Goal: Answer question/provide support: Ask a question

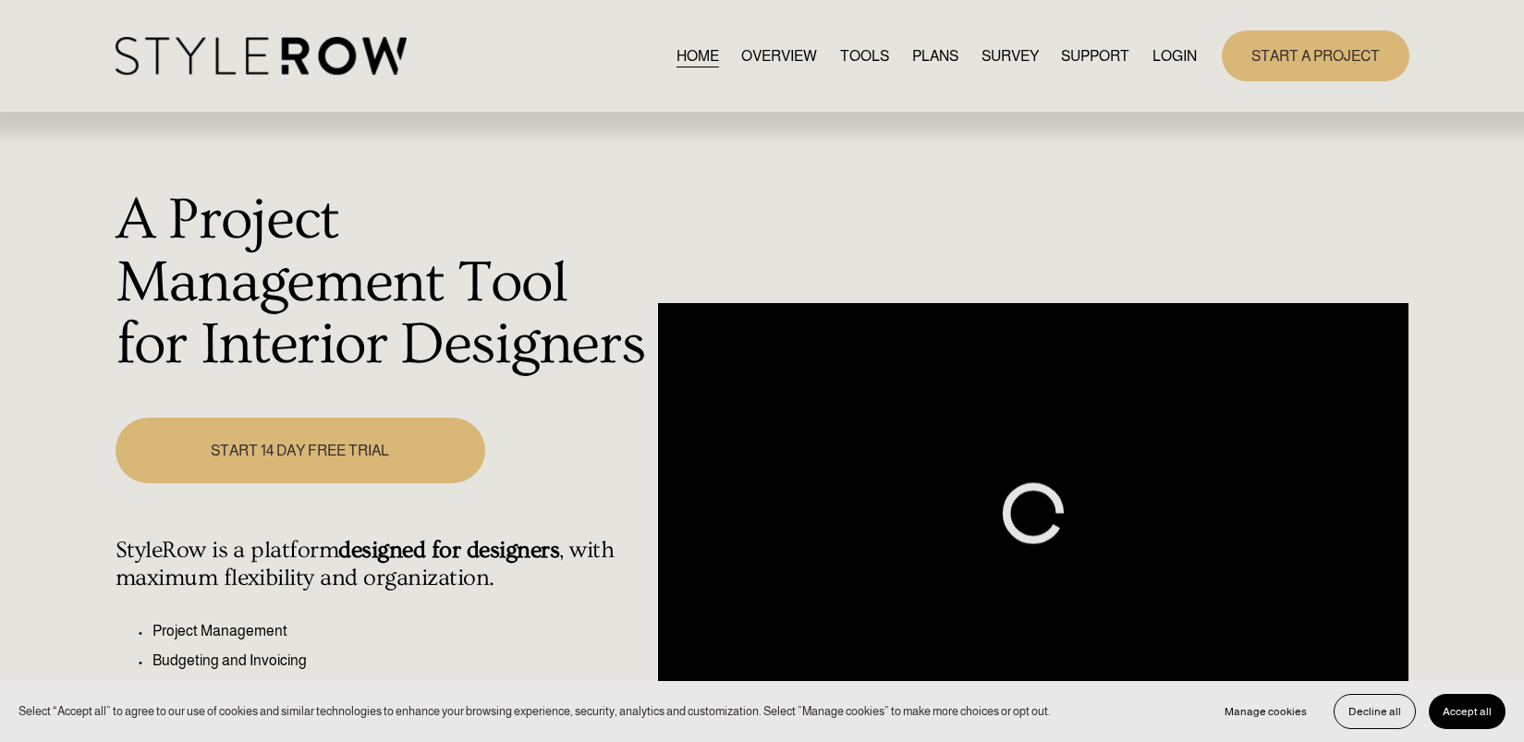
drag, startPoint x: 0, startPoint y: 0, endPoint x: 1183, endPoint y: 59, distance: 1184.6
click at [1183, 59] on link "LOGIN" at bounding box center [1175, 55] width 44 height 25
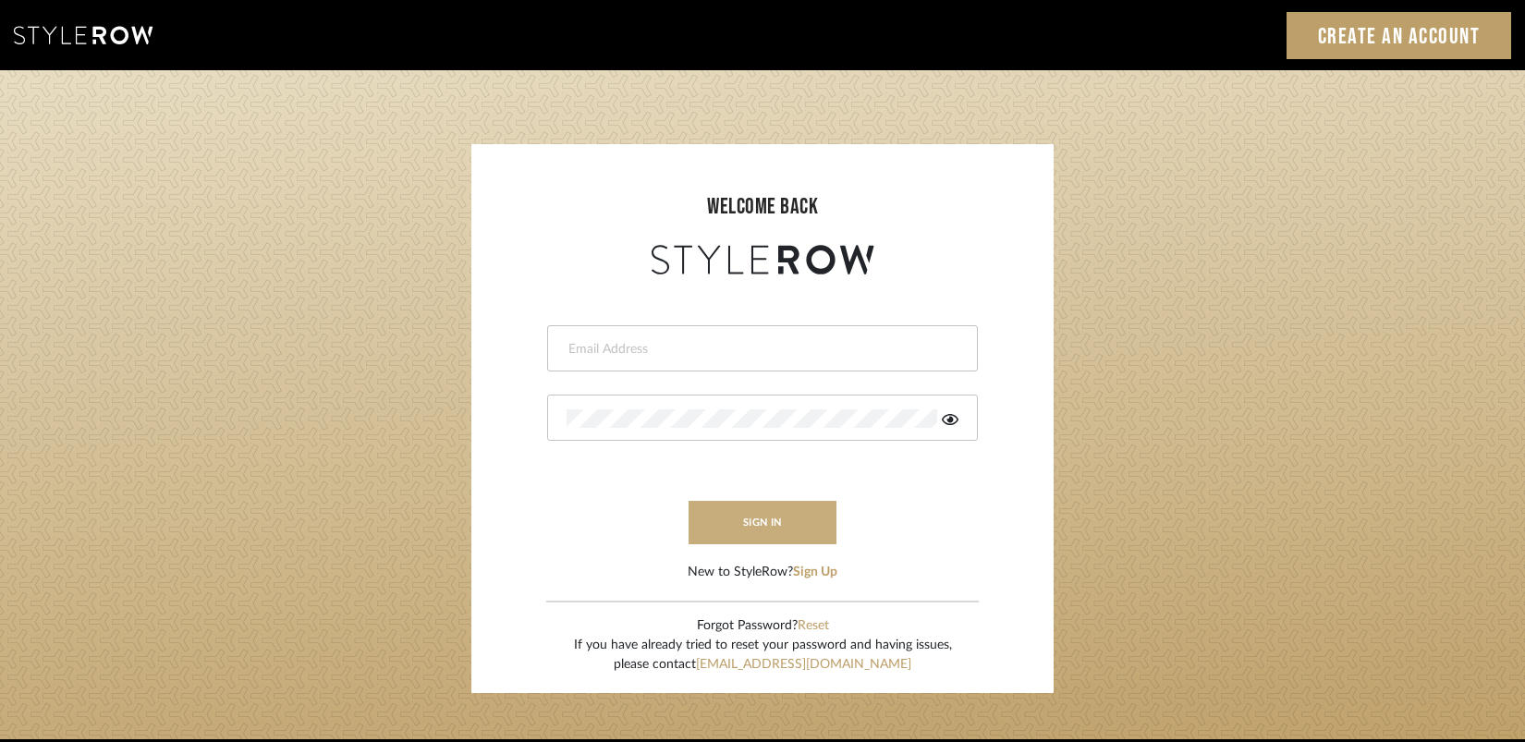
type input "gina.taterus@alairhomes.com"
click at [757, 509] on button "sign in" at bounding box center [763, 522] width 148 height 43
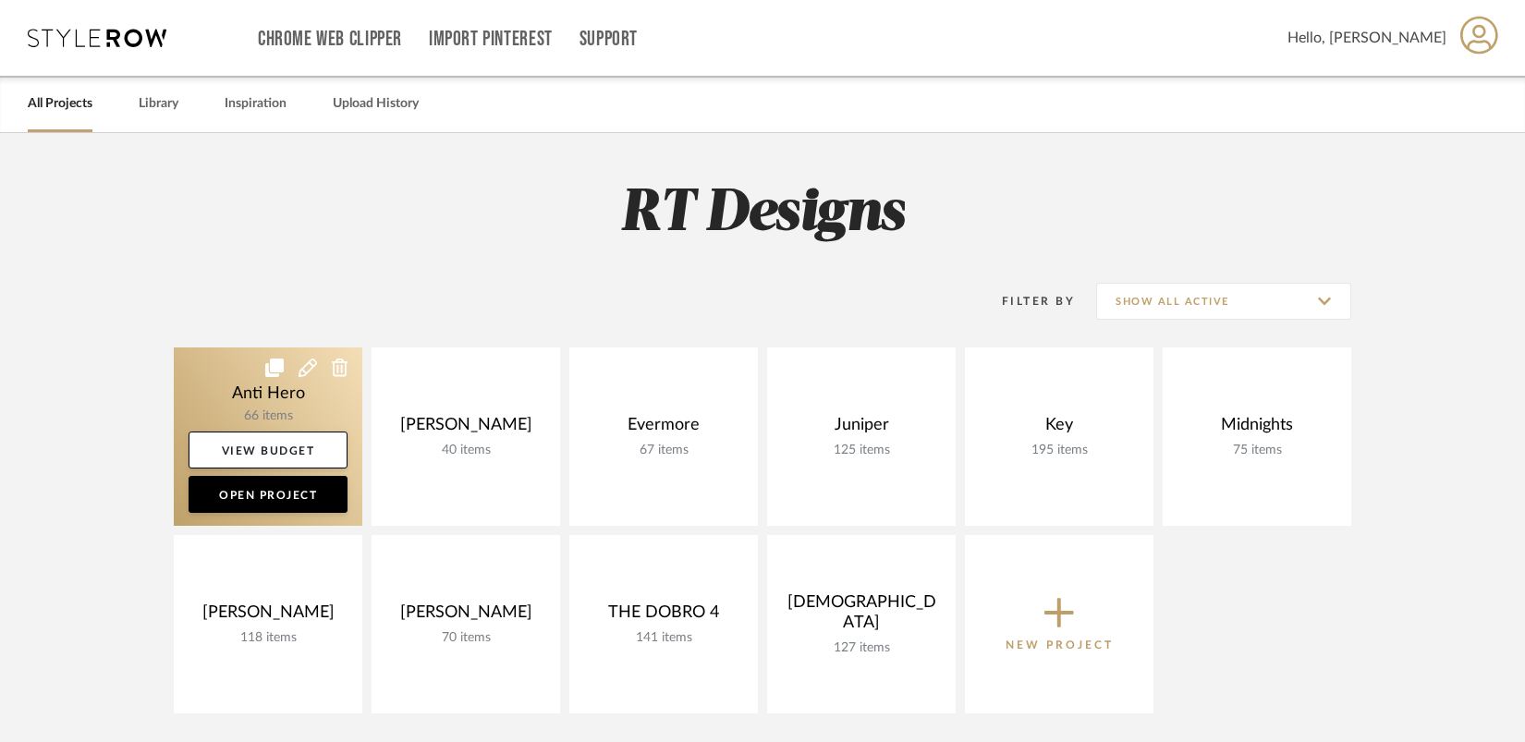
click at [305, 368] on icon at bounding box center [308, 368] width 18 height 18
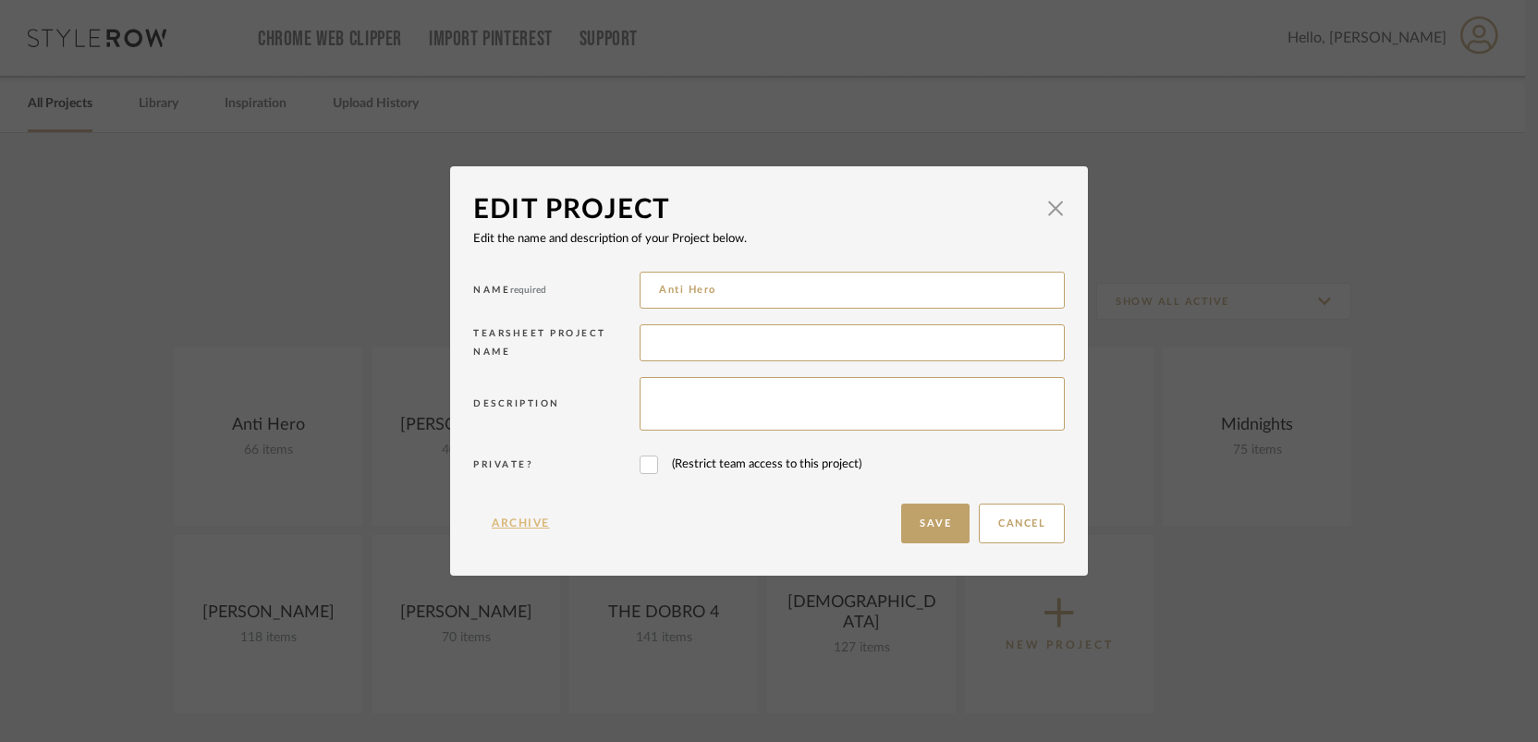
click at [511, 522] on button "Archive" at bounding box center [520, 524] width 95 height 40
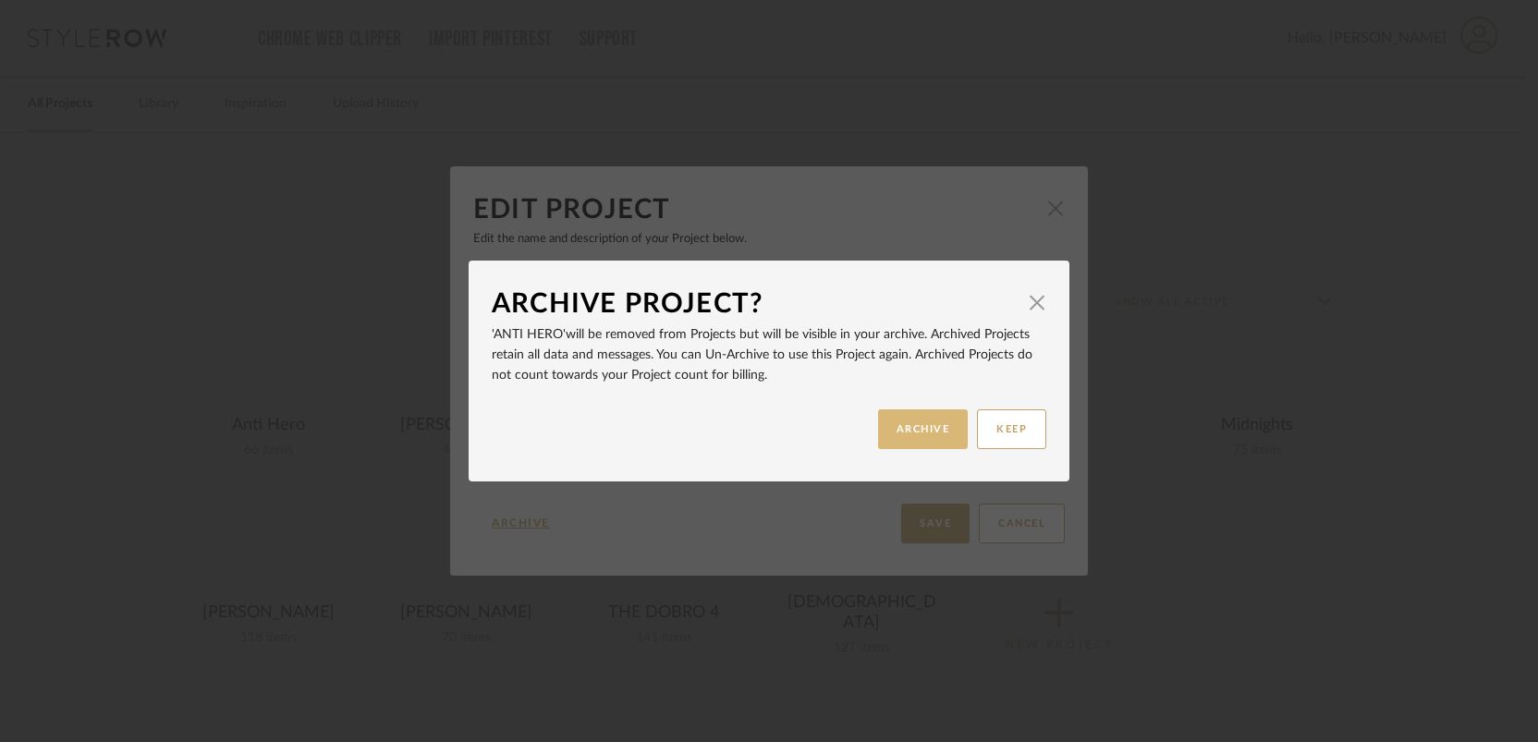
click at [940, 434] on button "ARCHIVE" at bounding box center [923, 429] width 91 height 40
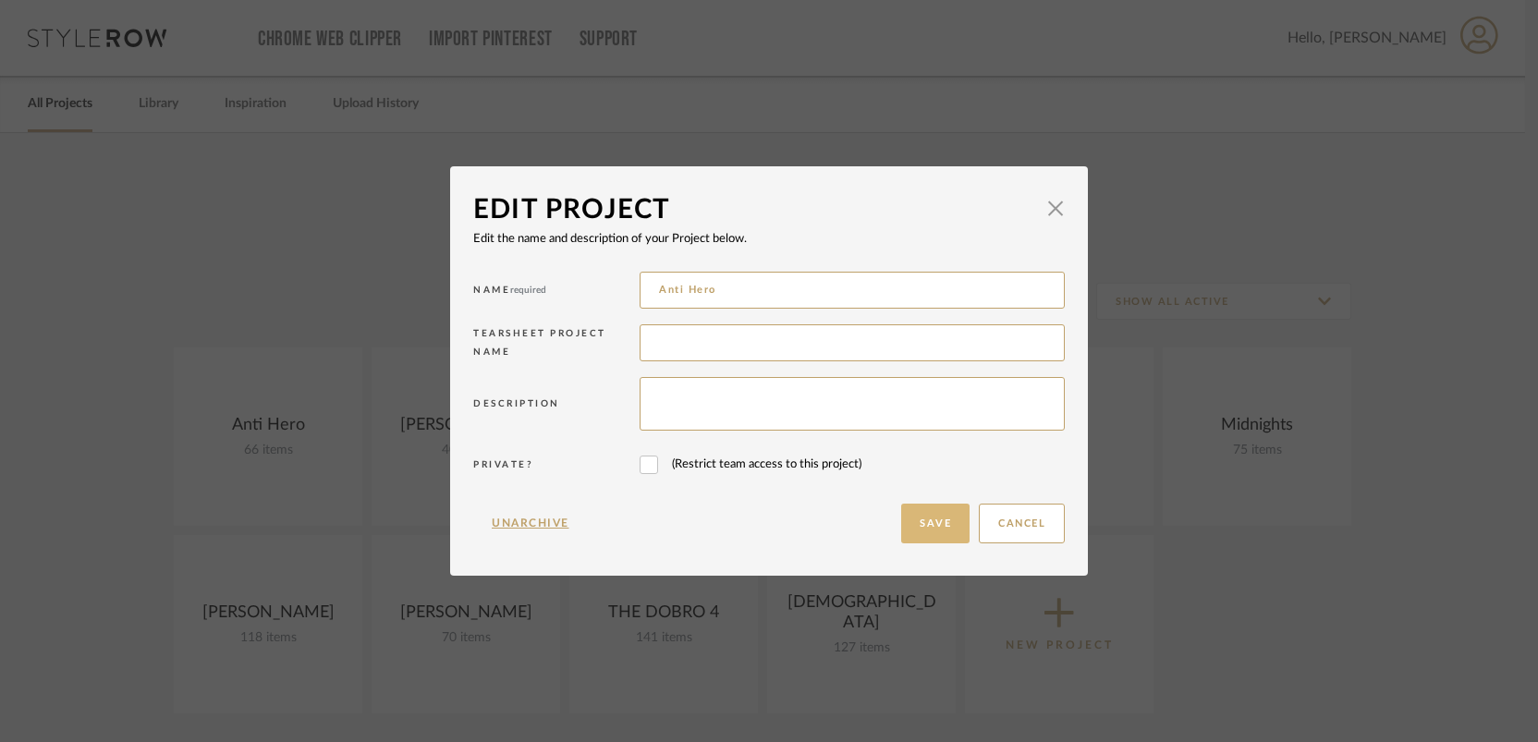
click at [934, 519] on button "Save" at bounding box center [935, 524] width 68 height 40
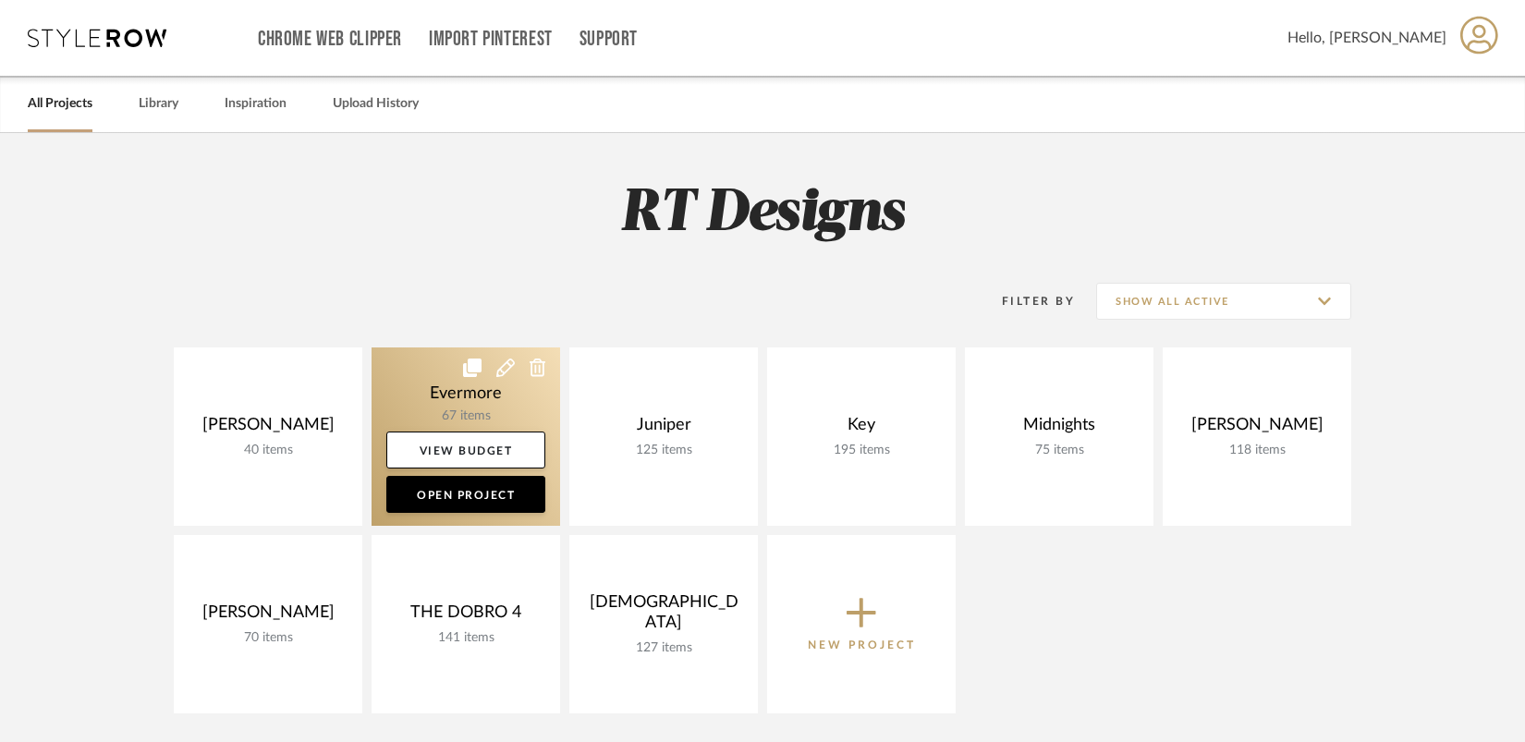
click at [503, 369] on icon at bounding box center [505, 368] width 18 height 18
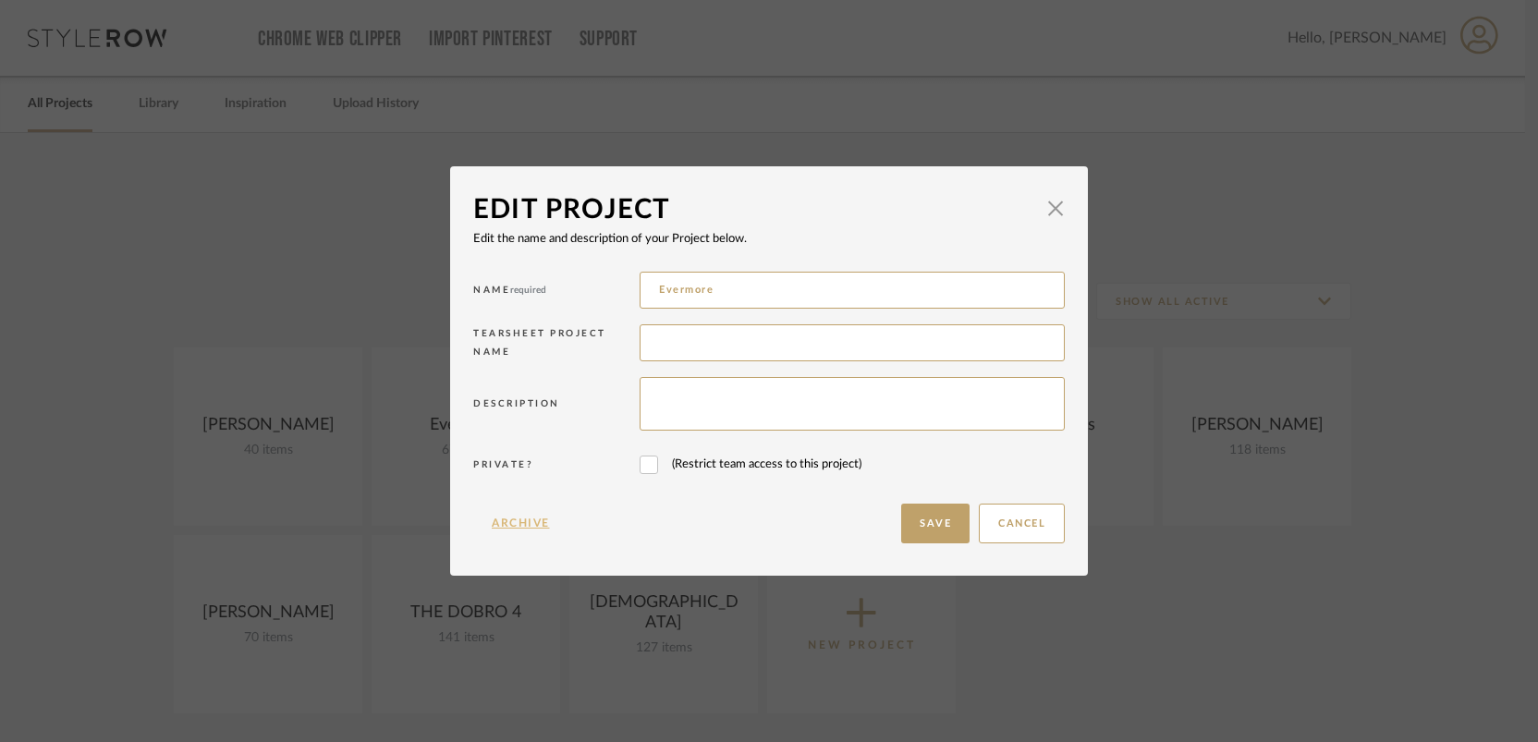
click at [502, 522] on button "Archive" at bounding box center [520, 524] width 95 height 40
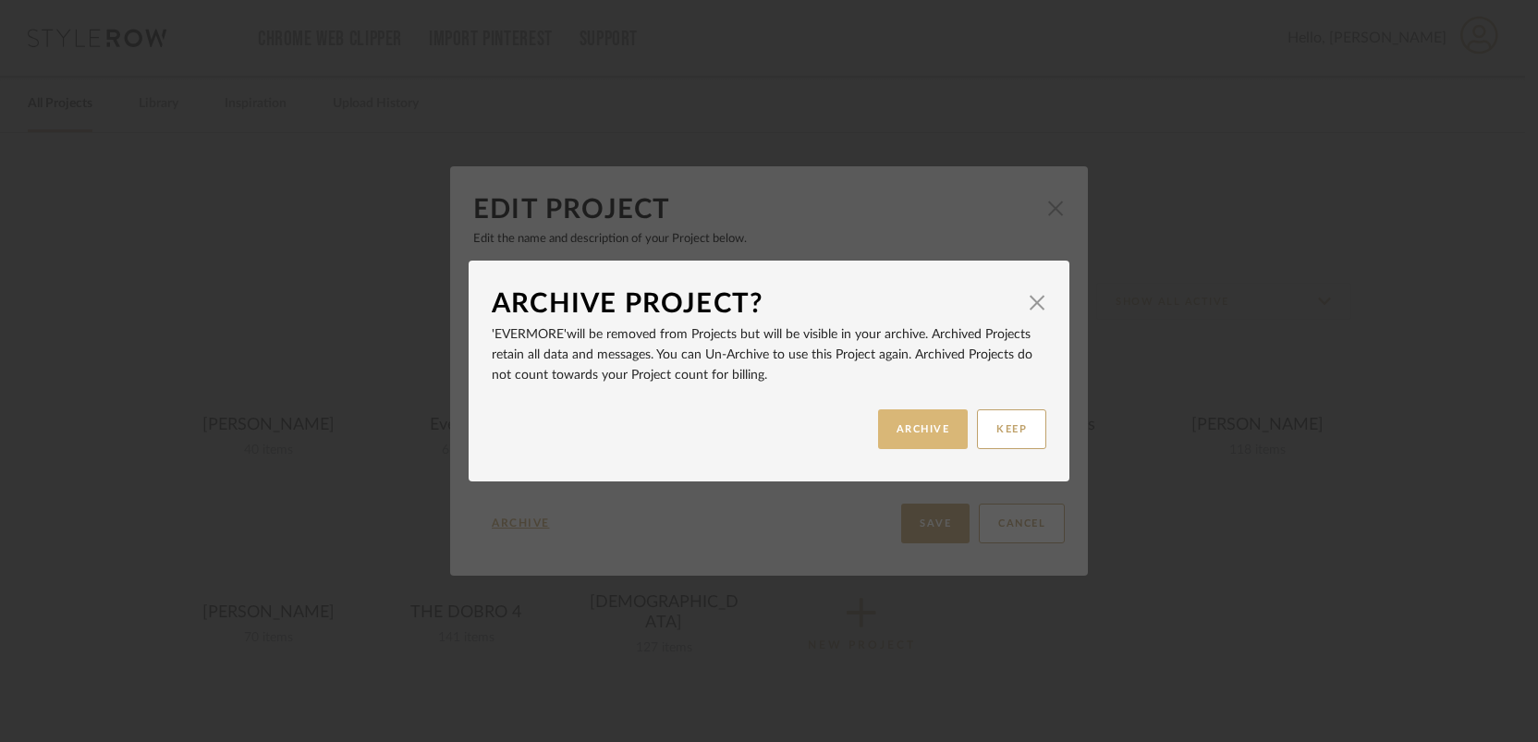
click at [915, 435] on button "ARCHIVE" at bounding box center [923, 429] width 91 height 40
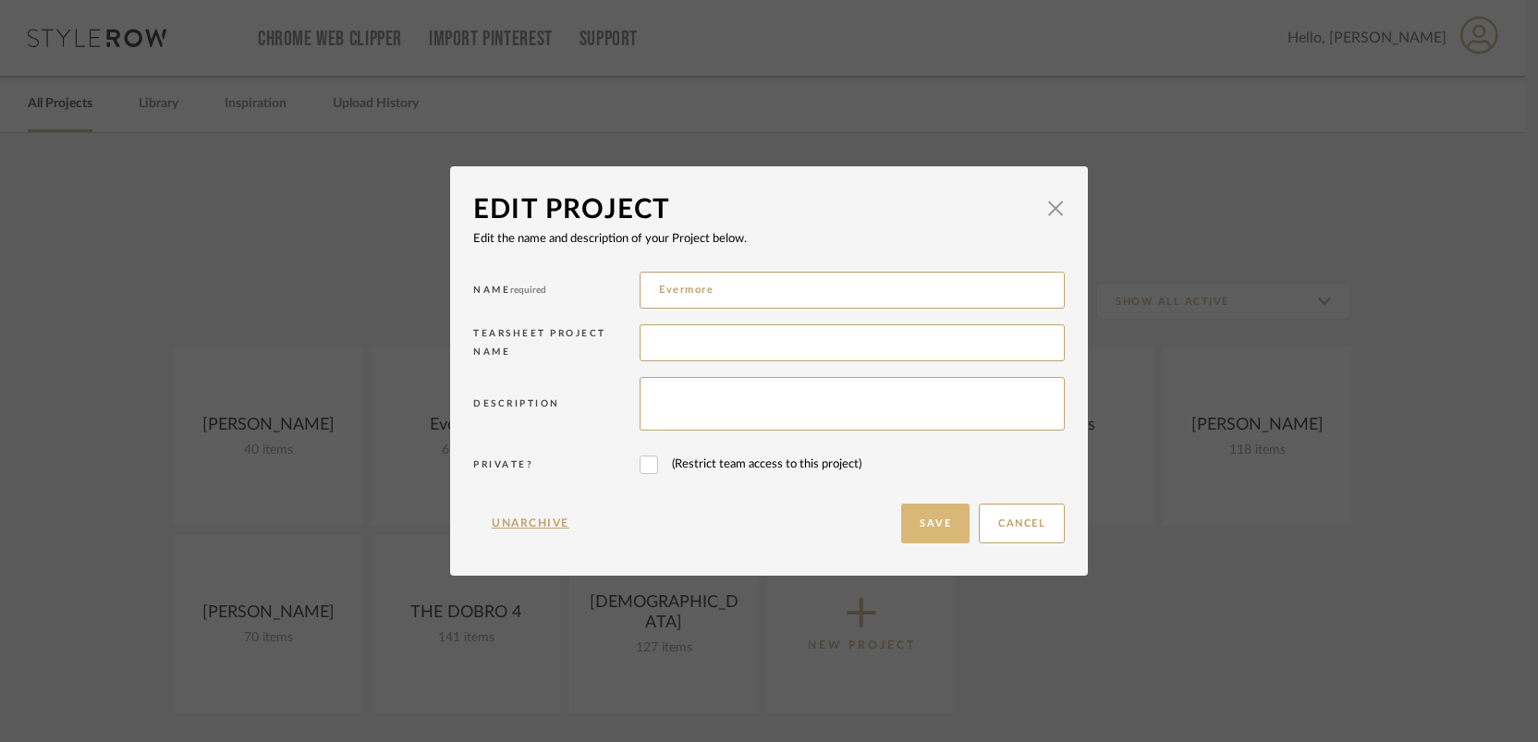
click at [928, 533] on button "Save" at bounding box center [935, 524] width 68 height 40
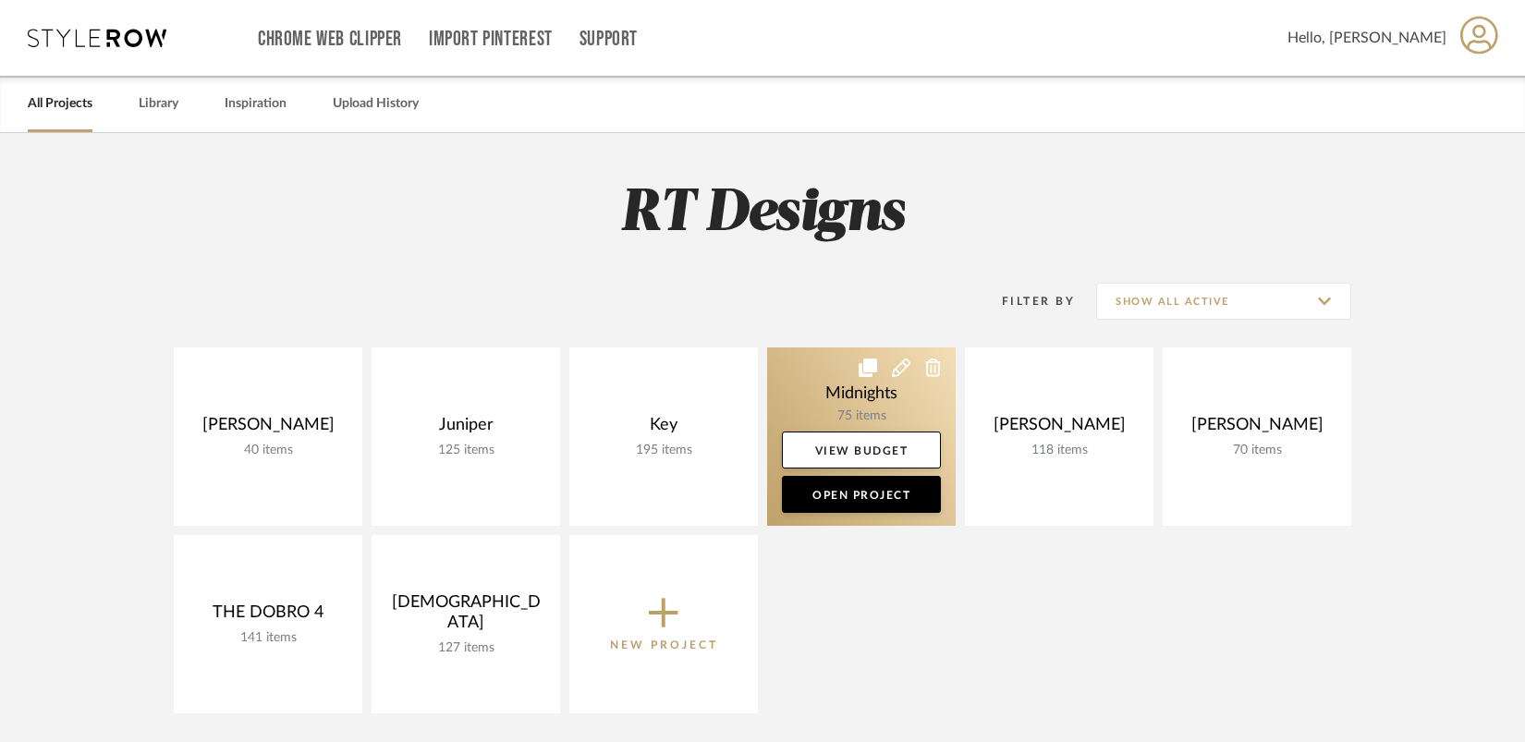
click at [901, 372] on icon at bounding box center [901, 368] width 18 height 18
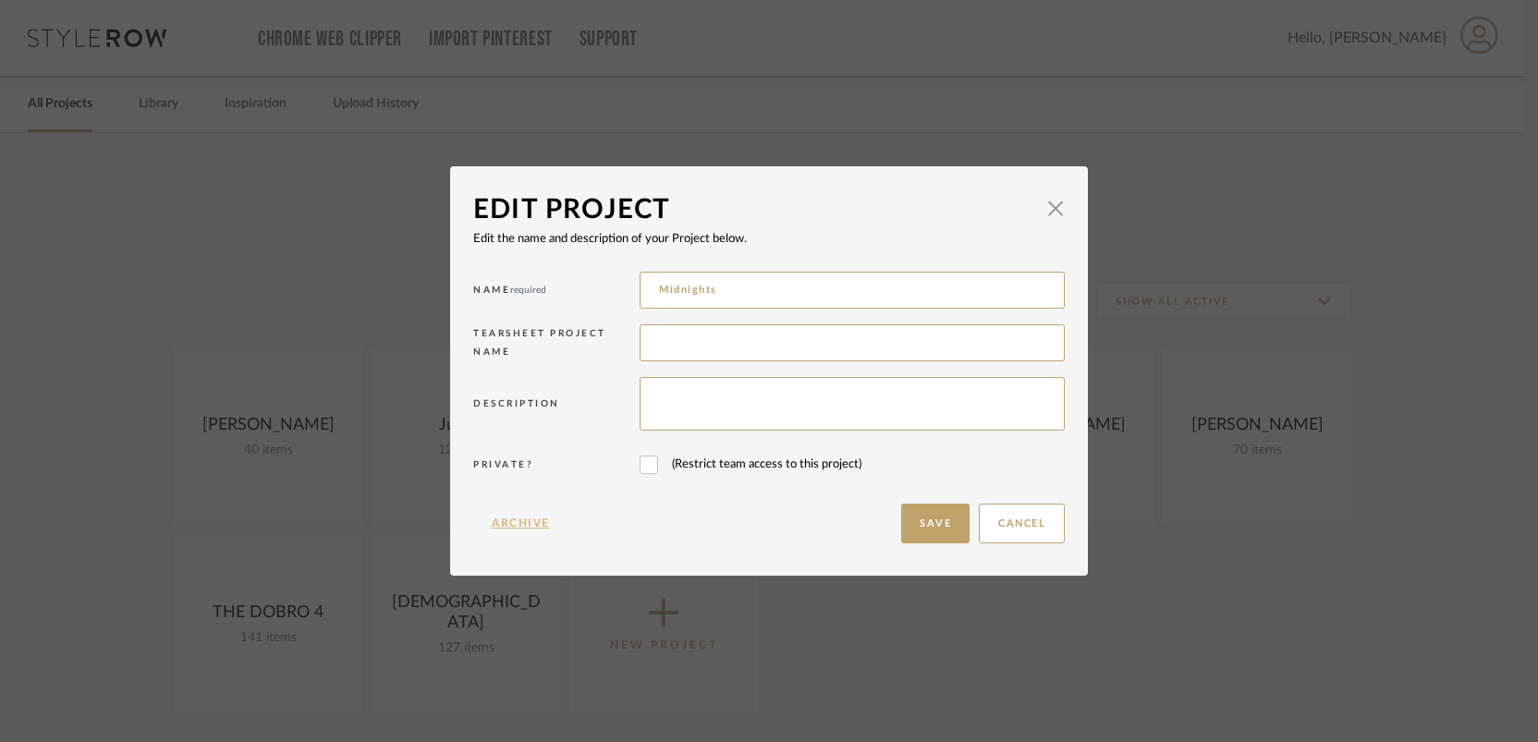
click at [513, 509] on button "Archive" at bounding box center [520, 524] width 95 height 40
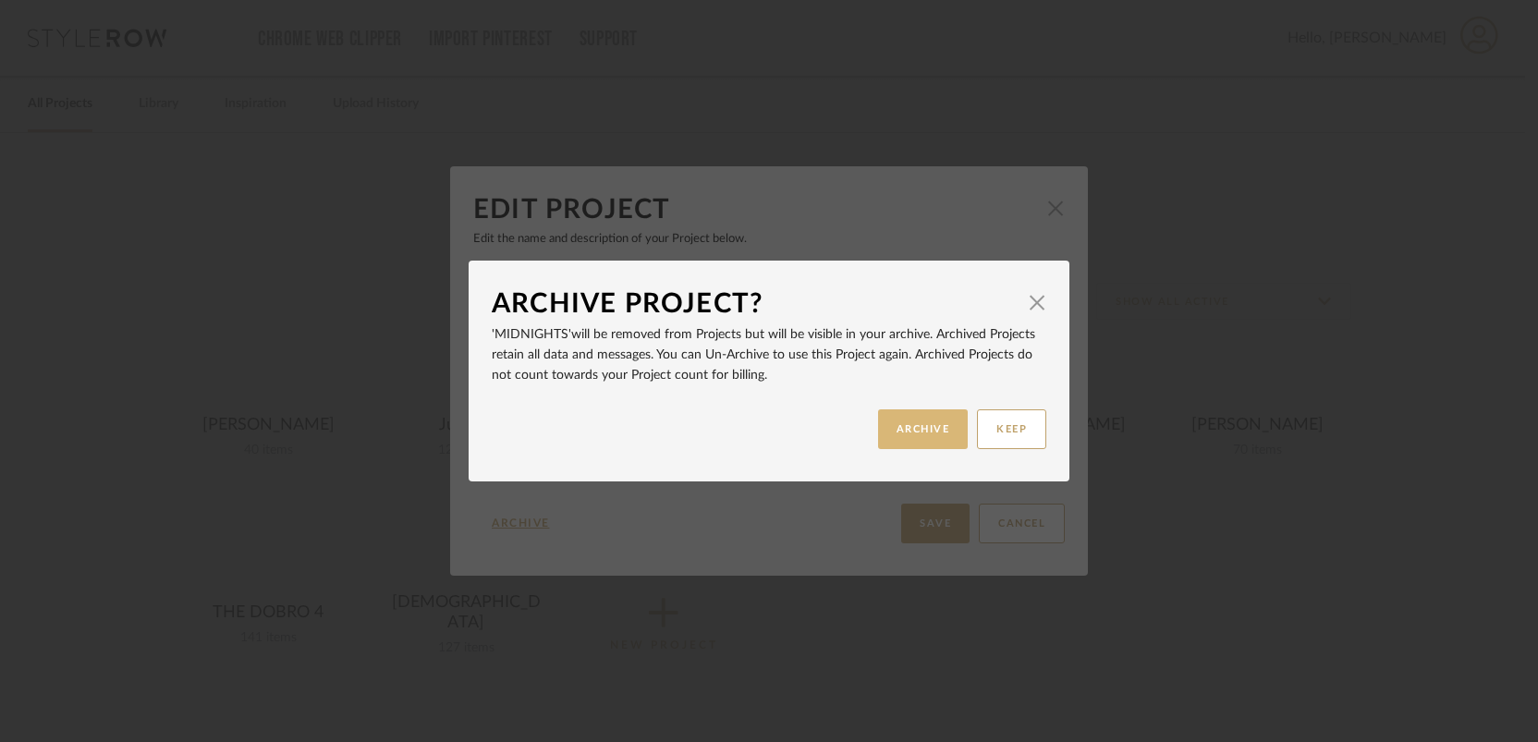
click at [916, 427] on button "ARCHIVE" at bounding box center [923, 429] width 91 height 40
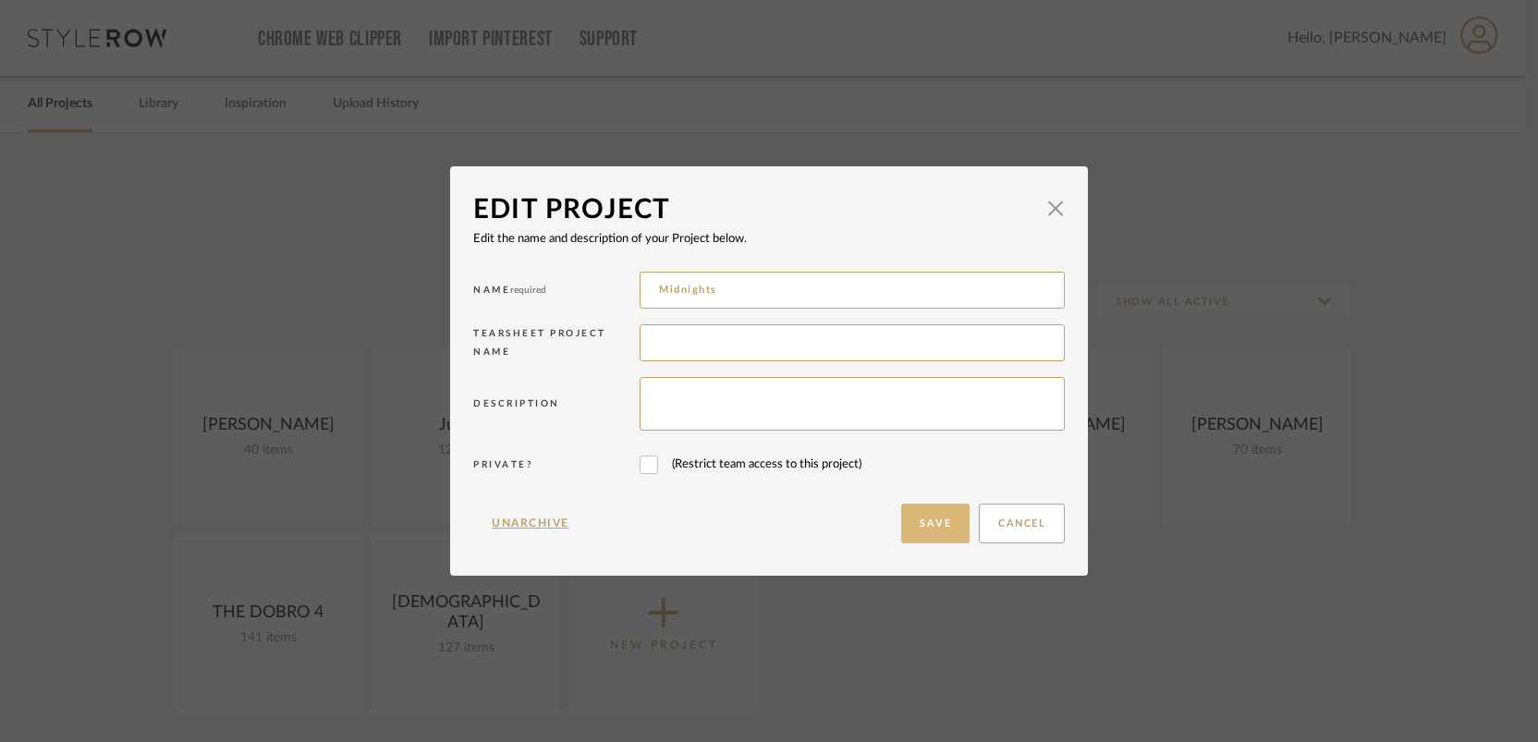
click at [936, 533] on button "Save" at bounding box center [935, 524] width 68 height 40
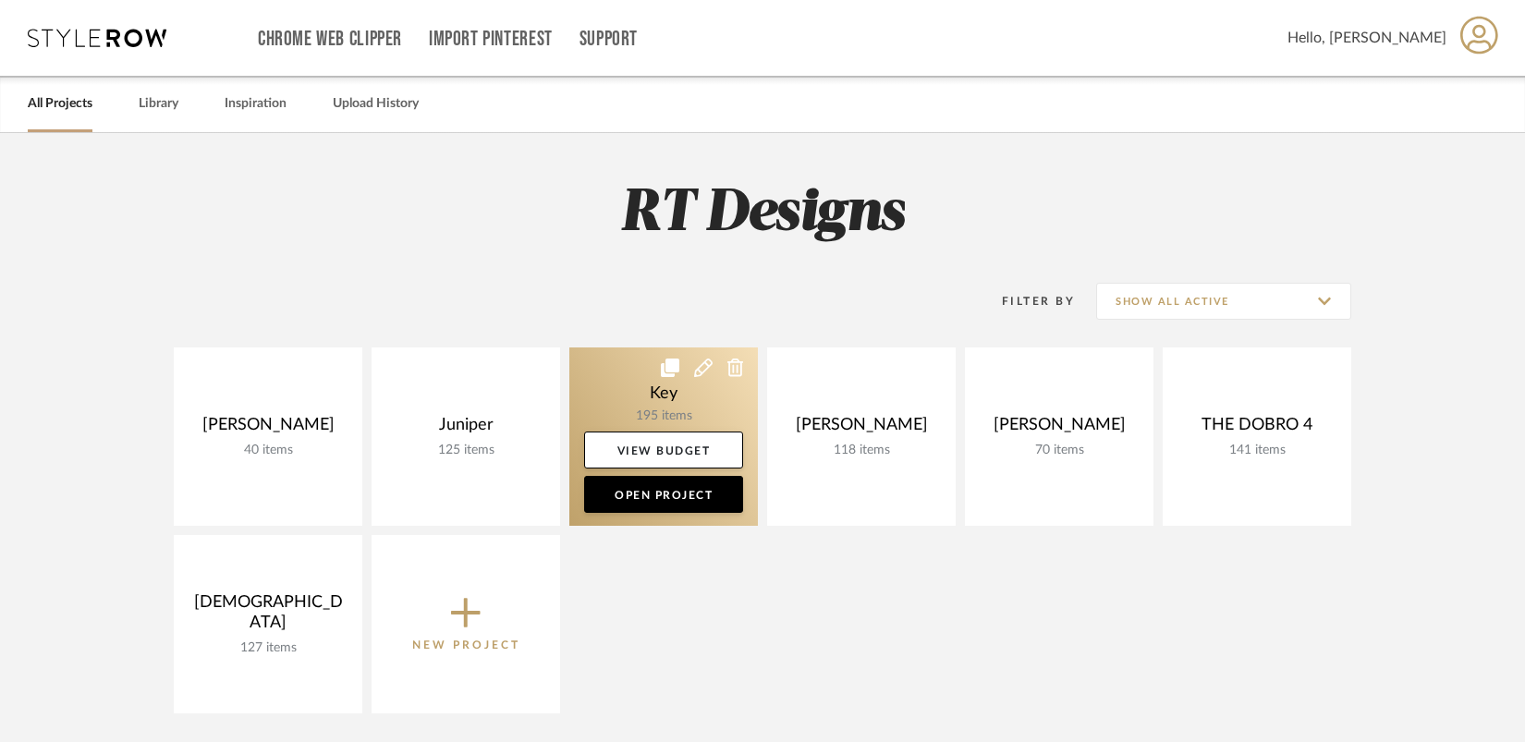
click at [617, 382] on link at bounding box center [663, 437] width 189 height 178
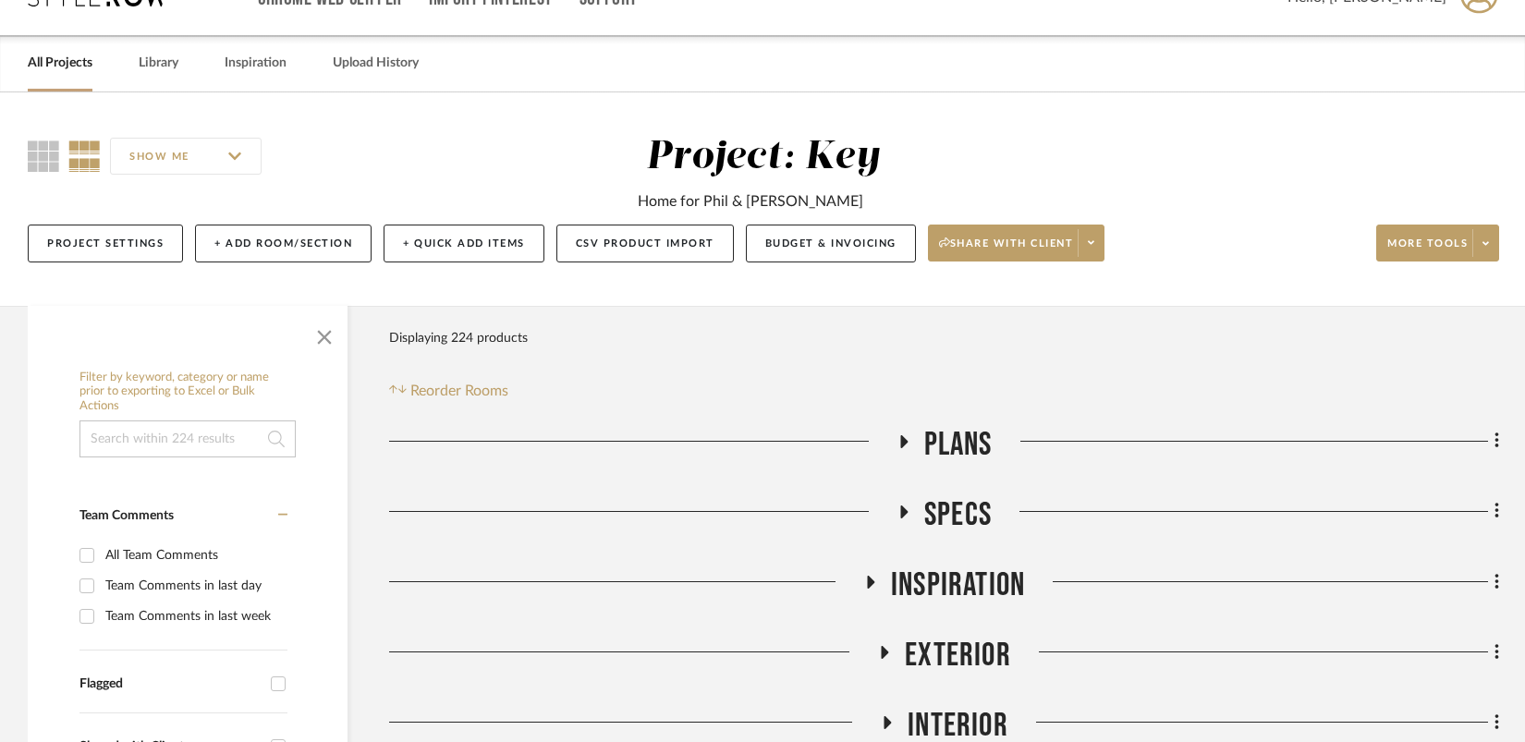
scroll to position [63, 0]
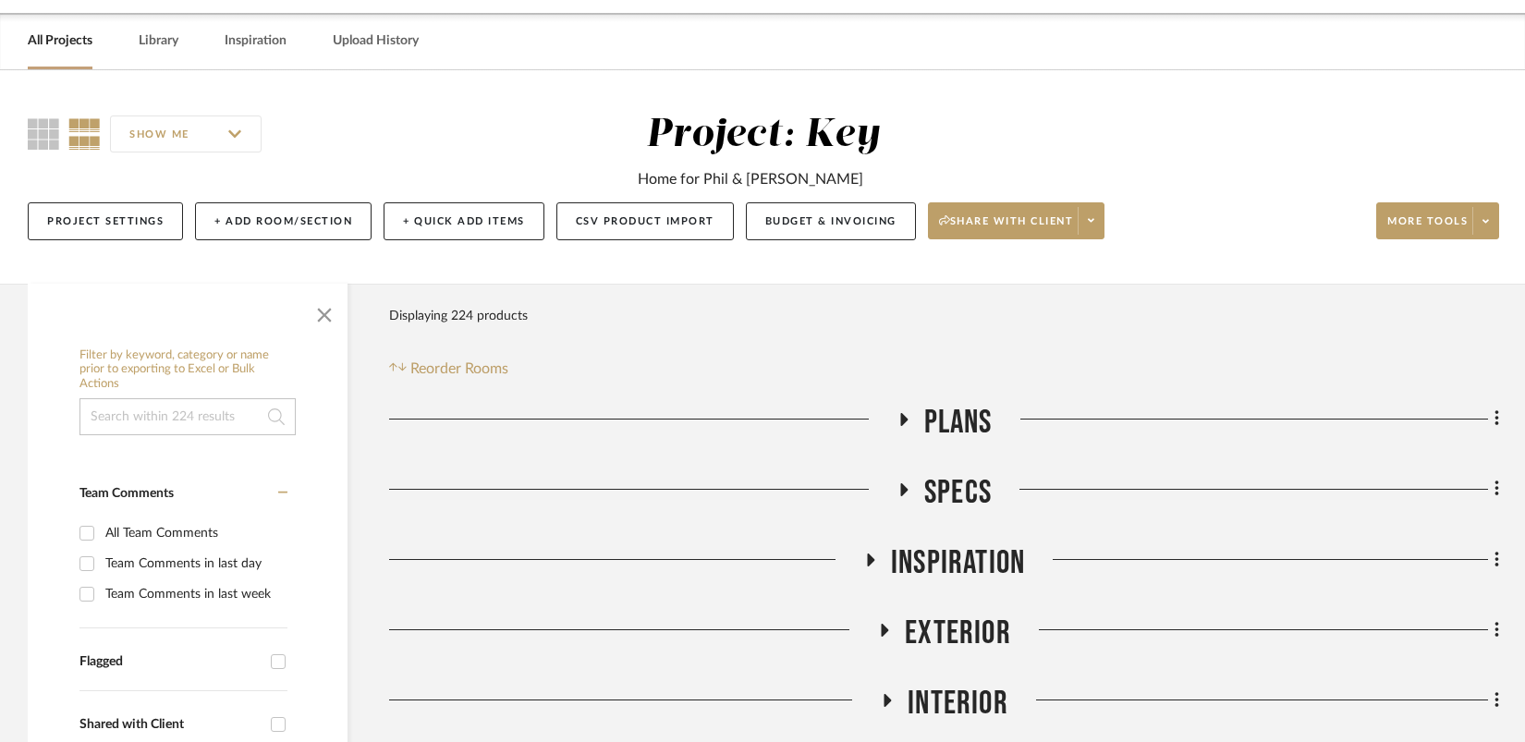
click at [910, 418] on icon at bounding box center [903, 419] width 22 height 14
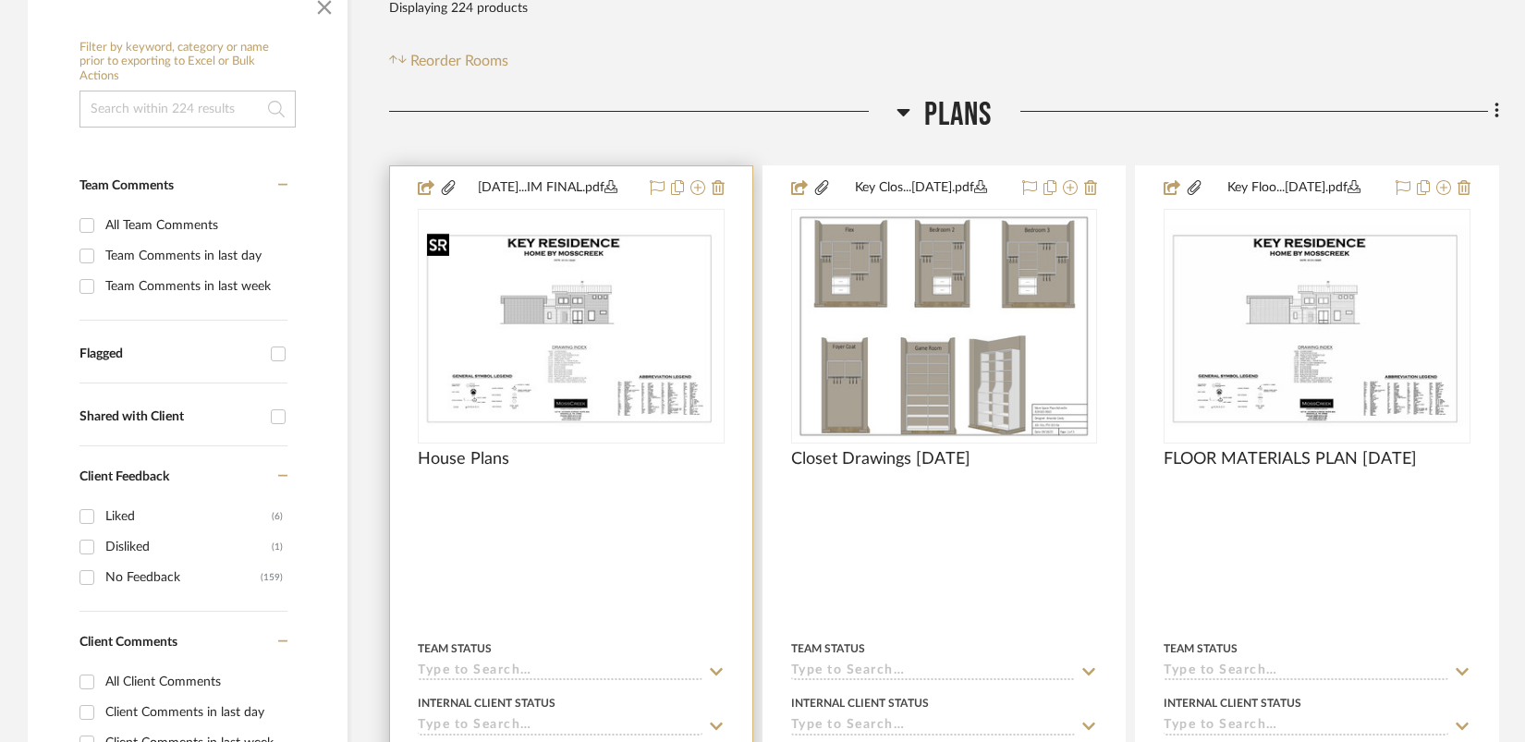
scroll to position [372, 0]
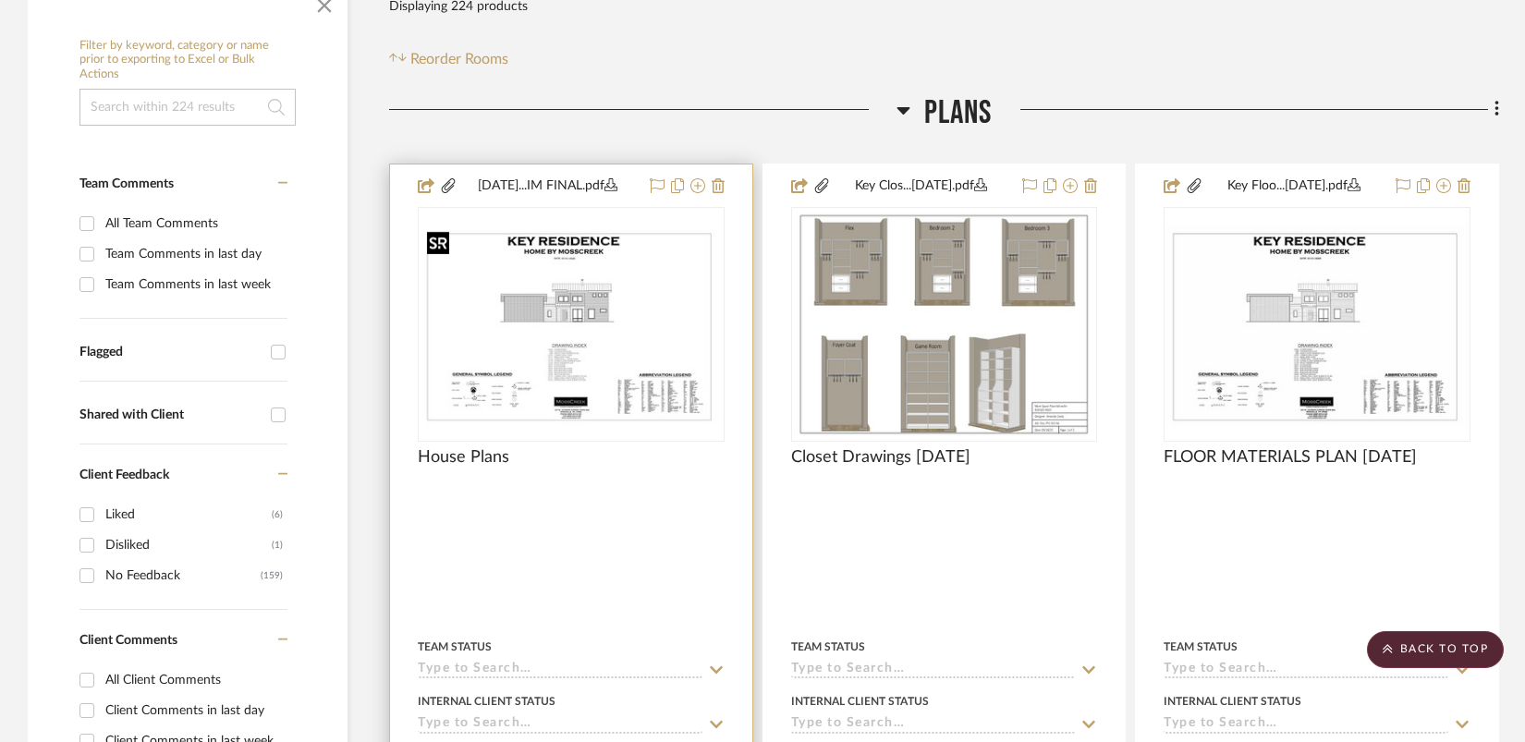
click at [617, 313] on img "0" at bounding box center [571, 325] width 303 height 202
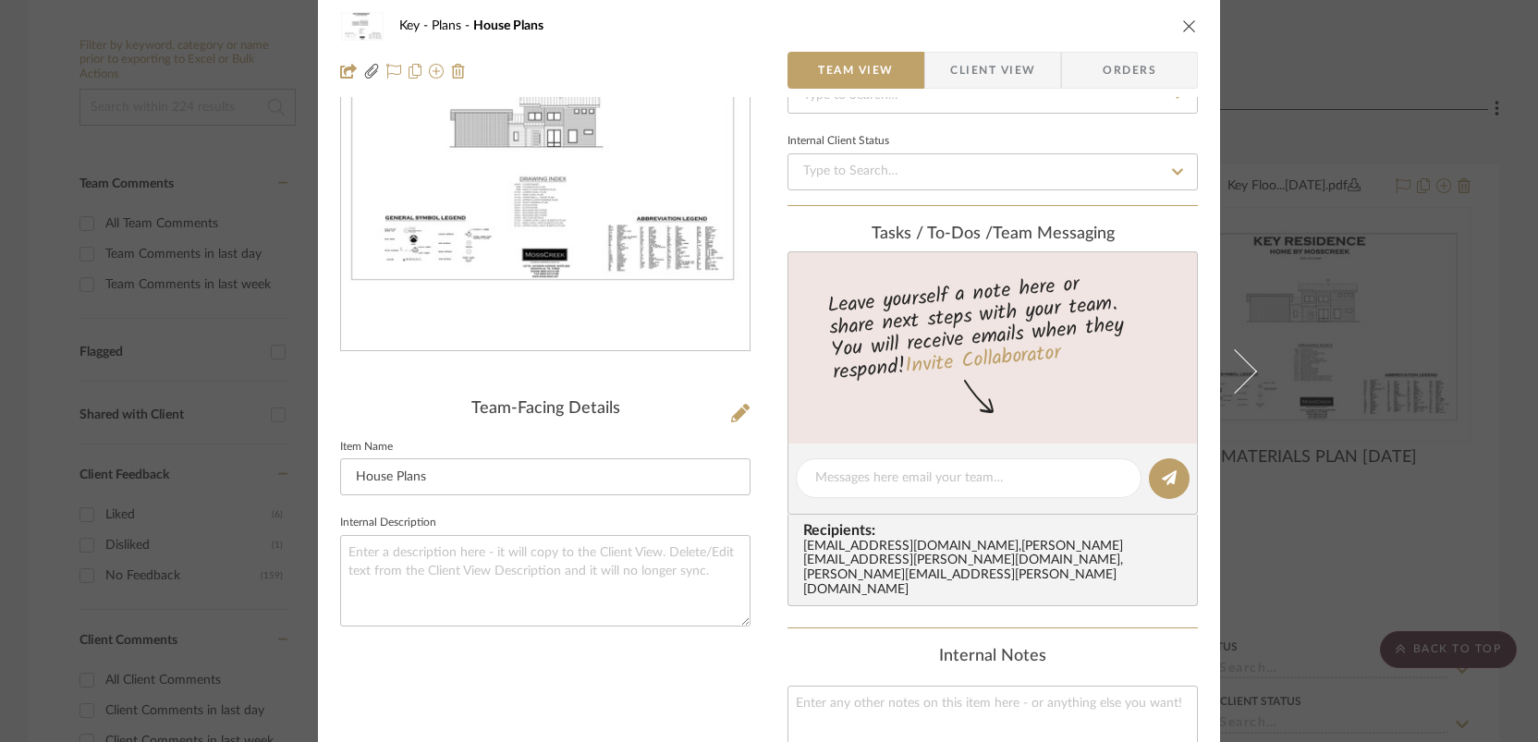
scroll to position [0, 0]
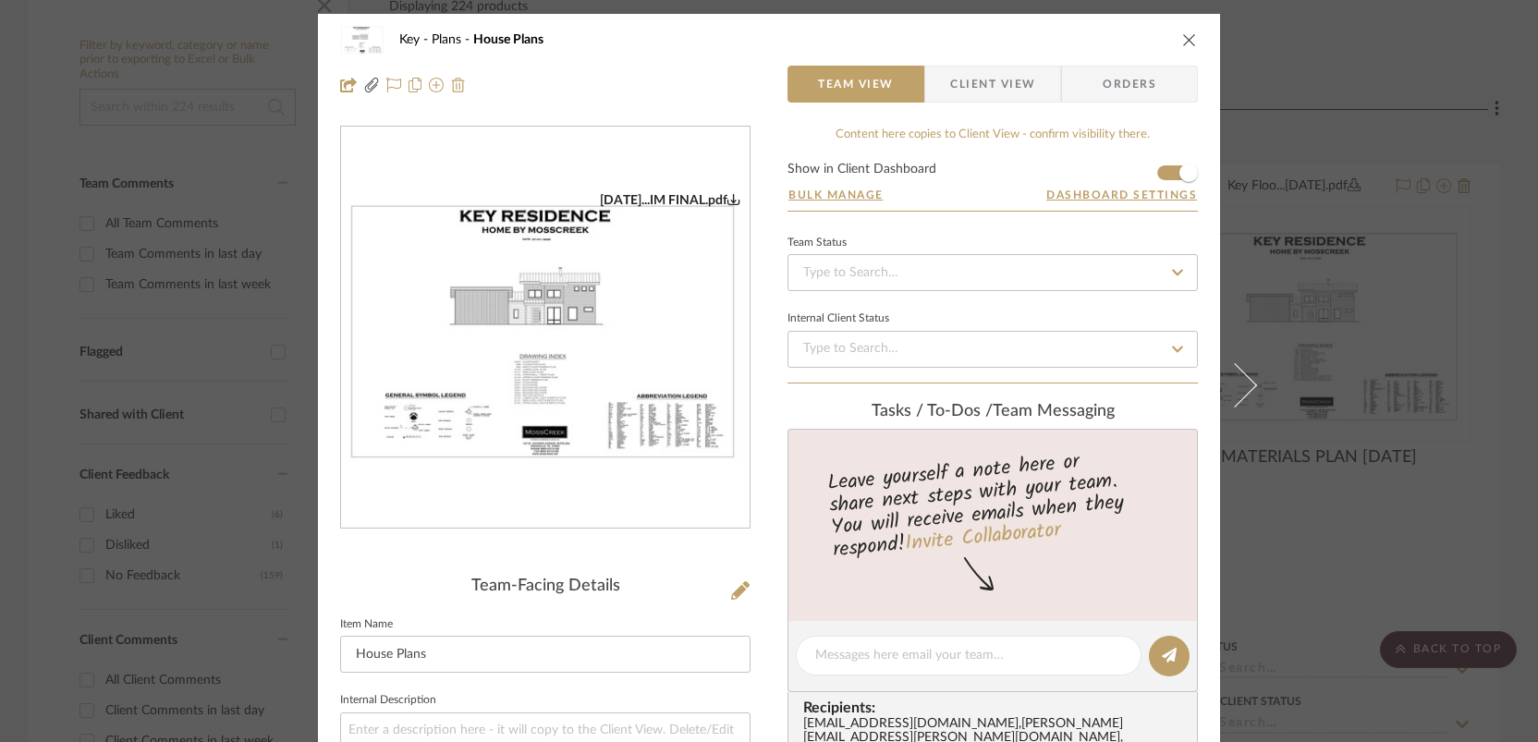
click at [451, 79] on img at bounding box center [458, 85] width 15 height 15
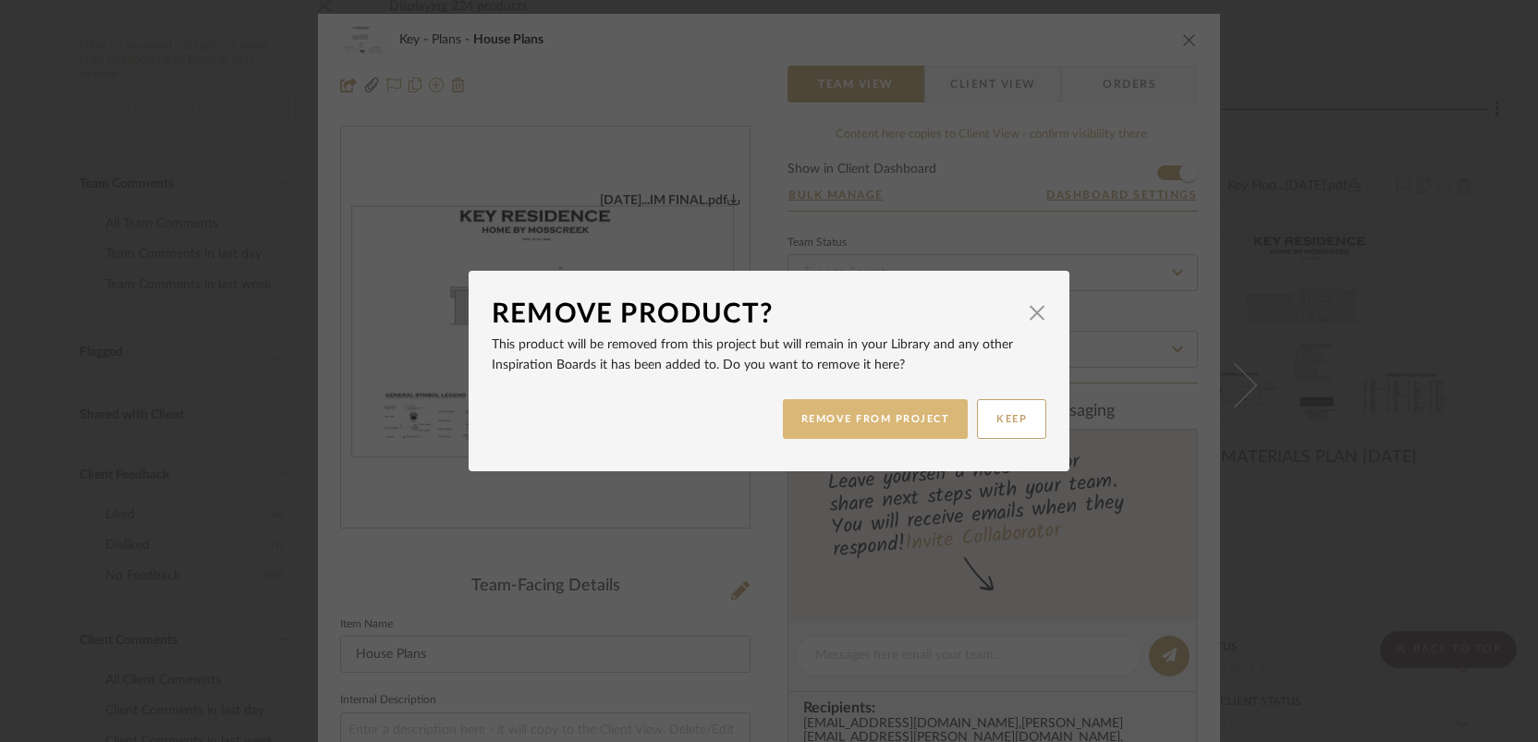
click at [918, 425] on button "REMOVE FROM PROJECT" at bounding box center [876, 419] width 186 height 40
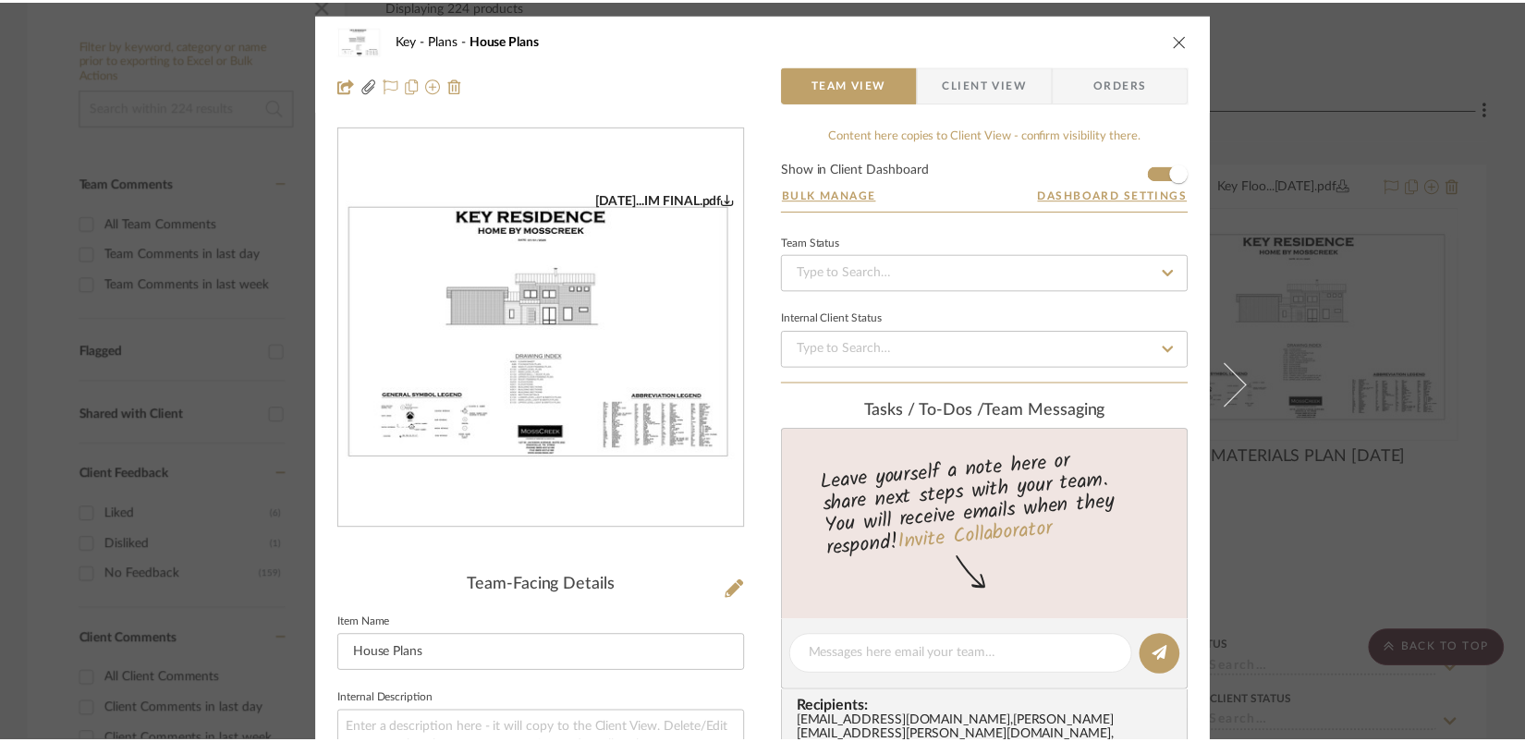
scroll to position [372, 0]
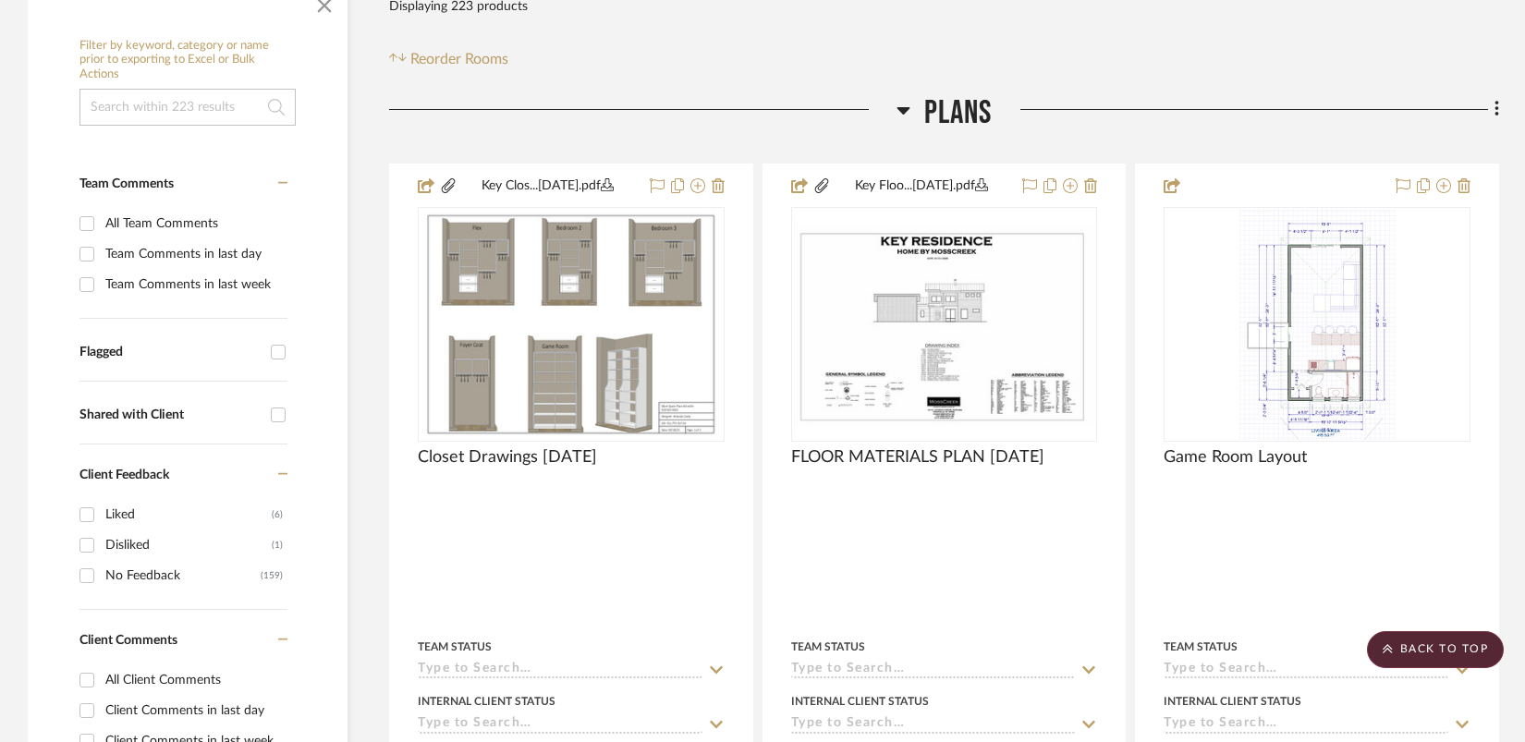
click at [1491, 109] on fa-icon at bounding box center [1494, 111] width 12 height 31
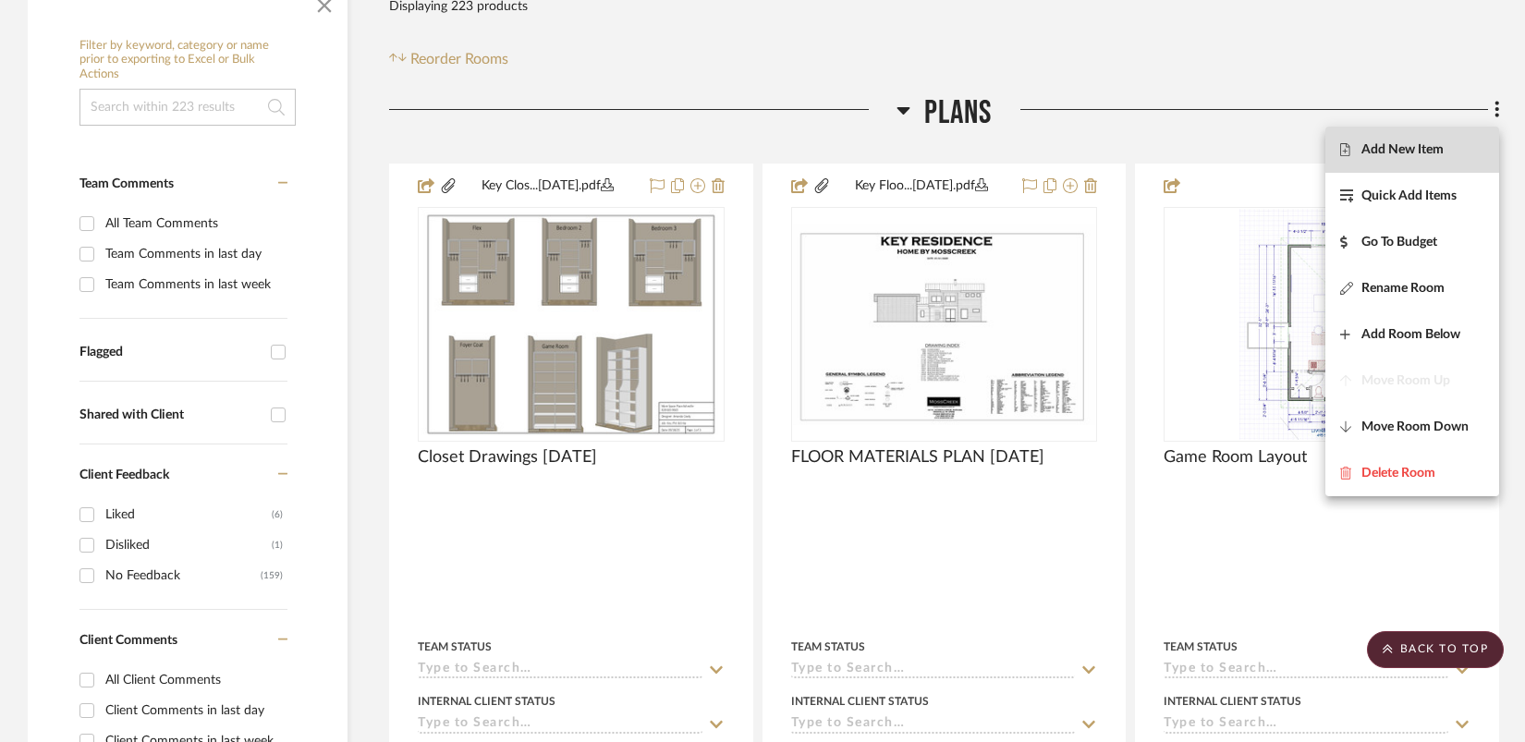
click at [1407, 153] on span "Add New Item" at bounding box center [1403, 149] width 82 height 16
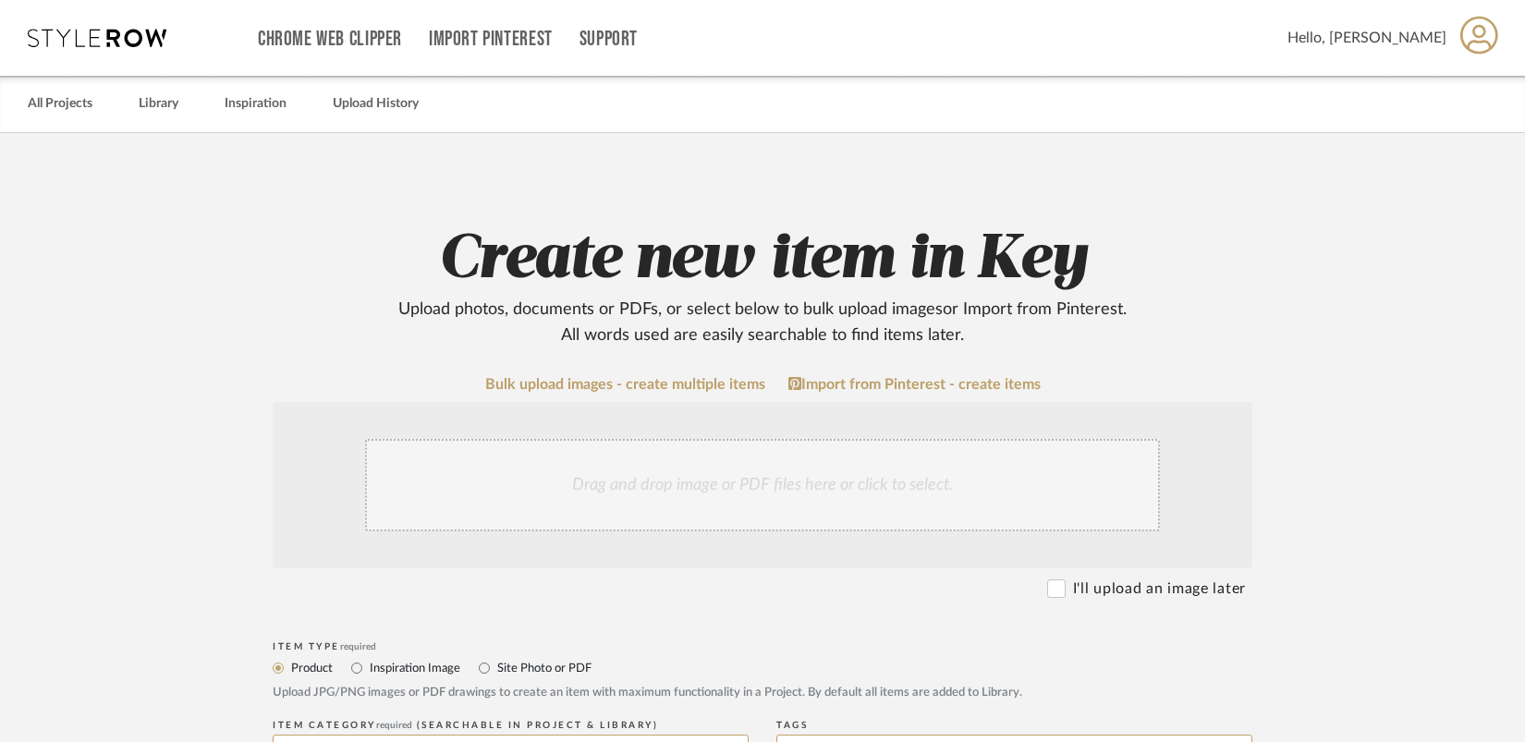
click at [786, 476] on div "Drag and drop image or PDF files here or click to select." at bounding box center [762, 485] width 795 height 92
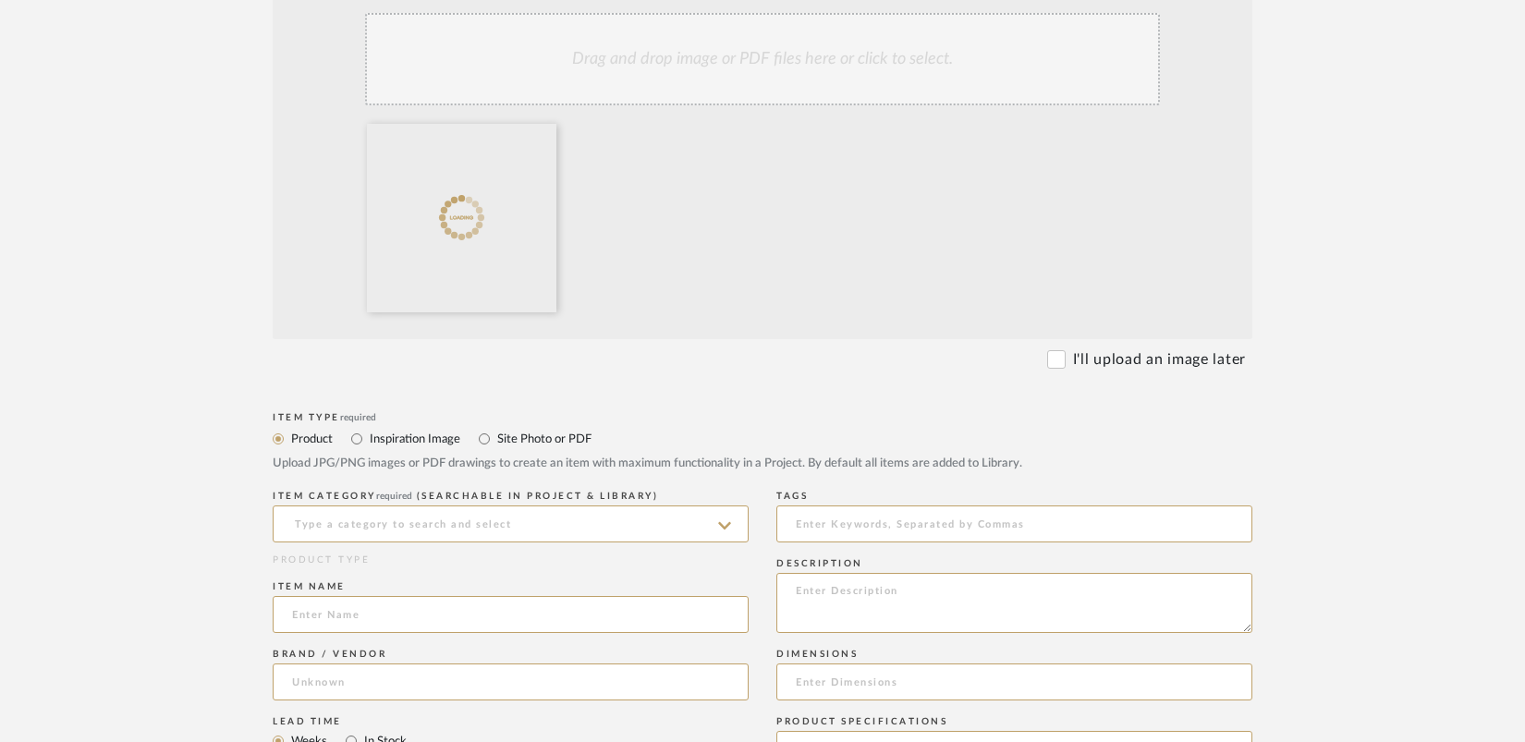
scroll to position [431, 0]
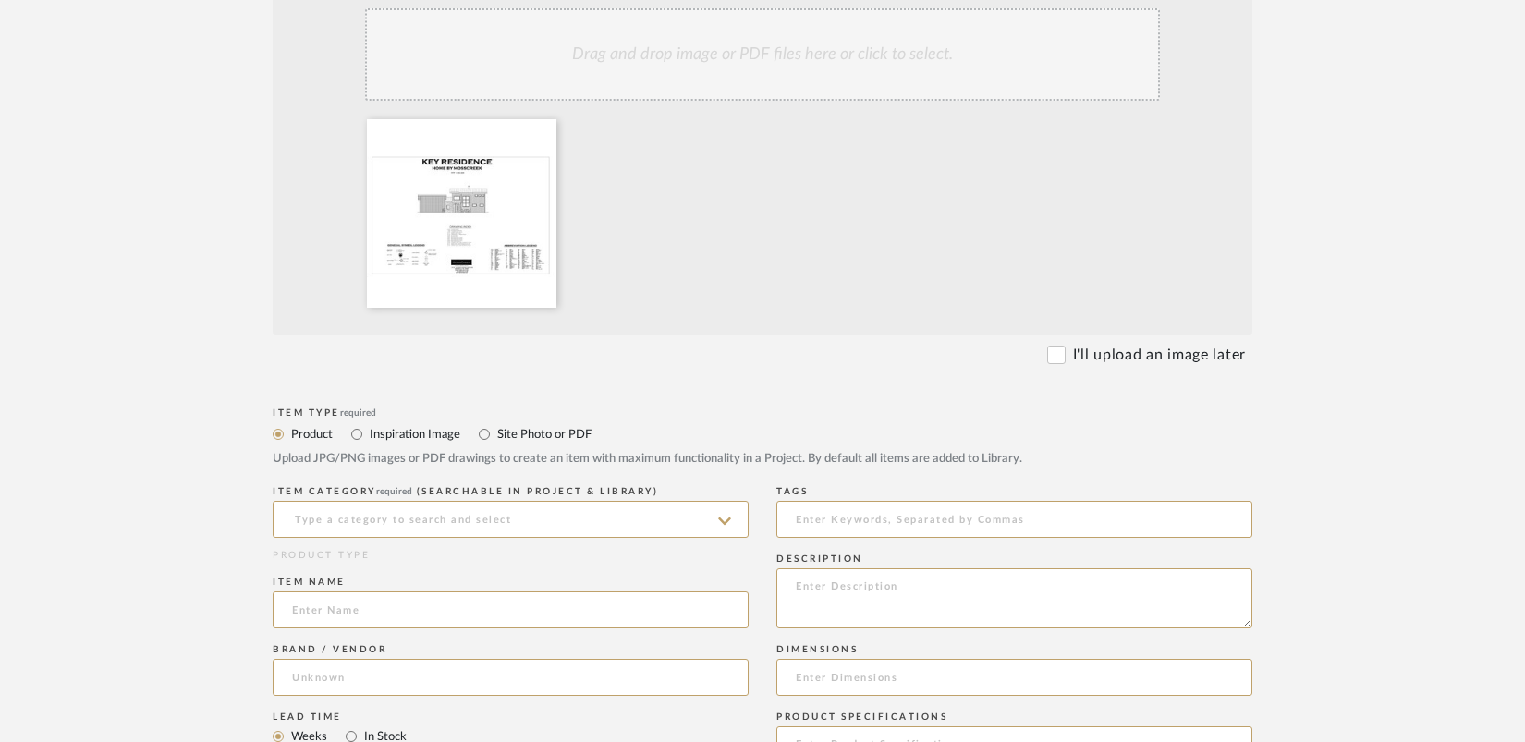
click at [510, 440] on label "Site Photo or PDF" at bounding box center [543, 434] width 96 height 20
click at [495, 440] on input "Site Photo or PDF" at bounding box center [484, 434] width 22 height 22
radio input "true"
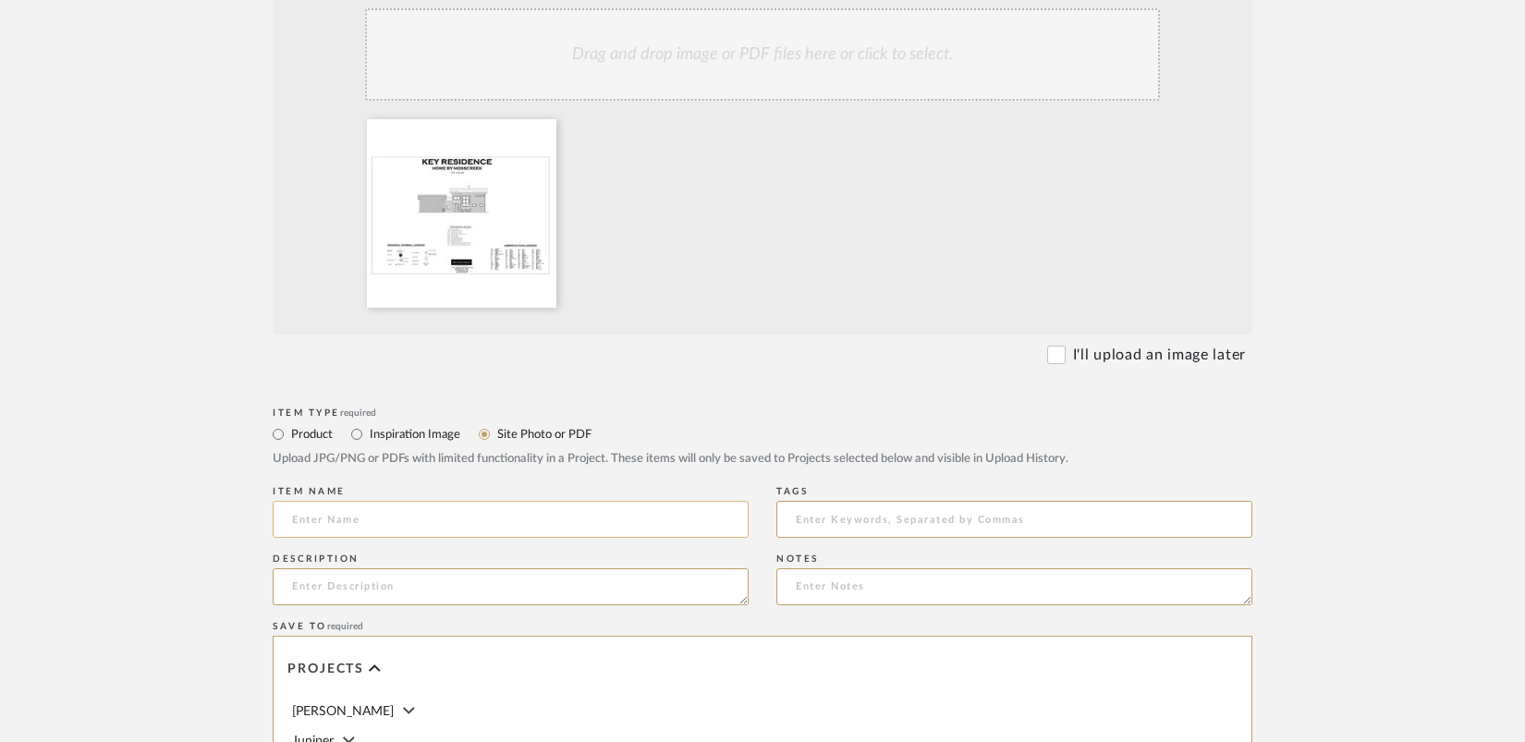
click at [459, 505] on input at bounding box center [511, 519] width 476 height 37
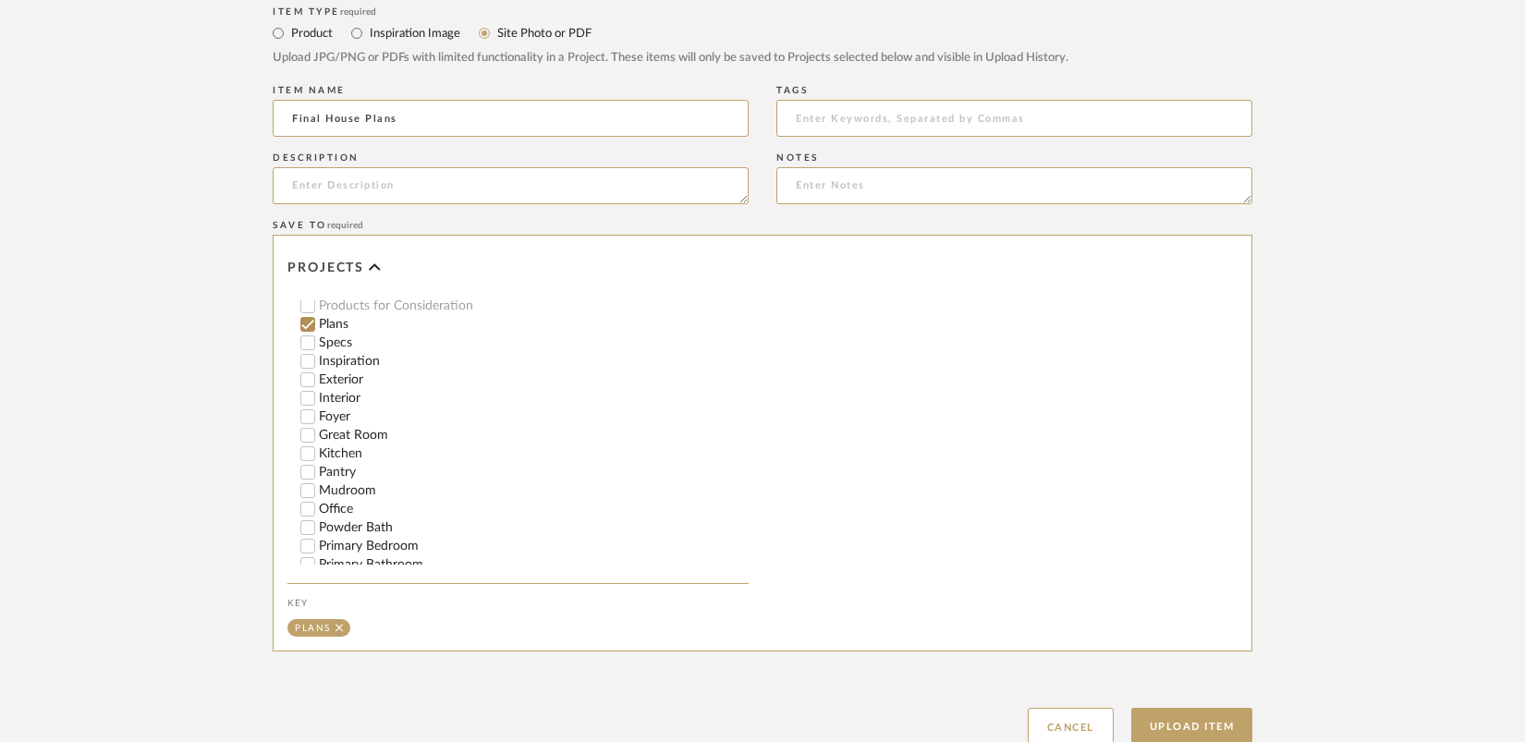
scroll to position [156, 0]
type input "Final House Plans"
click at [1181, 717] on button "Upload Item" at bounding box center [1192, 727] width 122 height 38
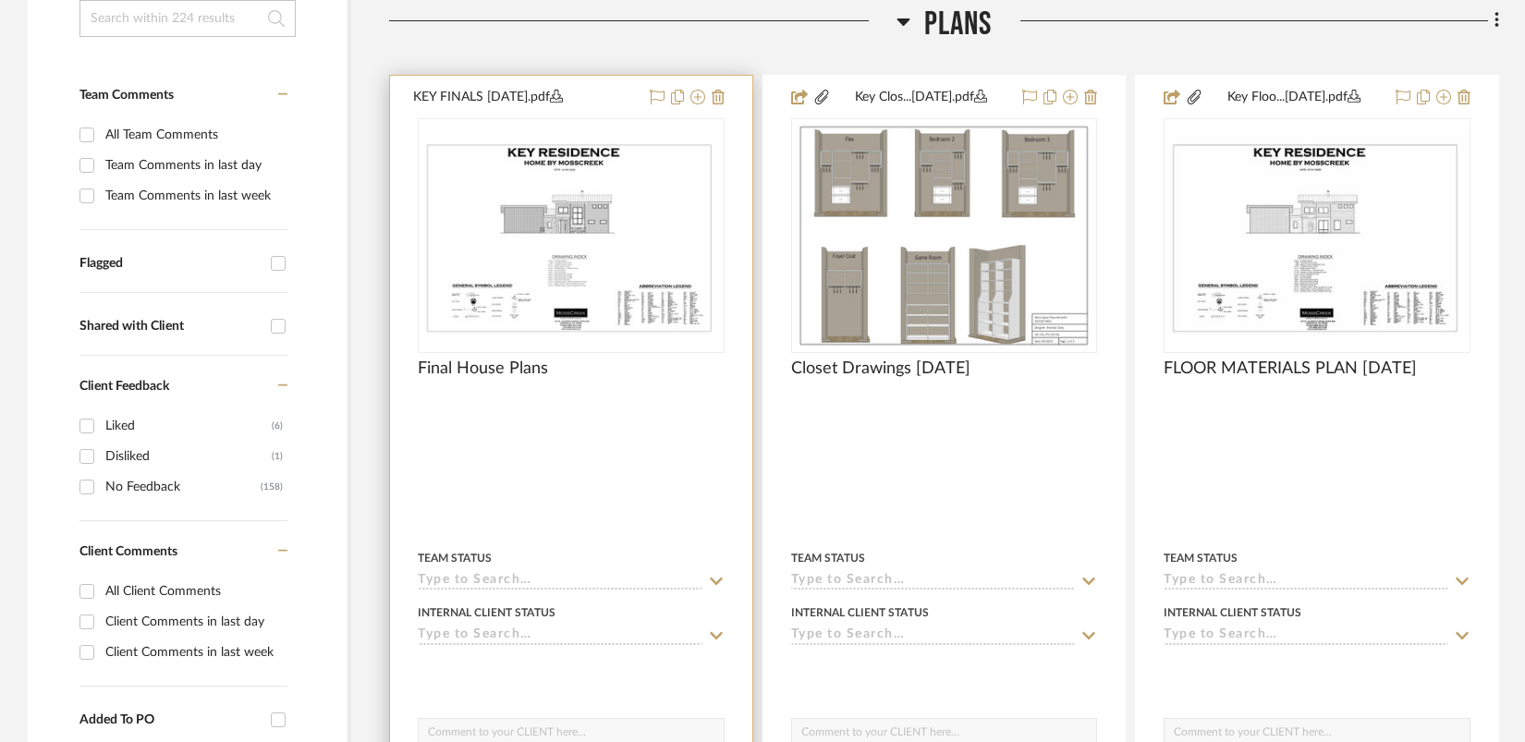
scroll to position [465, 0]
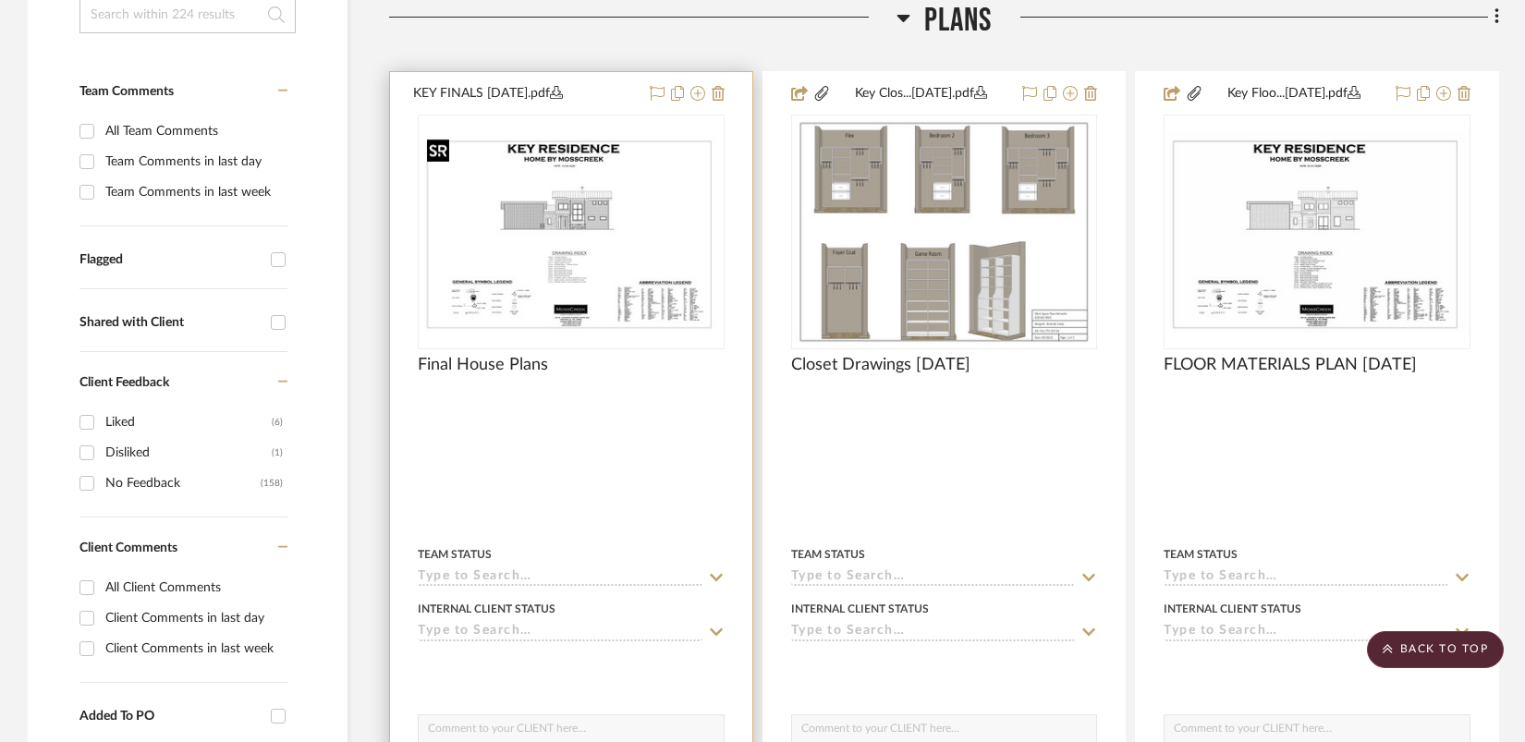
click at [542, 217] on img "0" at bounding box center [571, 232] width 303 height 202
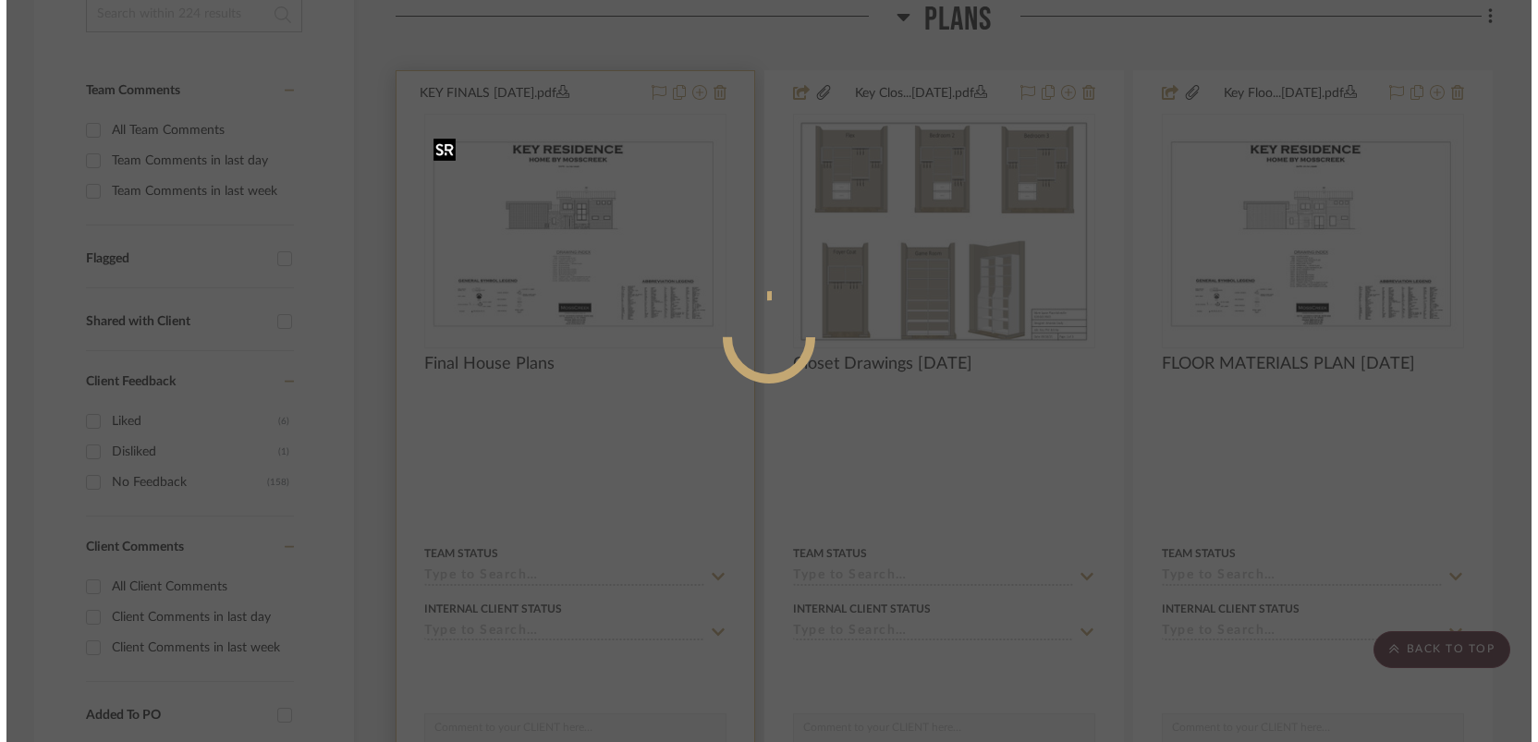
scroll to position [0, 0]
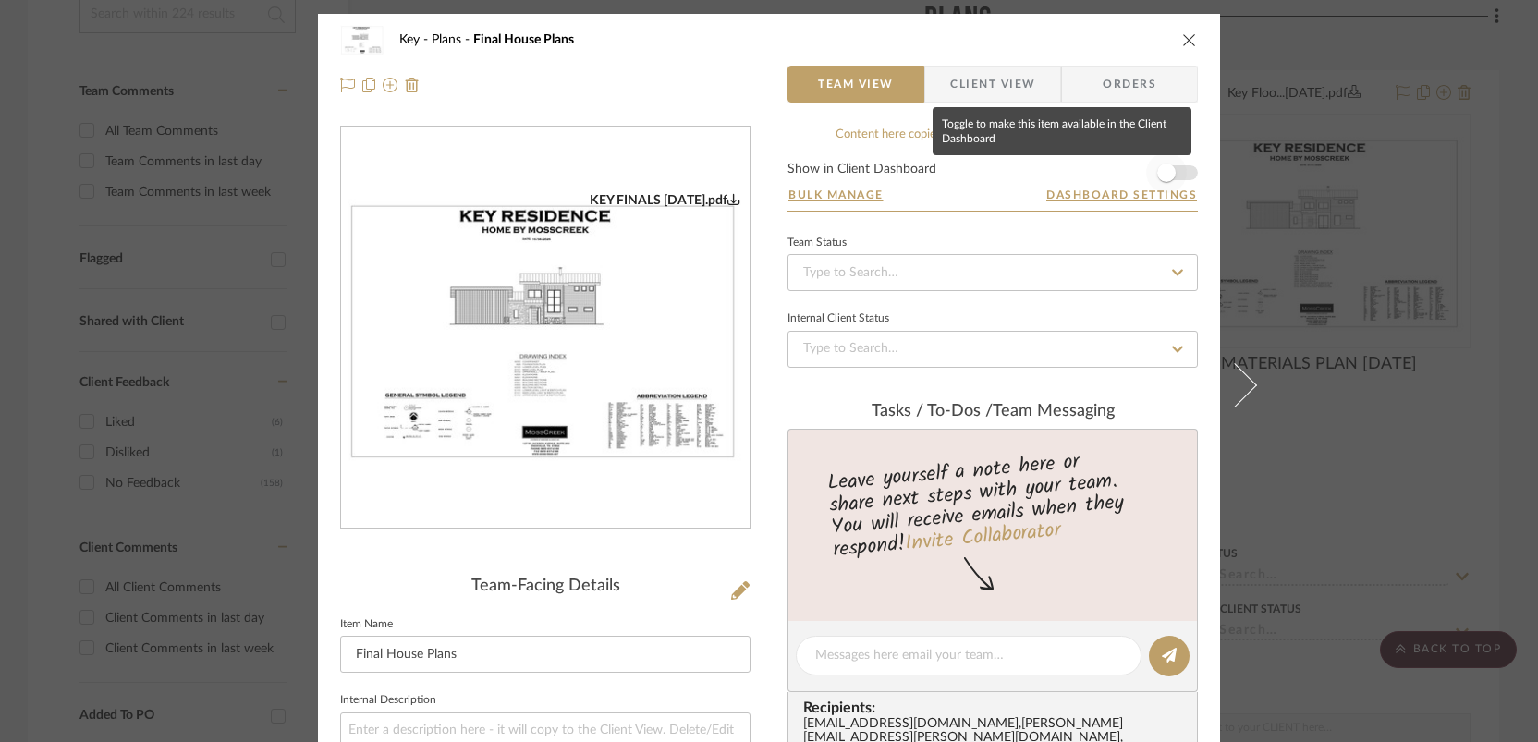
click at [1175, 168] on span "button" at bounding box center [1166, 173] width 41 height 41
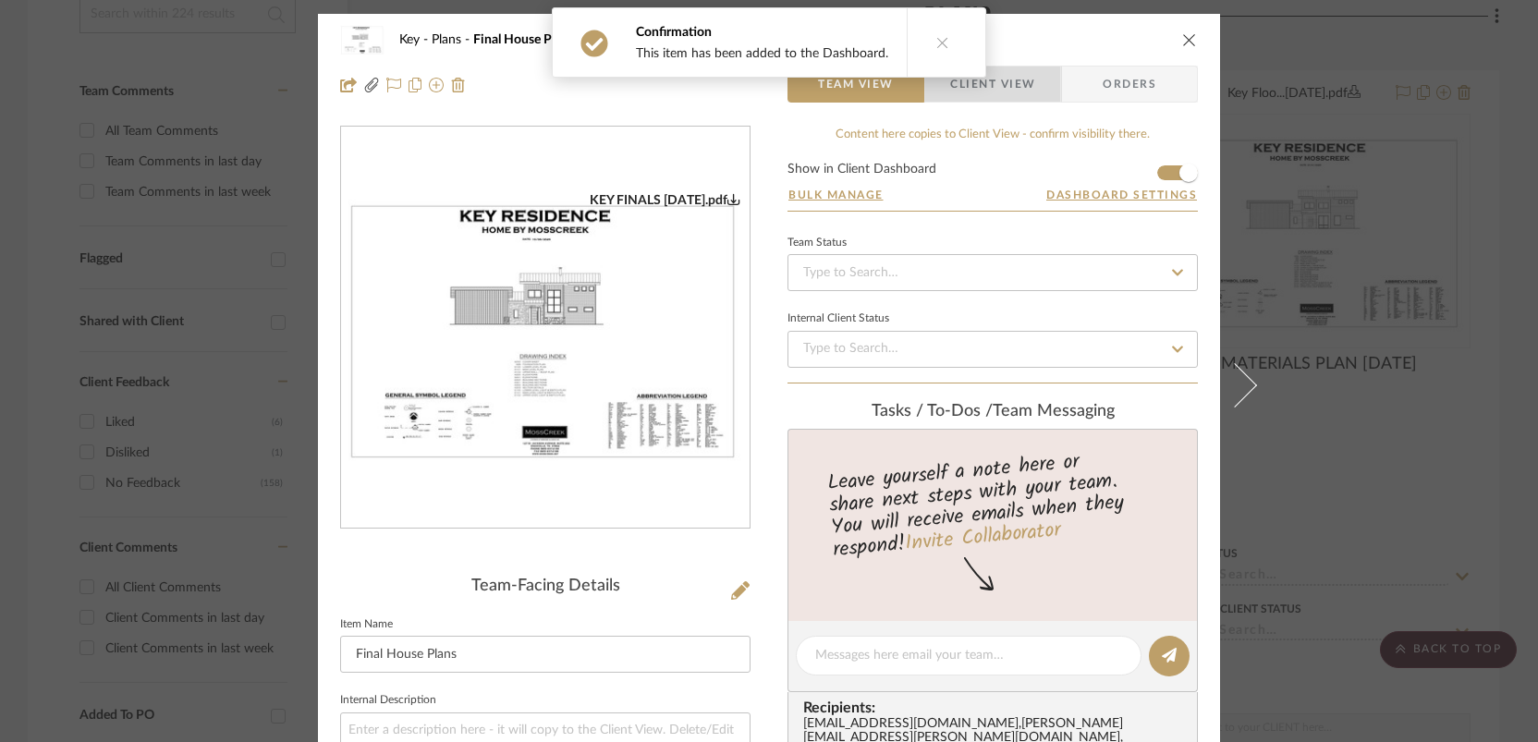
click at [1005, 85] on span "Client View" at bounding box center [992, 84] width 85 height 37
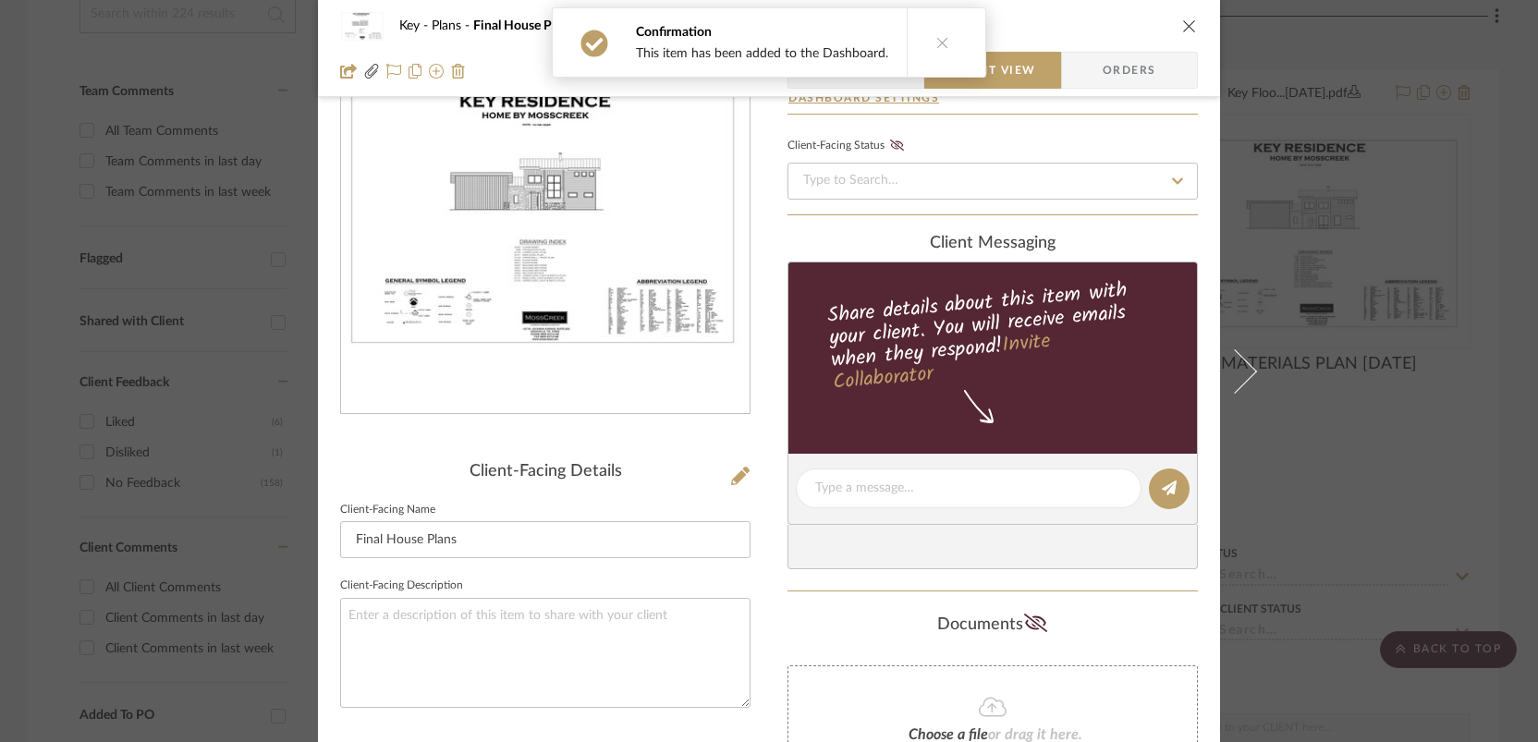
scroll to position [132, 0]
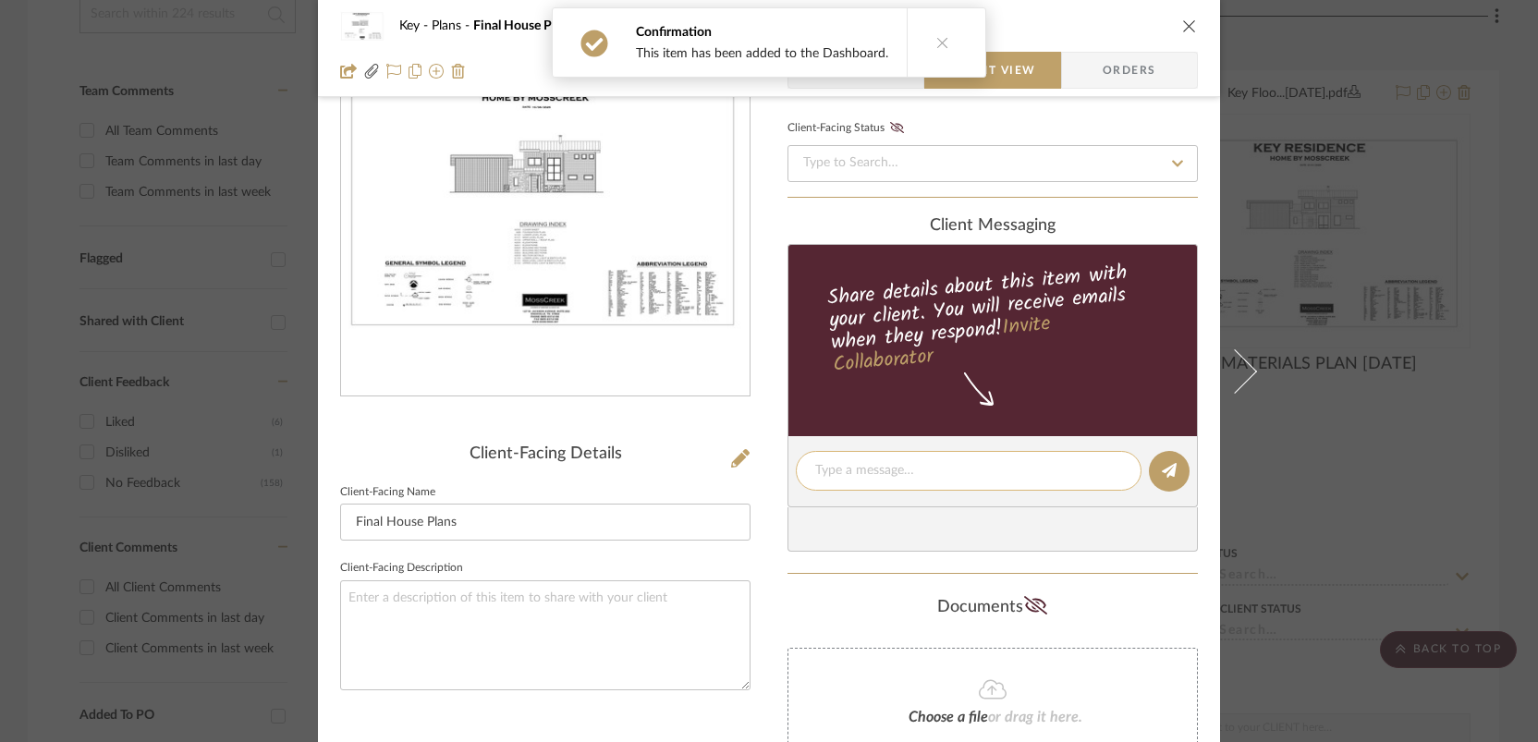
click at [874, 476] on textarea at bounding box center [968, 470] width 307 height 19
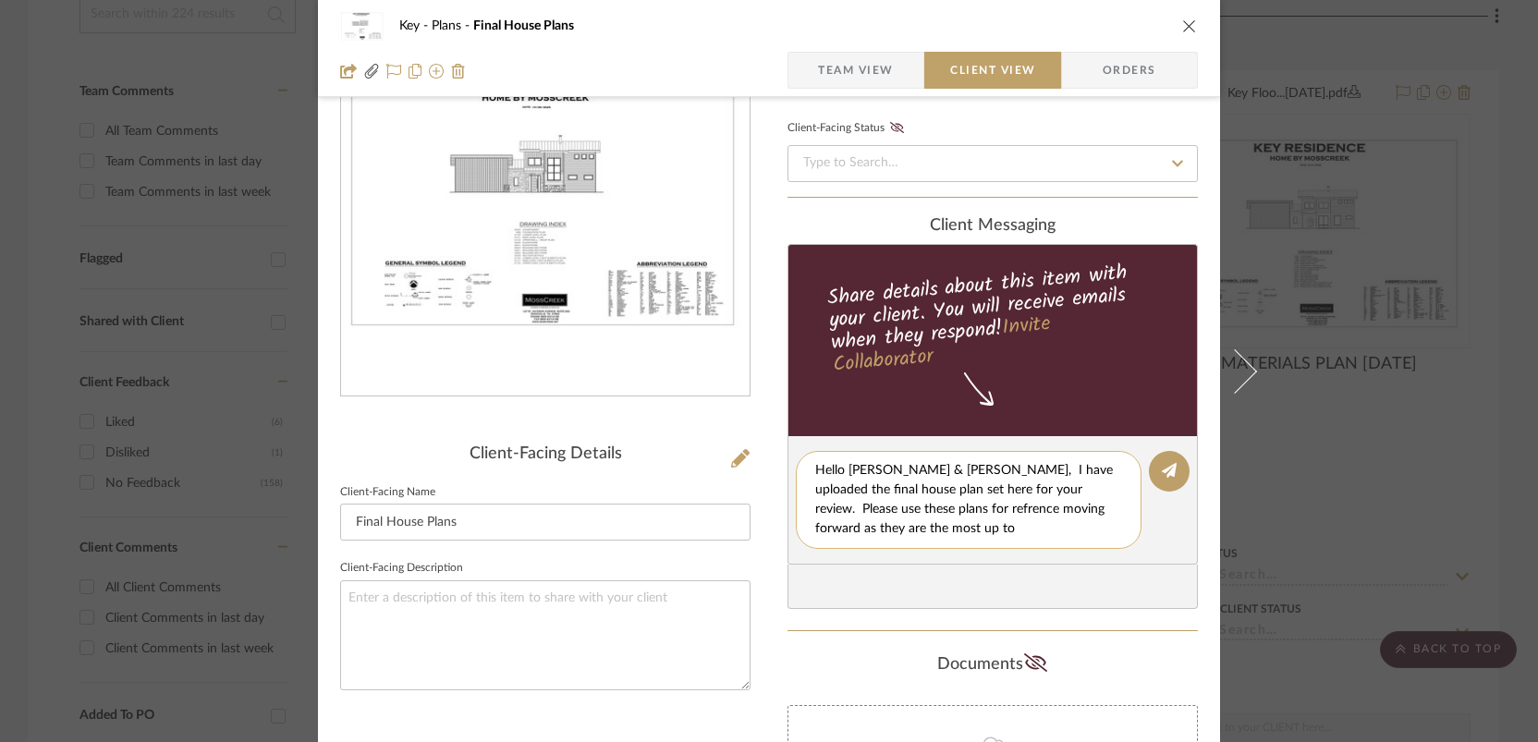
scroll to position [0, 0]
click at [849, 510] on textarea "Hello Phil & Erika, I have uploaded the final house plan set here for your revi…" at bounding box center [968, 500] width 307 height 78
type textarea "Hello [PERSON_NAME] & [PERSON_NAME], I have uploaded the final house plan set h…"
click at [1164, 474] on icon at bounding box center [1169, 470] width 15 height 15
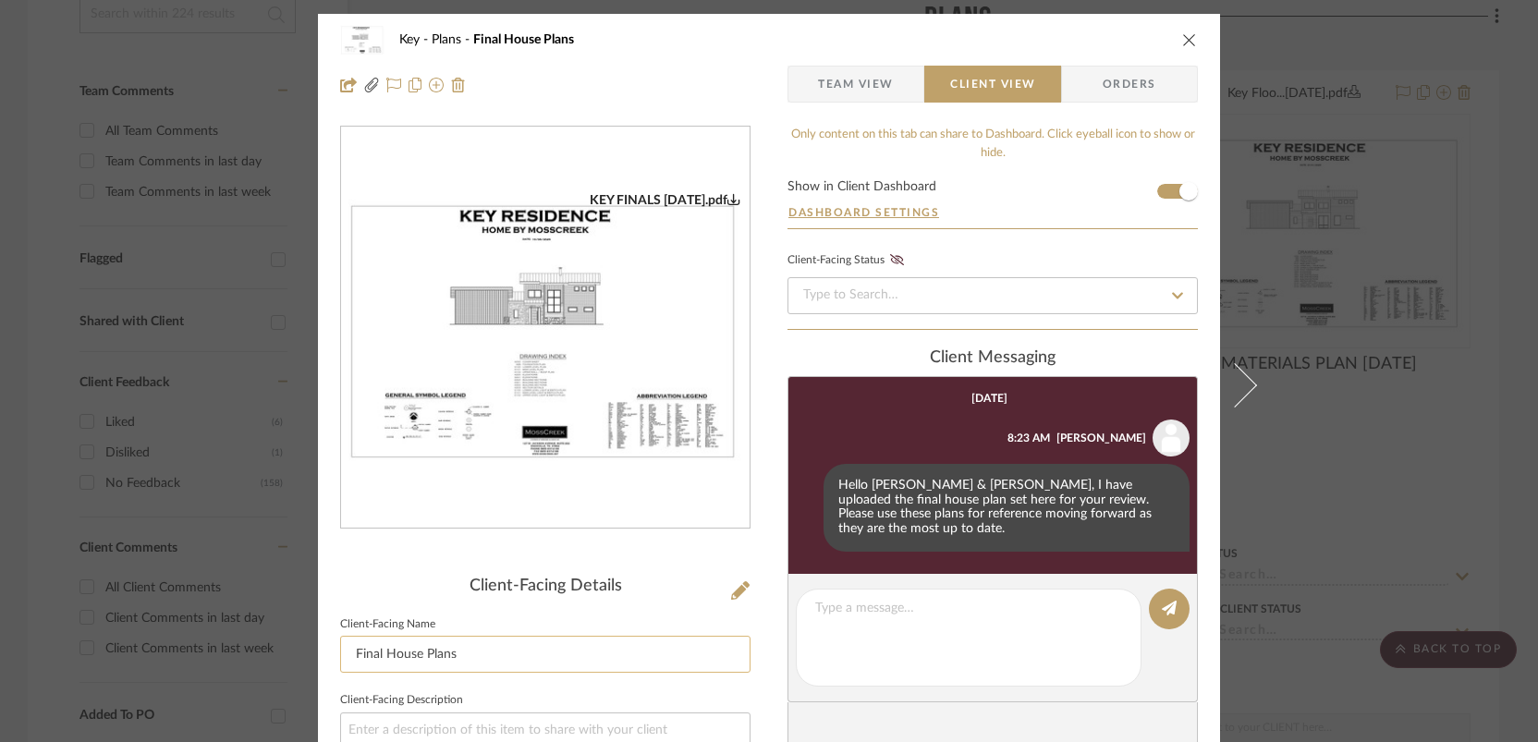
click at [494, 649] on input "Final House Plans" at bounding box center [545, 654] width 410 height 37
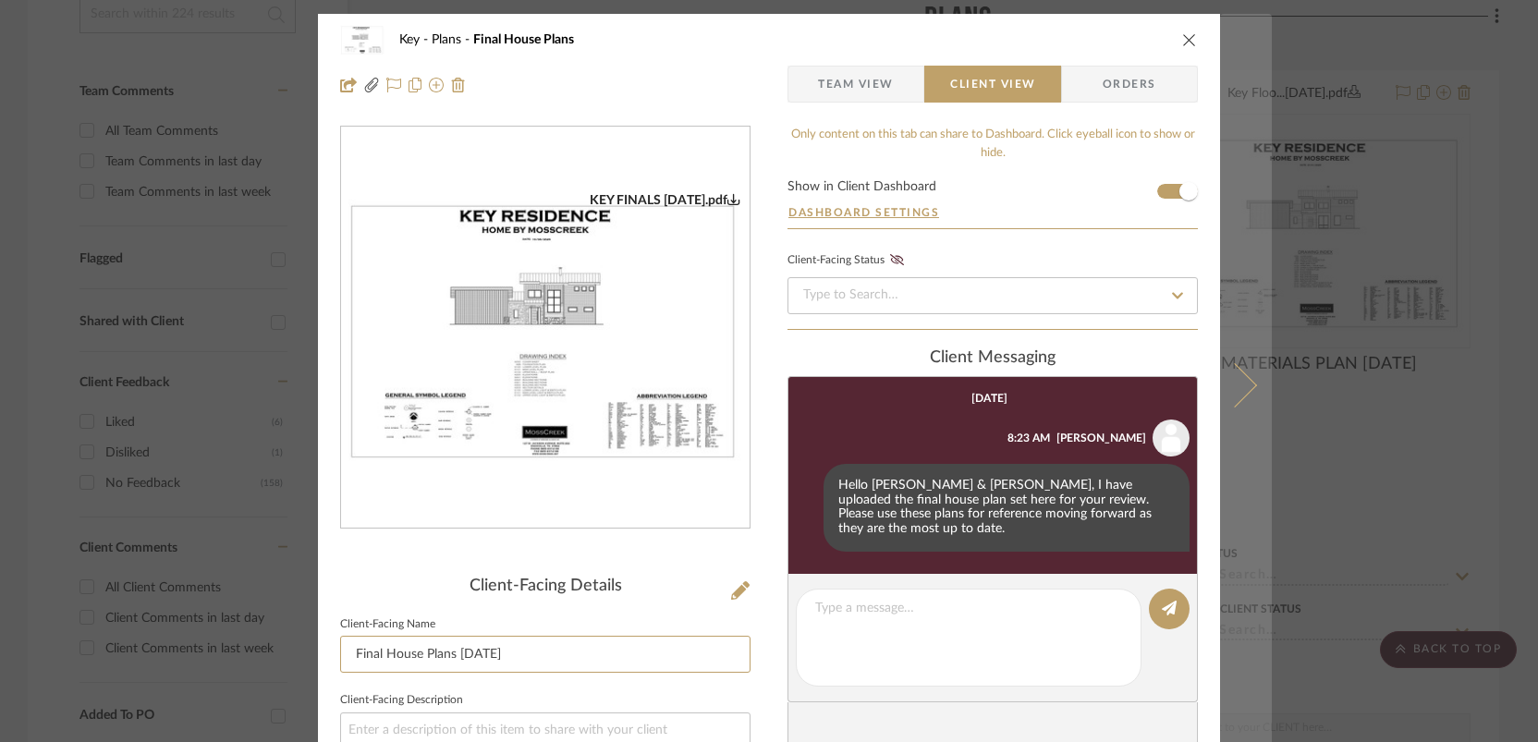
type input "Final House Plans 10.9.25"
click at [1233, 162] on button at bounding box center [1246, 385] width 52 height 742
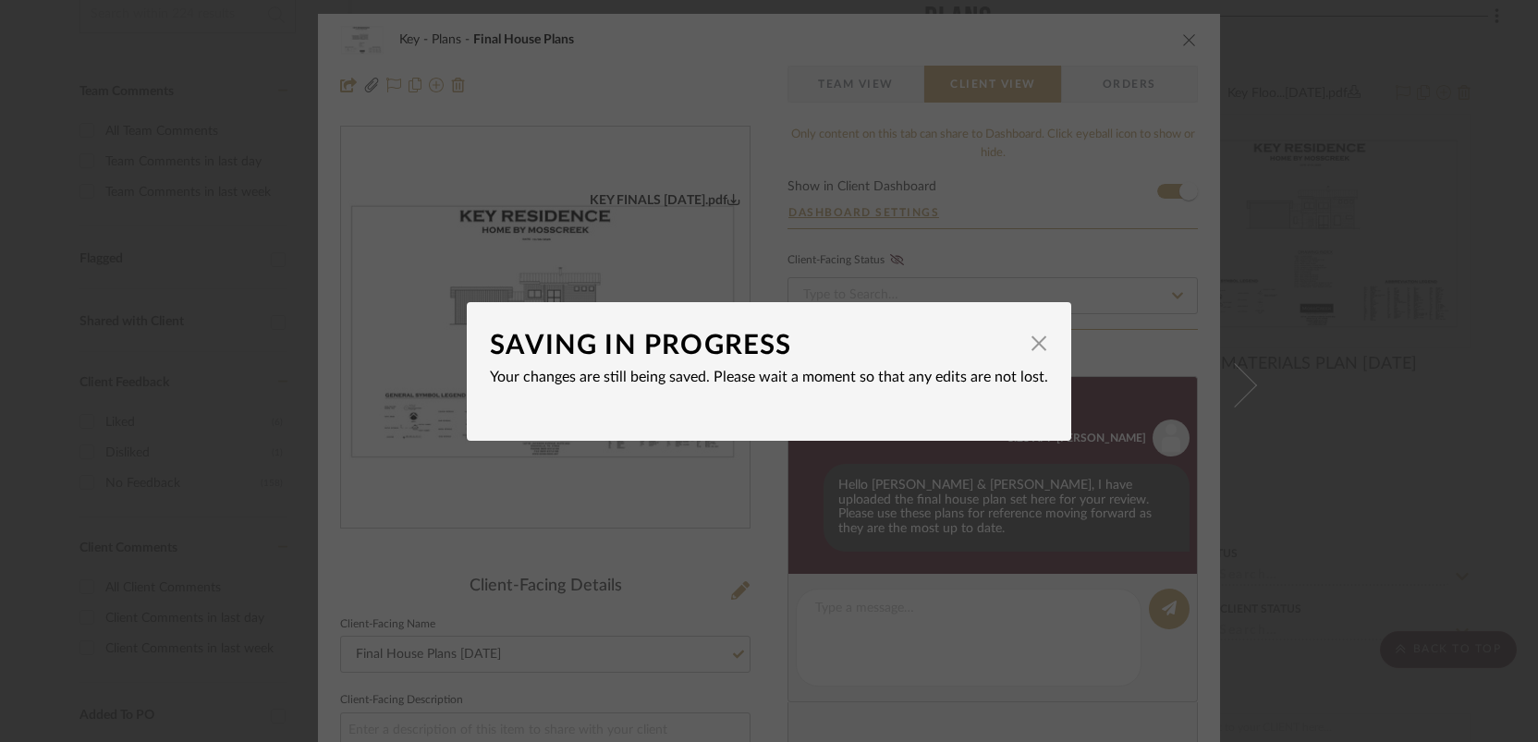
click at [1243, 242] on div "SAVING IN PROGRESS × Your changes are still being saved. Please wait a moment s…" at bounding box center [769, 371] width 1538 height 742
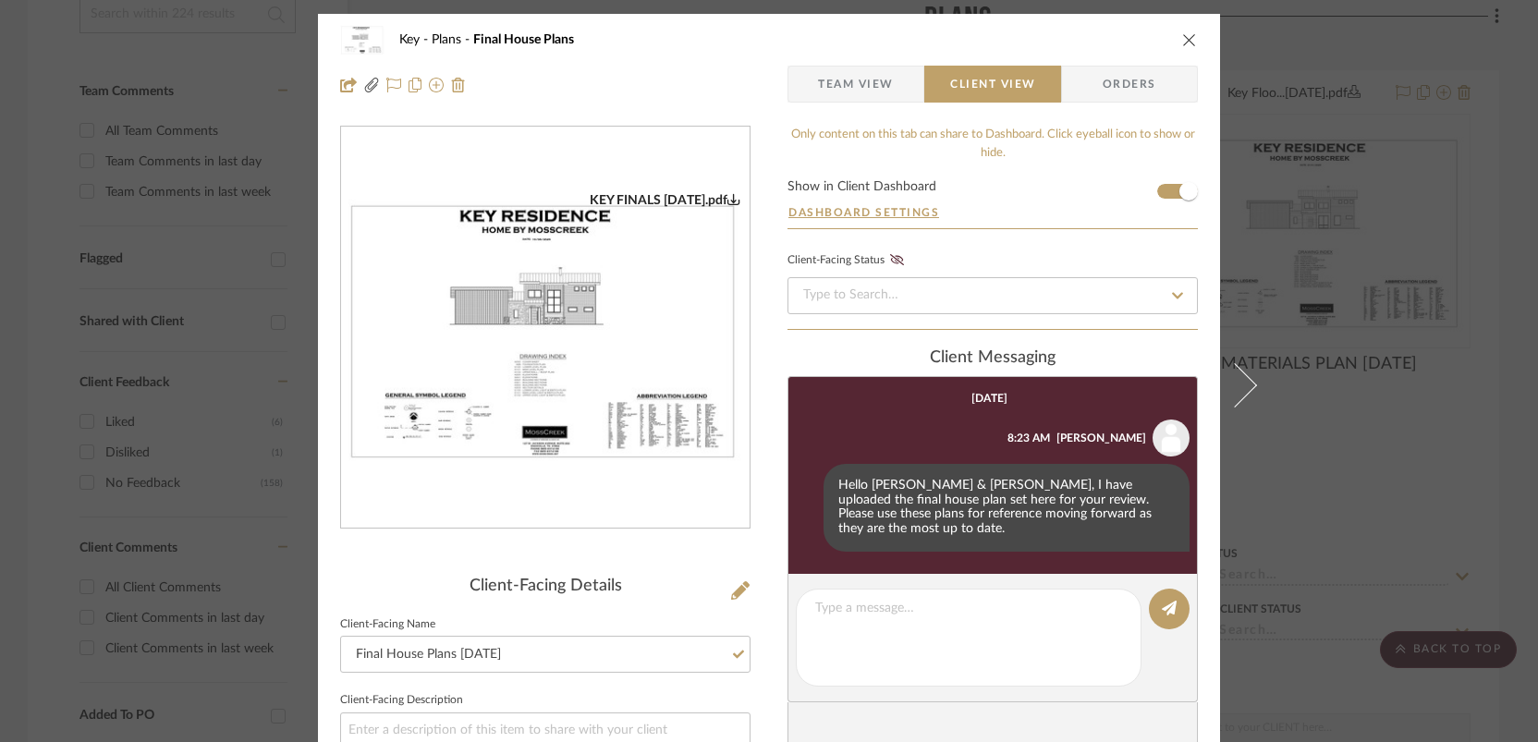
scroll to position [14, 0]
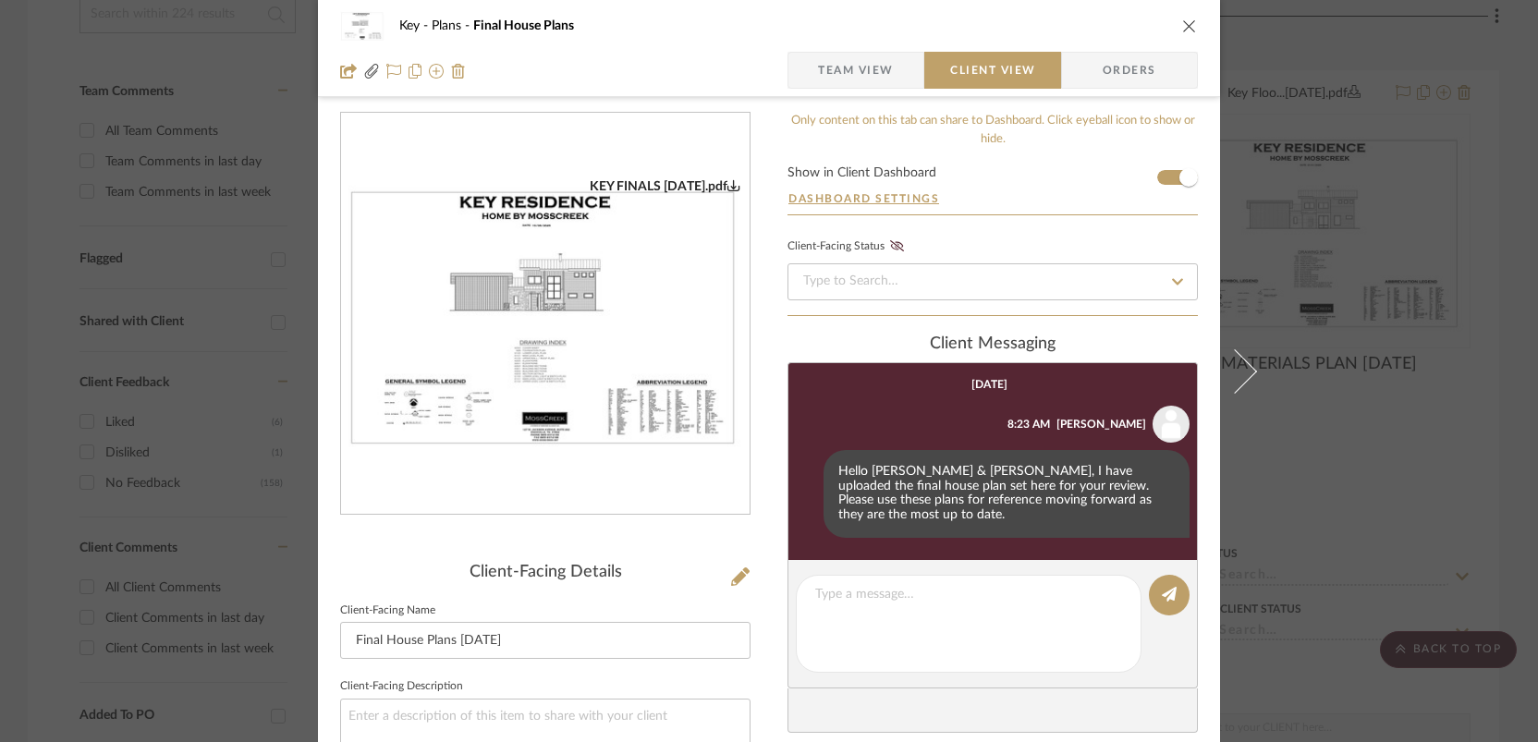
click at [1299, 404] on div "Key Plans Final House Plans Team View Client View Orders KEY FINALS 25.10.06.pd…" at bounding box center [769, 371] width 1538 height 742
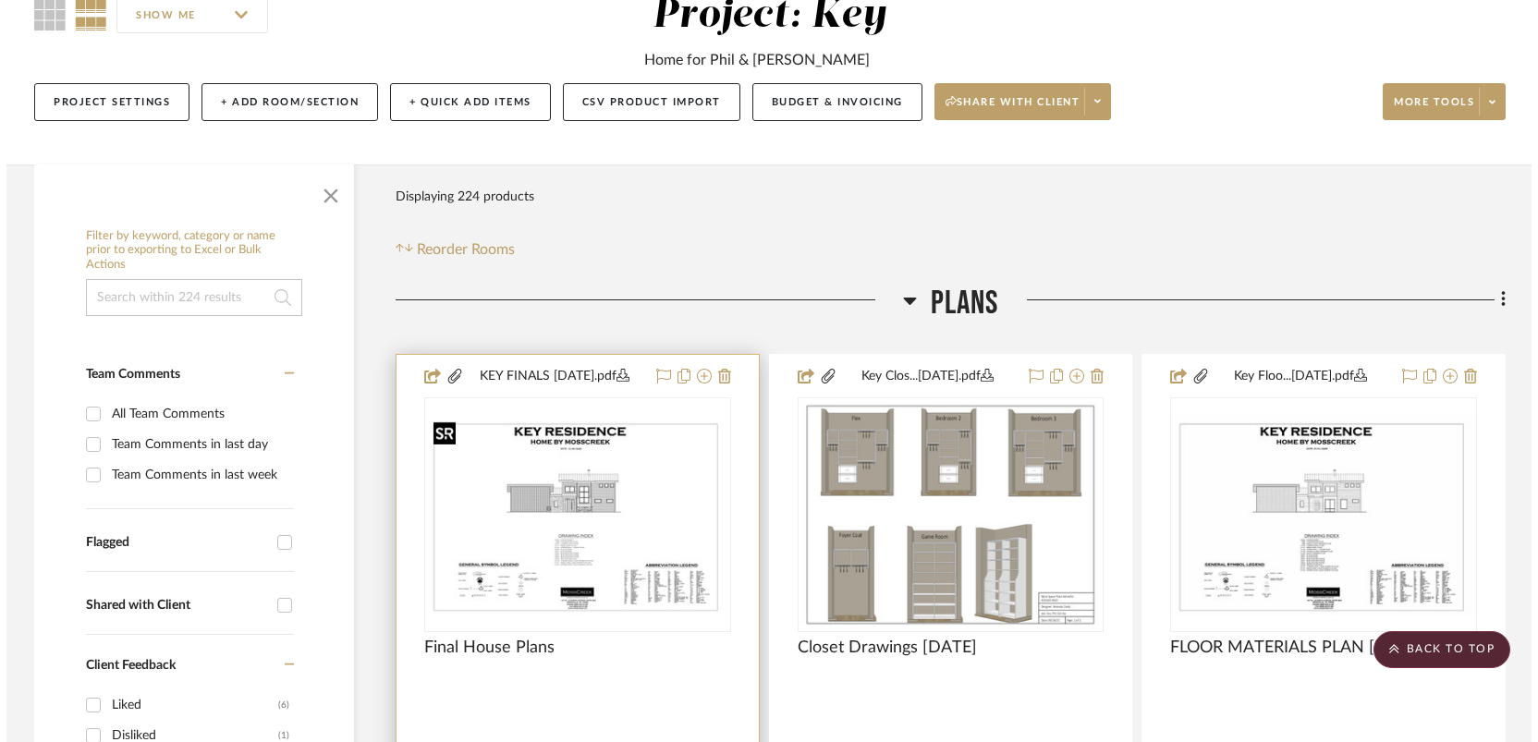
scroll to position [0, 0]
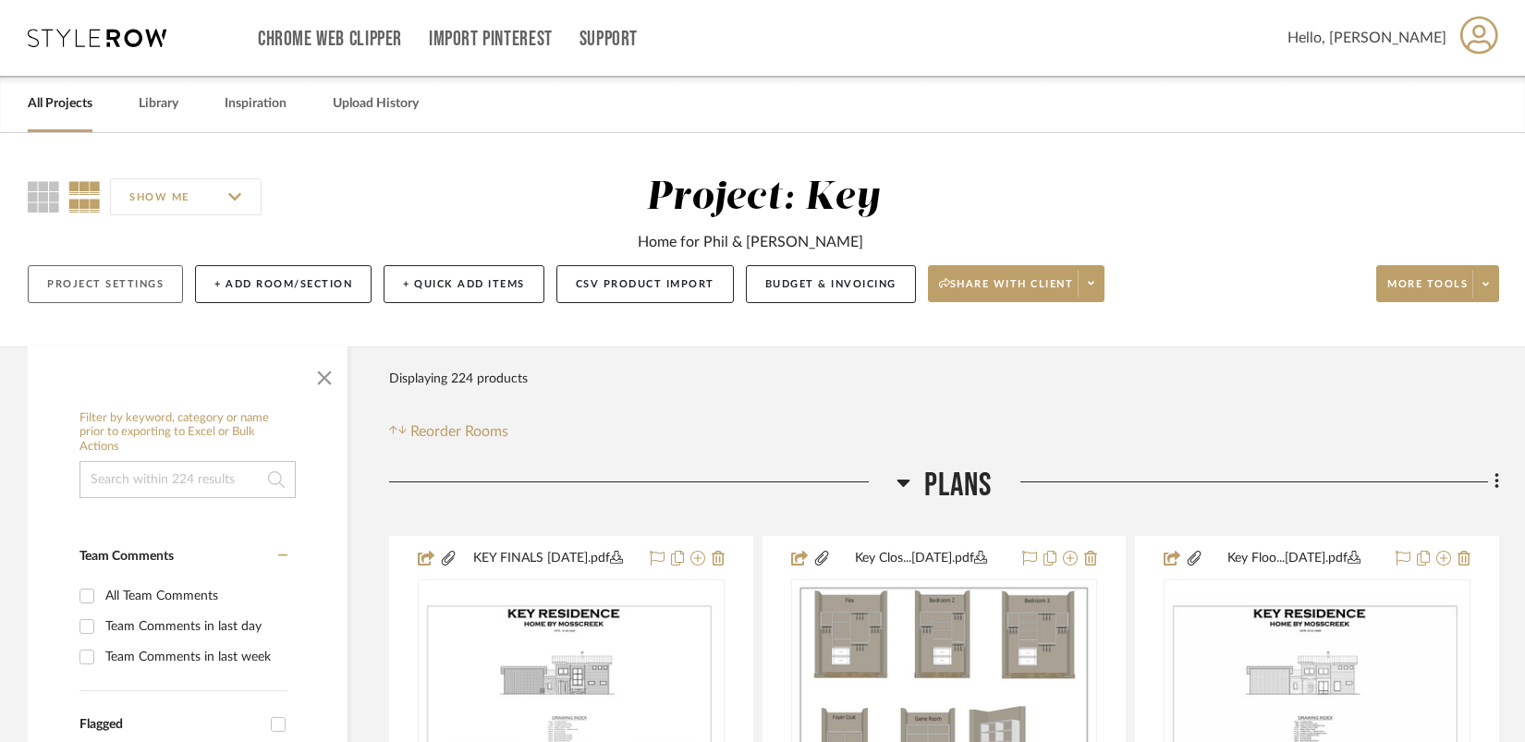
click at [99, 293] on button "Project Settings" at bounding box center [105, 284] width 155 height 38
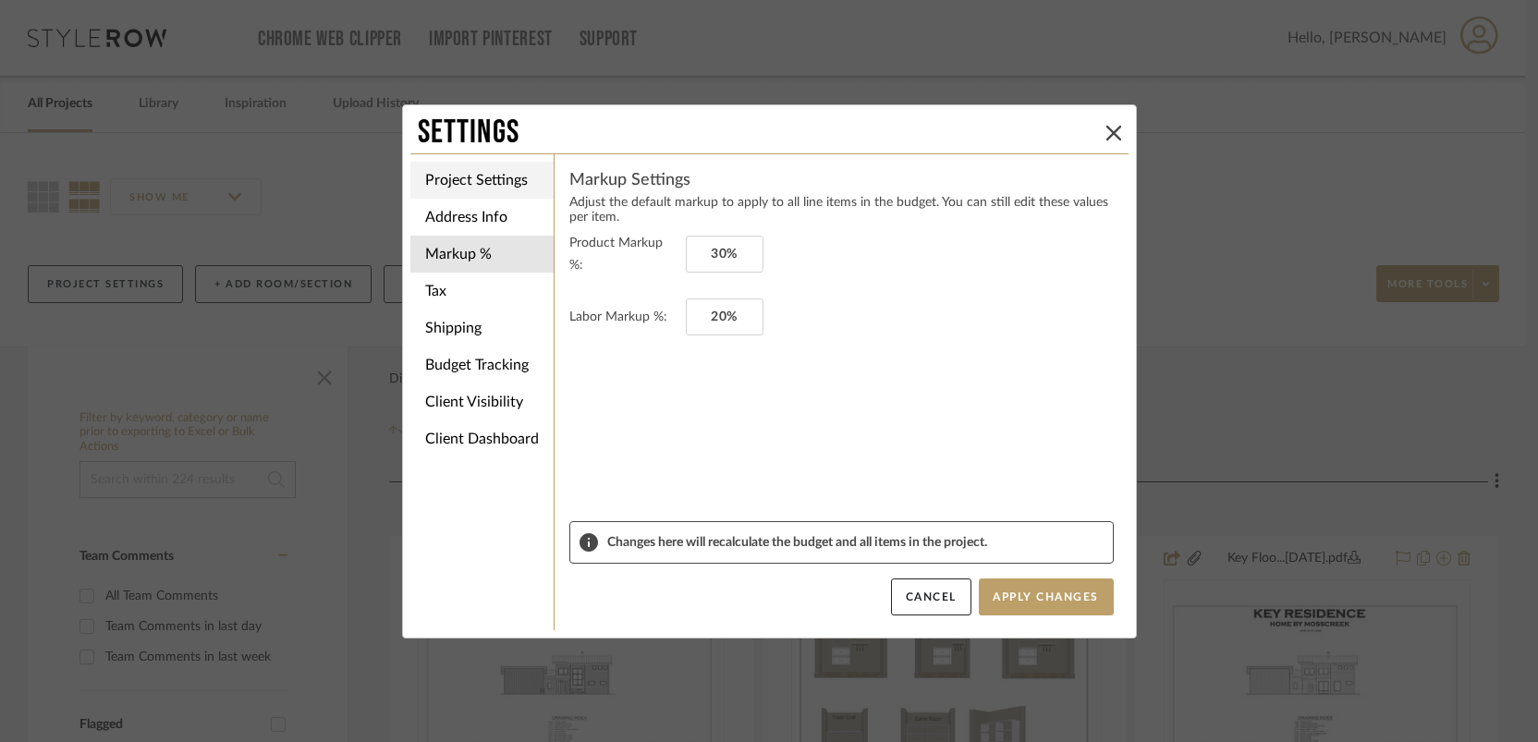
click at [517, 177] on li "Project Settings" at bounding box center [481, 180] width 143 height 37
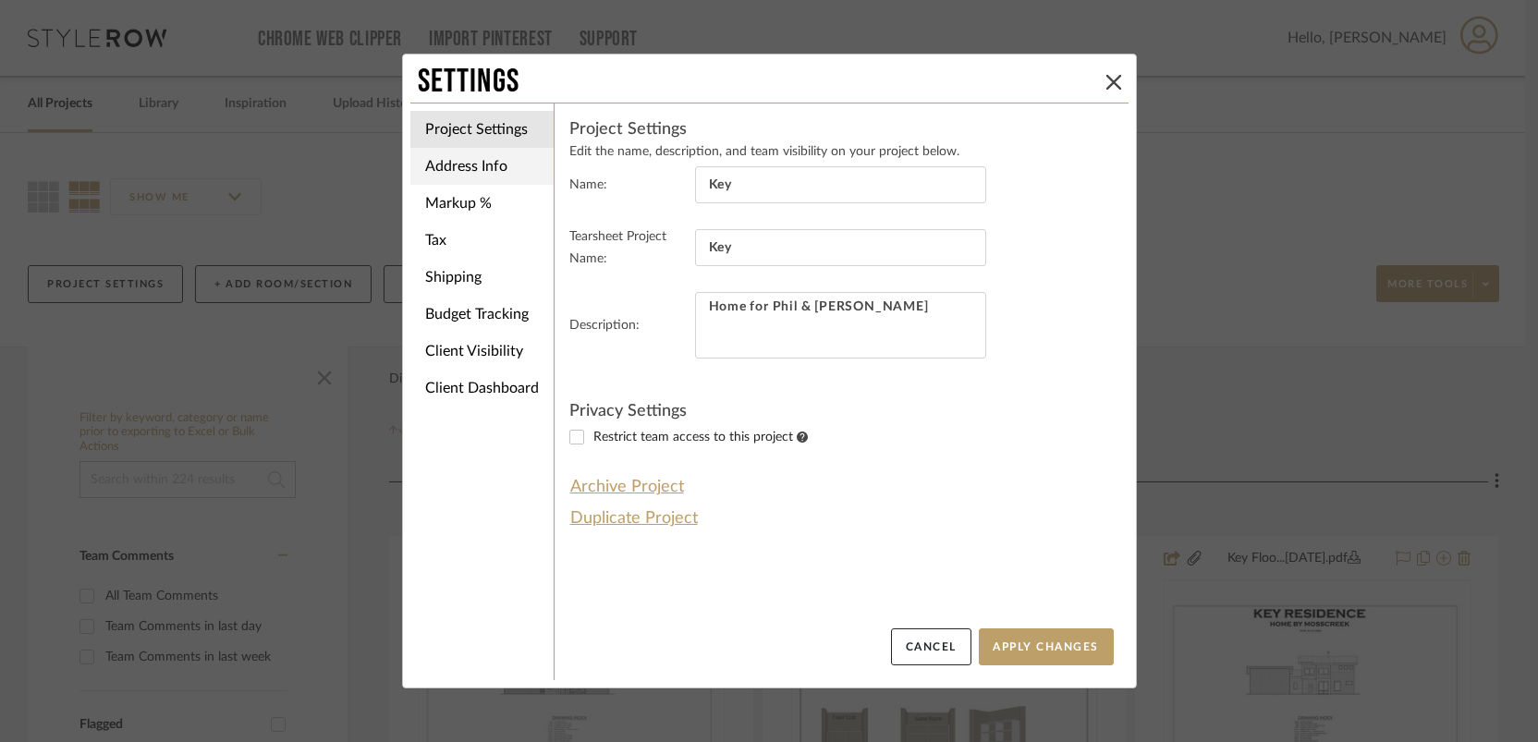
click at [489, 166] on li "Address Info" at bounding box center [481, 166] width 143 height 37
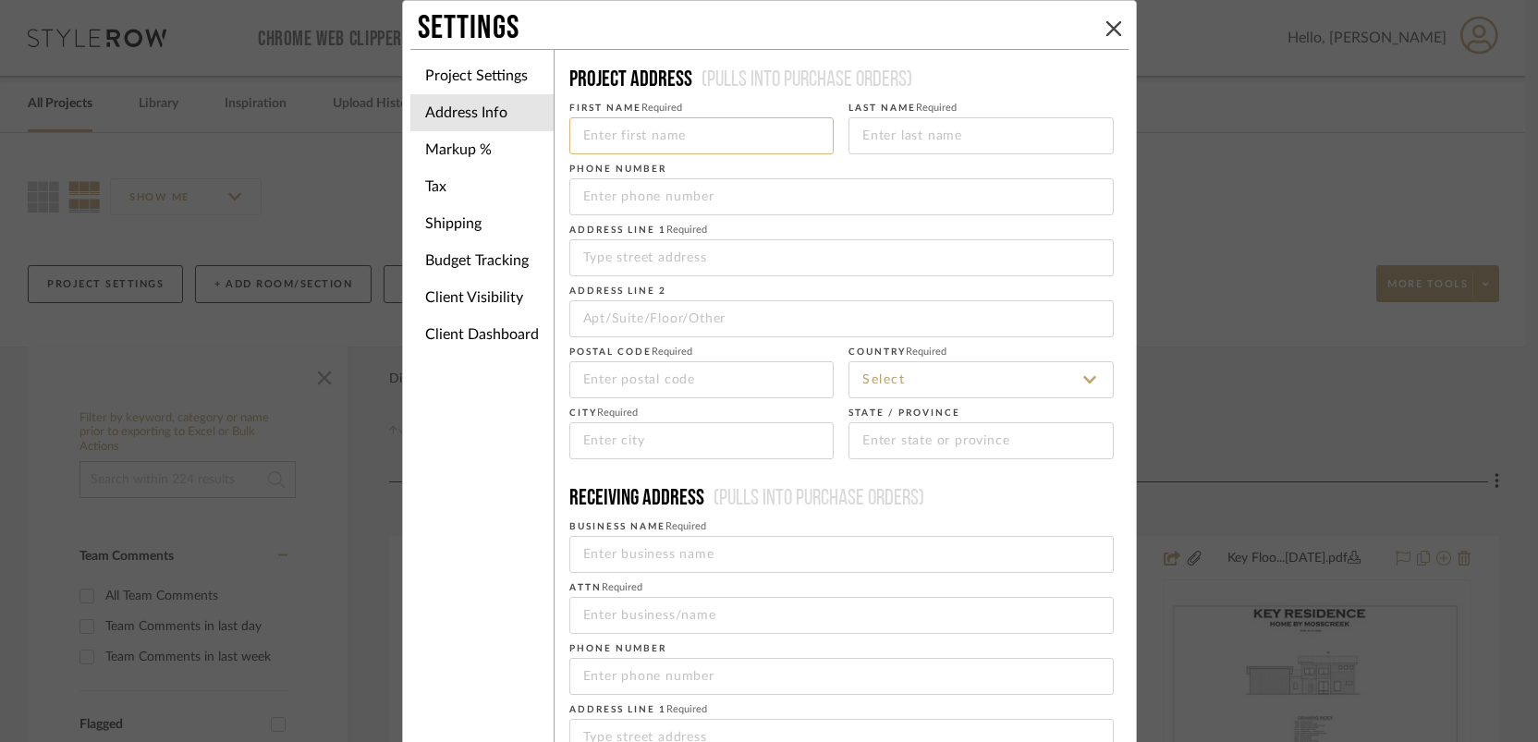
click at [635, 144] on input at bounding box center [701, 135] width 265 height 37
type input "Key"
click at [641, 253] on input at bounding box center [841, 257] width 544 height 37
click at [646, 135] on input at bounding box center [701, 135] width 265 height 37
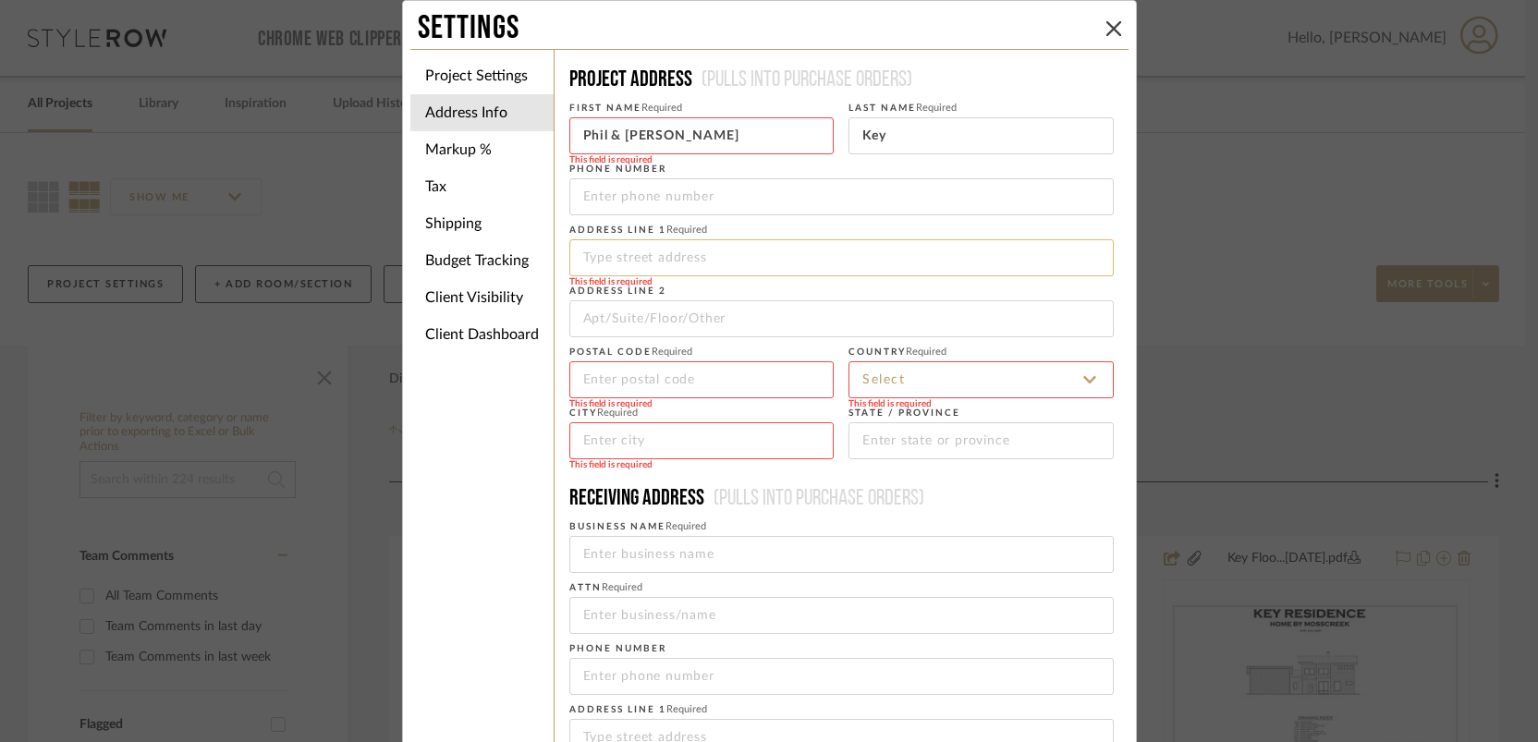
type input "Phil & Erika"
click at [609, 263] on input at bounding box center [841, 257] width 544 height 37
type input "33 Oak Park"
click at [633, 381] on input at bounding box center [701, 379] width 265 height 37
type input "28801"
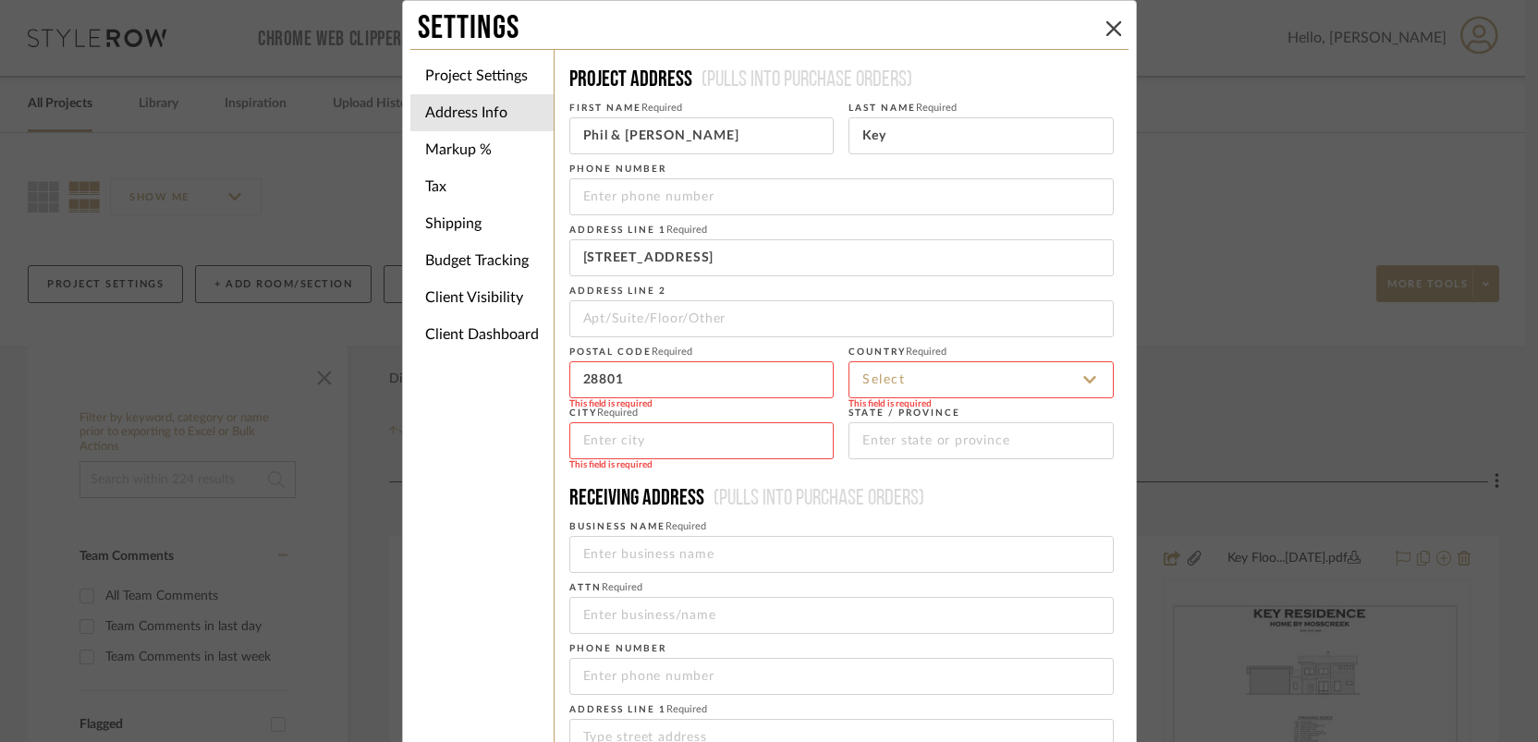
click at [980, 383] on input at bounding box center [981, 379] width 265 height 37
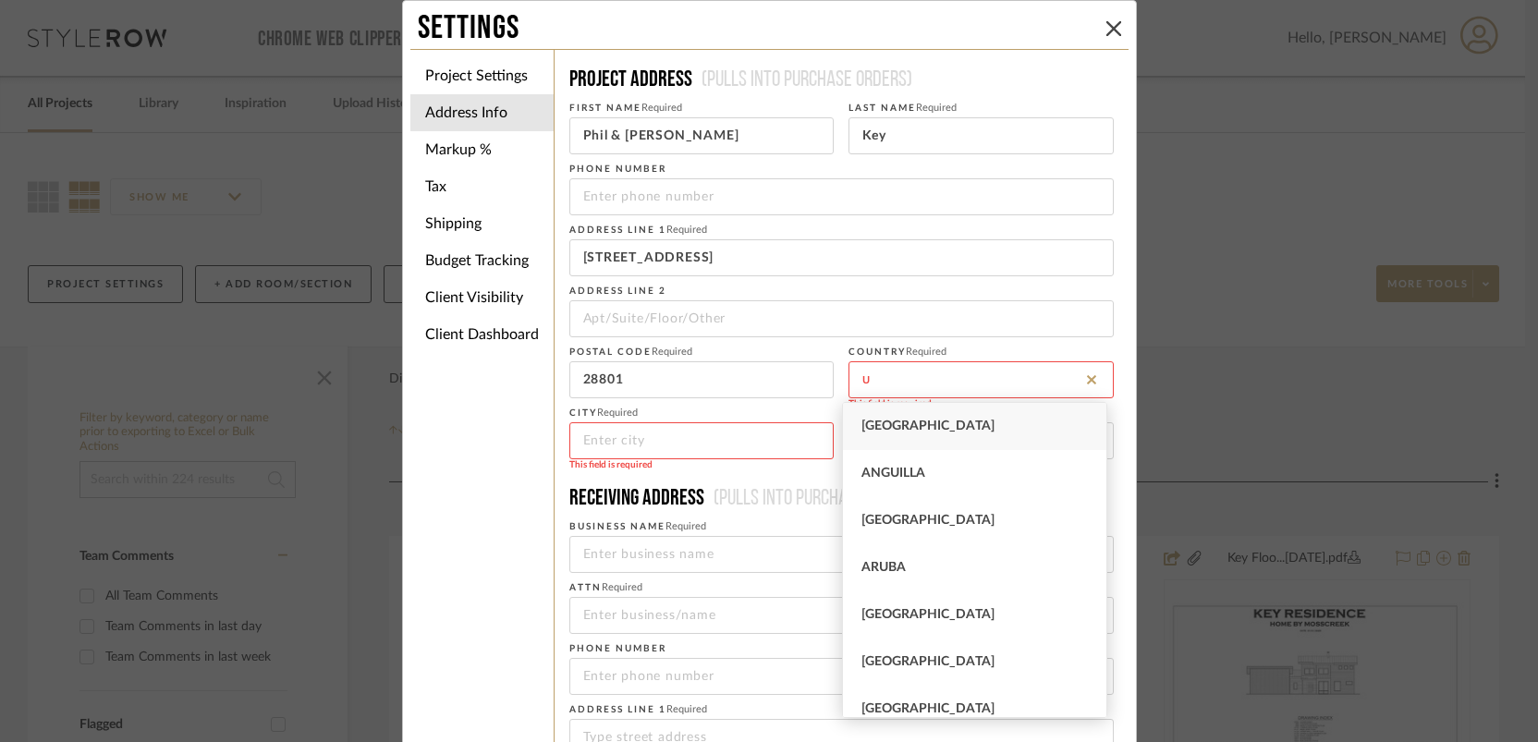
click at [926, 415] on div "United States" at bounding box center [974, 426] width 263 height 47
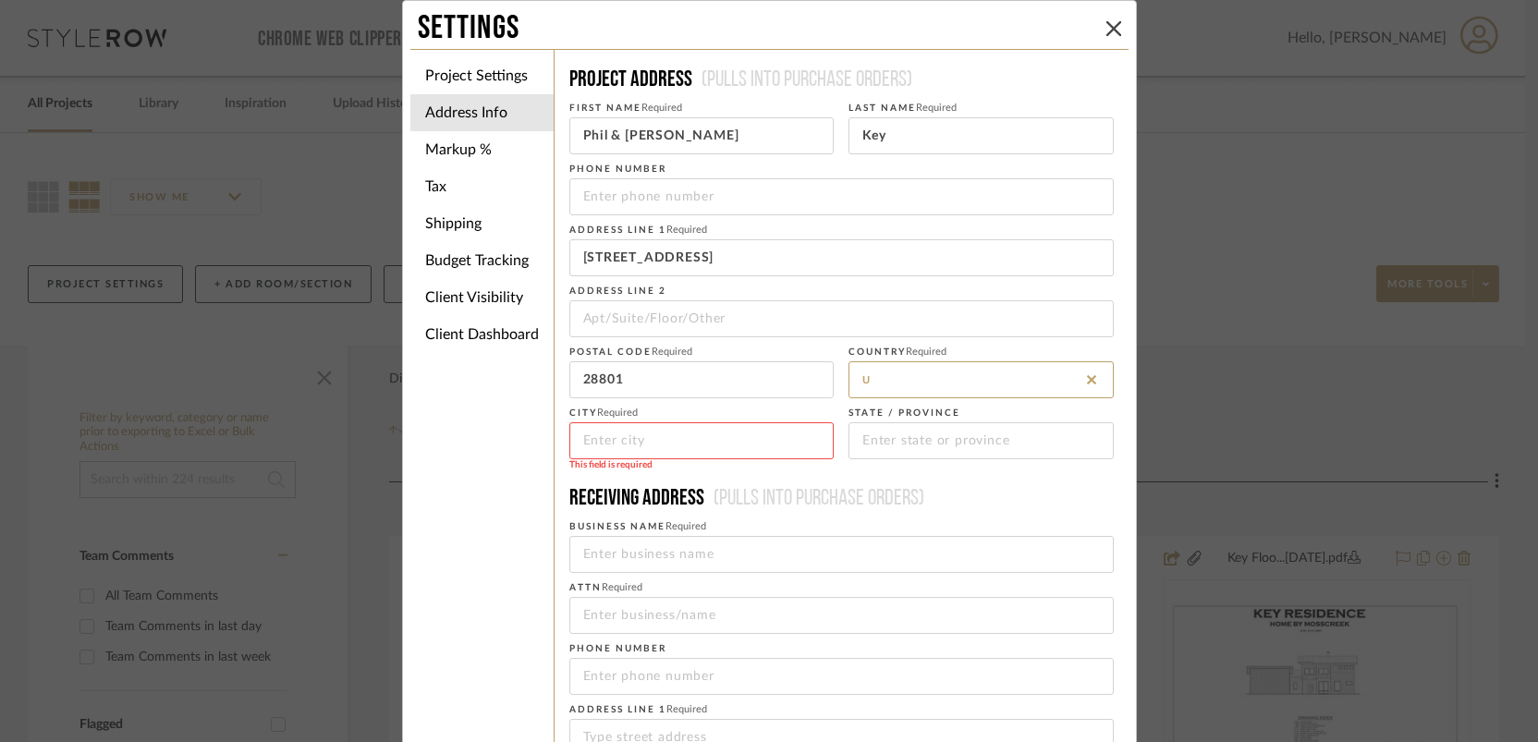
type input "United States"
click at [700, 438] on input at bounding box center [701, 440] width 265 height 37
type input "Asheville"
type input "NC"
click at [480, 148] on li "Markup %" at bounding box center [481, 149] width 143 height 37
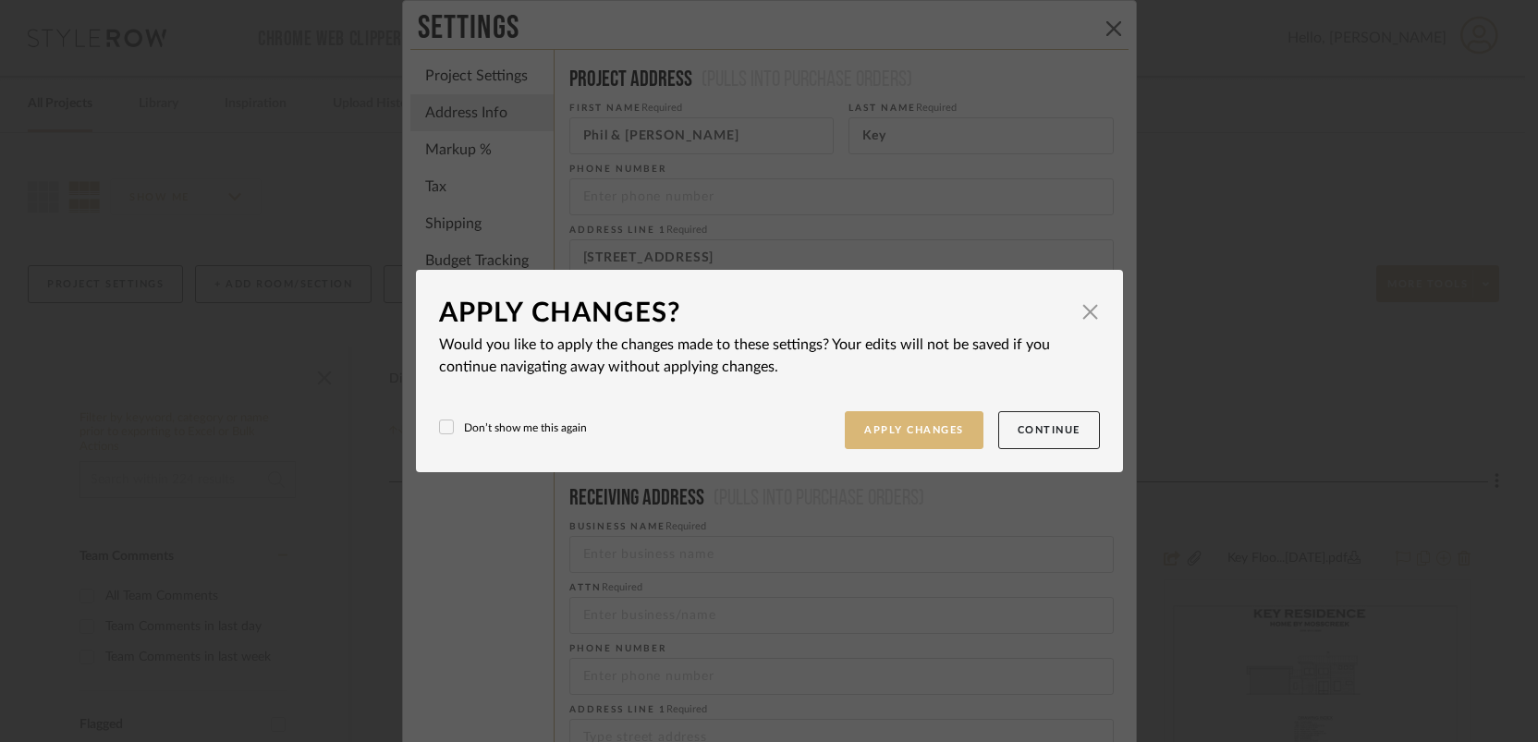
click at [899, 421] on button "Apply Changes" at bounding box center [914, 430] width 139 height 38
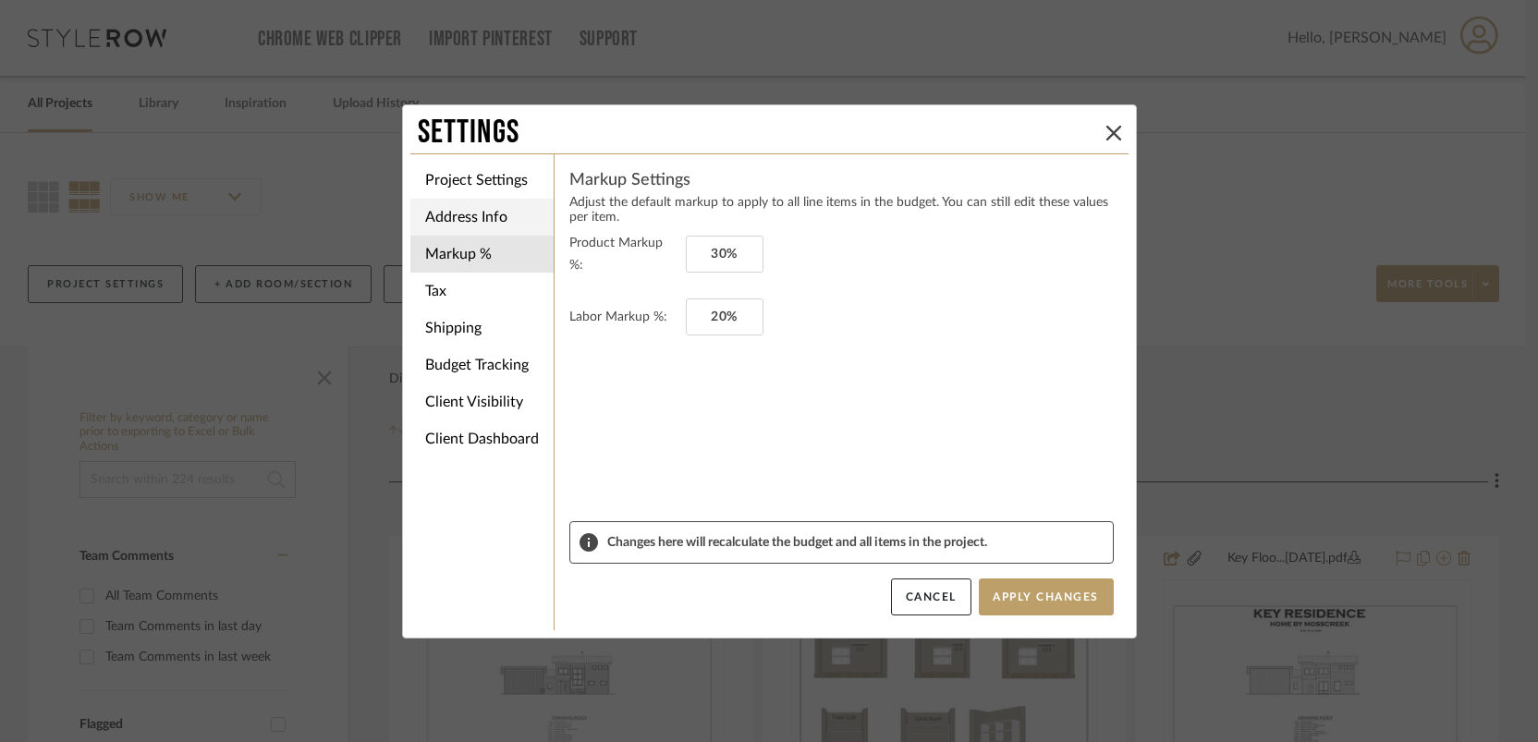
click at [462, 217] on li "Address Info" at bounding box center [481, 217] width 143 height 37
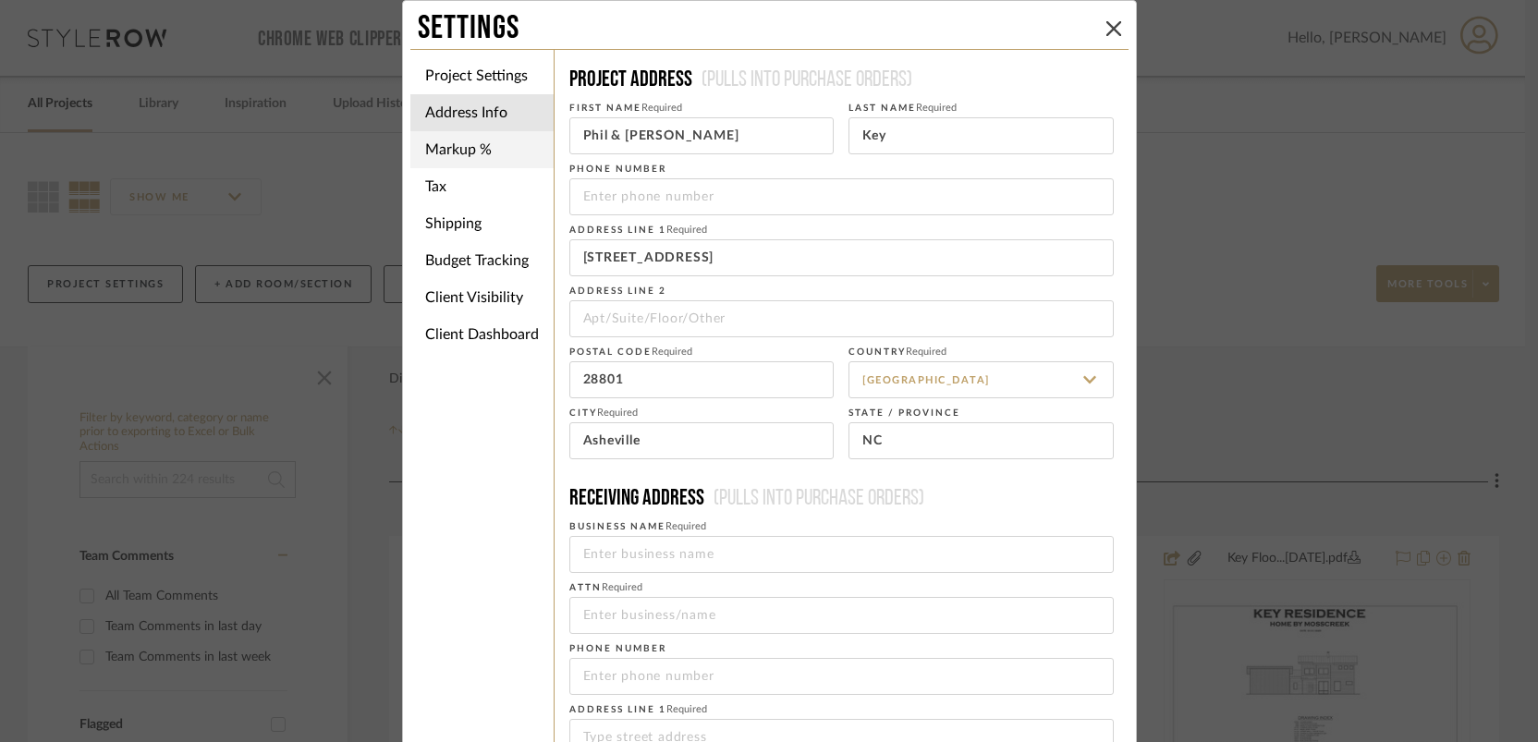
click at [443, 148] on li "Markup %" at bounding box center [481, 149] width 143 height 37
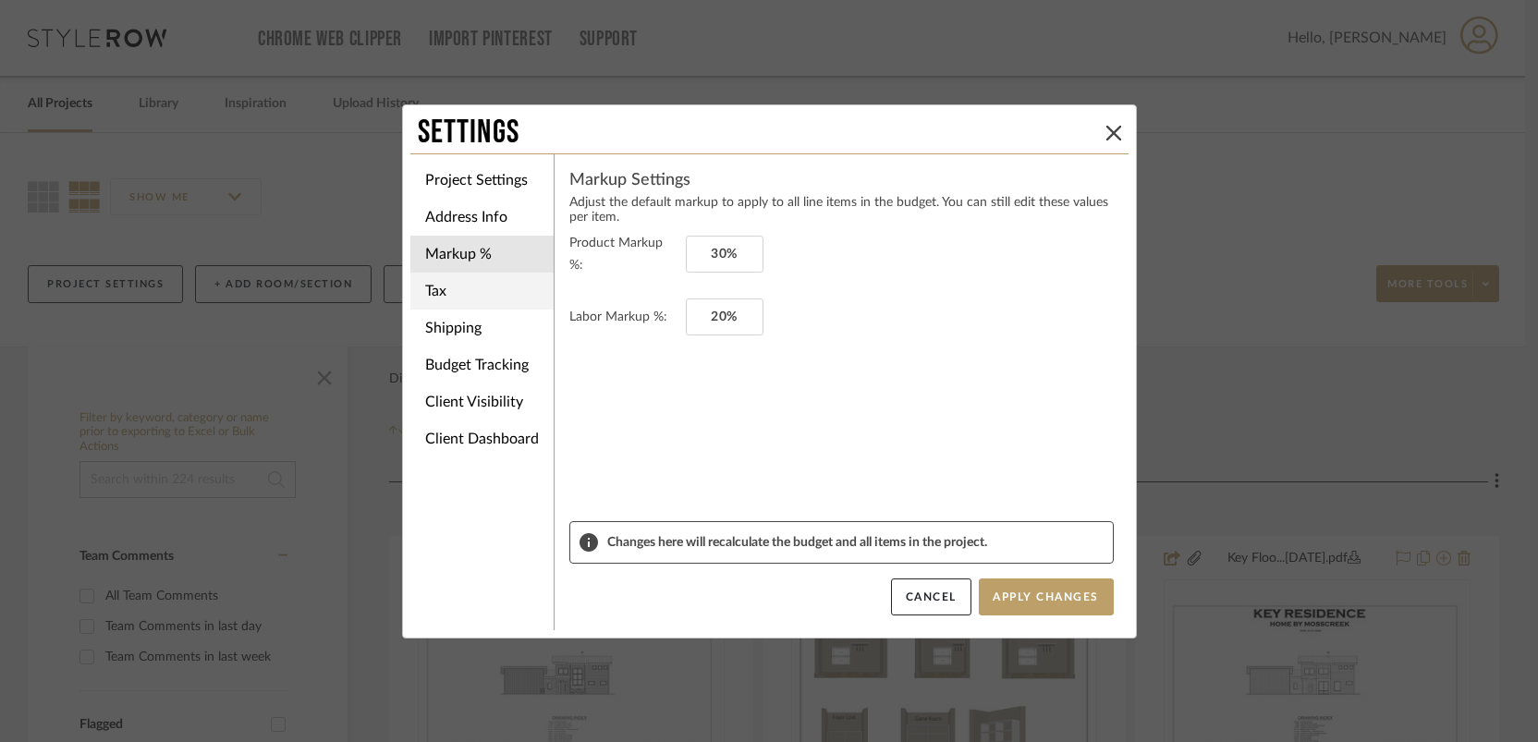
click at [443, 288] on li "Tax" at bounding box center [481, 291] width 143 height 37
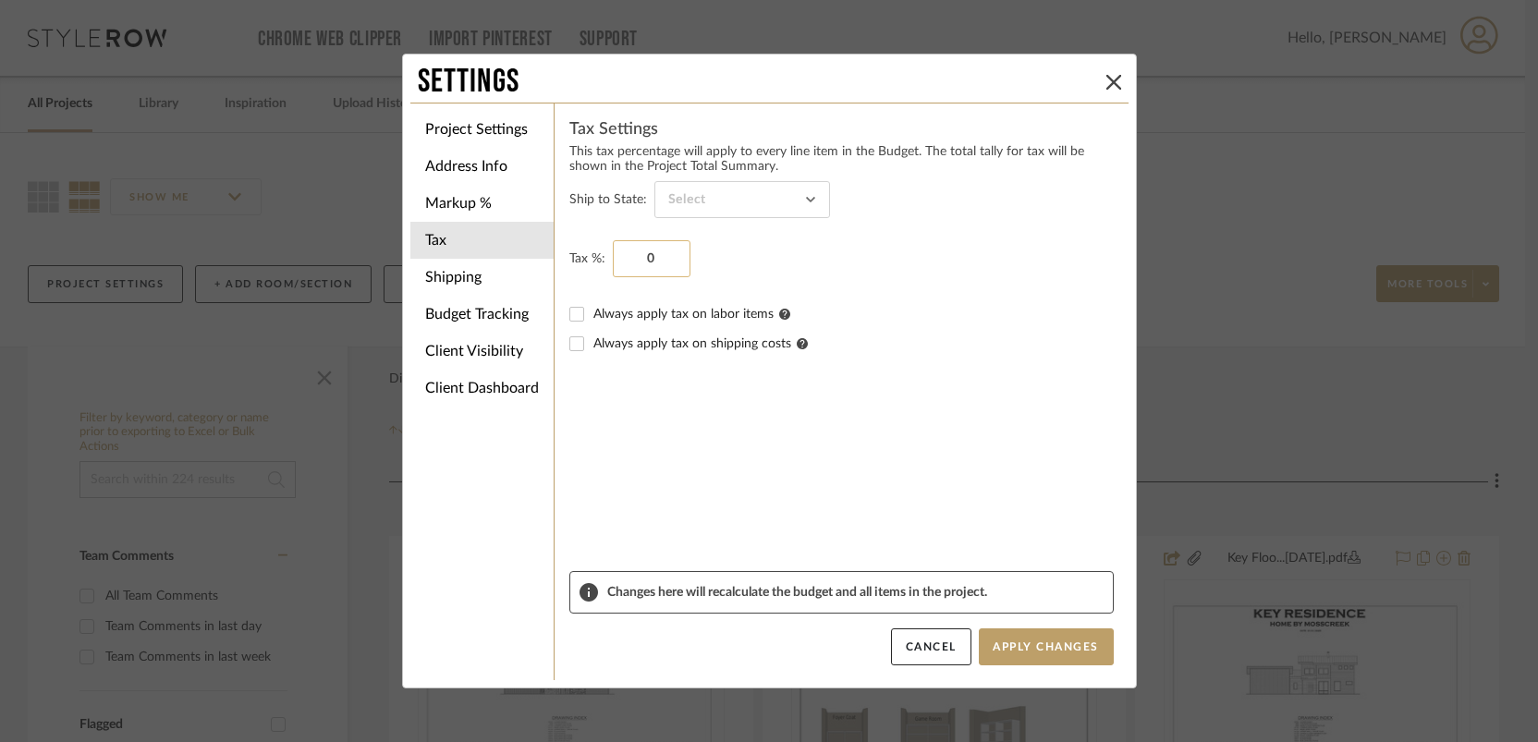
click at [637, 259] on input "0" at bounding box center [652, 258] width 78 height 37
type input "7%"
click at [781, 205] on input at bounding box center [742, 199] width 176 height 37
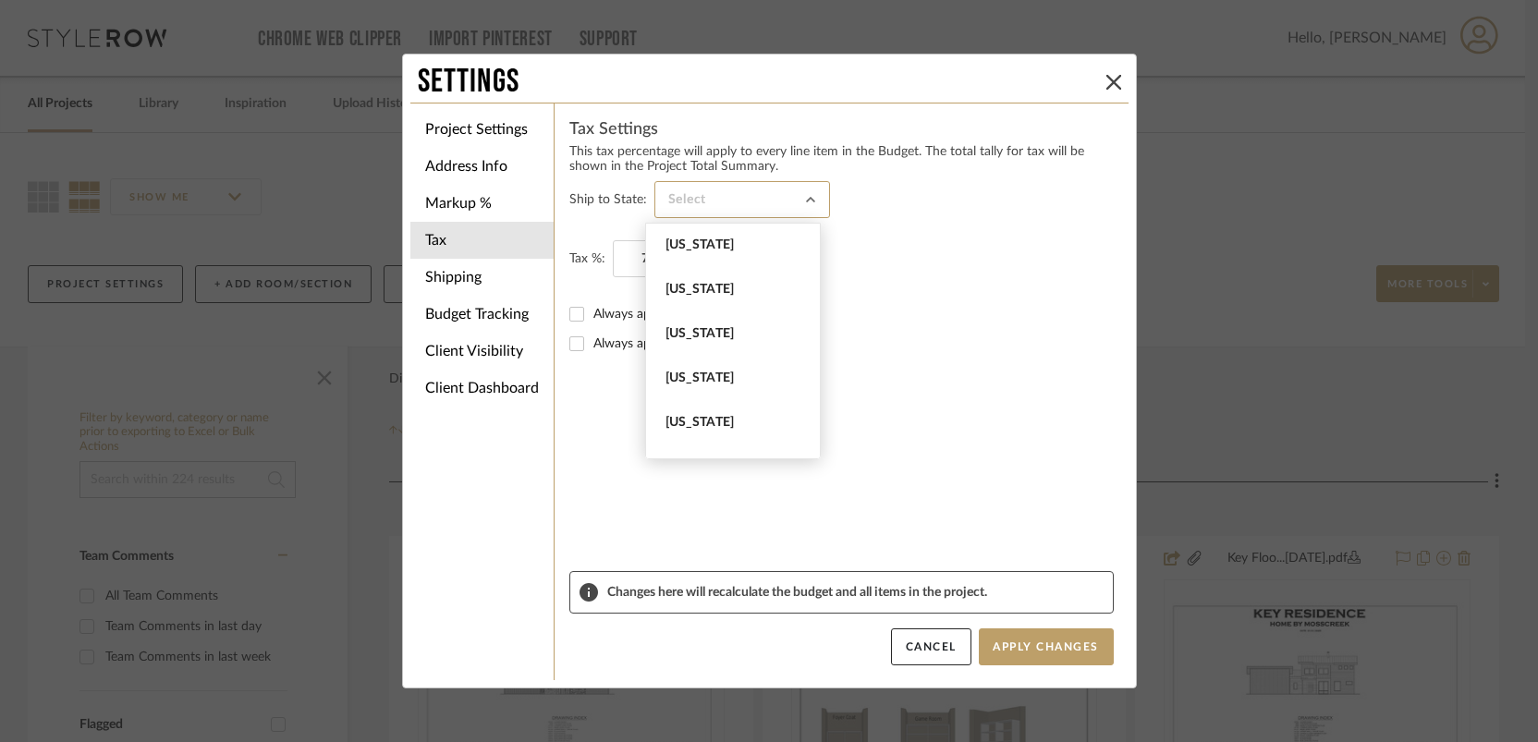
scroll to position [1390, 0]
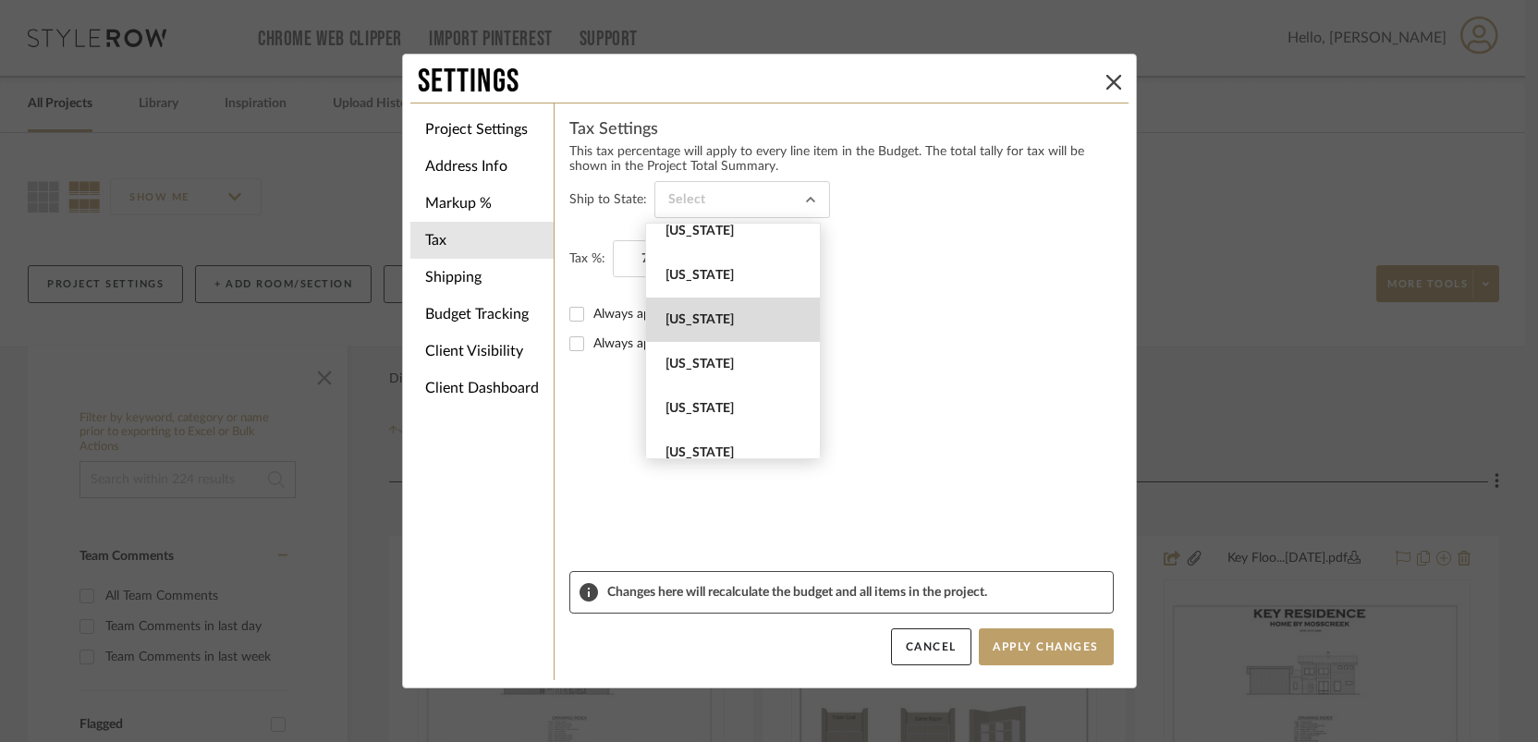
click at [739, 314] on span "North Carolina" at bounding box center [736, 320] width 140 height 16
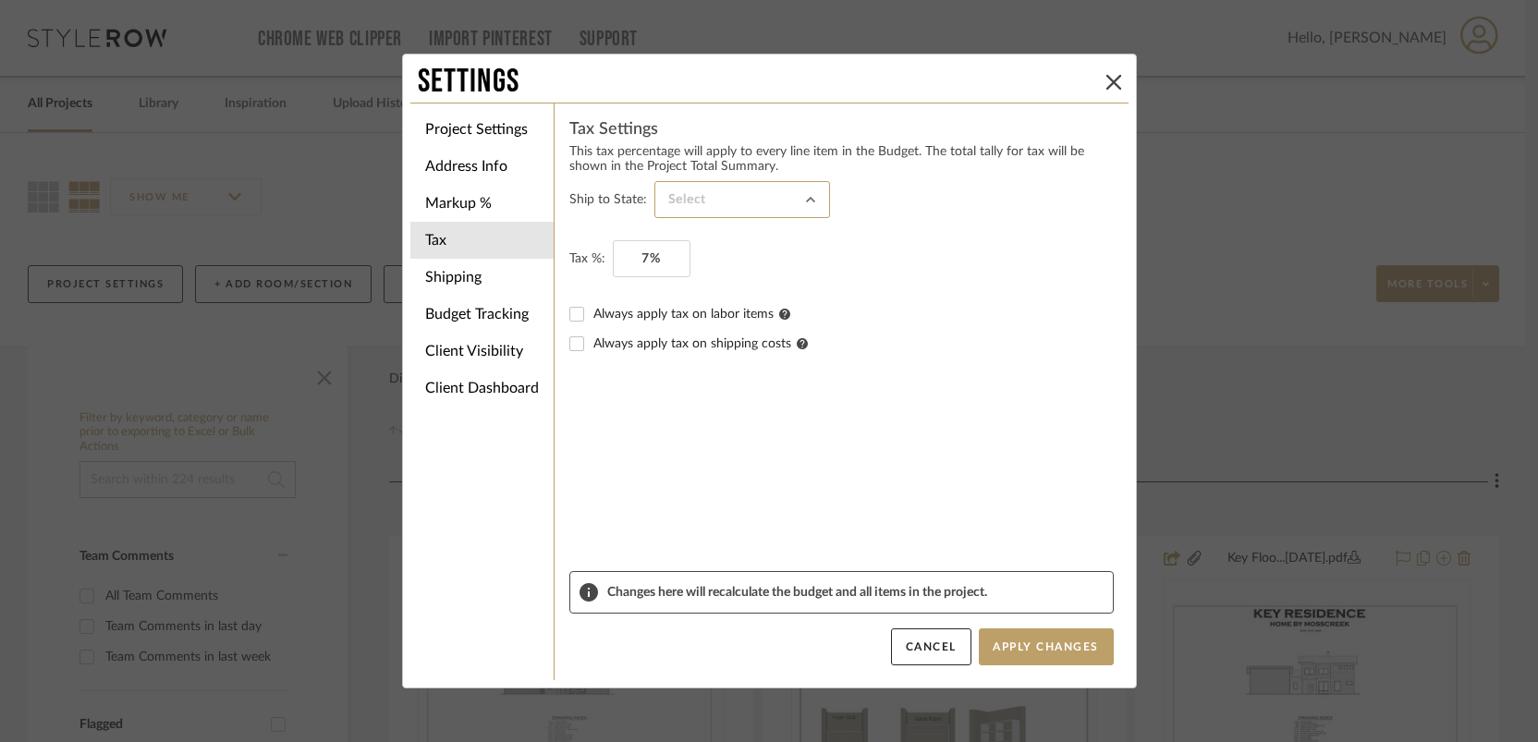
type input "North Carolina"
click at [612, 314] on span "Always apply tax on labor items" at bounding box center [691, 314] width 197 height 13
click at [592, 314] on input "Always apply tax on labor items" at bounding box center [577, 314] width 30 height 30
checkbox input "true"
click at [617, 347] on span "Always apply tax on shipping costs" at bounding box center [700, 343] width 214 height 13
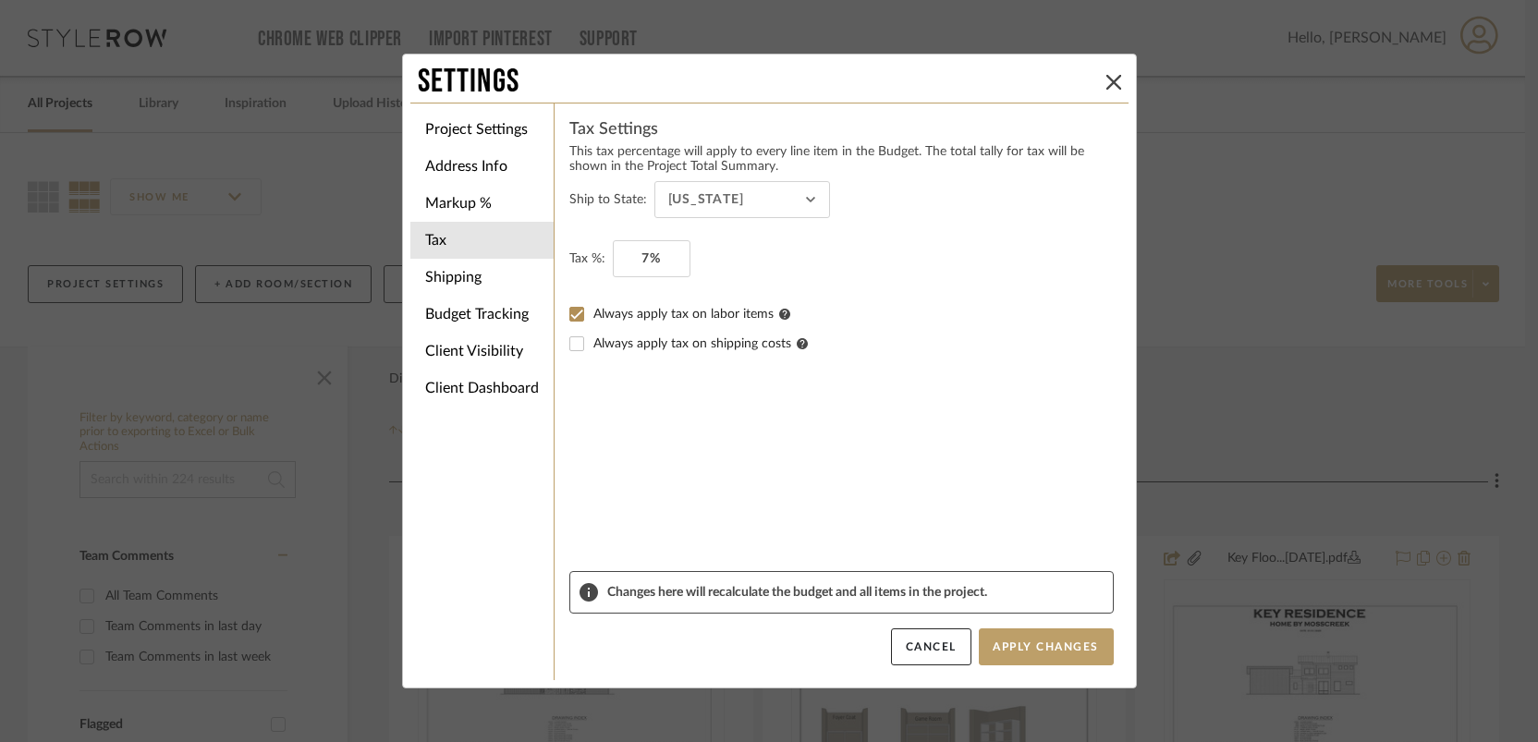
click at [592, 347] on input "Always apply tax on shipping costs" at bounding box center [577, 344] width 30 height 30
checkbox input "true"
click at [1056, 661] on button "Apply Changes" at bounding box center [1046, 647] width 135 height 37
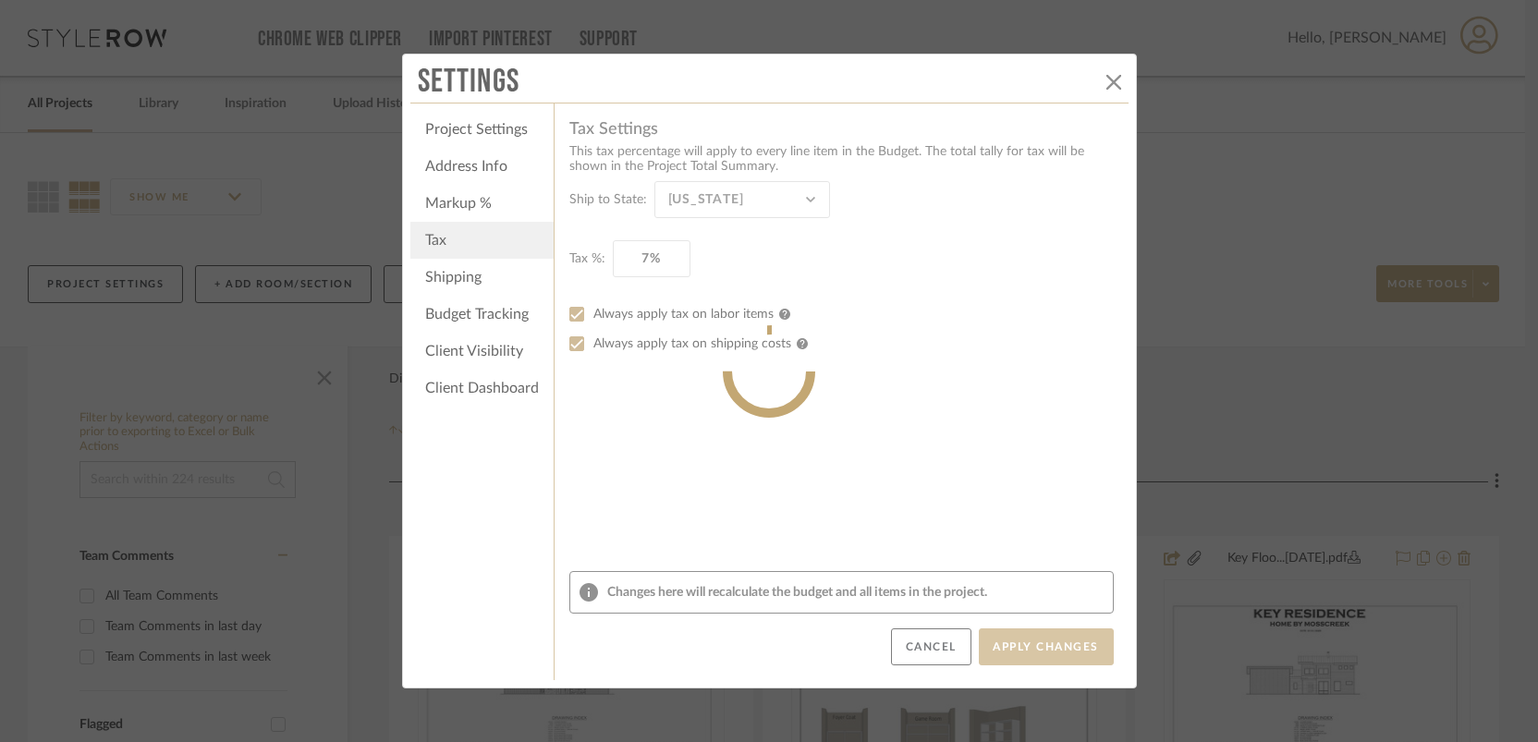
click at [441, 175] on sr-spinner at bounding box center [769, 371] width 735 height 635
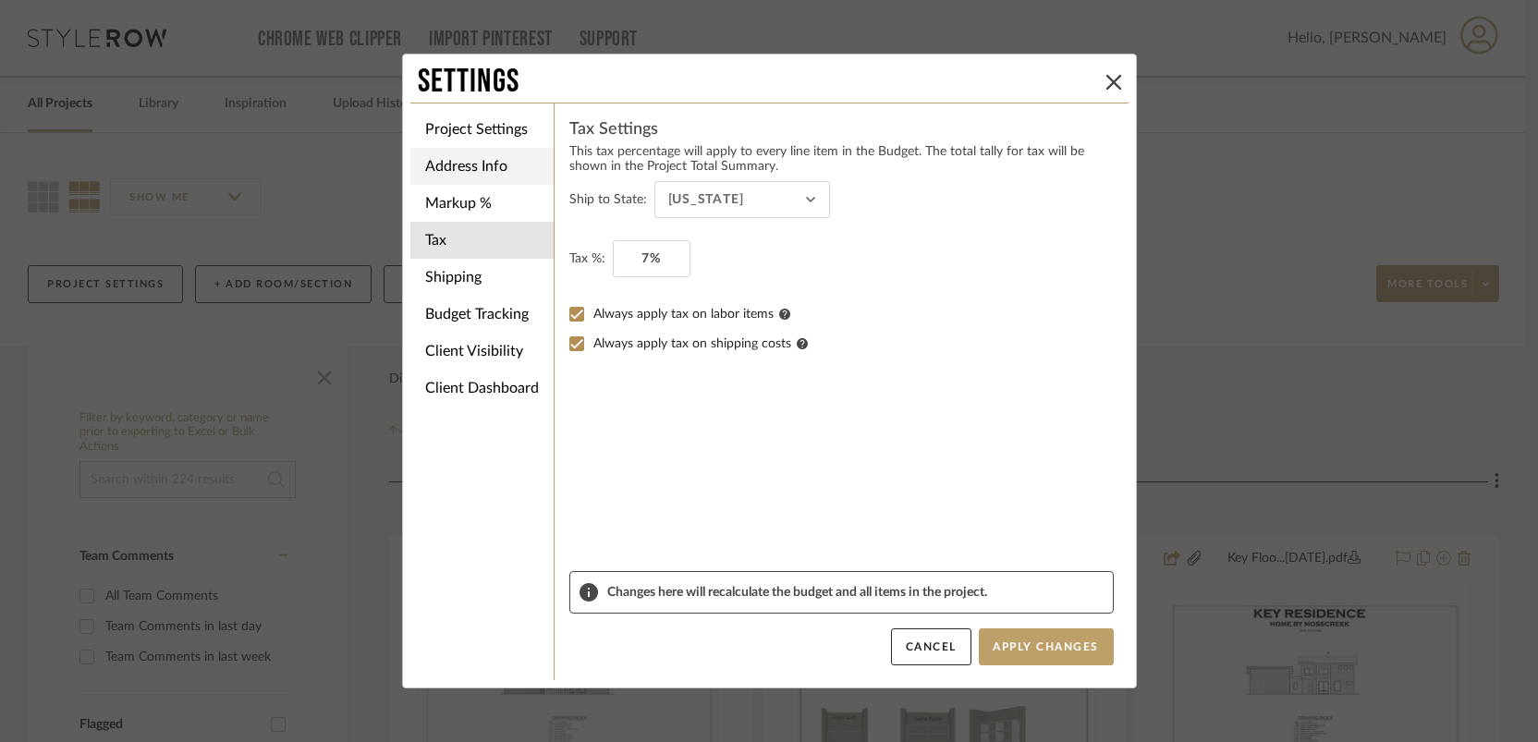
click at [445, 168] on li "Address Info" at bounding box center [481, 166] width 143 height 37
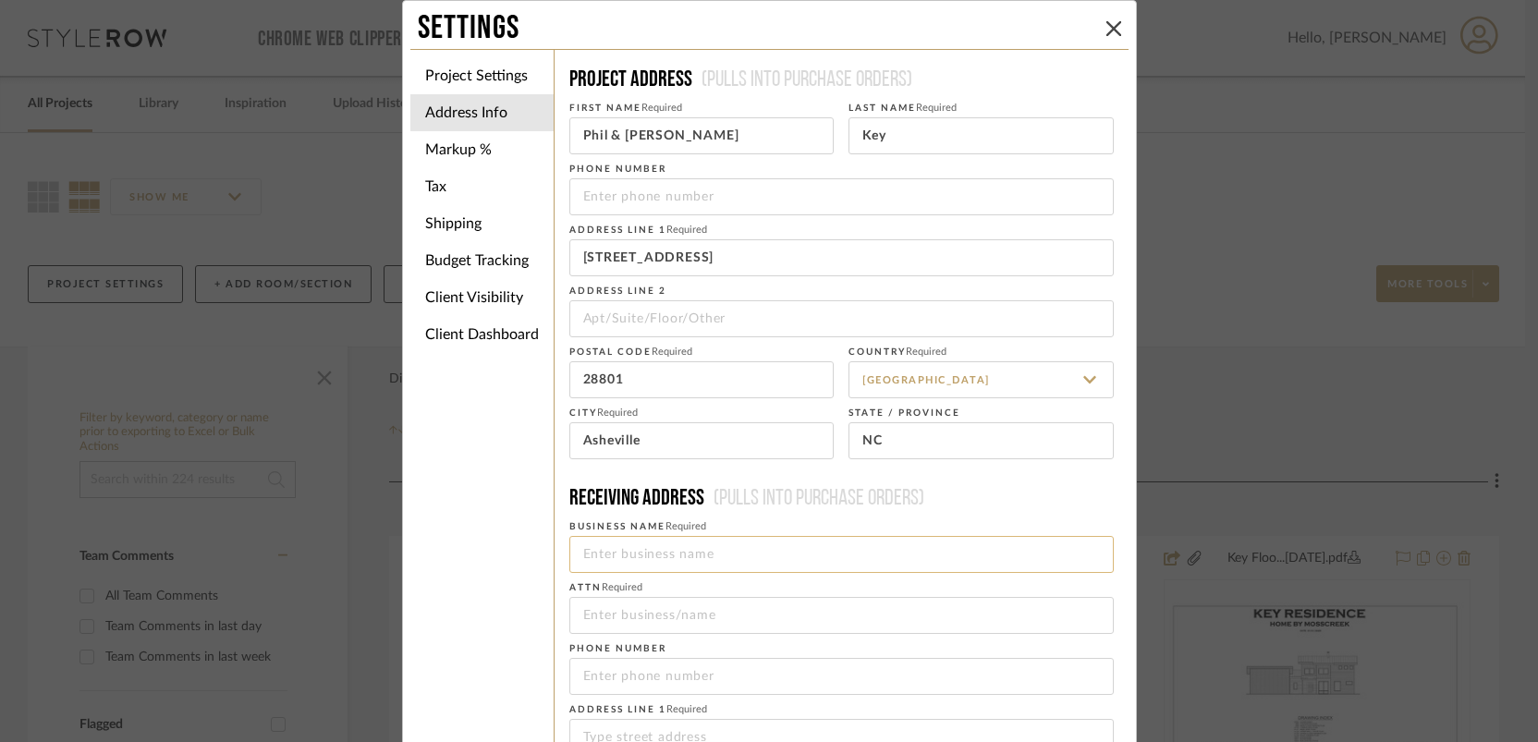
click at [634, 548] on input at bounding box center [841, 554] width 544 height 37
type input "Blue Ridge Delivery"
click at [642, 633] on div at bounding box center [841, 615] width 544 height 37
type input "Alex"
click at [638, 681] on input "tel" at bounding box center [841, 676] width 544 height 37
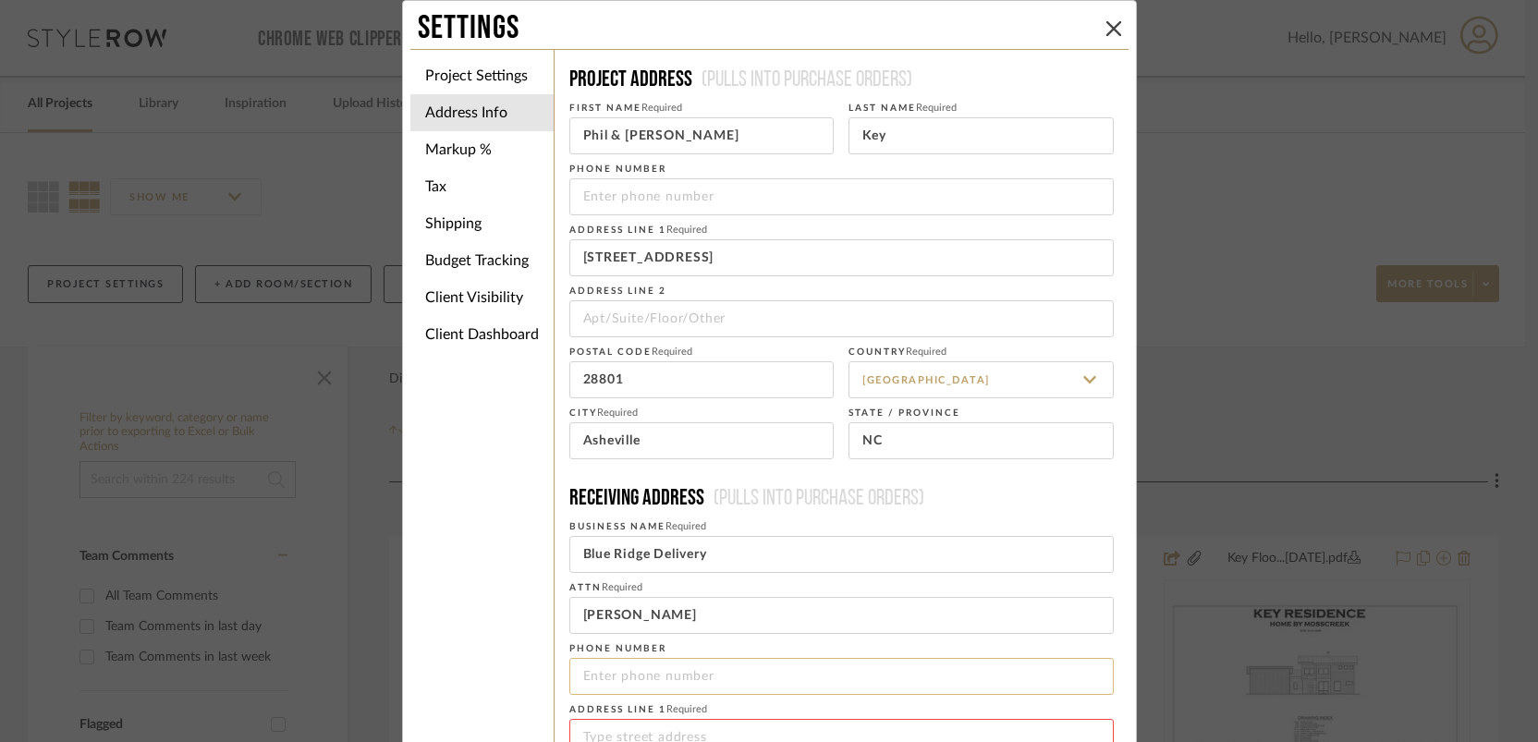
paste input "8"
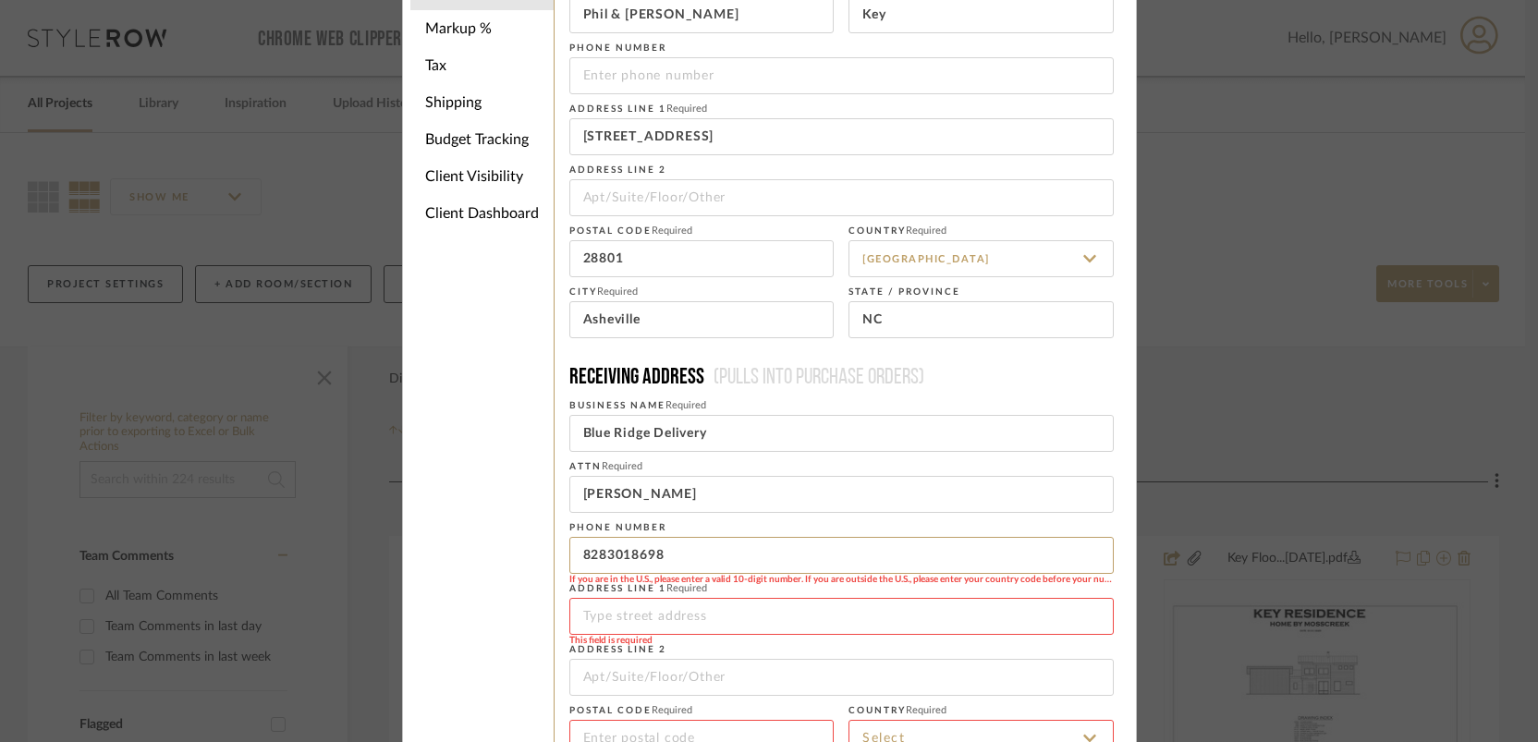
scroll to position [157, 0]
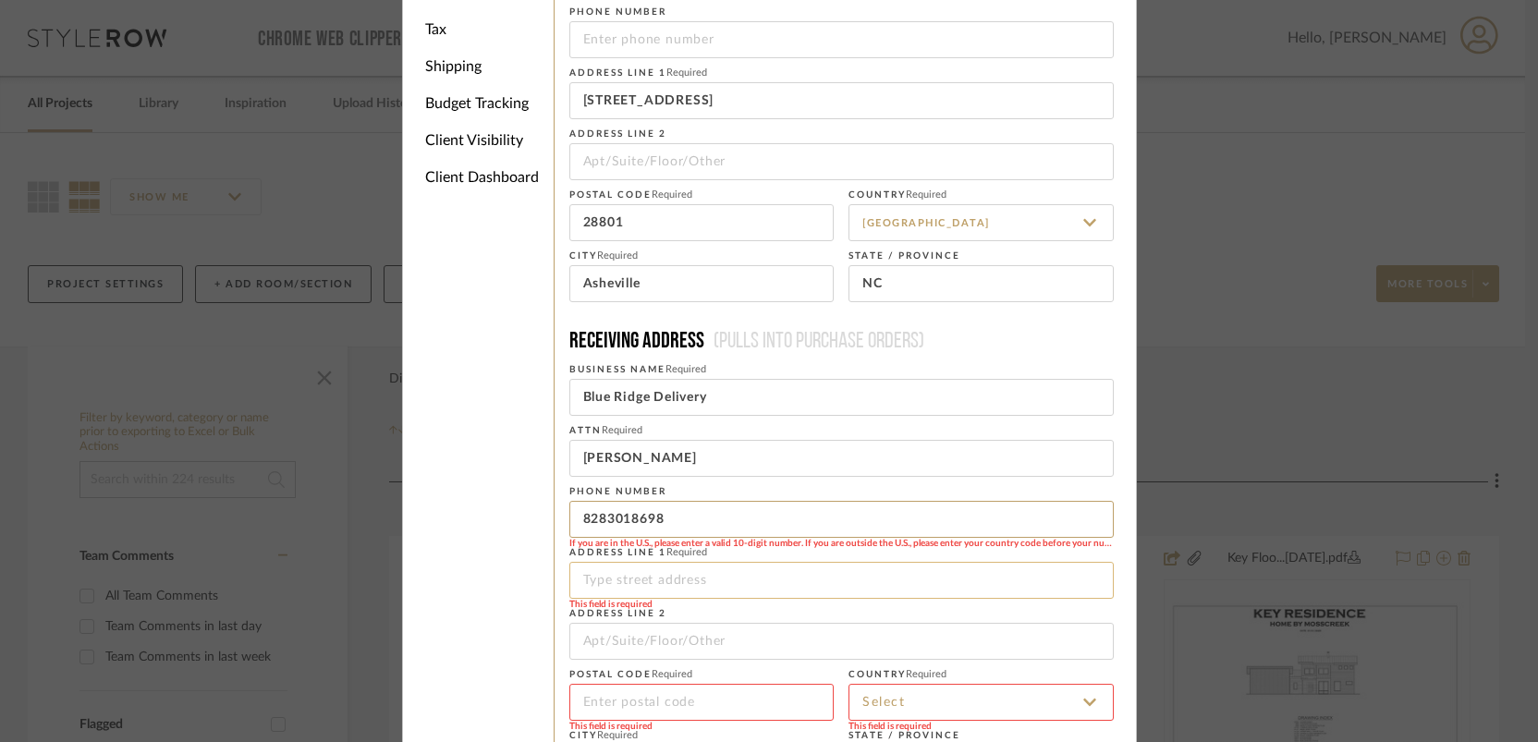
type input "8283018698"
click at [689, 583] on input at bounding box center [841, 580] width 544 height 37
paste input "102 Angeline Dr, Mills River"
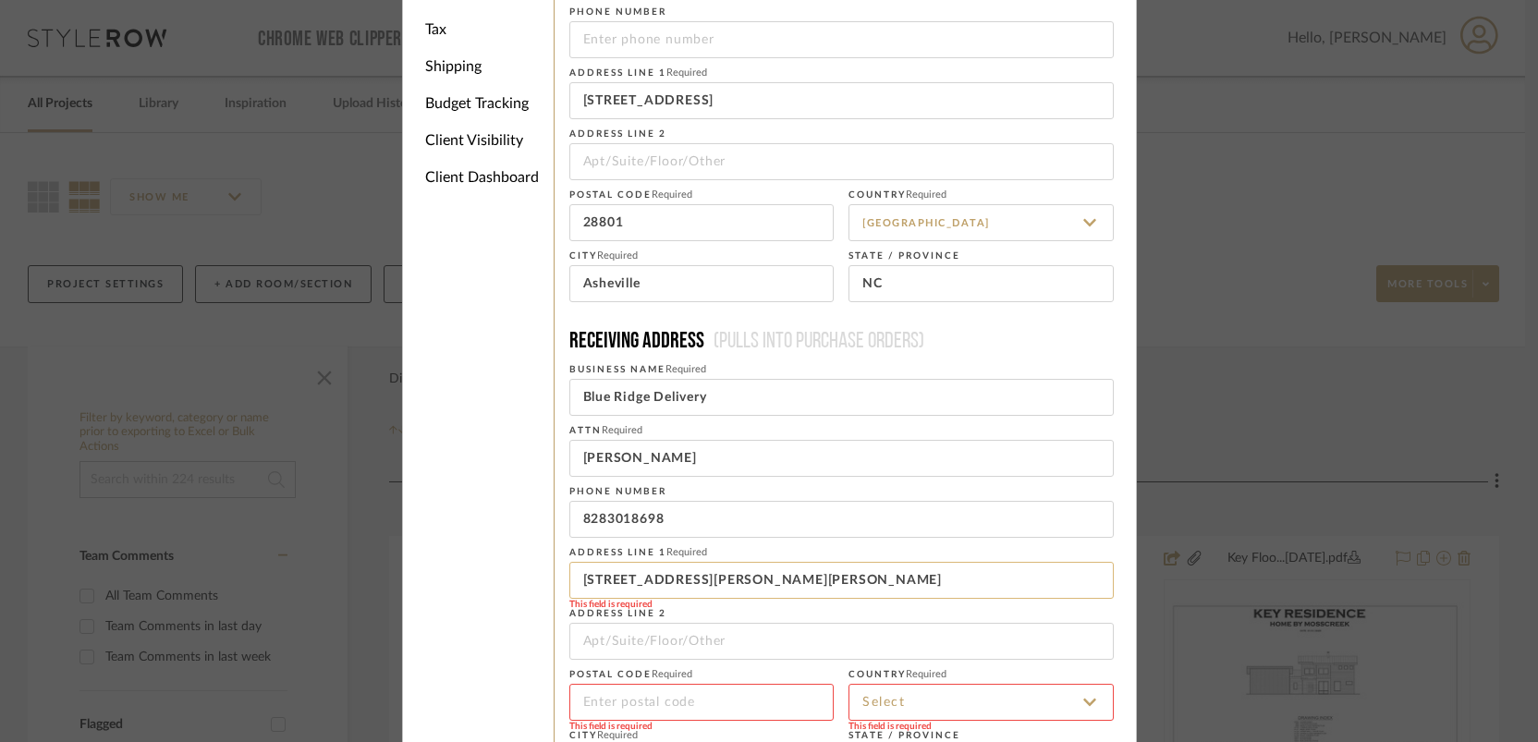
drag, startPoint x: 775, startPoint y: 580, endPoint x: 679, endPoint y: 579, distance: 95.2
click at [679, 579] on input "102 Angeline Dr, Mills River" at bounding box center [841, 580] width 544 height 37
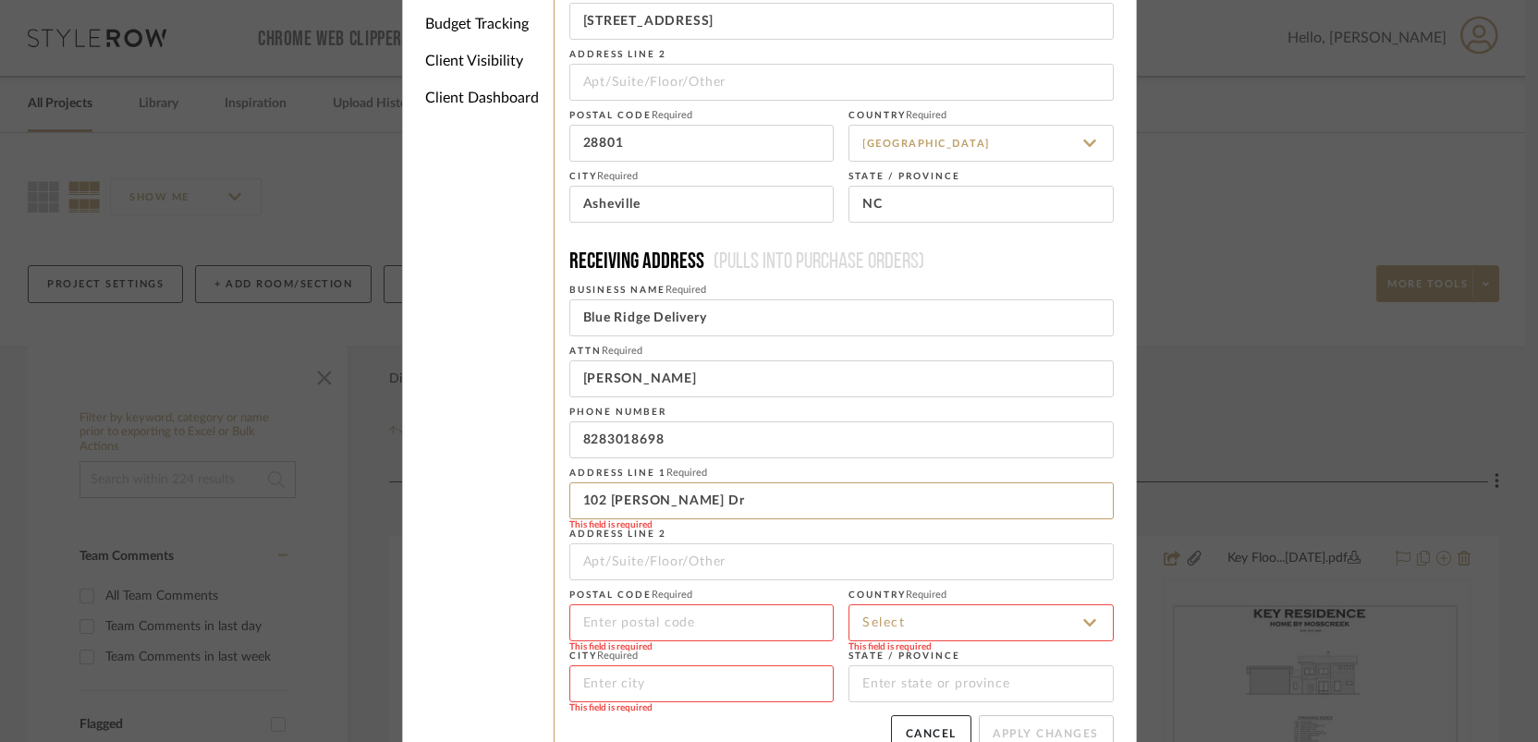
scroll to position [263, 0]
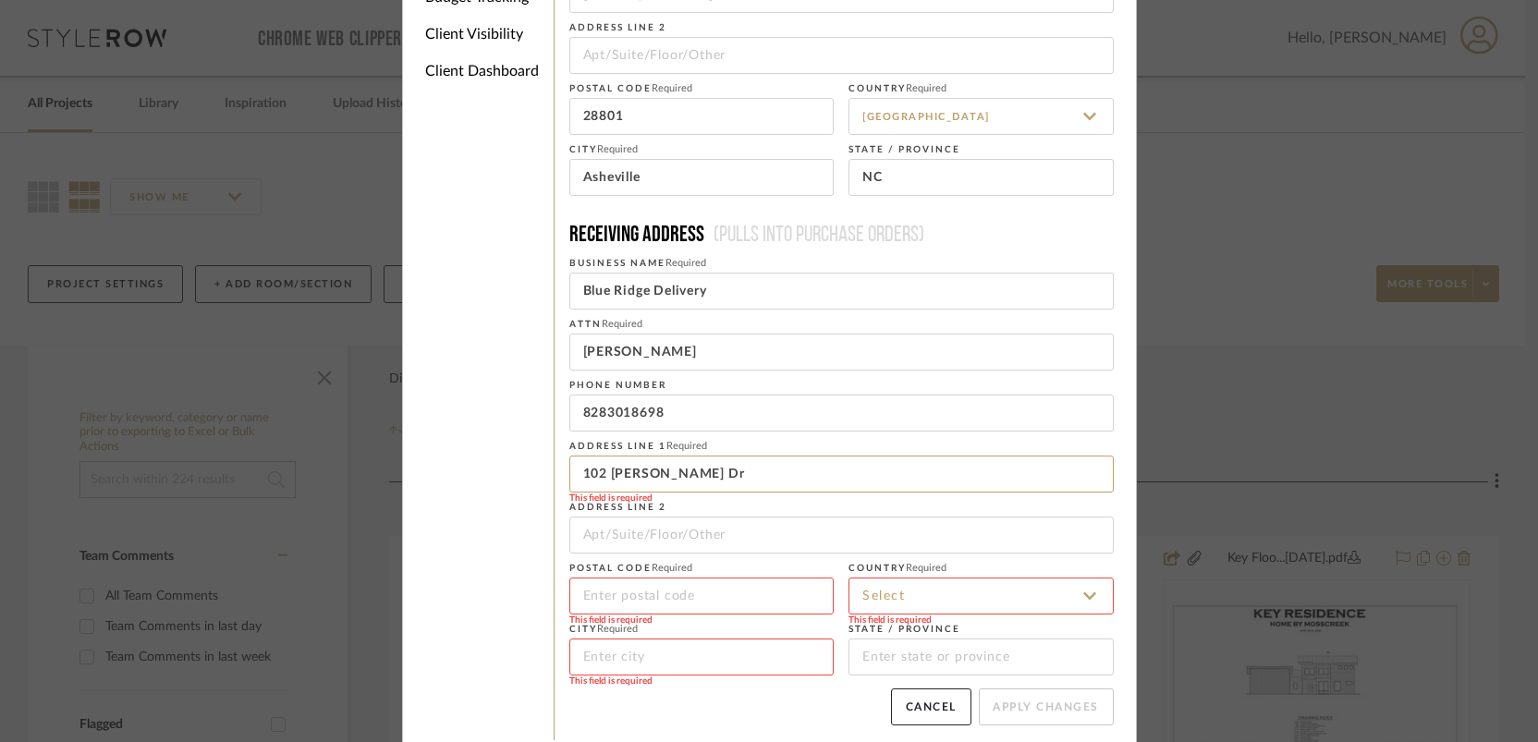
type input "102 Angeline Dr"
click at [917, 578] on input at bounding box center [981, 596] width 265 height 37
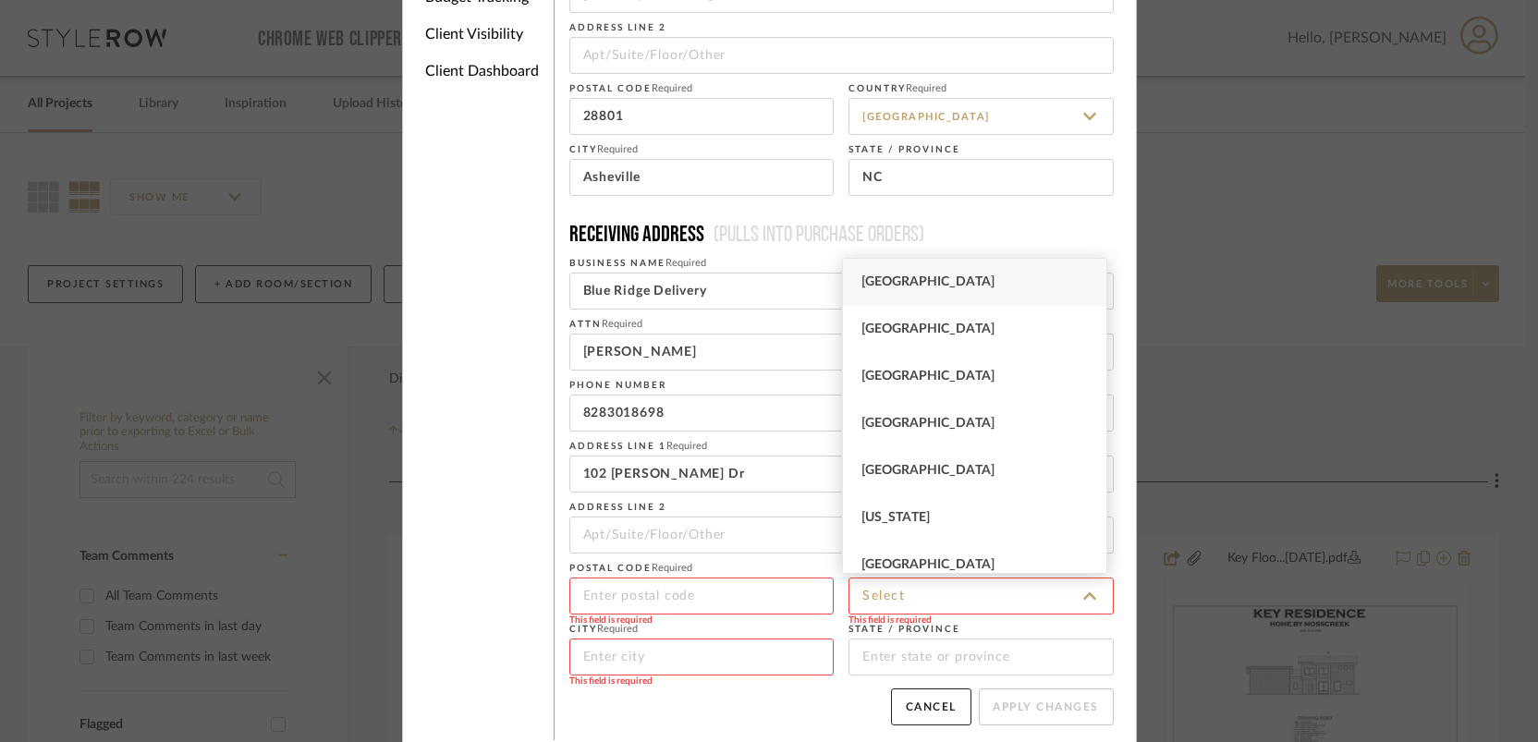
click at [927, 275] on span "United States" at bounding box center [927, 281] width 133 height 13
type input "United States"
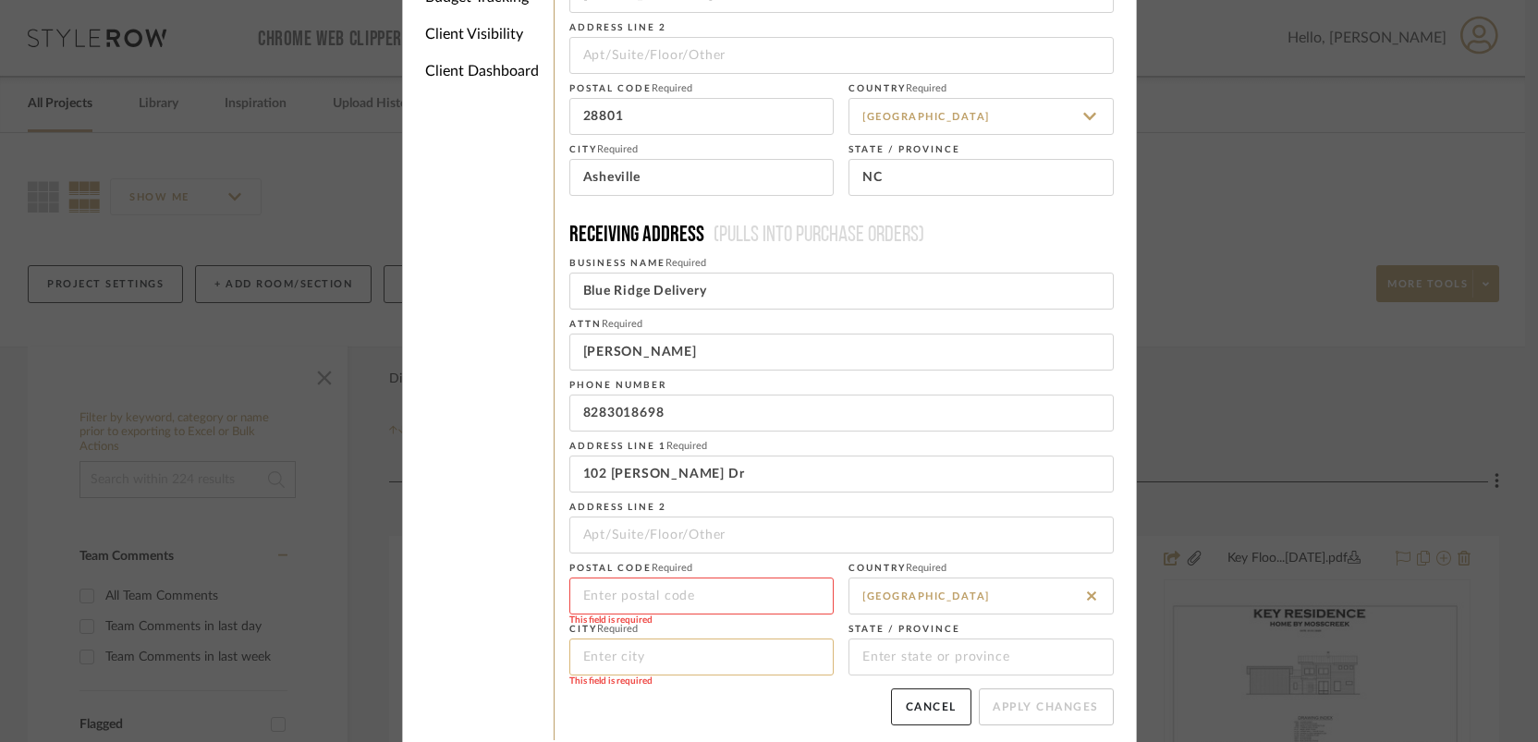
click at [666, 657] on input at bounding box center [701, 657] width 265 height 37
type input "z"
type input "Mills River"
click at [879, 652] on input at bounding box center [981, 657] width 265 height 37
type input "NC"
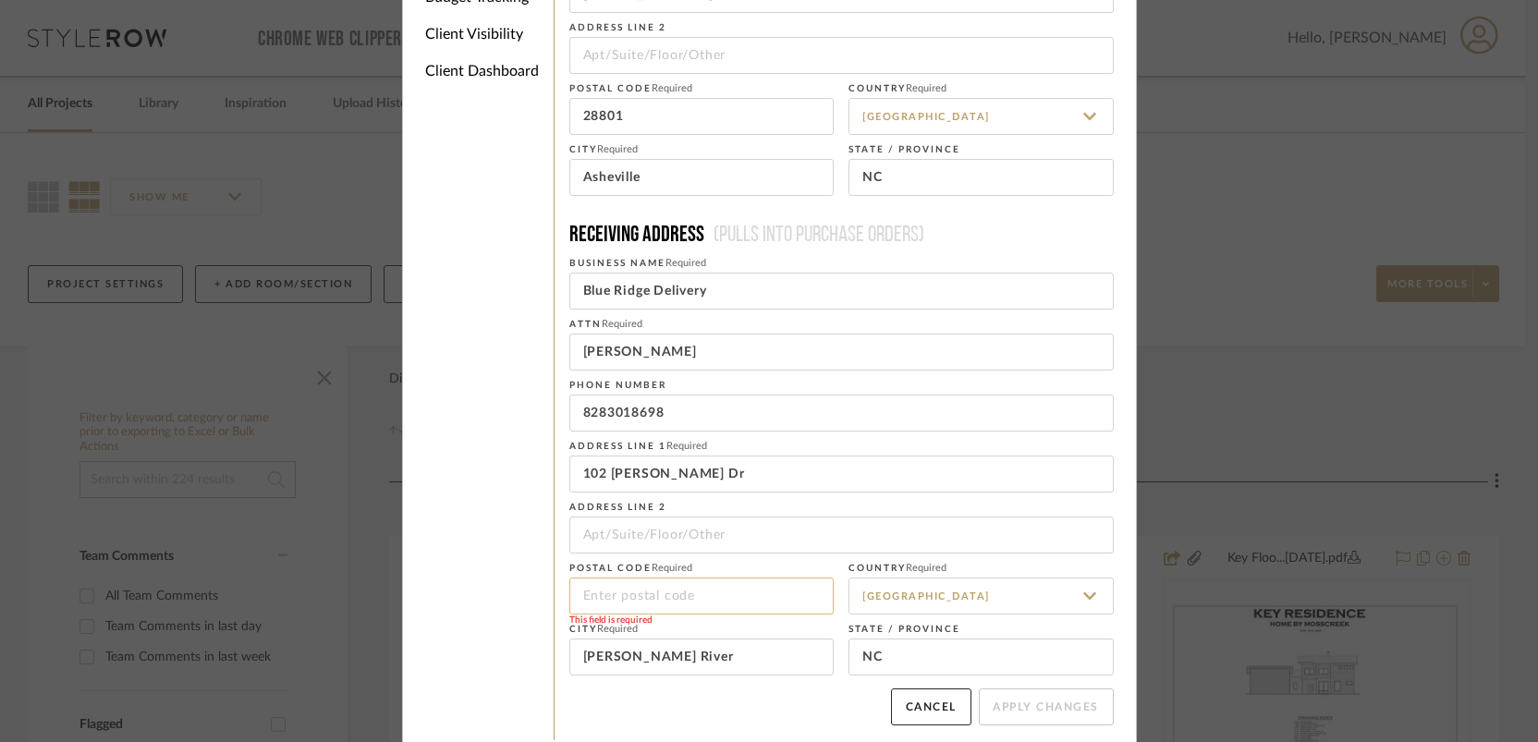
click at [742, 604] on input at bounding box center [701, 596] width 265 height 37
type input "28759"
click at [724, 708] on div "Cancel Apply Changes" at bounding box center [841, 707] width 544 height 37
click at [1027, 701] on button "Apply Changes" at bounding box center [1046, 707] width 135 height 37
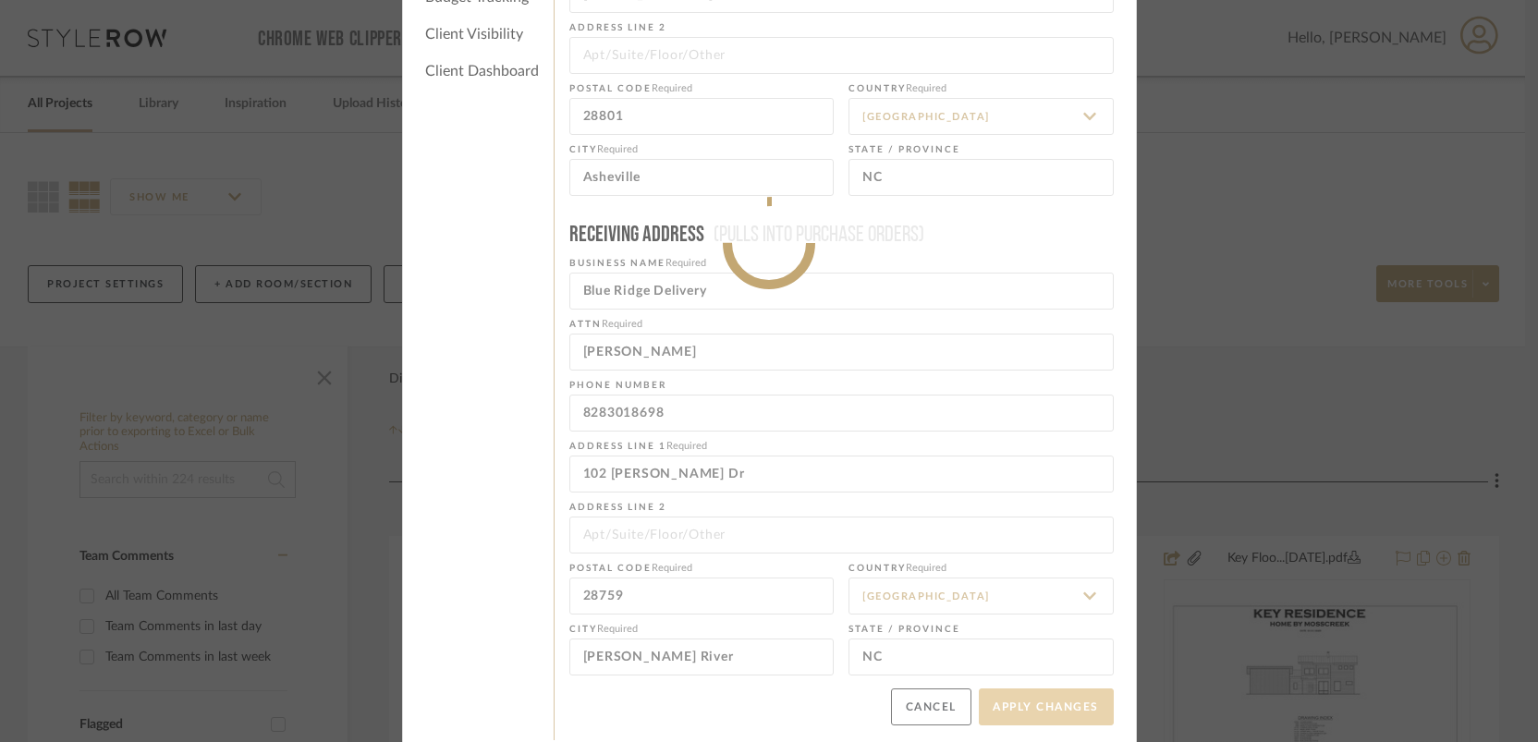
type input "+8283018698"
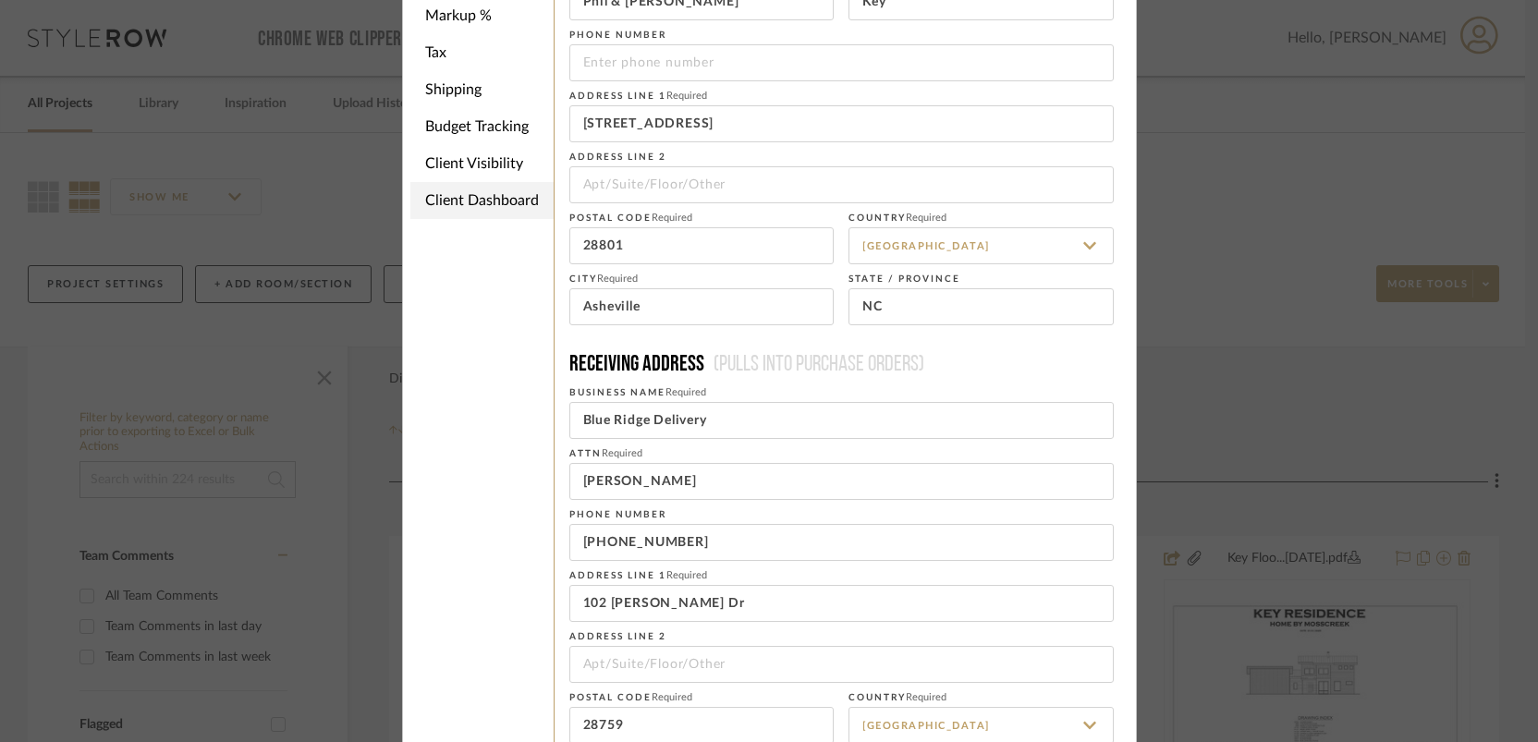
scroll to position [128, 0]
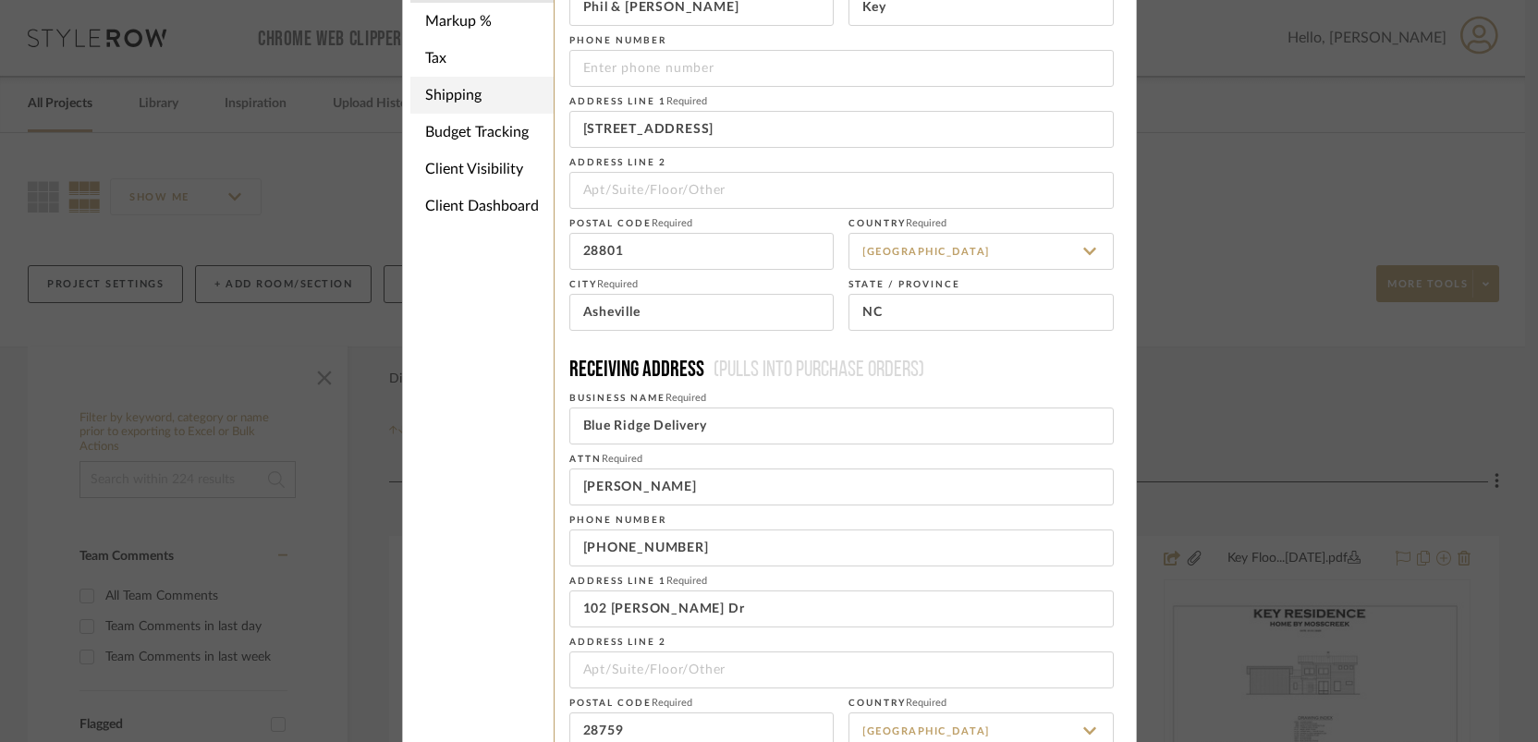
click at [452, 100] on li "Shipping" at bounding box center [481, 95] width 143 height 37
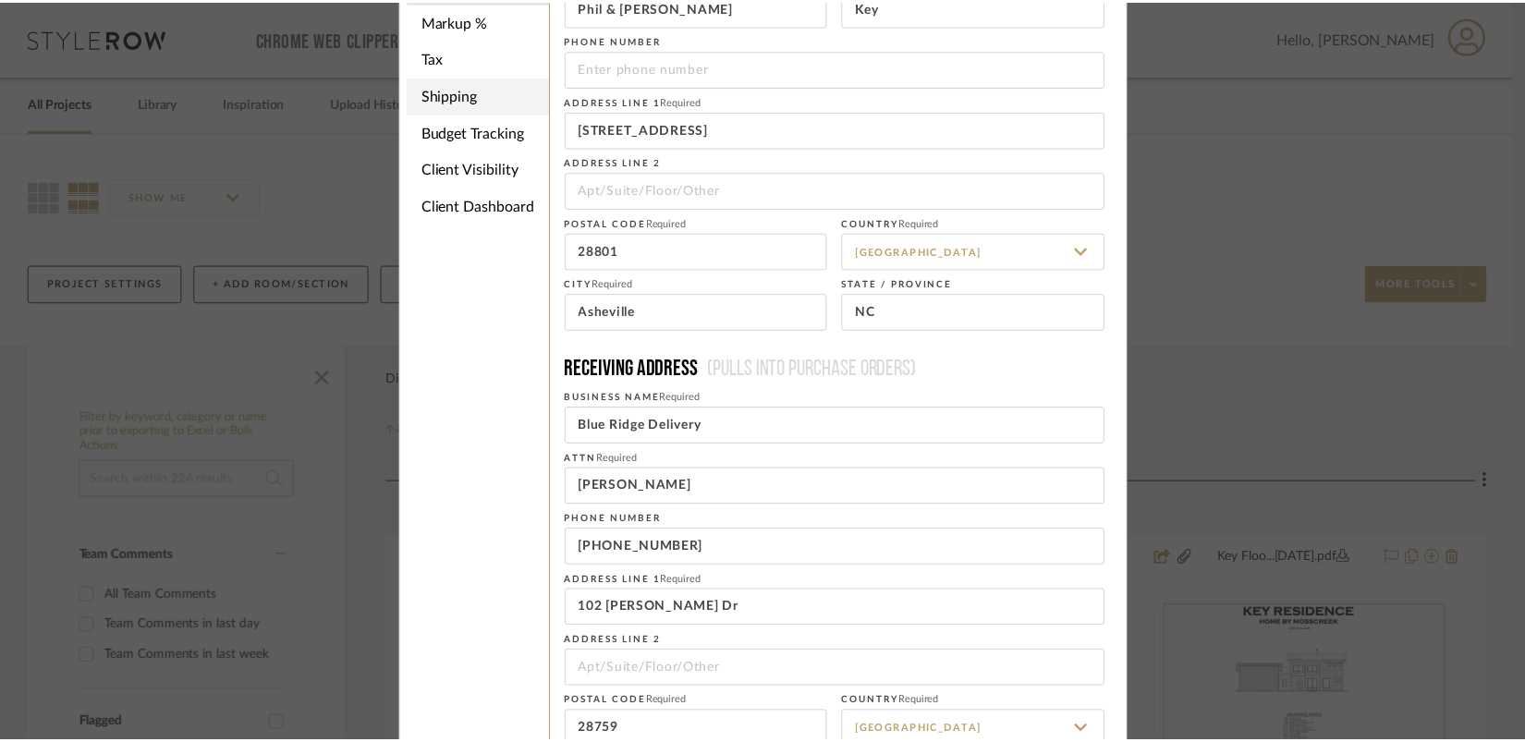
scroll to position [0, 0]
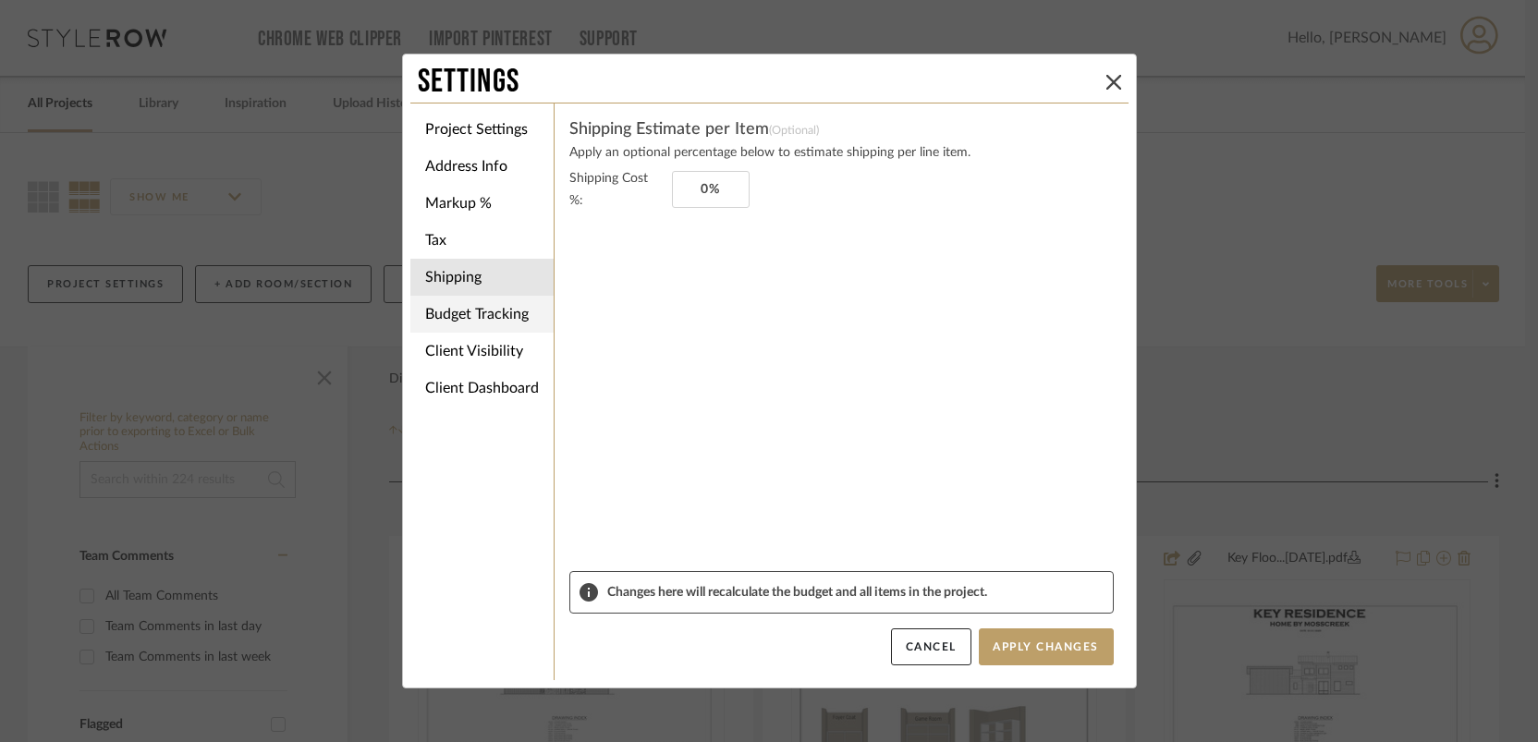
click at [470, 319] on li "Budget Tracking" at bounding box center [481, 314] width 143 height 37
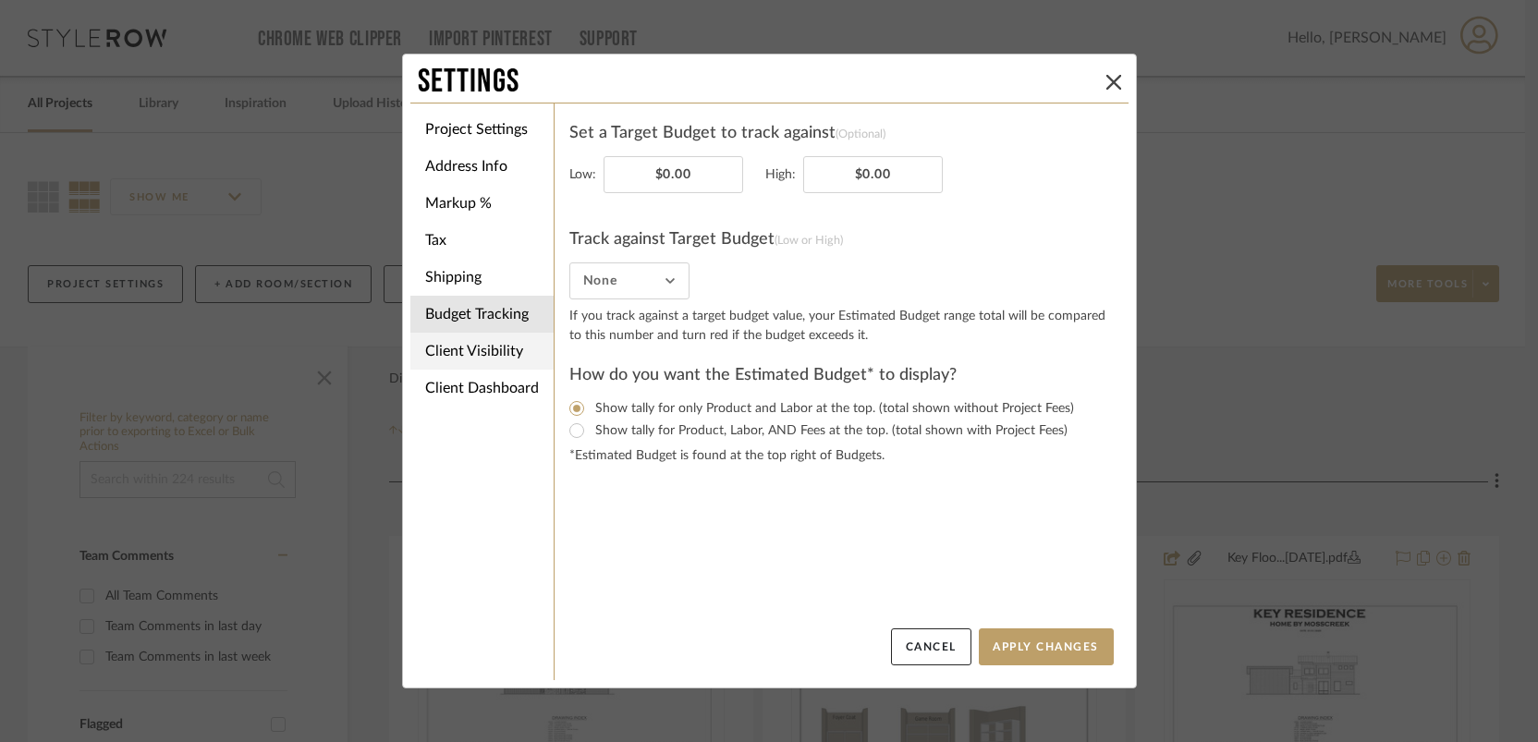
click at [465, 349] on li "Client Visibility" at bounding box center [481, 351] width 143 height 37
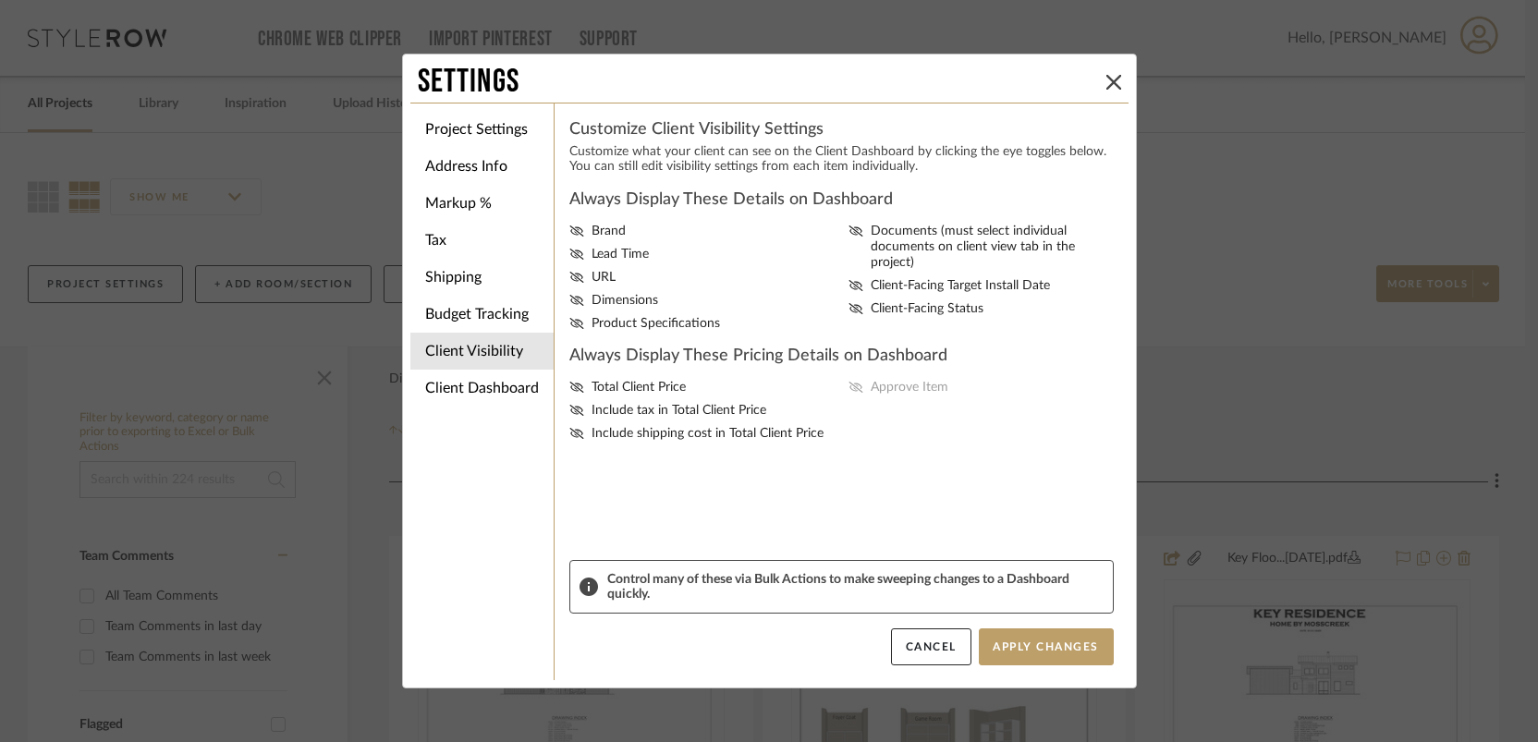
click at [850, 404] on div "Total Client Price Include tax in Total Client Price Include shipping cost in T…" at bounding box center [841, 411] width 544 height 62
click at [850, 397] on div "Total Client Price Include tax in Total Client Price Include shipping cost in T…" at bounding box center [841, 411] width 544 height 62
click at [592, 234] on span "Brand" at bounding box center [609, 232] width 34 height 16
click at [0, 0] on input "Brand" at bounding box center [0, 0] width 0 height 0
click at [592, 232] on span "Brand" at bounding box center [609, 232] width 34 height 16
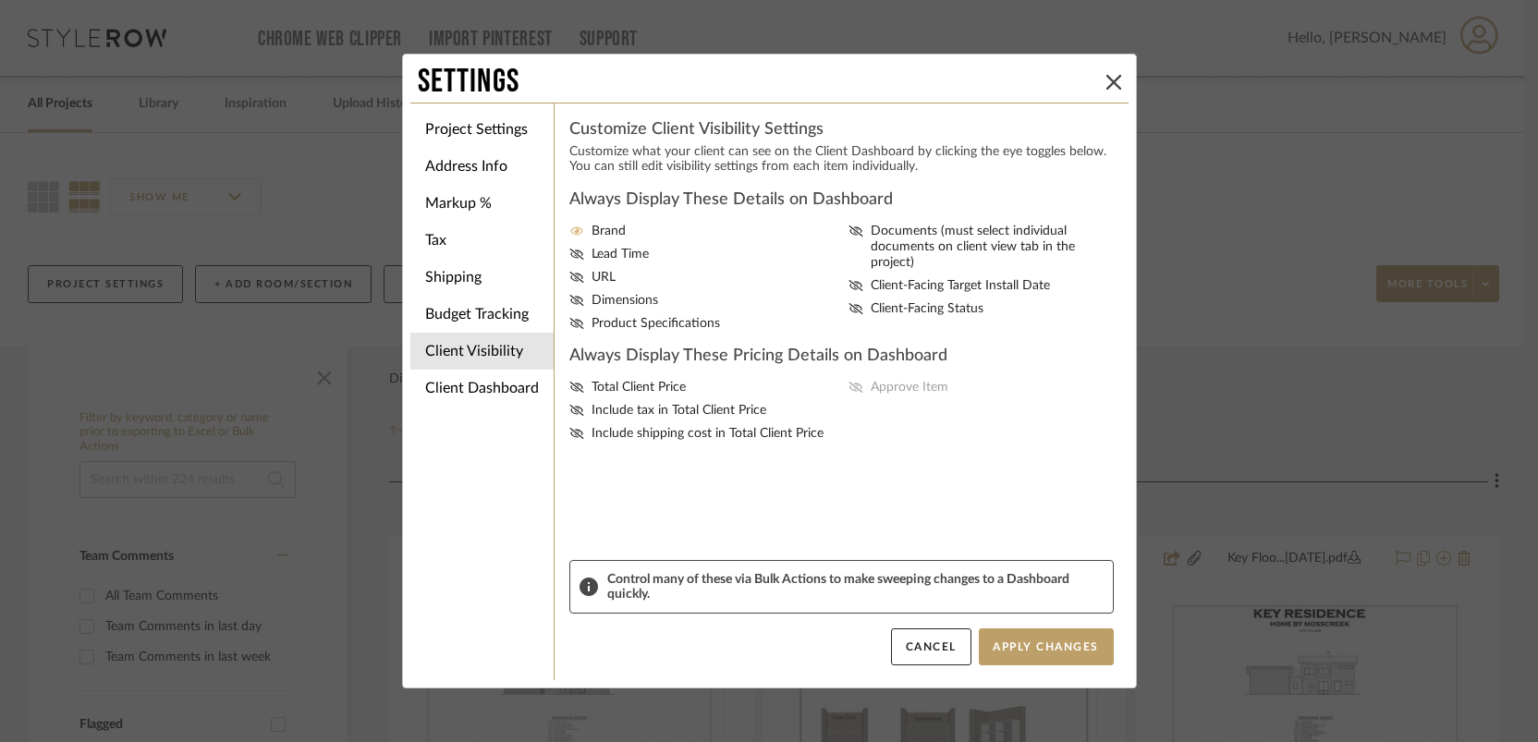
click at [0, 0] on input "Brand" at bounding box center [0, 0] width 0 height 0
click at [1034, 650] on button "Apply Changes" at bounding box center [1046, 647] width 135 height 37
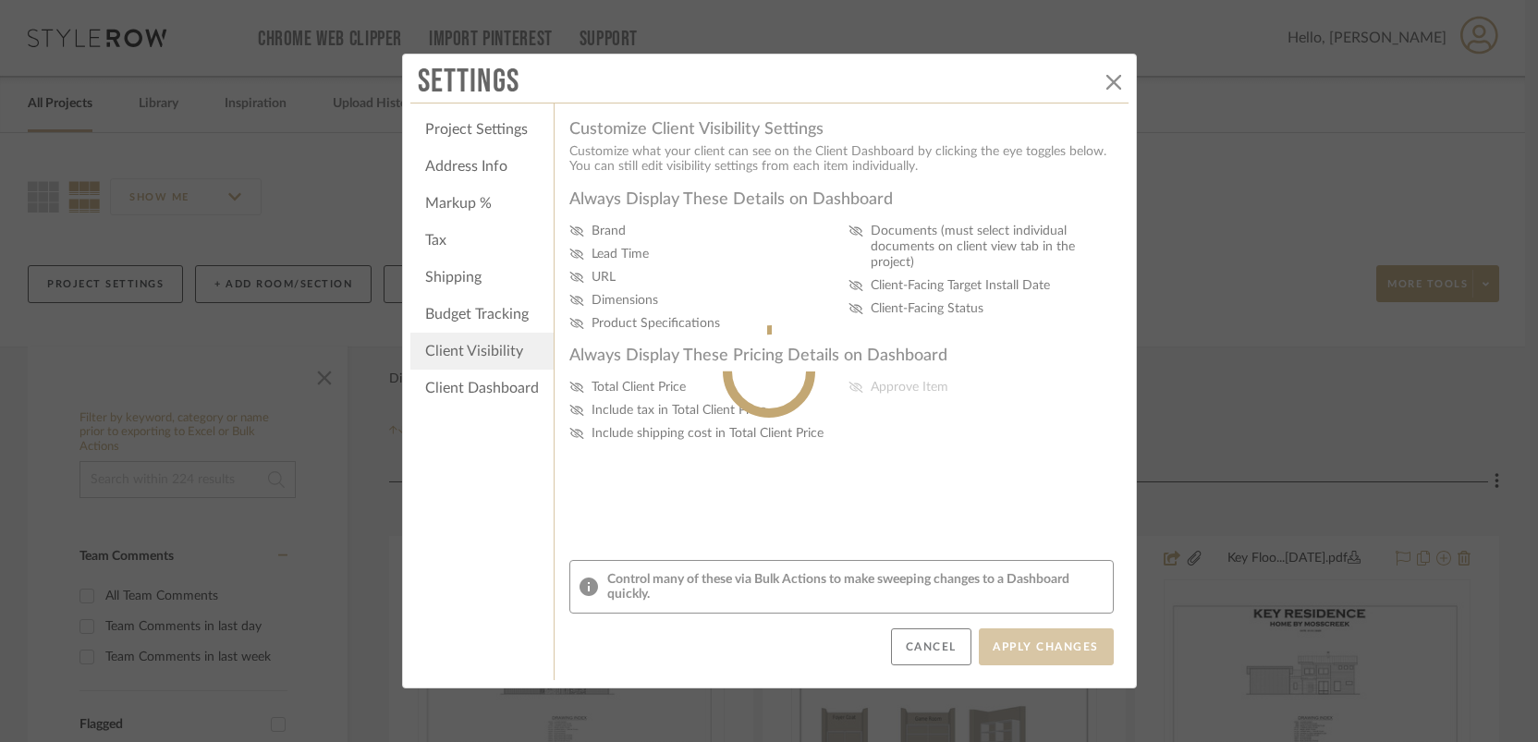
click at [493, 385] on div at bounding box center [769, 371] width 735 height 92
click at [484, 423] on sr-spinner at bounding box center [769, 371] width 735 height 635
click at [367, 434] on div "Settings Project Settings Address Info Markup % Tax Shipping Budget Tracking Cl…" at bounding box center [769, 371] width 1538 height 742
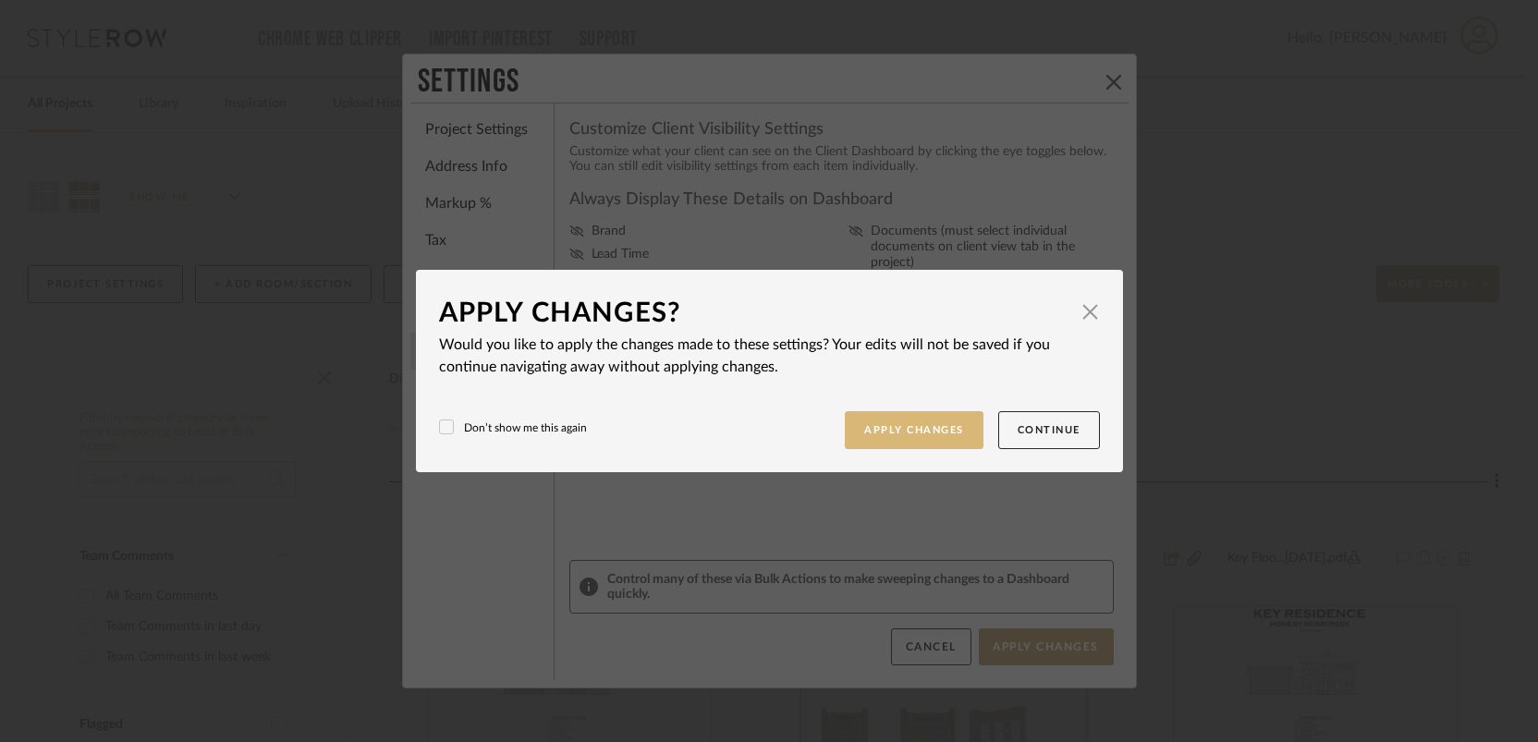
click at [926, 440] on button "Apply Changes" at bounding box center [914, 430] width 139 height 38
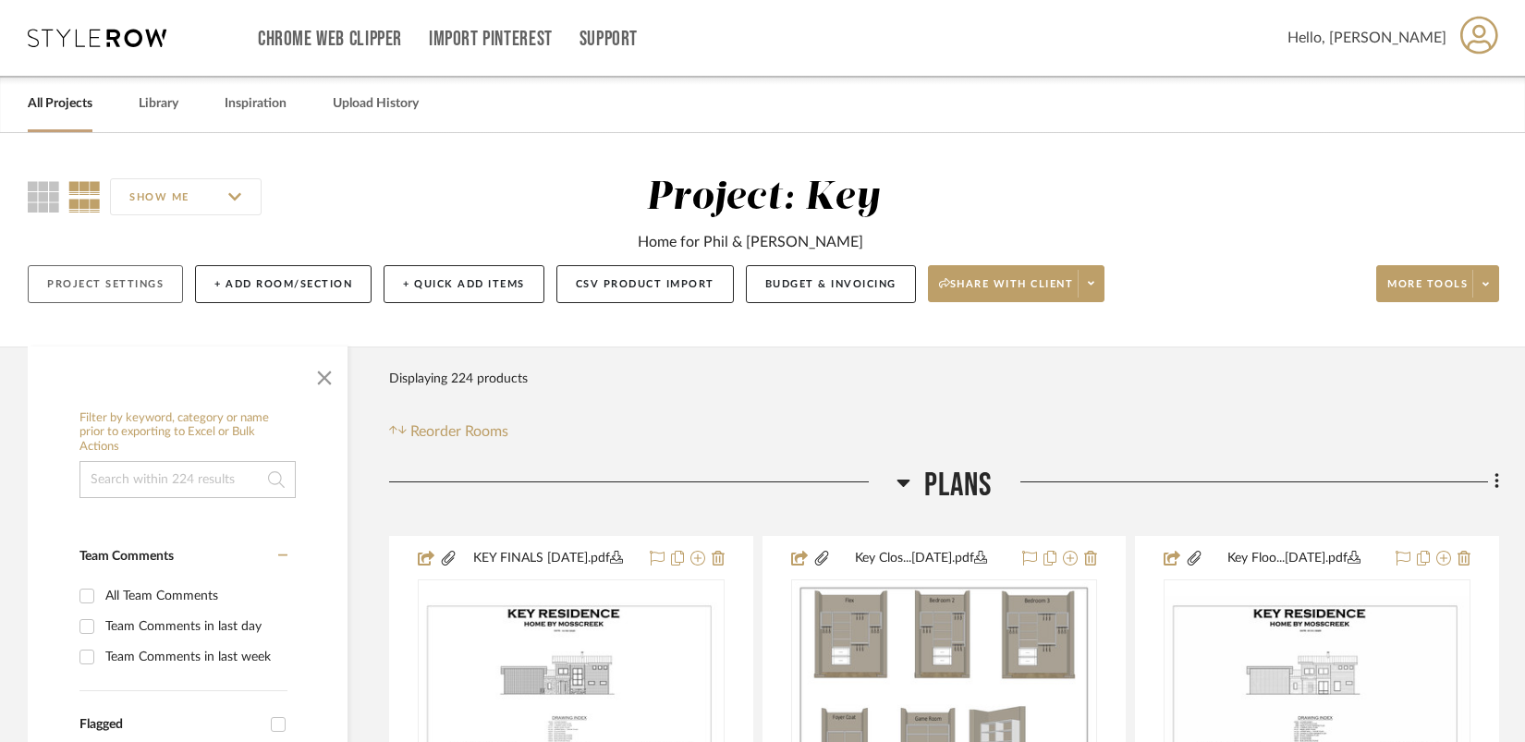
click at [110, 287] on button "Project Settings" at bounding box center [105, 284] width 155 height 38
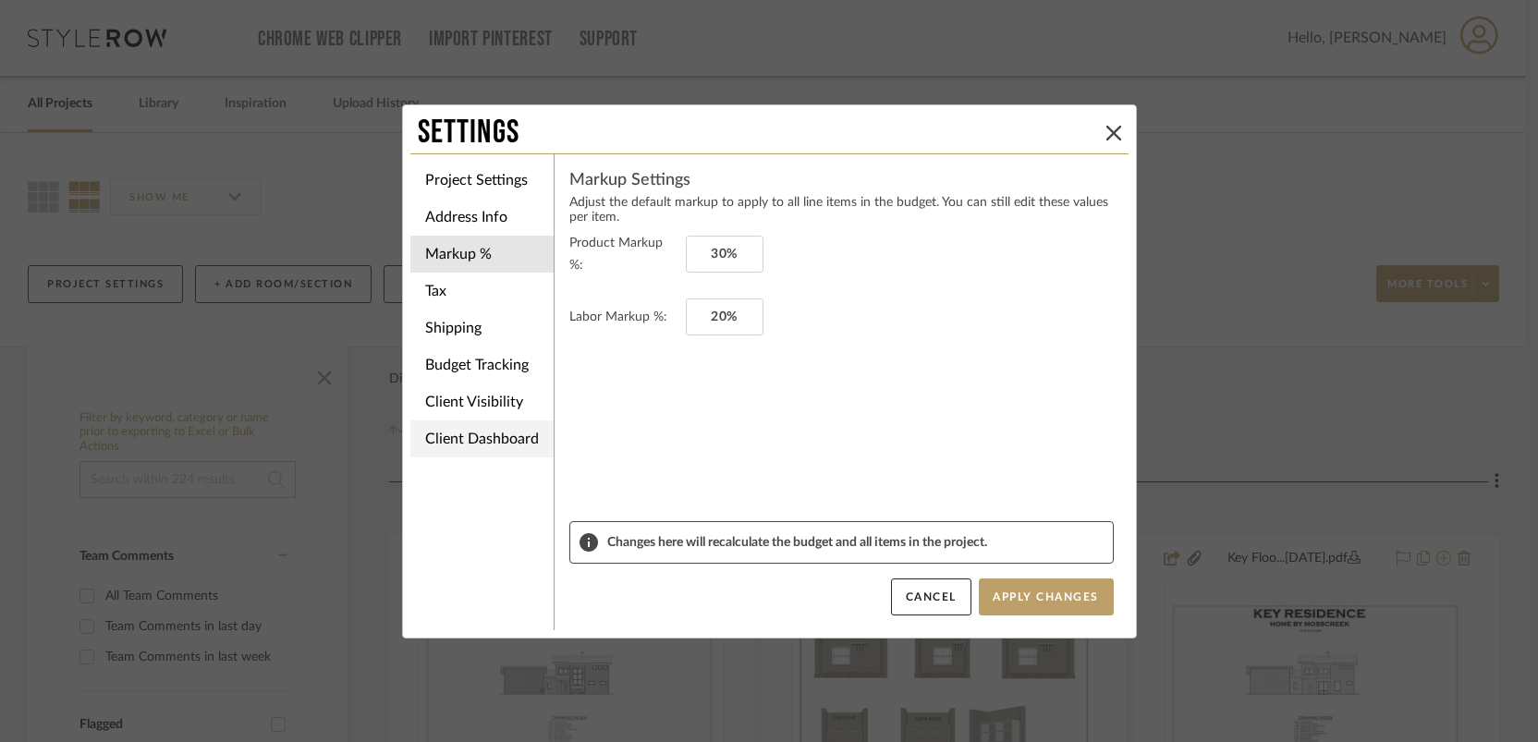
click at [459, 434] on li "Client Dashboard" at bounding box center [481, 439] width 143 height 37
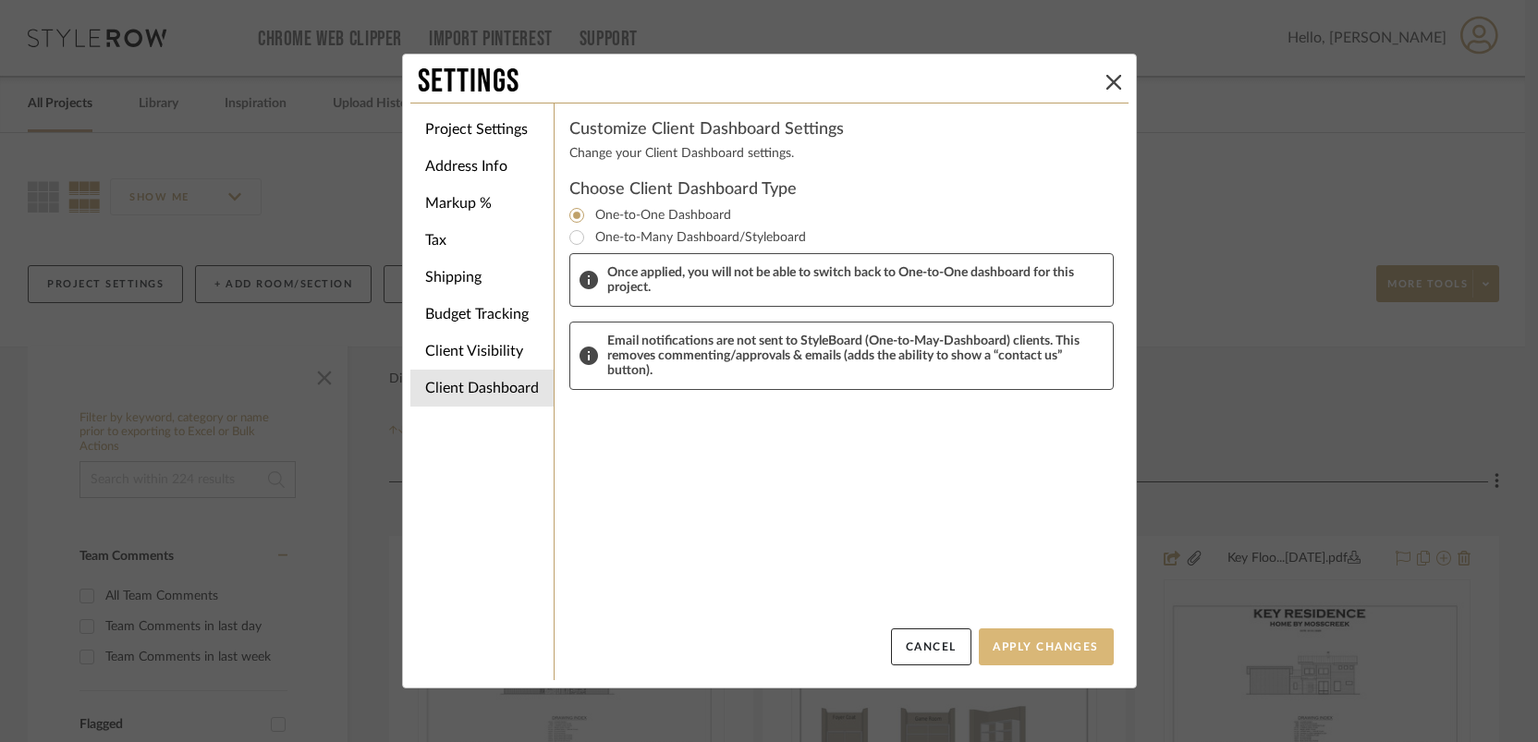
click at [1018, 652] on button "Apply Changes" at bounding box center [1046, 647] width 135 height 37
click at [1021, 649] on button "Apply Changes" at bounding box center [1046, 647] width 135 height 37
click at [1106, 81] on icon at bounding box center [1113, 82] width 15 height 15
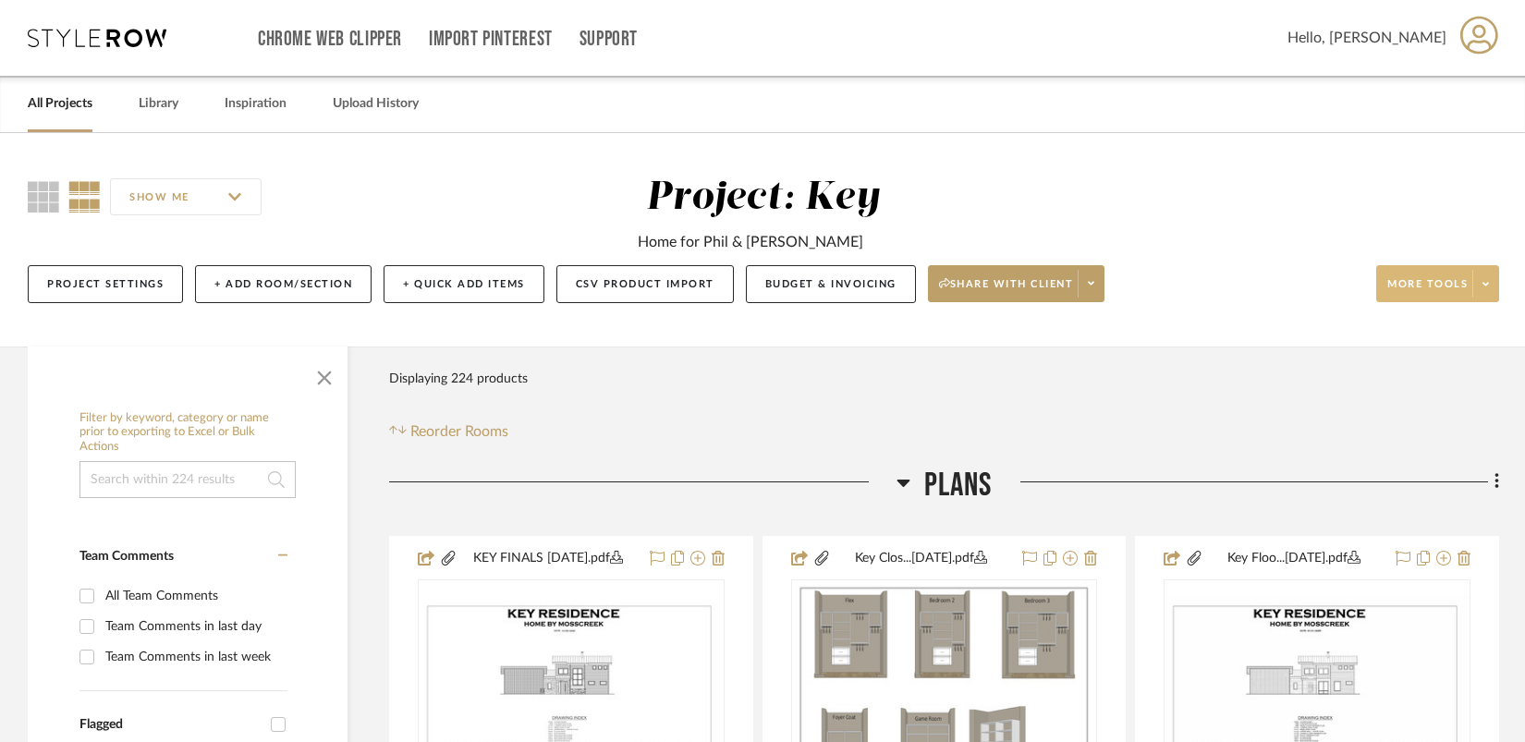
click at [1476, 285] on span at bounding box center [1485, 284] width 26 height 28
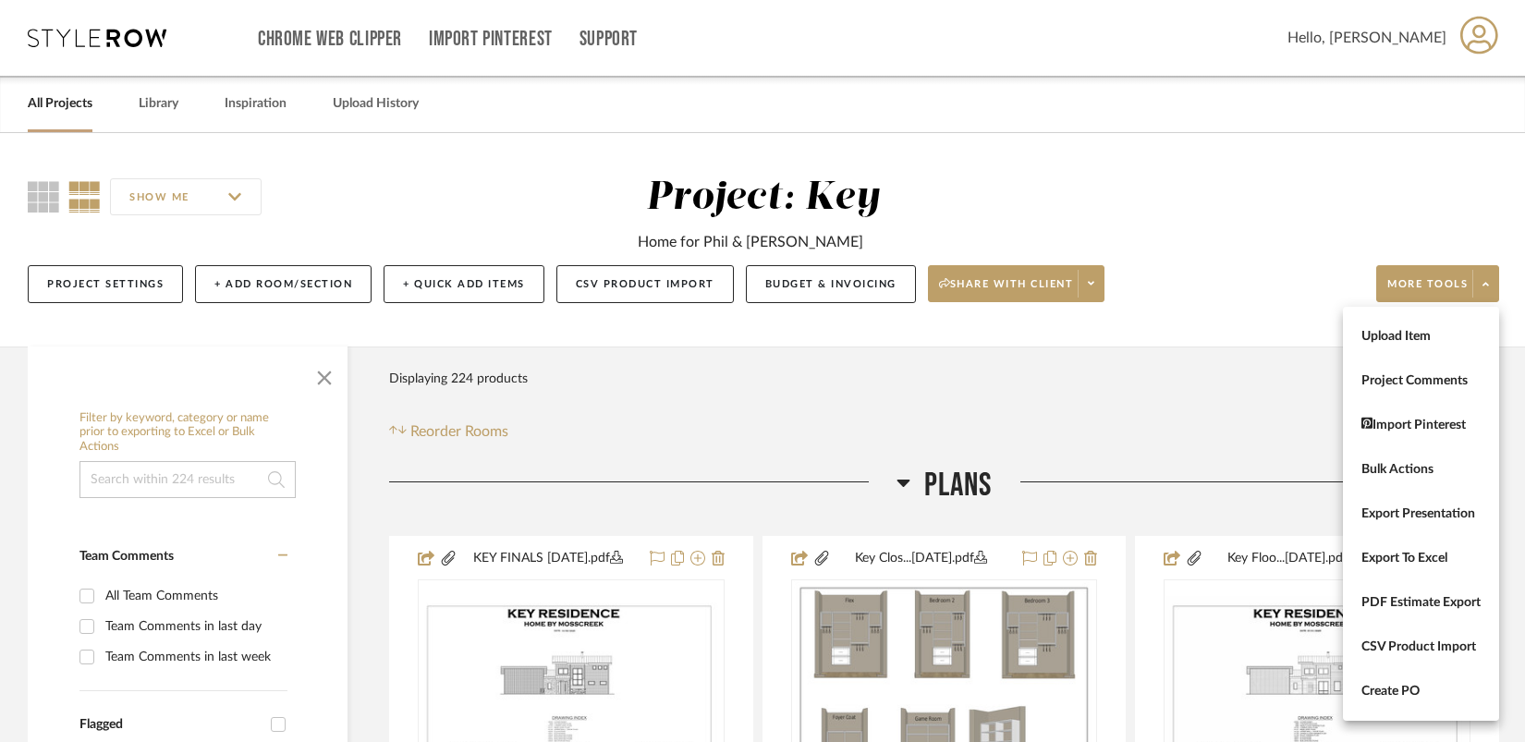
click at [1097, 286] on div at bounding box center [762, 371] width 1525 height 742
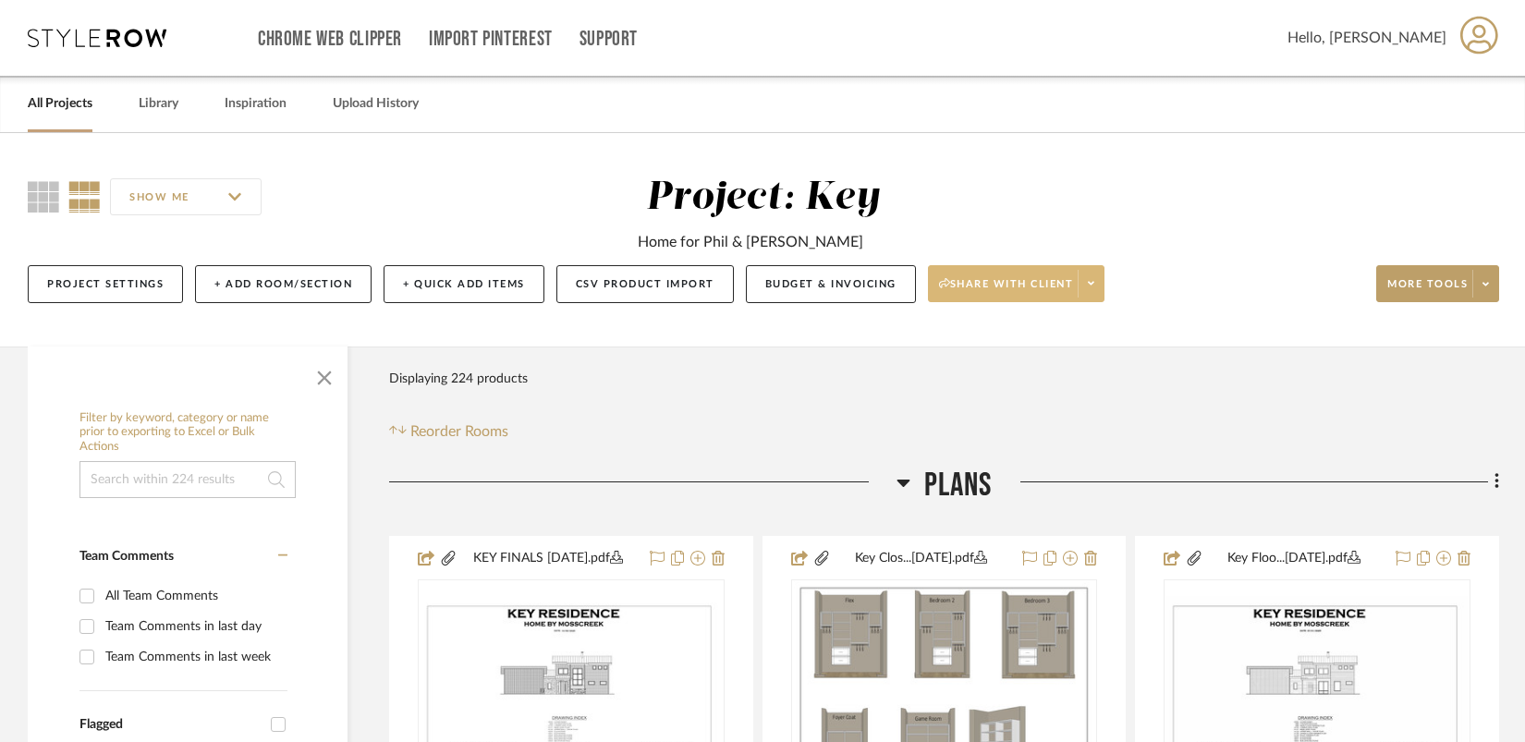
click at [1093, 288] on icon at bounding box center [1091, 283] width 6 height 10
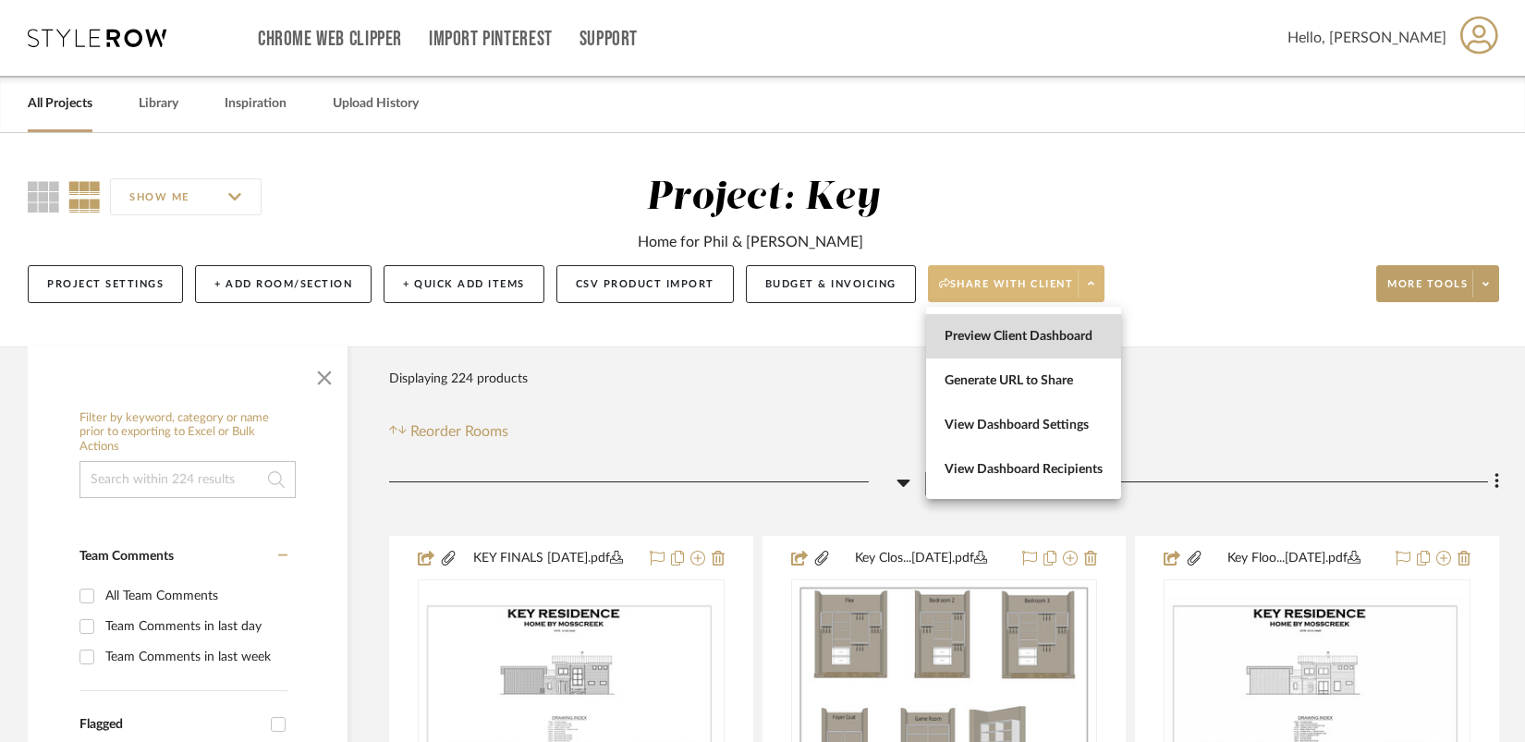
click at [1075, 339] on span "Preview Client Dashboard" at bounding box center [1024, 337] width 158 height 16
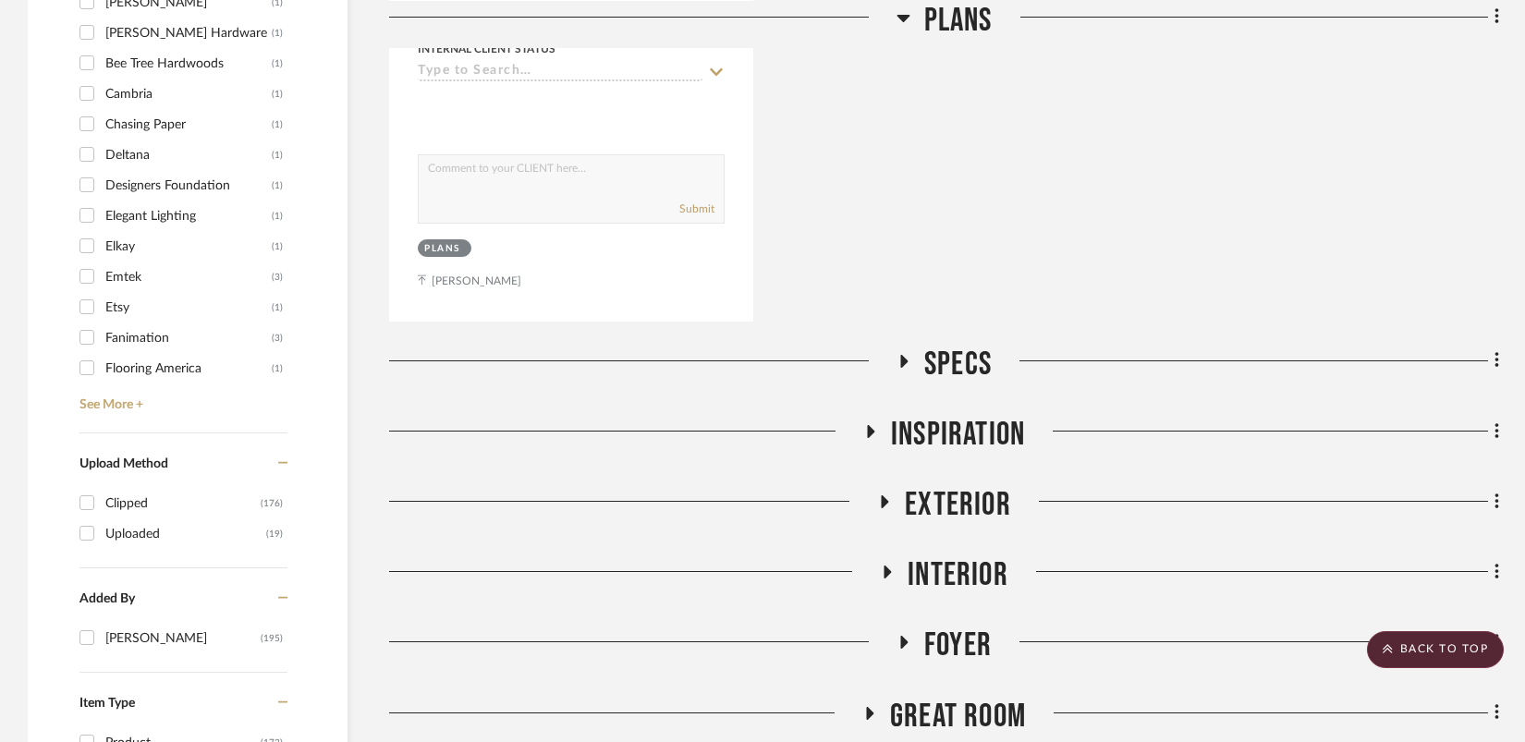
scroll to position [1763, 0]
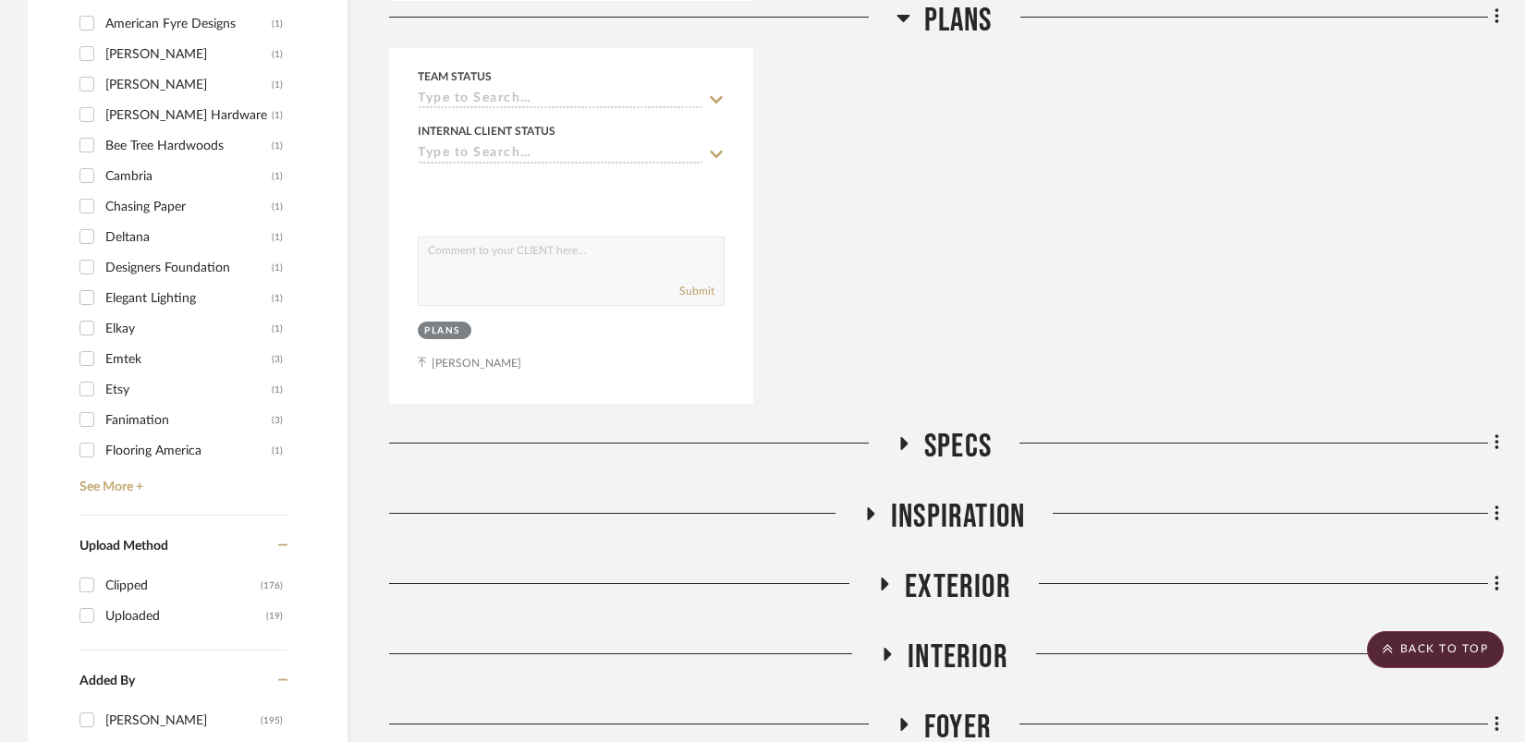
click at [901, 437] on icon at bounding box center [904, 443] width 7 height 13
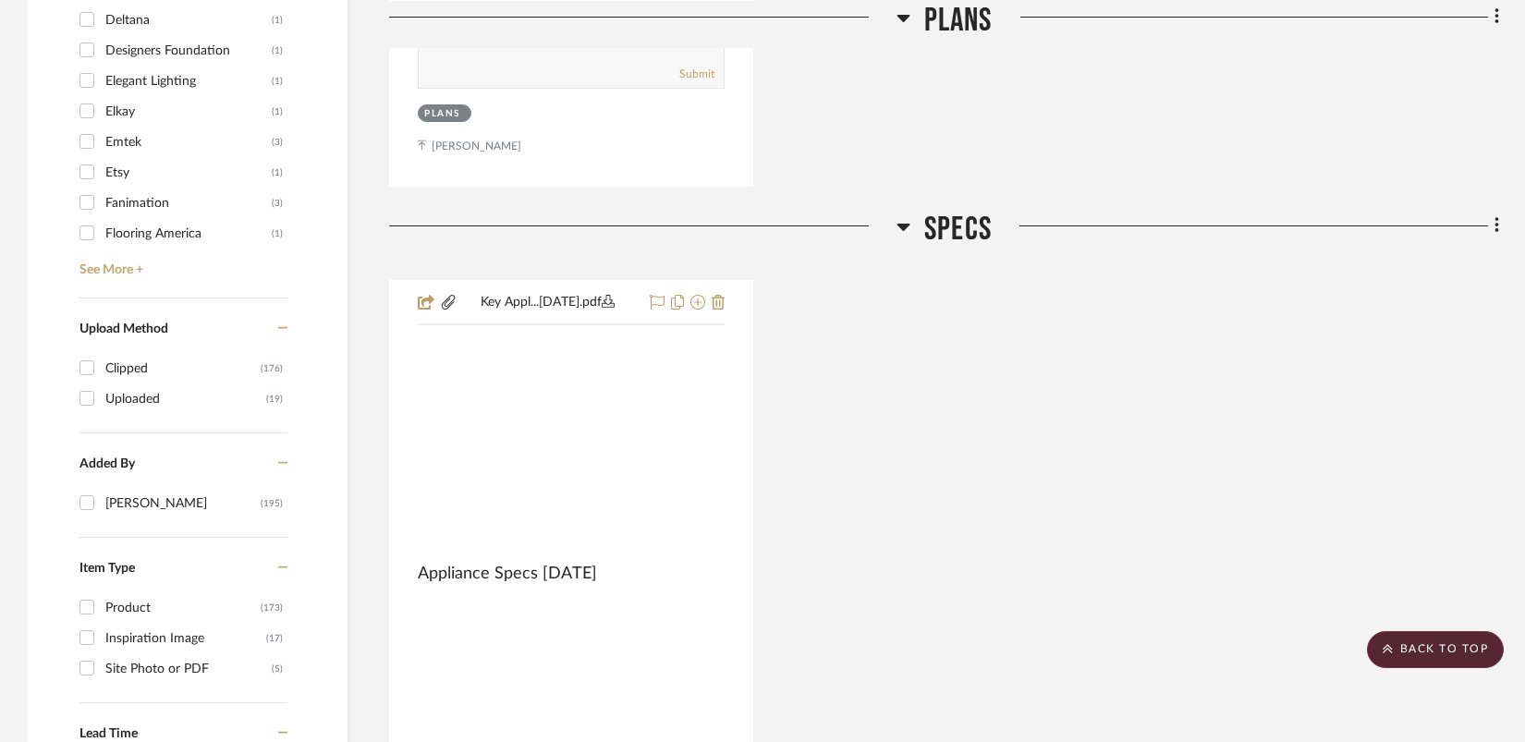
scroll to position [2085, 0]
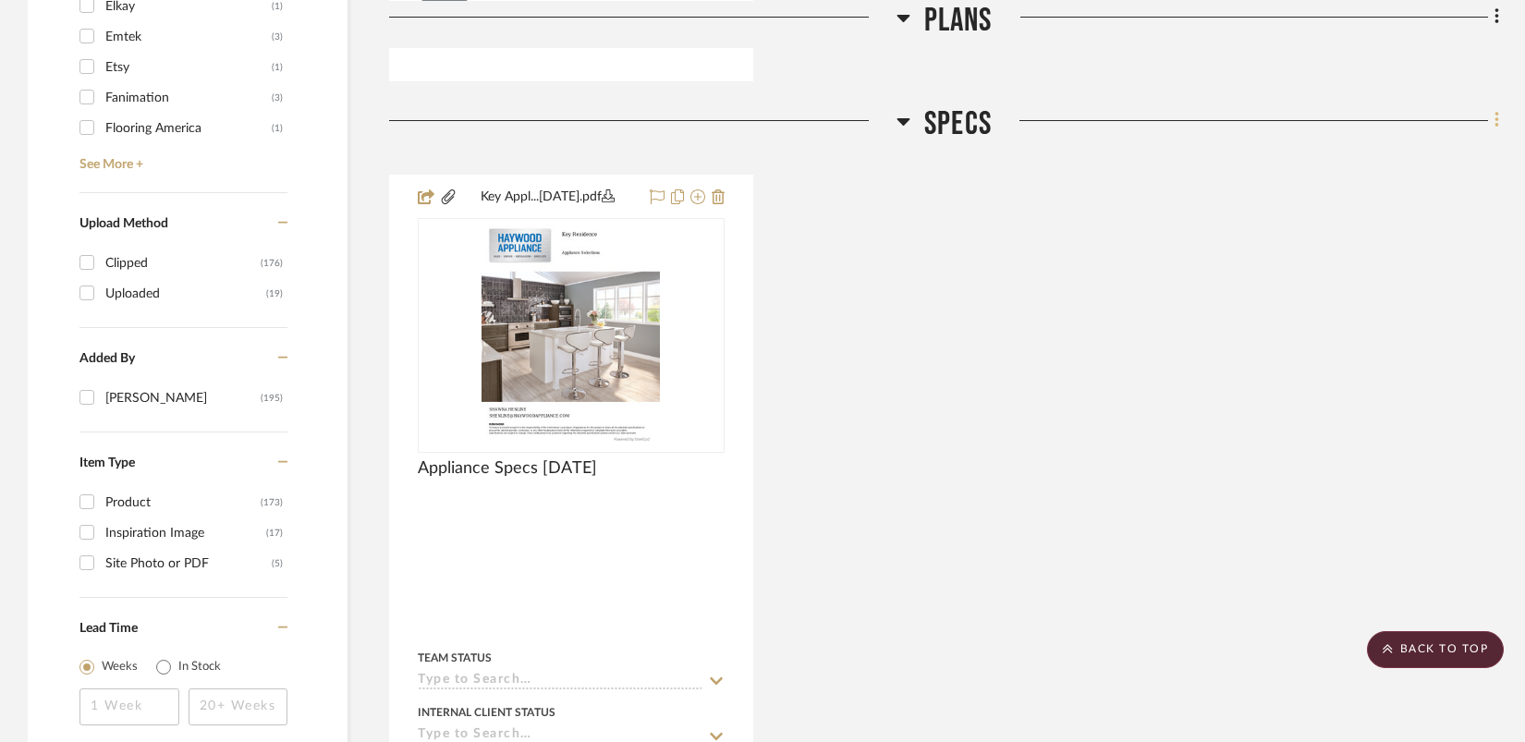
click at [1497, 128] on icon at bounding box center [1498, 120] width 6 height 20
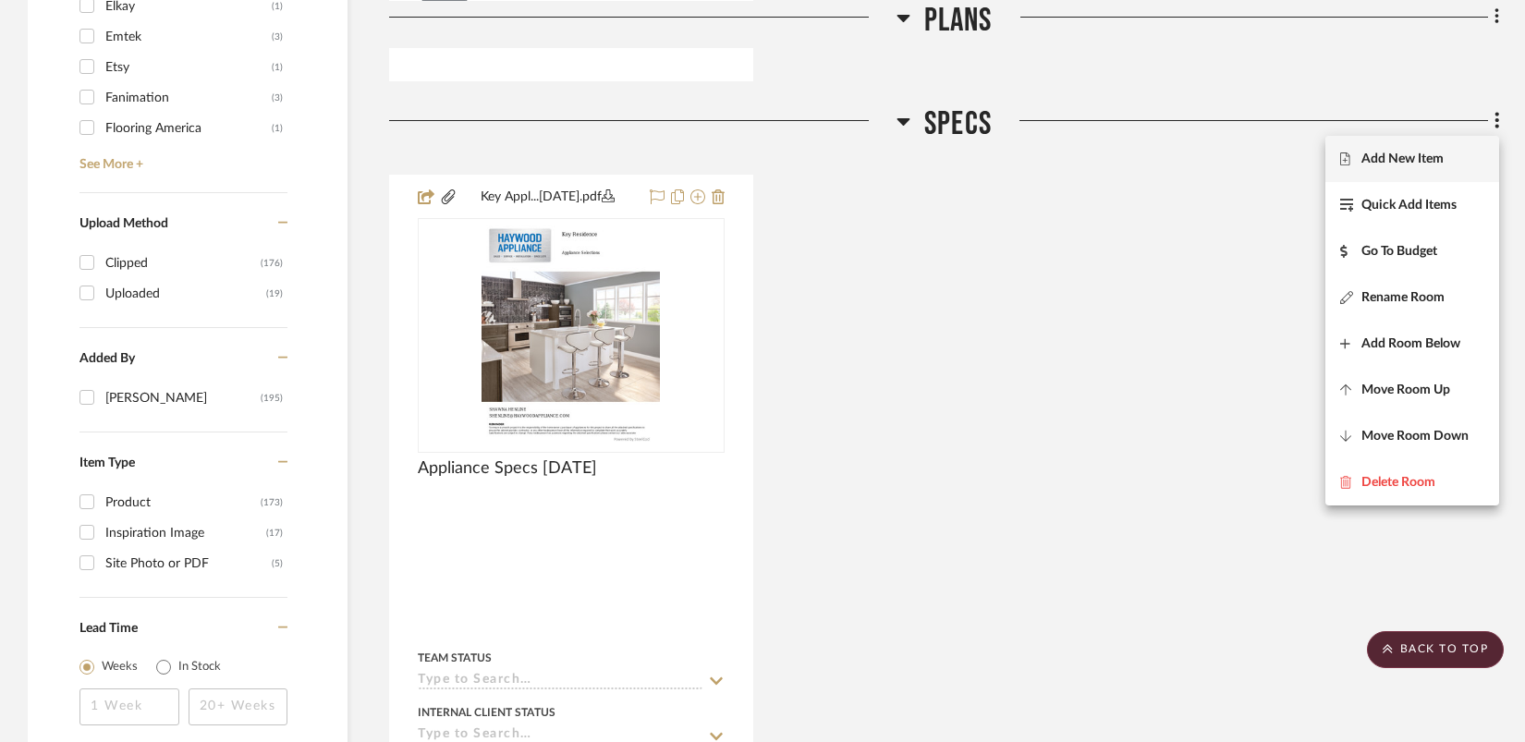
click at [1469, 158] on span "Add New Item" at bounding box center [1412, 159] width 144 height 16
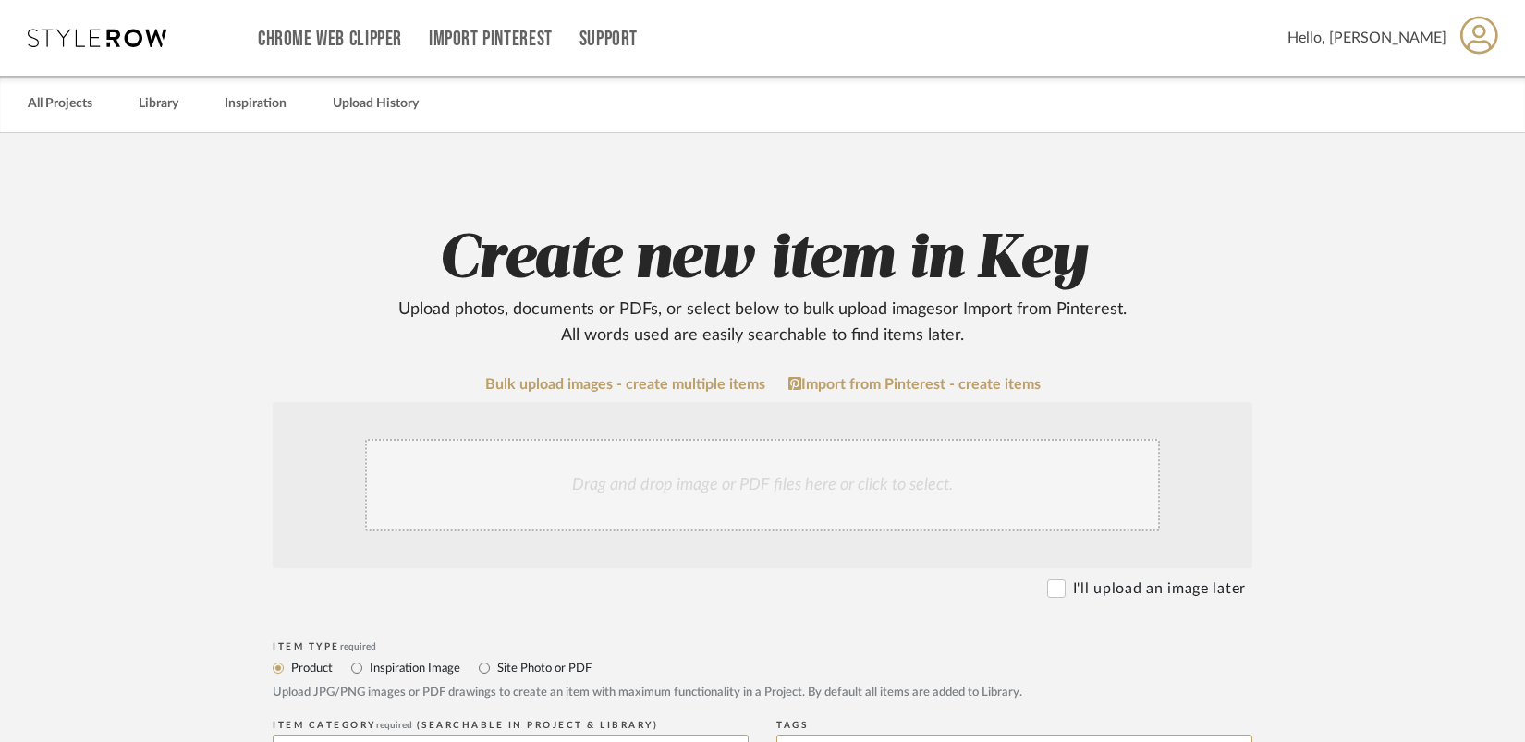
click at [605, 493] on div "Drag and drop image or PDF files here or click to select." at bounding box center [762, 485] width 795 height 92
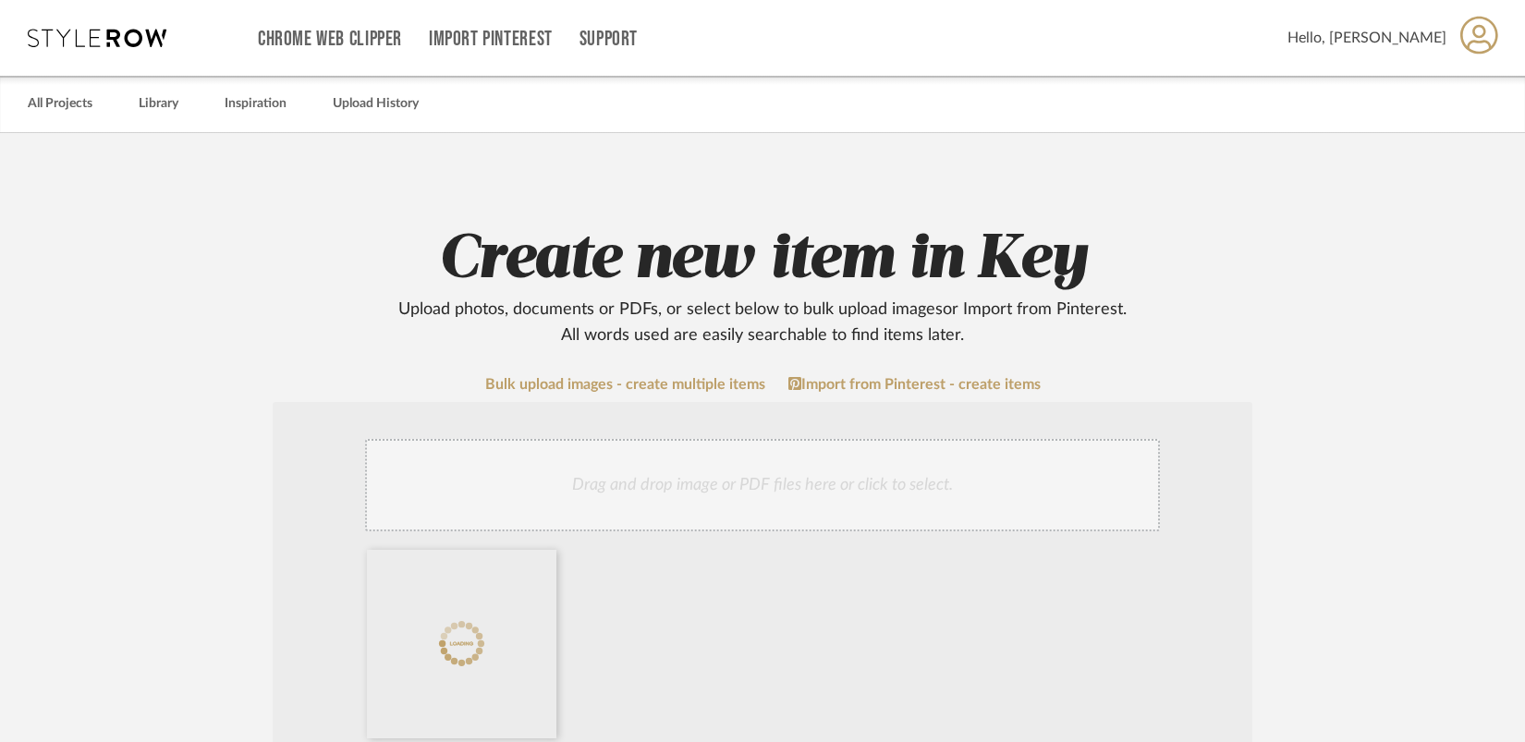
click at [819, 492] on div "Drag and drop image or PDF files here or click to select." at bounding box center [762, 485] width 795 height 92
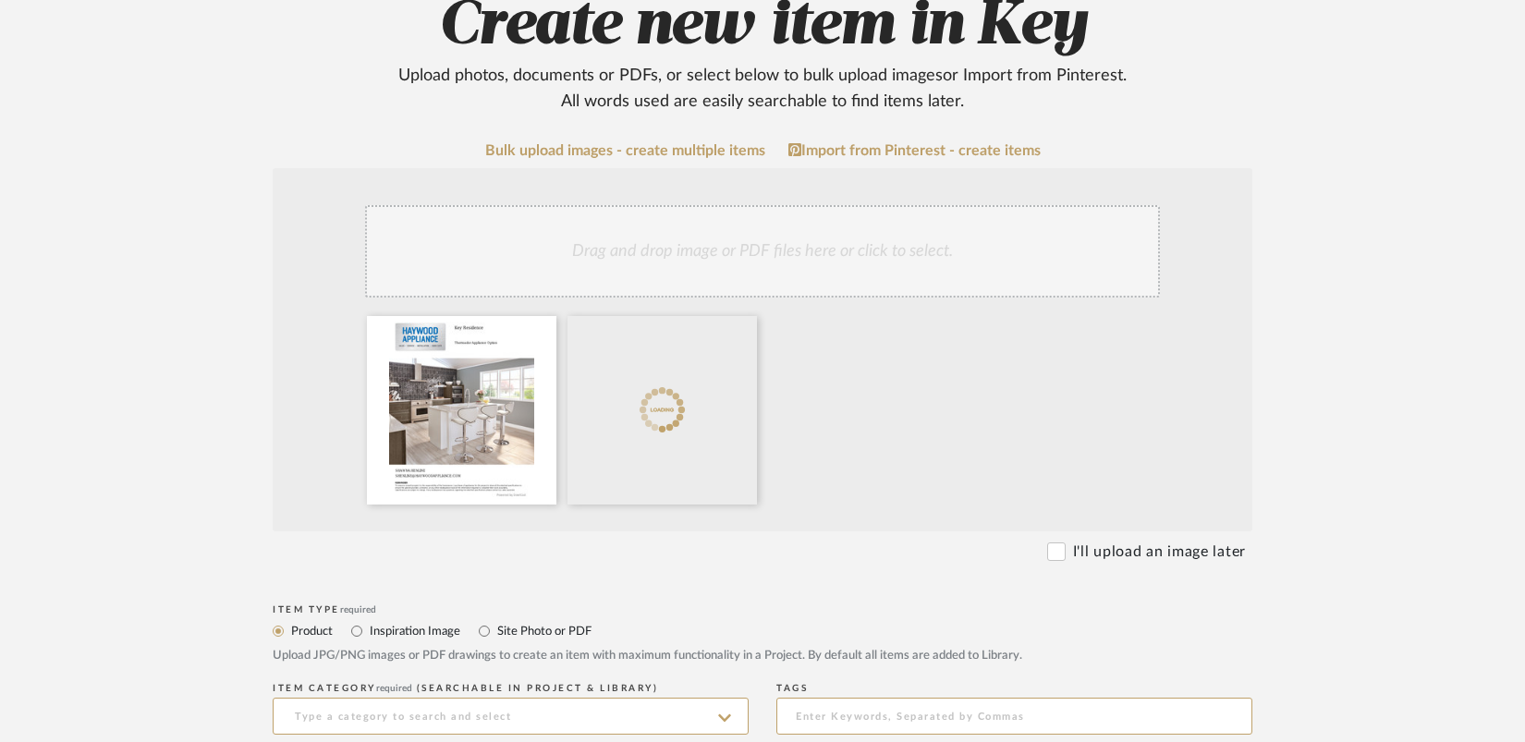
scroll to position [243, 0]
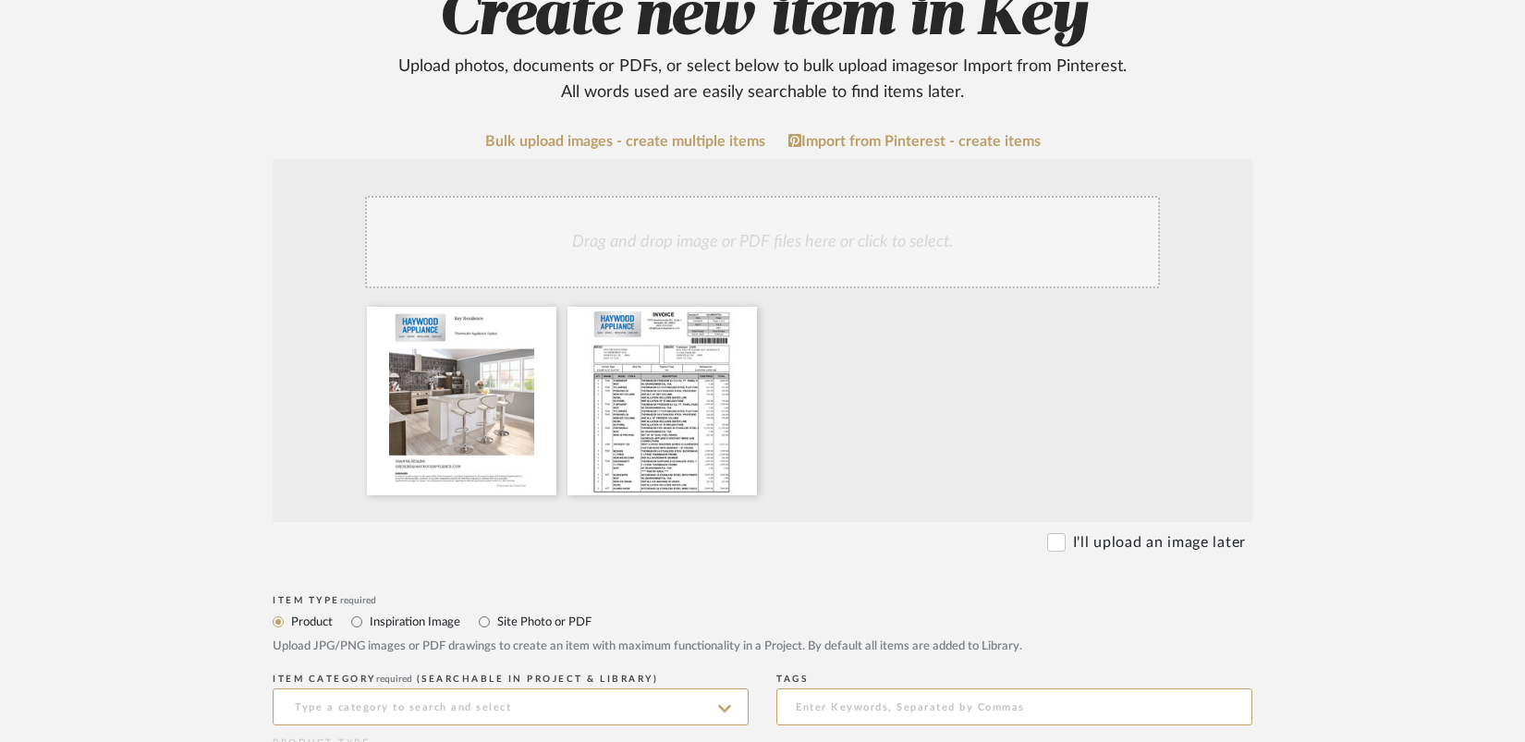
click at [510, 622] on label "Site Photo or PDF" at bounding box center [543, 622] width 96 height 20
click at [495, 622] on input "Site Photo or PDF" at bounding box center [484, 622] width 22 height 22
radio input "true"
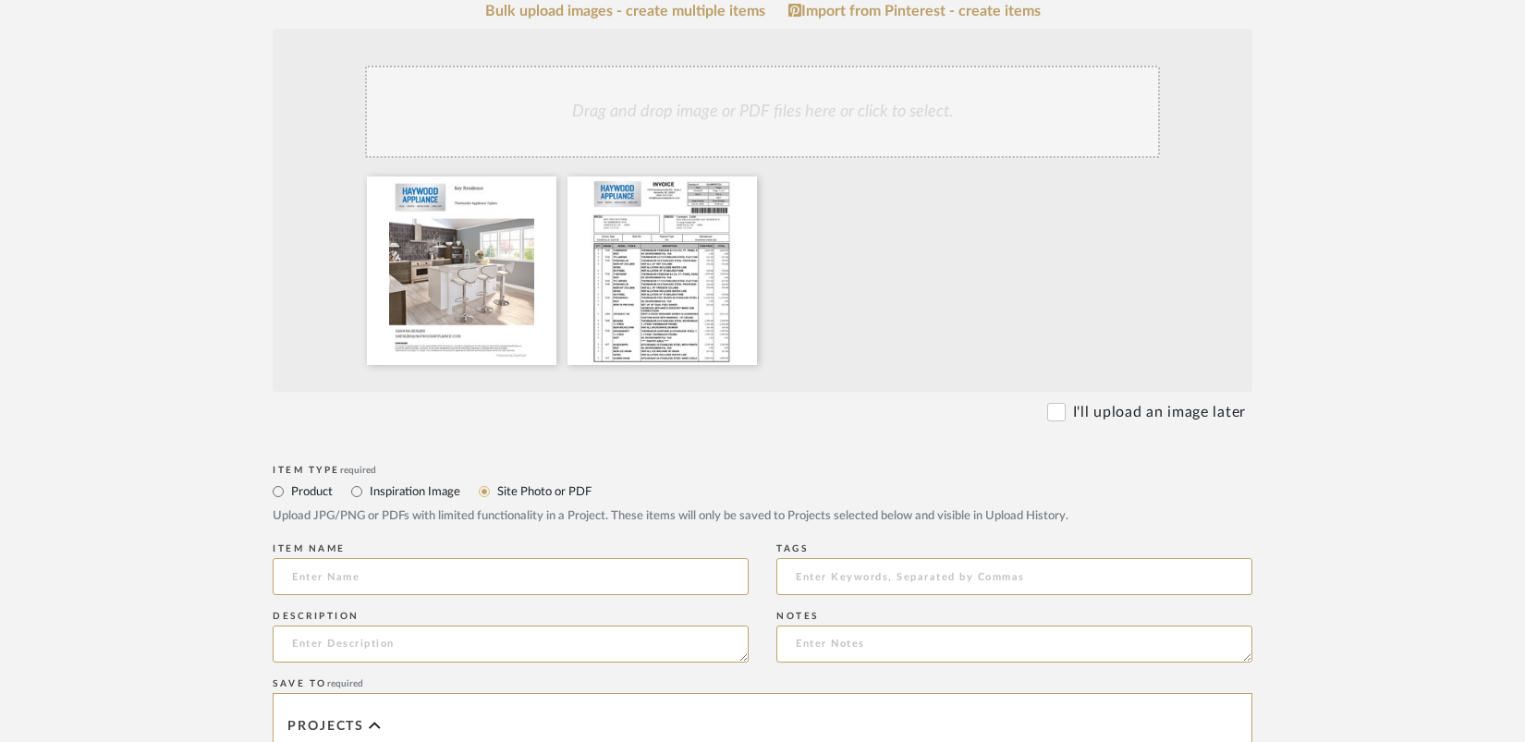
scroll to position [395, 0]
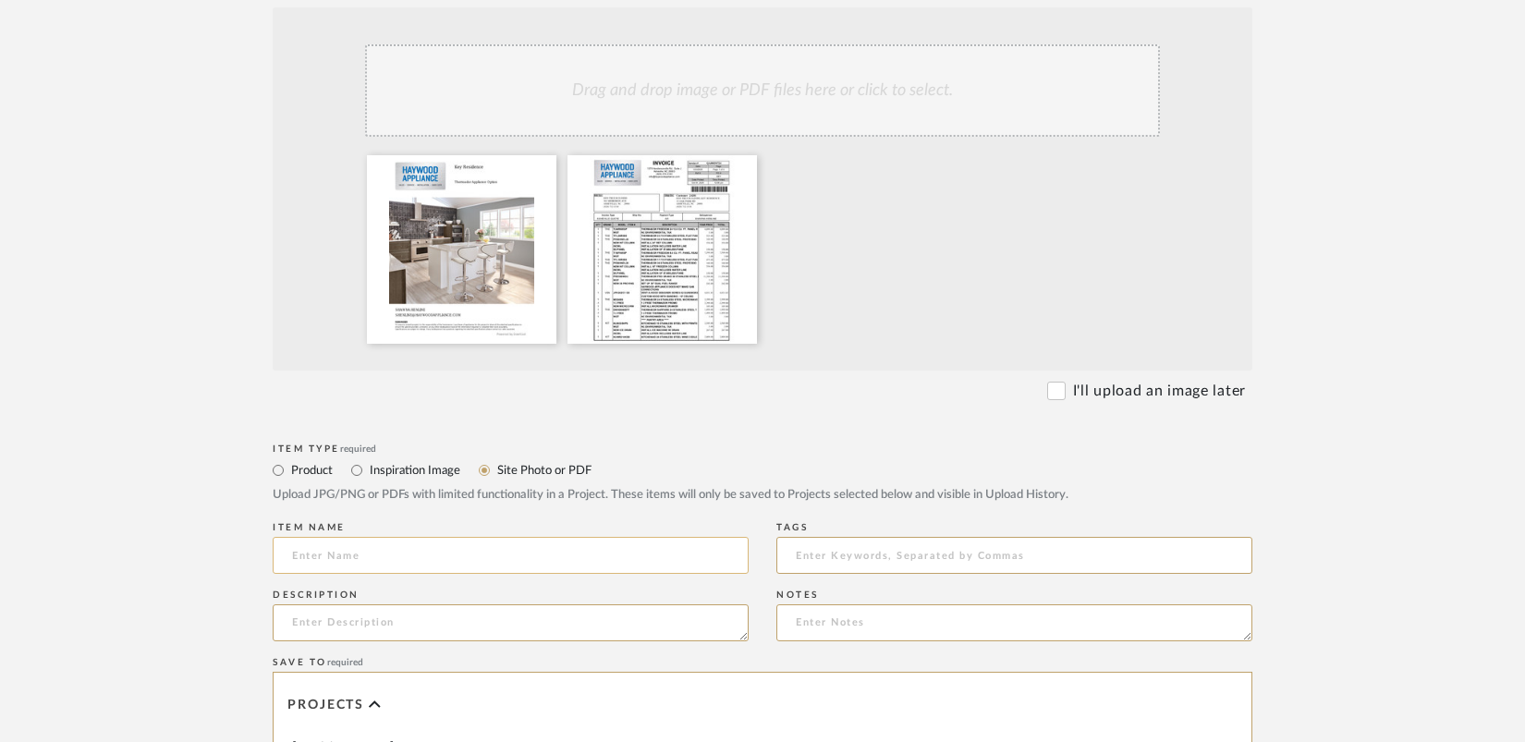
click at [586, 551] on input at bounding box center [511, 555] width 476 height 37
type input "u"
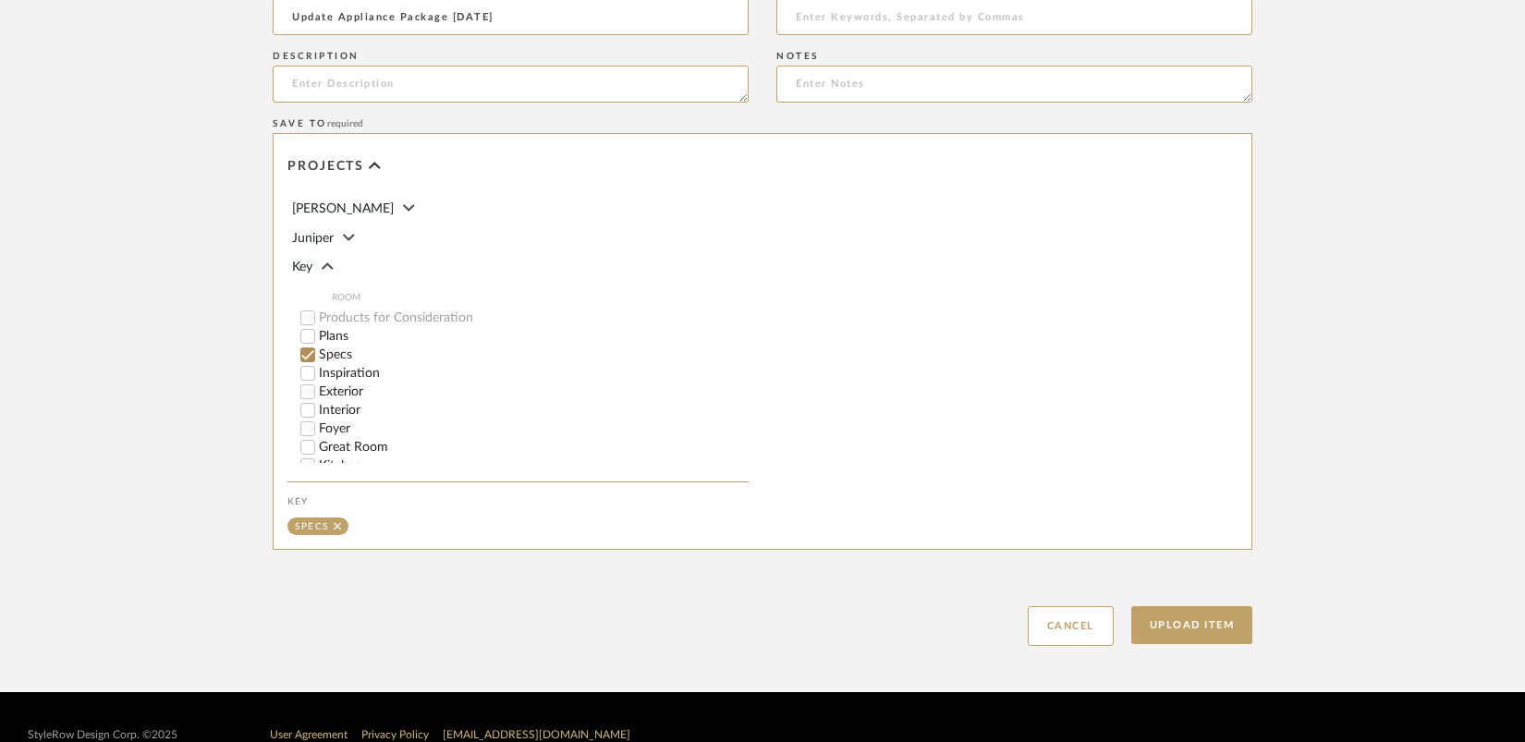
scroll to position [969, 0]
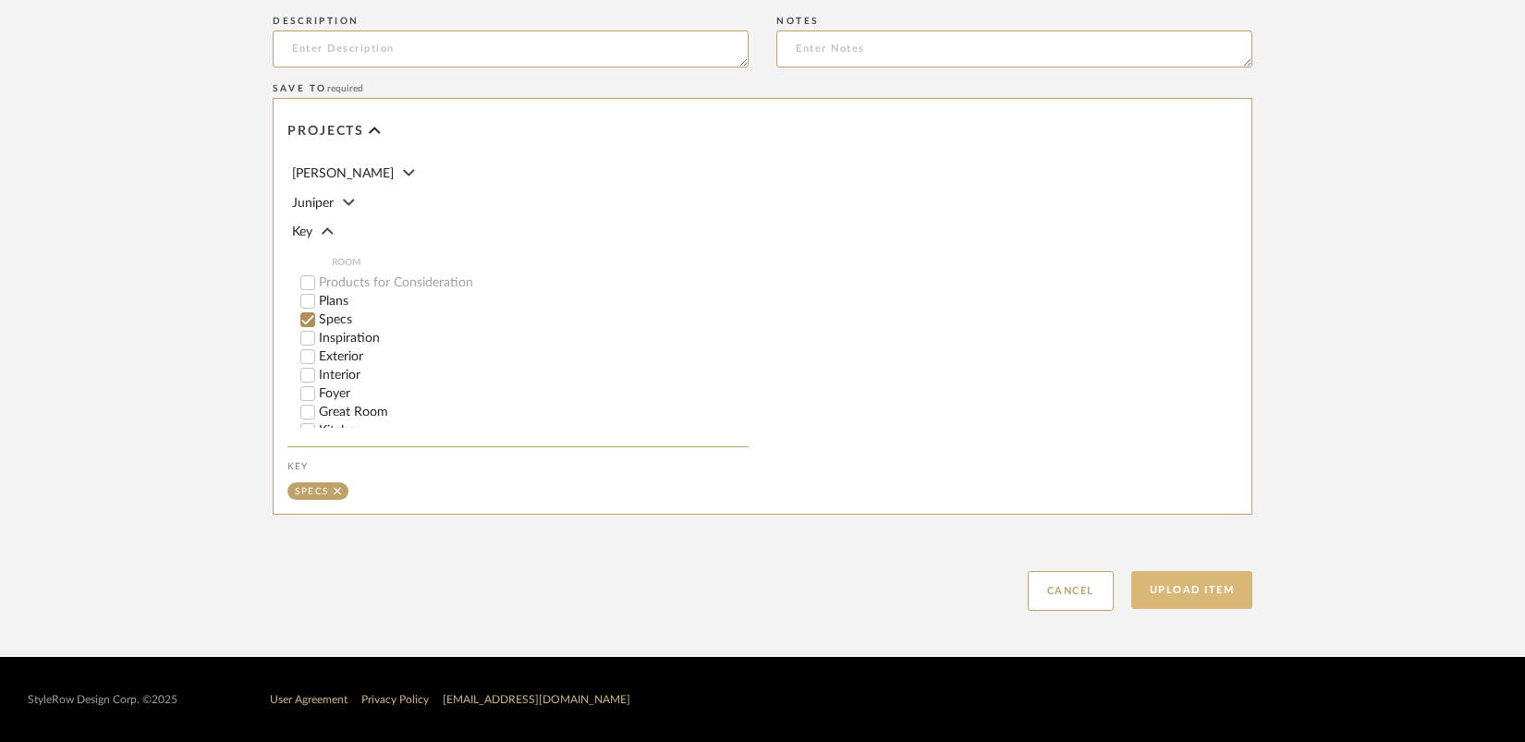
type input "Update Appliance Package [DATE]"
click at [1215, 586] on button "Upload Item" at bounding box center [1192, 590] width 122 height 38
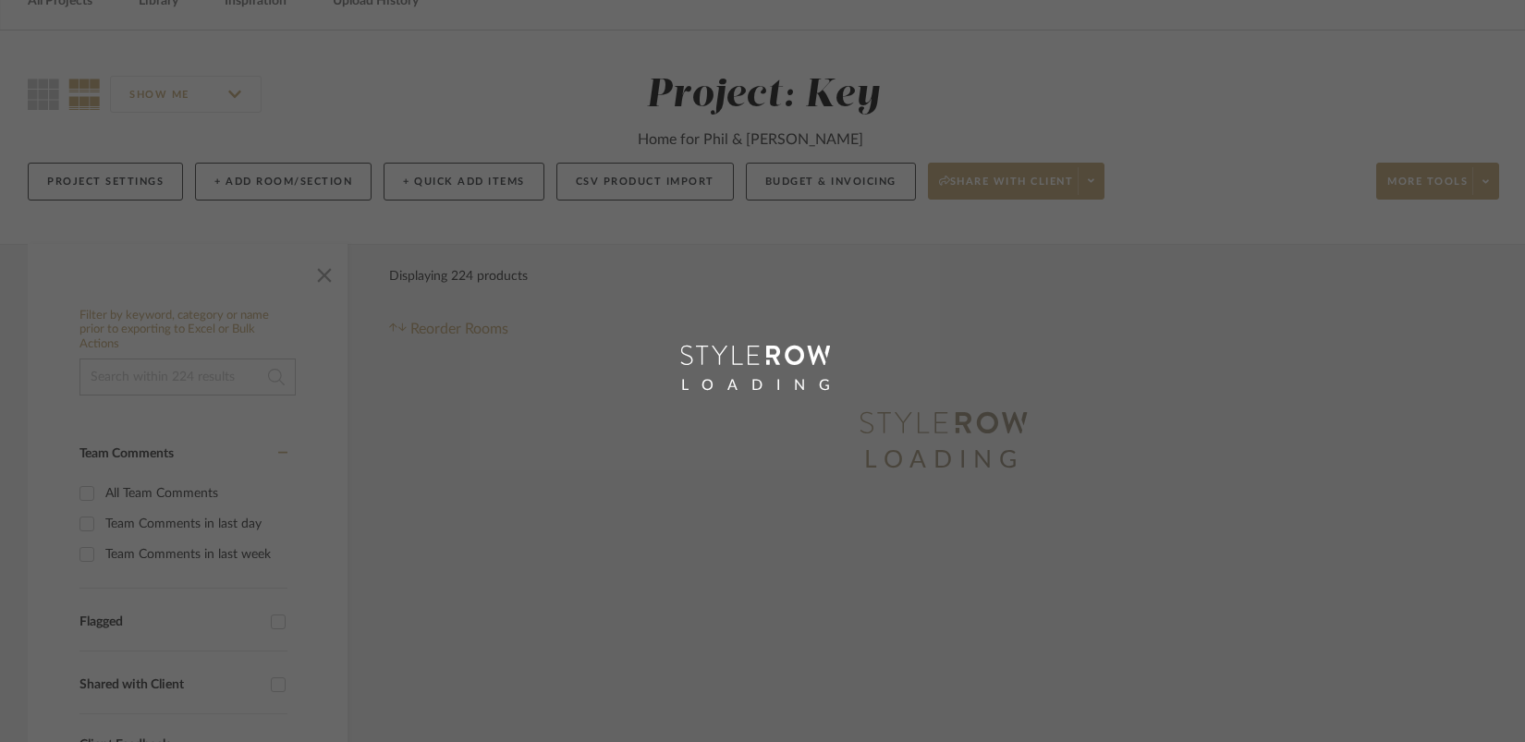
scroll to position [26, 0]
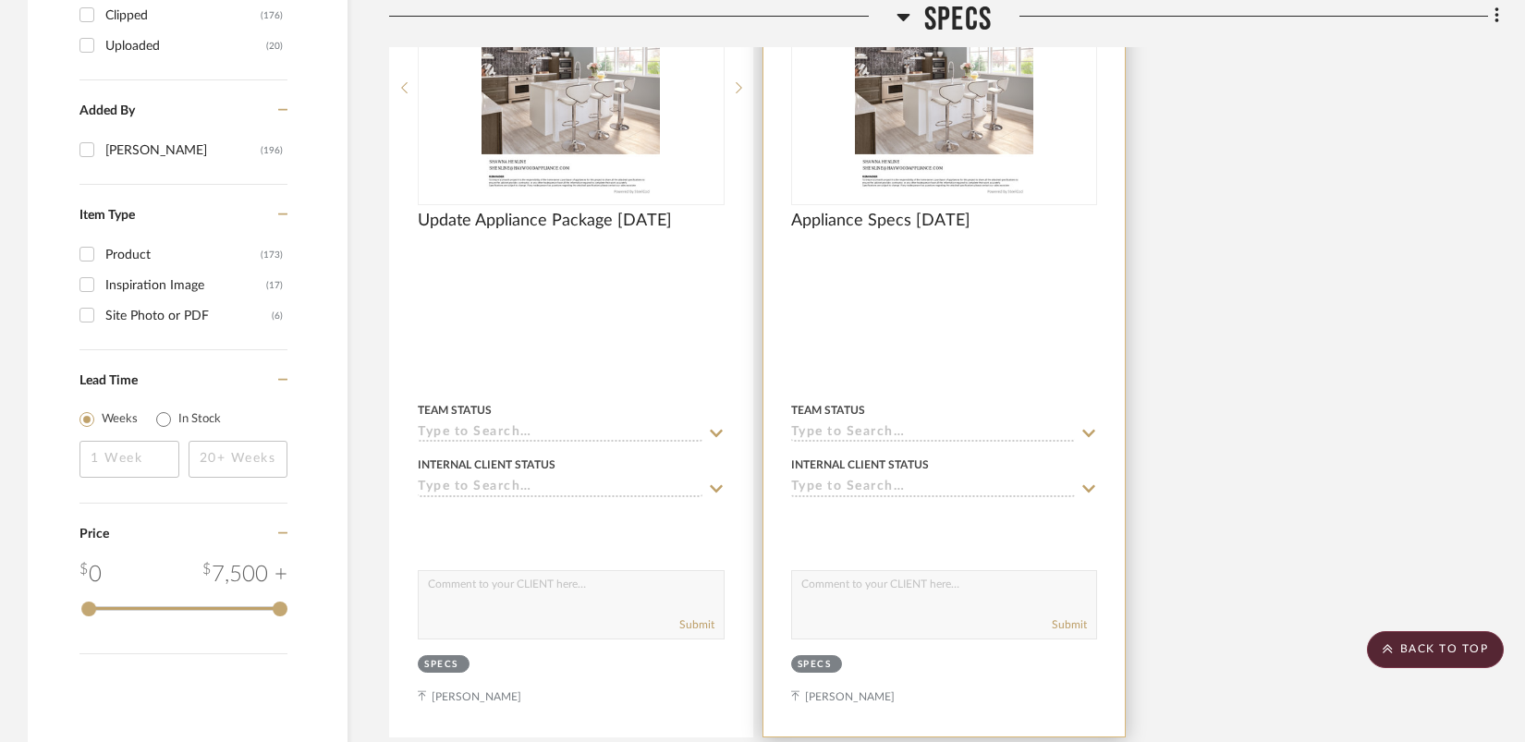
scroll to position [2391, 0]
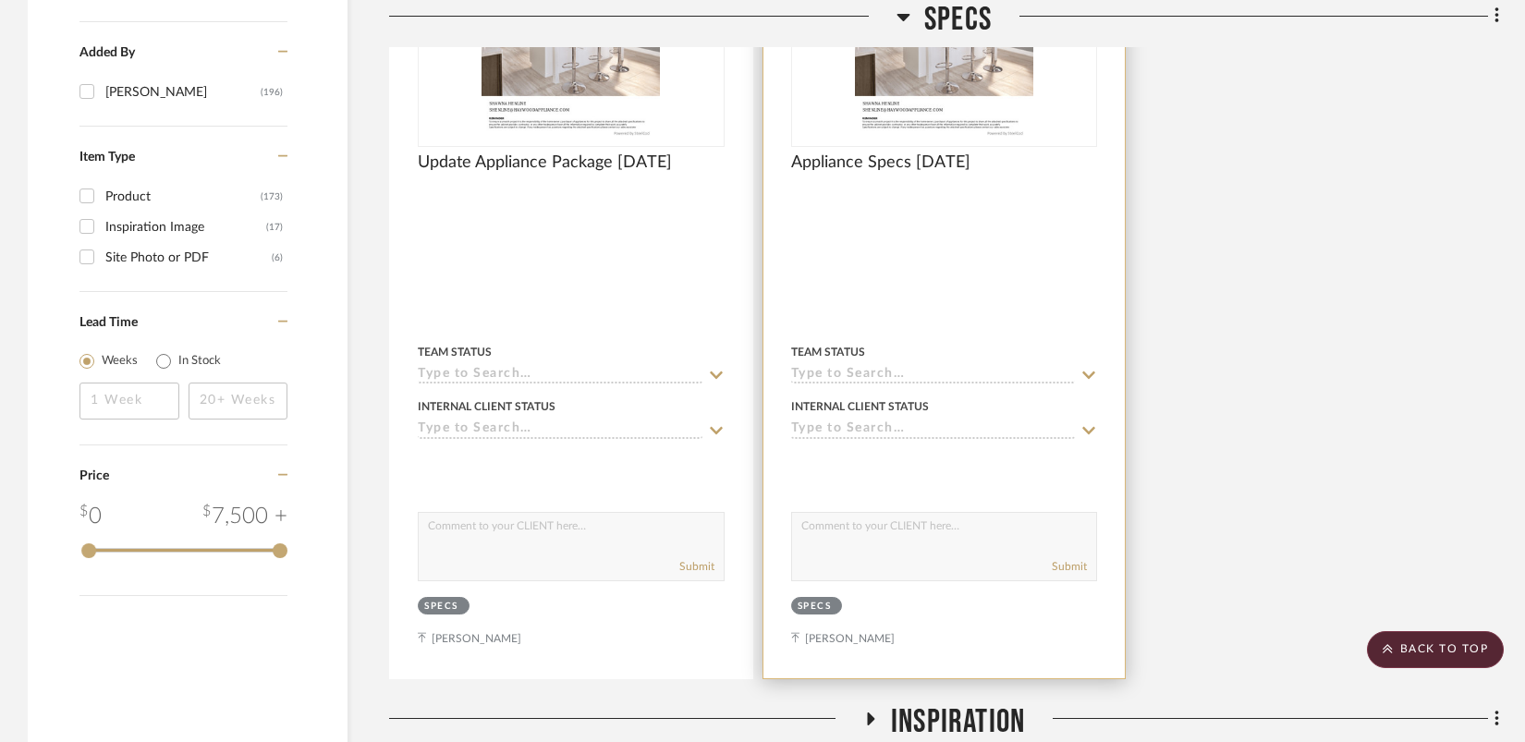
click at [930, 526] on textarea at bounding box center [944, 530] width 305 height 35
type textarea "O"
type textarea "Preliminary Appliance Package, now outdated after appliance meeting in [DATE]"
click at [1071, 565] on button "Submit" at bounding box center [1069, 566] width 35 height 17
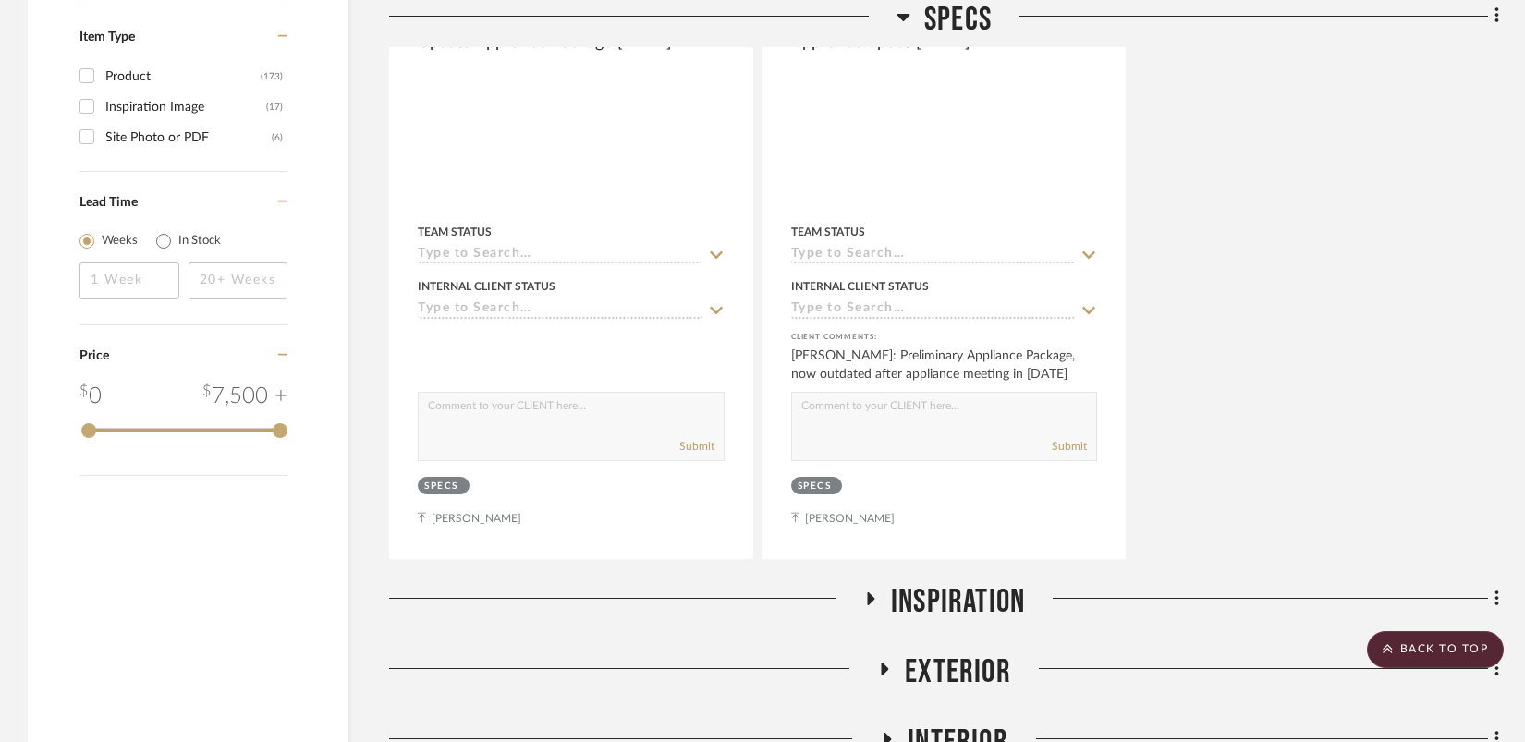
scroll to position [2941, 0]
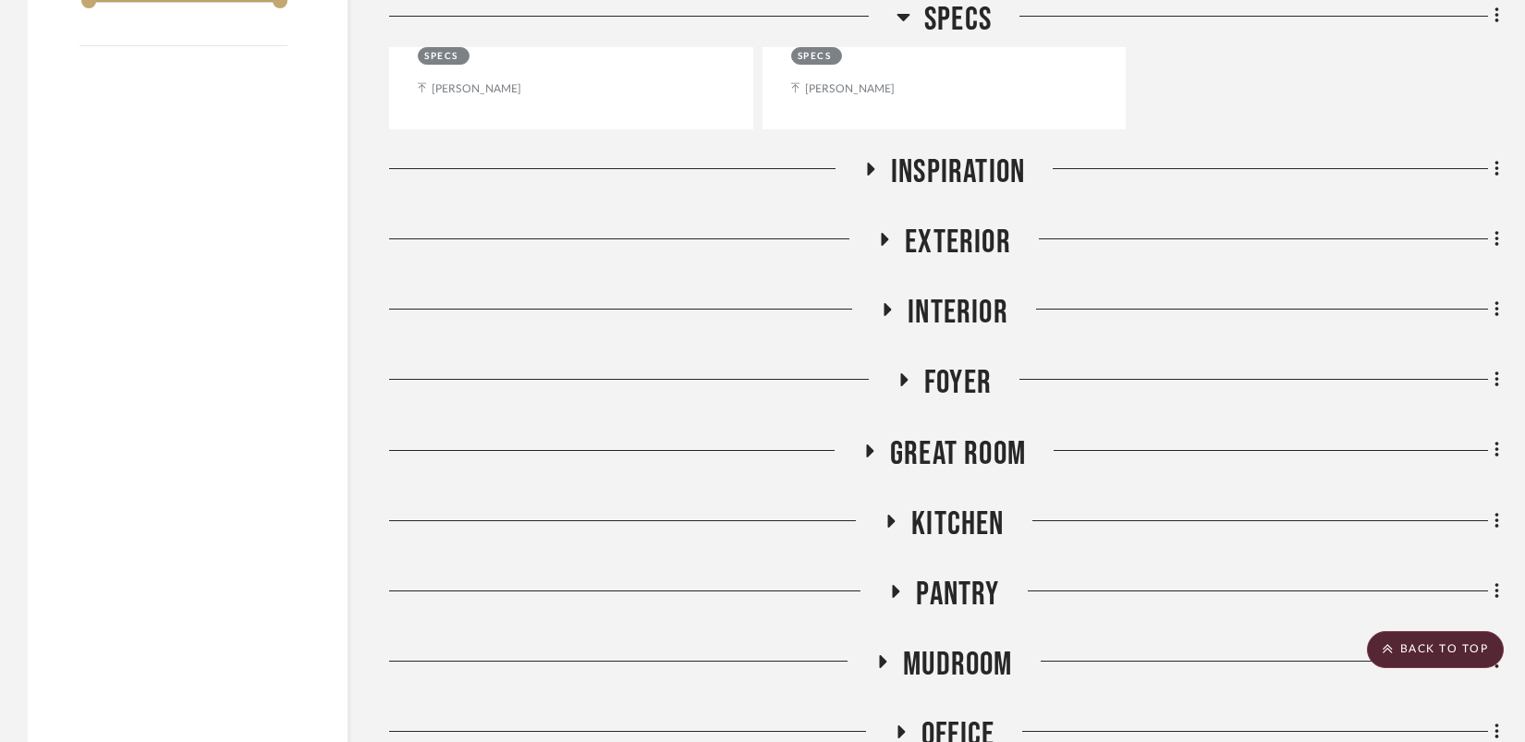
click at [886, 235] on icon at bounding box center [885, 239] width 7 height 13
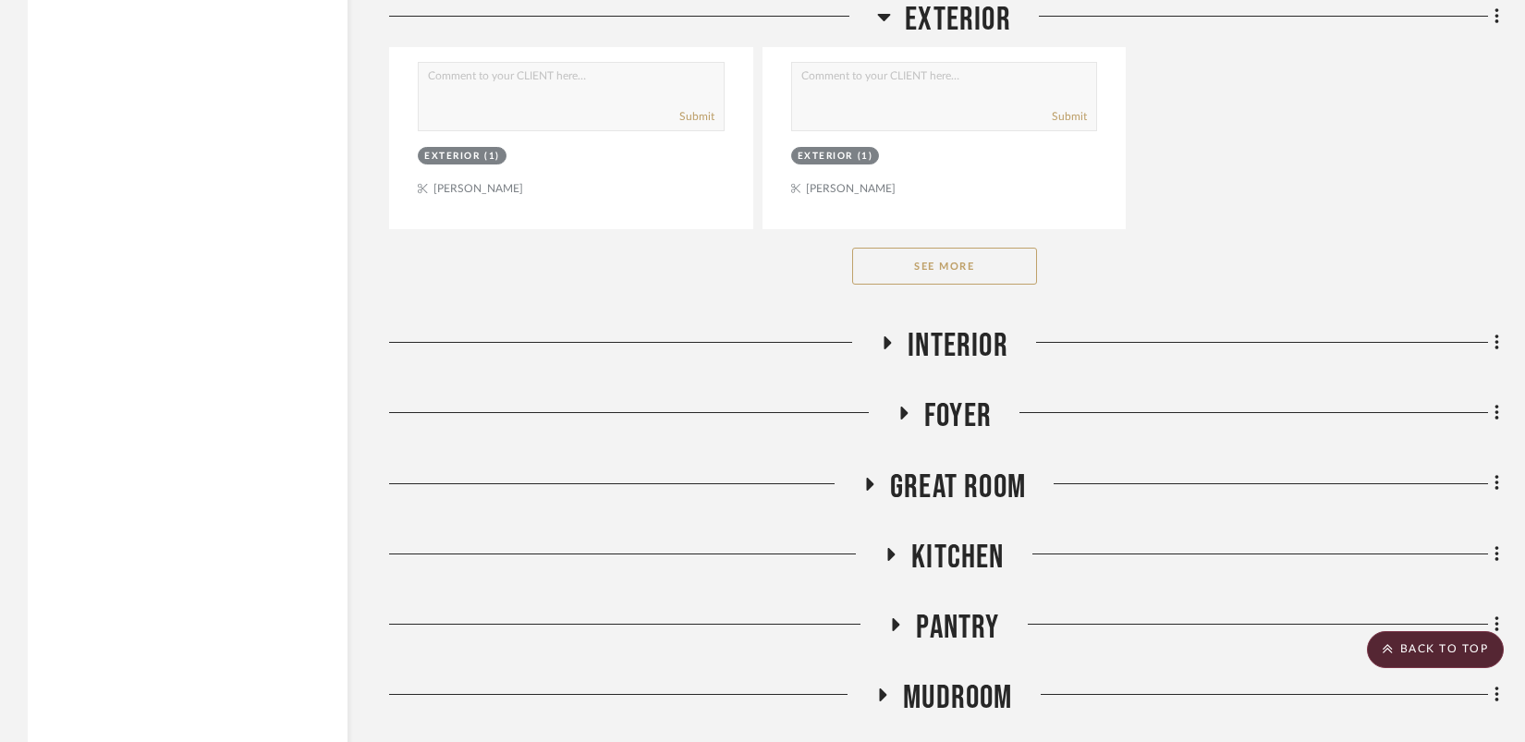
scroll to position [5465, 0]
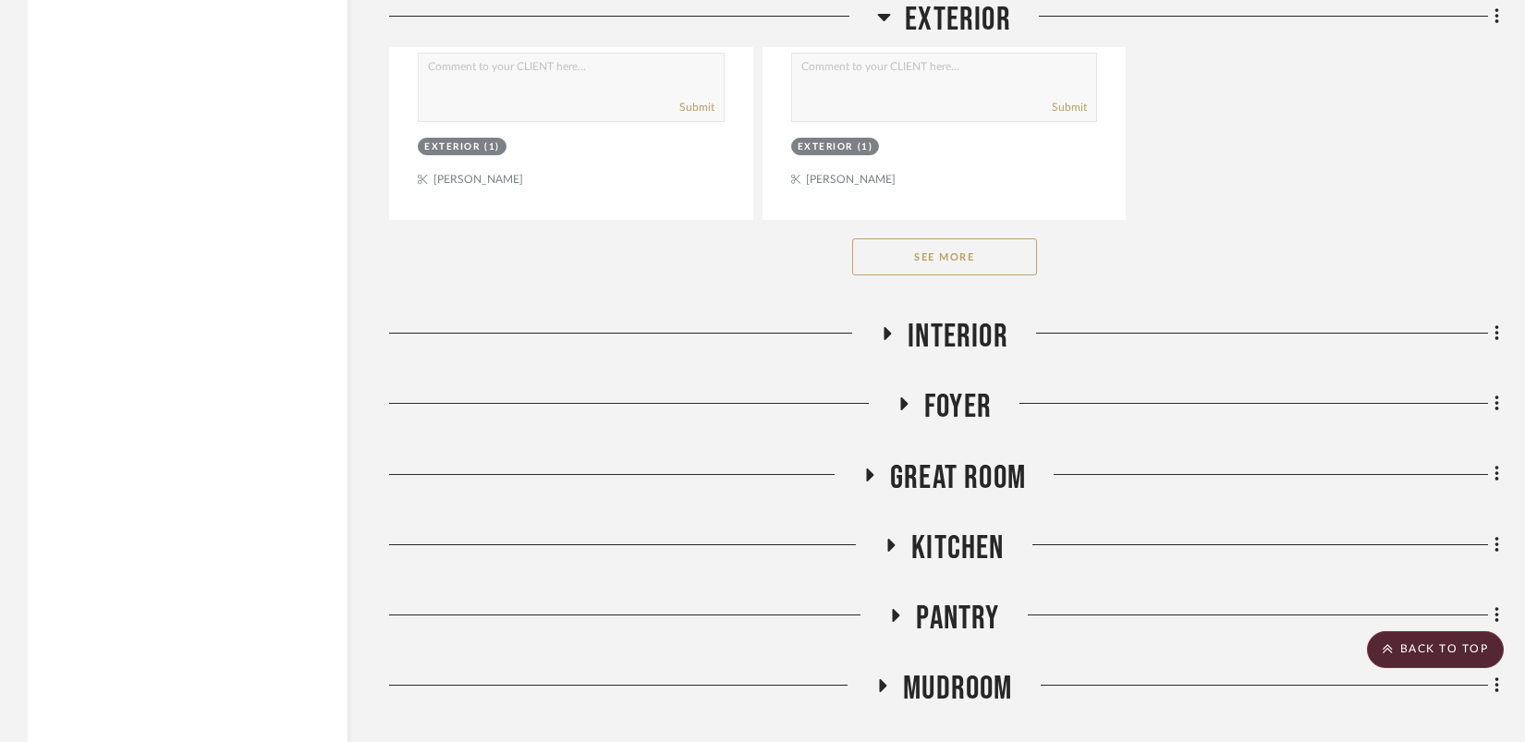
click at [885, 252] on button "See More" at bounding box center [944, 256] width 185 height 37
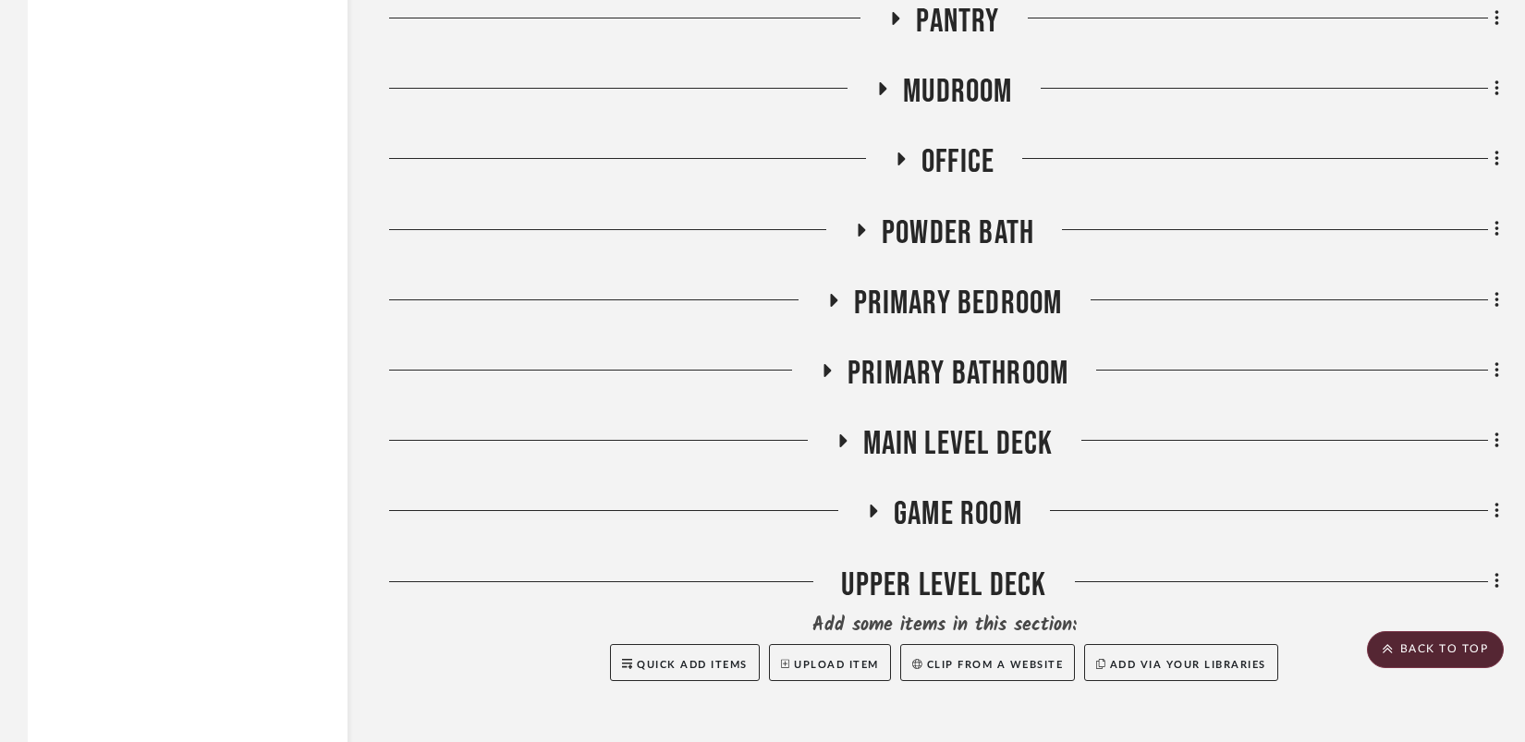
scroll to position [10989, 0]
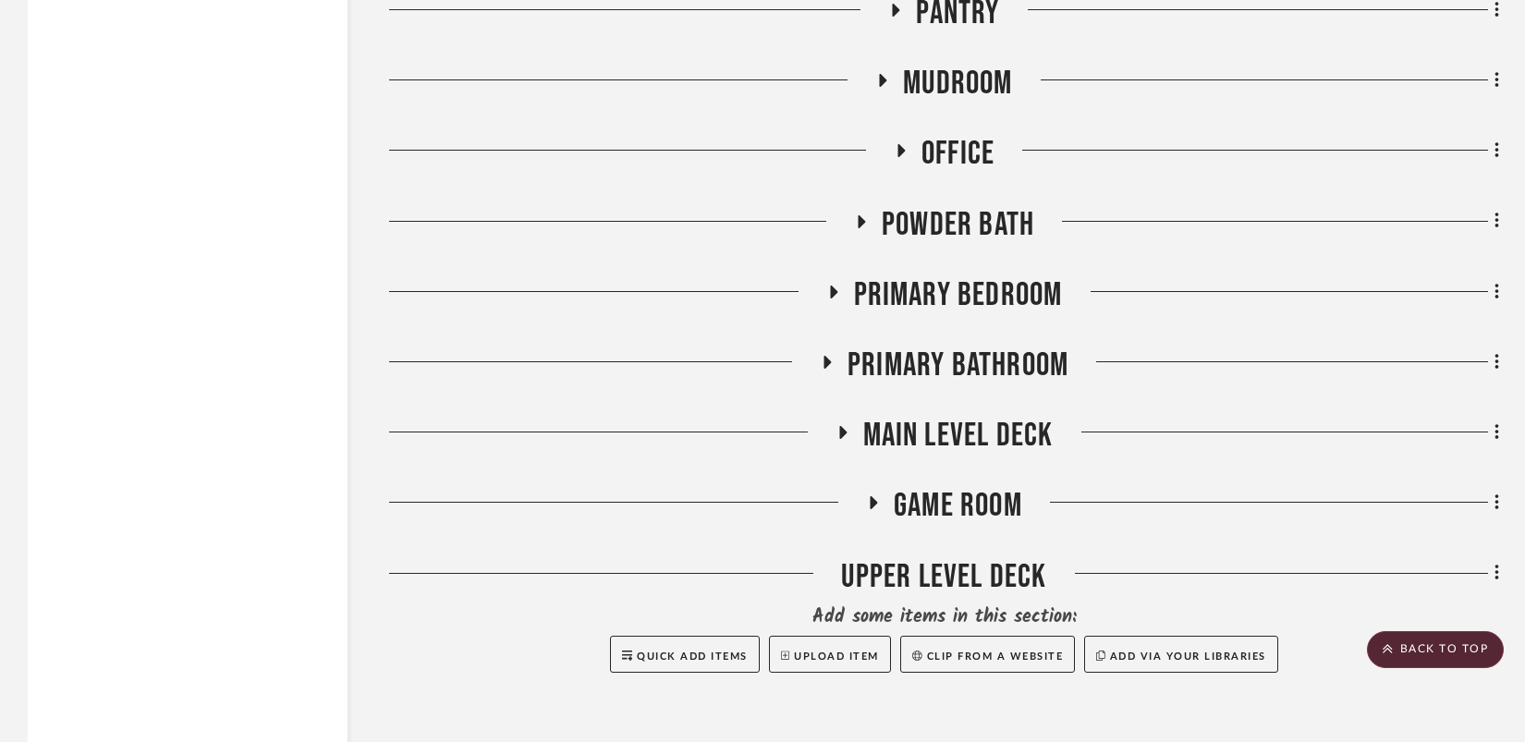
click at [839, 426] on icon at bounding box center [842, 432] width 7 height 13
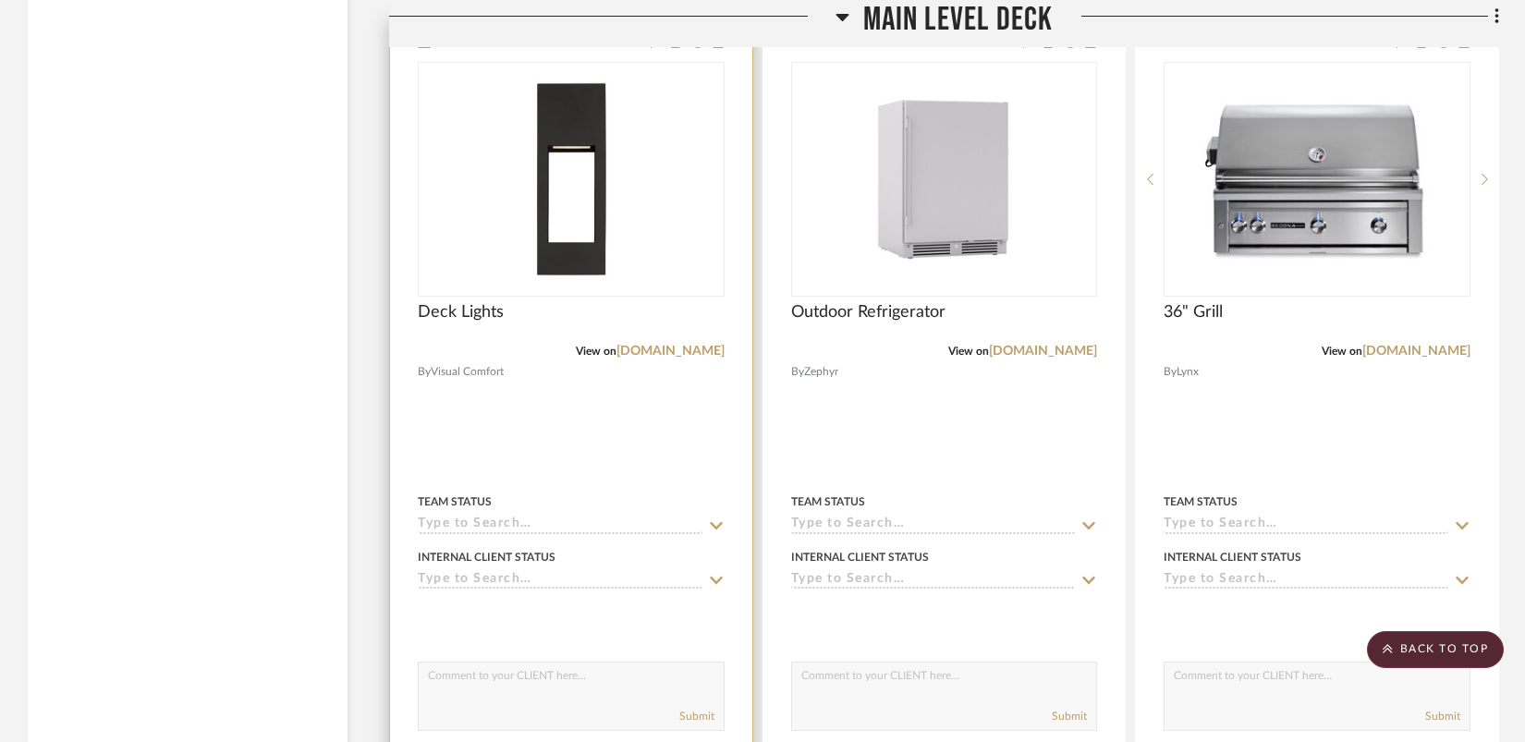
scroll to position [11482, 0]
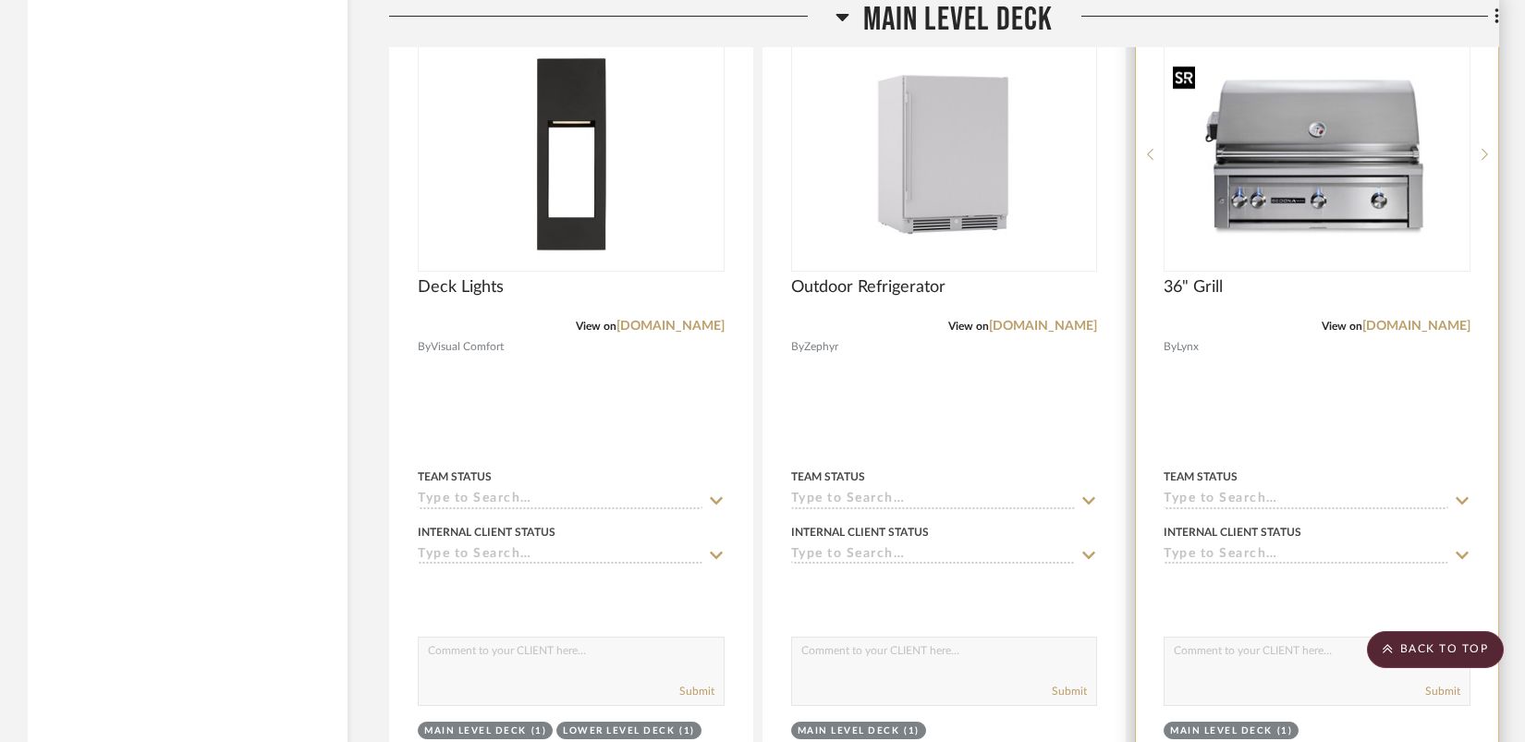
click at [1309, 162] on img "0" at bounding box center [1317, 154] width 303 height 170
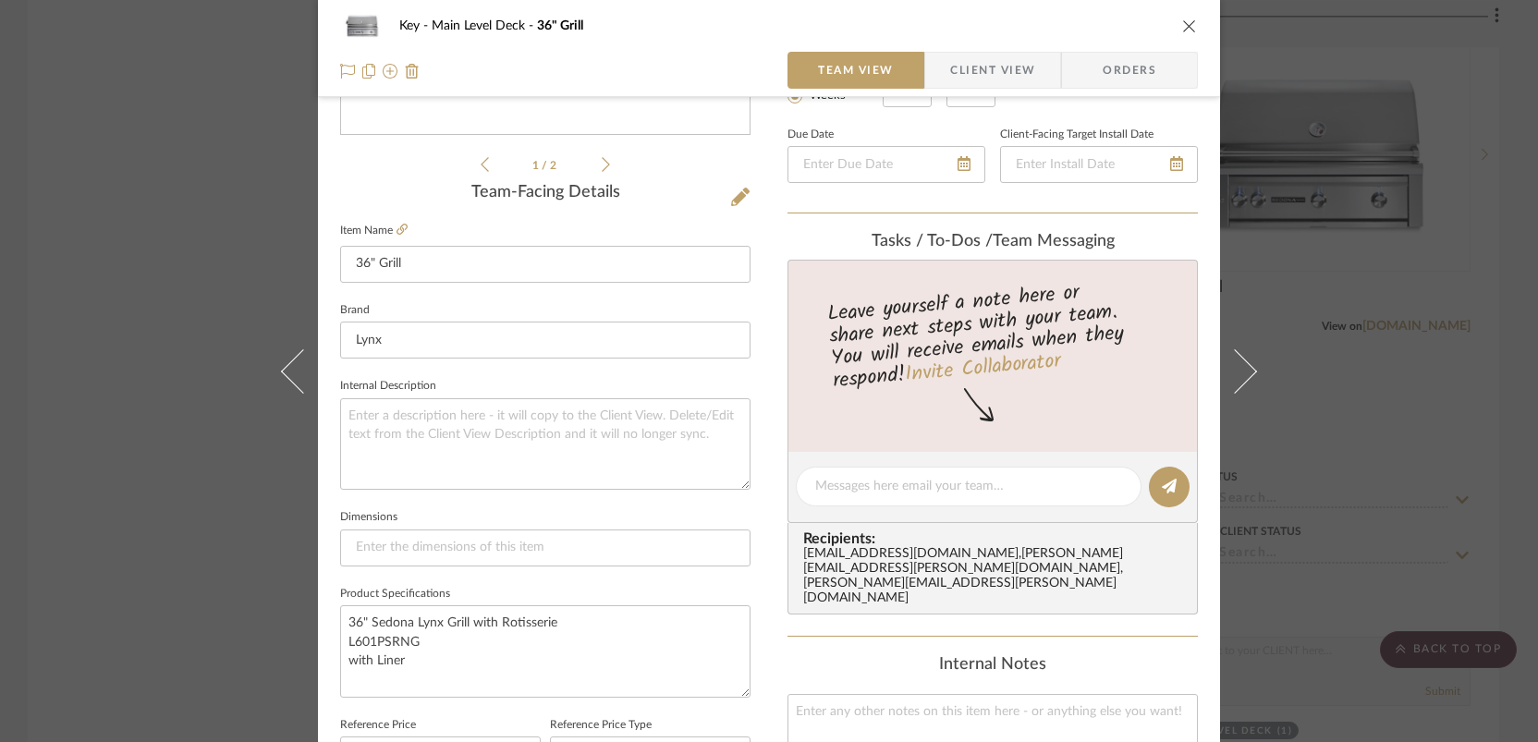
scroll to position [481, 0]
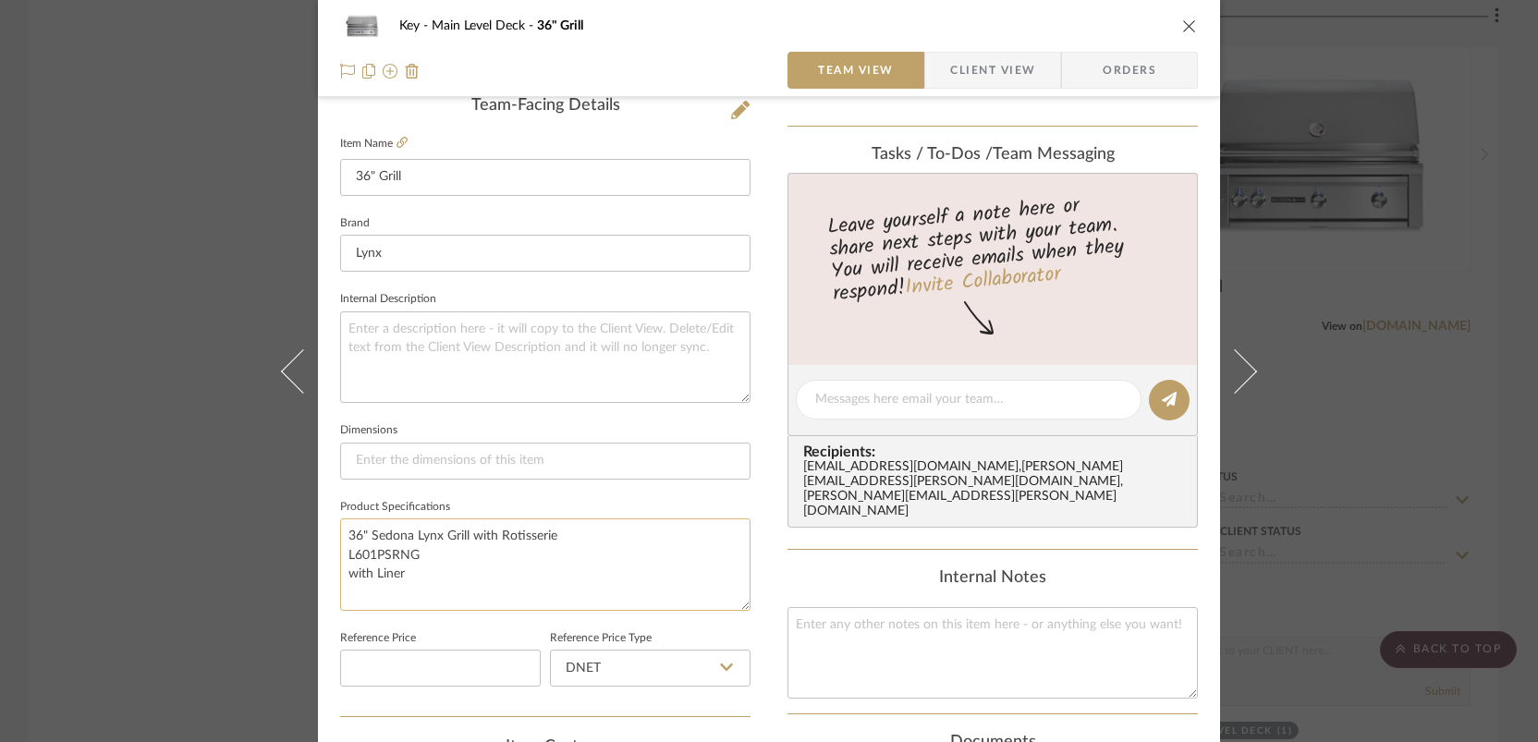
click at [426, 585] on textarea "36" Sedona Lynx Grill with Rotisserie L601PSRNG with Liner" at bounding box center [545, 565] width 410 height 92
paste textarea "Lynx Outdoor L601PS-NG"
type textarea "36" Sedona Lynx Grill with Rotisserie L601PSRNG with Liner"
click at [1453, 244] on div "Key Main Level Deck 36" Grill Team View Client View Orders 1 / 2 Team-Facing De…" at bounding box center [769, 371] width 1538 height 742
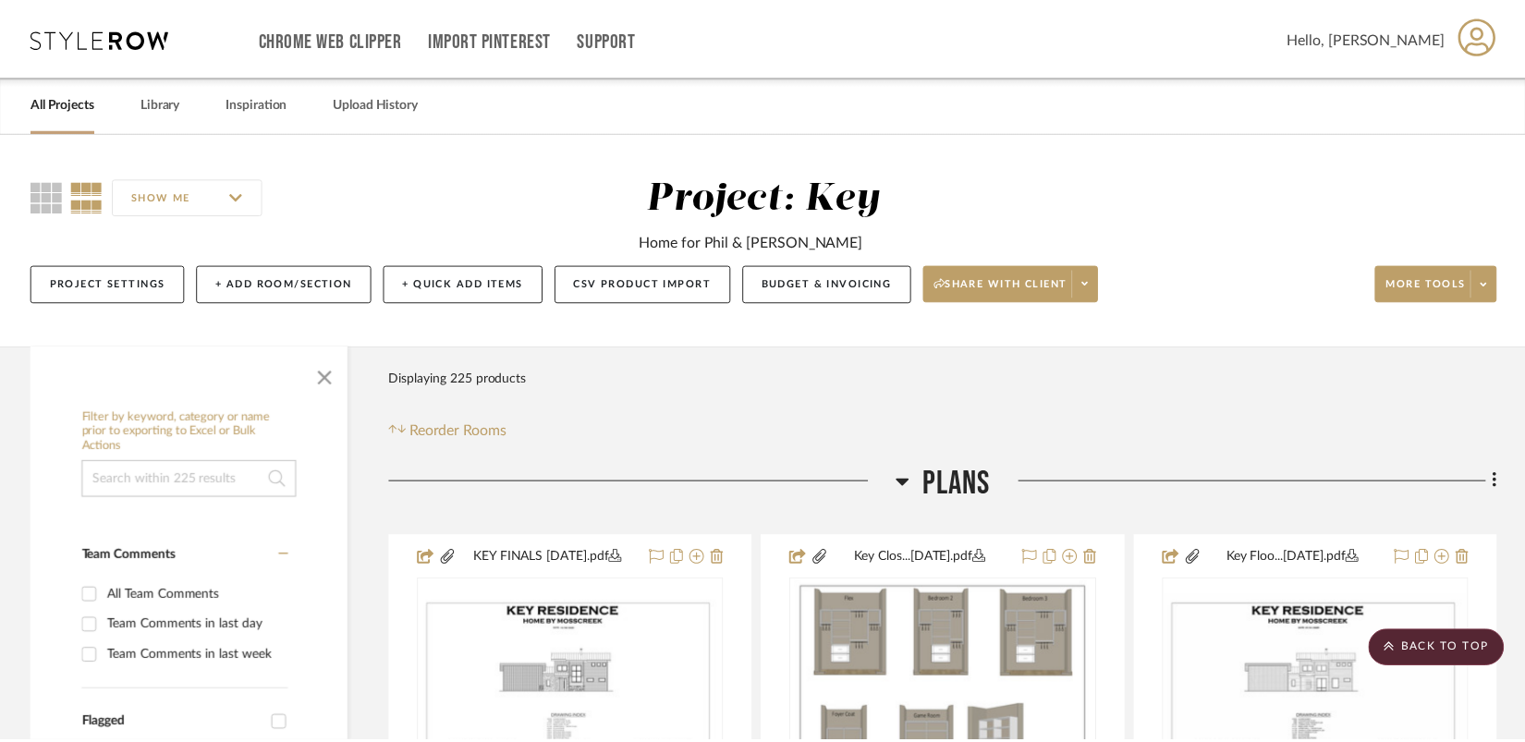
scroll to position [11482, 0]
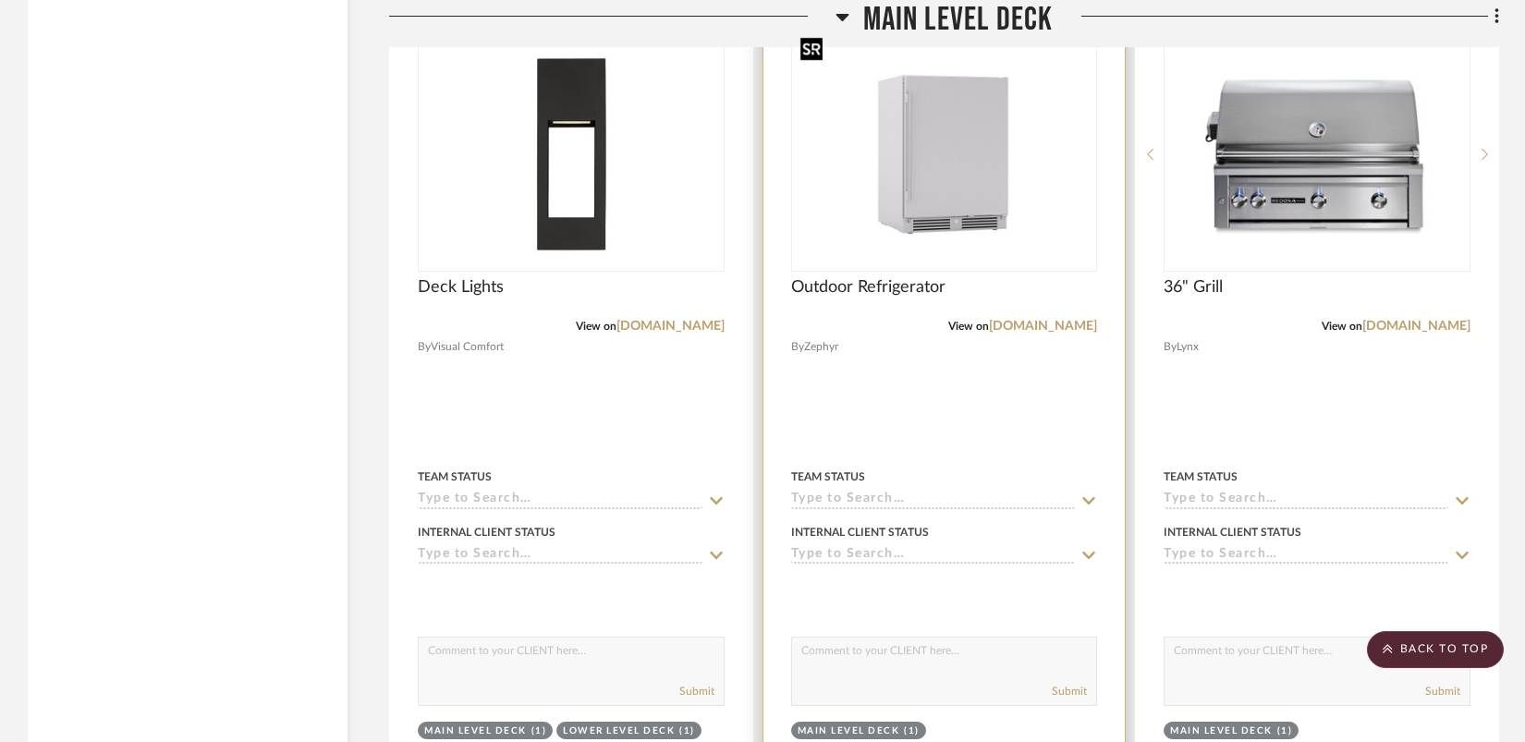
click at [965, 202] on img "0" at bounding box center [944, 154] width 303 height 227
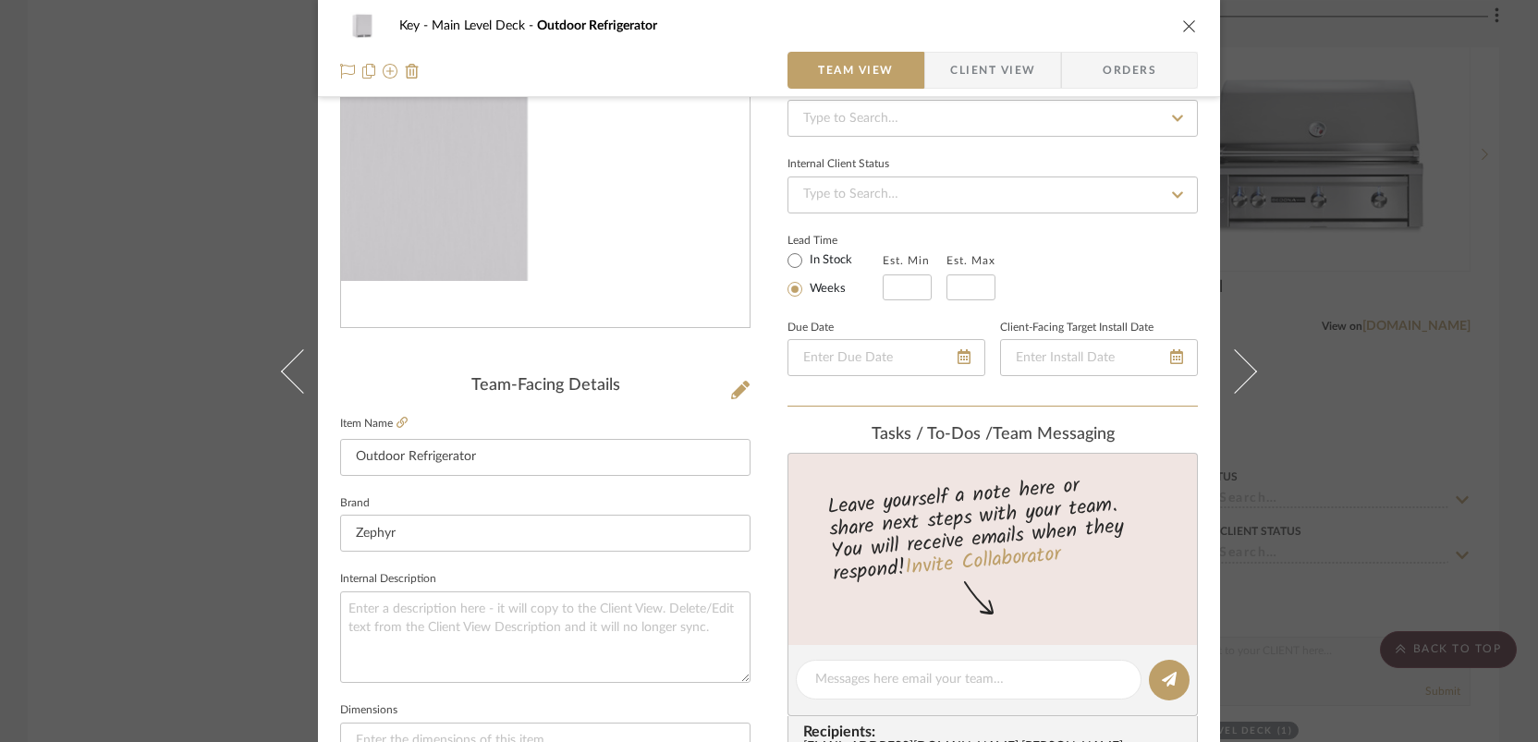
scroll to position [411, 0]
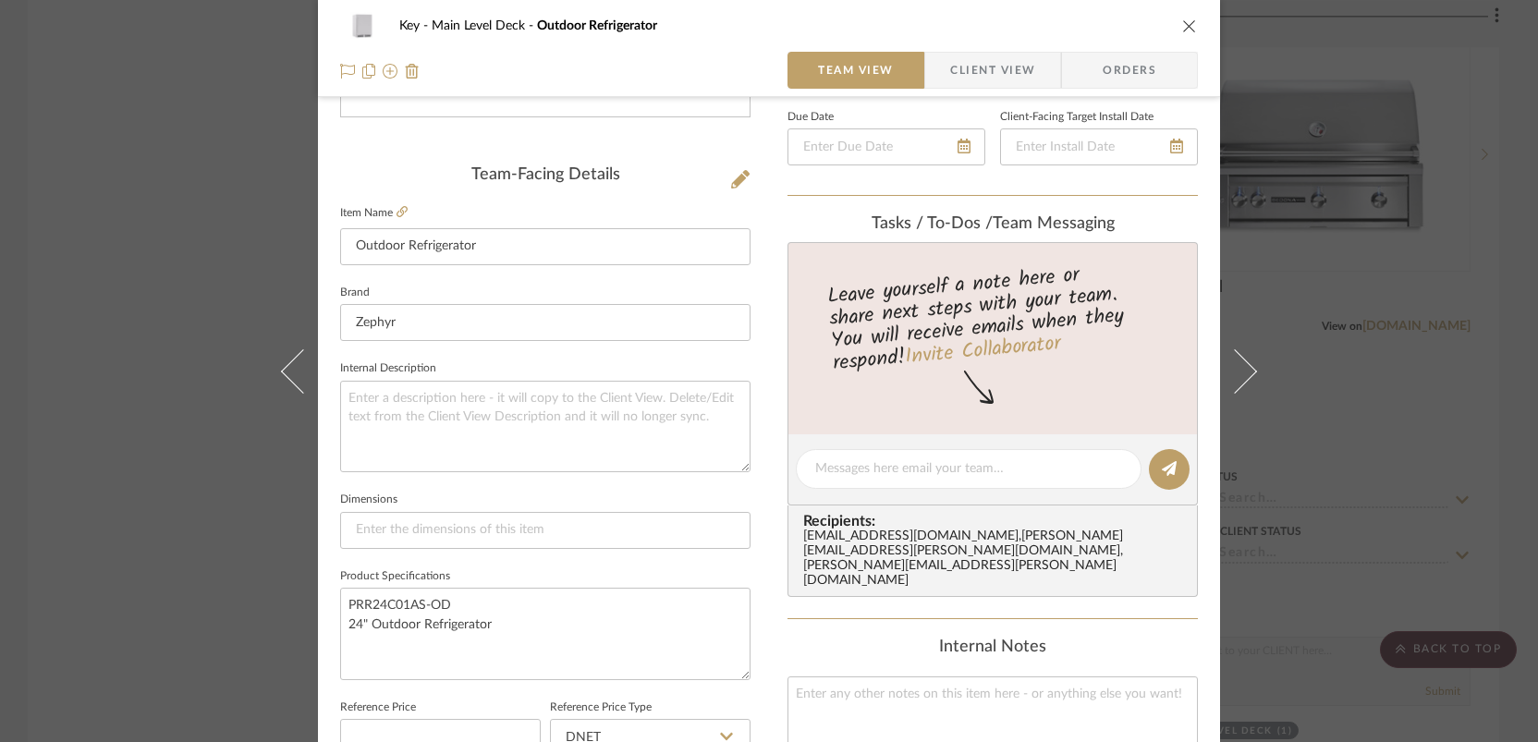
click at [1189, 20] on icon "close" at bounding box center [1189, 25] width 15 height 15
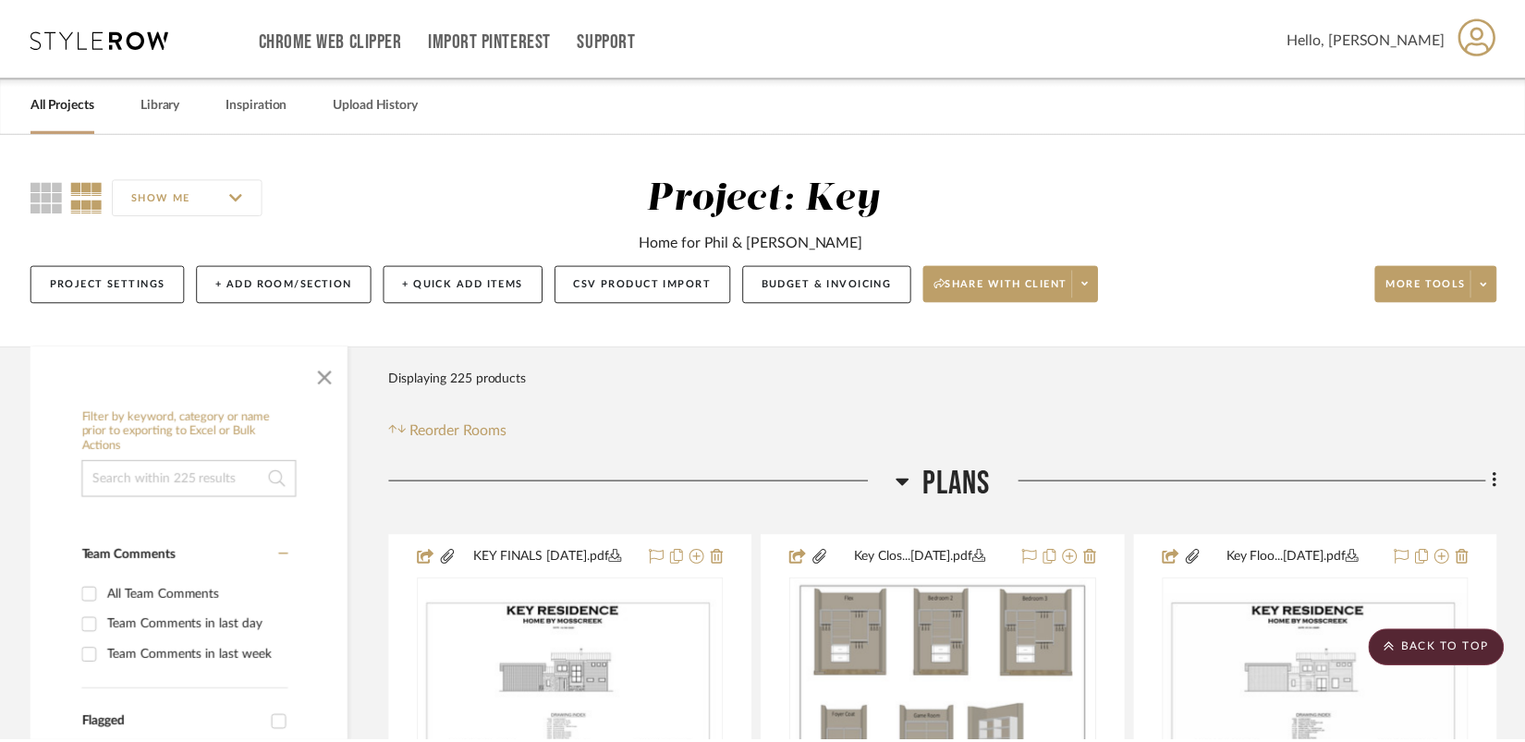
scroll to position [11482, 0]
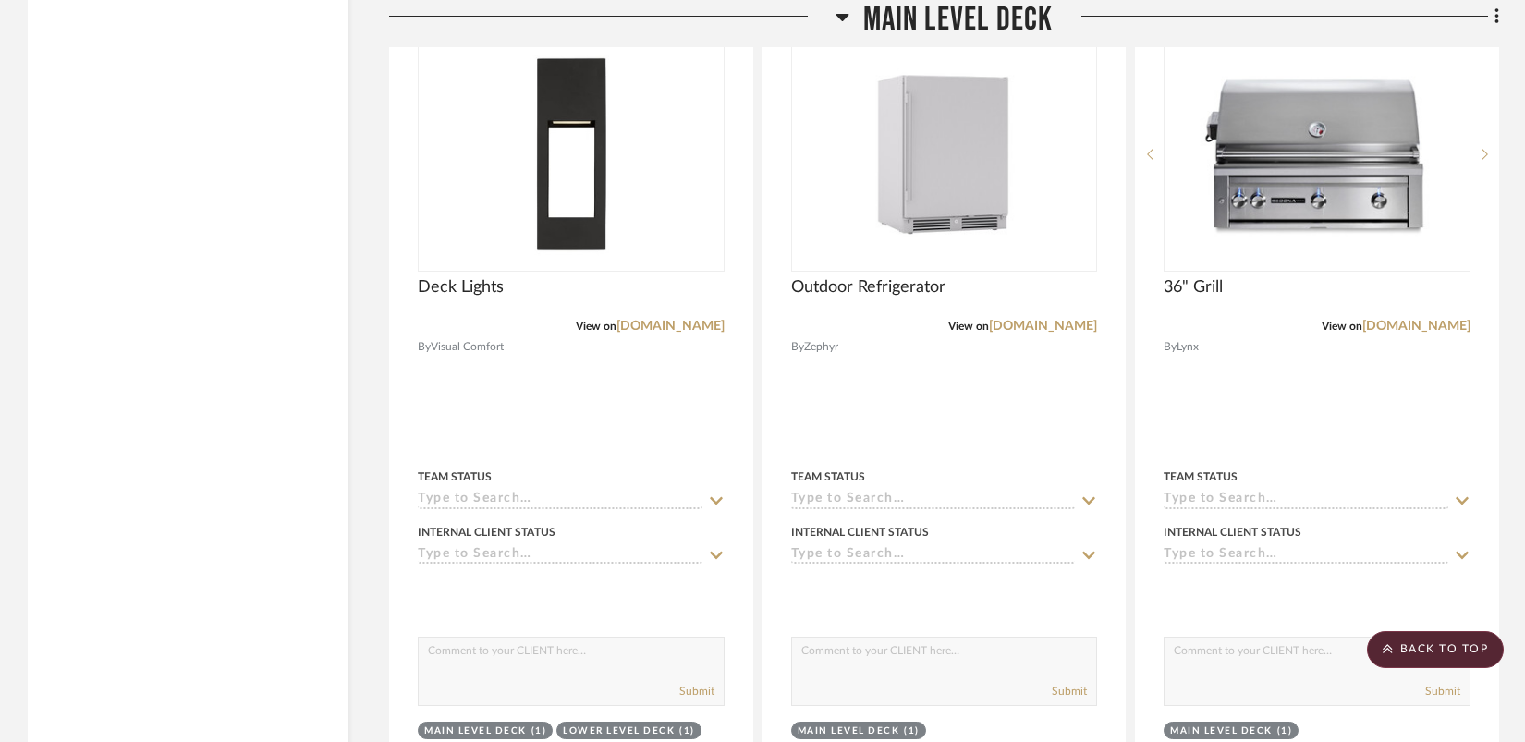
click at [849, 11] on icon at bounding box center [843, 17] width 14 height 22
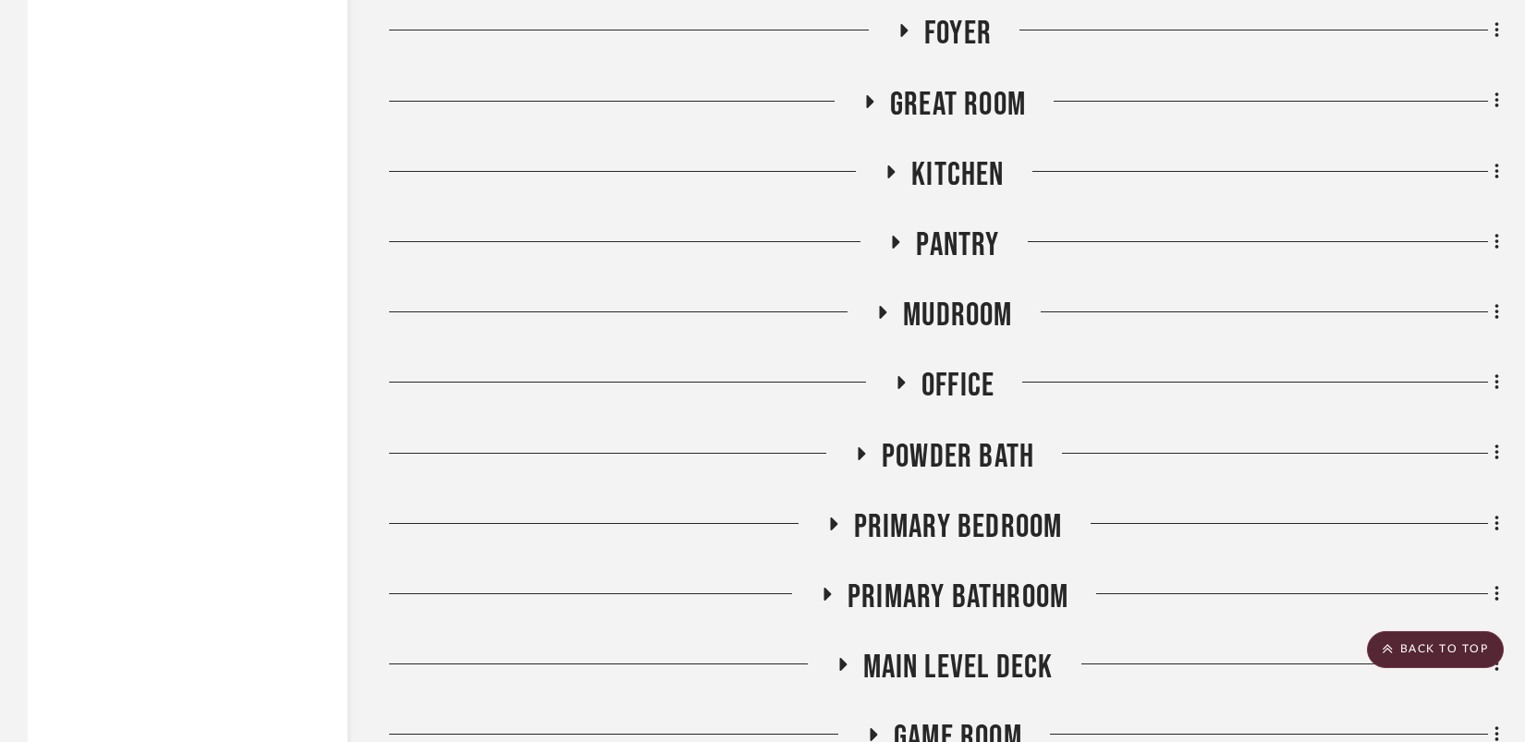
scroll to position [10756, 0]
click at [888, 166] on icon at bounding box center [891, 172] width 7 height 13
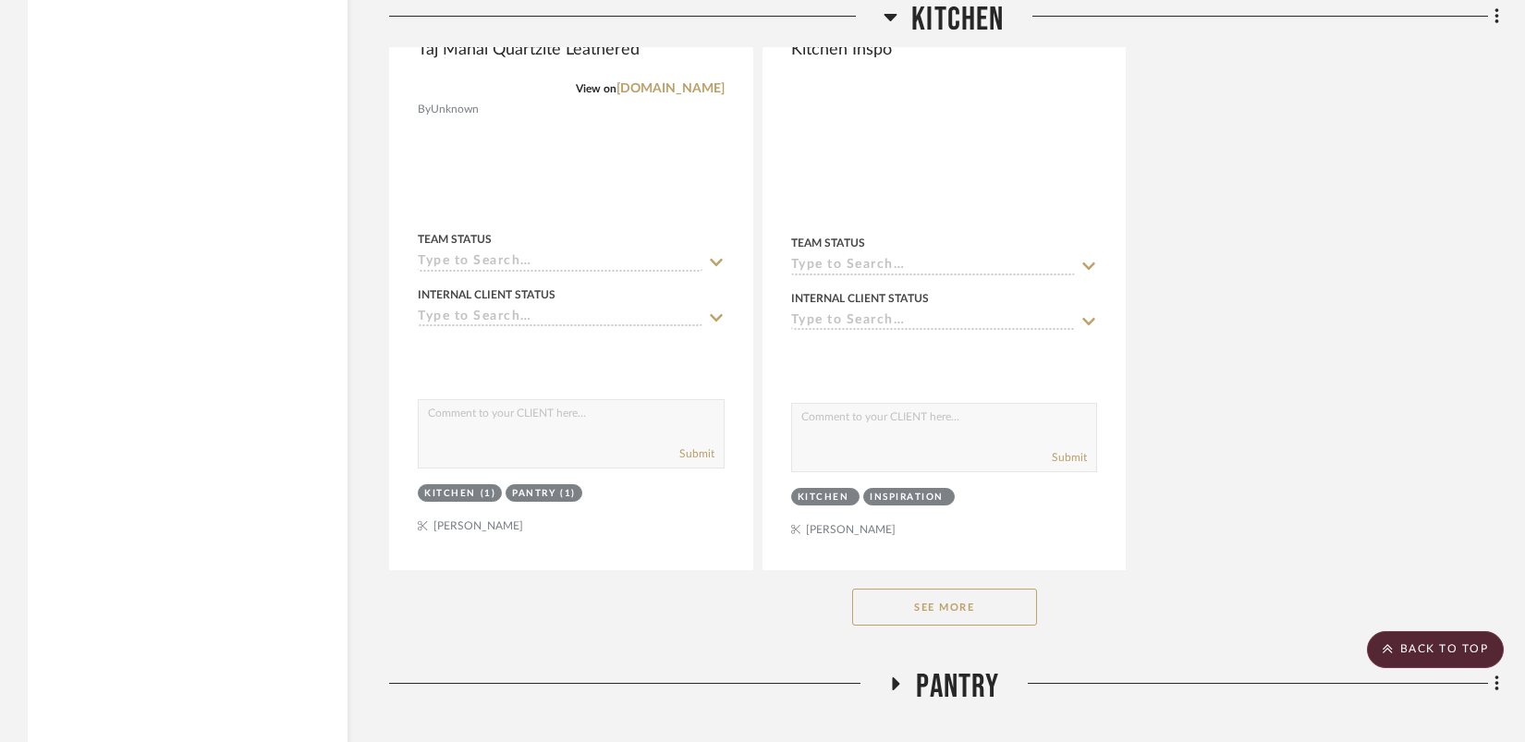
scroll to position [12961, 0]
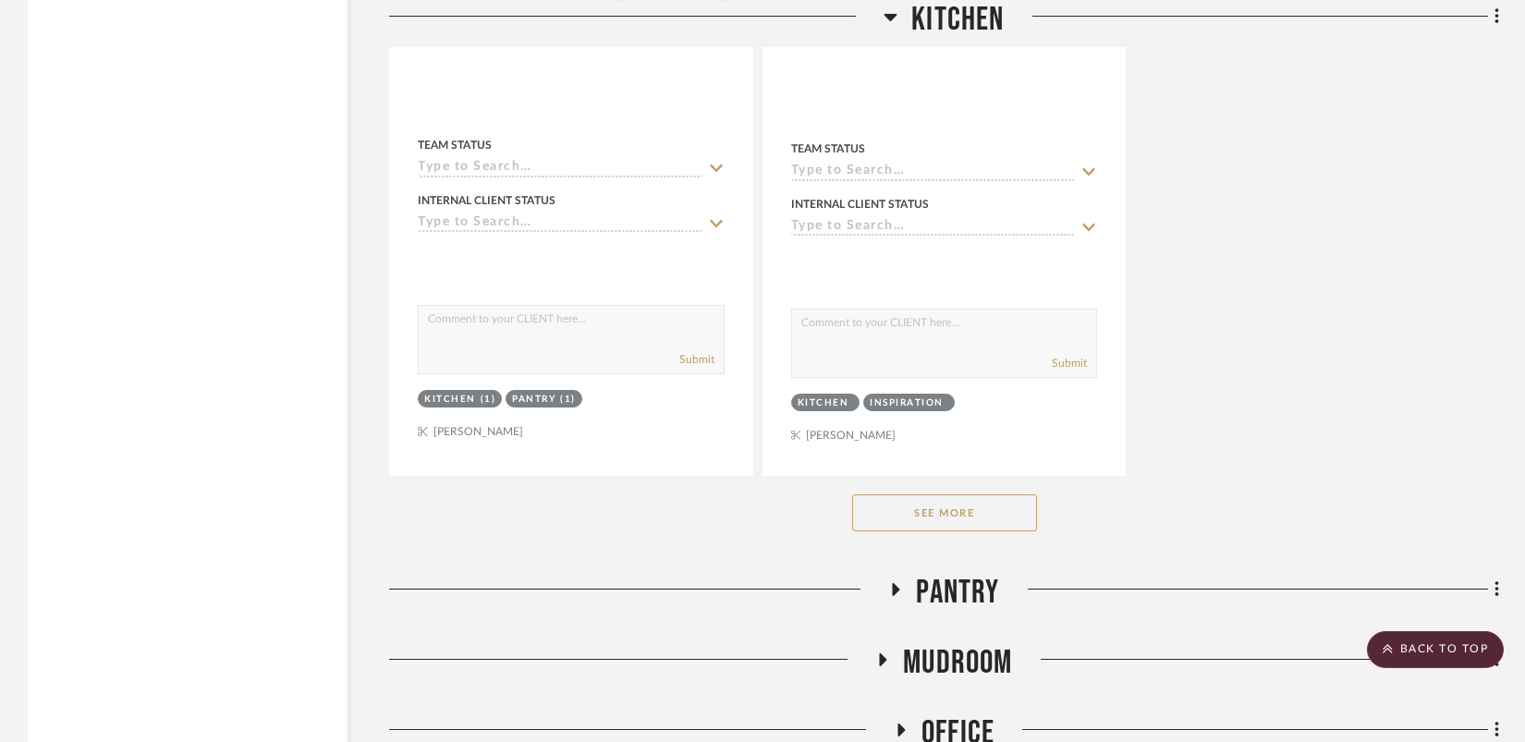
click at [885, 495] on button "See More" at bounding box center [944, 513] width 185 height 37
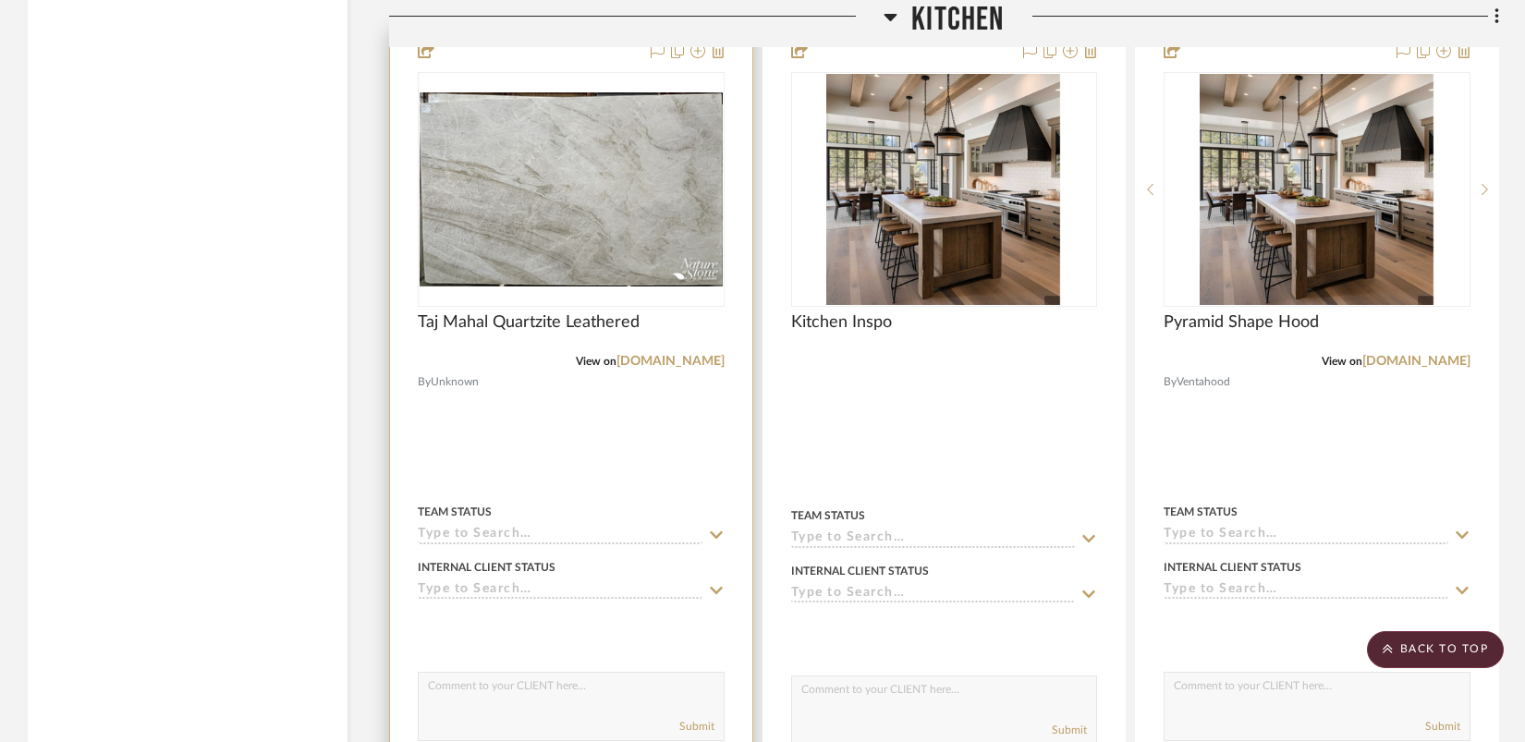
scroll to position [12585, 0]
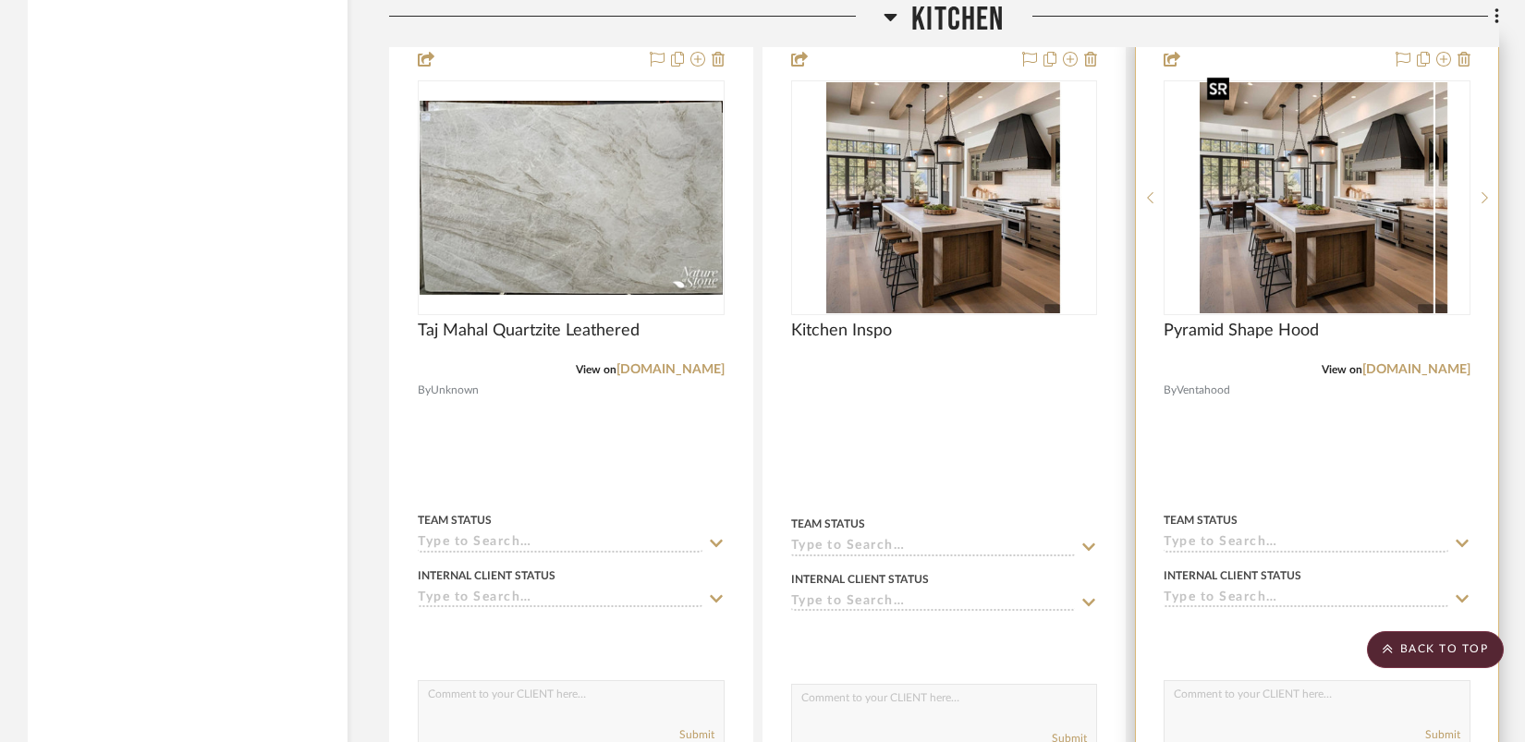
click at [1333, 245] on div at bounding box center [1317, 197] width 307 height 235
click at [1302, 271] on img "0" at bounding box center [1318, 197] width 236 height 231
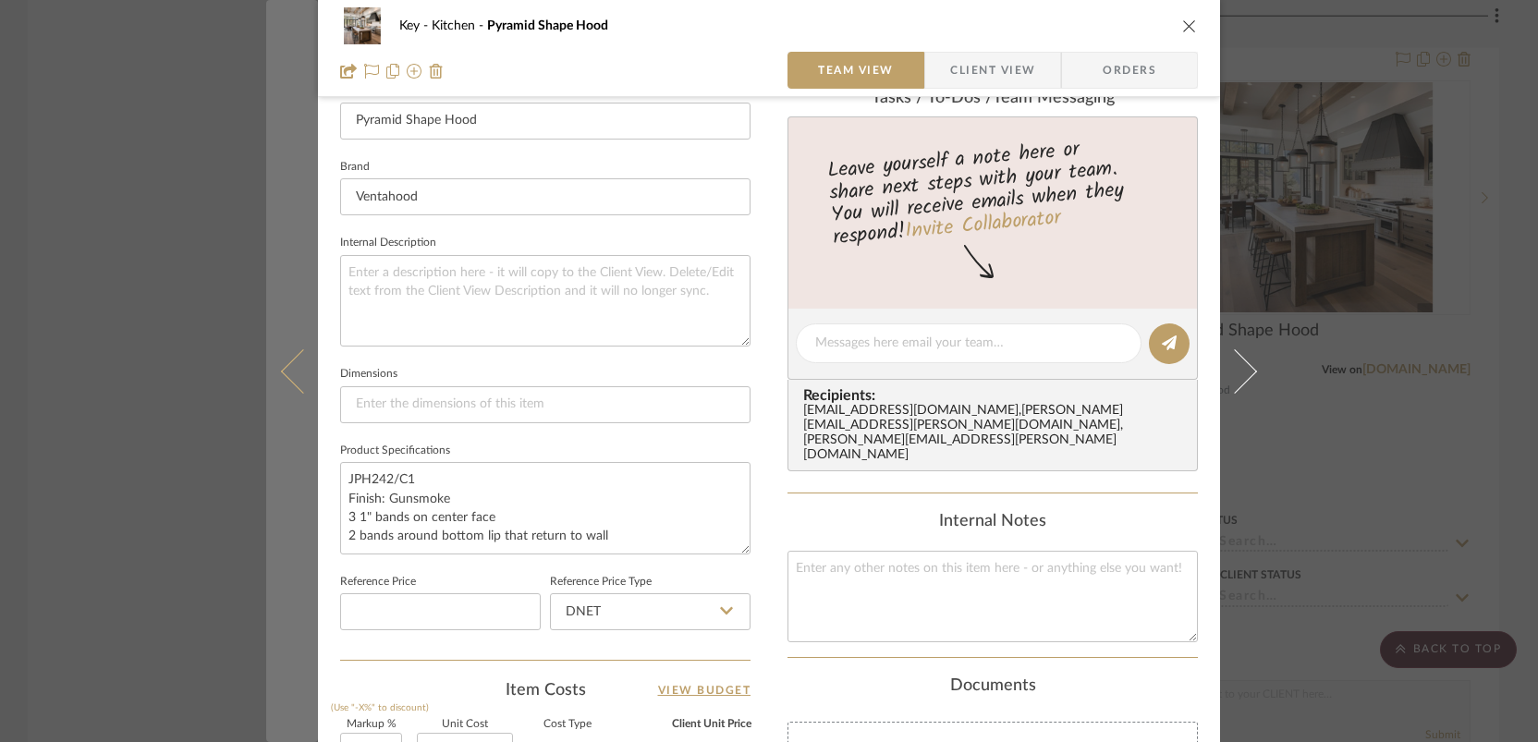
scroll to position [550, 0]
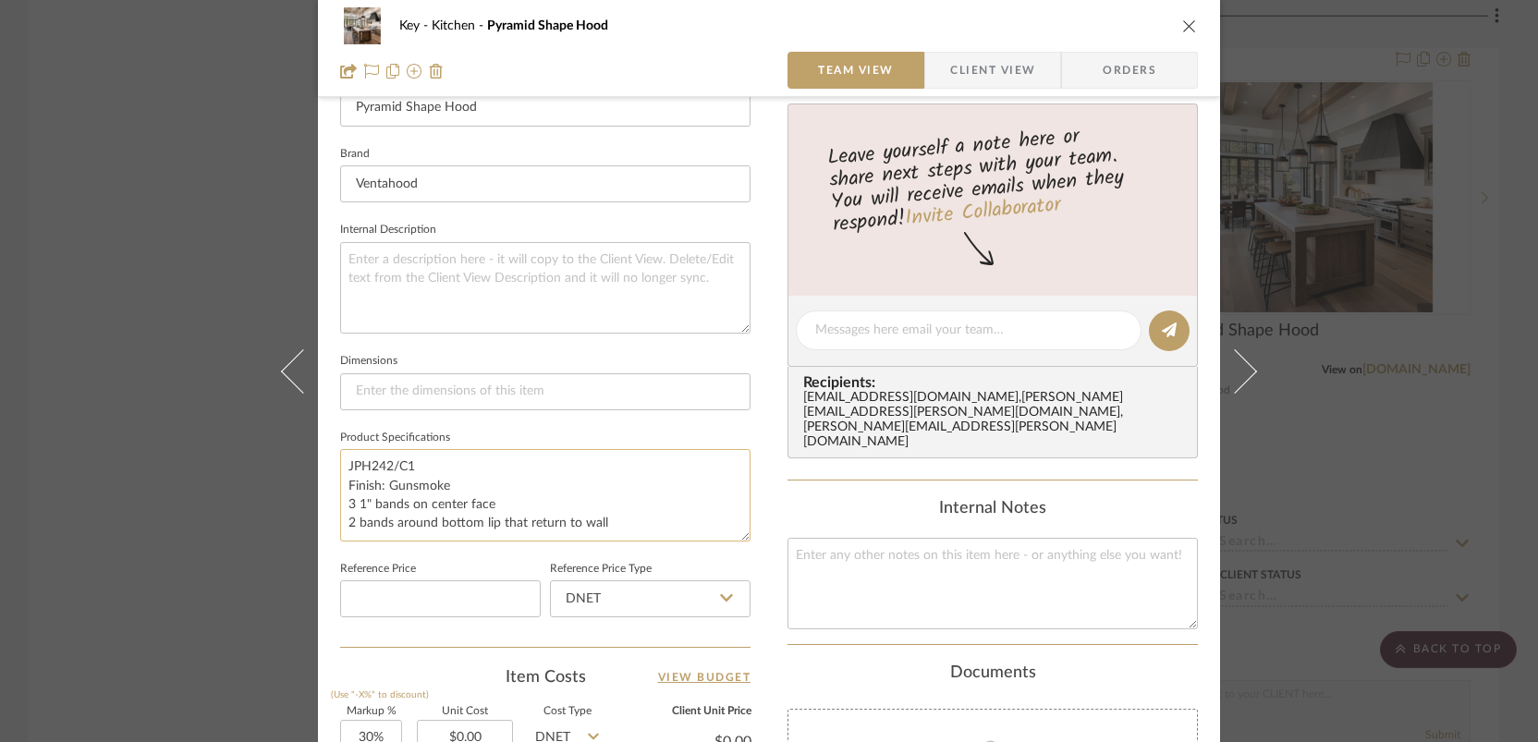
click at [506, 507] on textarea "JPH242/C1 Finish: Gunsmoke 3 1" bands on center face 2 bands around bottom lip …" at bounding box center [545, 495] width 410 height 92
drag, startPoint x: 622, startPoint y: 521, endPoint x: 633, endPoint y: 511, distance: 15.0
click at [633, 511] on textarea "JPH242/C1 Finish: Gunsmoke 3 1" bands on center face 2 bands around bottom lip …" at bounding box center [545, 495] width 410 height 92
click at [483, 503] on textarea "JPH242/C1 Finish: Gunsmoke 3 1" bands on center face 2 bands around bottom lip …" at bounding box center [545, 495] width 410 height 92
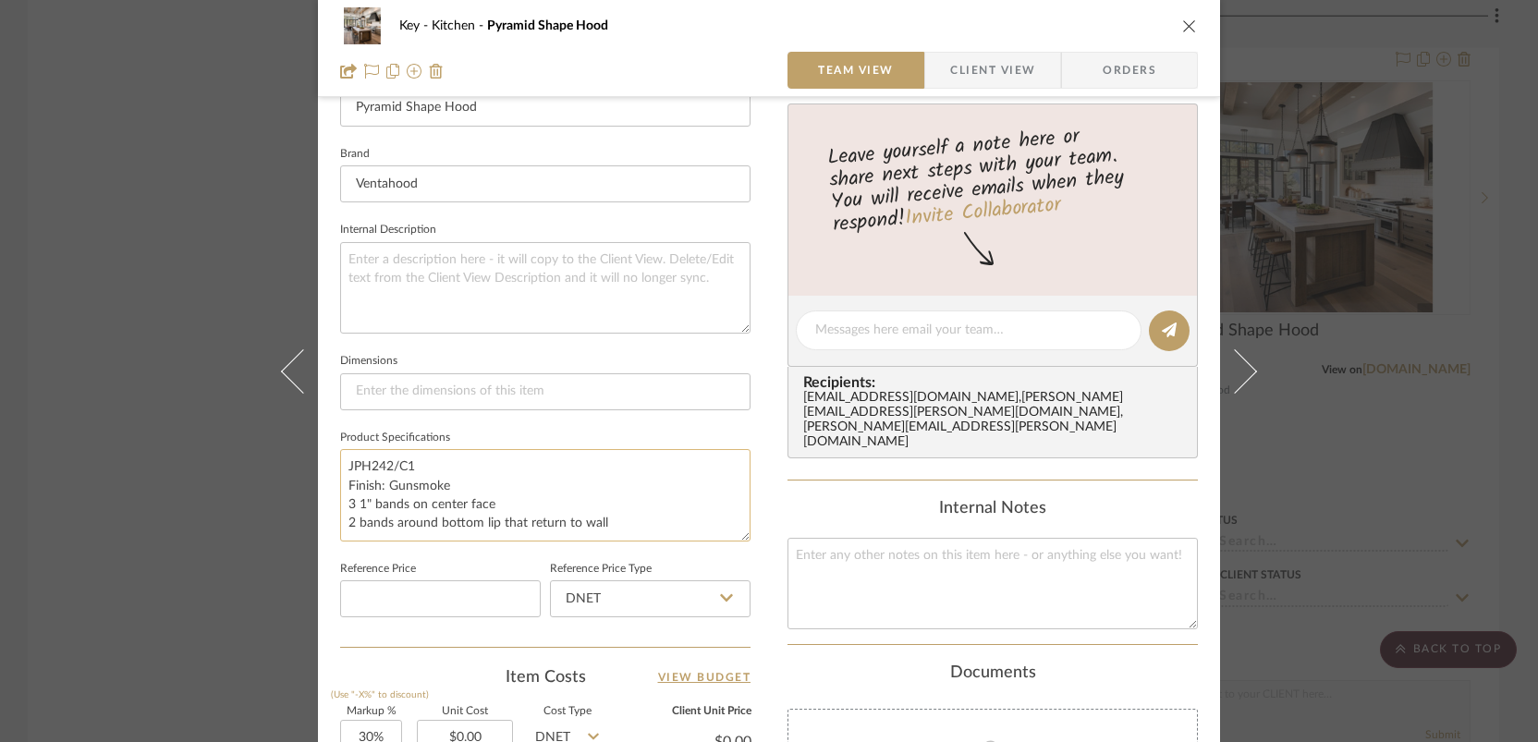
drag, startPoint x: 502, startPoint y: 503, endPoint x: 336, endPoint y: 504, distance: 165.5
click at [340, 504] on textarea "JPH242/C1 Finish: Gunsmoke 3 1" bands on center face 2 bands around bottom lip …" at bounding box center [545, 495] width 410 height 92
type textarea "JPH242/C1 Finish: Gunsmoke 2 bands around bottom lip that return to wall"
click at [354, 507] on textarea "JPH242/C1 Finish: Gunsmoke 2 bands around bottom lip that return to wall" at bounding box center [545, 495] width 410 height 92
click at [633, 505] on textarea "JPH242/C1 Finish: Gunsmoke 2 bands around bottom lip that return to wall" at bounding box center [545, 495] width 410 height 92
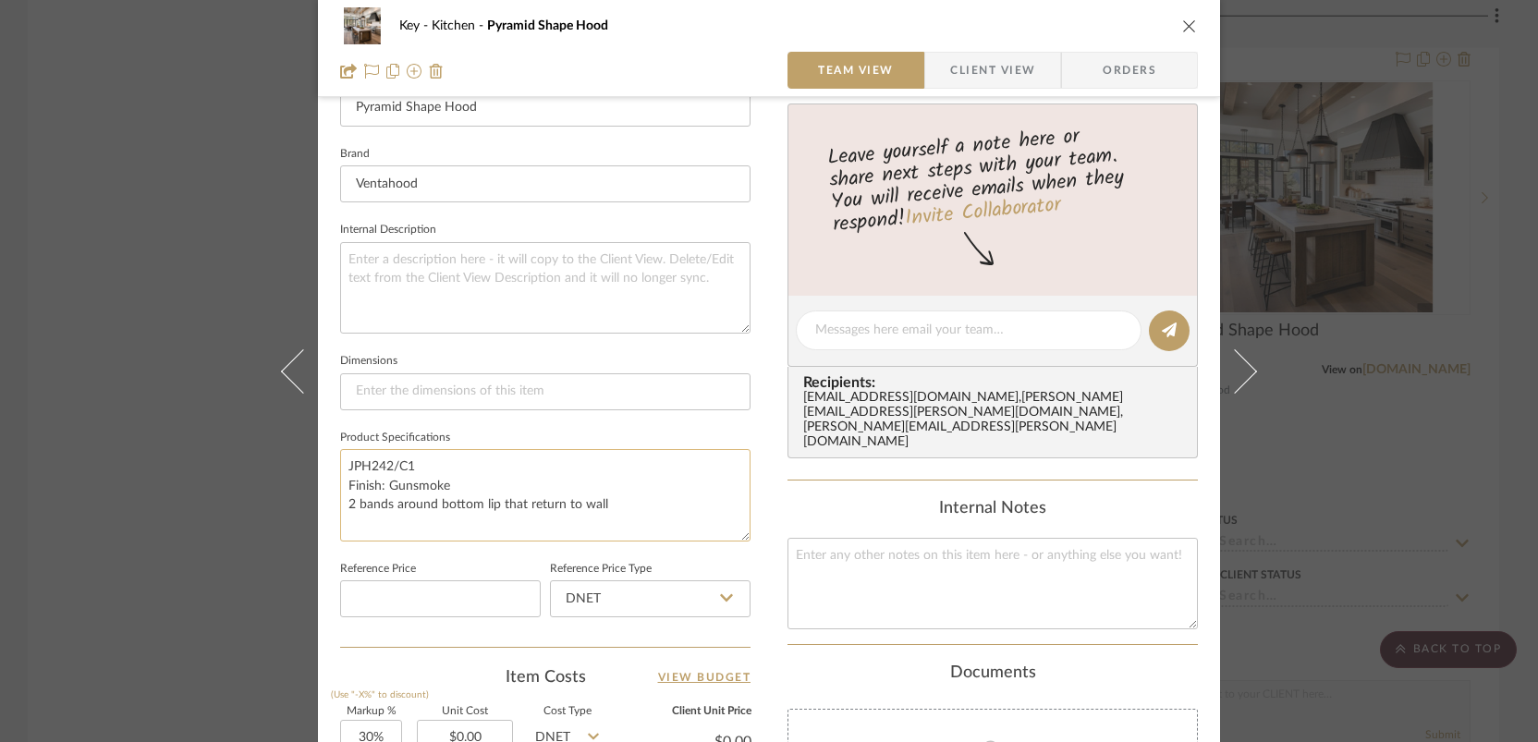
drag, startPoint x: 633, startPoint y: 505, endPoint x: 363, endPoint y: 507, distance: 269.9
click at [363, 507] on textarea "JPH242/C1 Finish: Gunsmoke 2 bands around bottom lip that return to wall" at bounding box center [545, 495] width 410 height 92
click at [379, 519] on textarea "JPH242/C1 Finish: Gunsmoke 2 bands around bottom lip that return to wall" at bounding box center [545, 495] width 410 height 92
click at [347, 502] on textarea "JPH242/C1 Finish: Gunsmoke 2 bands around bottom lip that return to wall" at bounding box center [545, 495] width 410 height 92
click at [377, 504] on textarea "JPH242/C1 Finish: Gunsmoke Bands around bottom lip that return to wall" at bounding box center [545, 495] width 410 height 92
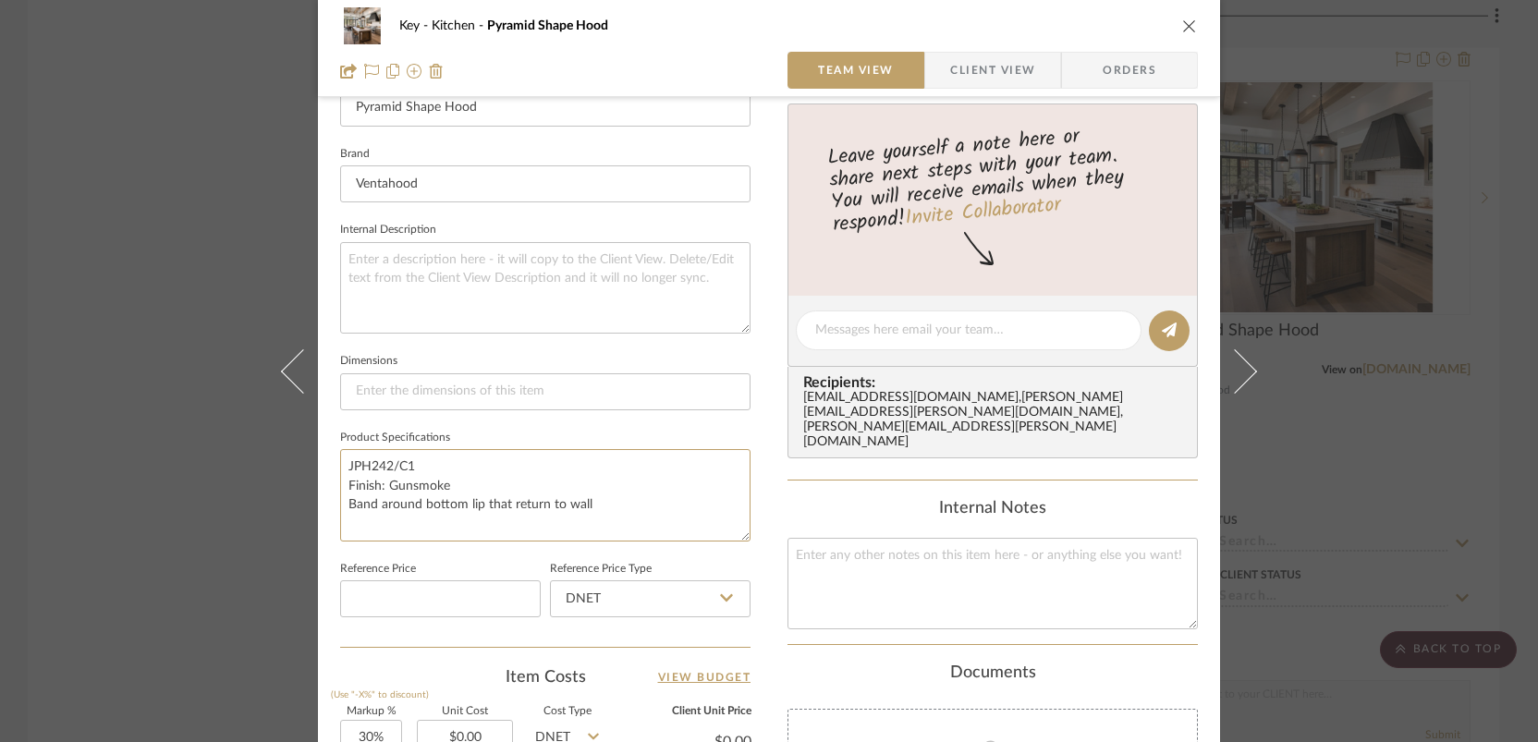
type textarea "JPH242/C1 Finish: Gunsmoke Band around bottom lip that return to wall"
click at [1332, 526] on div "Key Kitchen Pyramid Shape Hood Team View Client View Orders 1 / 4 Team-Facing D…" at bounding box center [769, 371] width 1538 height 742
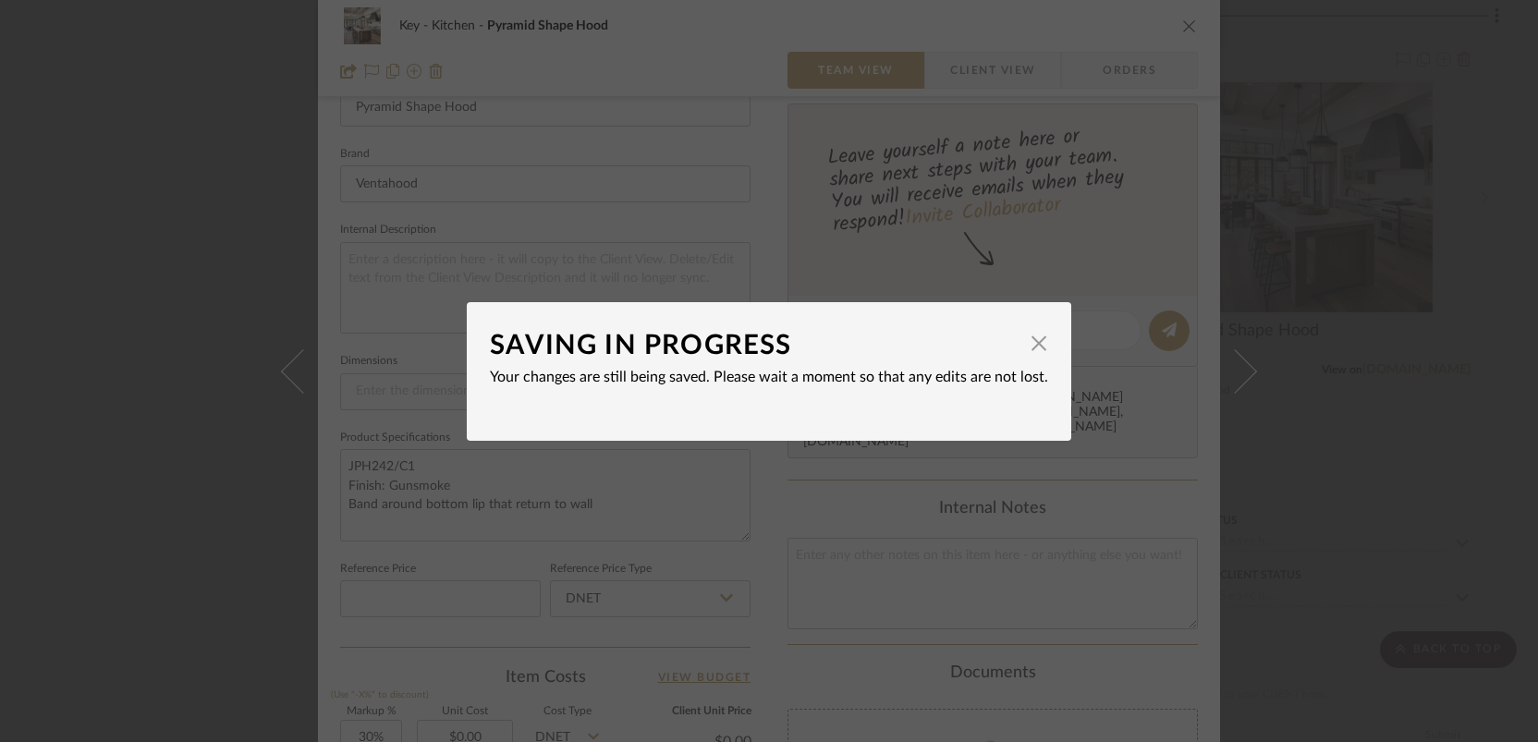
click at [1249, 453] on div "SAVING IN PROGRESS × Your changes are still being saved. Please wait a moment s…" at bounding box center [769, 371] width 1538 height 742
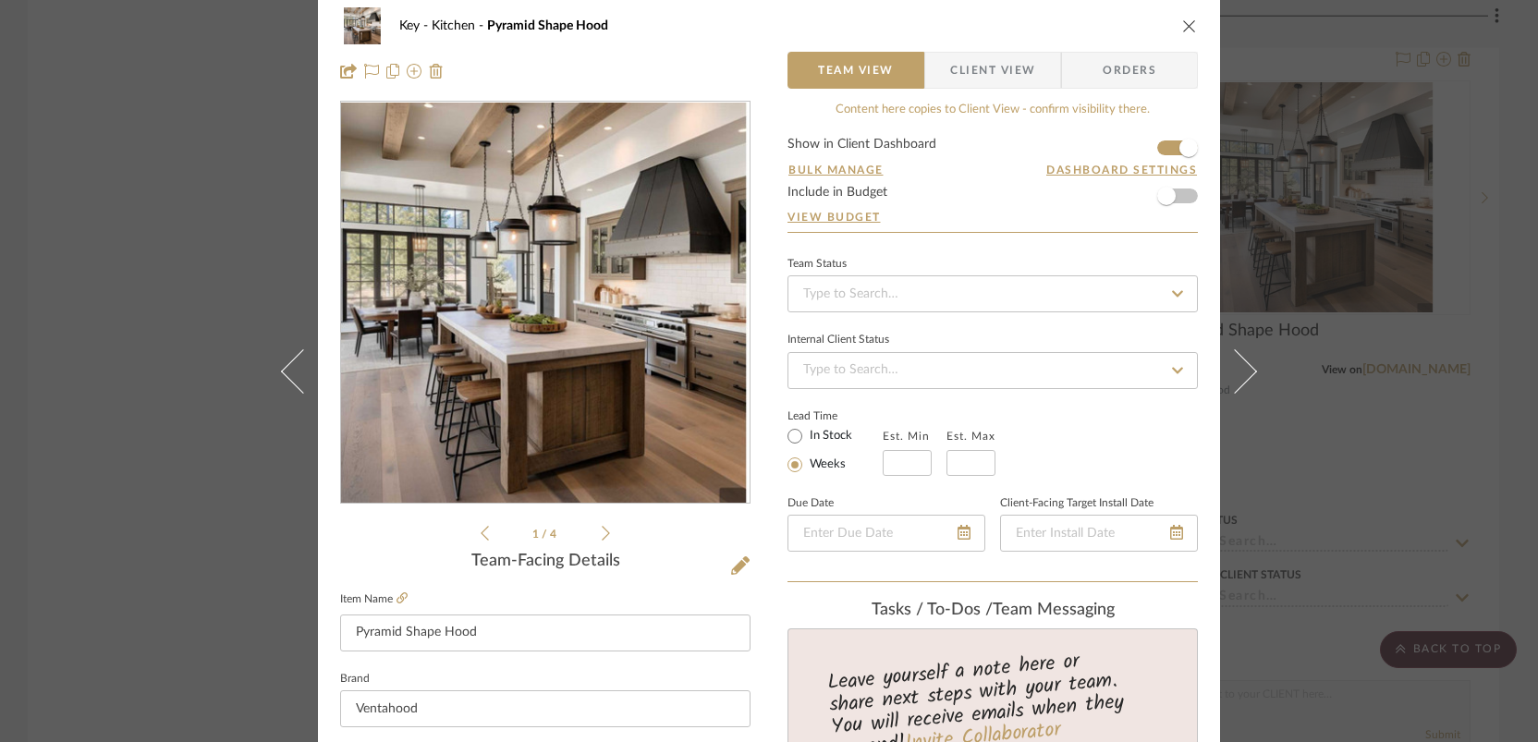
scroll to position [0, 0]
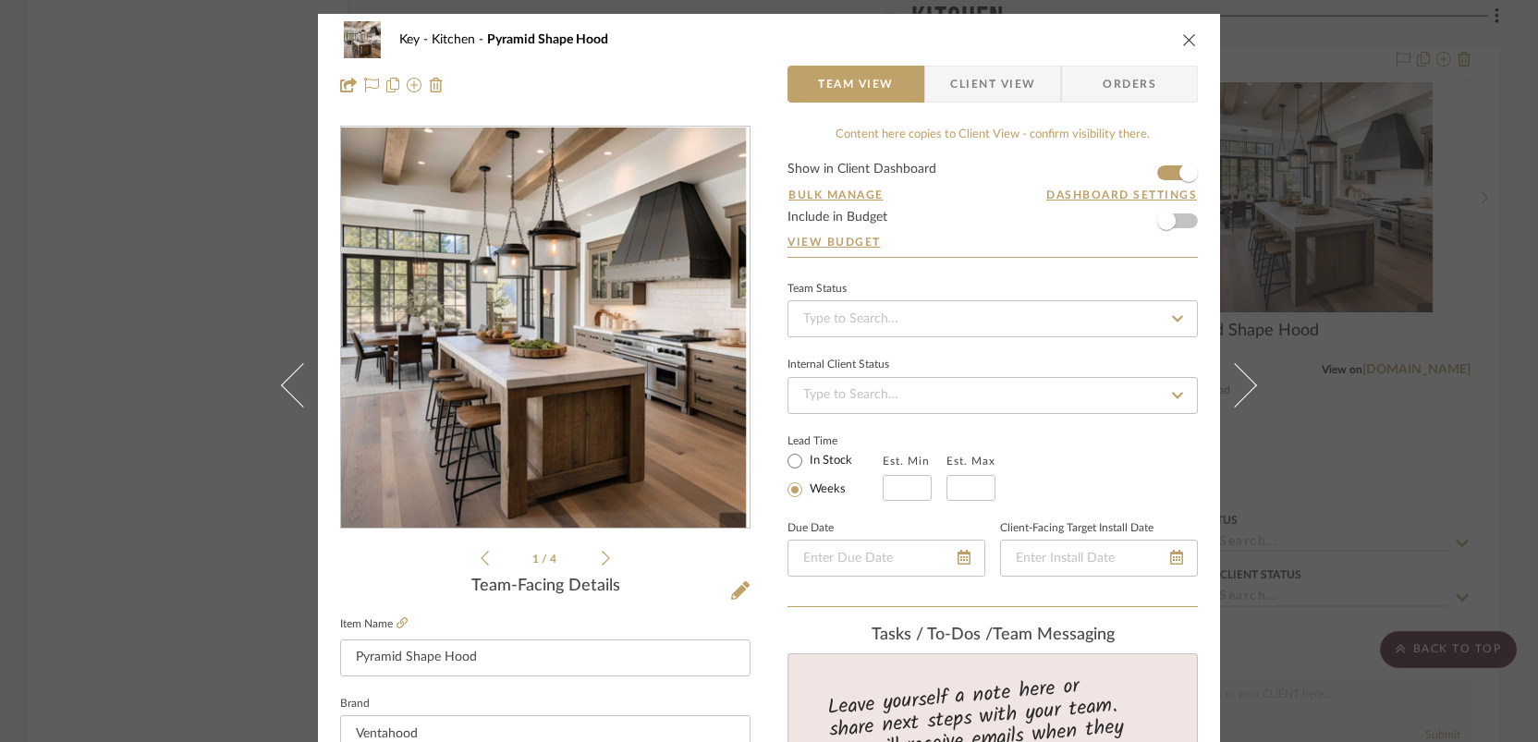
click at [1182, 43] on icon "close" at bounding box center [1189, 39] width 15 height 15
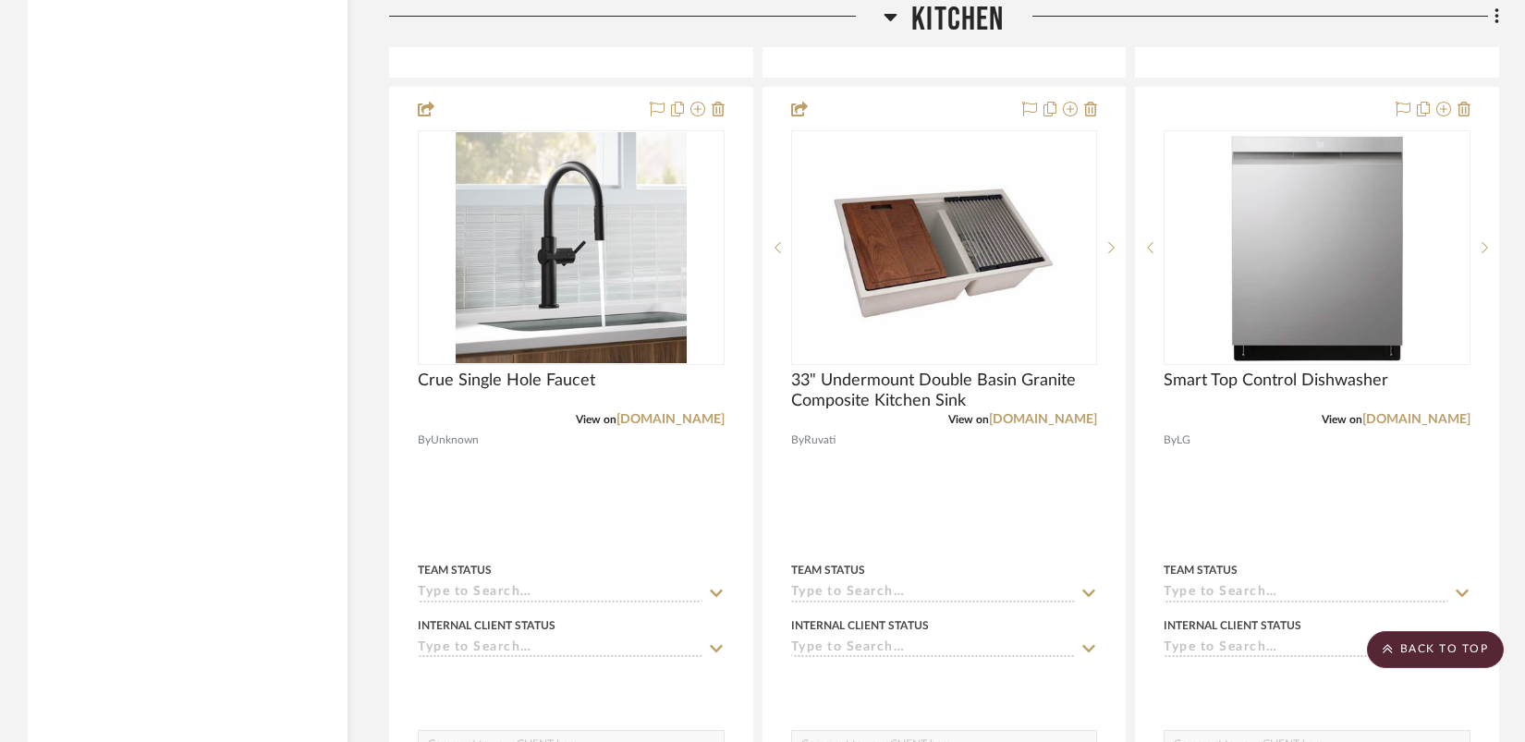
scroll to position [14180, 0]
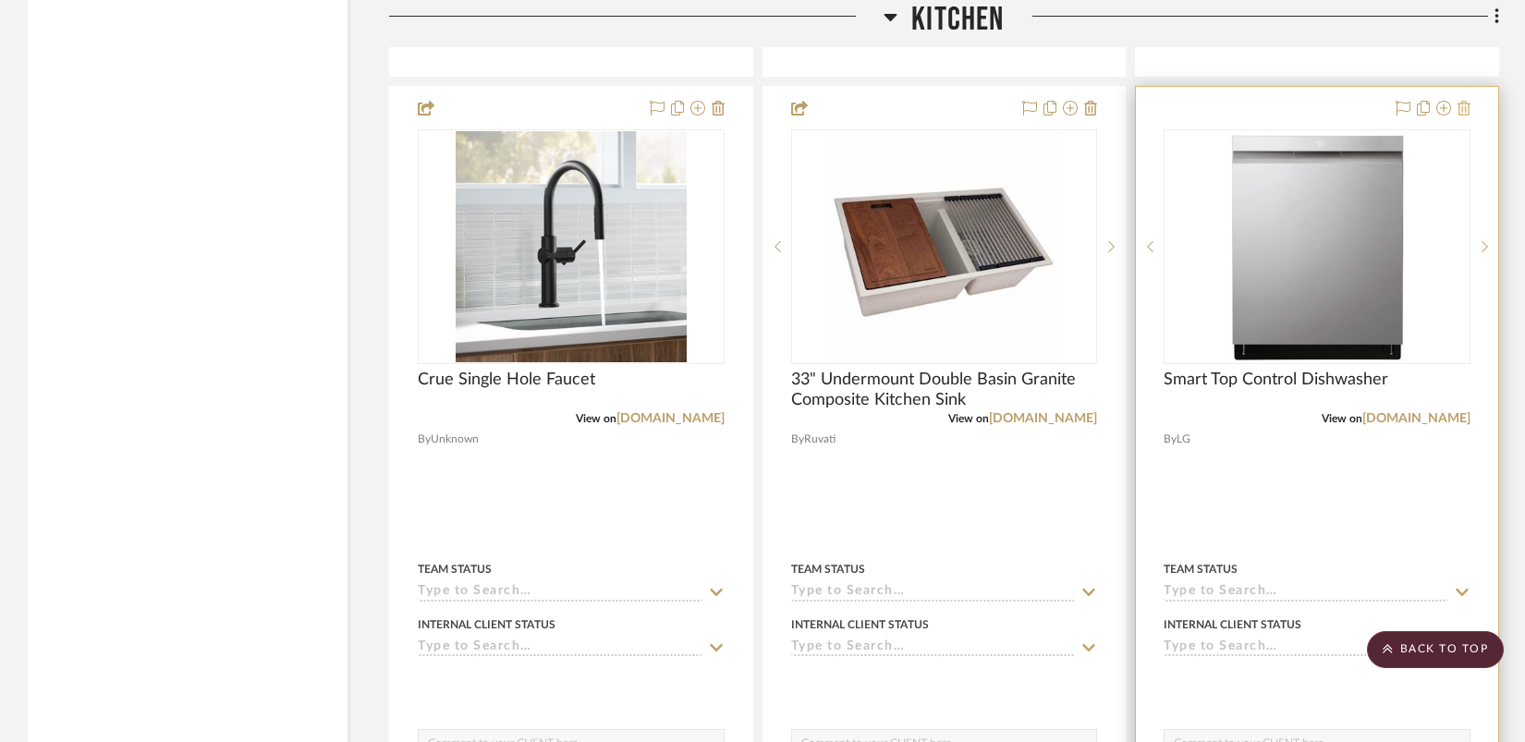
click at [1464, 101] on icon at bounding box center [1464, 108] width 13 height 15
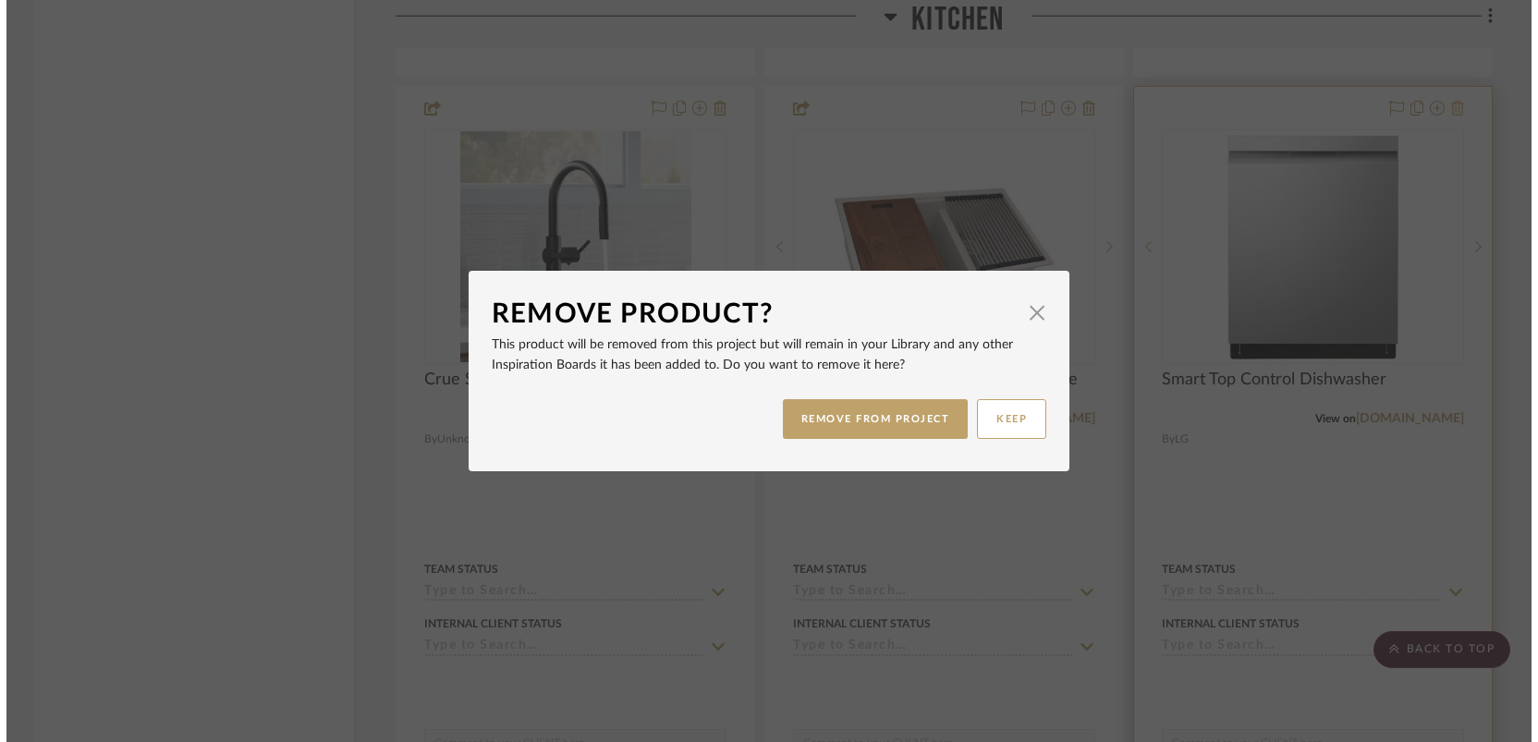
scroll to position [0, 0]
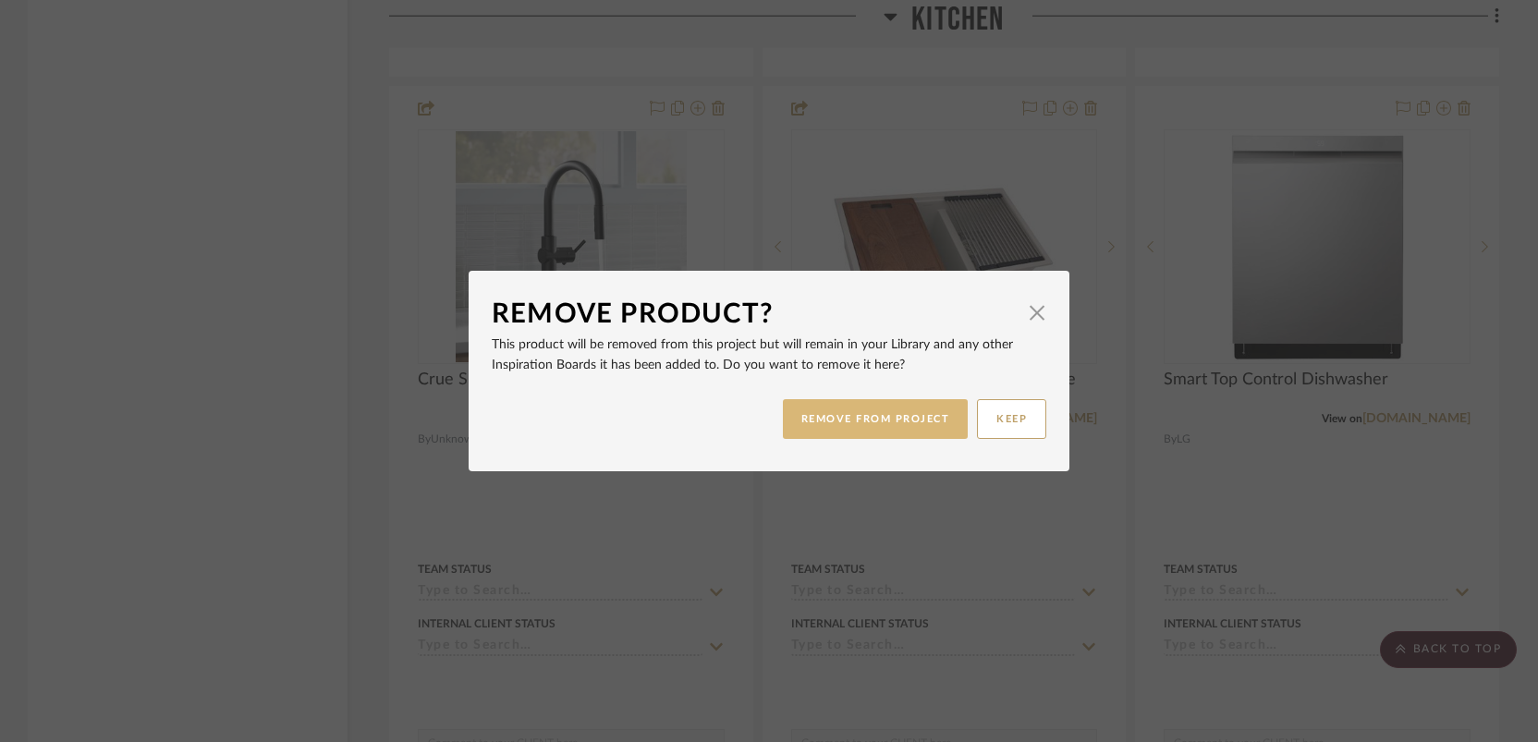
click at [829, 433] on button "REMOVE FROM PROJECT" at bounding box center [876, 419] width 186 height 40
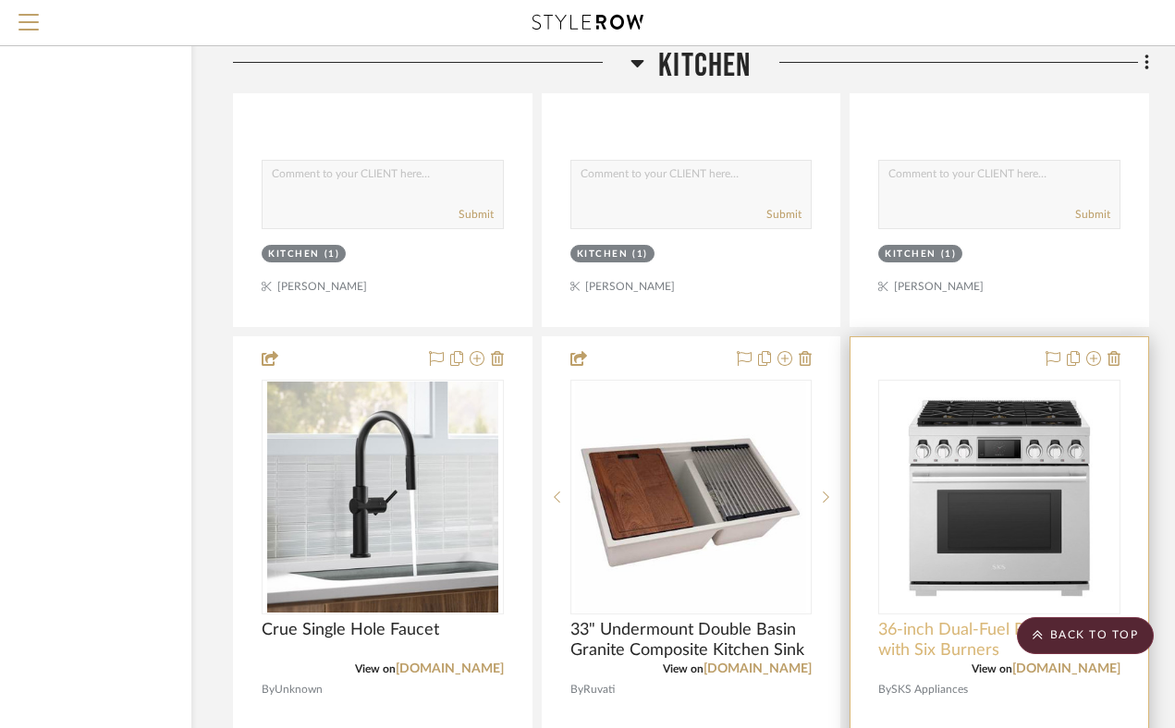
scroll to position [13946, 156]
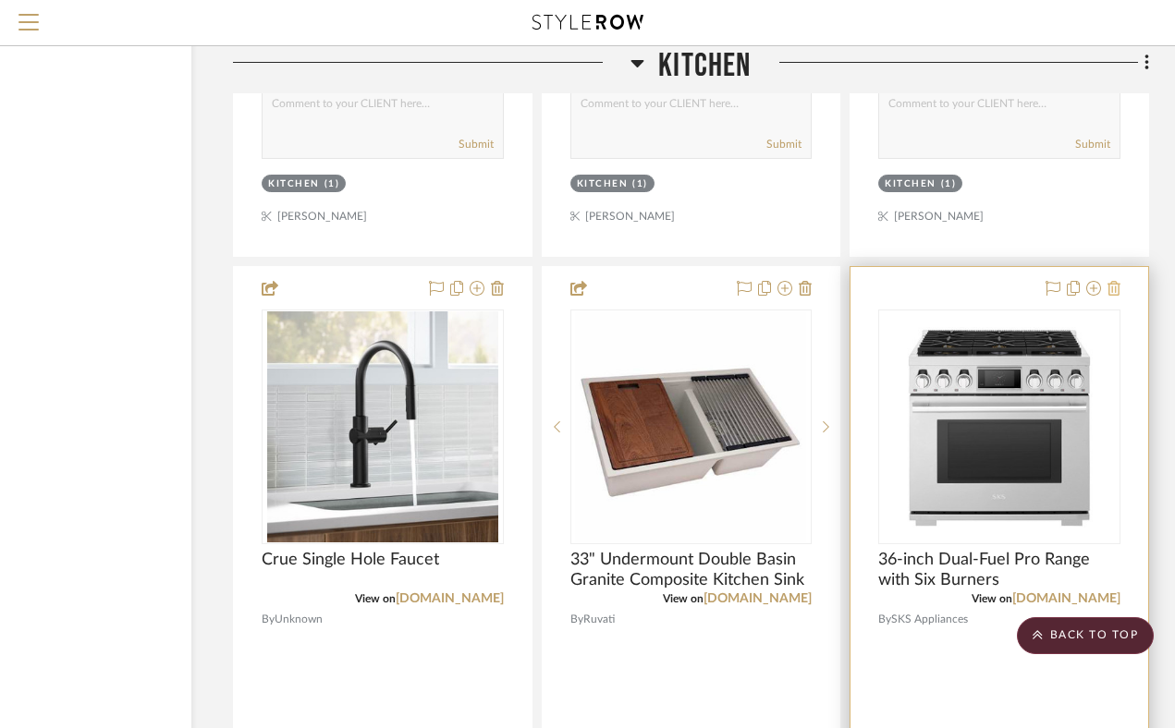
click at [1117, 296] on icon at bounding box center [1113, 288] width 13 height 15
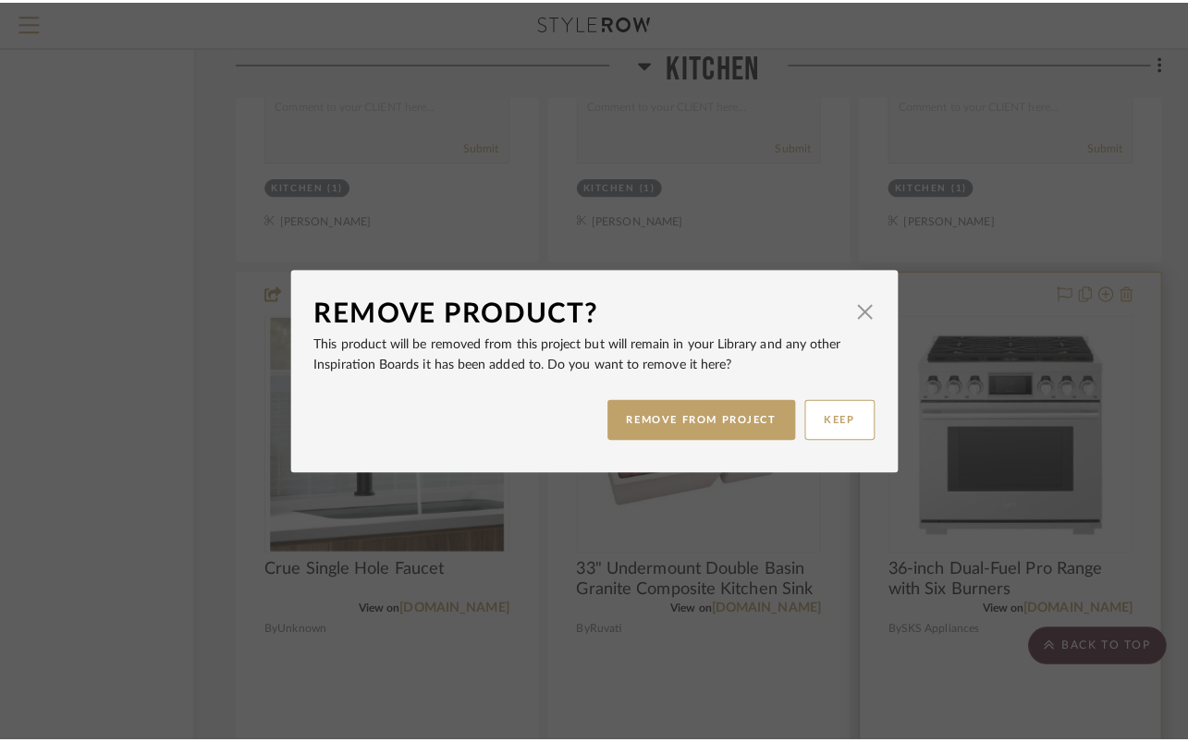
scroll to position [0, 0]
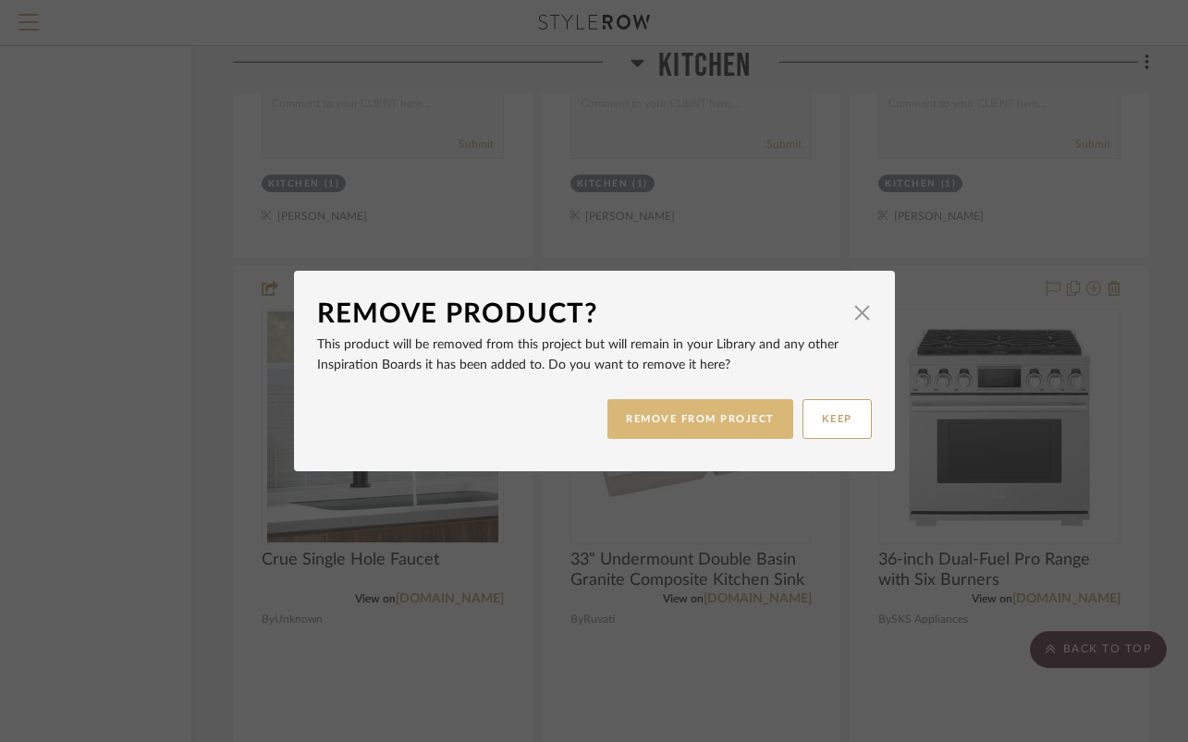
click at [690, 427] on button "REMOVE FROM PROJECT" at bounding box center [700, 419] width 186 height 40
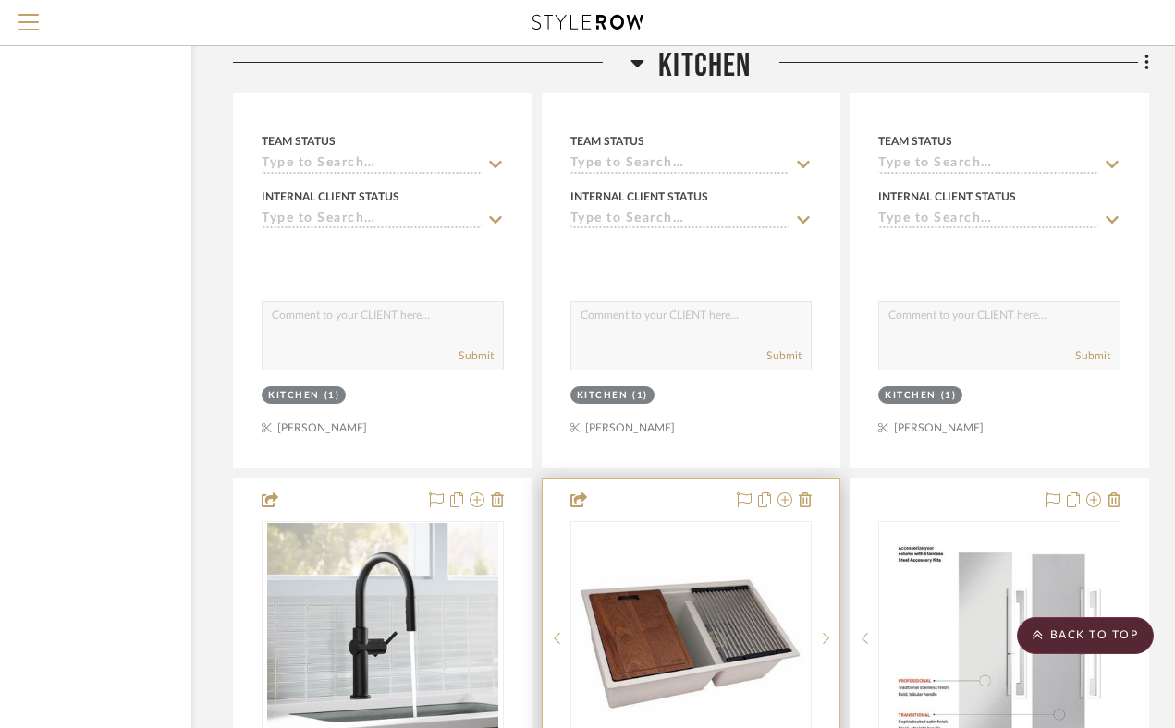
scroll to position [13882, 156]
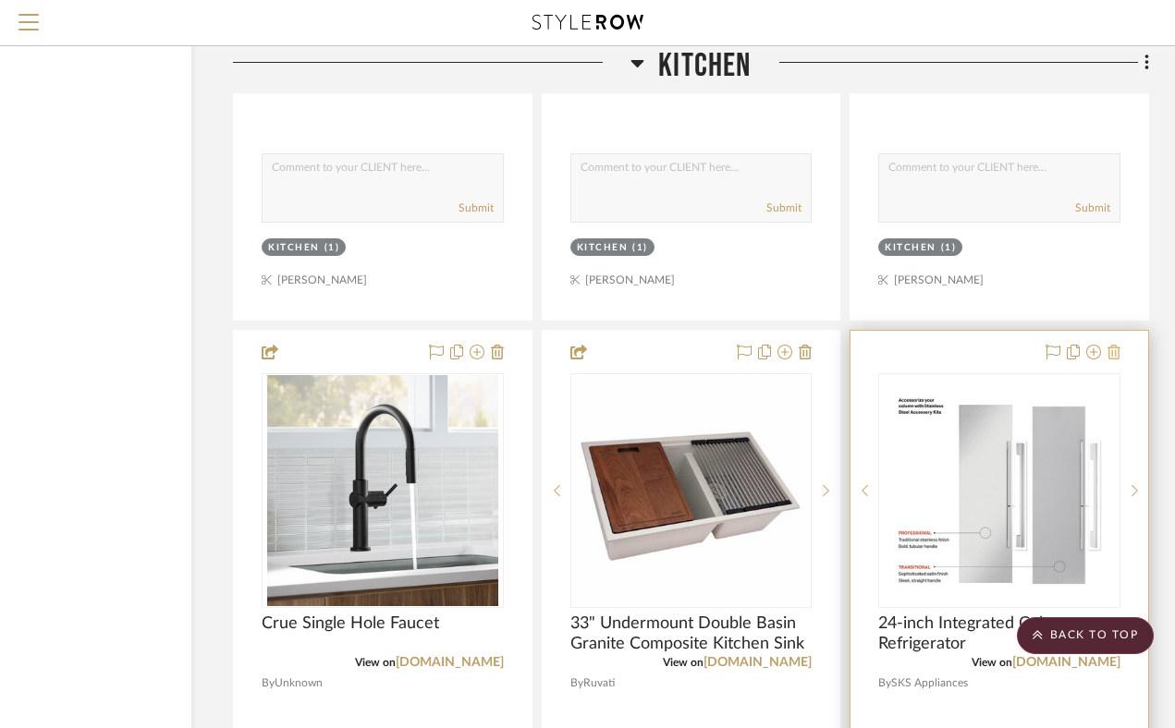
click at [1109, 360] on icon at bounding box center [1113, 352] width 13 height 15
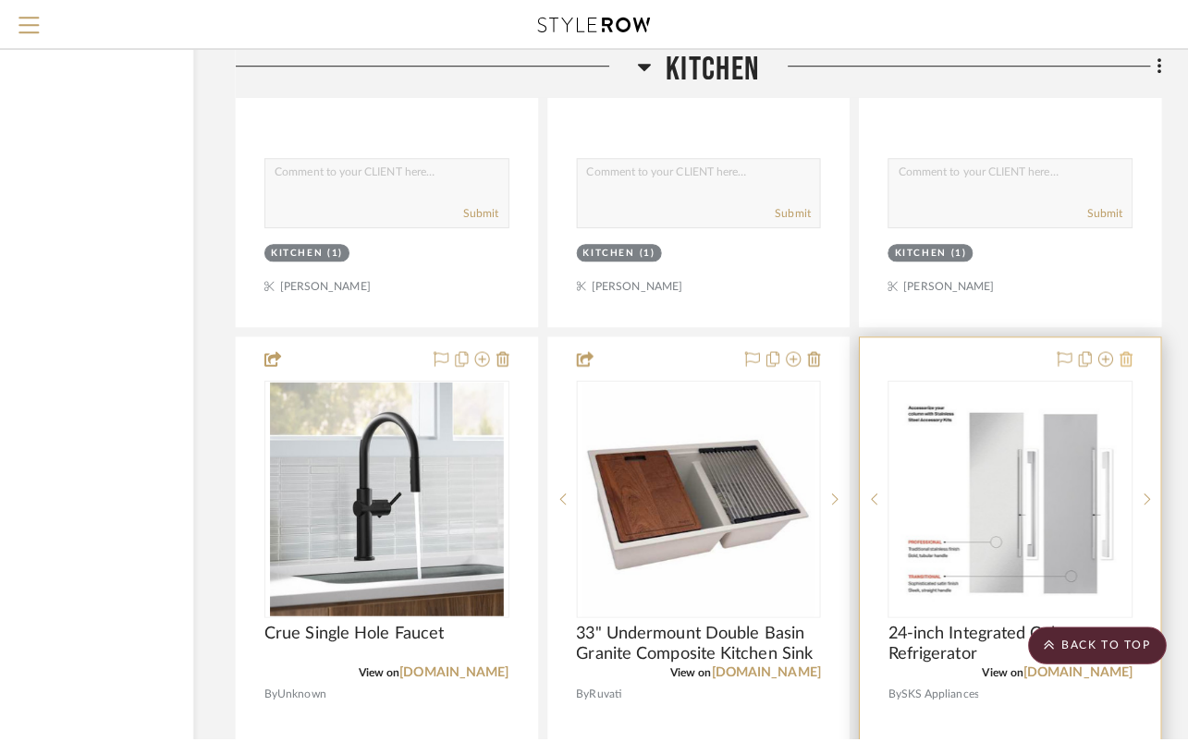
scroll to position [0, 0]
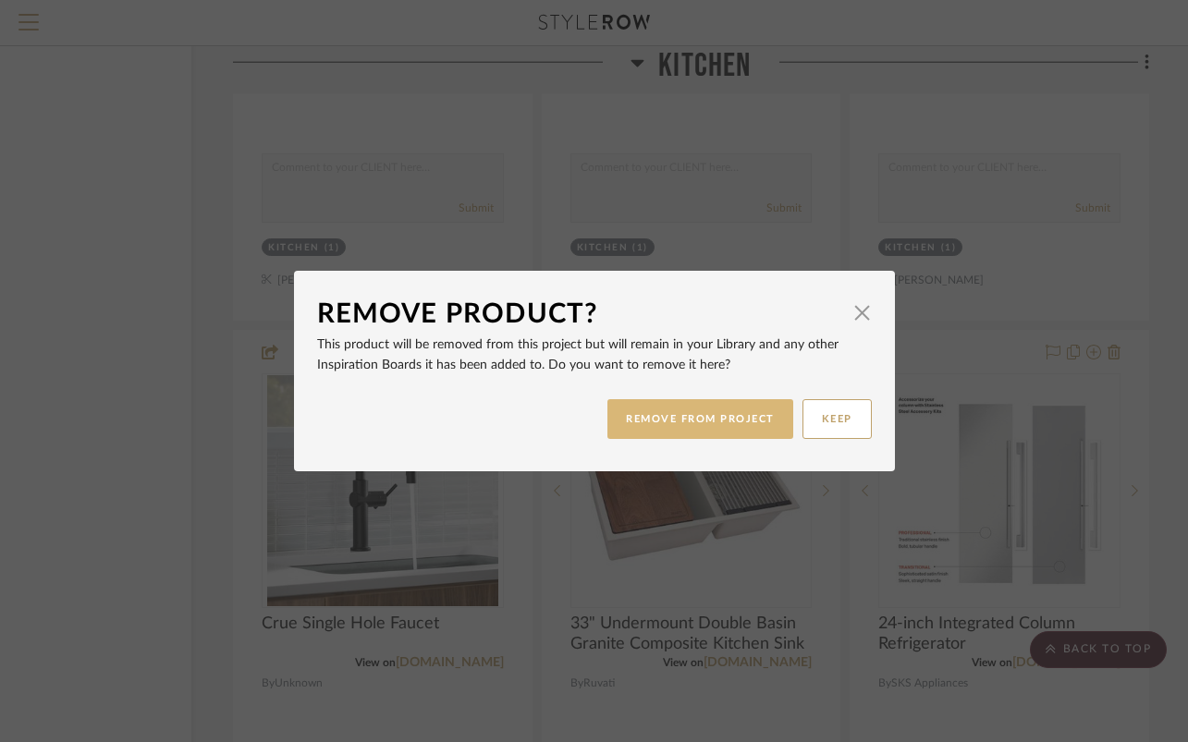
click at [687, 422] on button "REMOVE FROM PROJECT" at bounding box center [700, 419] width 186 height 40
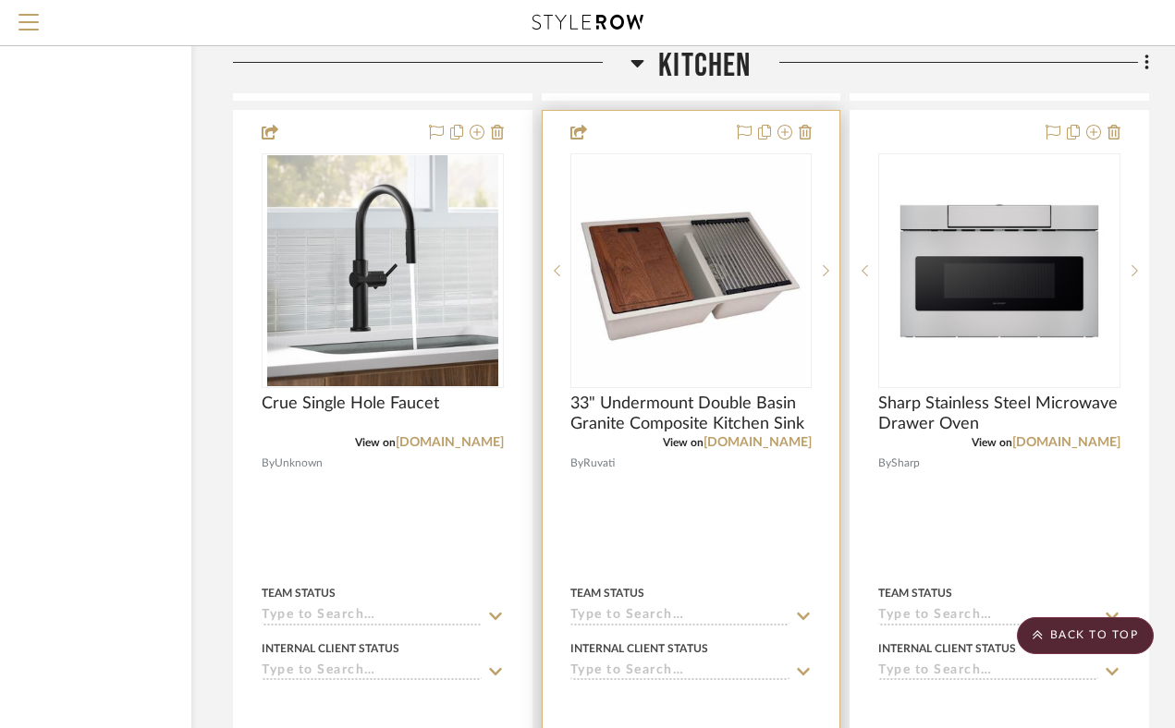
scroll to position [14105, 156]
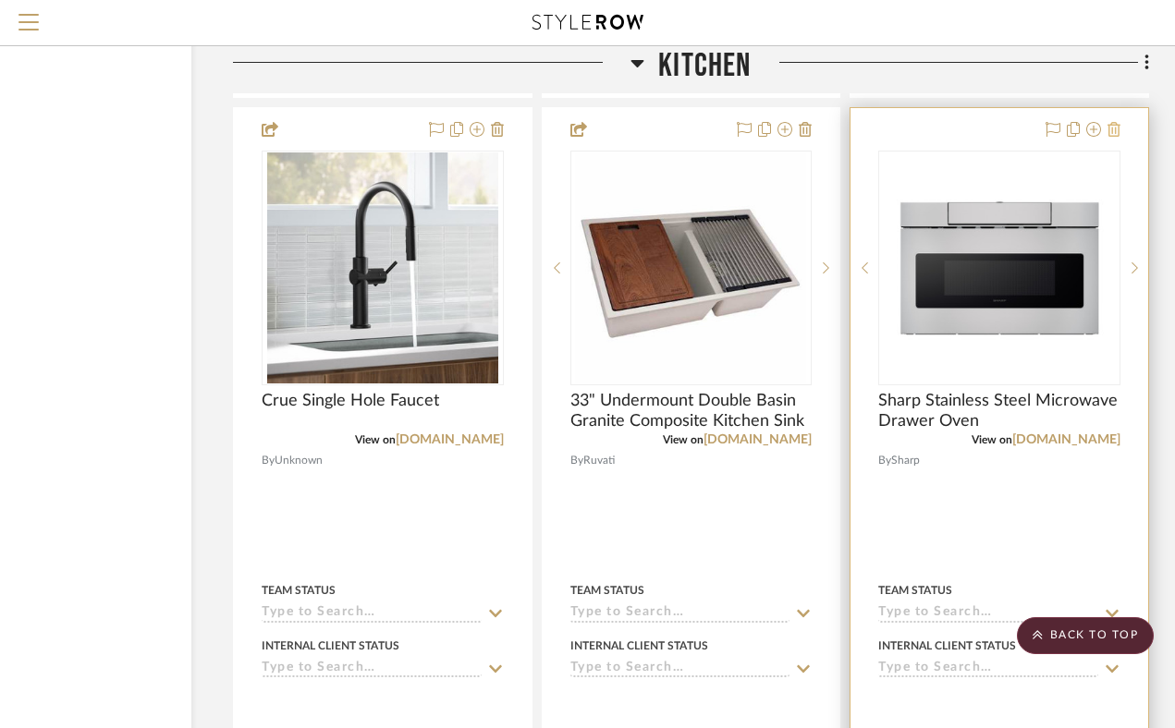
click at [1115, 137] on icon at bounding box center [1113, 129] width 13 height 15
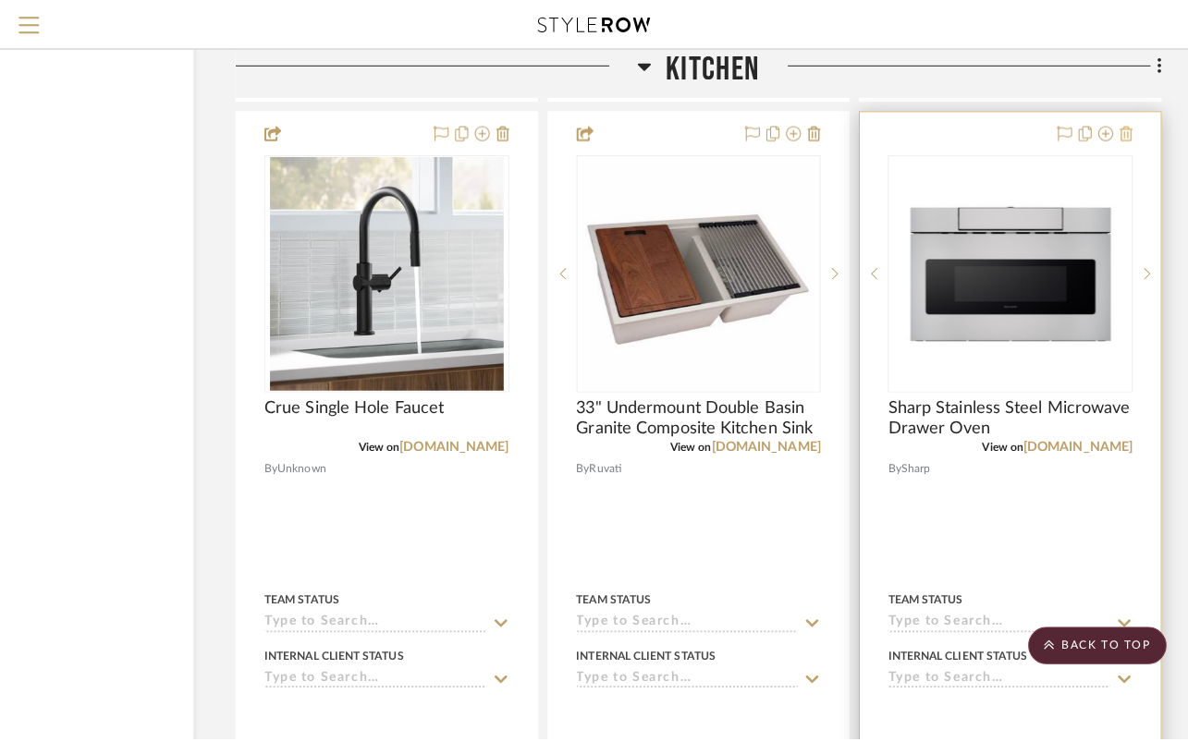
scroll to position [0, 0]
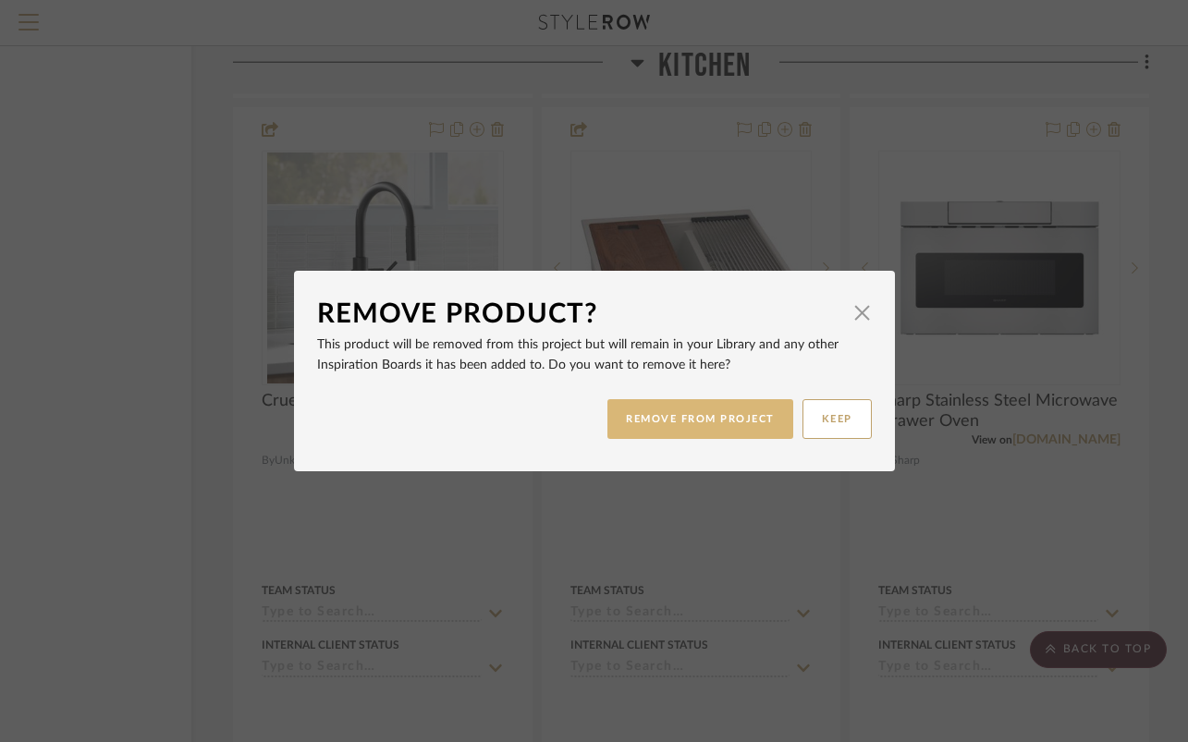
click at [702, 422] on button "REMOVE FROM PROJECT" at bounding box center [700, 419] width 186 height 40
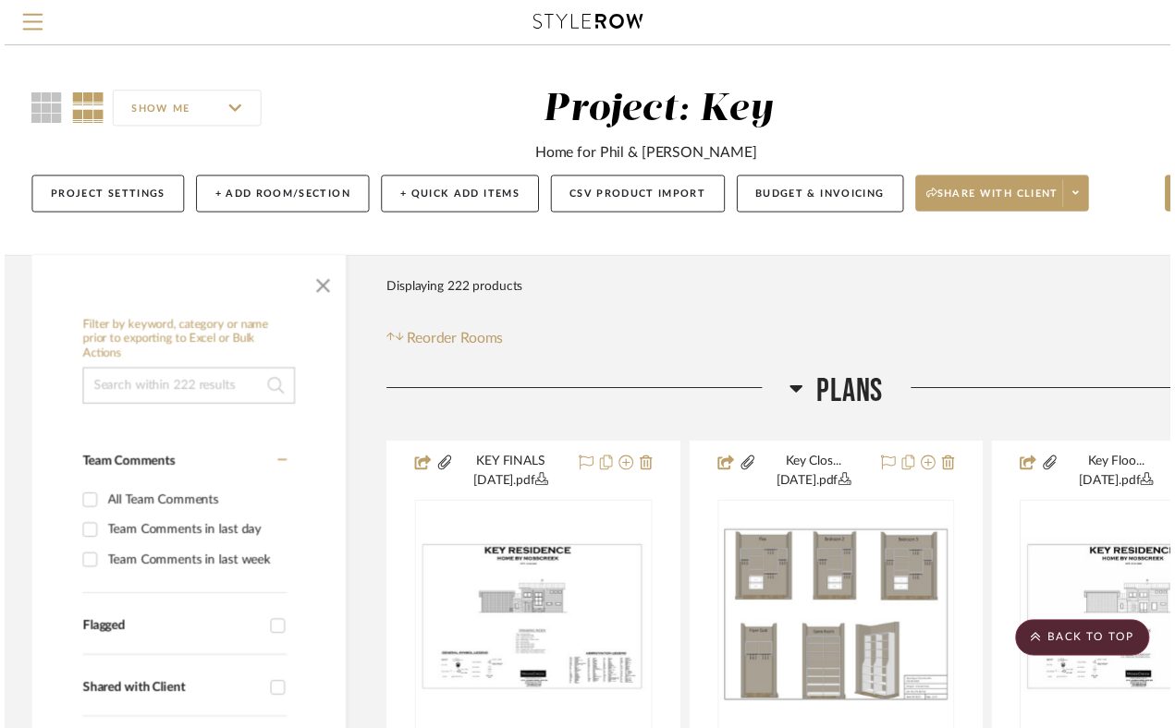
scroll to position [14105, 156]
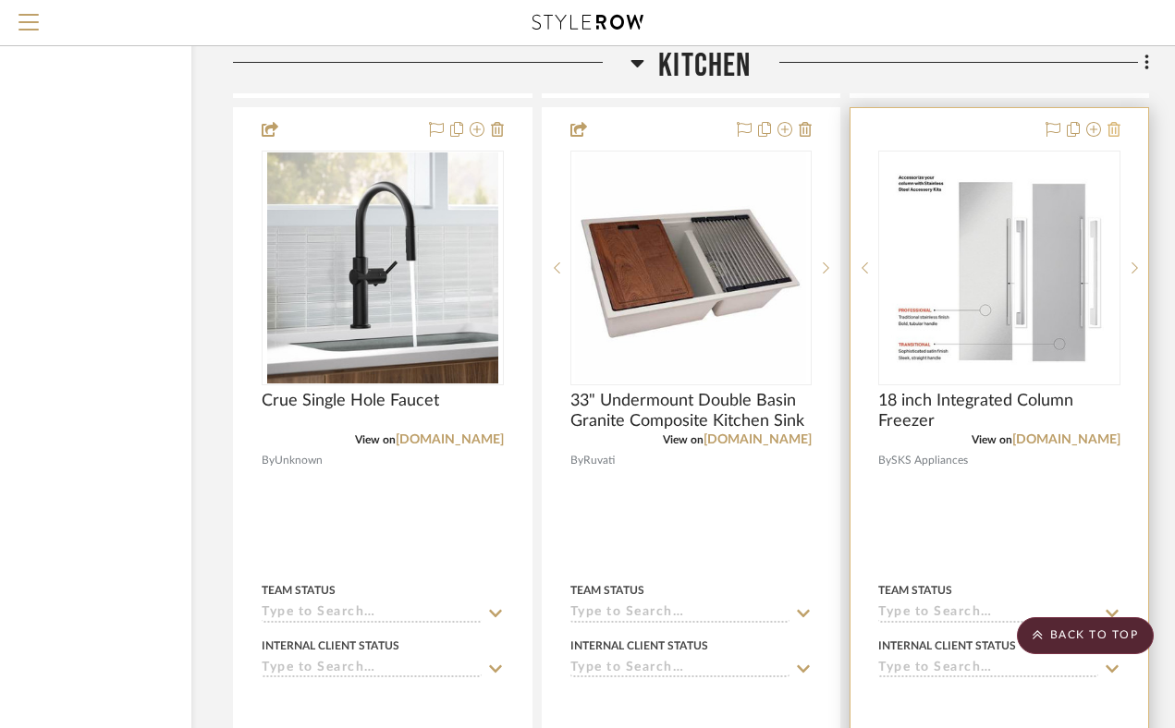
click at [1118, 137] on icon at bounding box center [1113, 129] width 13 height 15
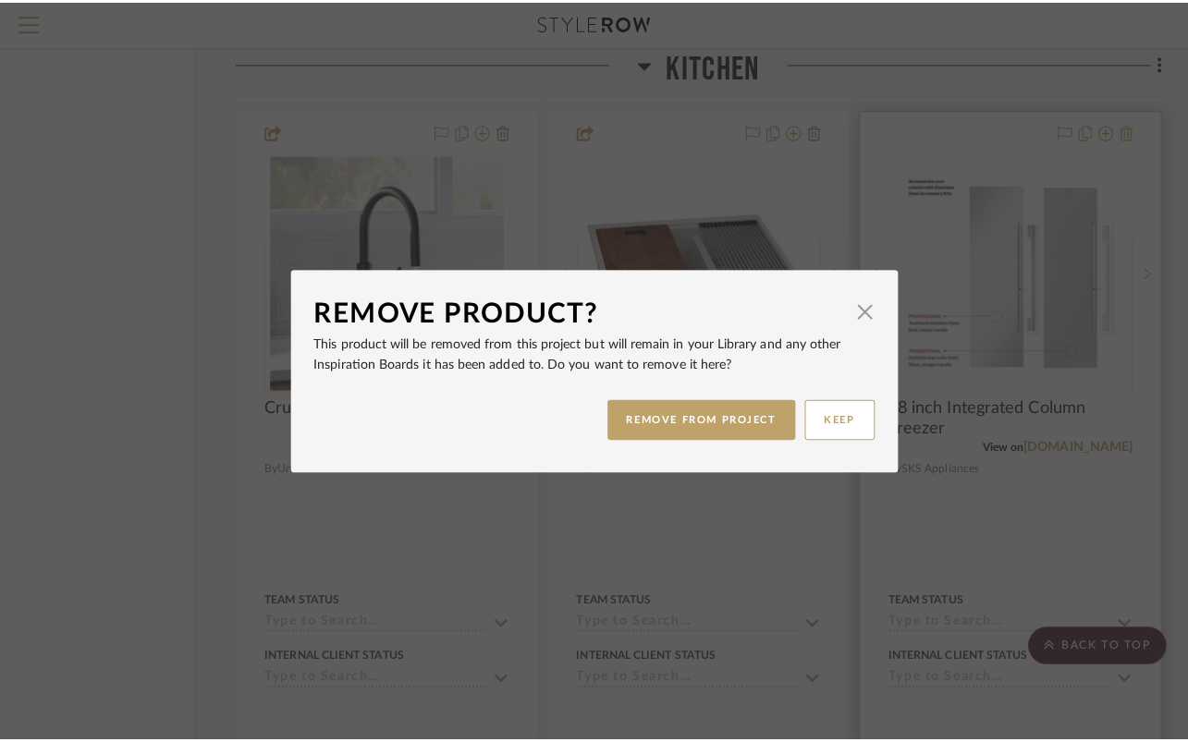
scroll to position [0, 0]
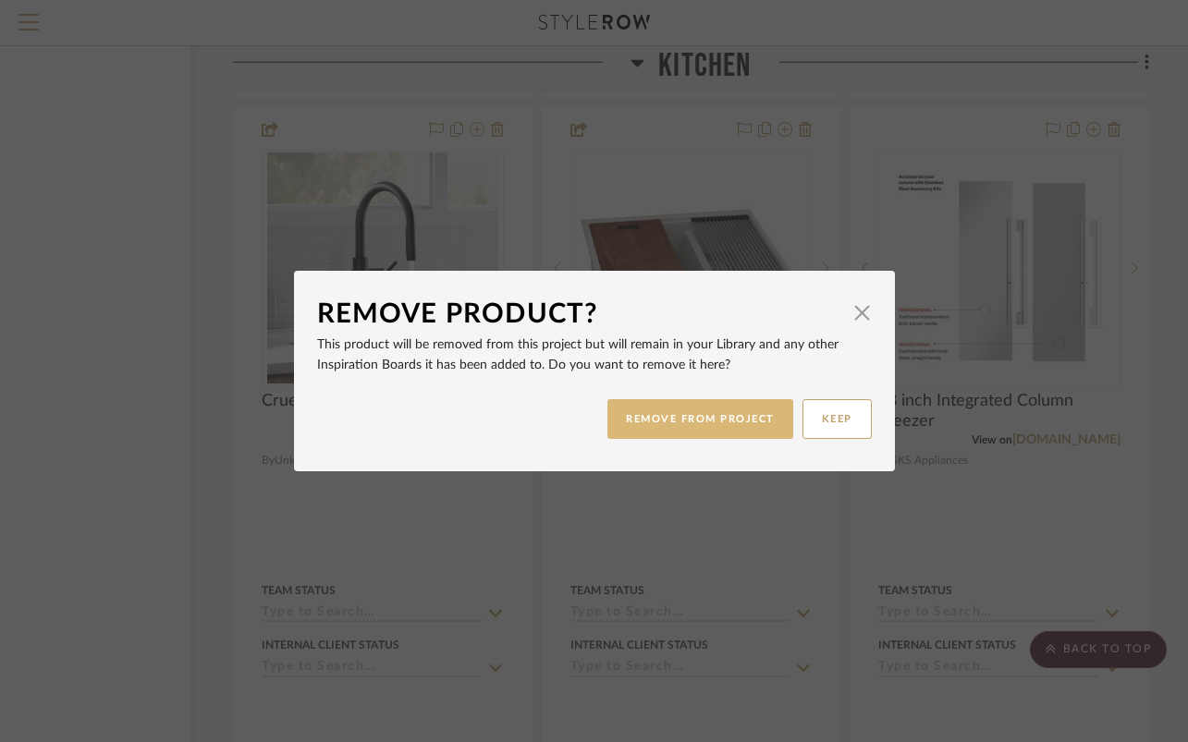
click at [652, 402] on button "REMOVE FROM PROJECT" at bounding box center [700, 419] width 186 height 40
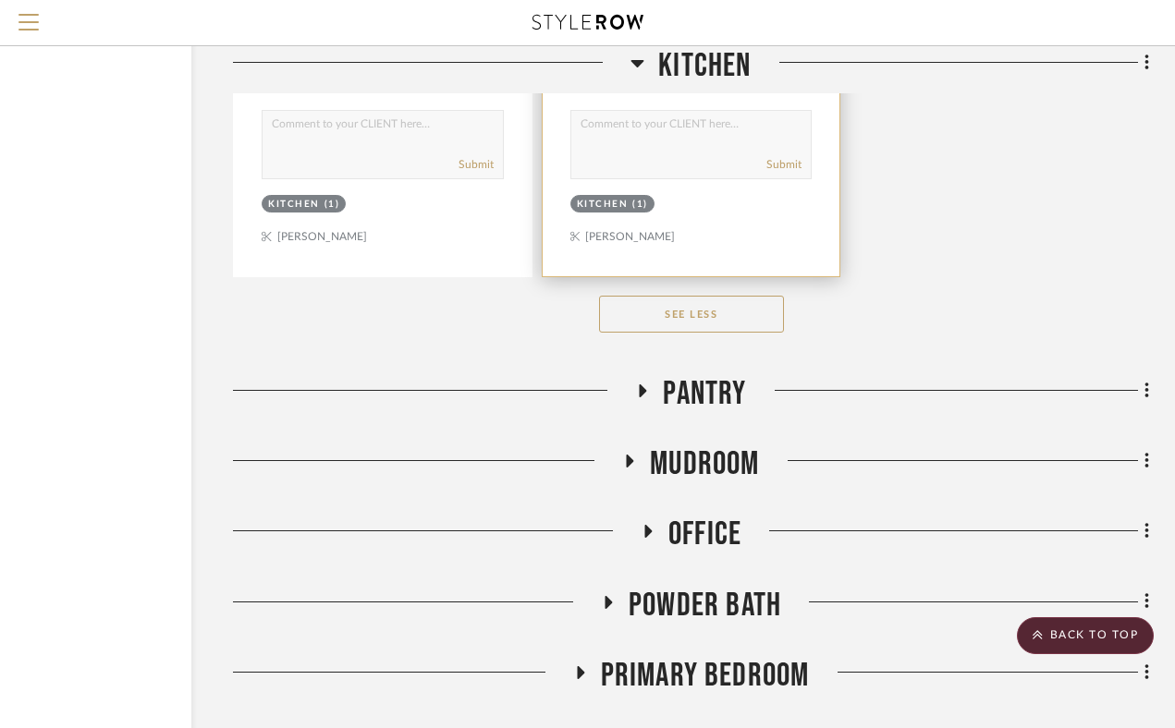
scroll to position [14744, 156]
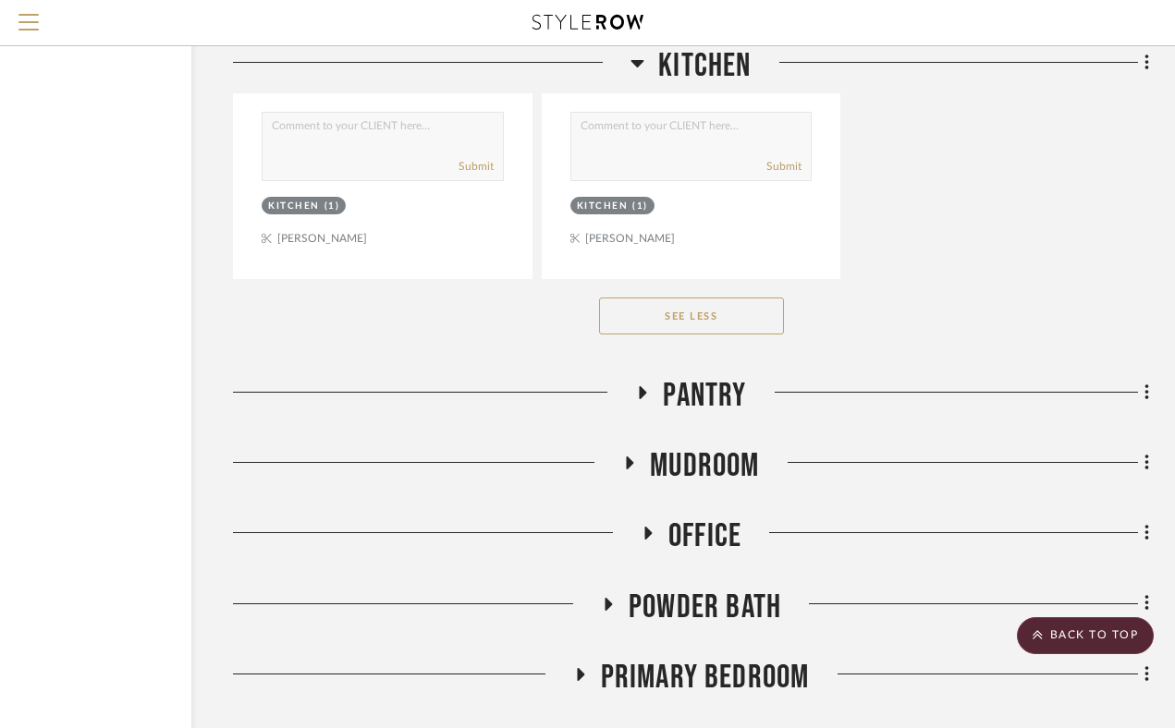
click at [633, 60] on icon at bounding box center [637, 63] width 13 height 7
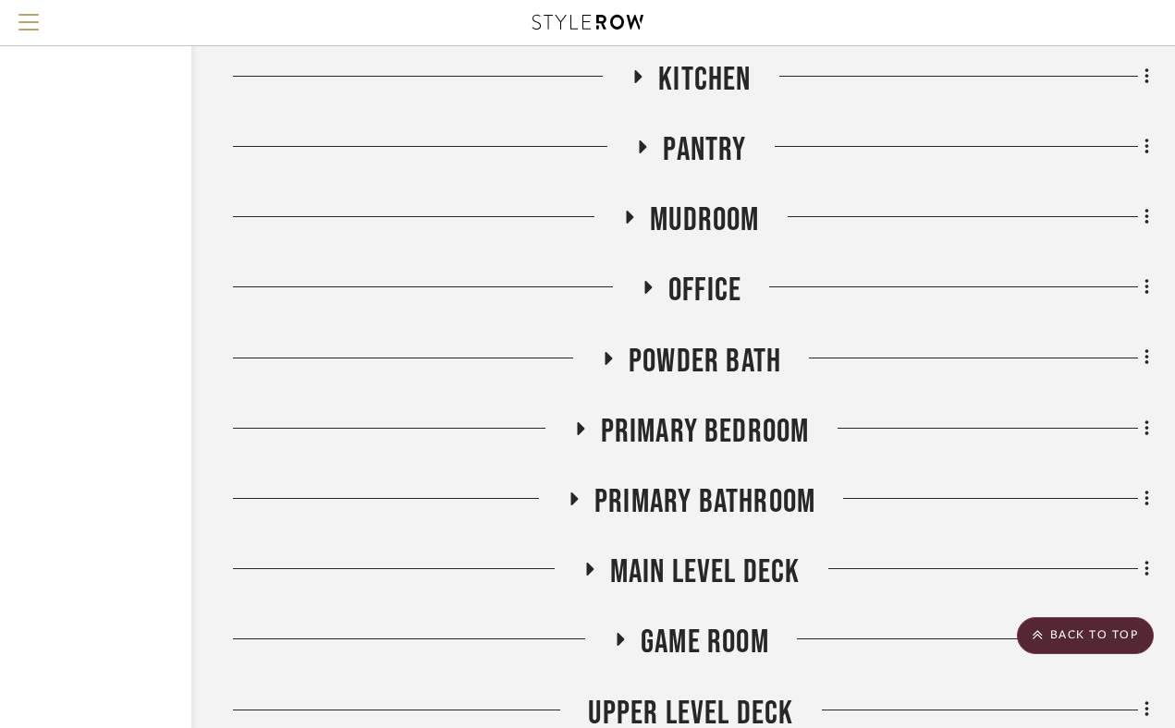
scroll to position [10782, 156]
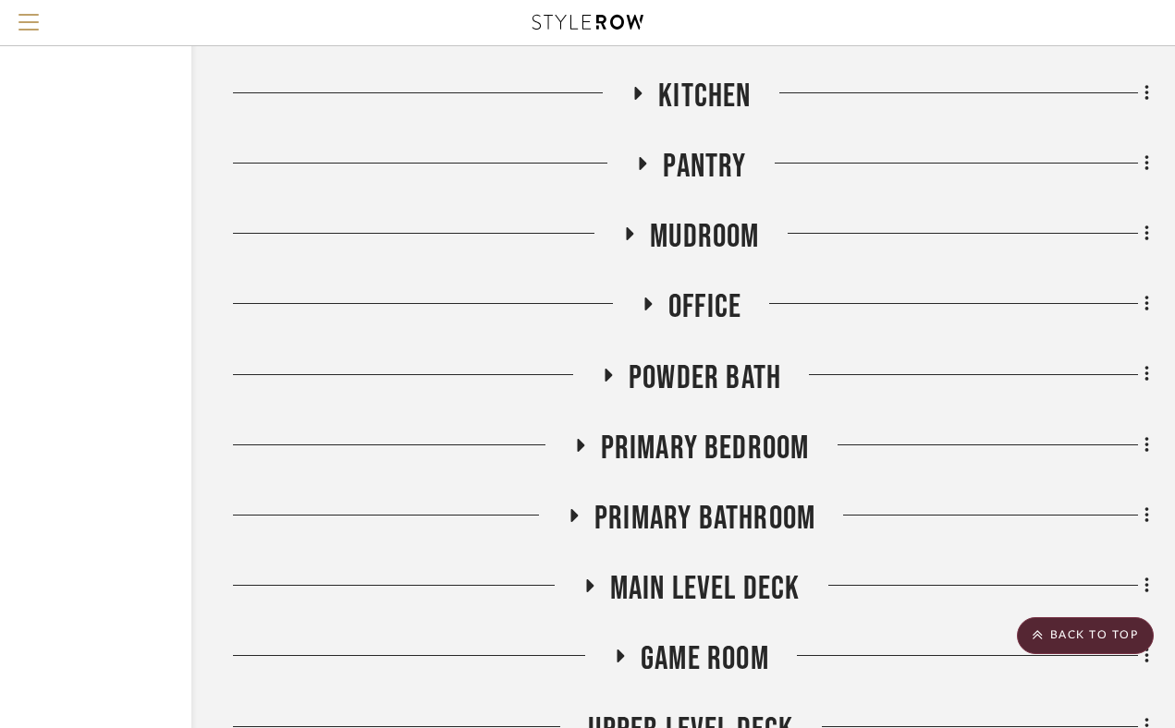
click at [649, 179] on h3 "Pantry" at bounding box center [690, 167] width 111 height 40
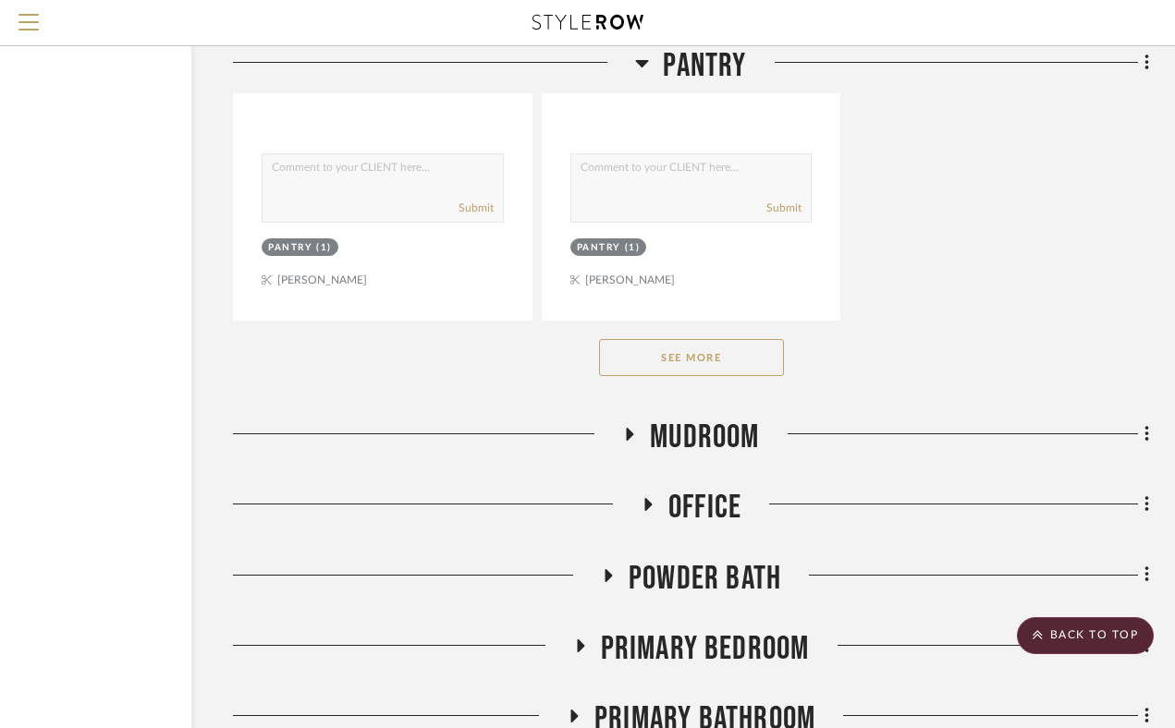
scroll to position [13148, 156]
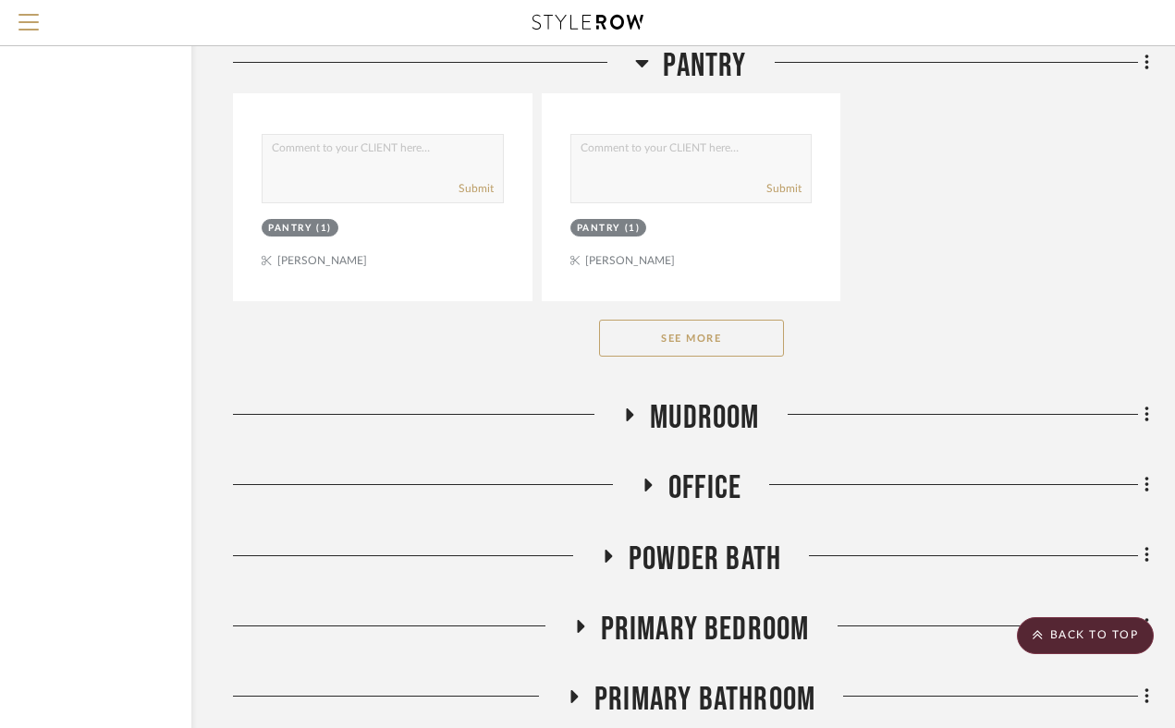
click at [627, 421] on icon at bounding box center [630, 415] width 7 height 13
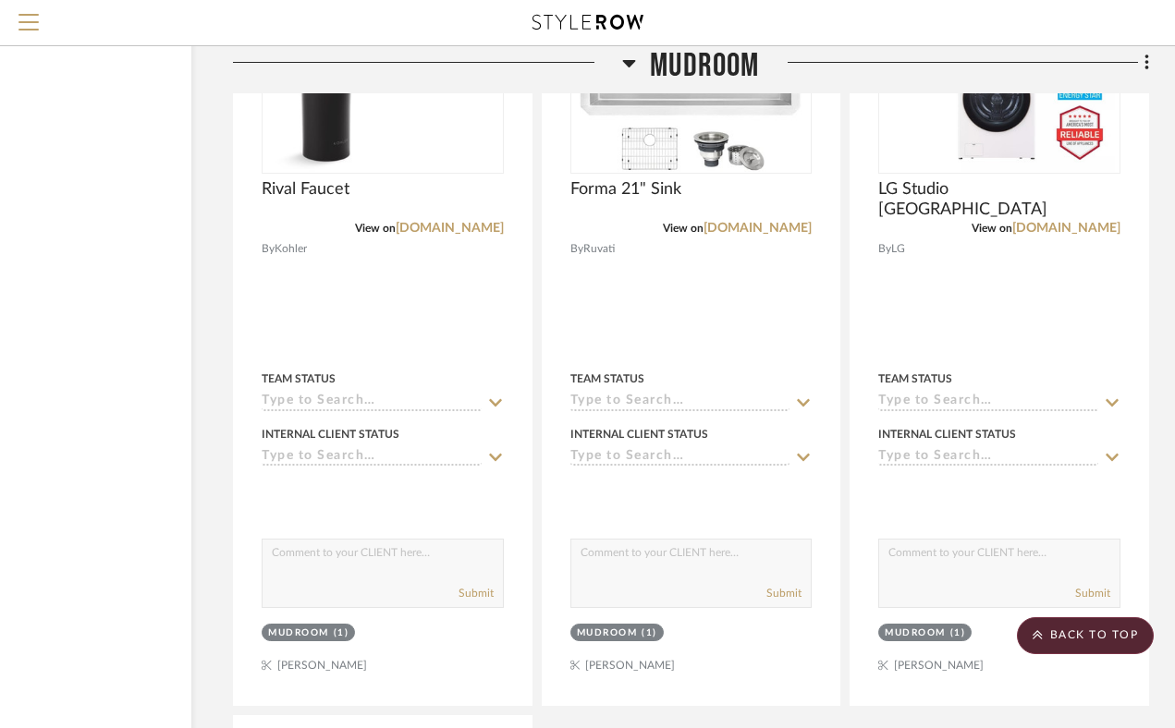
scroll to position [14576, 156]
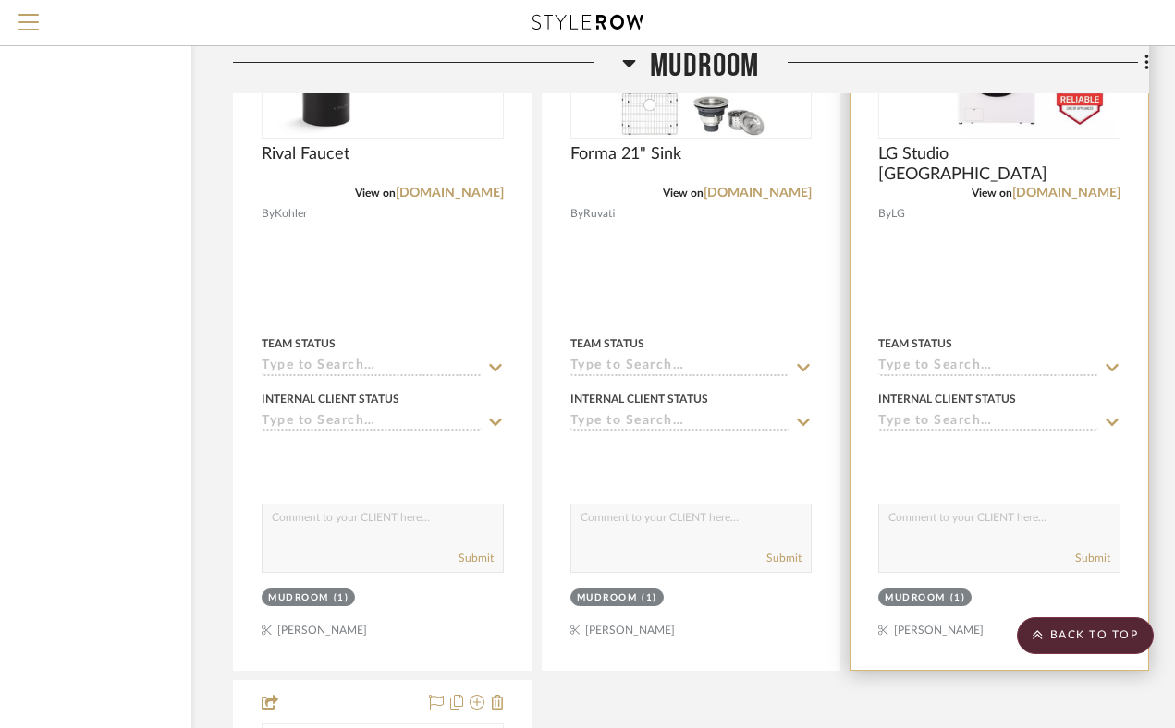
click at [983, 137] on img "0" at bounding box center [999, 21] width 231 height 231
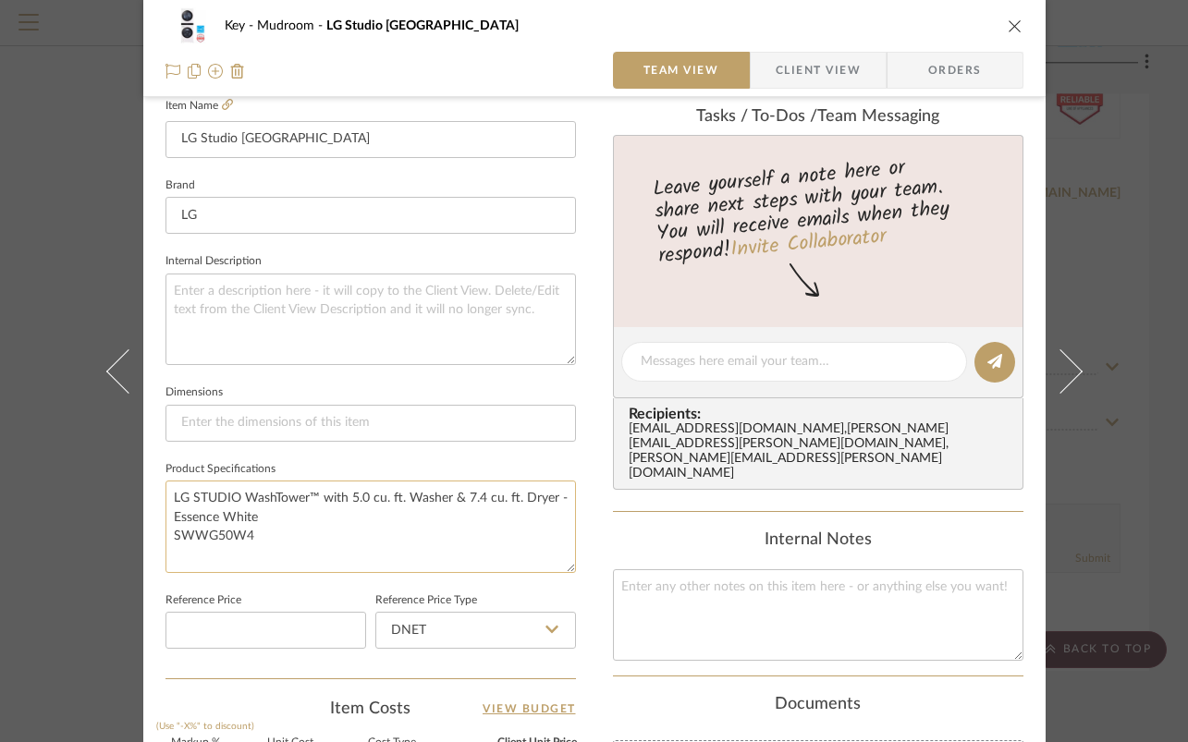
scroll to position [521, 0]
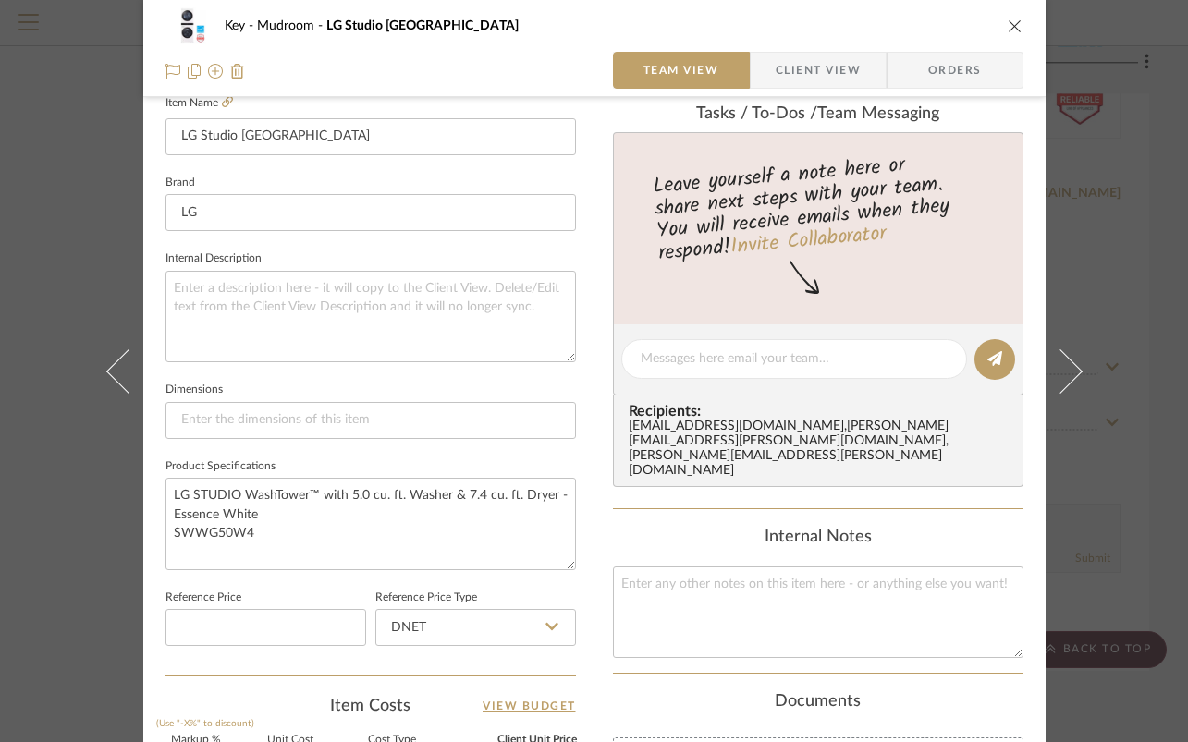
click at [1014, 27] on icon "close" at bounding box center [1015, 25] width 15 height 15
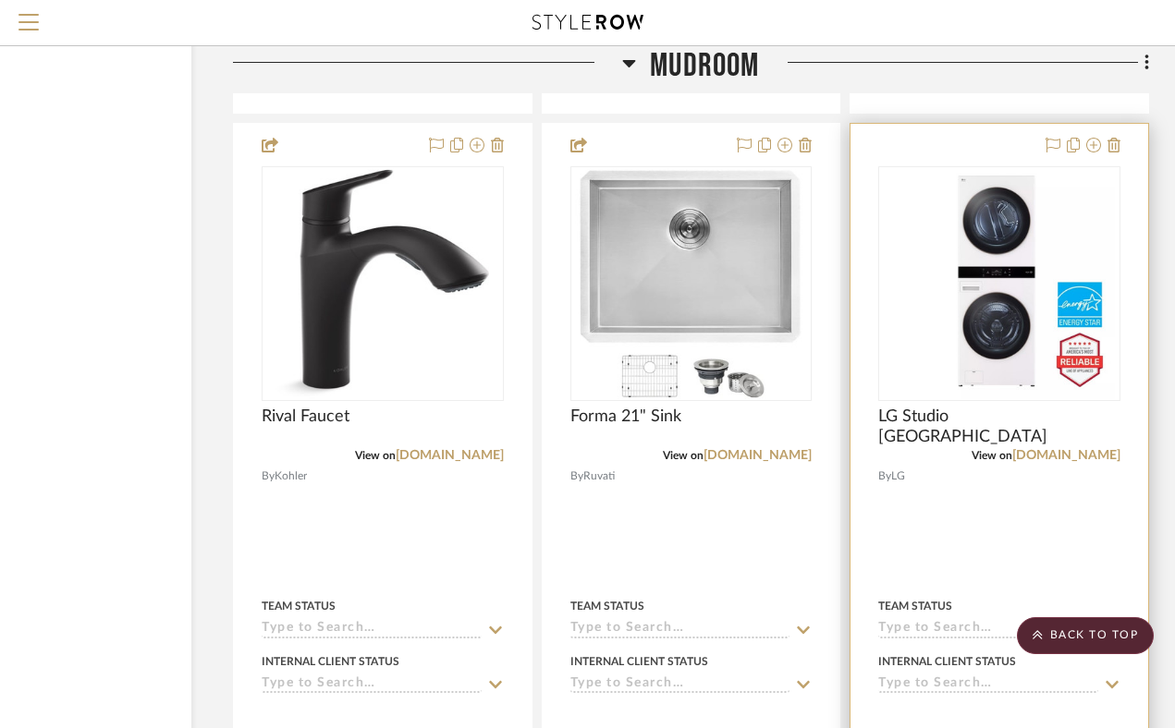
scroll to position [14235, 156]
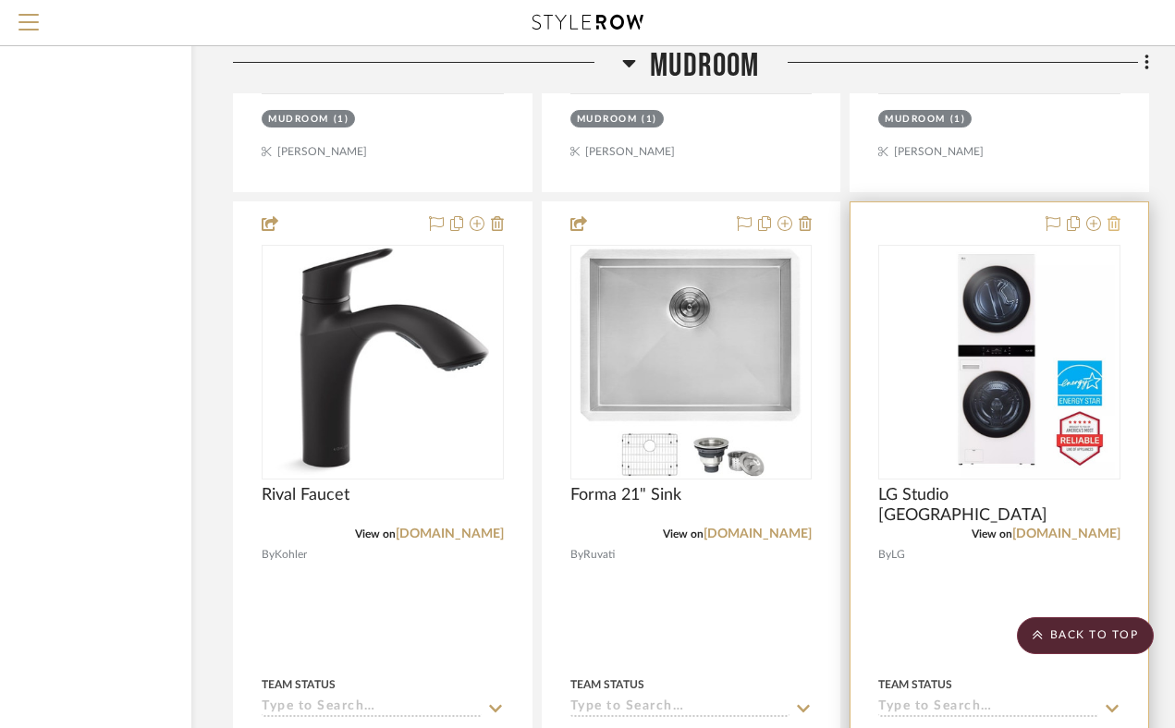
click at [1115, 231] on icon at bounding box center [1113, 223] width 13 height 15
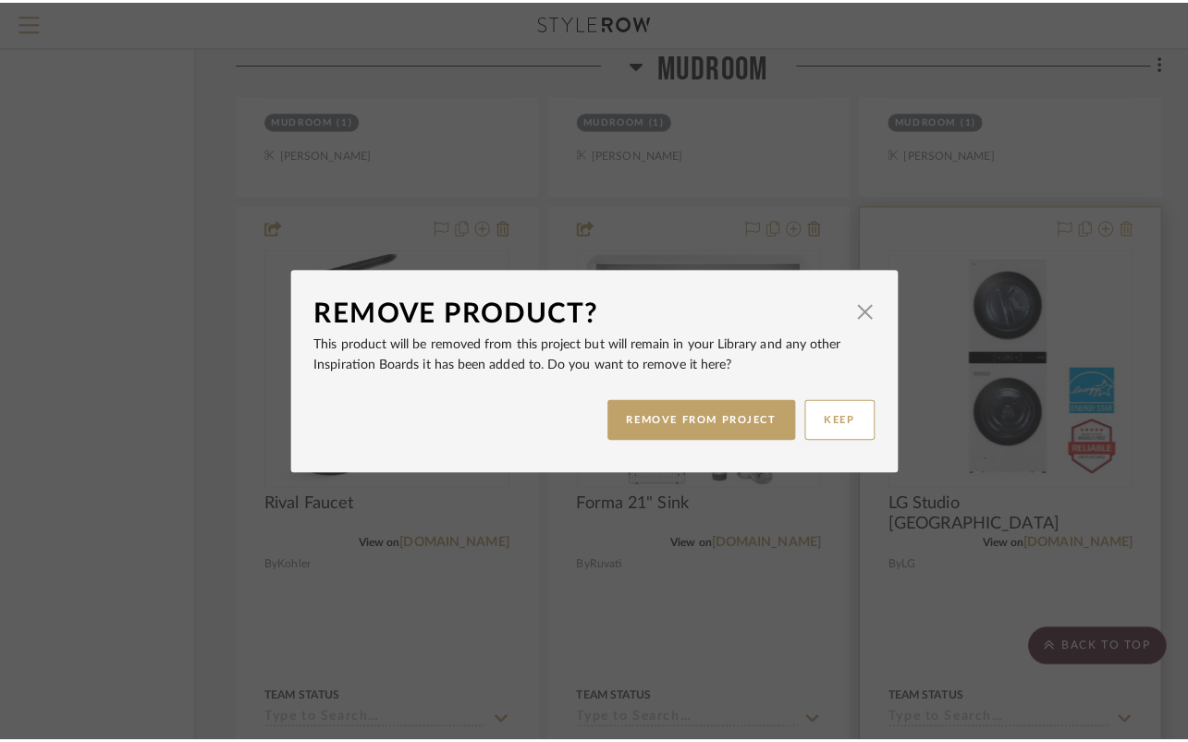
scroll to position [0, 0]
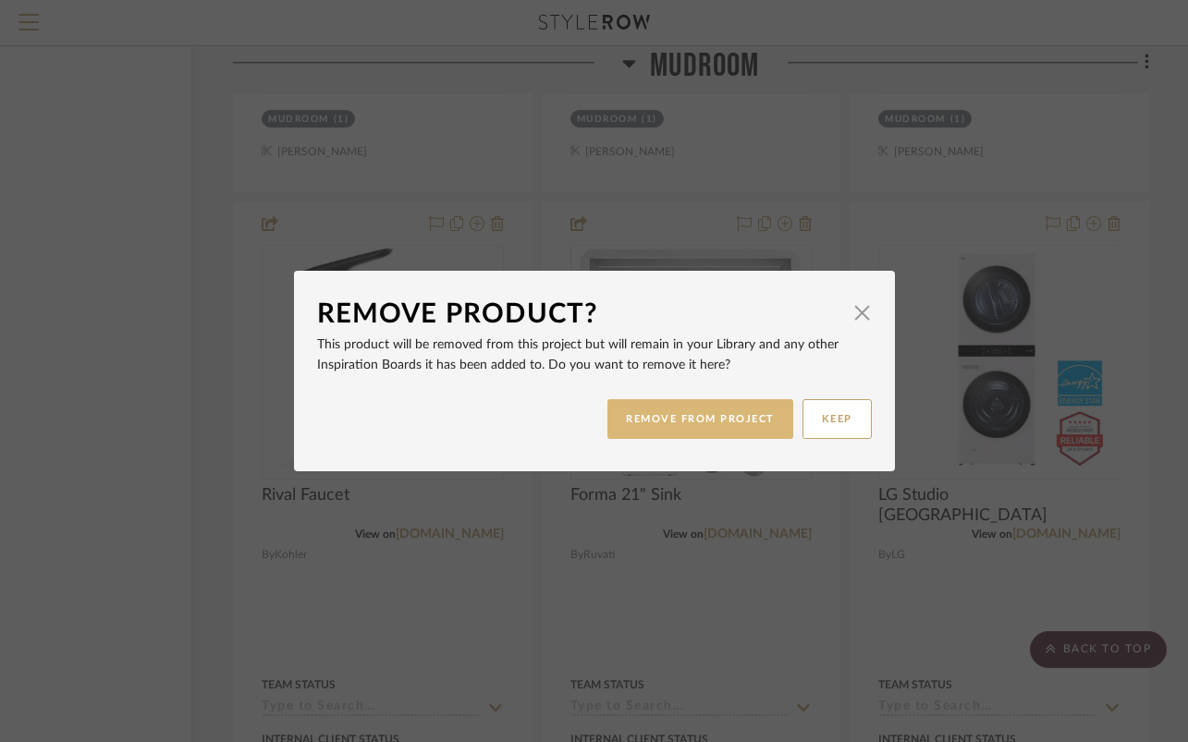
click at [690, 418] on button "REMOVE FROM PROJECT" at bounding box center [700, 419] width 186 height 40
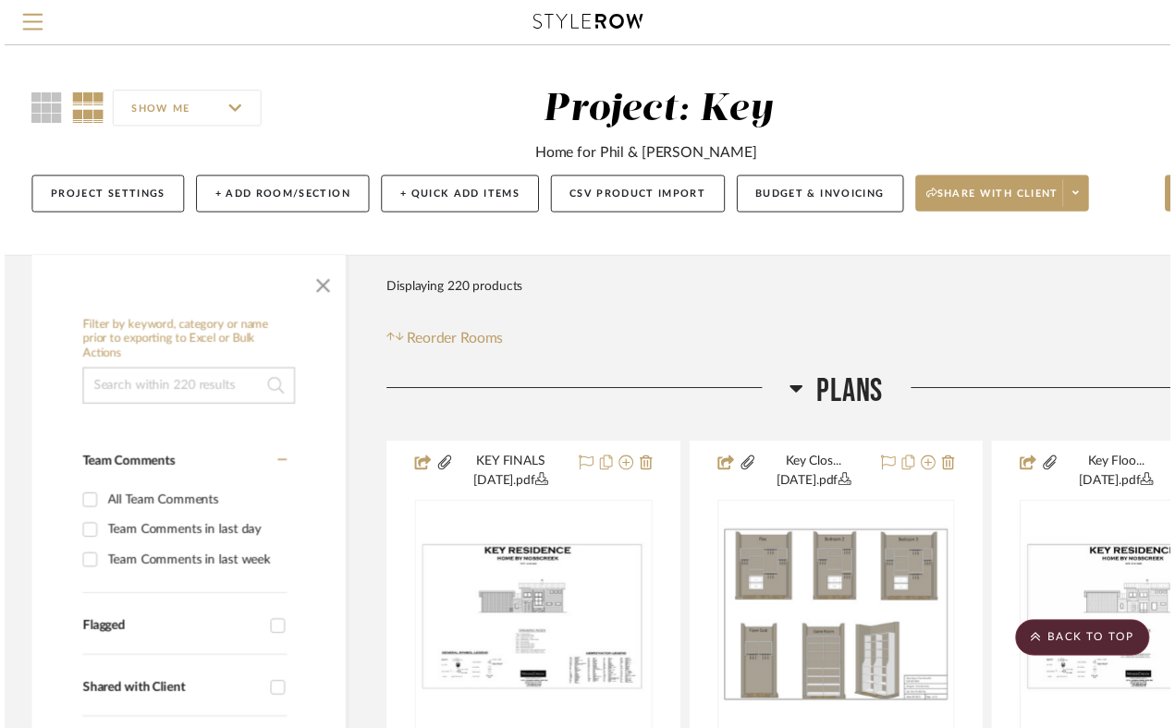
scroll to position [14235, 156]
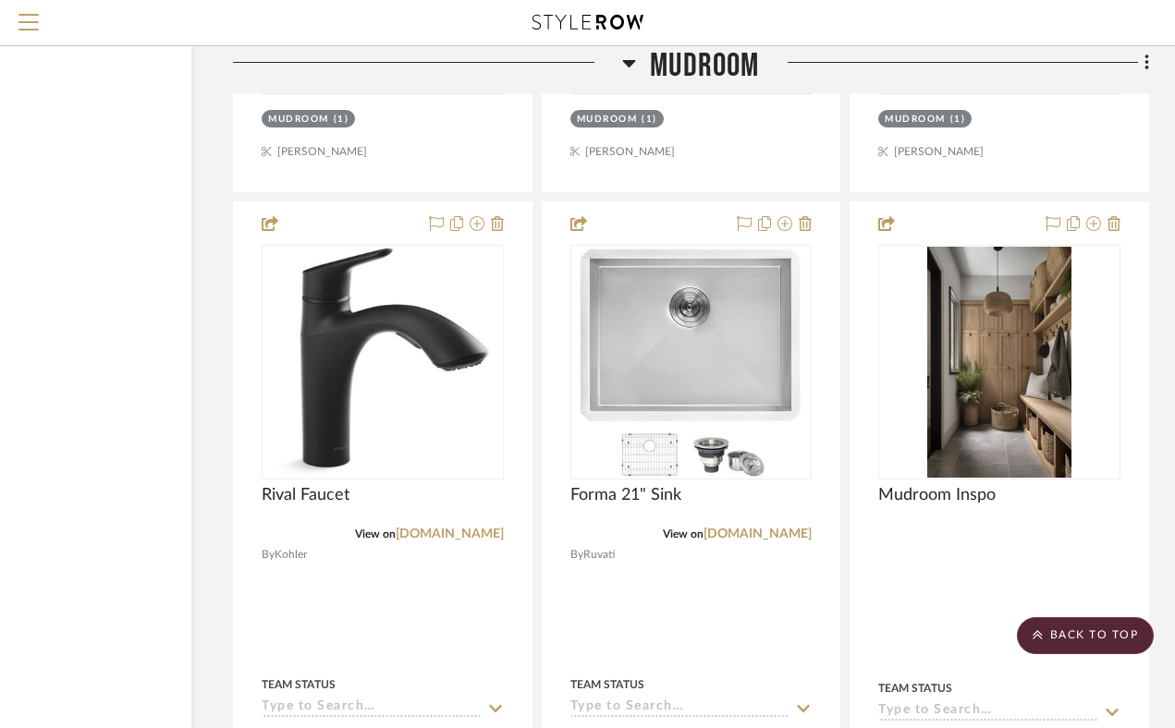
click at [626, 65] on icon at bounding box center [629, 63] width 14 height 22
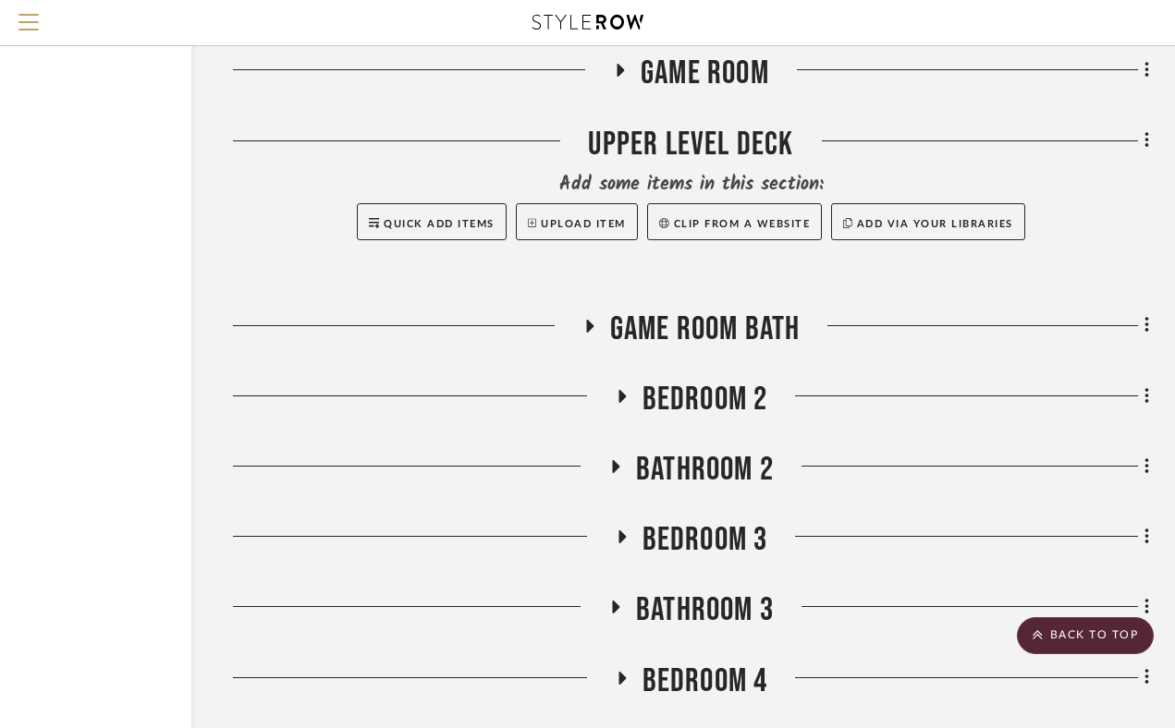
scroll to position [13890, 156]
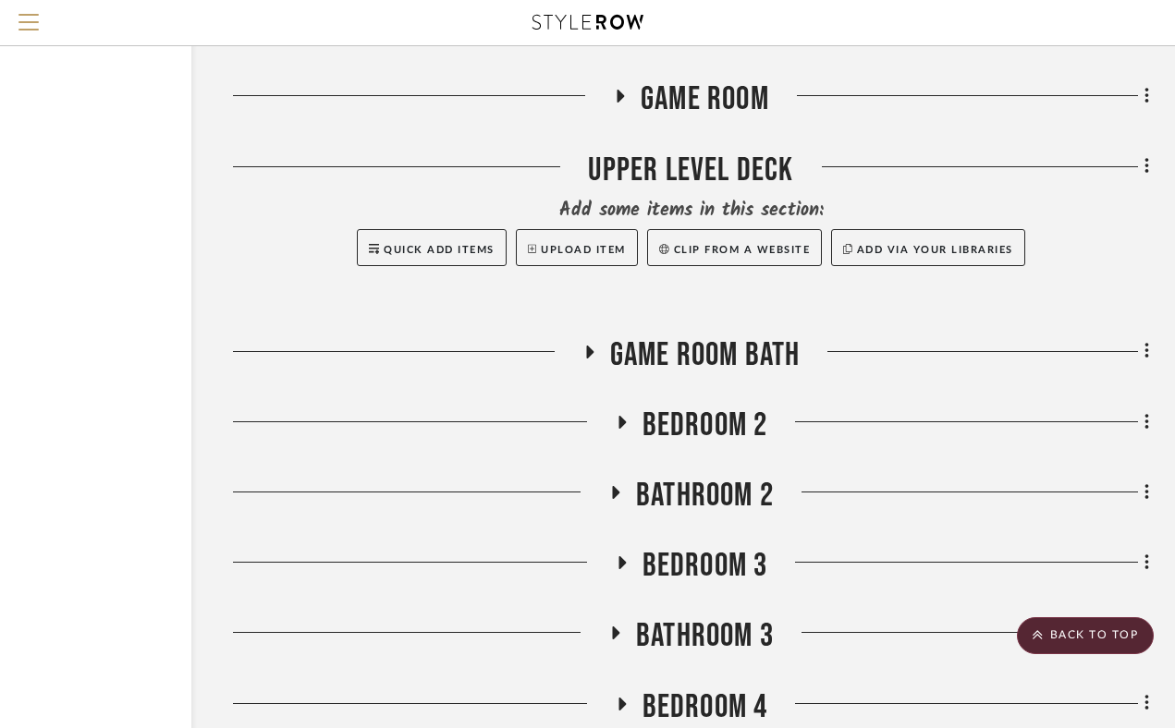
click at [618, 104] on icon at bounding box center [620, 97] width 22 height 14
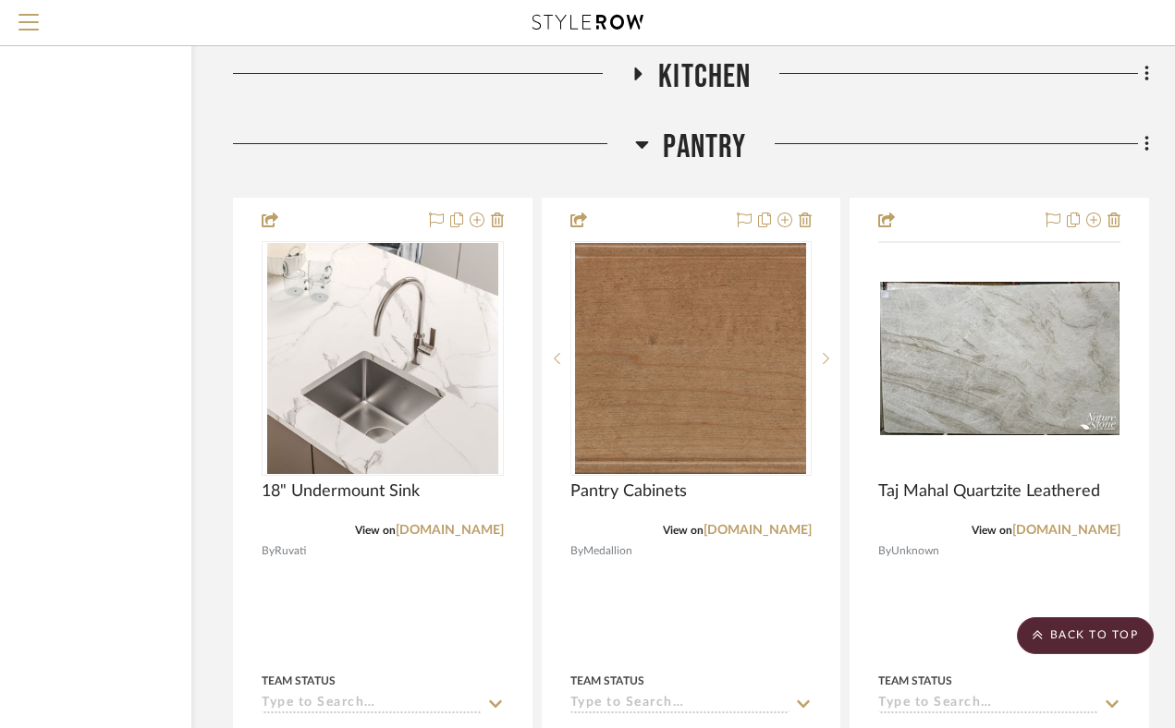
scroll to position [10797, 156]
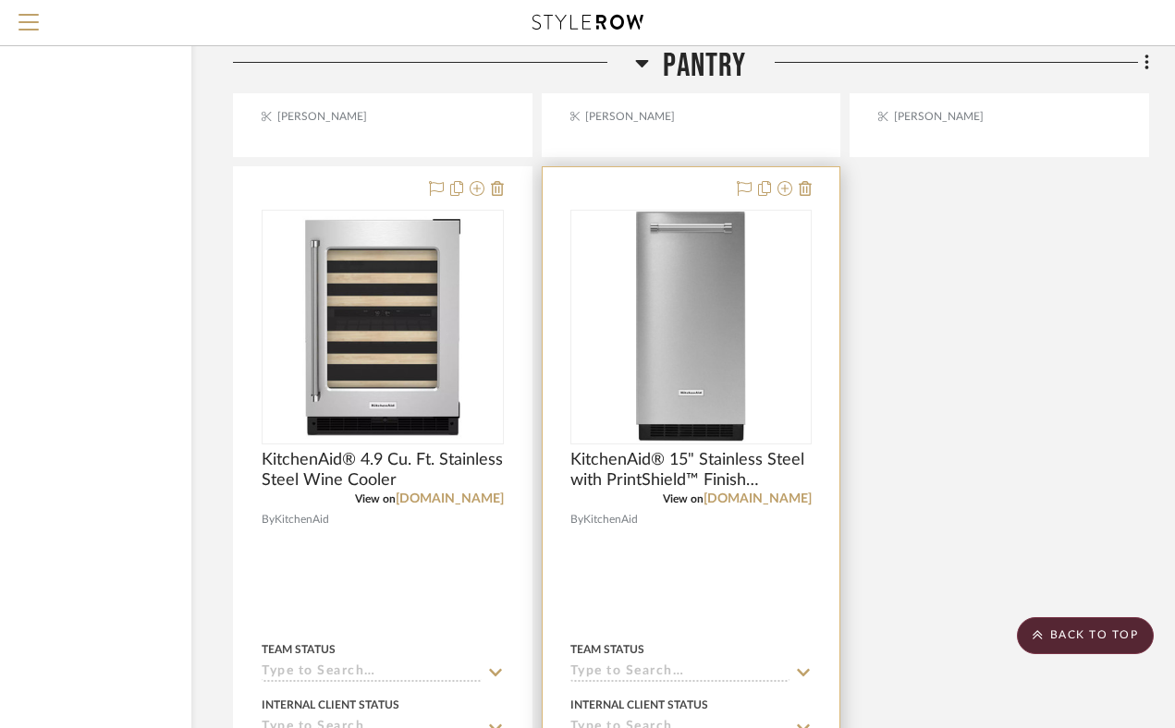
click at [749, 322] on div "0" at bounding box center [691, 327] width 240 height 233
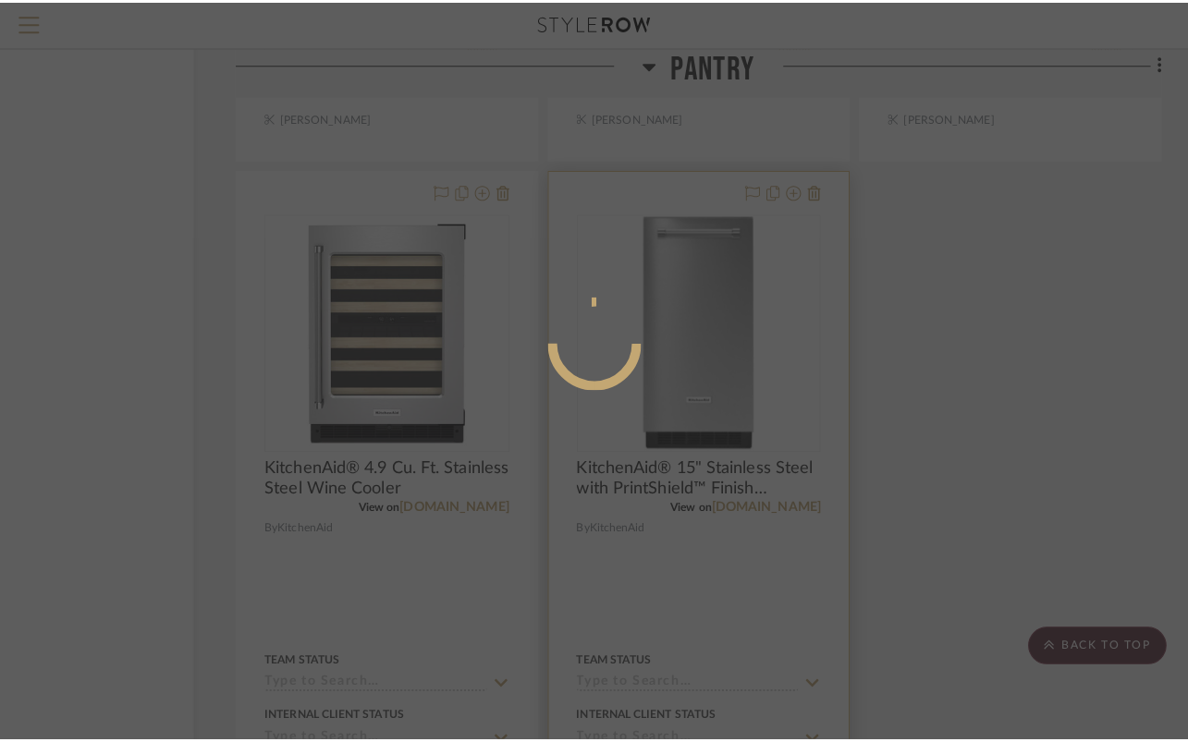
scroll to position [0, 0]
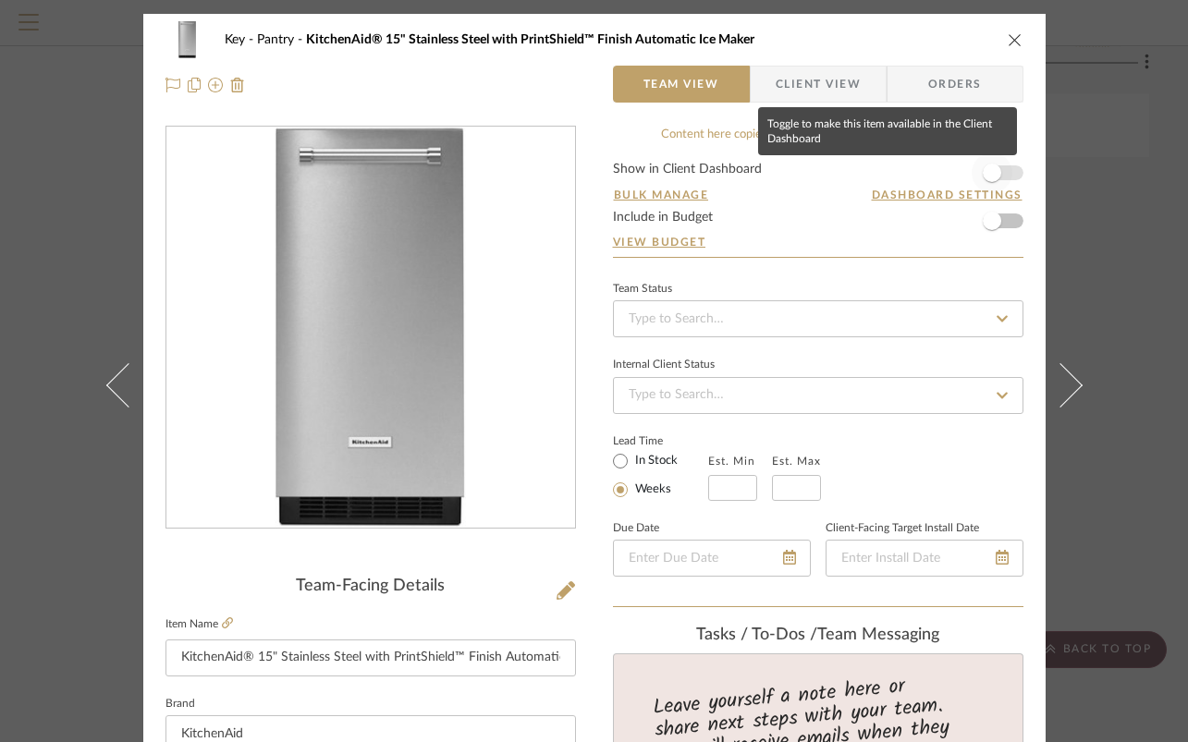
click at [999, 174] on span "button" at bounding box center [991, 173] width 41 height 41
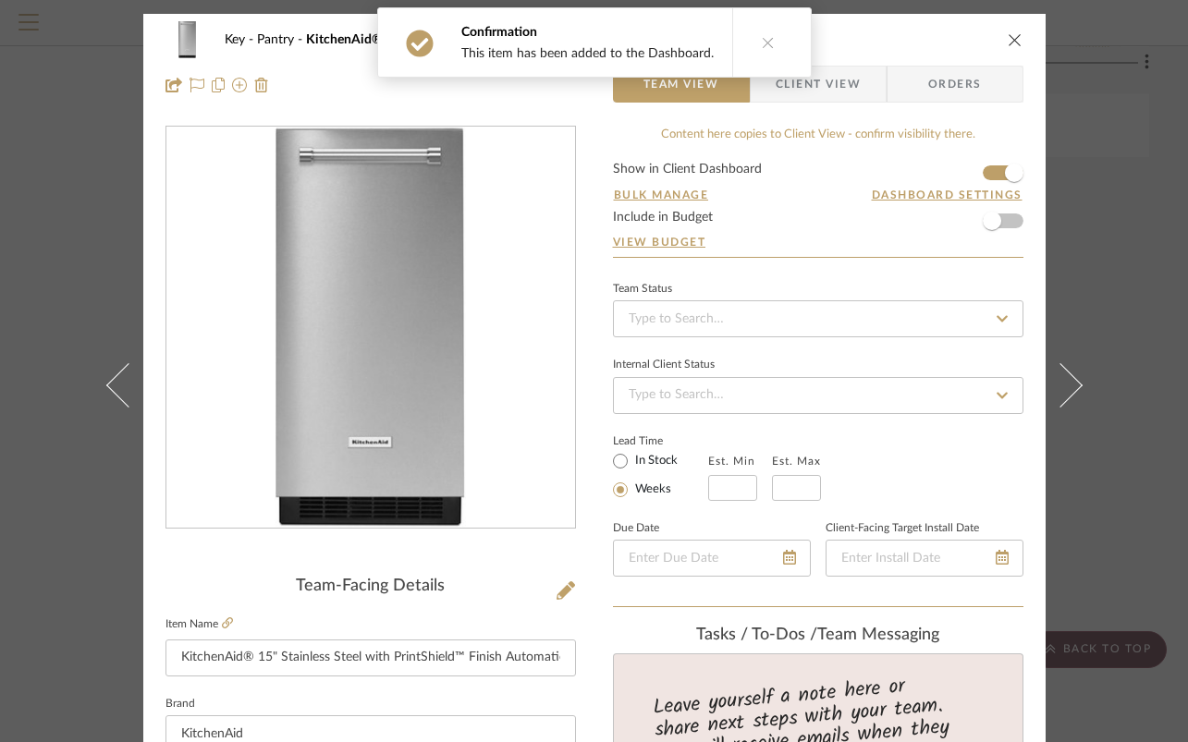
click at [1095, 266] on div "Key Pantry KitchenAid® 15" Stainless Steel with PrintShield™ Finish Automatic I…" at bounding box center [594, 371] width 1188 height 742
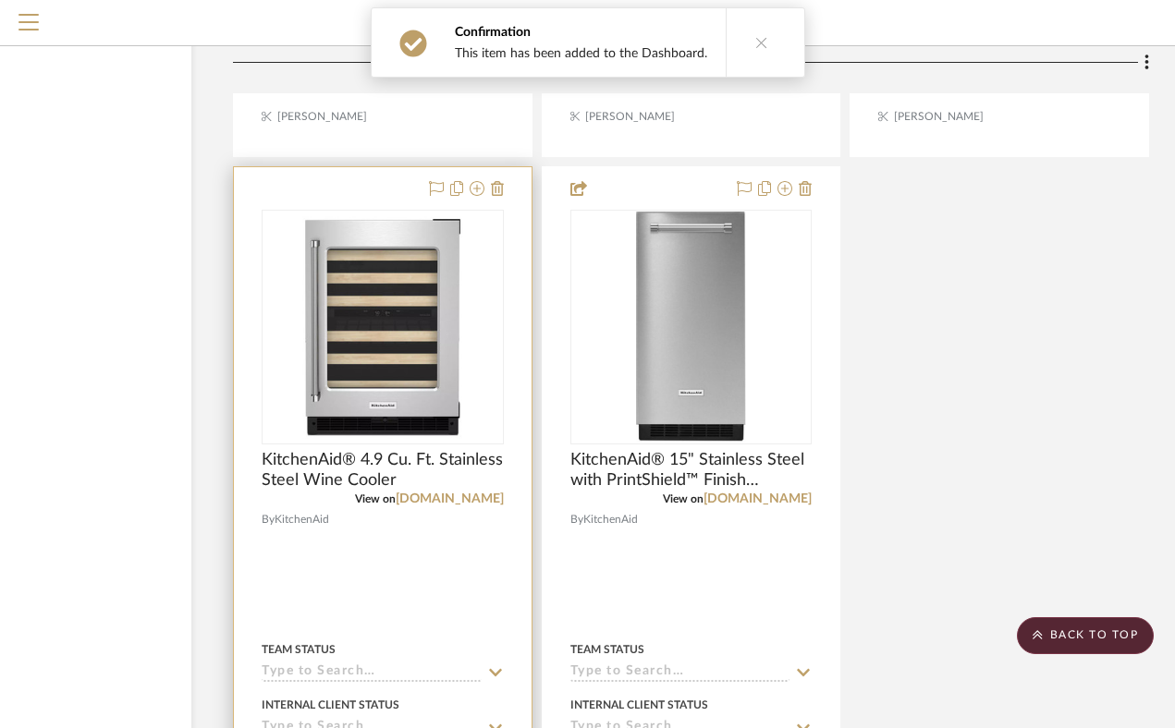
click at [0, 0] on img at bounding box center [0, 0] width 0 height 0
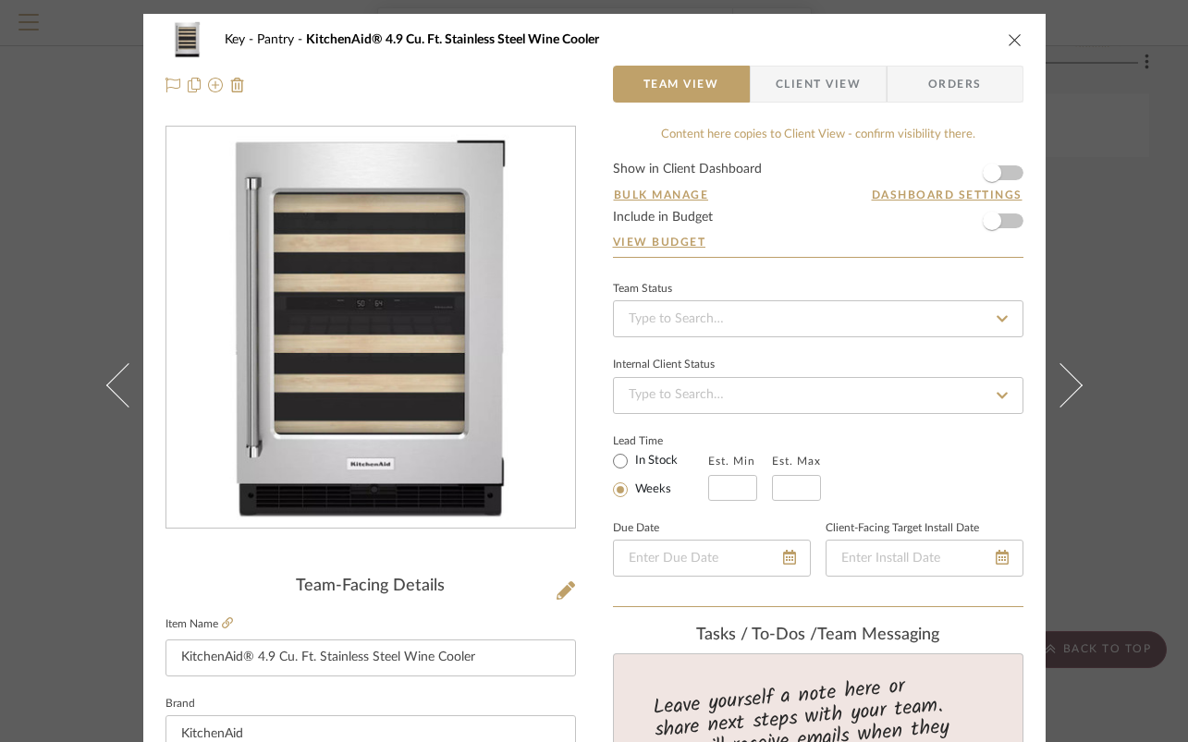
click at [1005, 171] on form "Show in Client Dashboard Bulk Manage Dashboard Settings Include in Budget View …" at bounding box center [818, 210] width 410 height 94
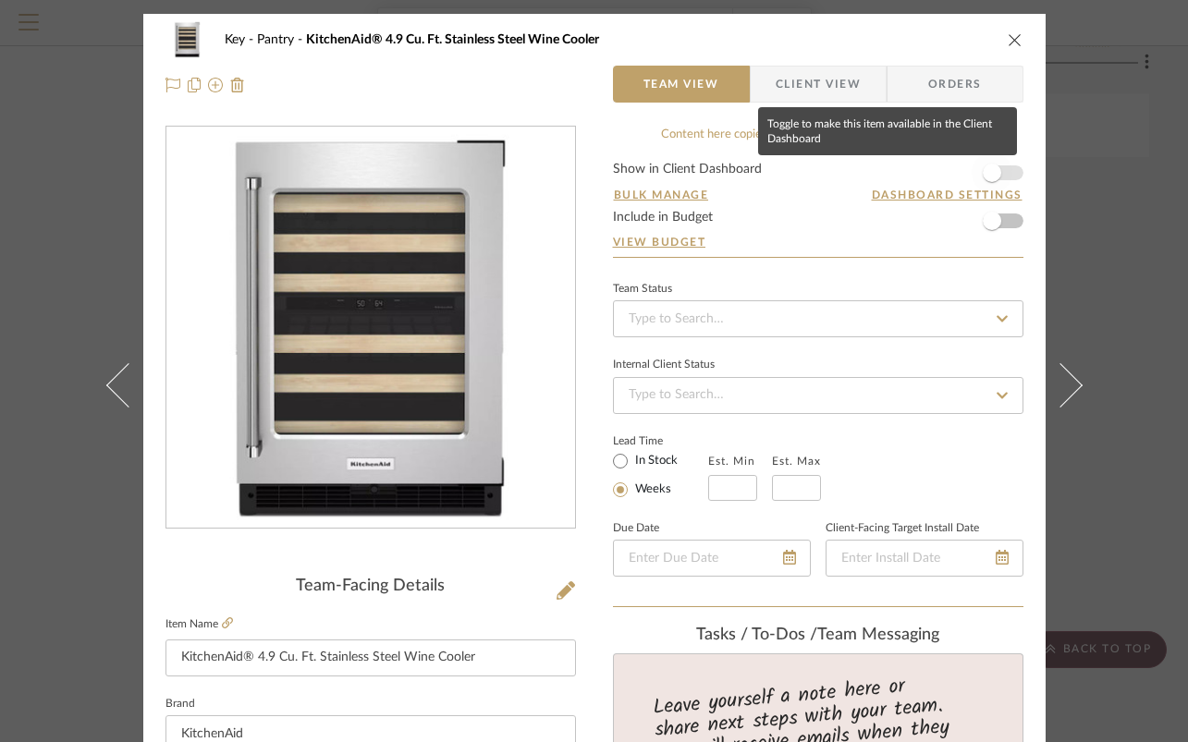
click at [1000, 178] on span "button" at bounding box center [991, 173] width 41 height 41
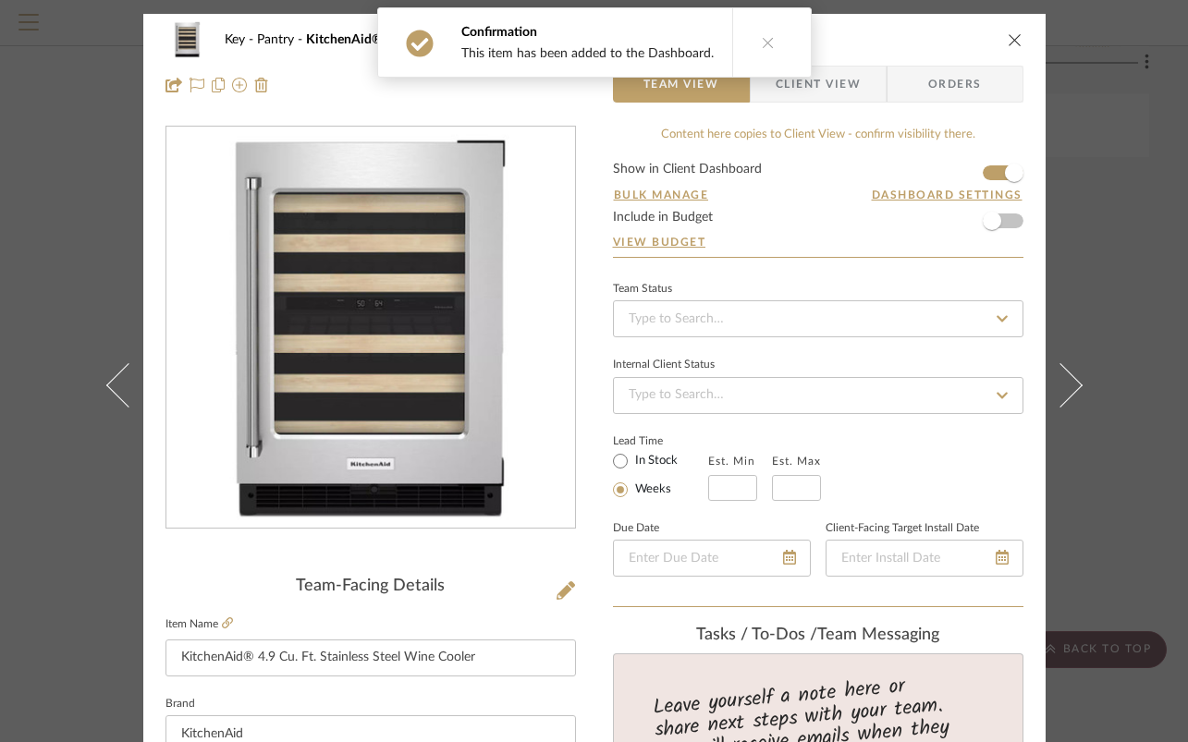
click at [1130, 294] on div "Key Pantry KitchenAid® 4.9 Cu. Ft. Stainless Steel Wine Cooler Team View Client…" at bounding box center [594, 371] width 1188 height 742
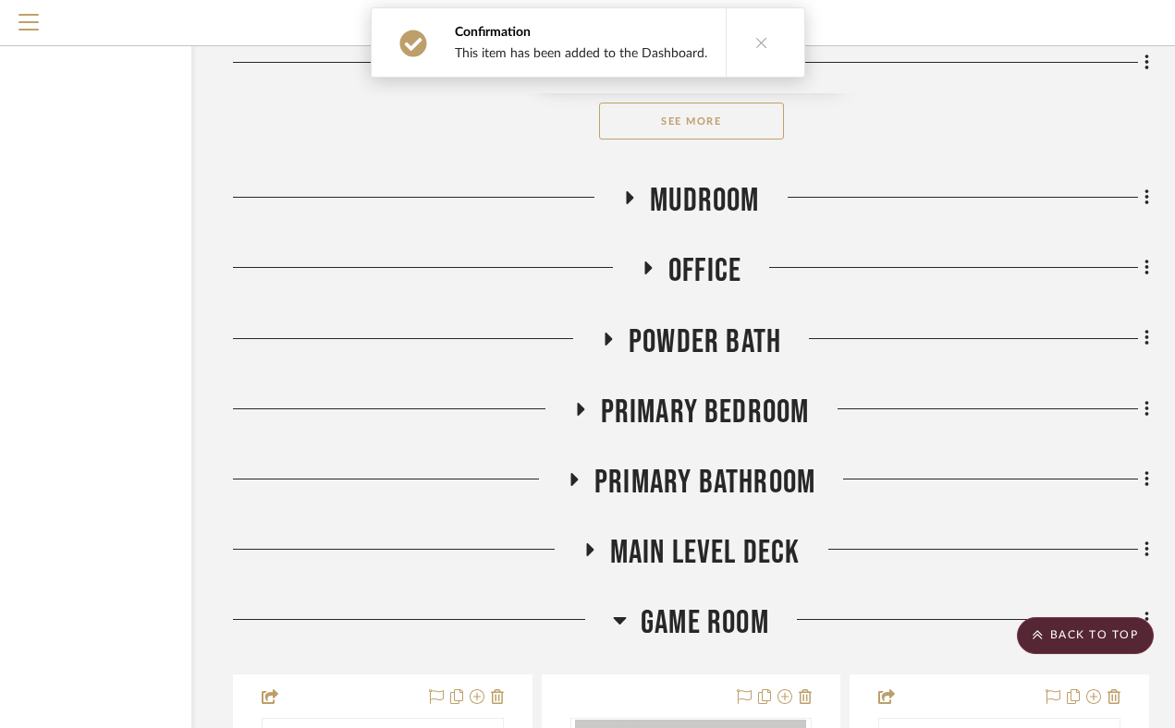
scroll to position [13352, 156]
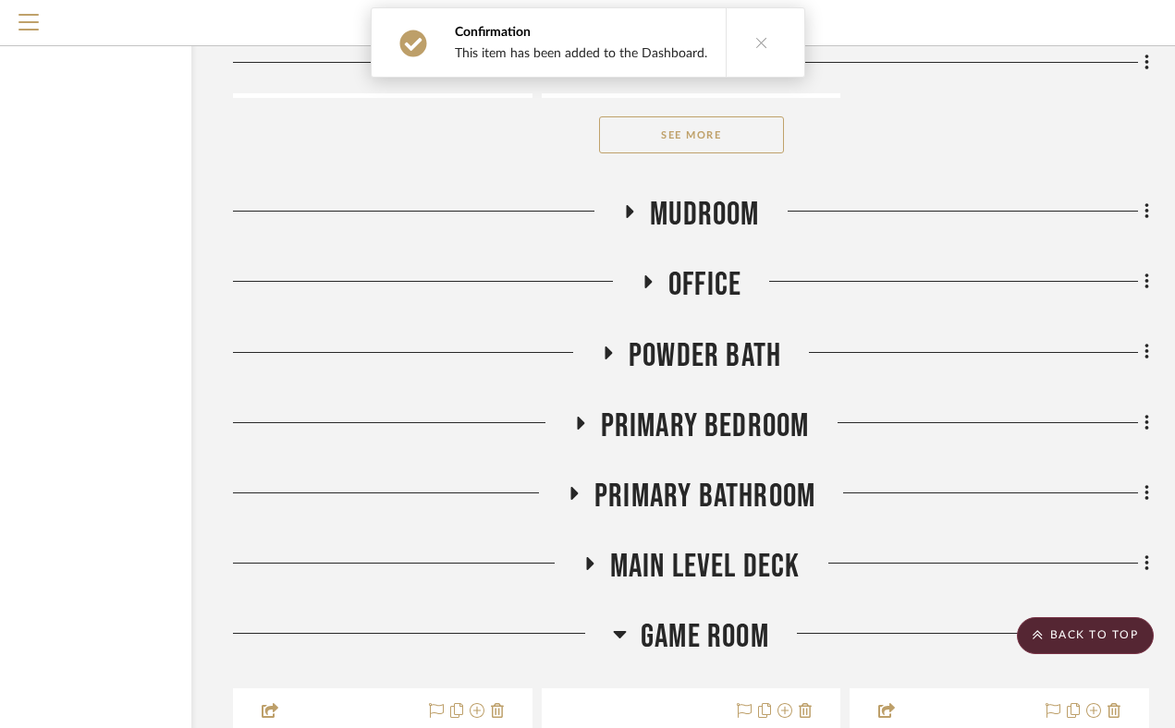
click at [625, 219] on icon at bounding box center [629, 212] width 22 height 14
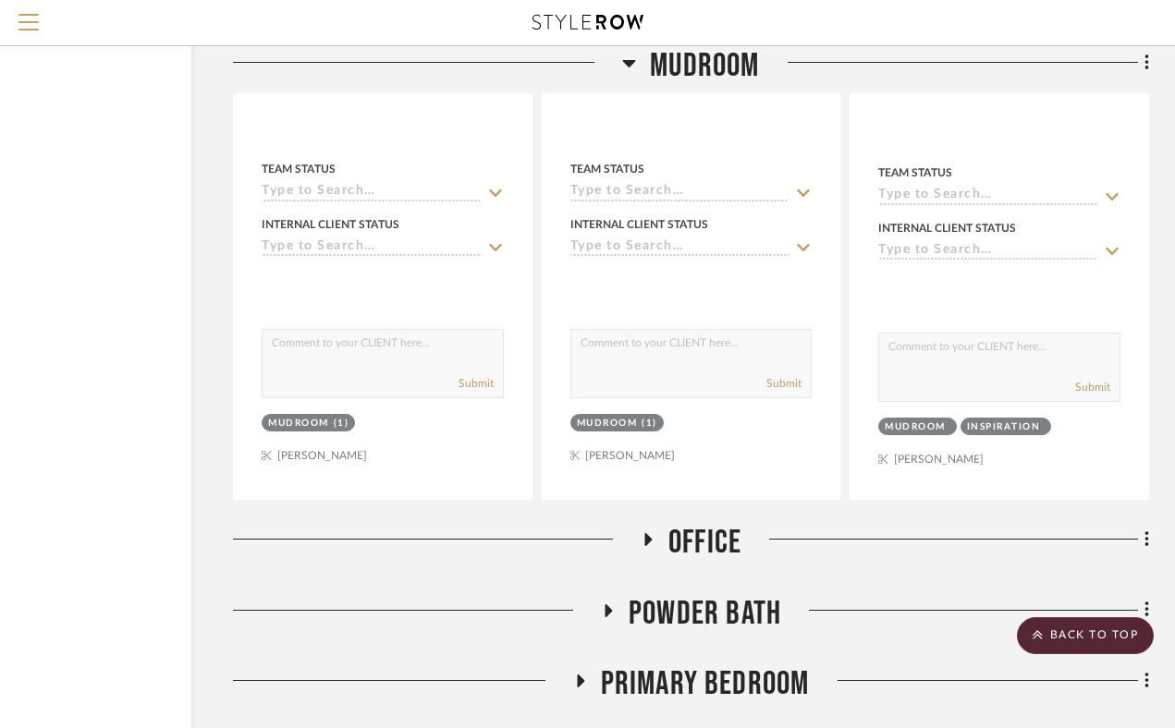
scroll to position [14874, 156]
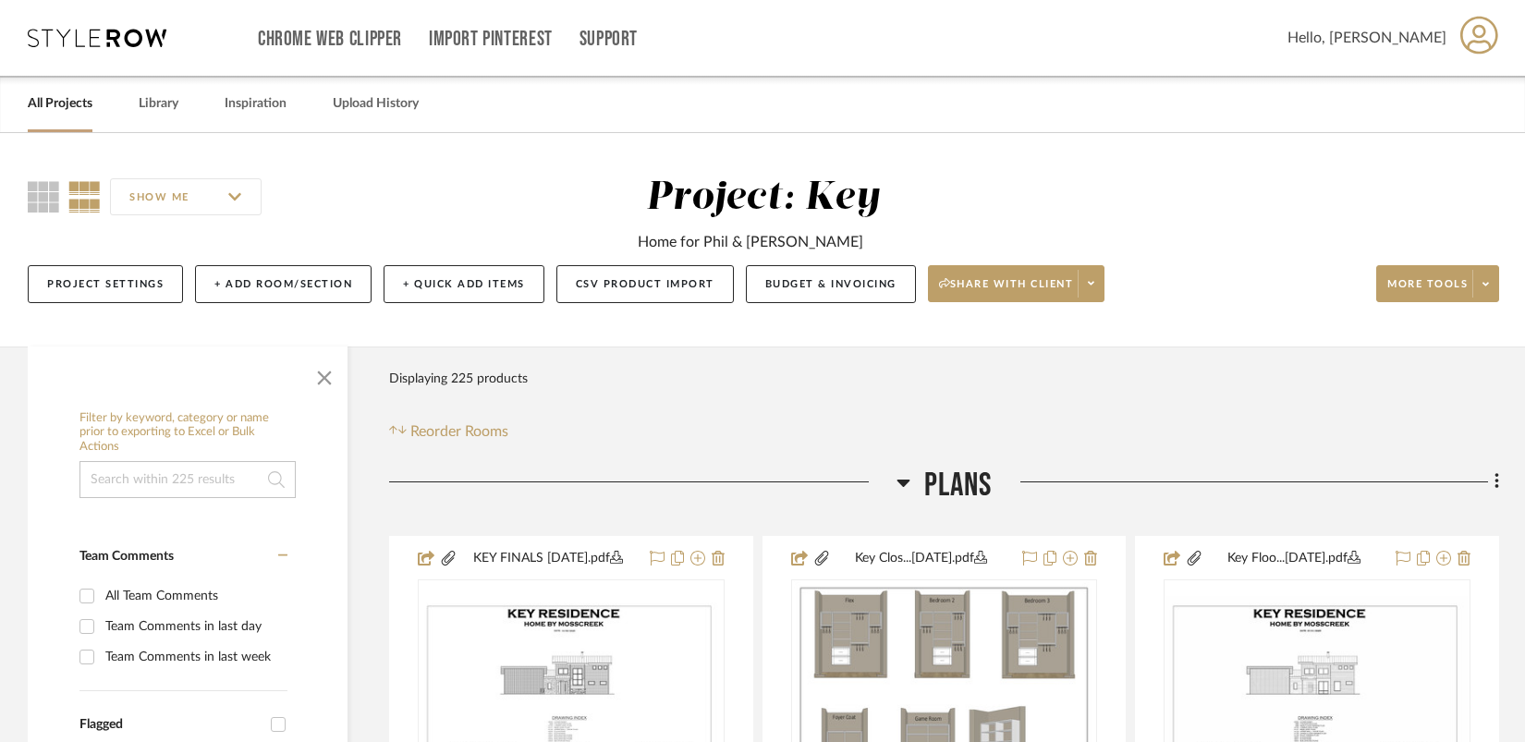
click at [905, 479] on icon at bounding box center [904, 482] width 14 height 22
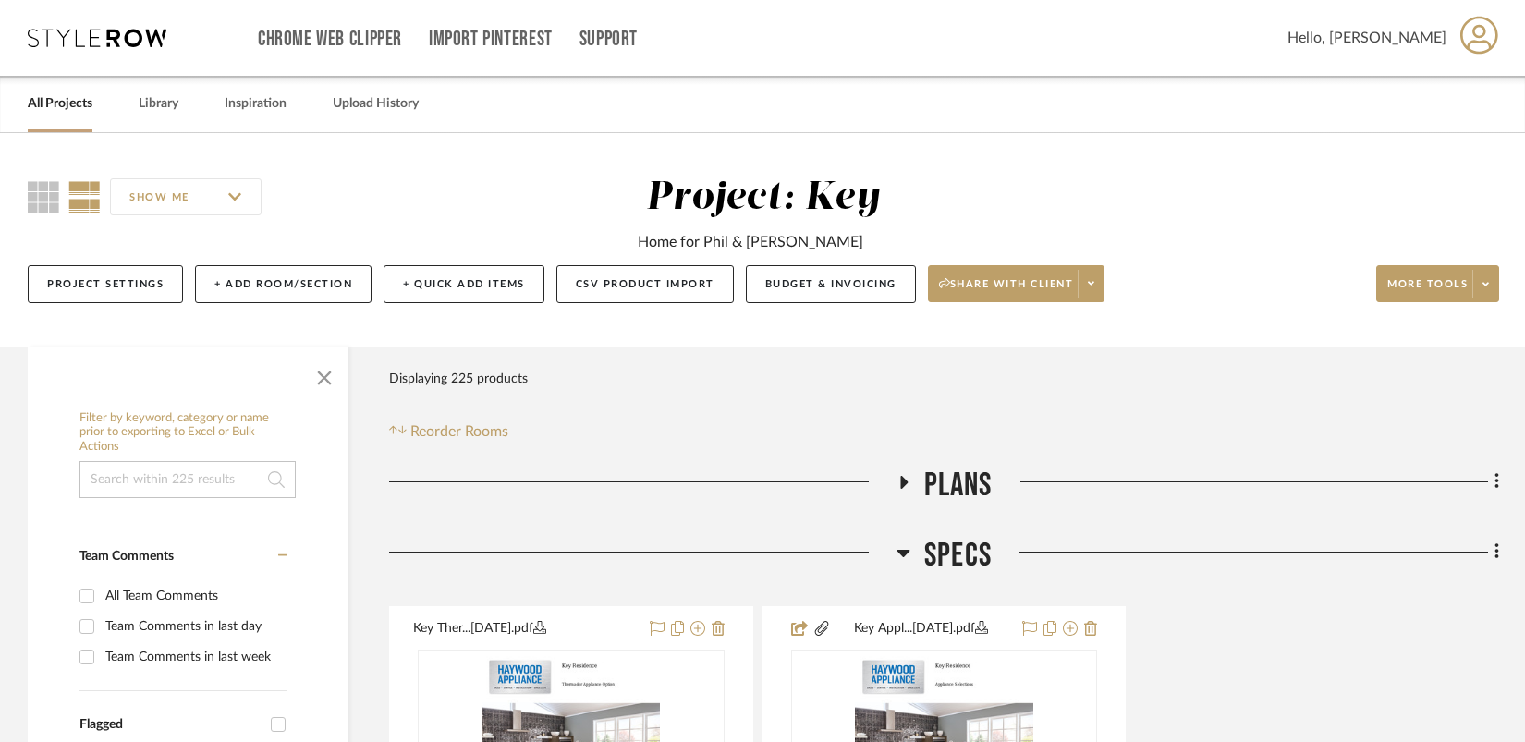
click at [904, 545] on icon at bounding box center [904, 553] width 14 height 22
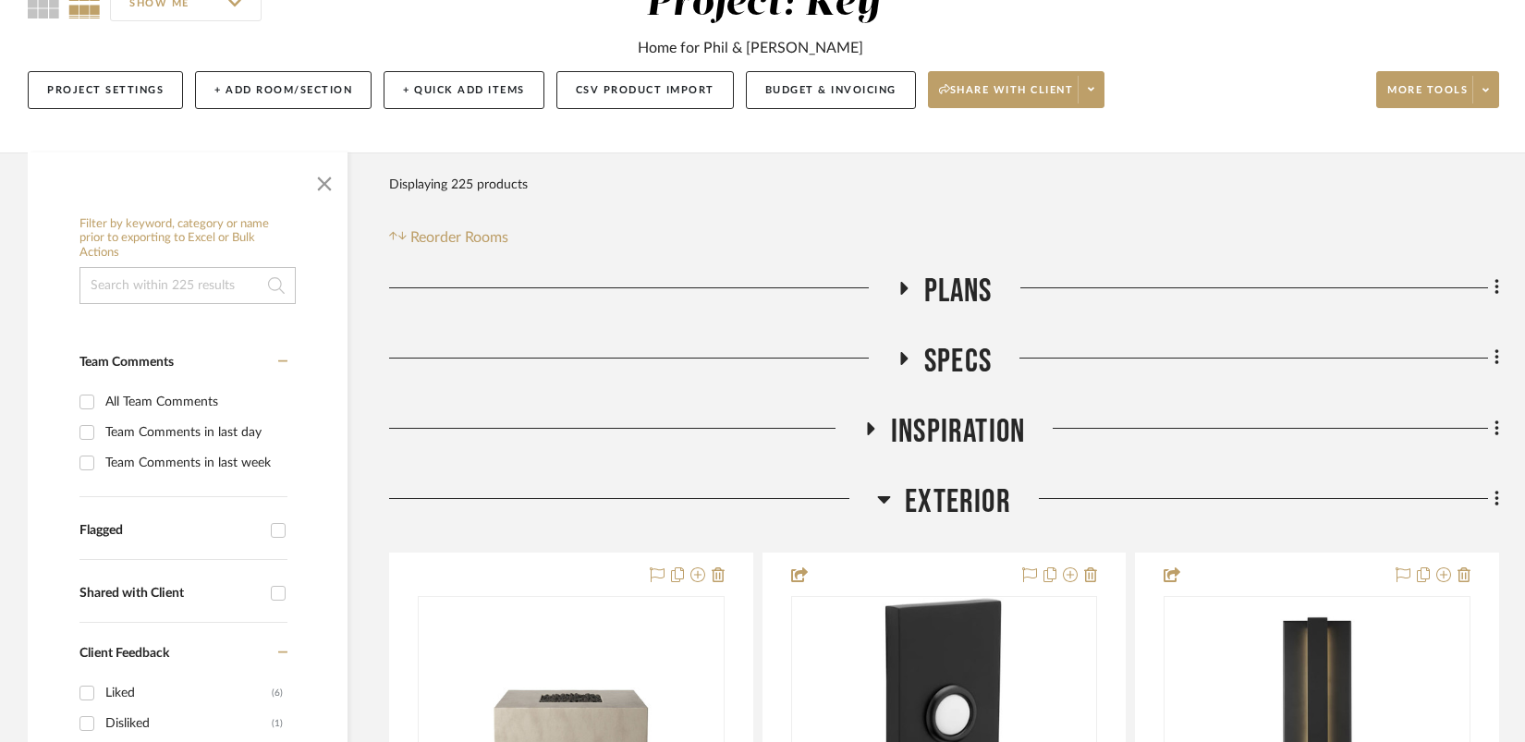
scroll to position [209, 0]
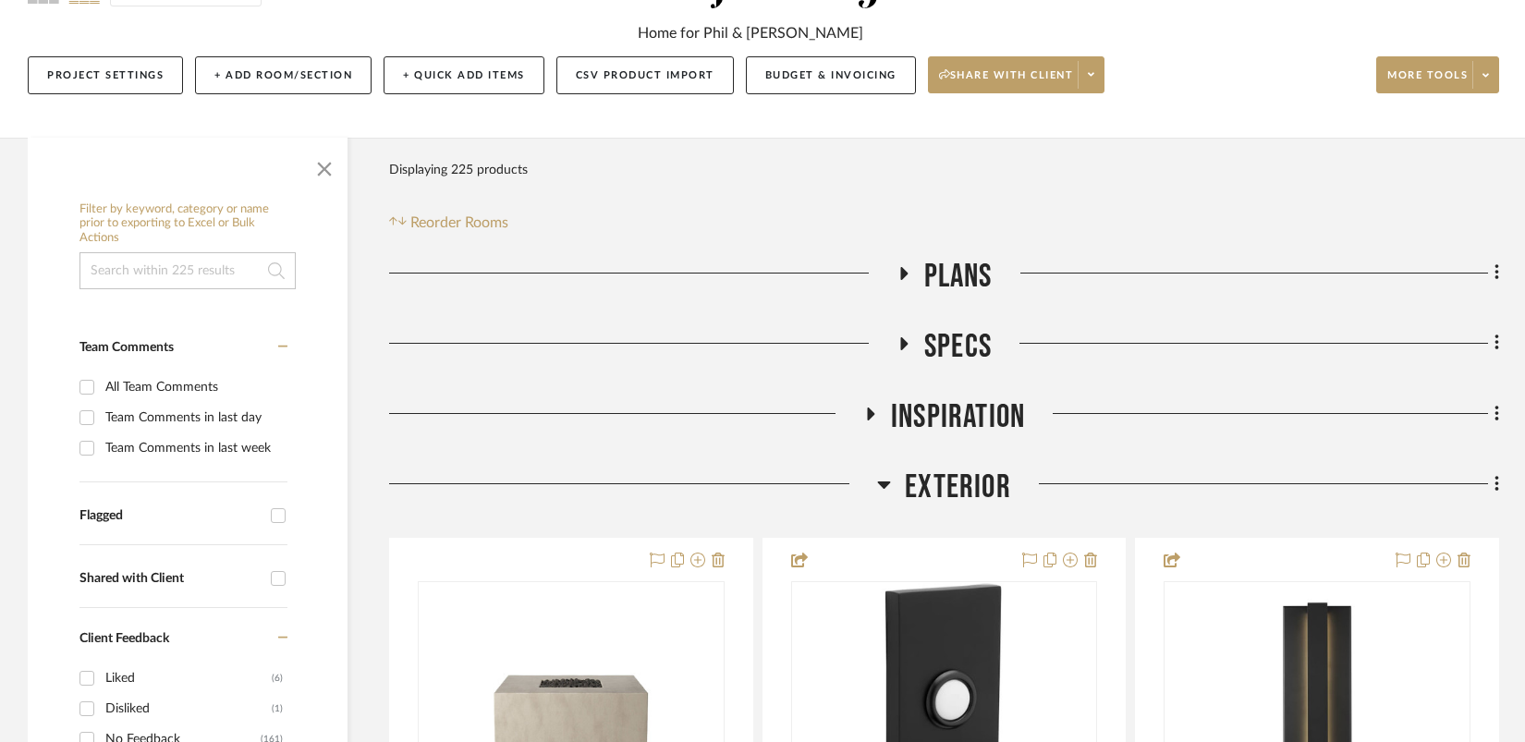
click at [883, 487] on icon at bounding box center [884, 485] width 13 height 7
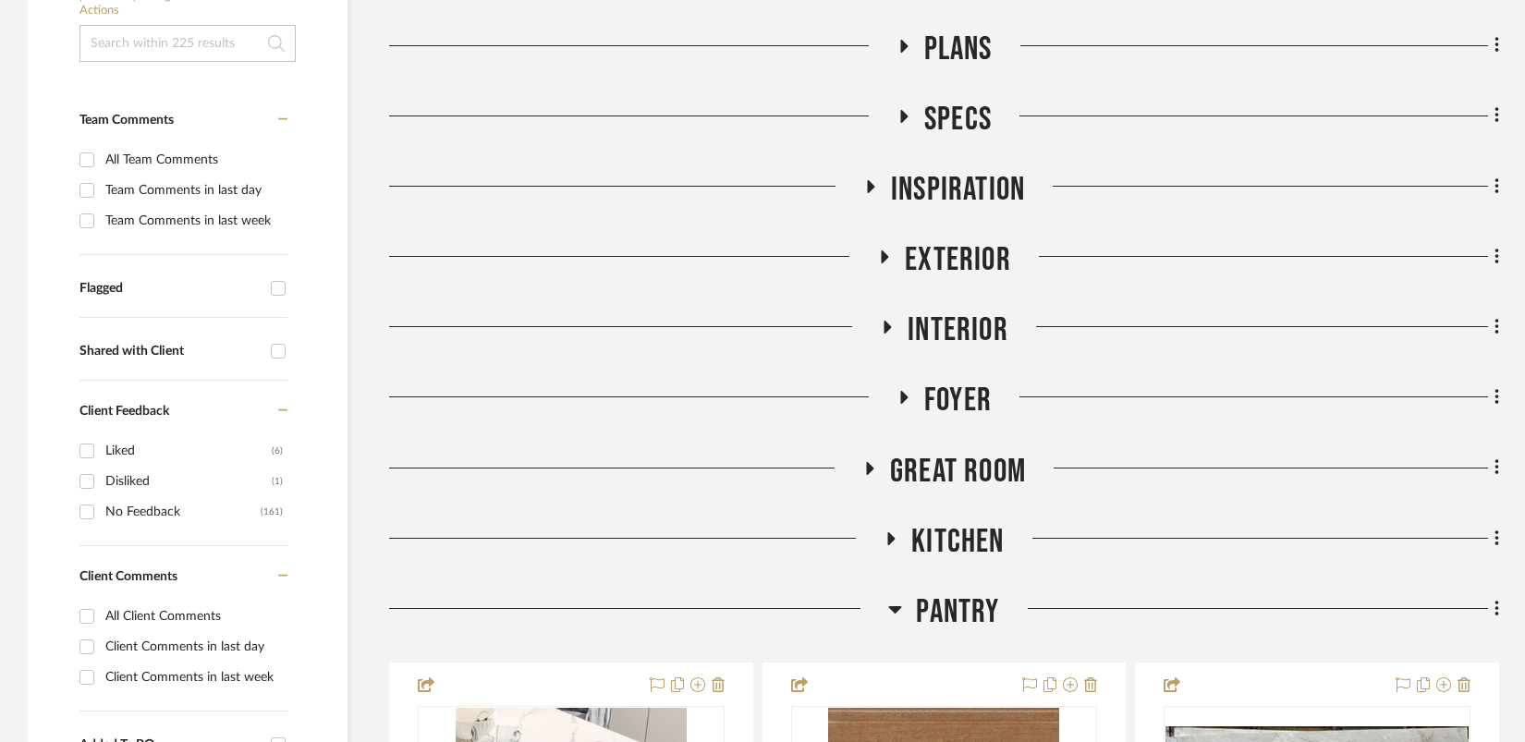
scroll to position [475, 0]
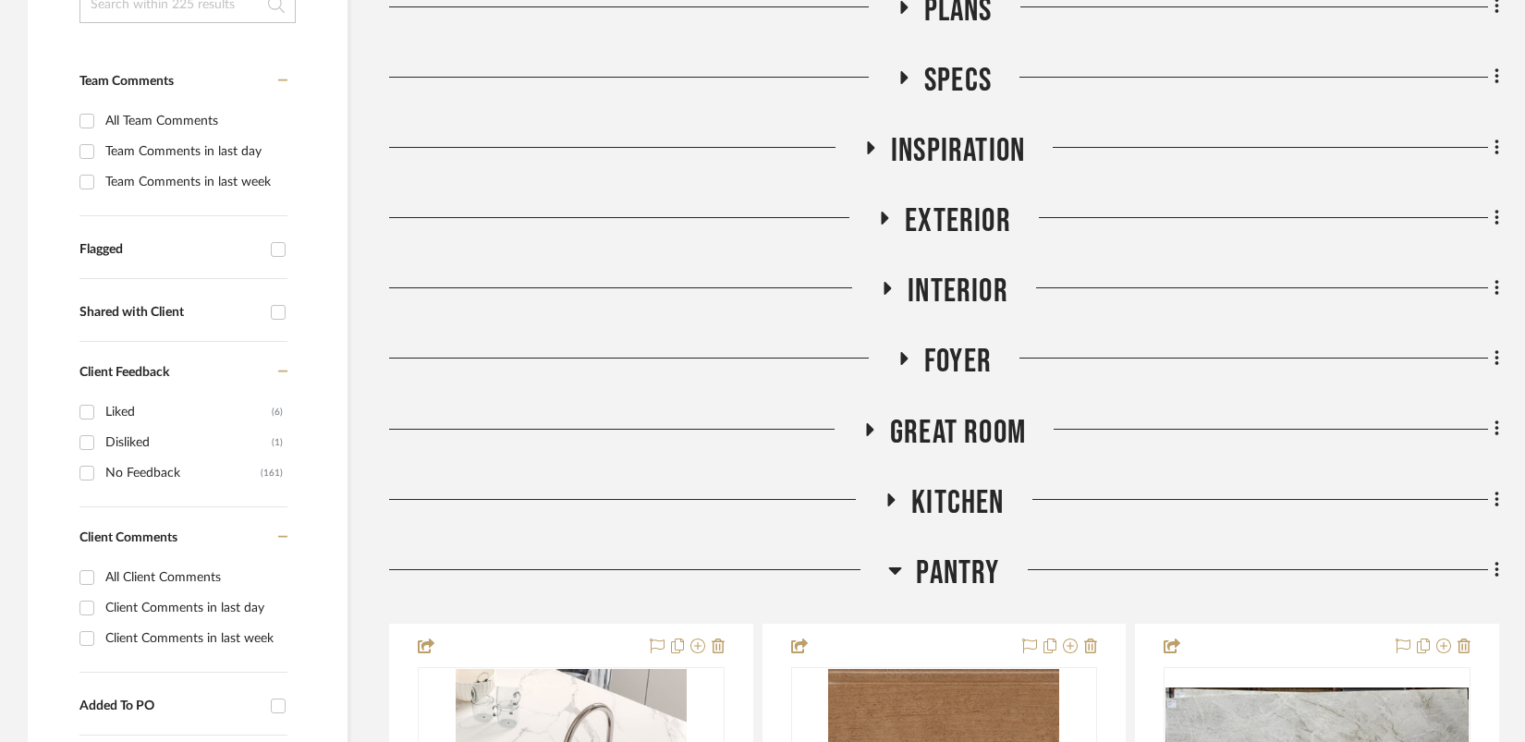
click at [895, 495] on icon at bounding box center [891, 500] width 22 height 14
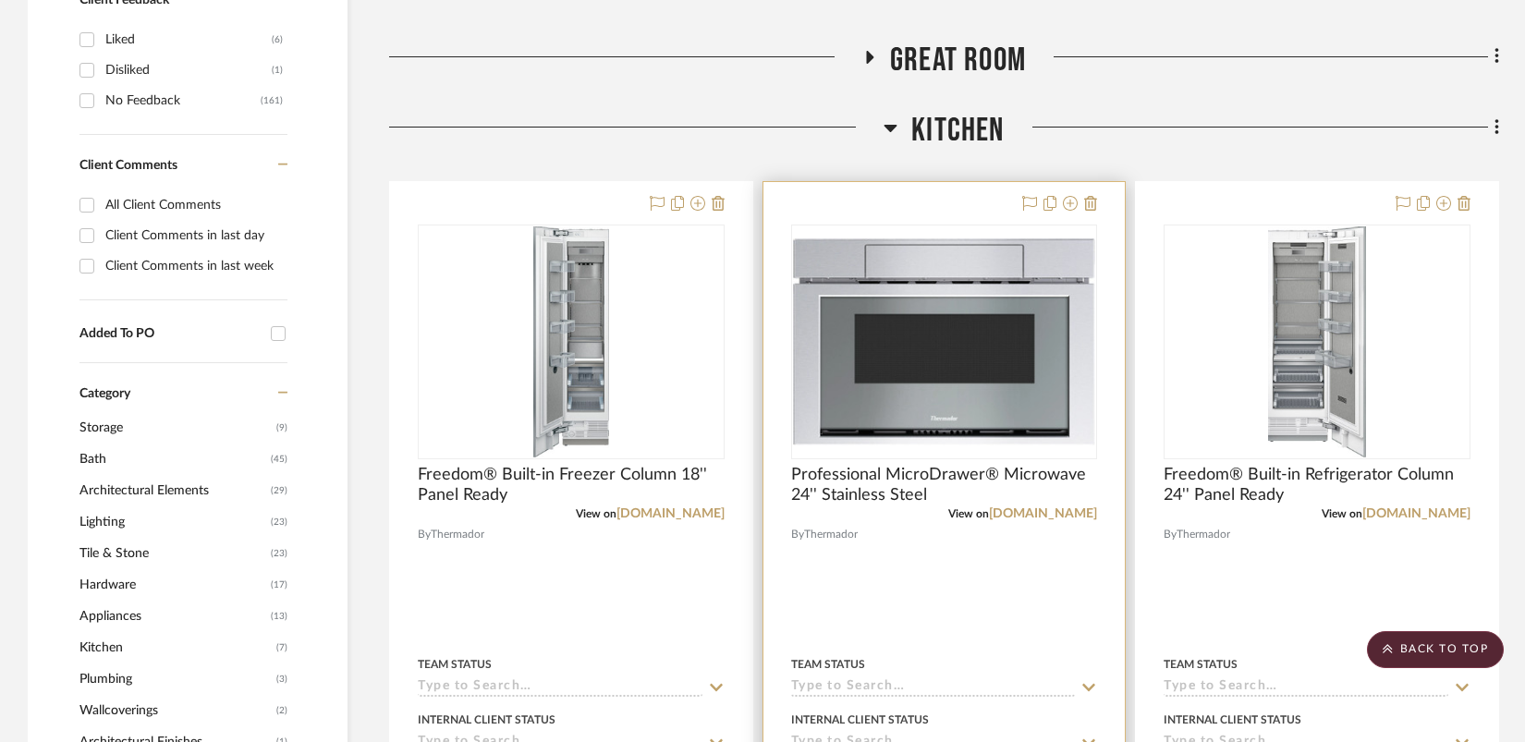
scroll to position [885, 0]
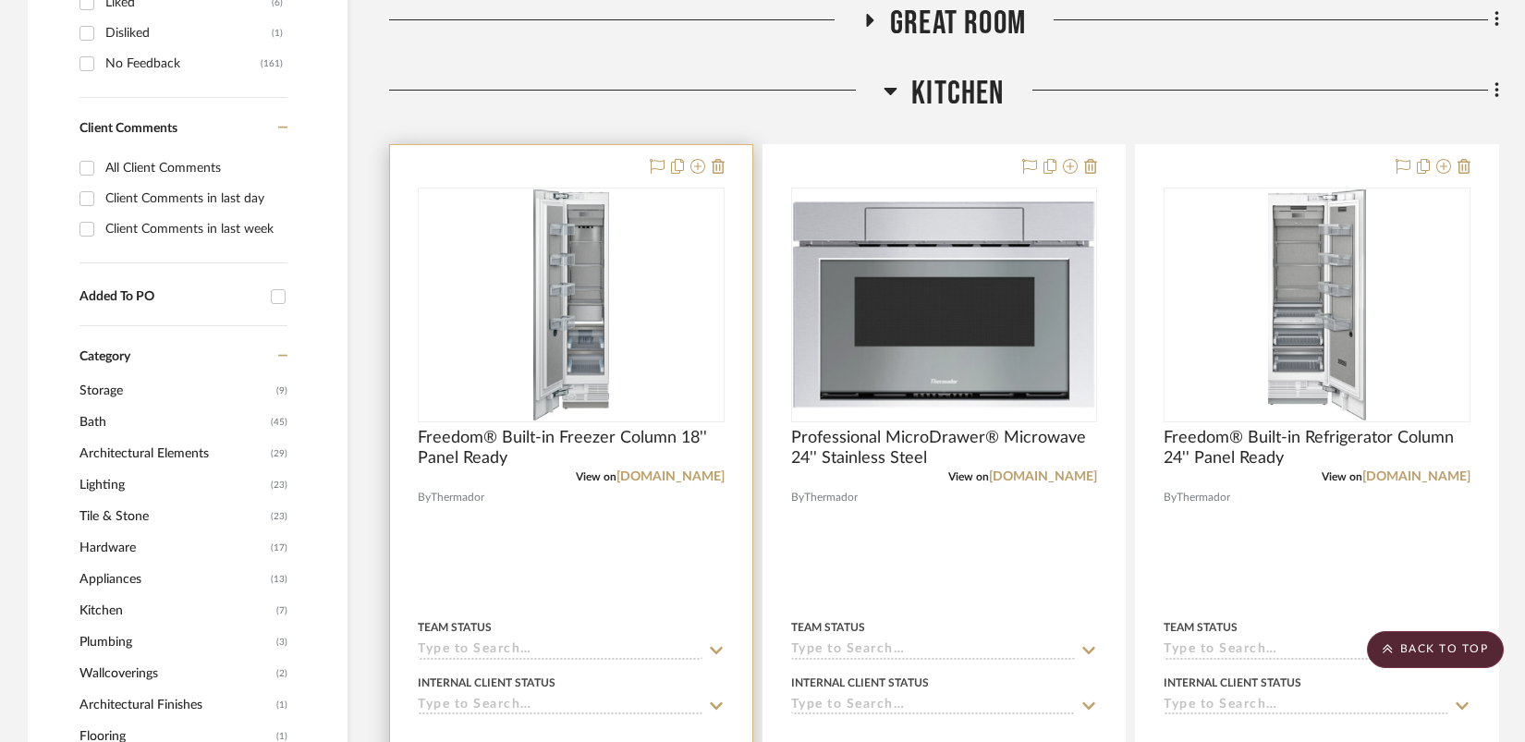
click at [606, 367] on img "0" at bounding box center [571, 304] width 76 height 231
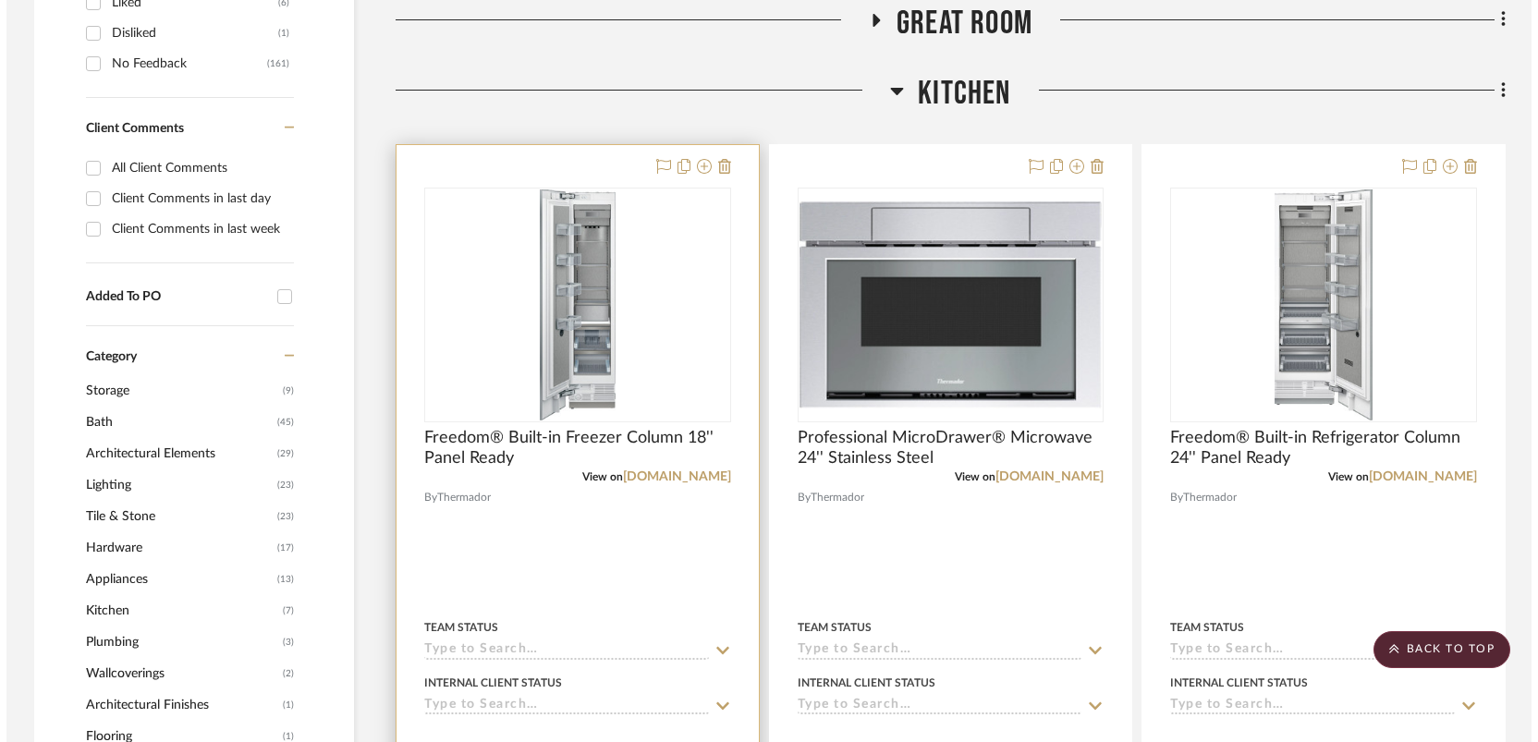
scroll to position [0, 0]
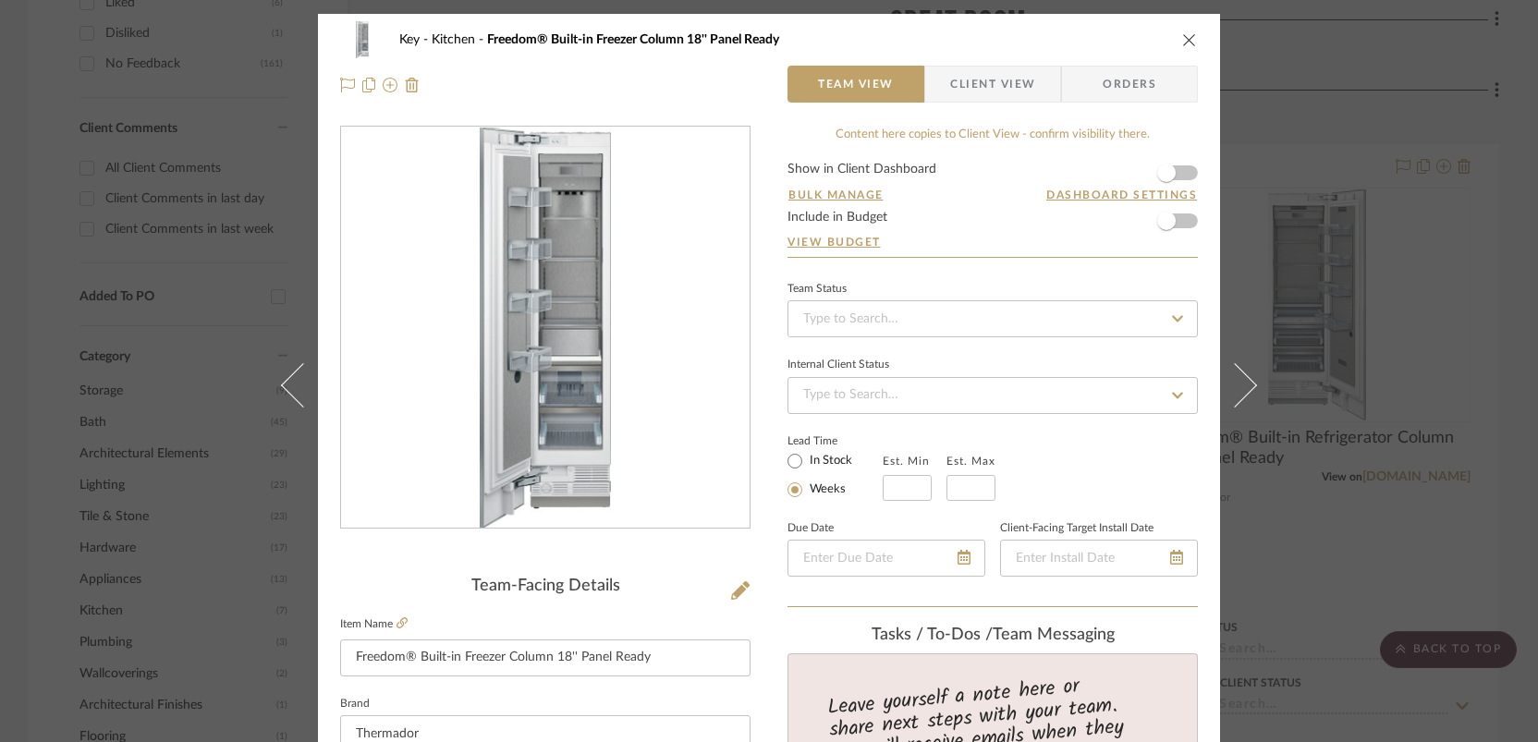
click at [1183, 174] on form "Show in Client Dashboard Bulk Manage Dashboard Settings Include in Budget View …" at bounding box center [993, 210] width 410 height 94
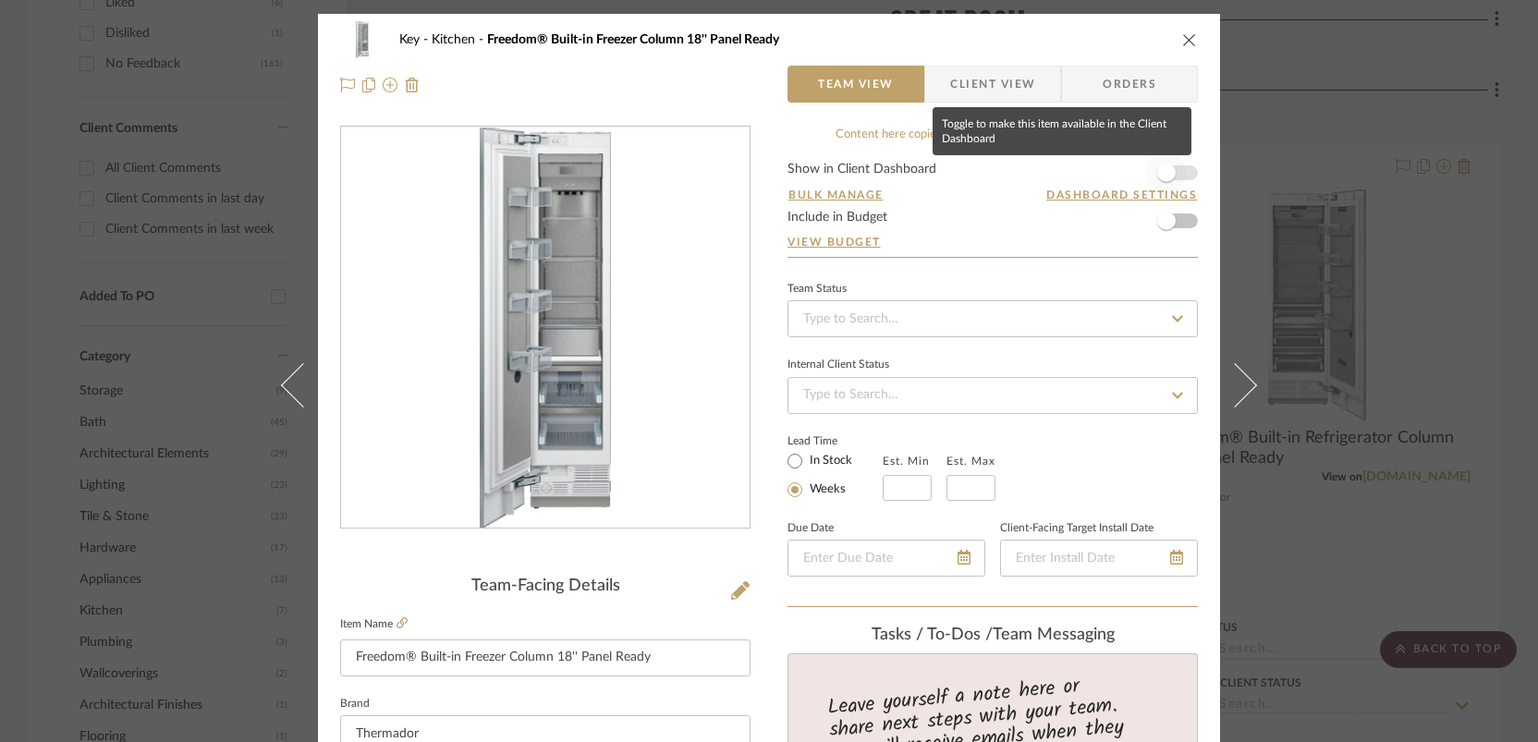
click at [1175, 176] on span "button" at bounding box center [1166, 173] width 41 height 41
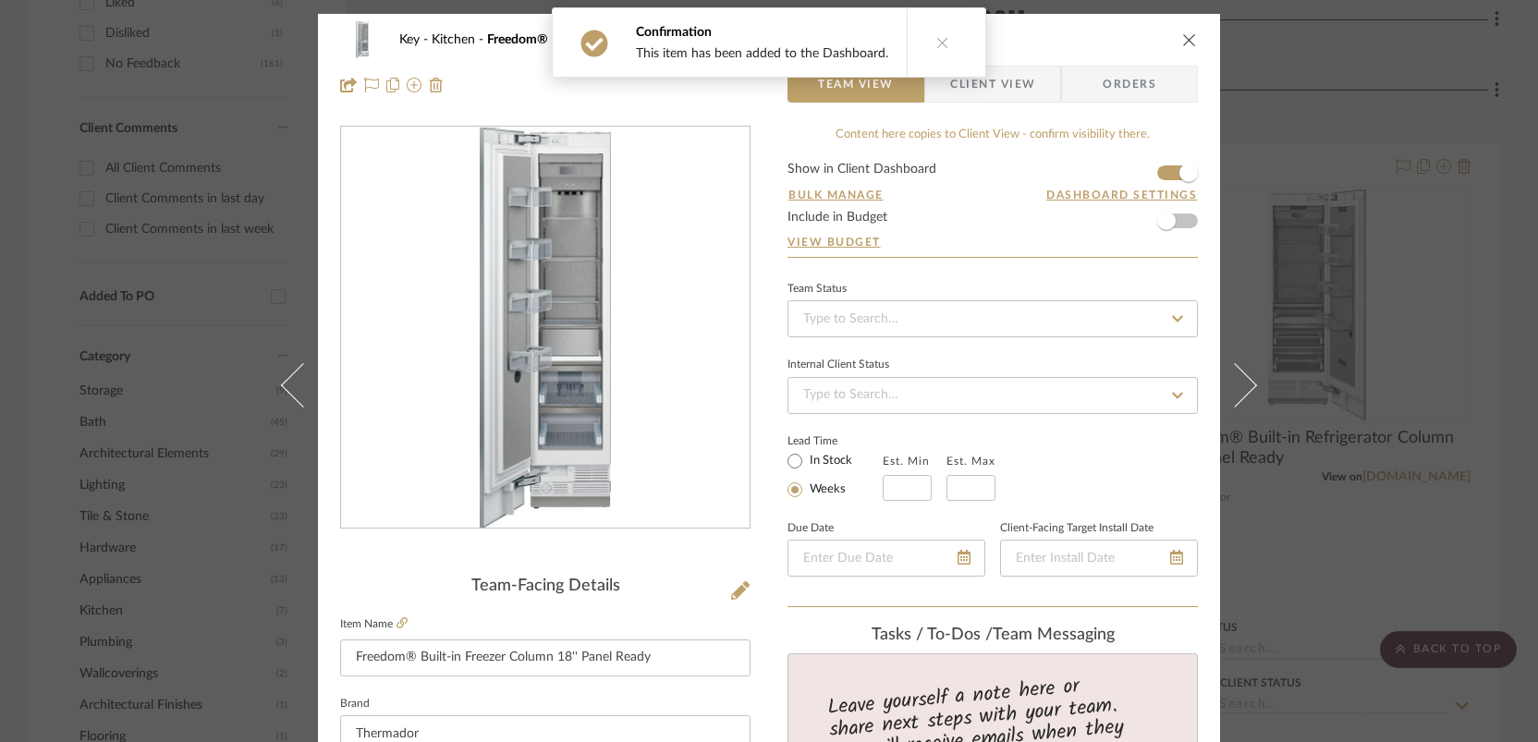
click at [1187, 254] on div "Key Kitchen Freedom® Built-in Freezer Column 18'' Panel Ready Team View Client …" at bounding box center [769, 371] width 1538 height 742
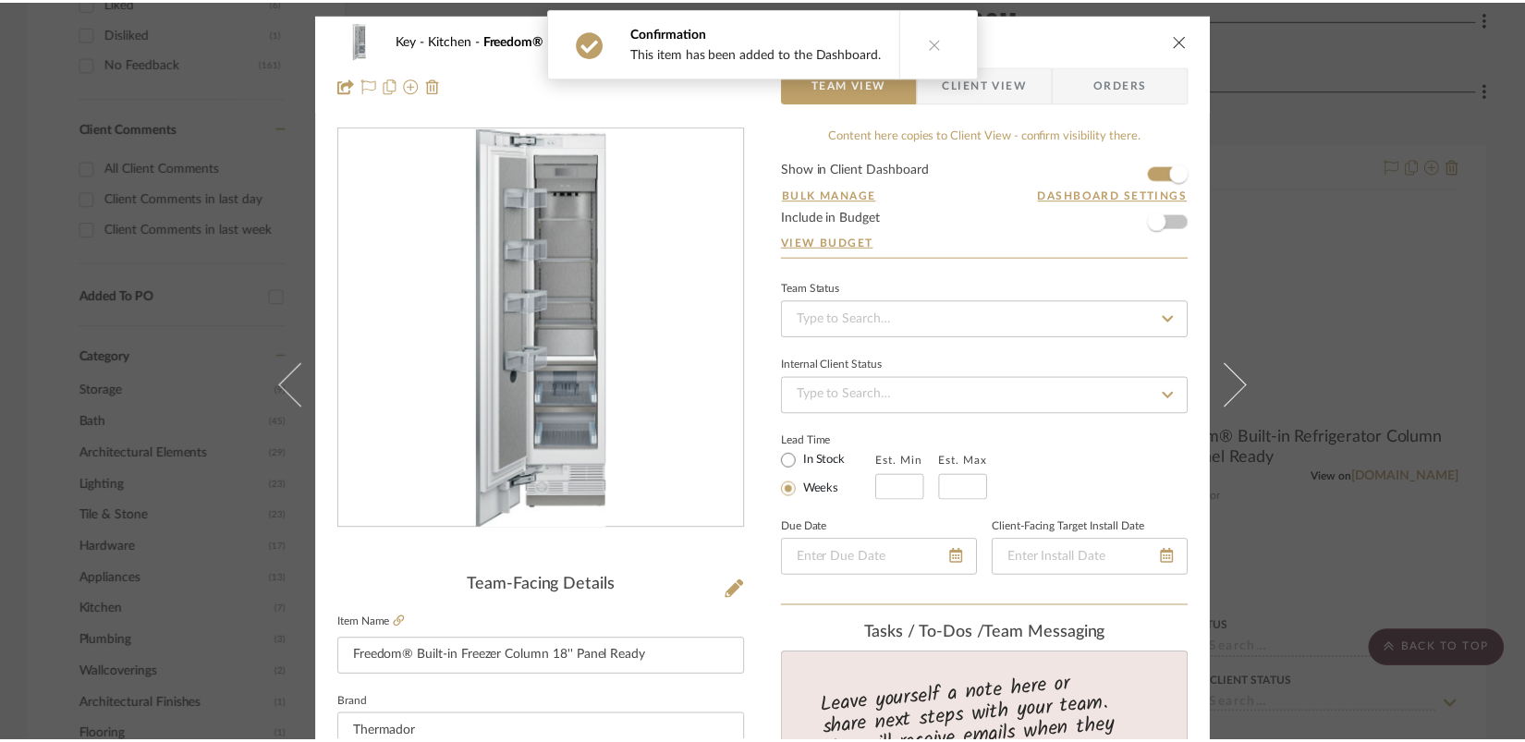
scroll to position [885, 0]
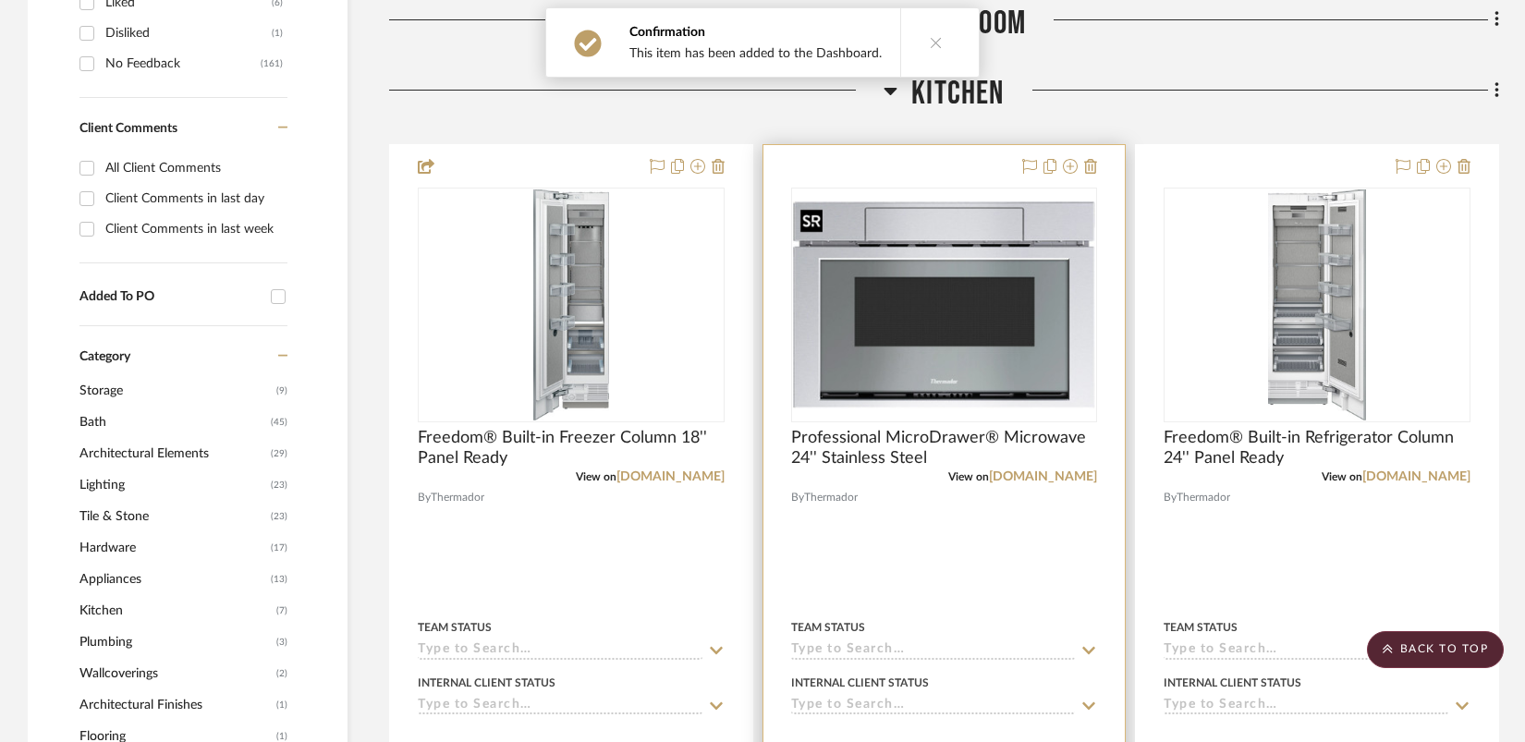
click at [0, 0] on img at bounding box center [0, 0] width 0 height 0
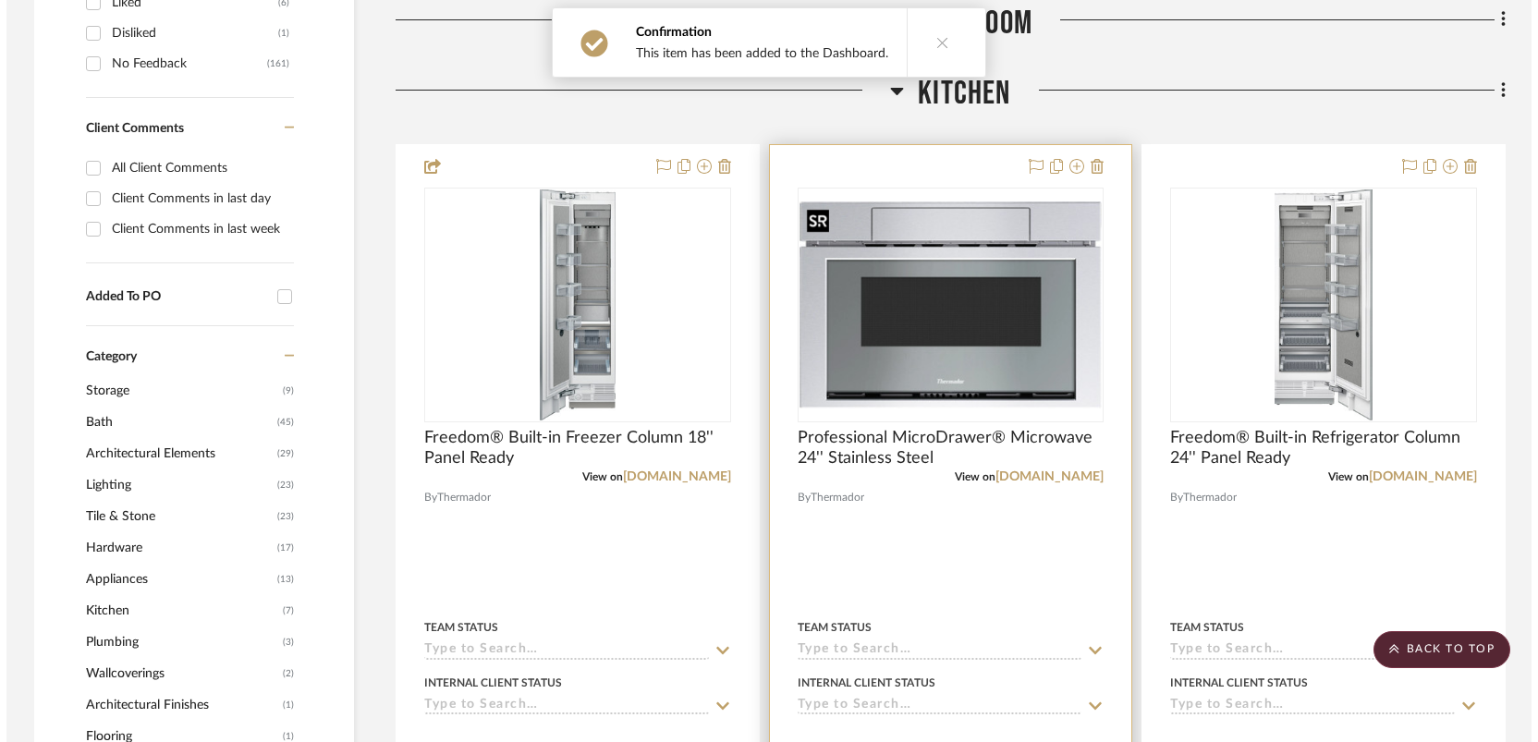
scroll to position [0, 0]
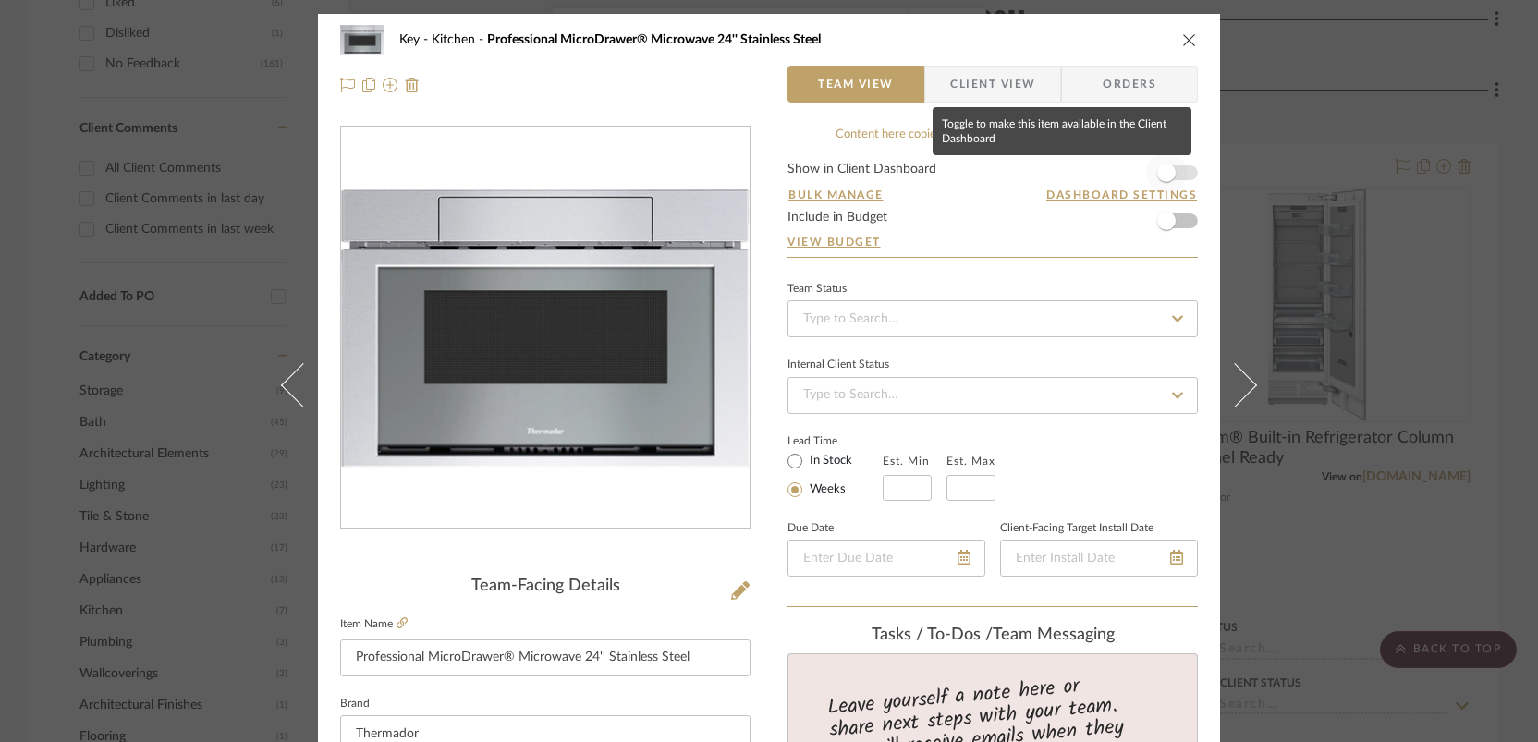
click at [1178, 177] on span "button" at bounding box center [1166, 173] width 41 height 41
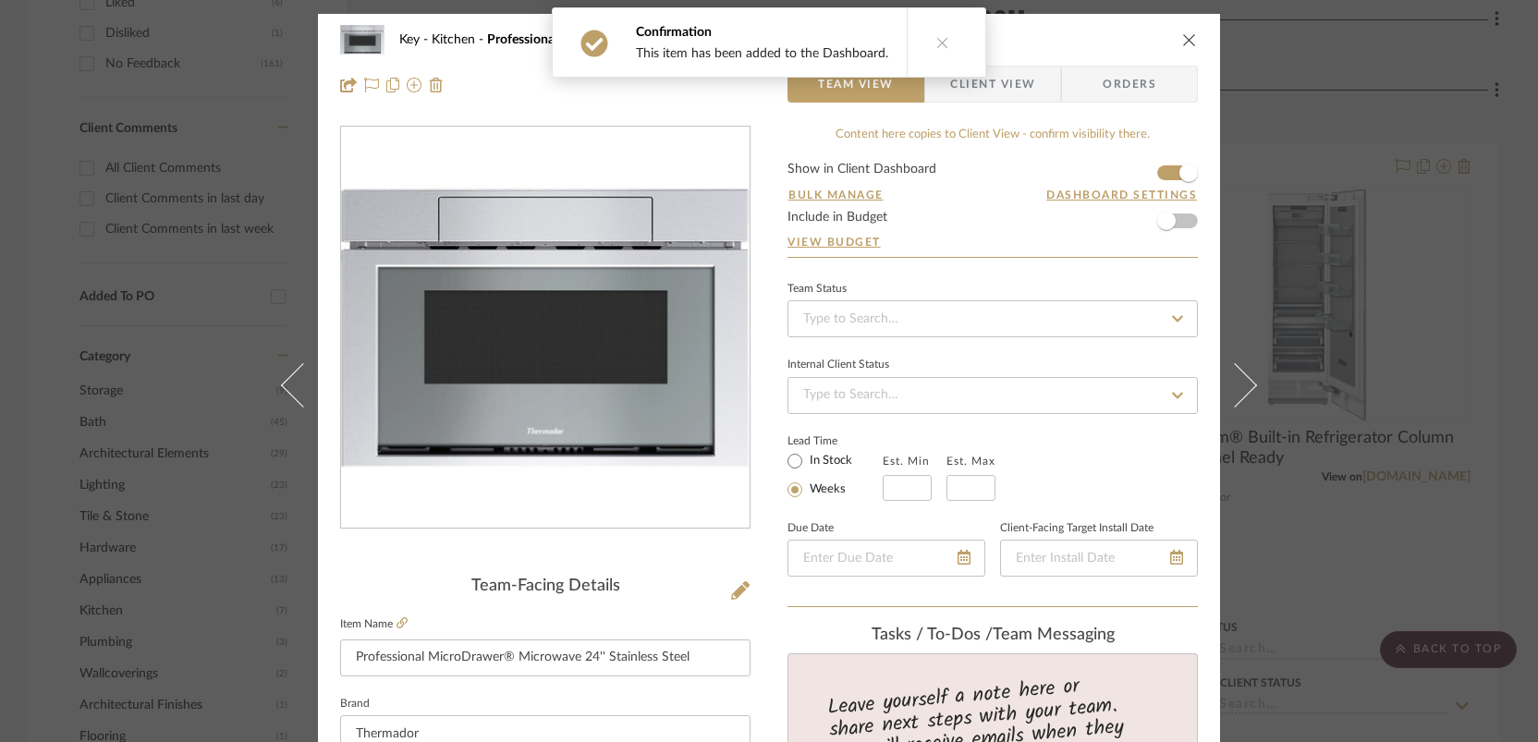
click at [1187, 287] on div "Key Kitchen Professional MicroDrawer® Microwave 24'' Stainless Steel Team View …" at bounding box center [769, 371] width 1538 height 742
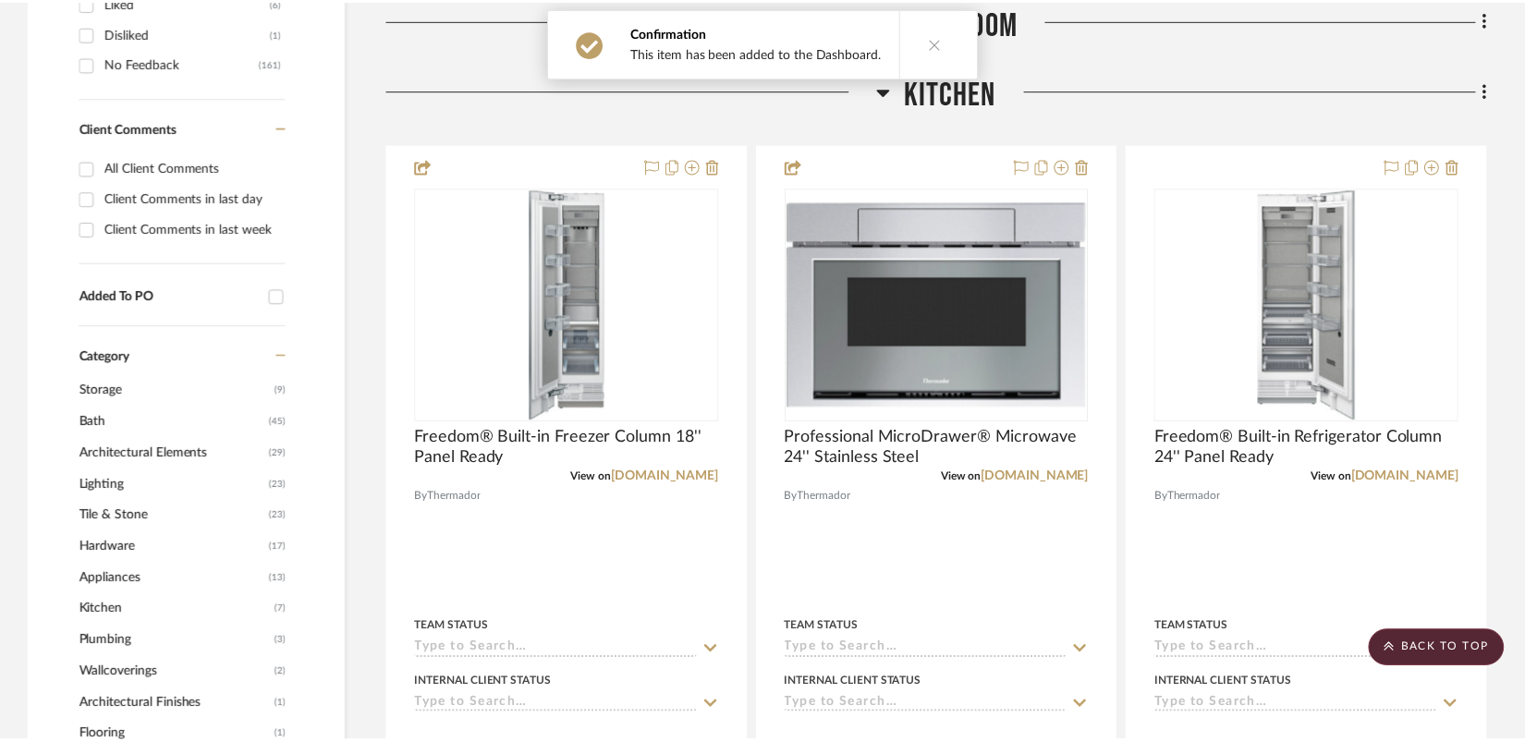
scroll to position [885, 0]
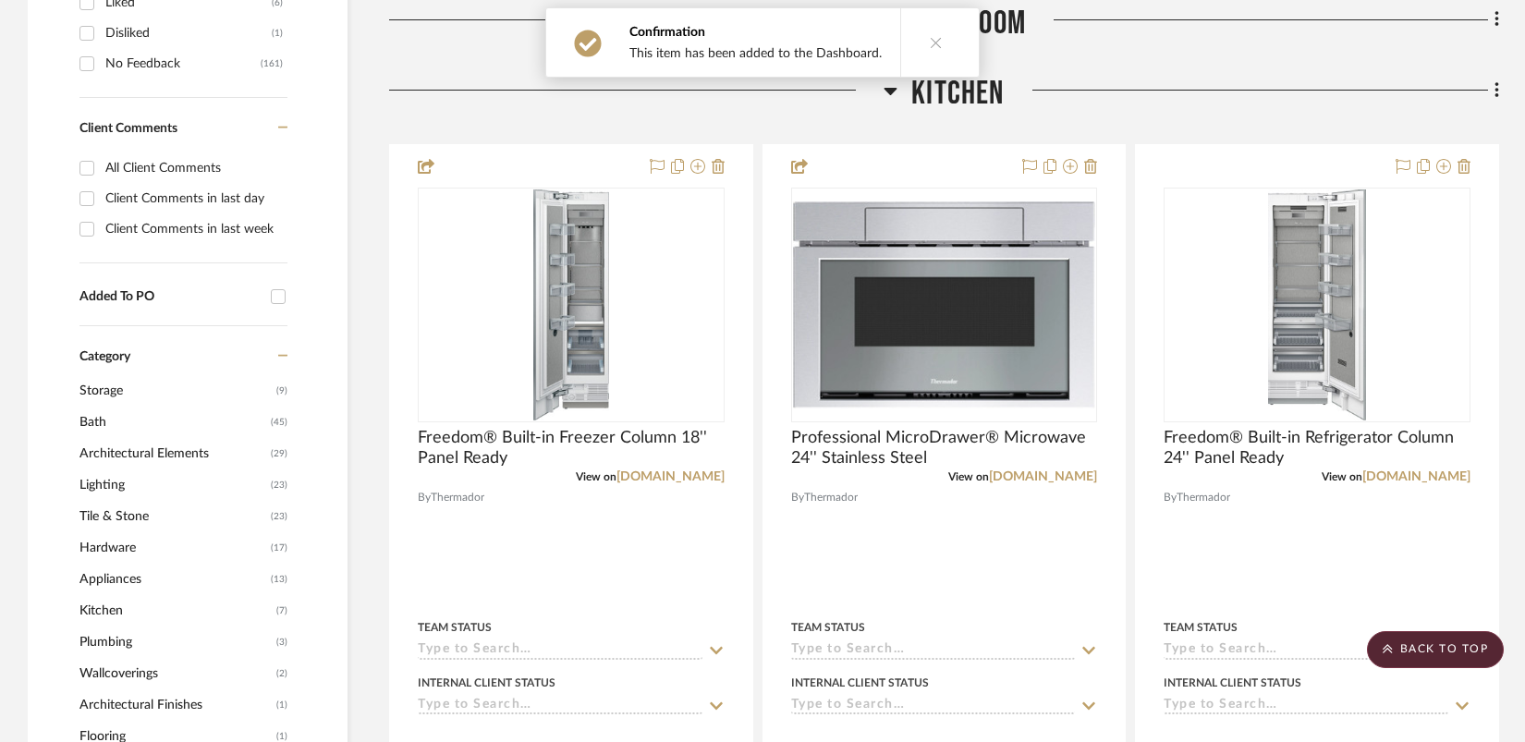
click at [1187, 287] on img "0" at bounding box center [1317, 304] width 98 height 231
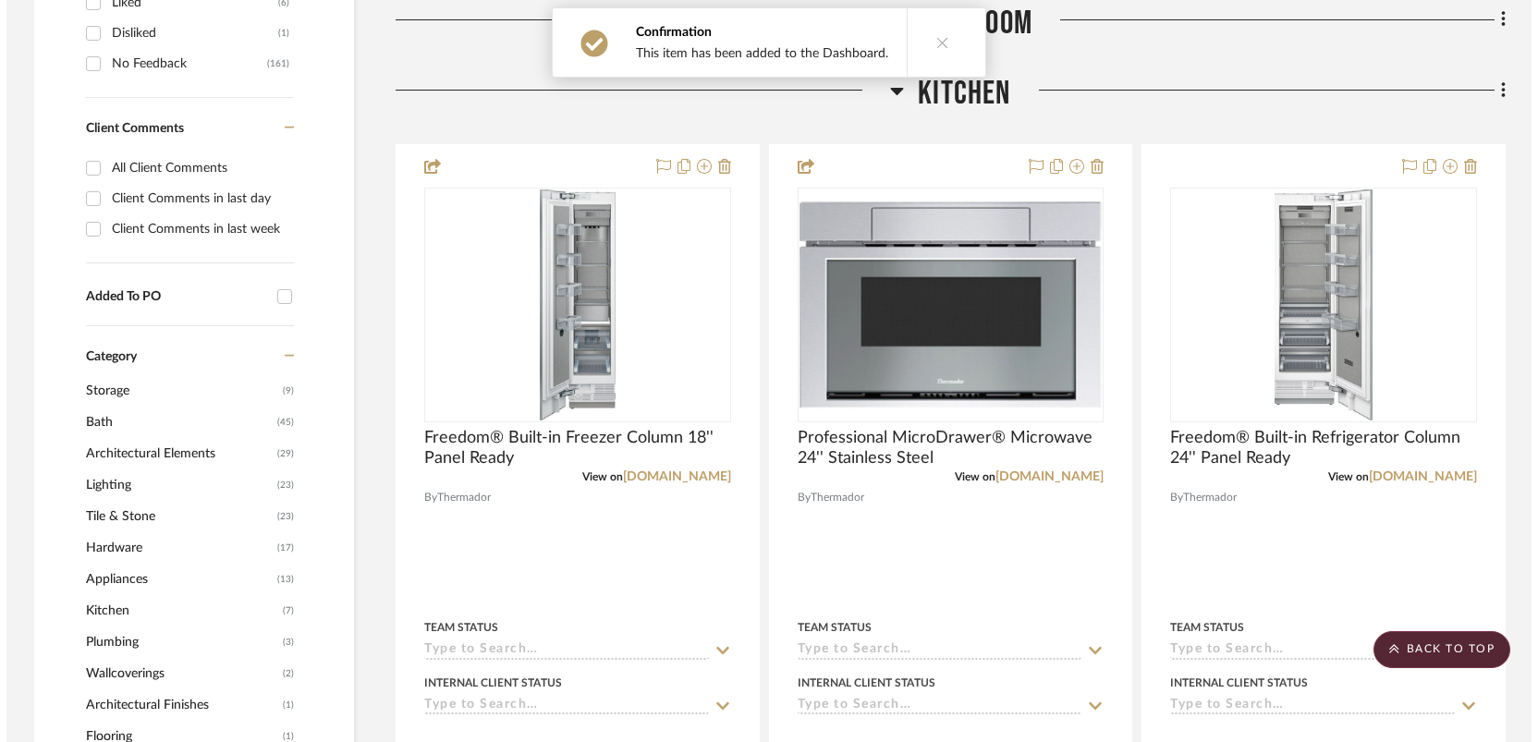
scroll to position [0, 0]
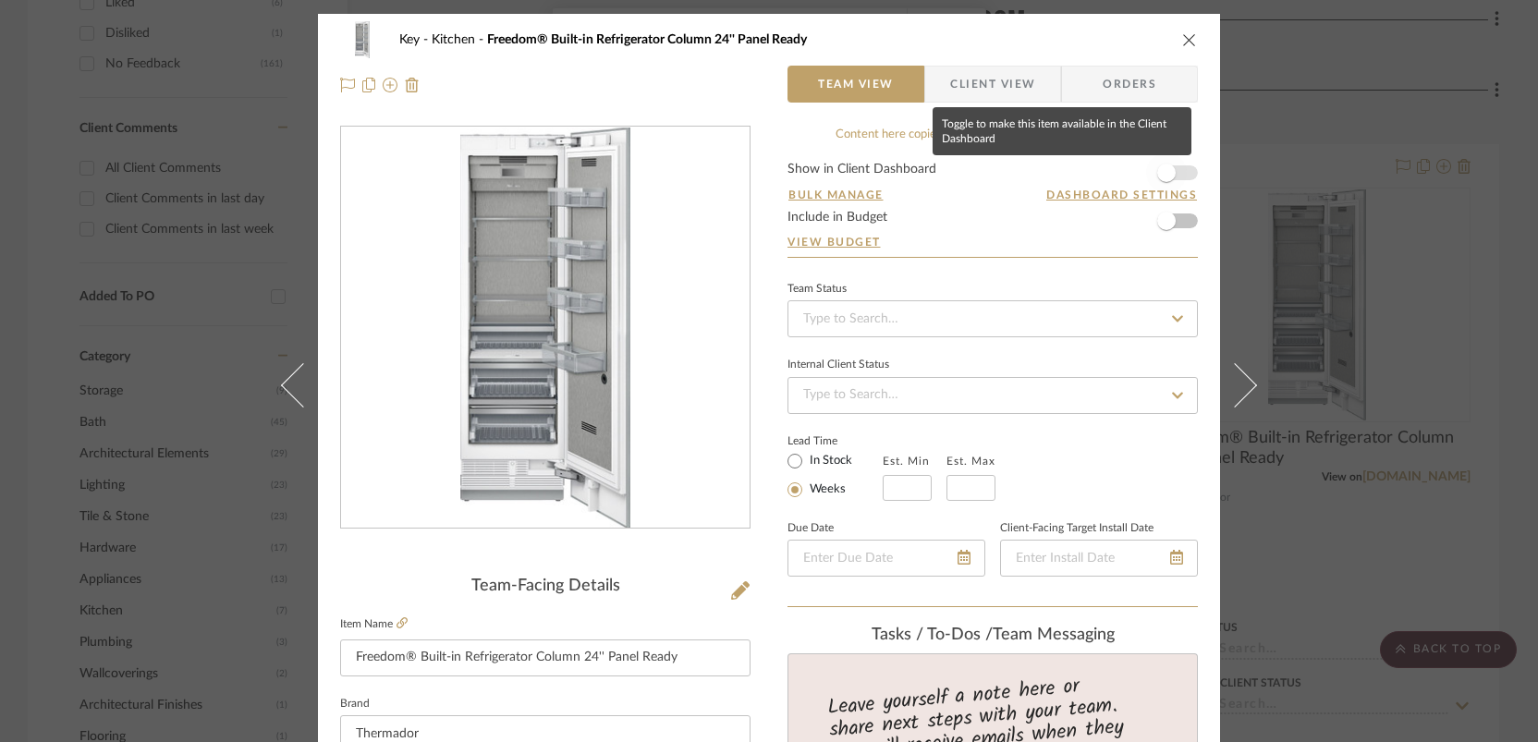
click at [1176, 182] on span "button" at bounding box center [1166, 173] width 41 height 41
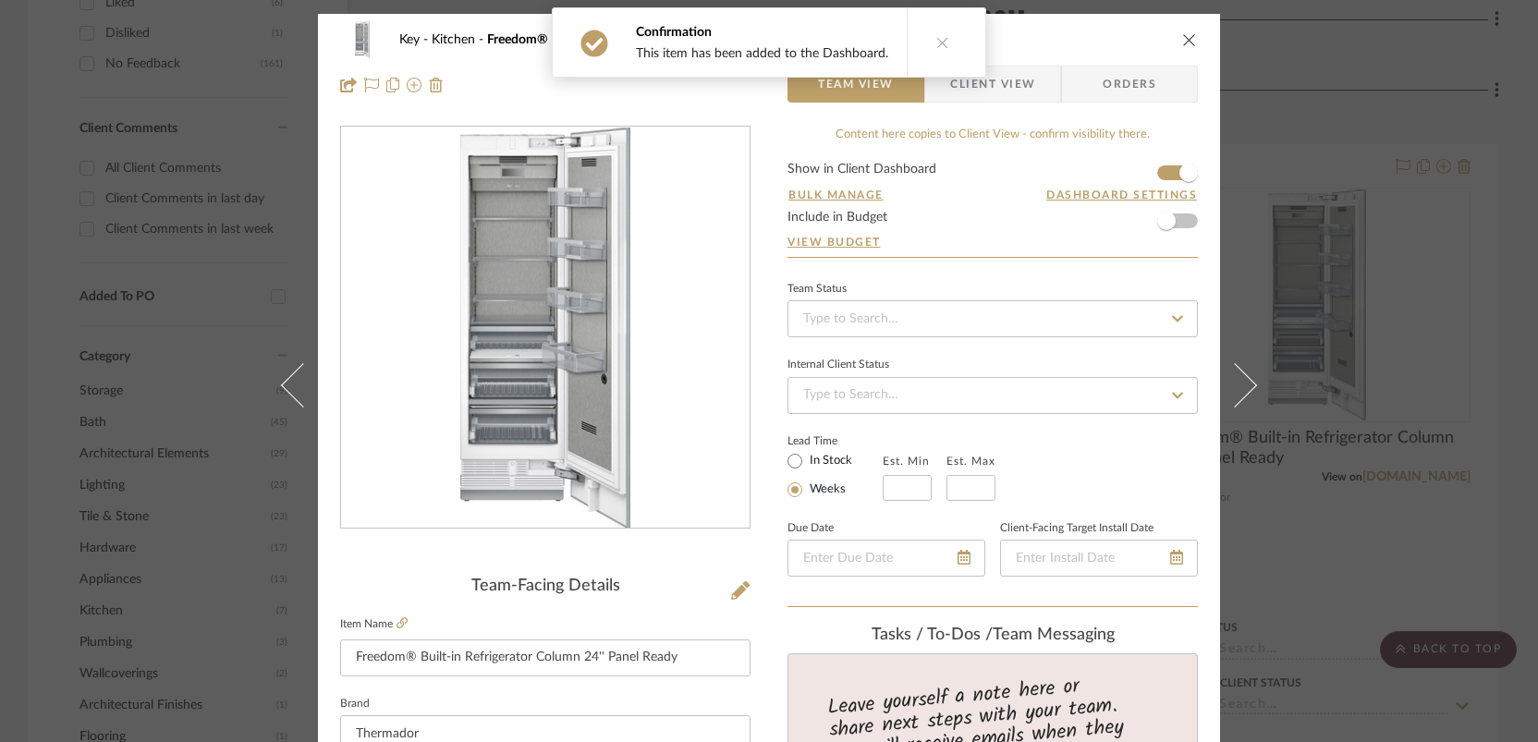
click at [1187, 289] on div "Key Kitchen Freedom® Built-in Refrigerator Column 24'' Panel Ready Team View Cl…" at bounding box center [769, 371] width 1538 height 742
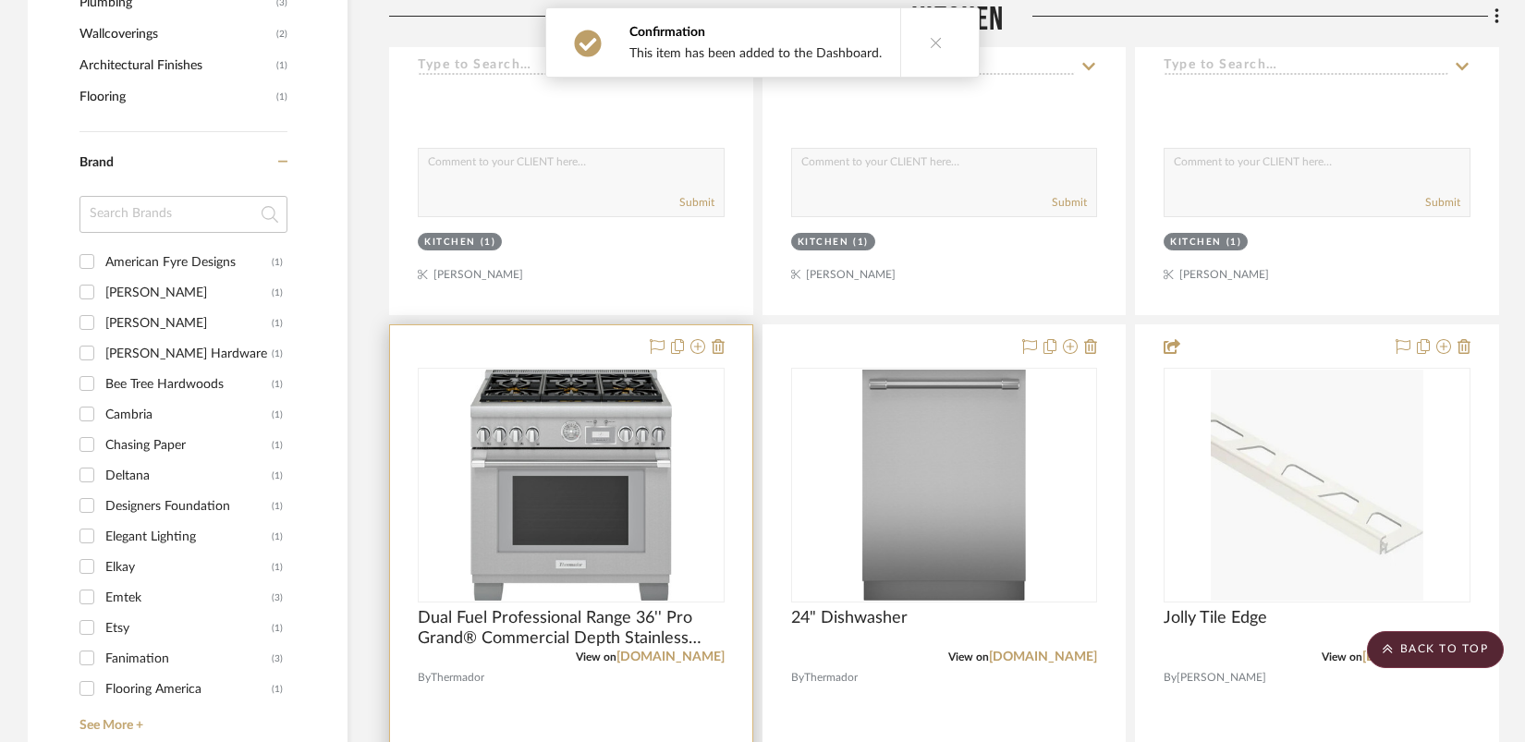
scroll to position [1599, 0]
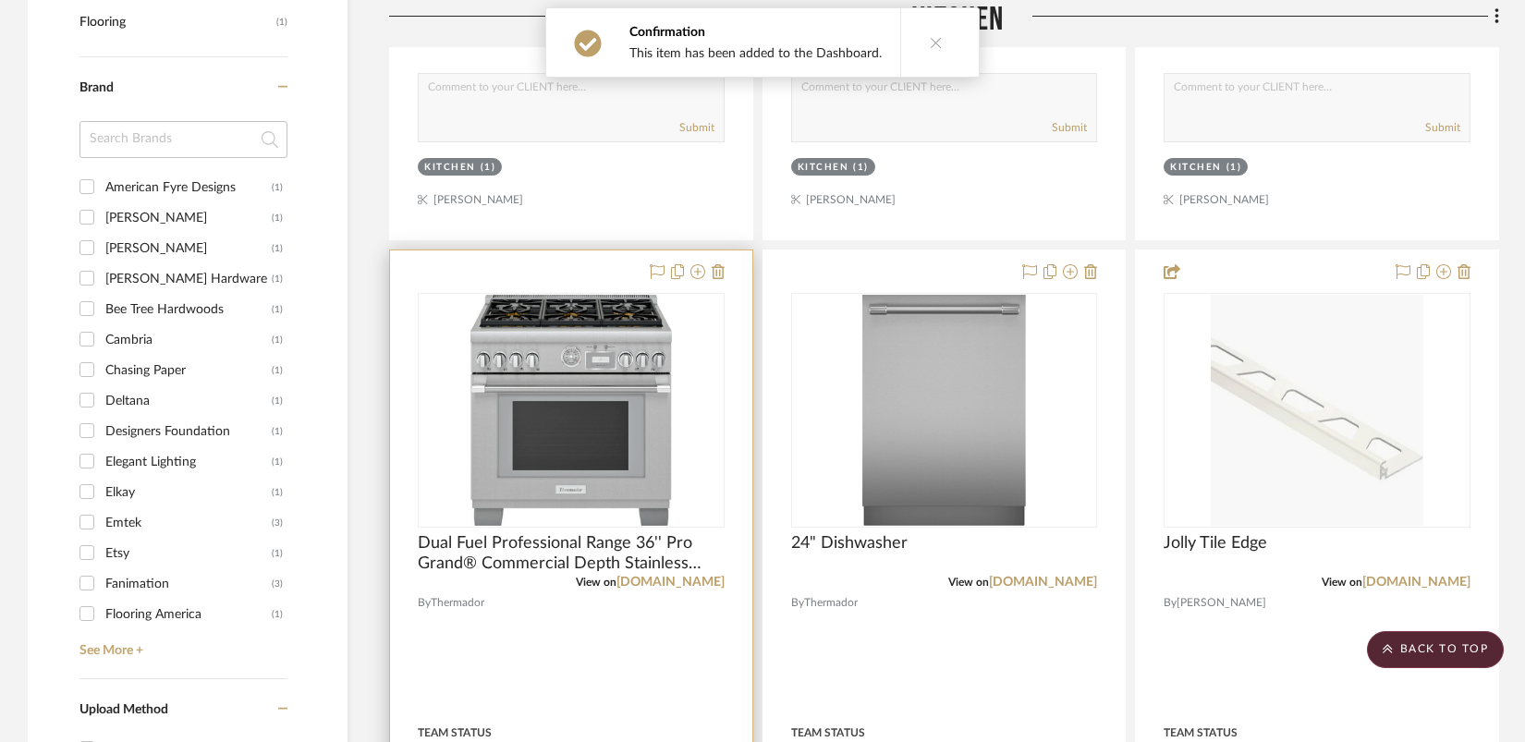
click at [0, 0] on img at bounding box center [0, 0] width 0 height 0
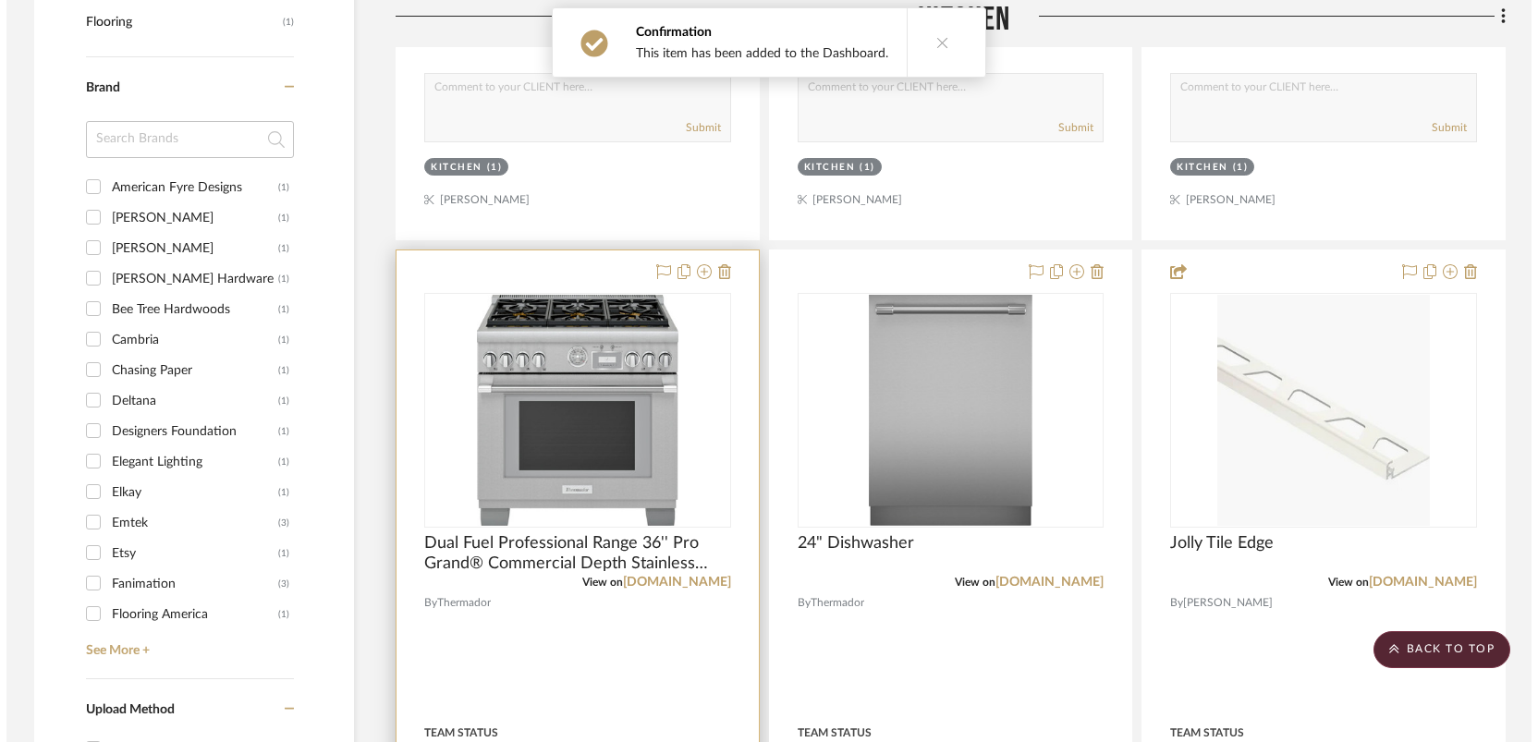
scroll to position [0, 0]
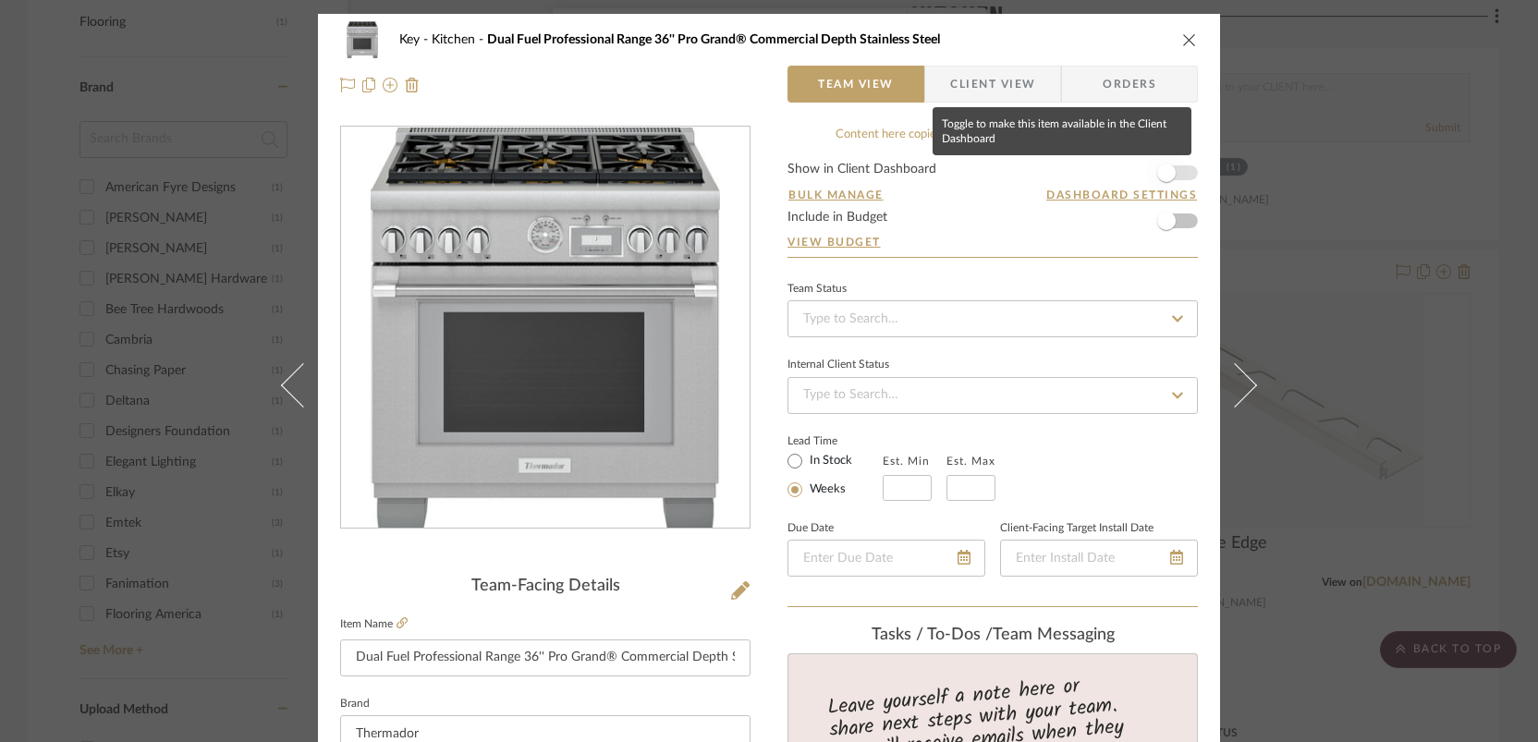
click at [1178, 176] on span "button" at bounding box center [1166, 173] width 41 height 41
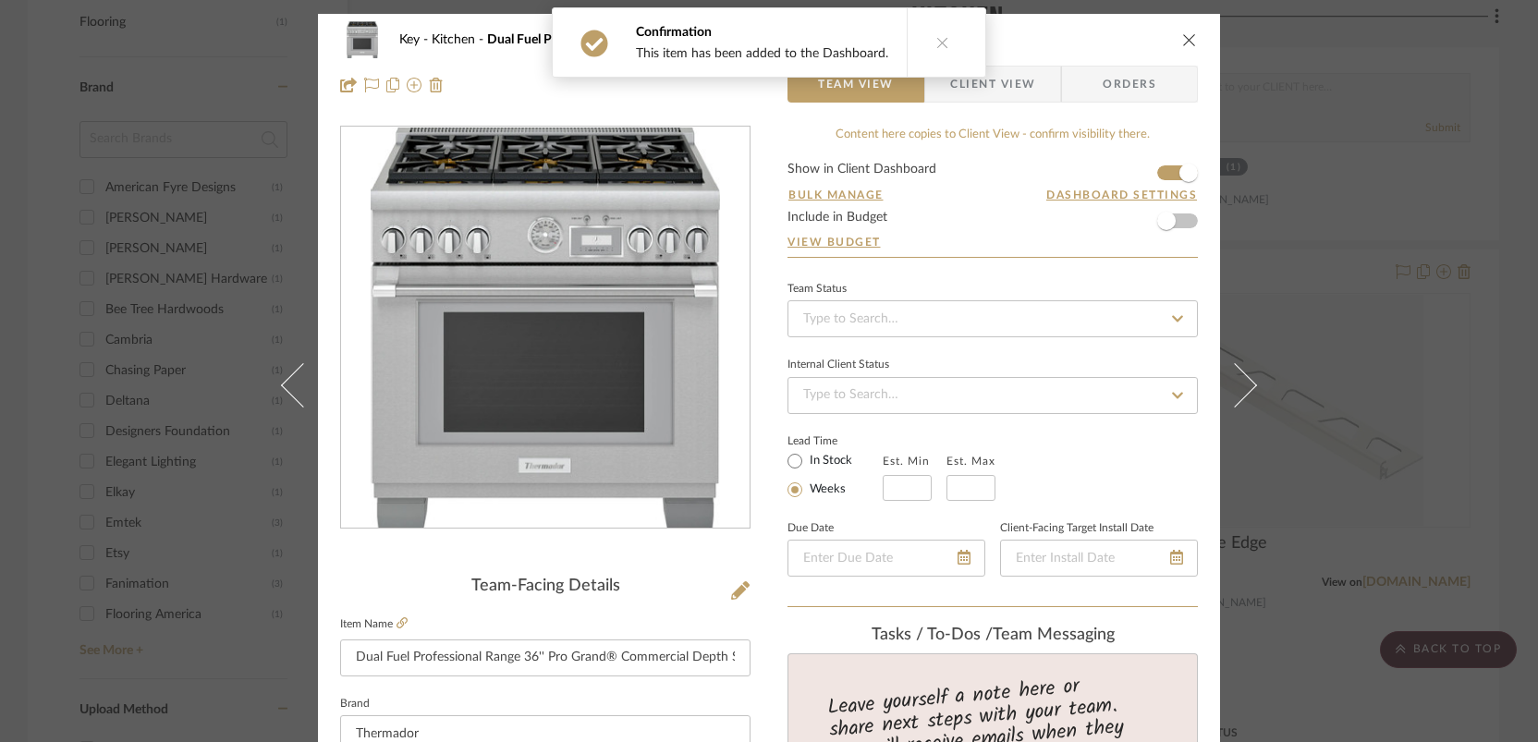
click at [1187, 276] on div "Key Kitchen Dual Fuel Professional Range 36'' Pro Grand® Commercial Depth Stain…" at bounding box center [769, 371] width 1538 height 742
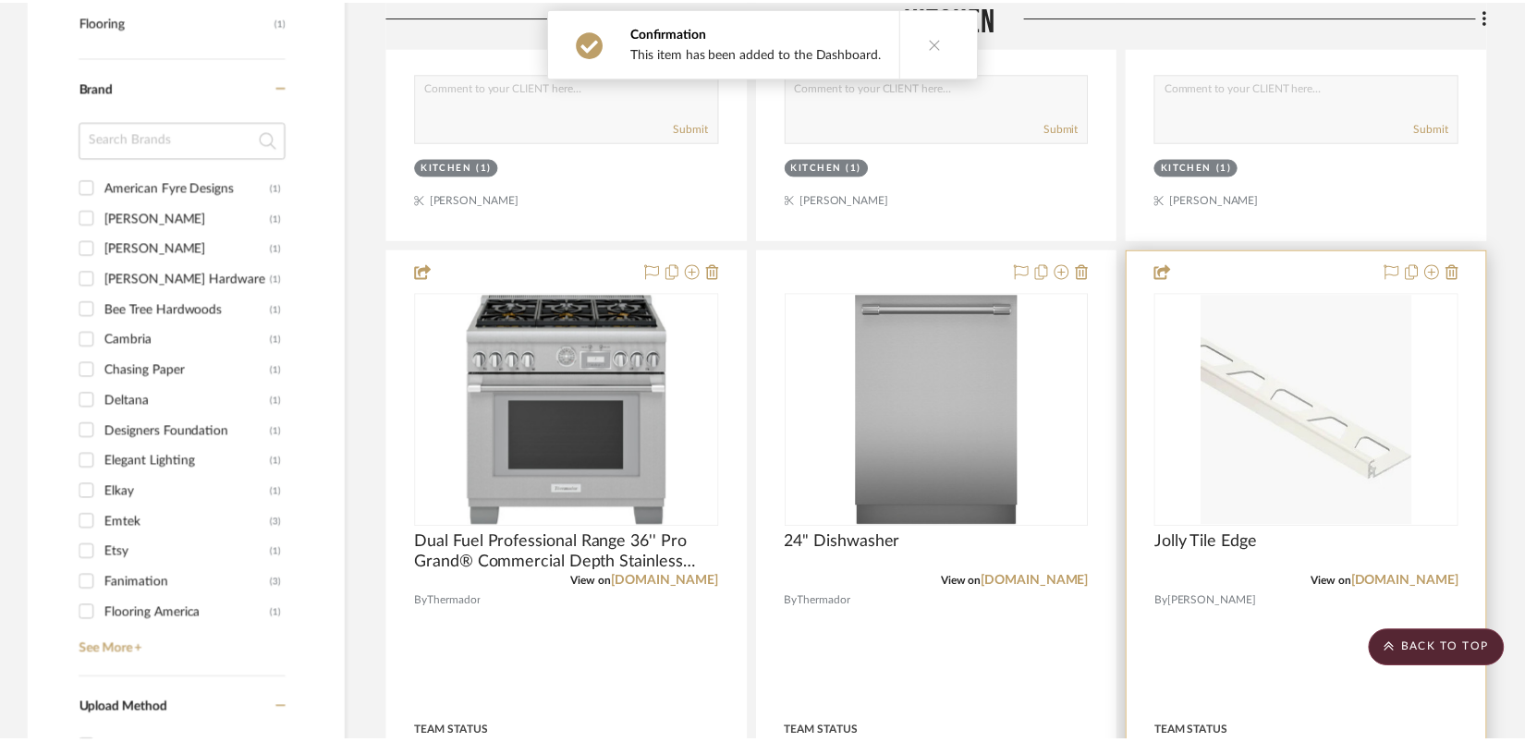
scroll to position [1599, 0]
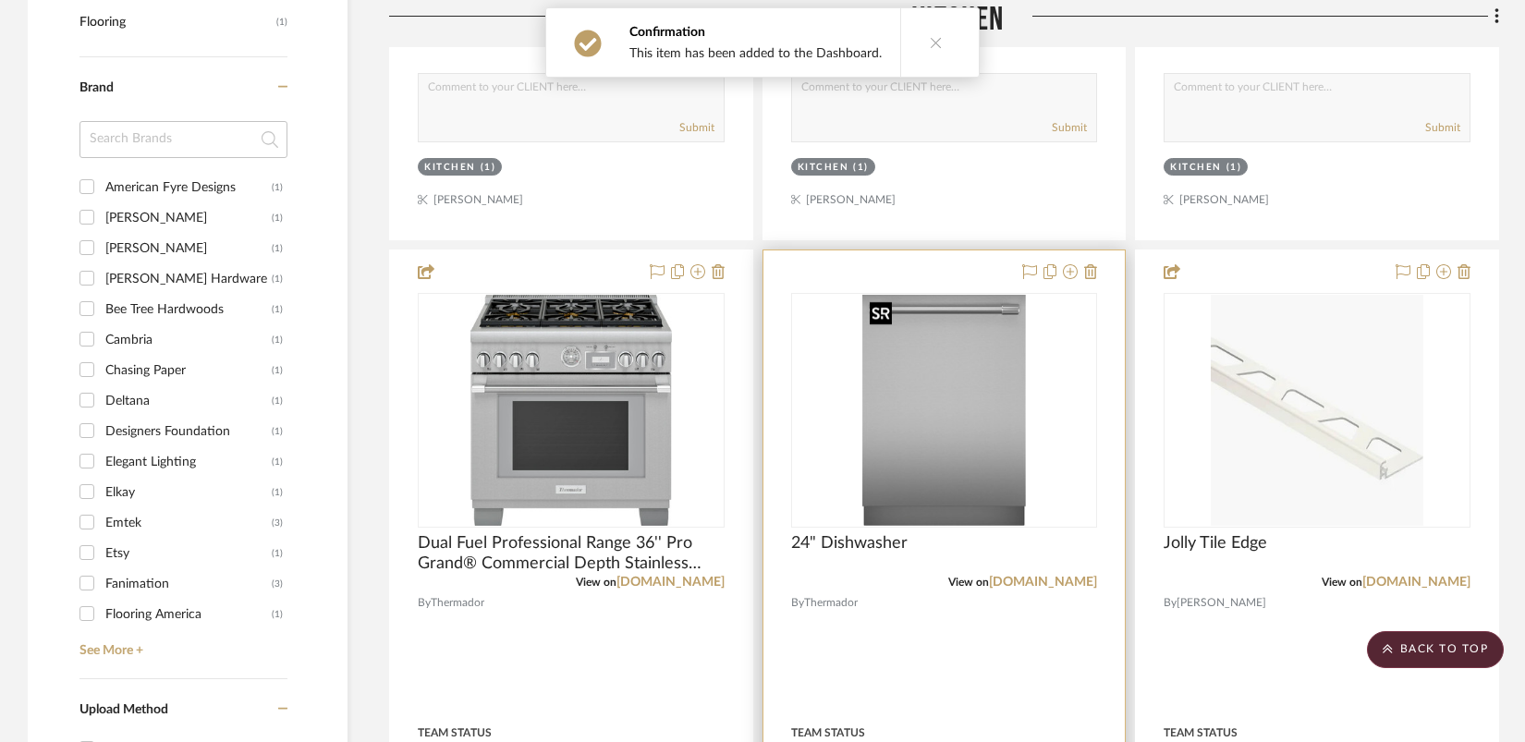
click at [0, 0] on img at bounding box center [0, 0] width 0 height 0
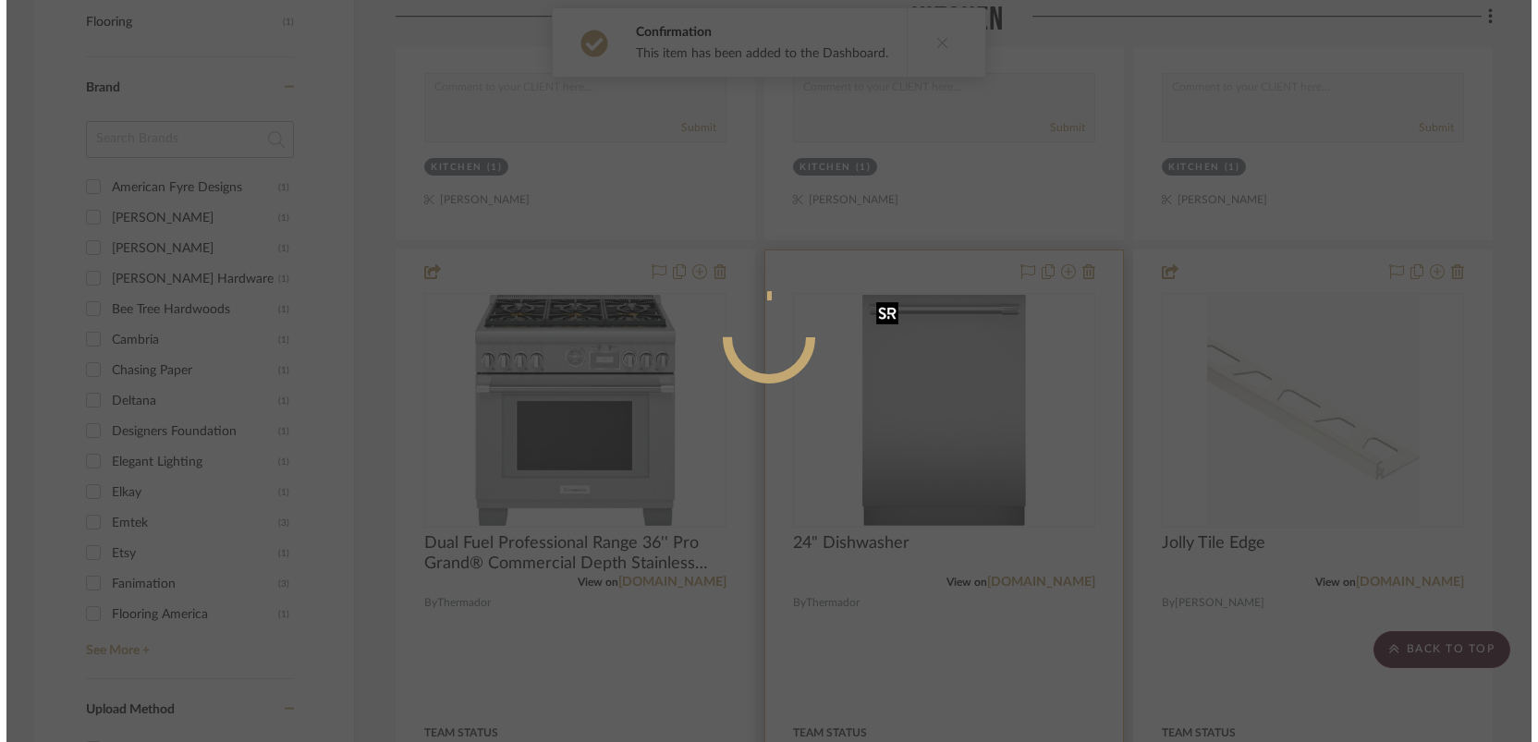
scroll to position [0, 0]
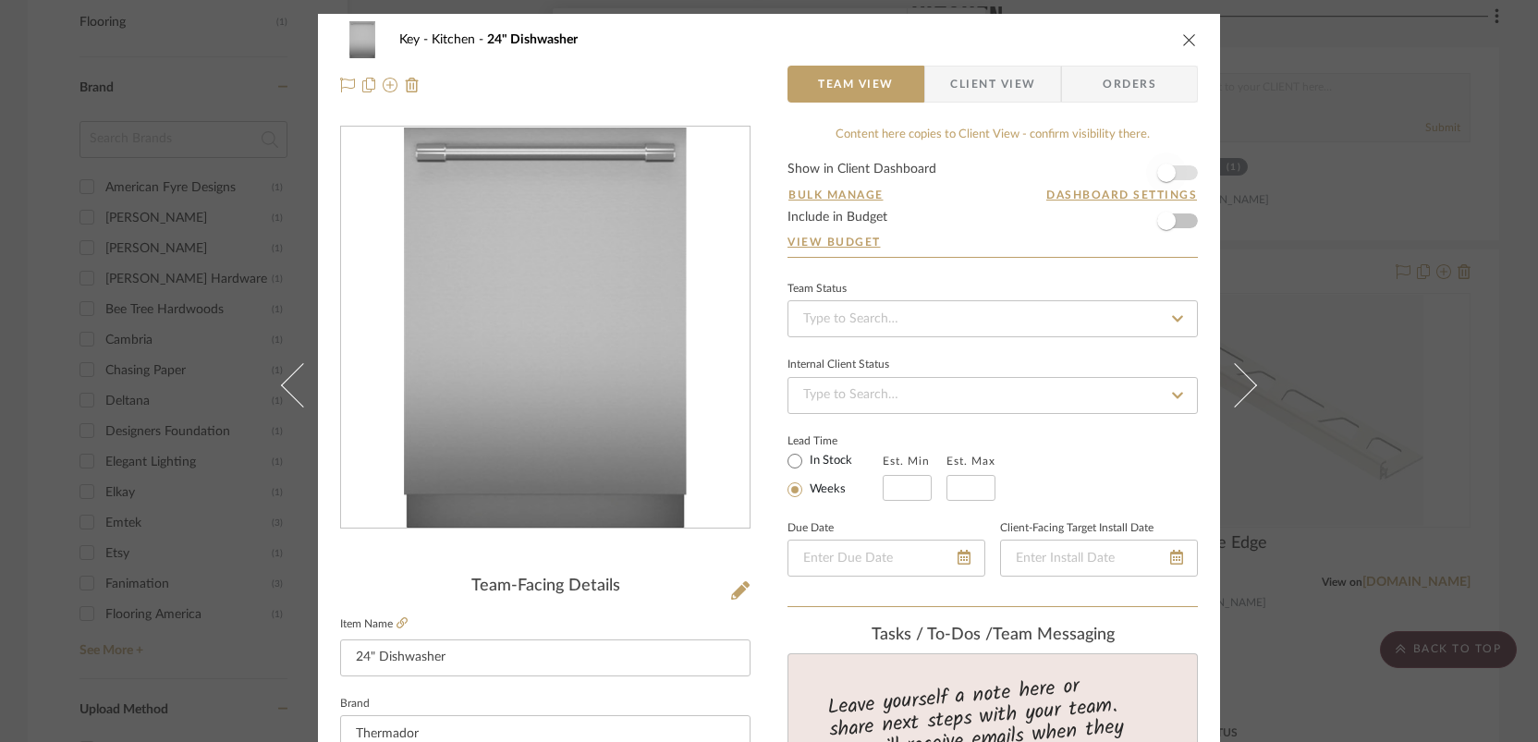
click at [1179, 176] on span "button" at bounding box center [1166, 173] width 41 height 41
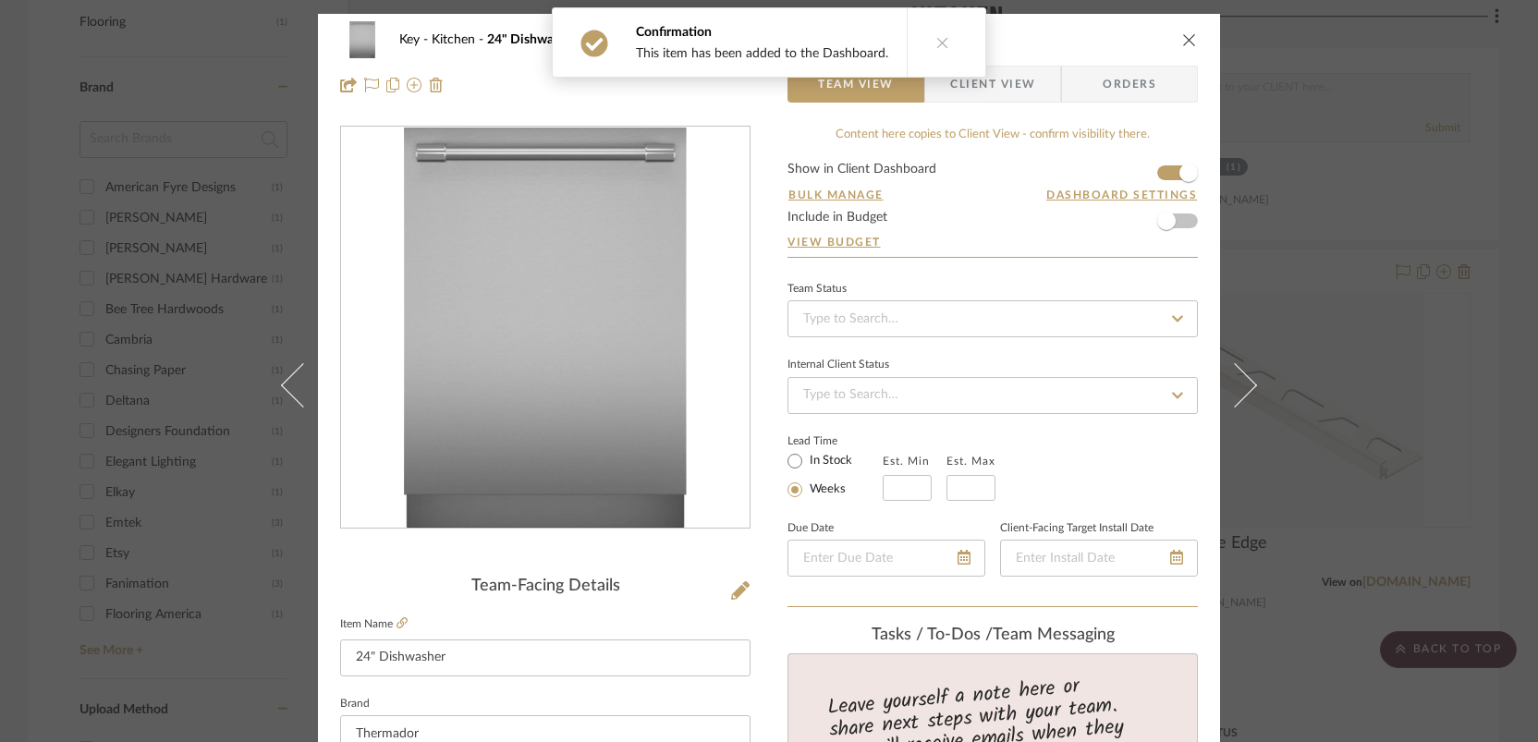
click at [1187, 291] on div "Key Kitchen 24" Dishwasher Team View Client View Orders Team-Facing Details Ite…" at bounding box center [769, 371] width 1538 height 742
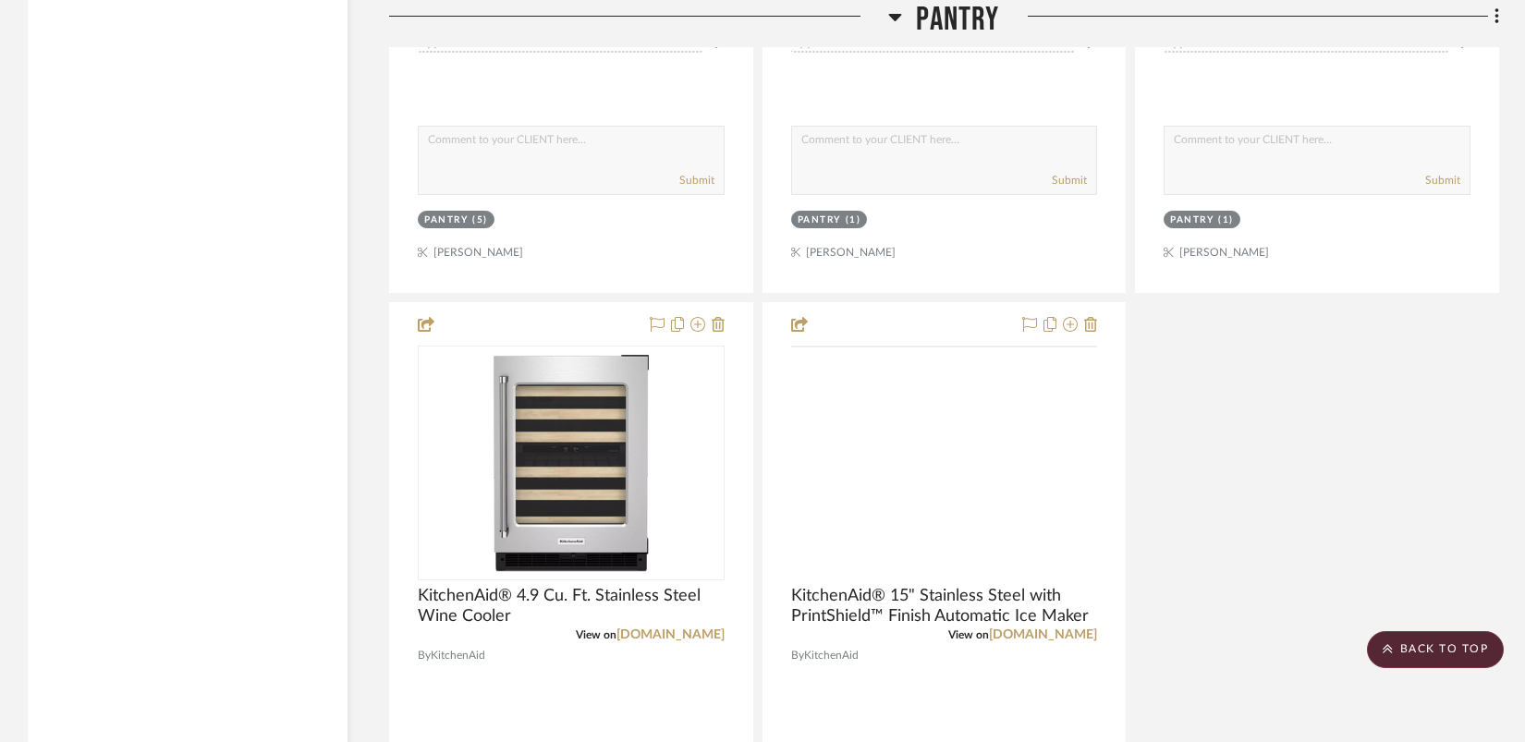
scroll to position [5004, 0]
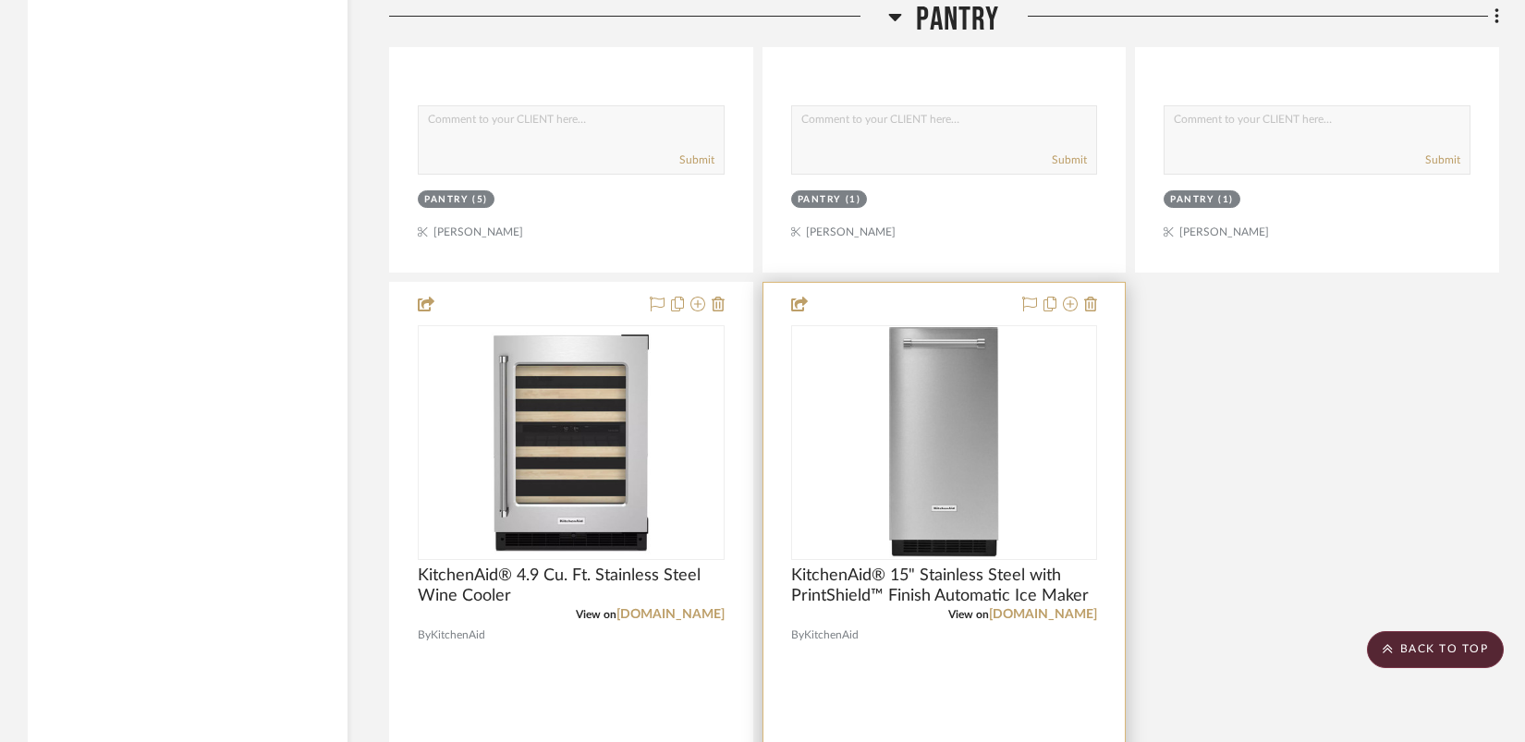
click at [0, 0] on img at bounding box center [0, 0] width 0 height 0
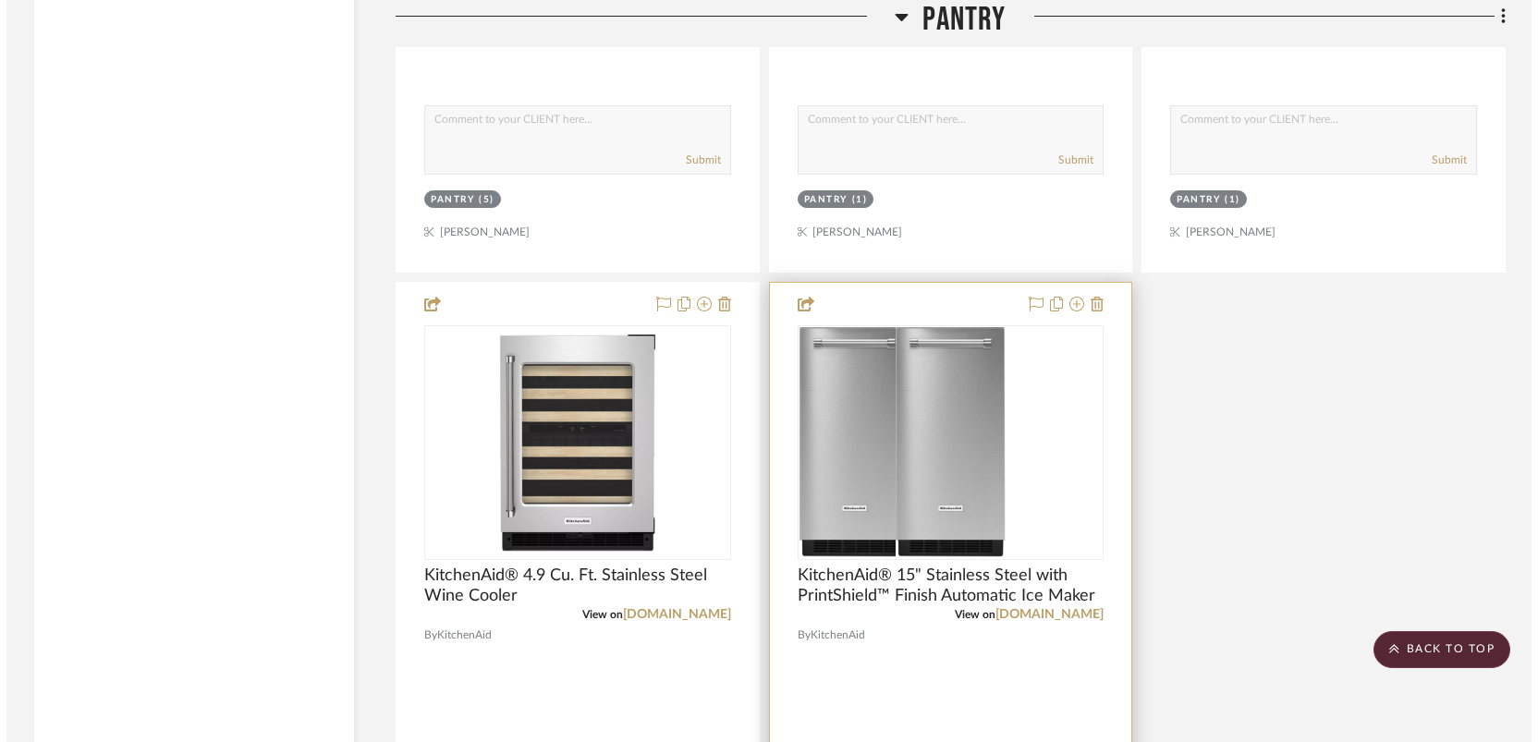
scroll to position [0, 0]
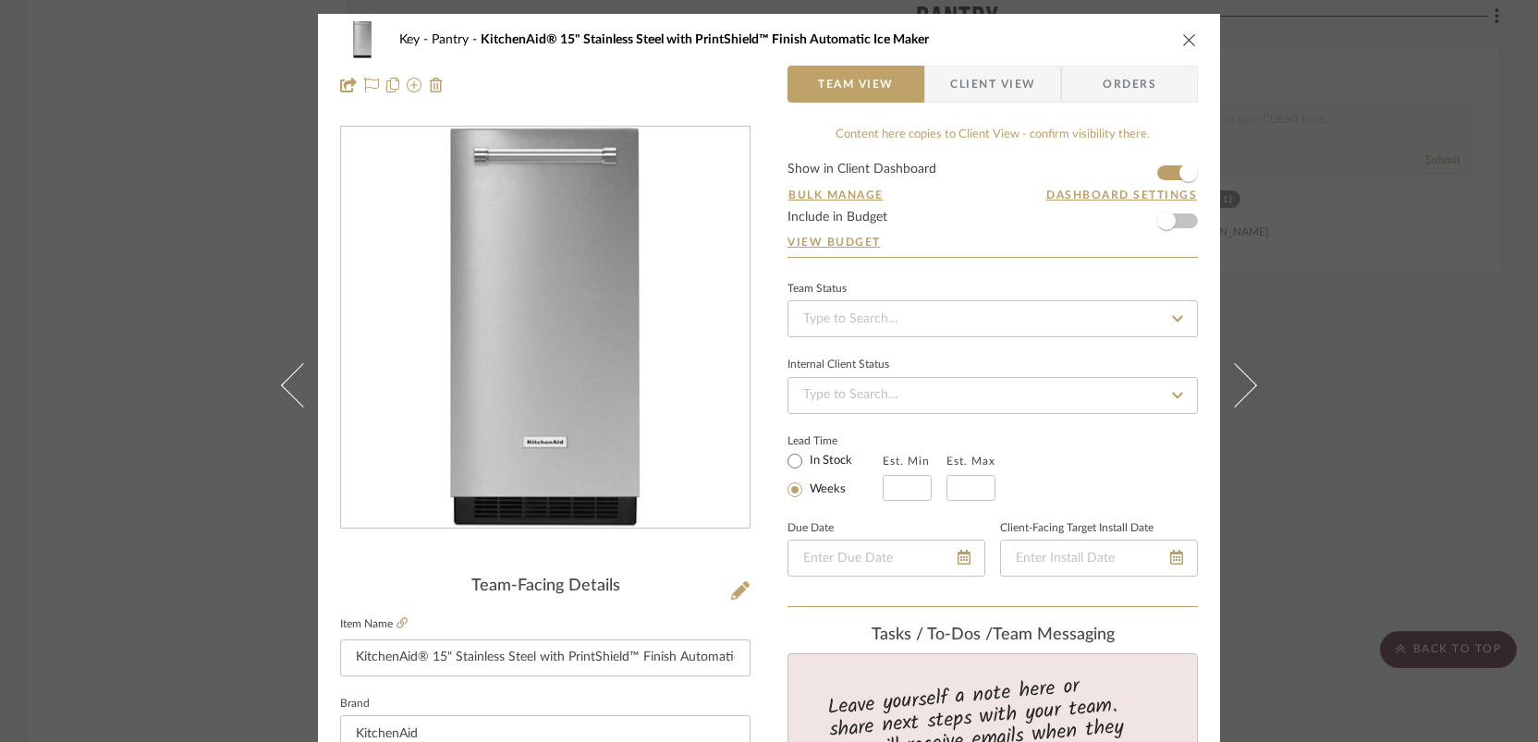
click at [1187, 399] on div "Key Pantry KitchenAid® 15" Stainless Steel with PrintShield™ Finish Automatic I…" at bounding box center [769, 371] width 1538 height 742
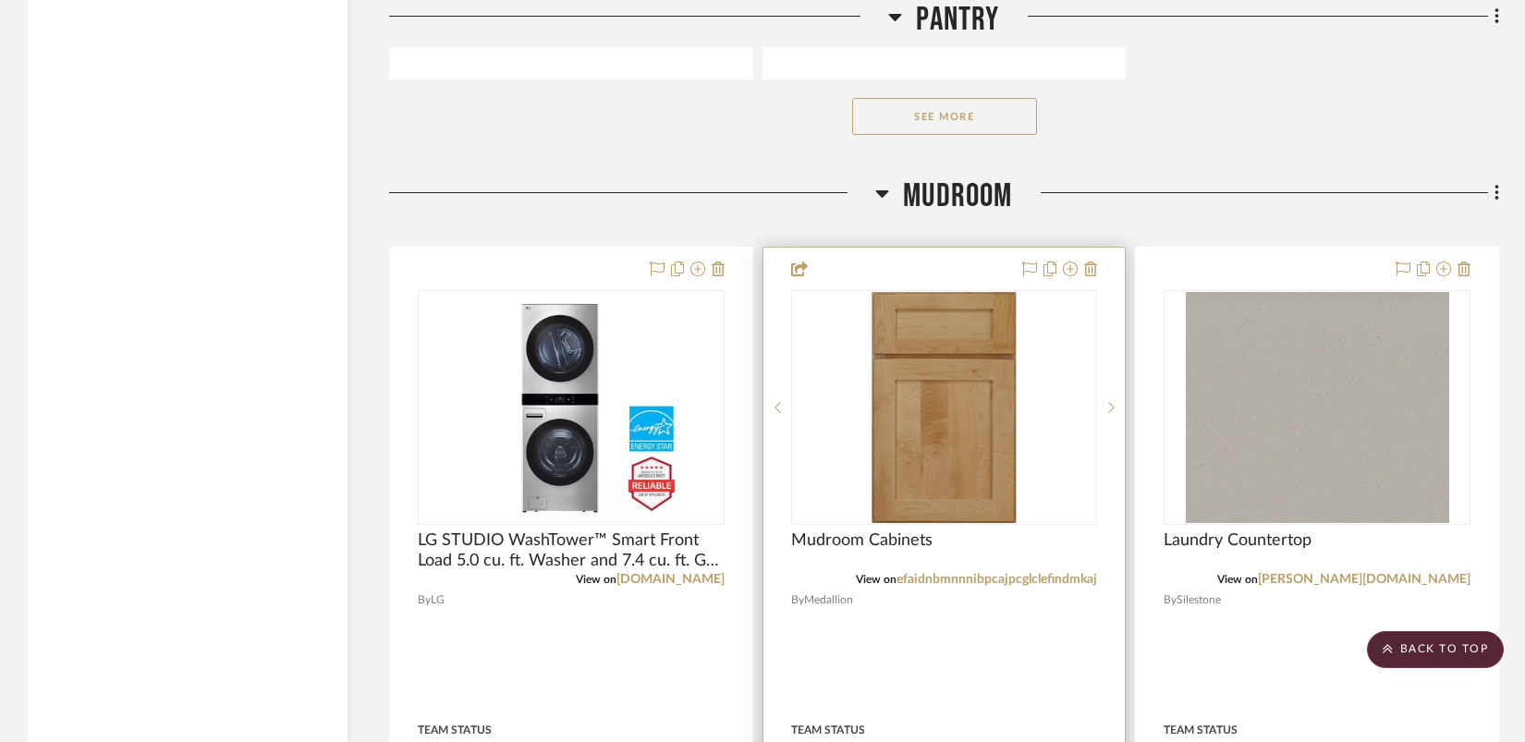
scroll to position [6027, 0]
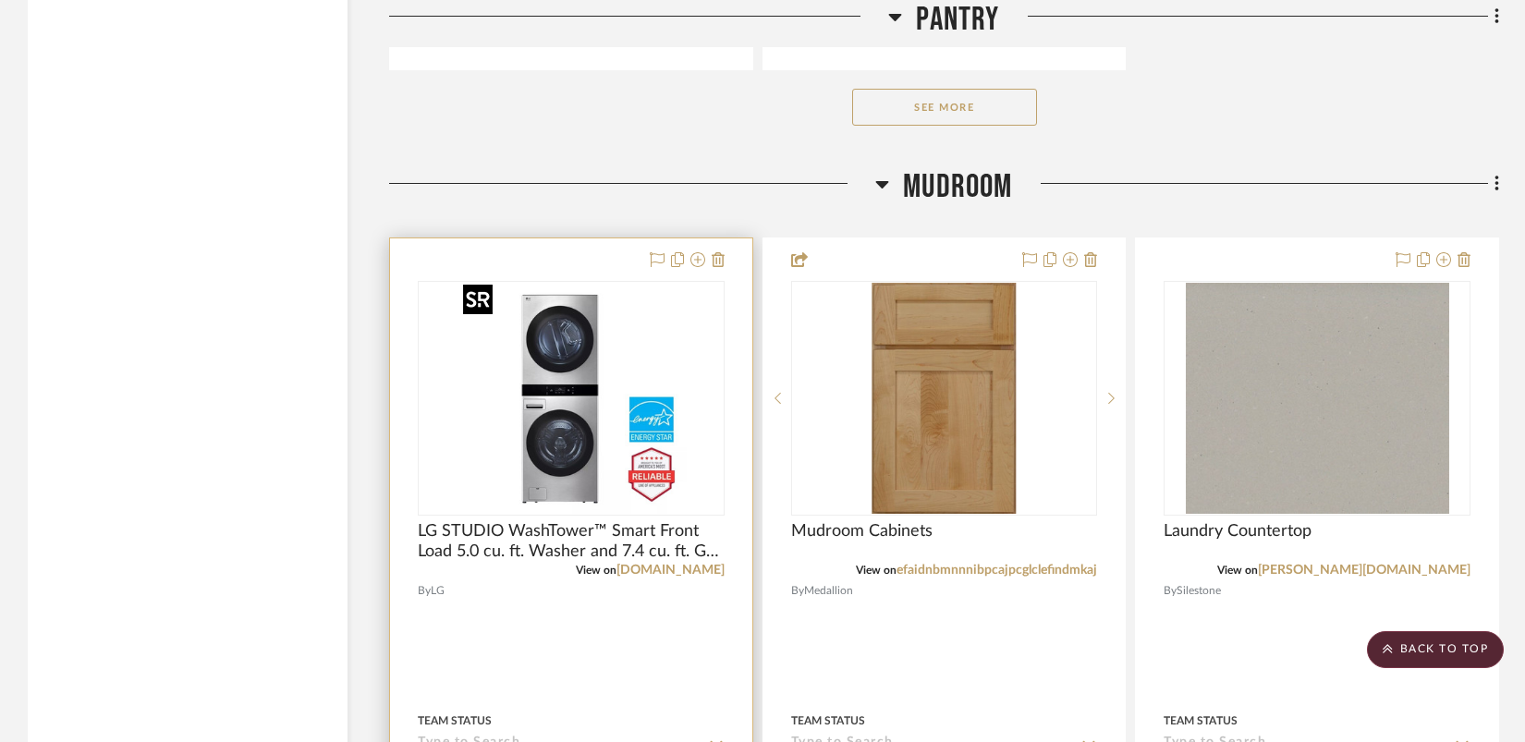
click at [0, 0] on img at bounding box center [0, 0] width 0 height 0
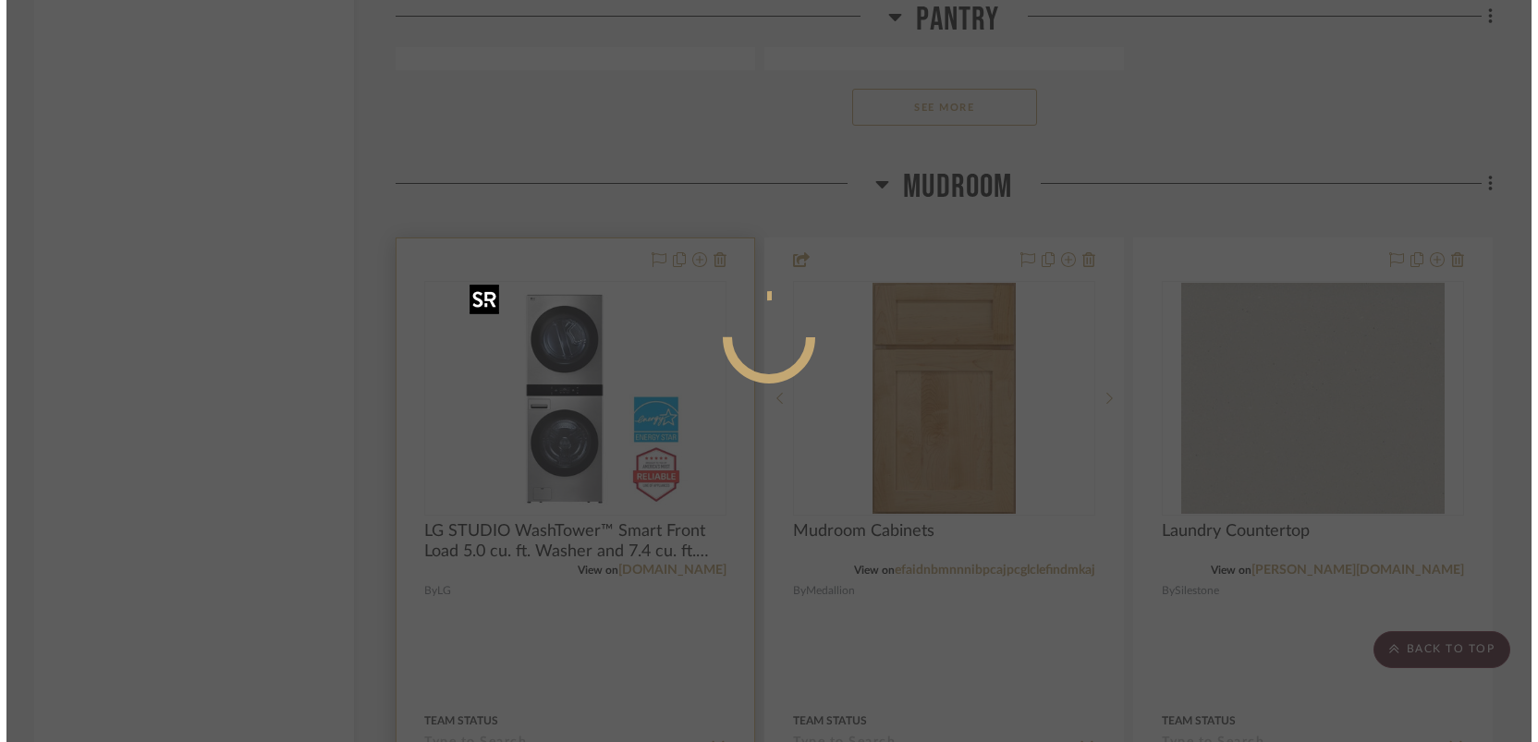
scroll to position [0, 0]
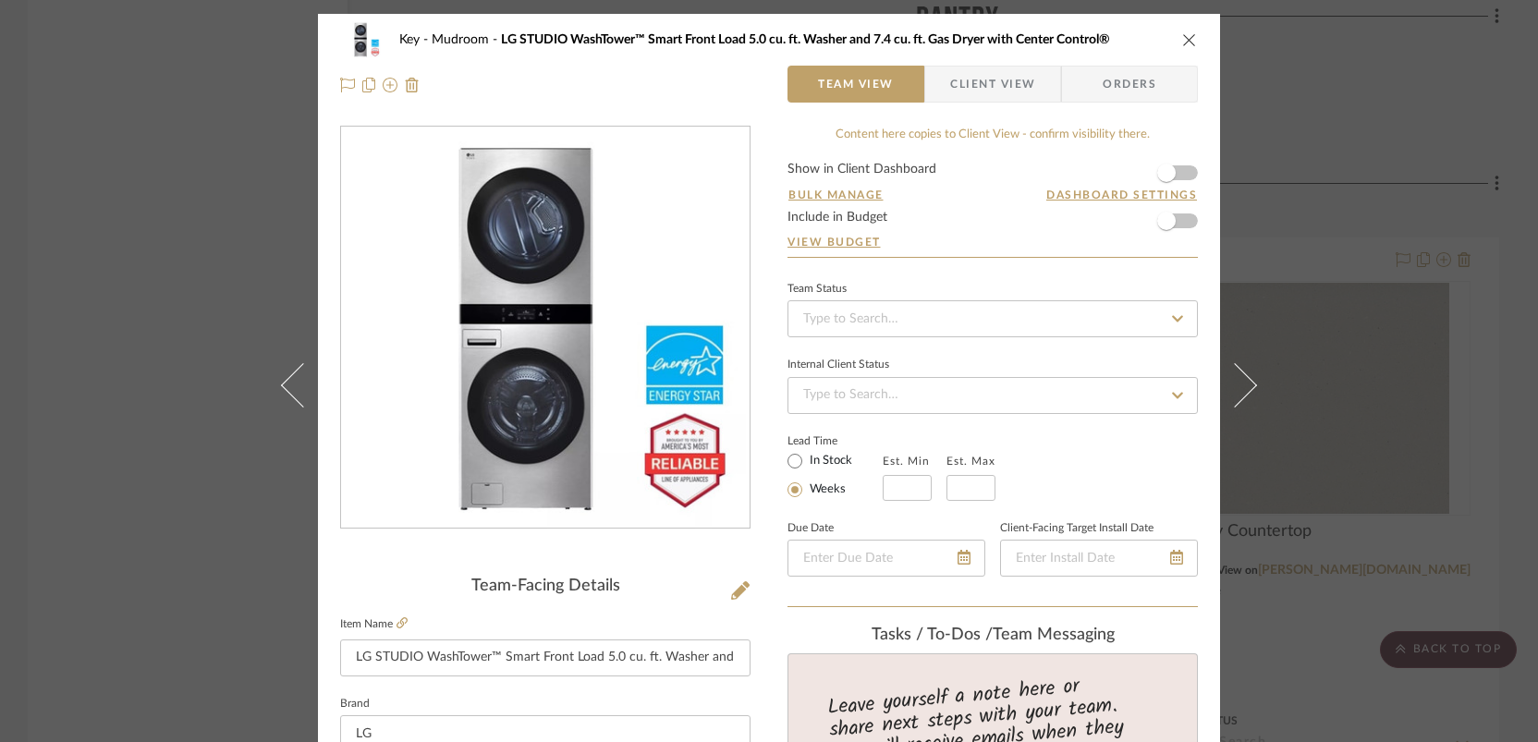
click at [1180, 174] on form "Show in Client Dashboard Bulk Manage Dashboard Settings Include in Budget View …" at bounding box center [993, 210] width 410 height 94
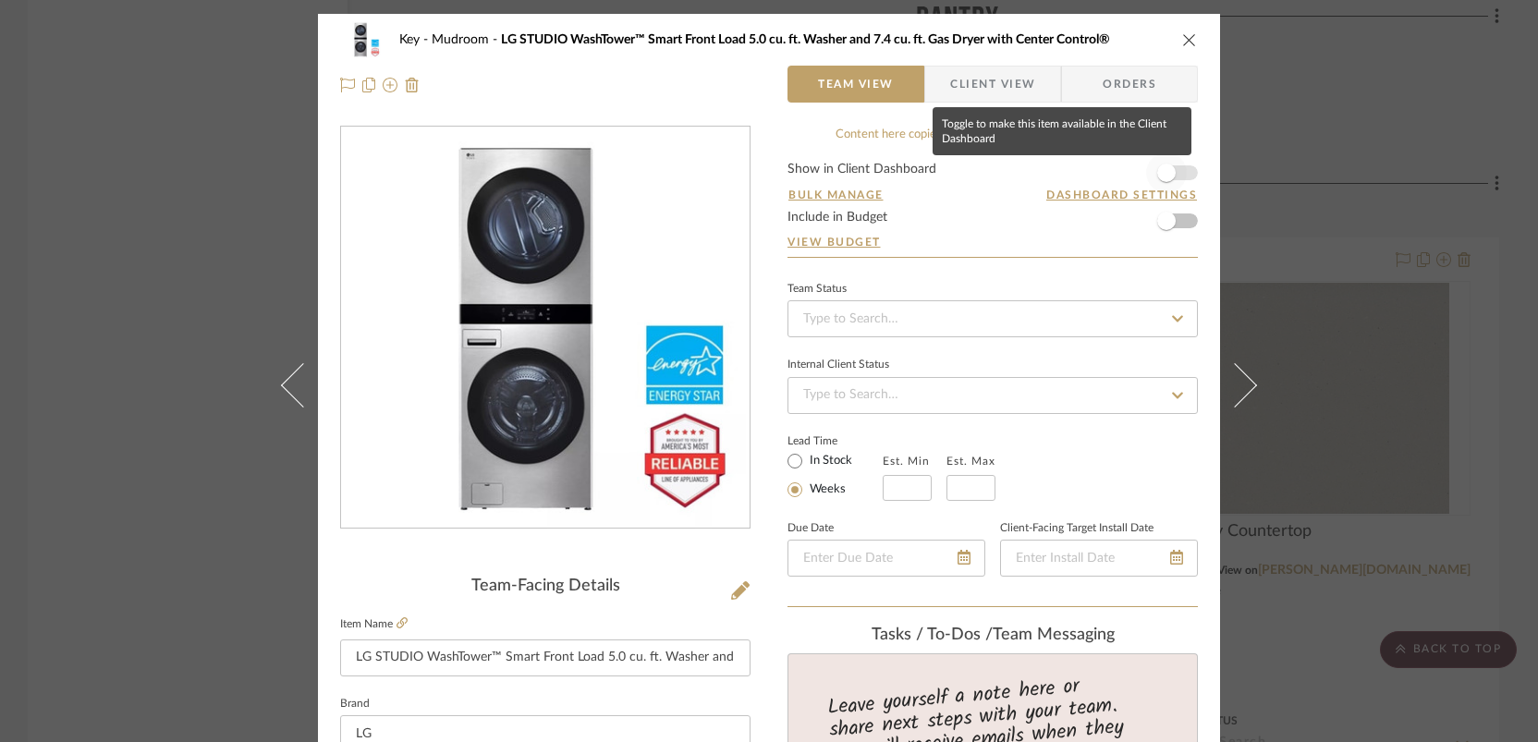
click at [1176, 174] on span "button" at bounding box center [1166, 173] width 41 height 41
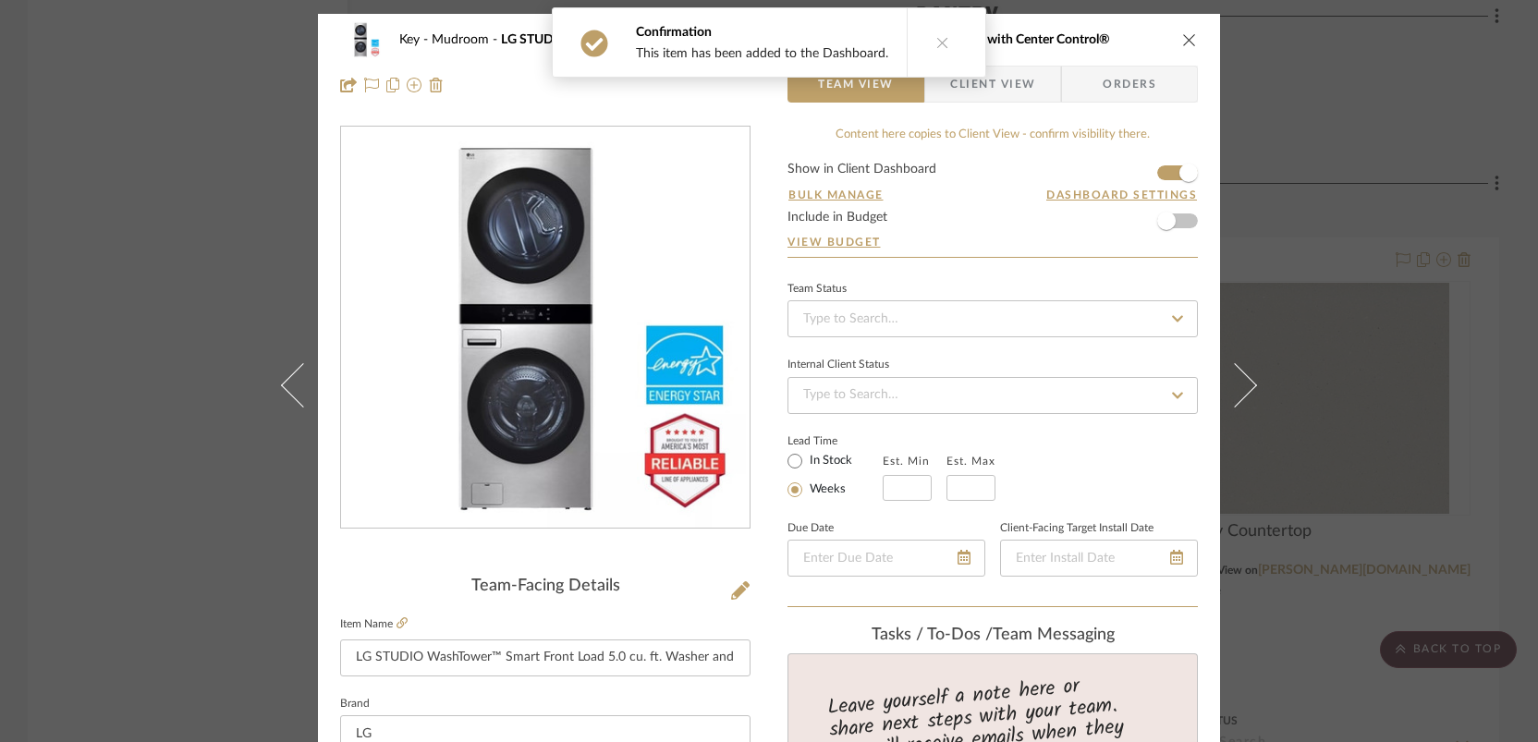
click at [1187, 259] on div "Key Mudroom LG STUDIO WashTower™ Smart Front Load 5.0 cu. ft. Washer and 7.4 cu…" at bounding box center [769, 371] width 1538 height 742
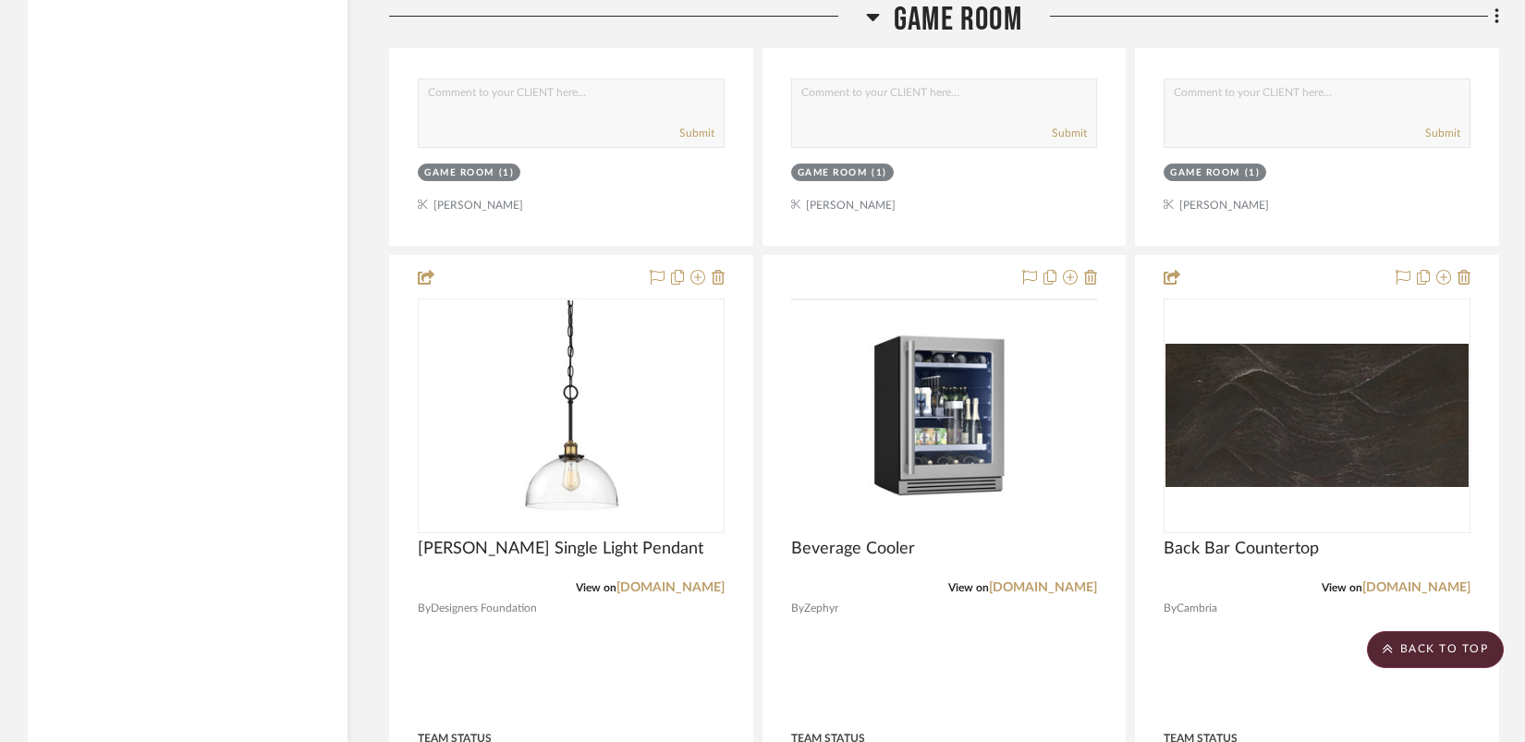
scroll to position [9856, 0]
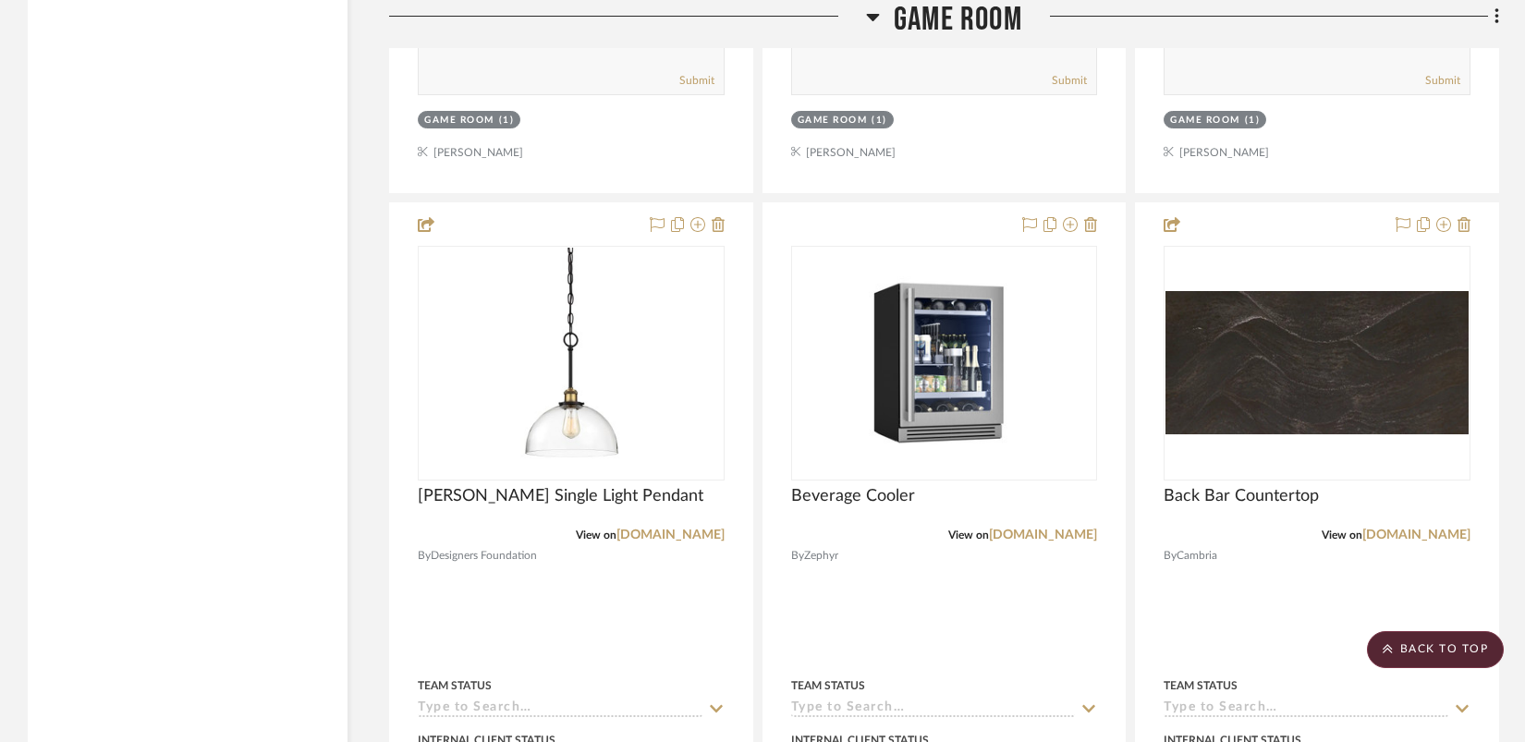
click at [961, 360] on img "0" at bounding box center [944, 362] width 303 height 227
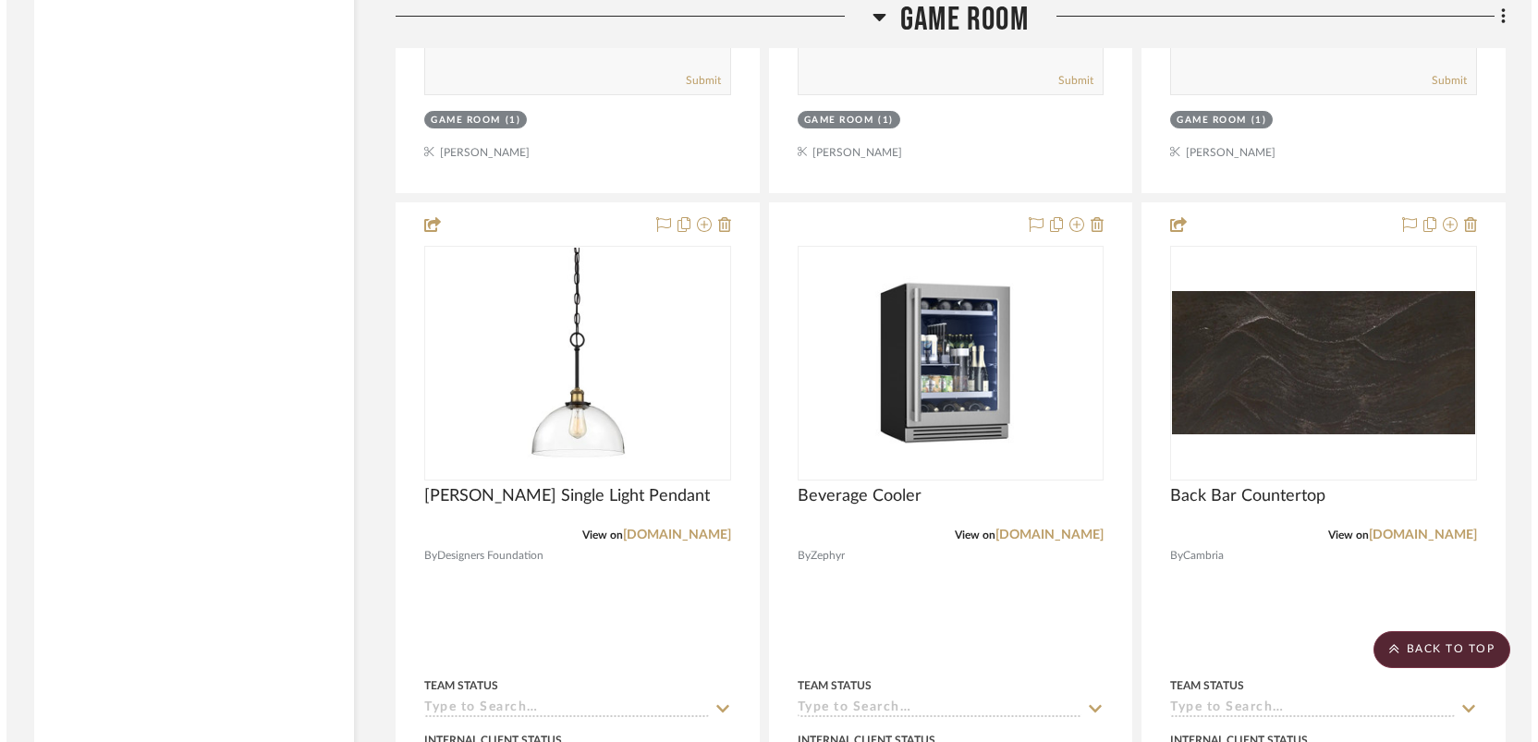
scroll to position [0, 0]
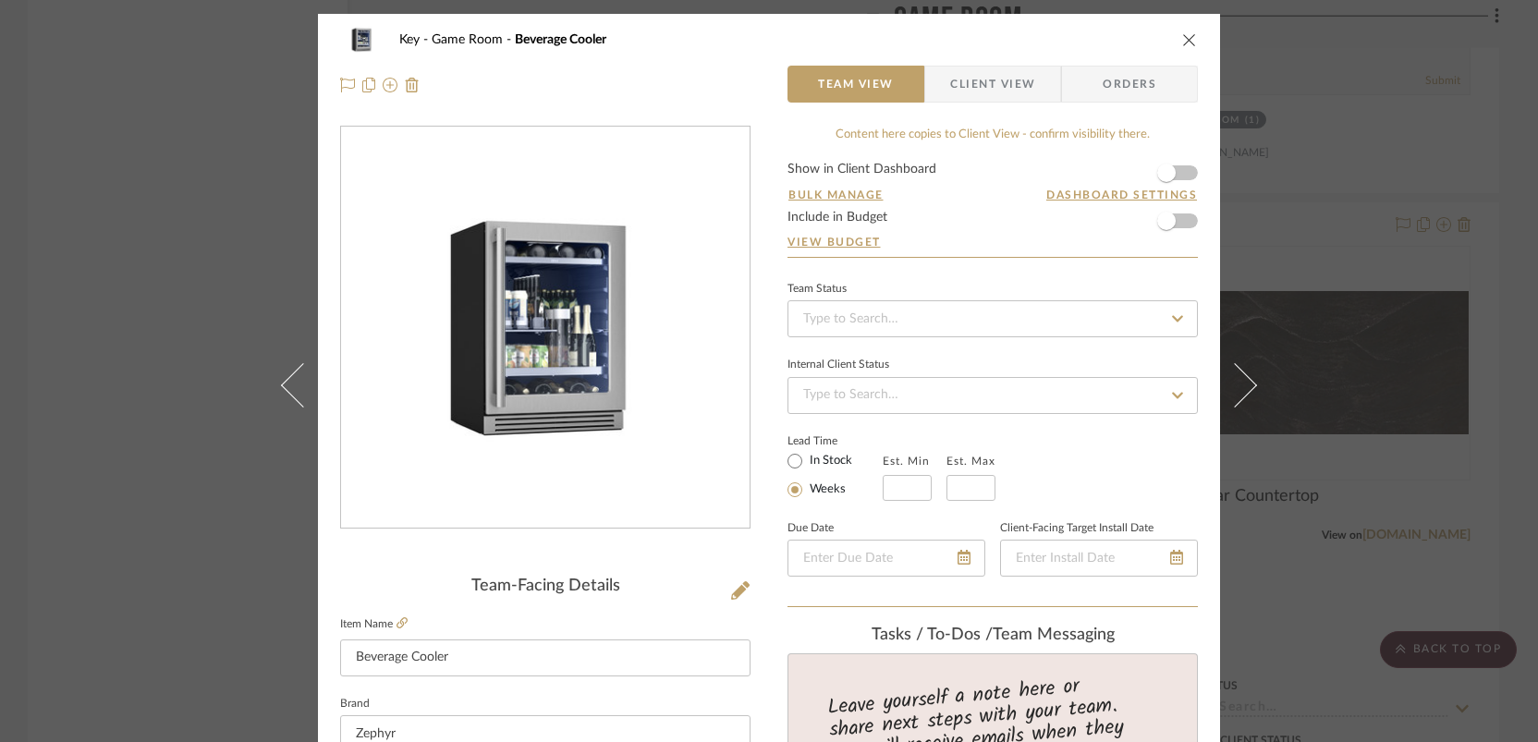
click at [1187, 172] on form "Show in Client Dashboard Bulk Manage Dashboard Settings Include in Budget View …" at bounding box center [993, 210] width 410 height 94
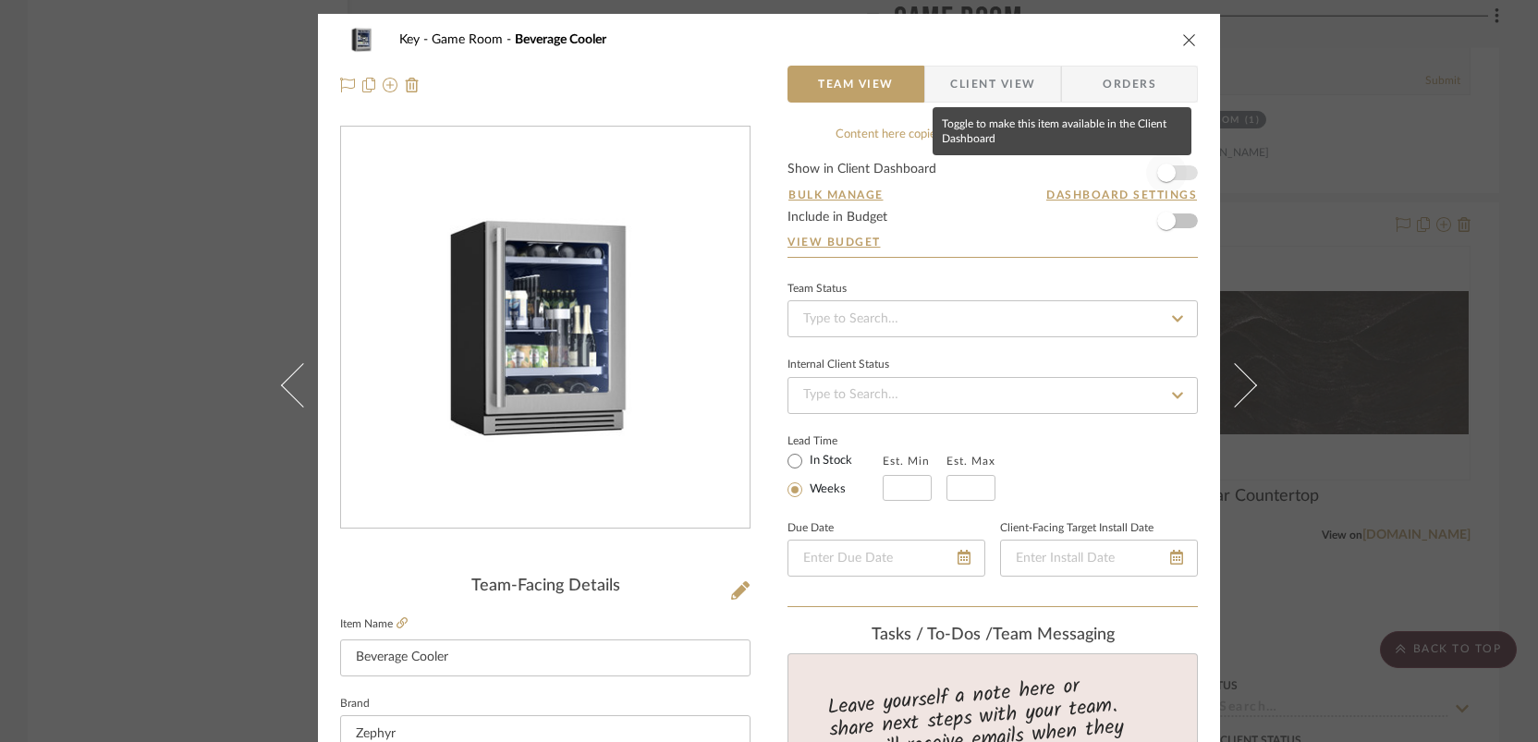
click at [1179, 173] on span "button" at bounding box center [1166, 173] width 41 height 41
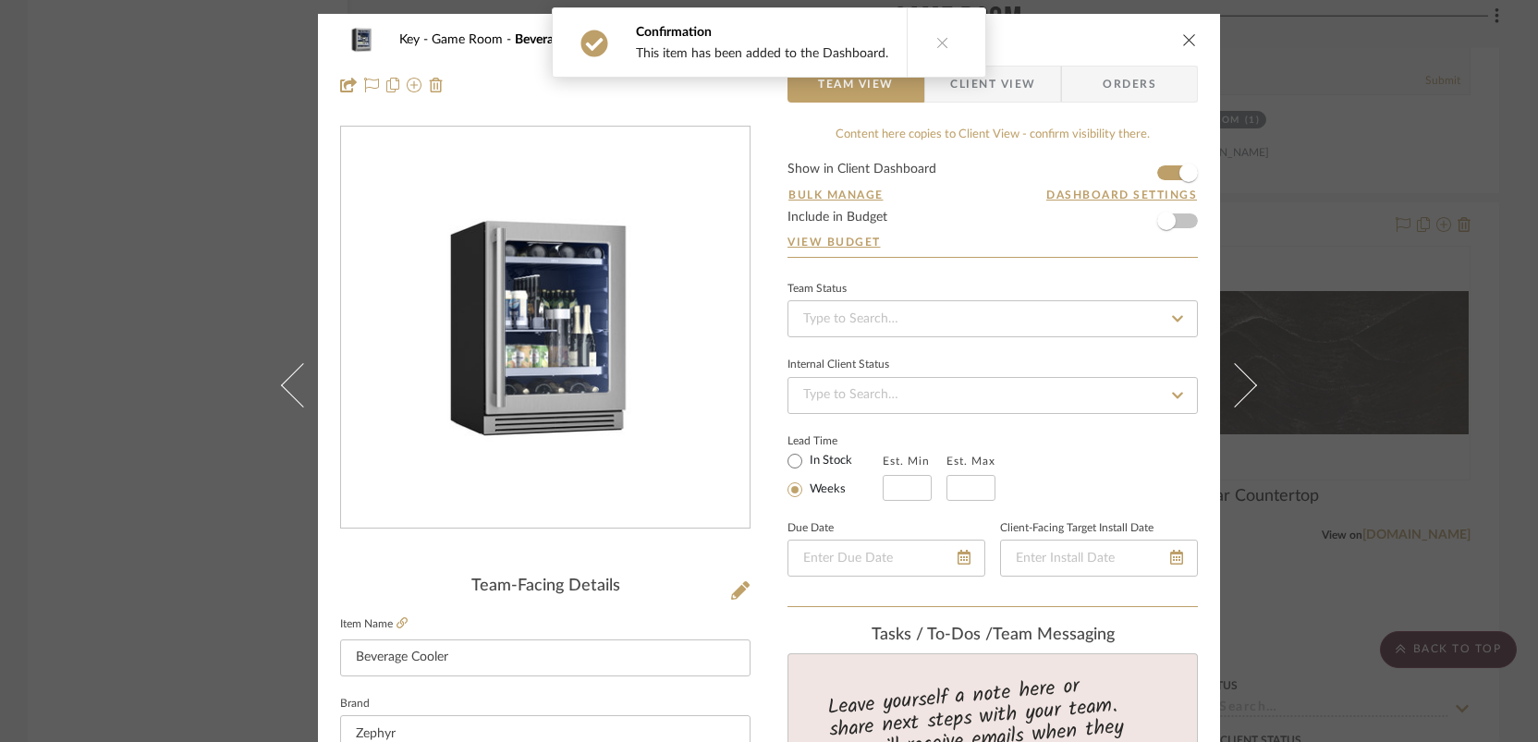
click at [1187, 243] on div "Key Game Room Beverage Cooler Team View Client View Orders Team-Facing Details …" at bounding box center [769, 371] width 1538 height 742
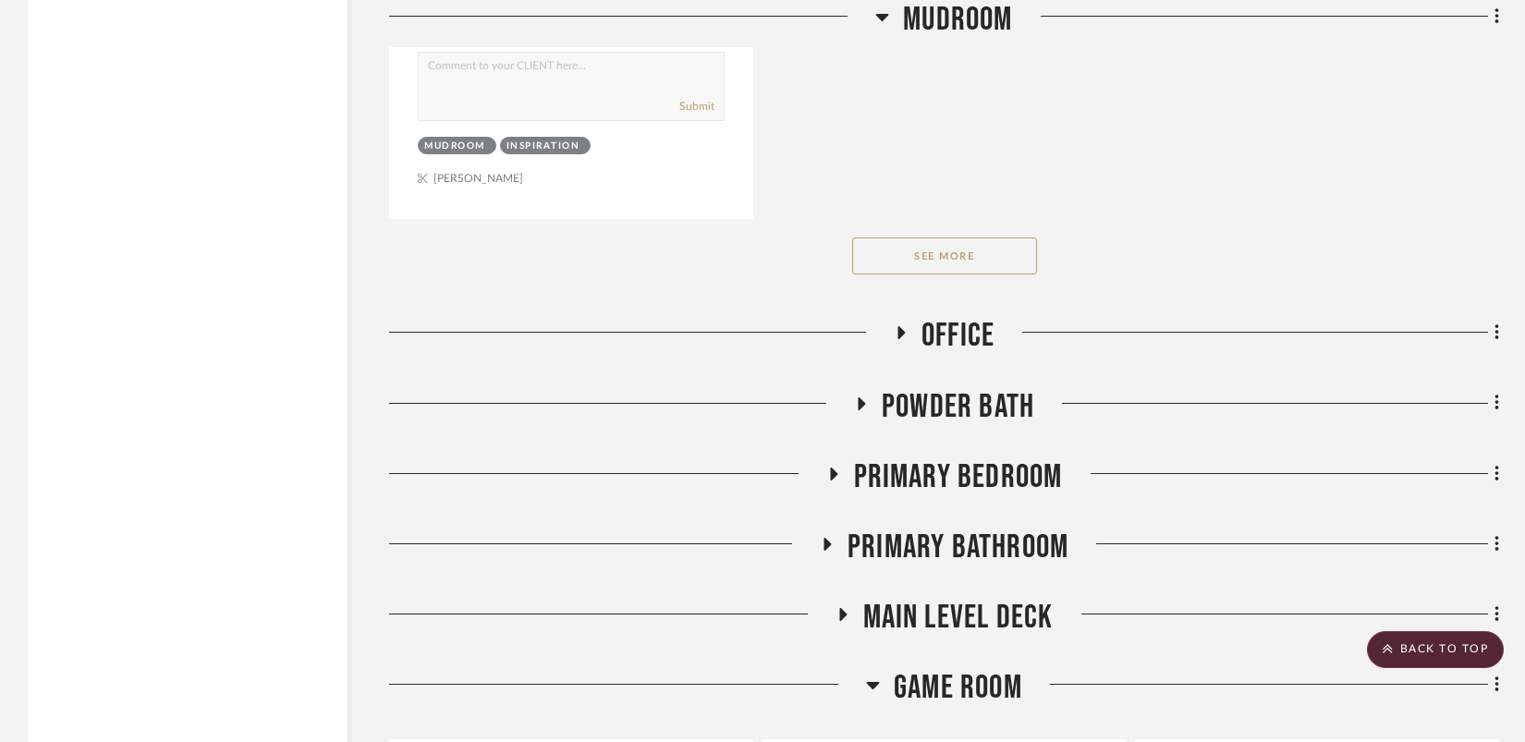
scroll to position [8739, 0]
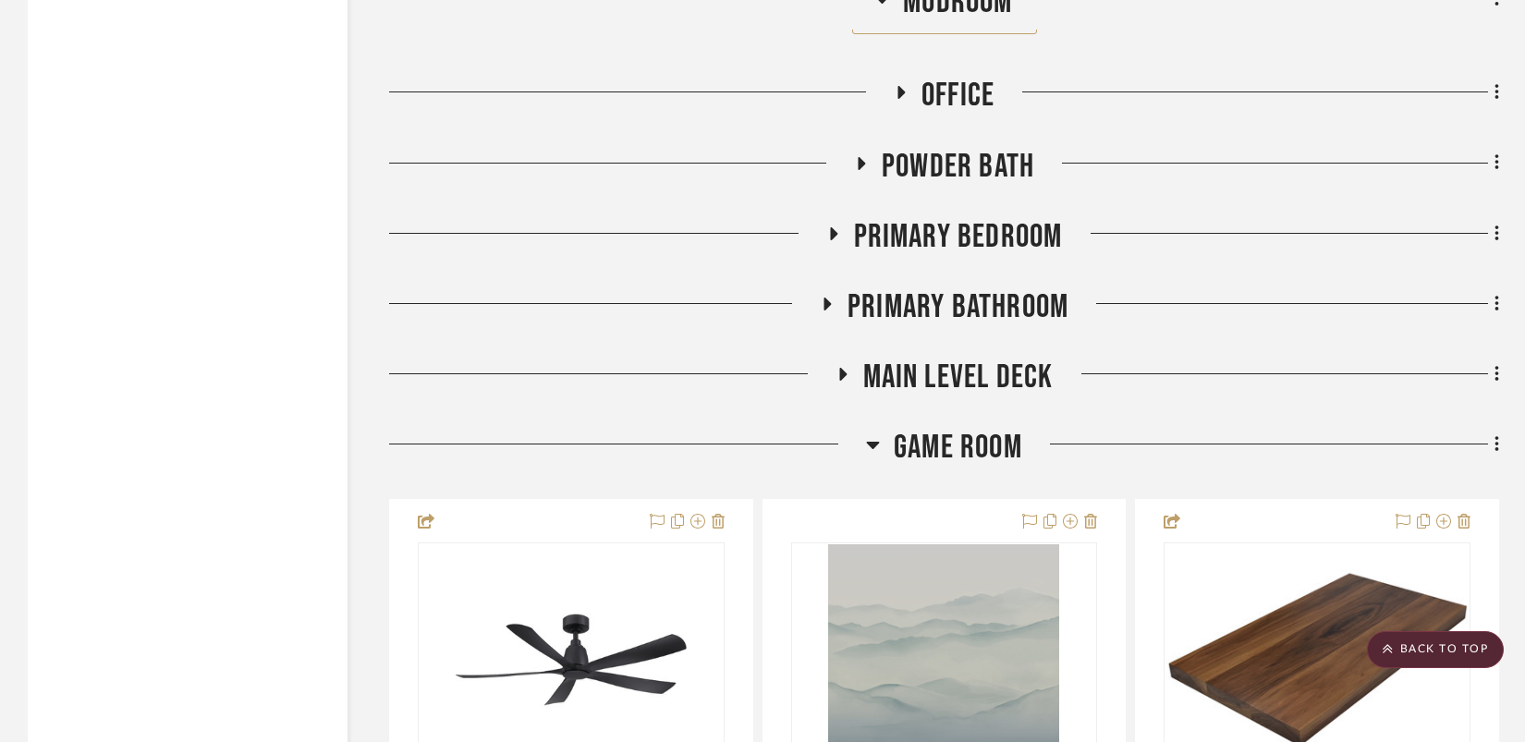
click at [843, 368] on icon at bounding box center [842, 374] width 7 height 13
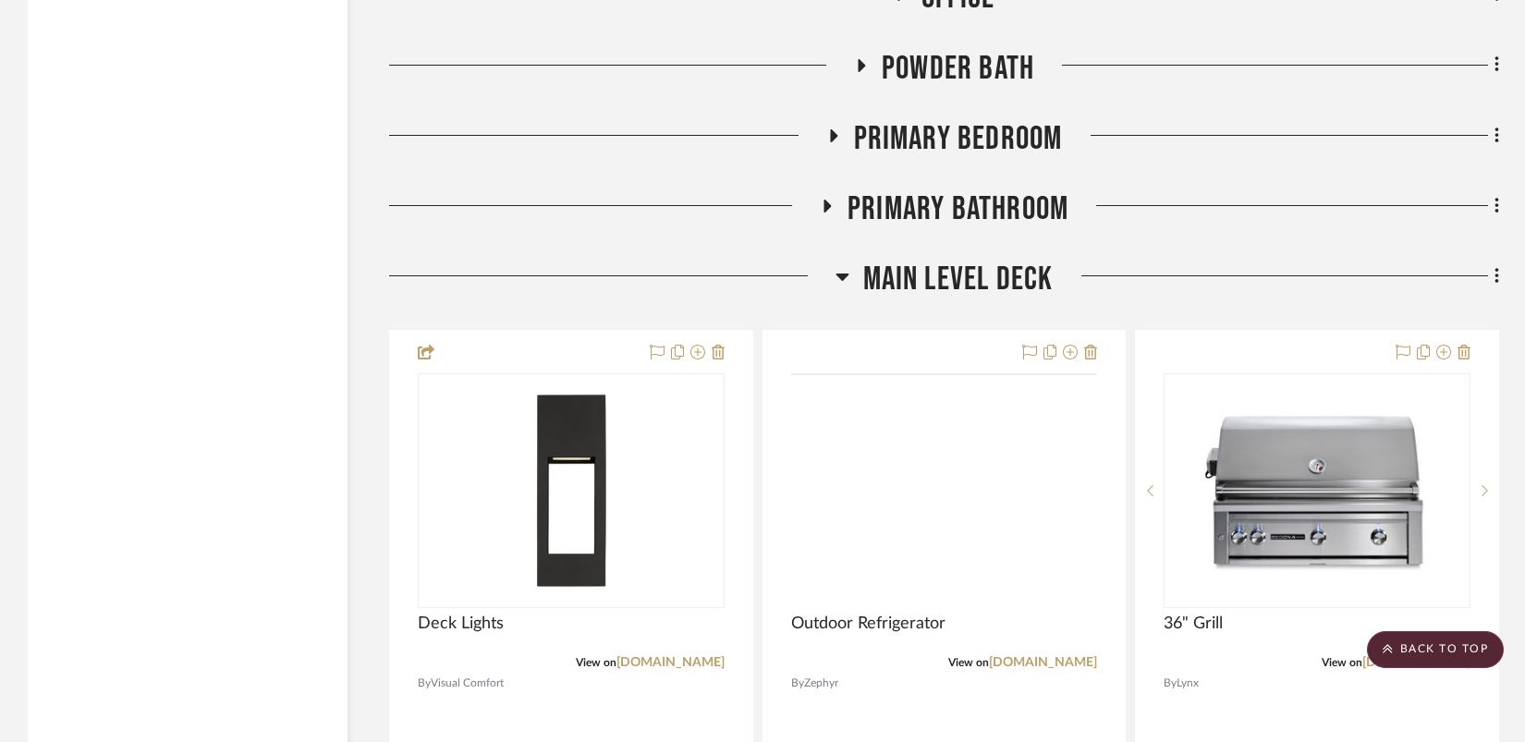
scroll to position [8884, 0]
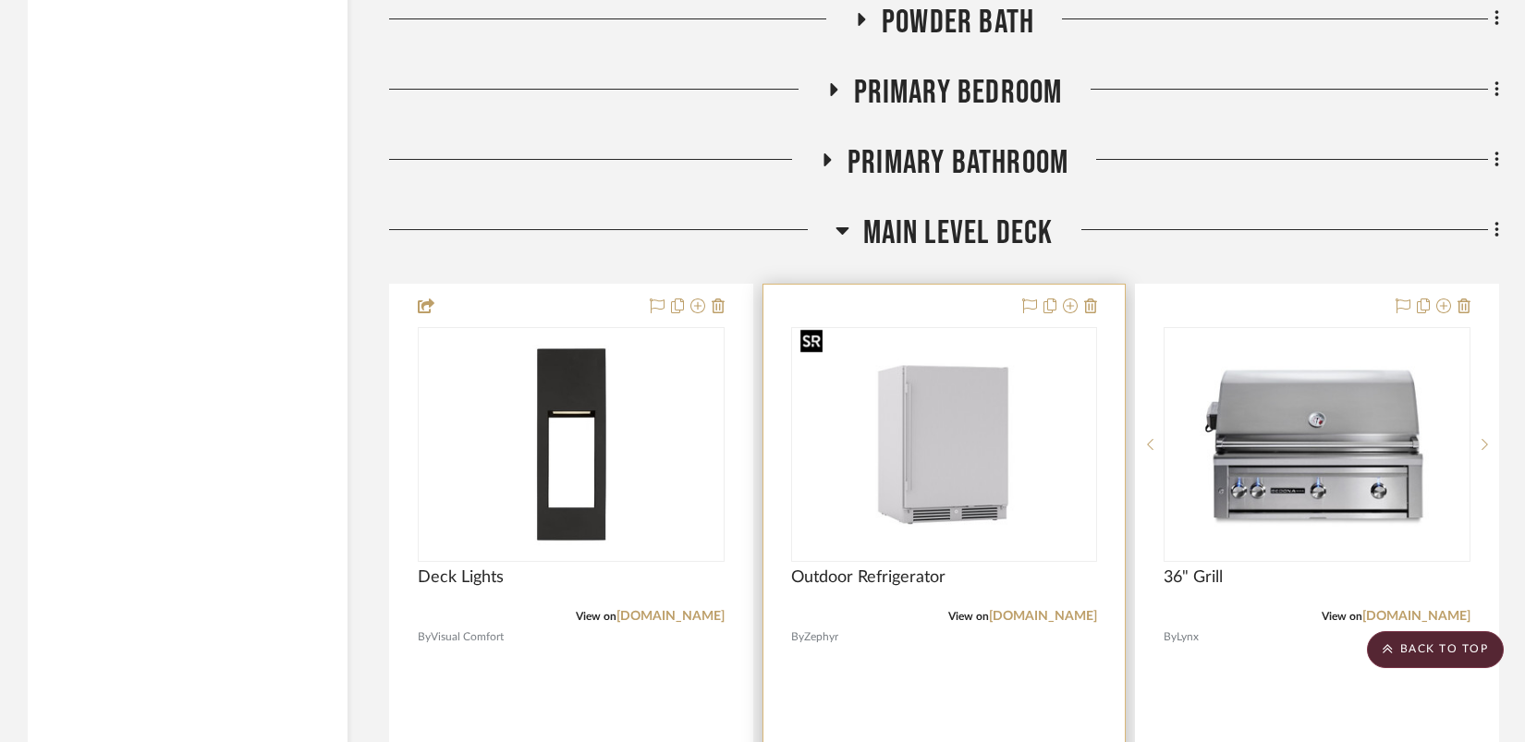
click at [0, 0] on img at bounding box center [0, 0] width 0 height 0
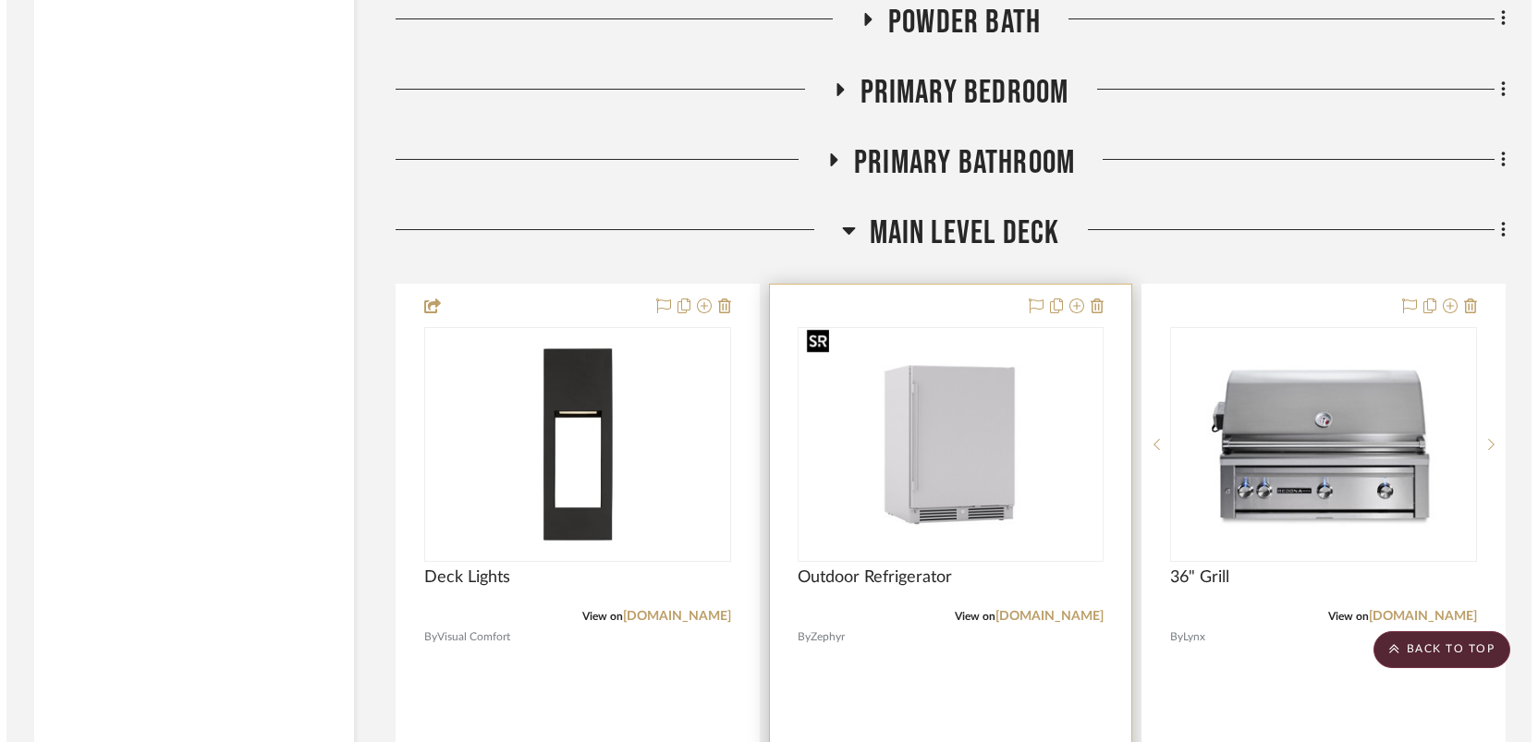
scroll to position [0, 0]
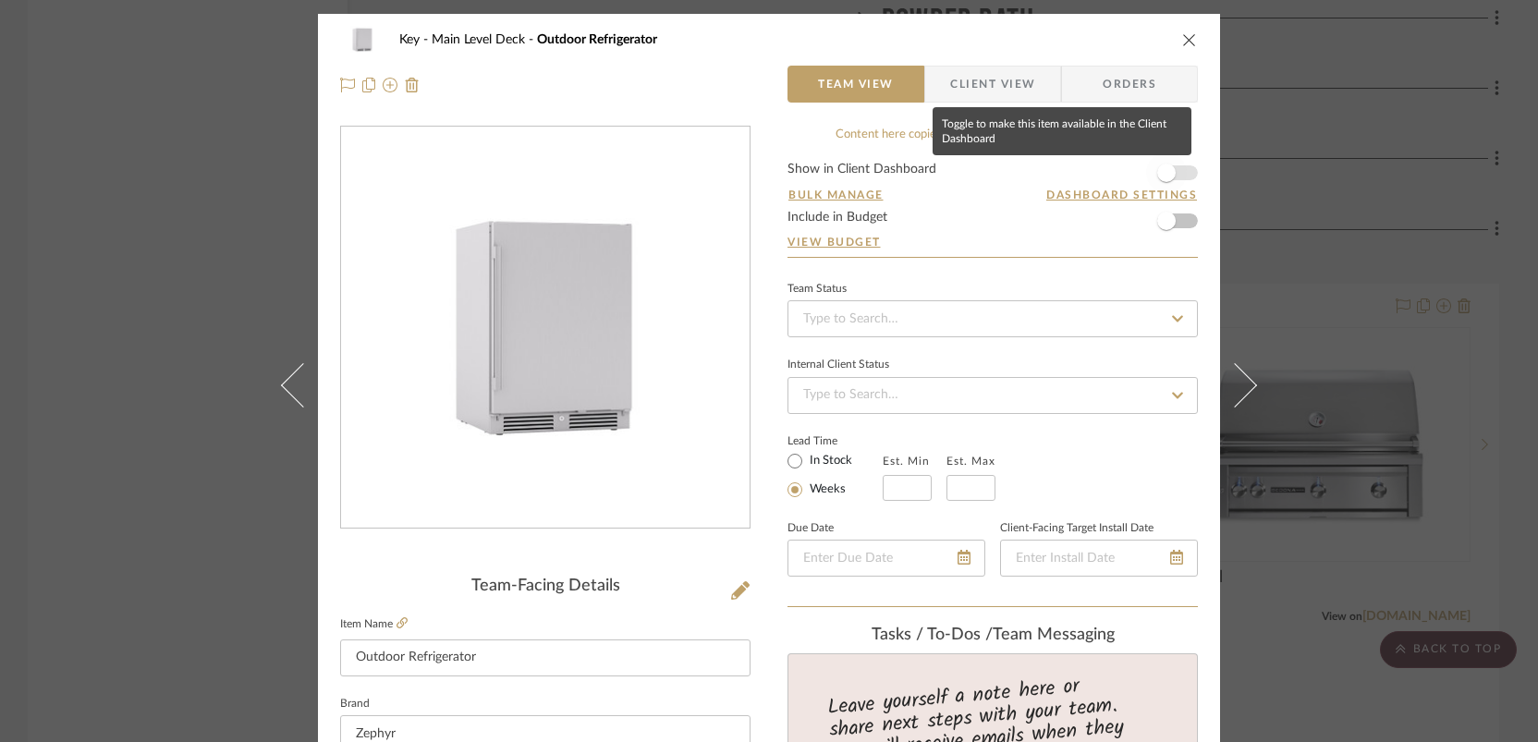
click at [1178, 172] on span "button" at bounding box center [1166, 173] width 41 height 41
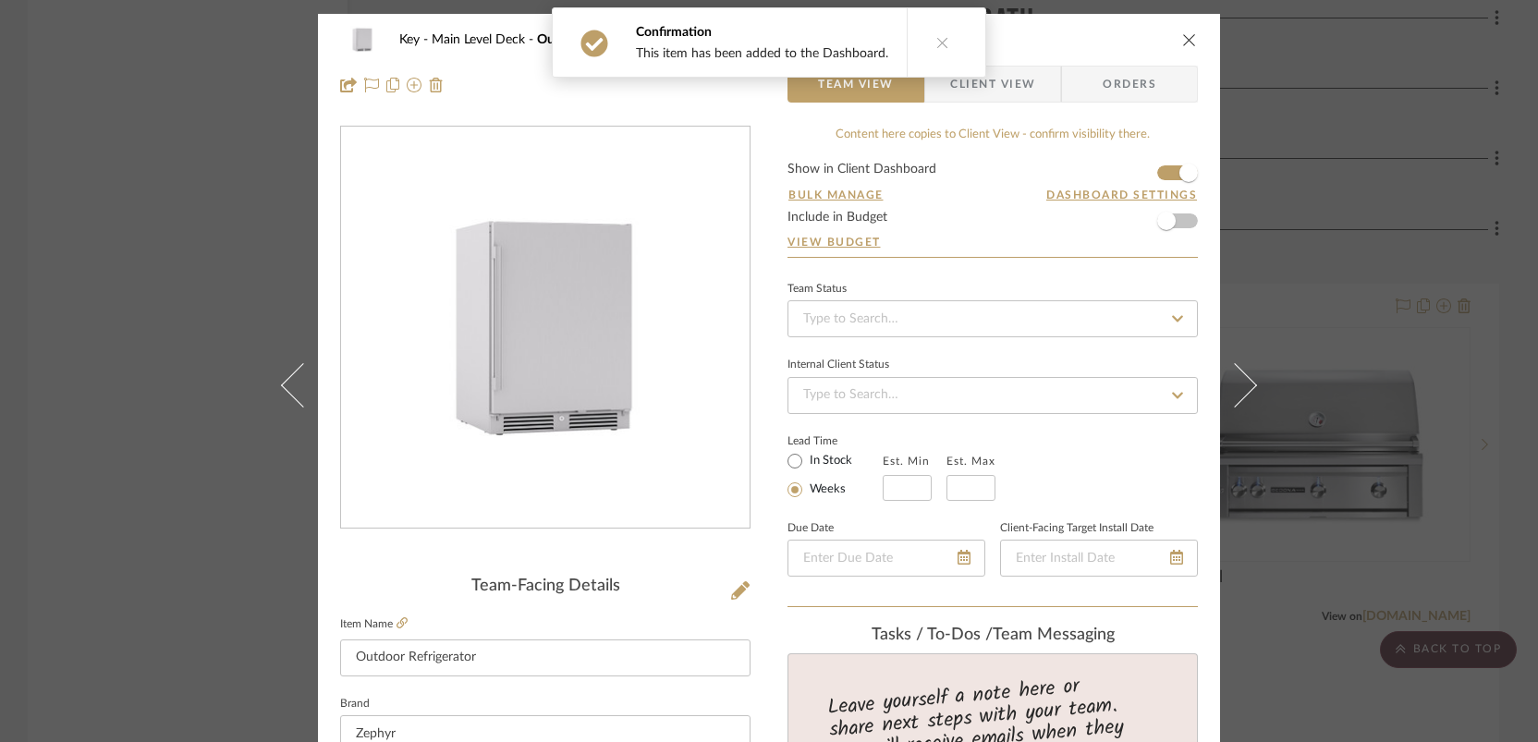
click at [1187, 502] on div "Key Main Level Deck Outdoor Refrigerator Team View Client View Orders Team-Faci…" at bounding box center [769, 371] width 1538 height 742
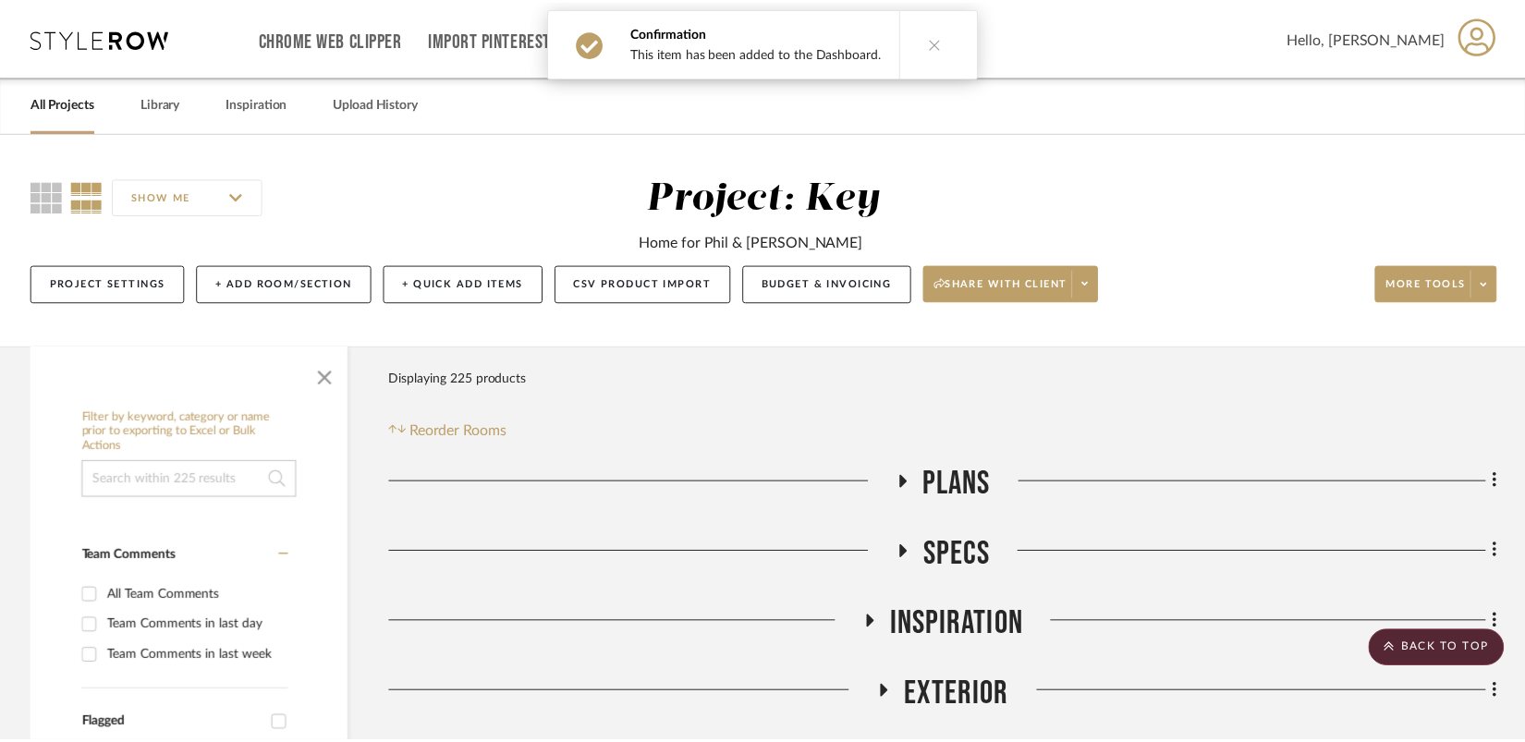
scroll to position [8884, 0]
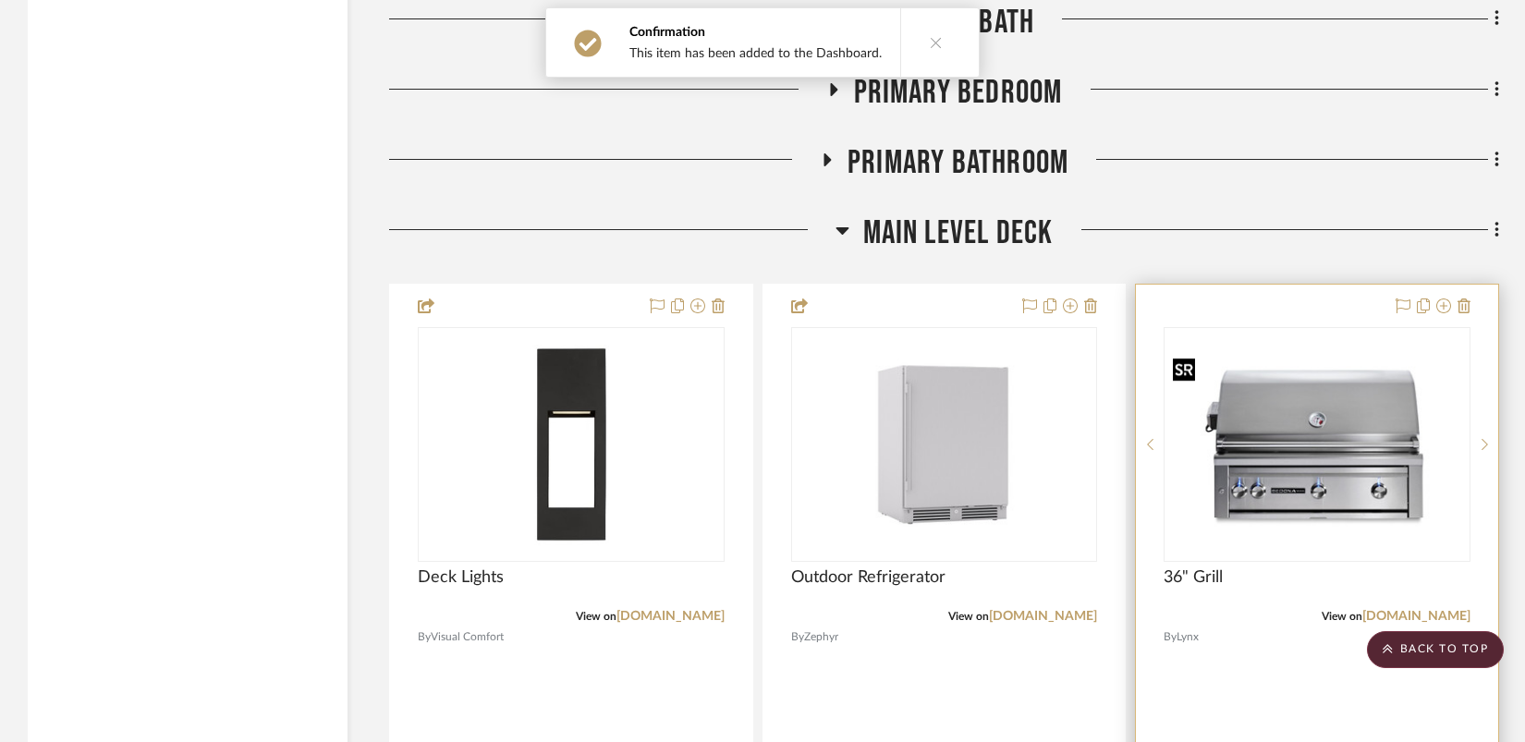
click at [1187, 482] on div at bounding box center [1317, 444] width 307 height 235
click at [1187, 431] on img "0" at bounding box center [1317, 445] width 303 height 170
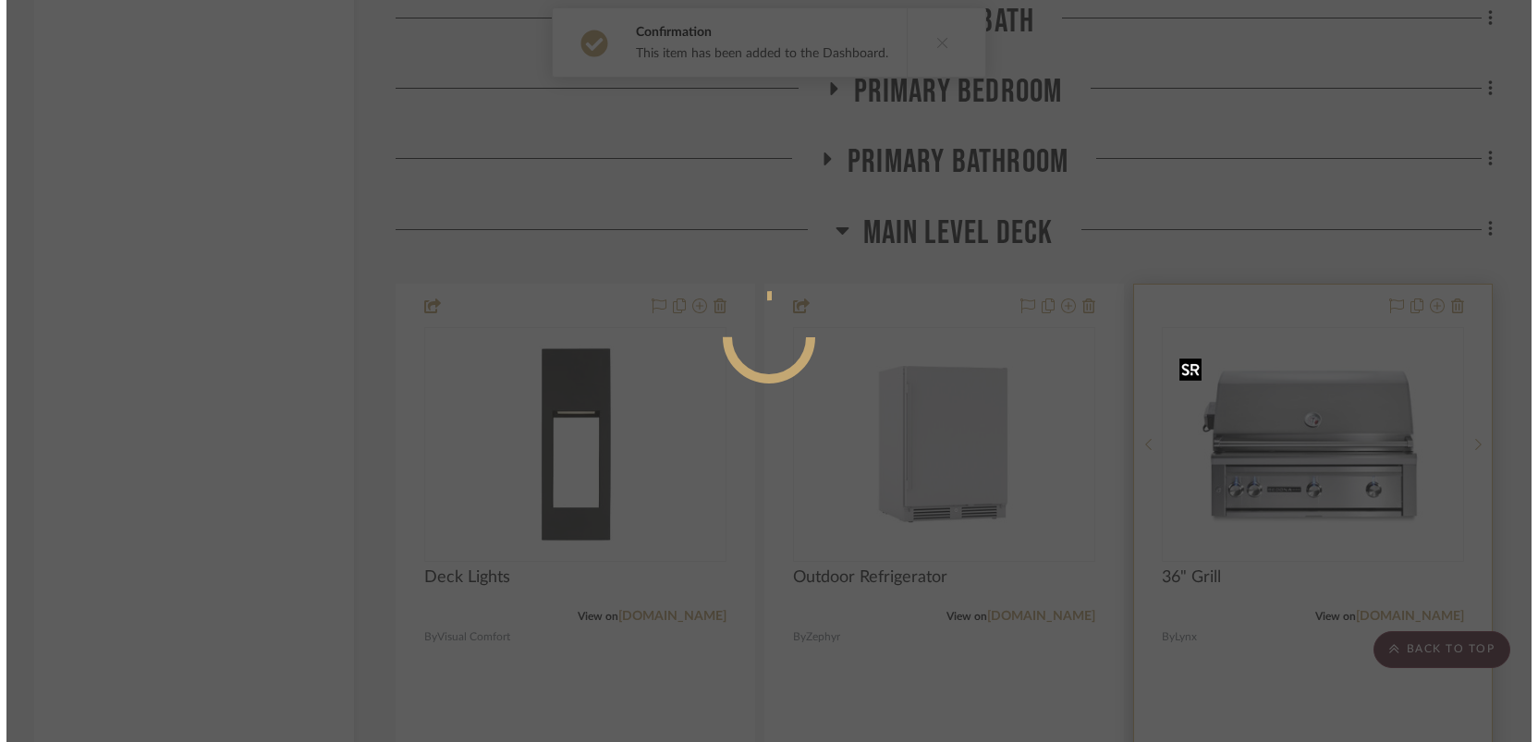
scroll to position [0, 0]
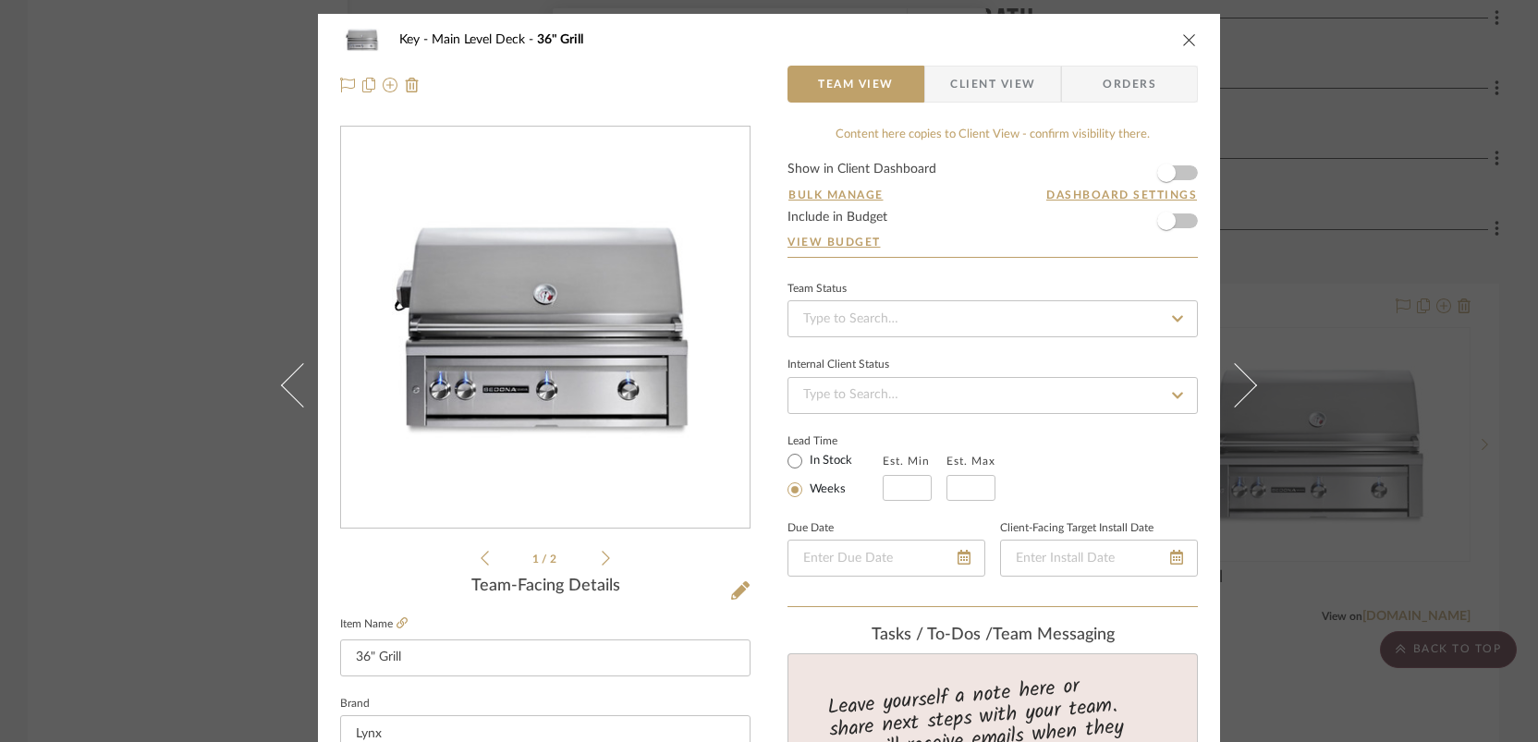
click at [1184, 173] on form "Show in Client Dashboard Bulk Manage Dashboard Settings Include in Budget View …" at bounding box center [993, 210] width 410 height 94
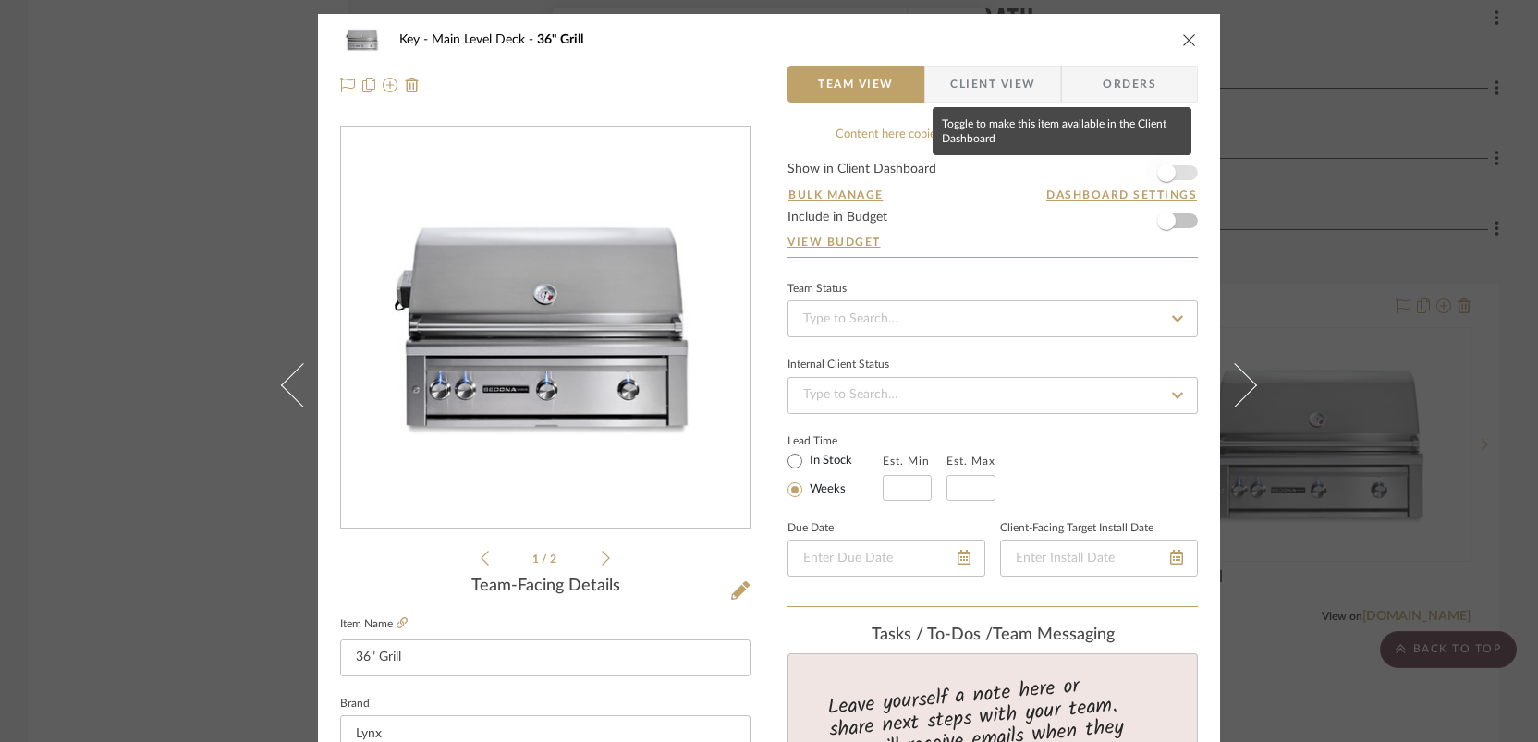
click at [1174, 173] on span "button" at bounding box center [1166, 173] width 41 height 41
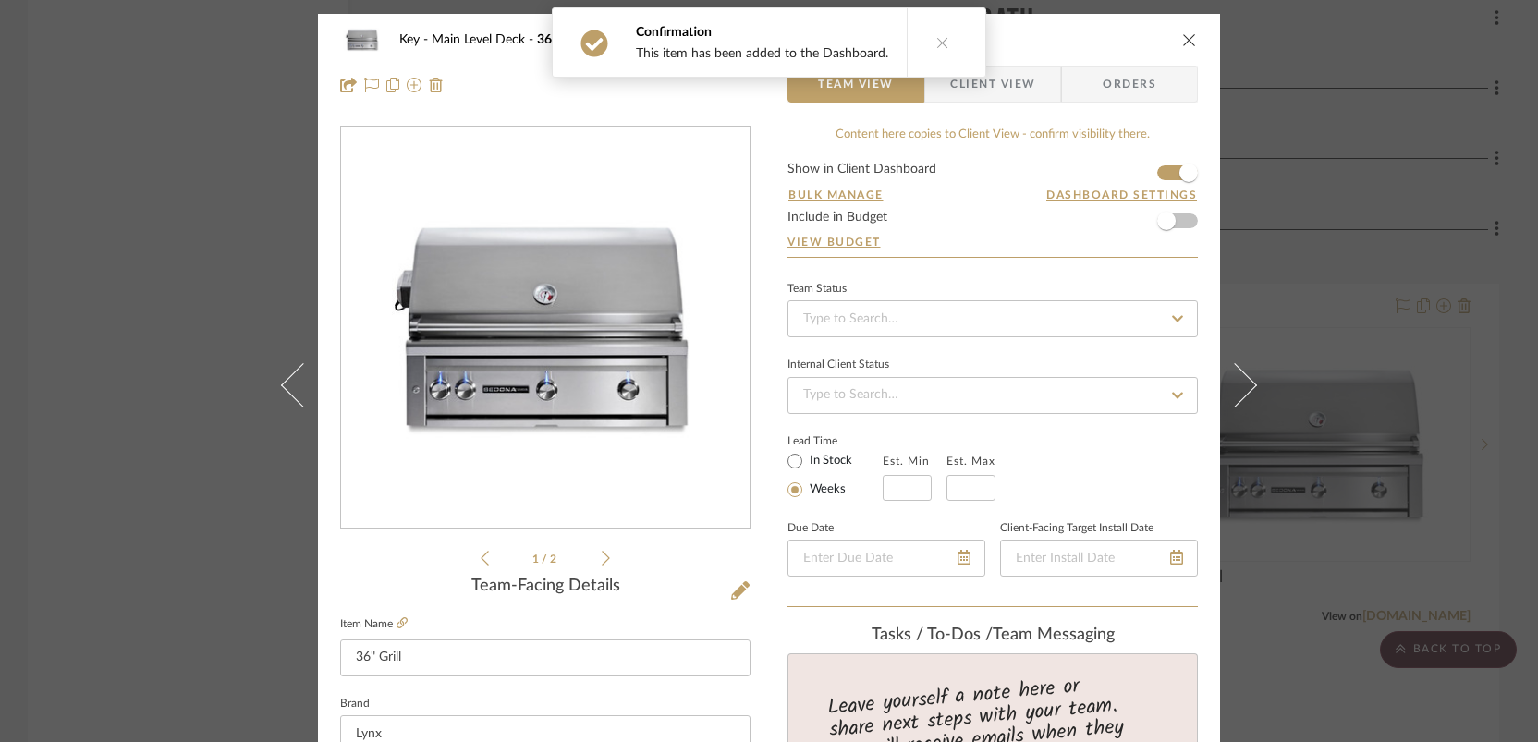
click at [1187, 368] on div "Key Main Level Deck 36" Grill Team View Client View Orders 1 / 2 Team-Facing De…" at bounding box center [769, 371] width 1538 height 742
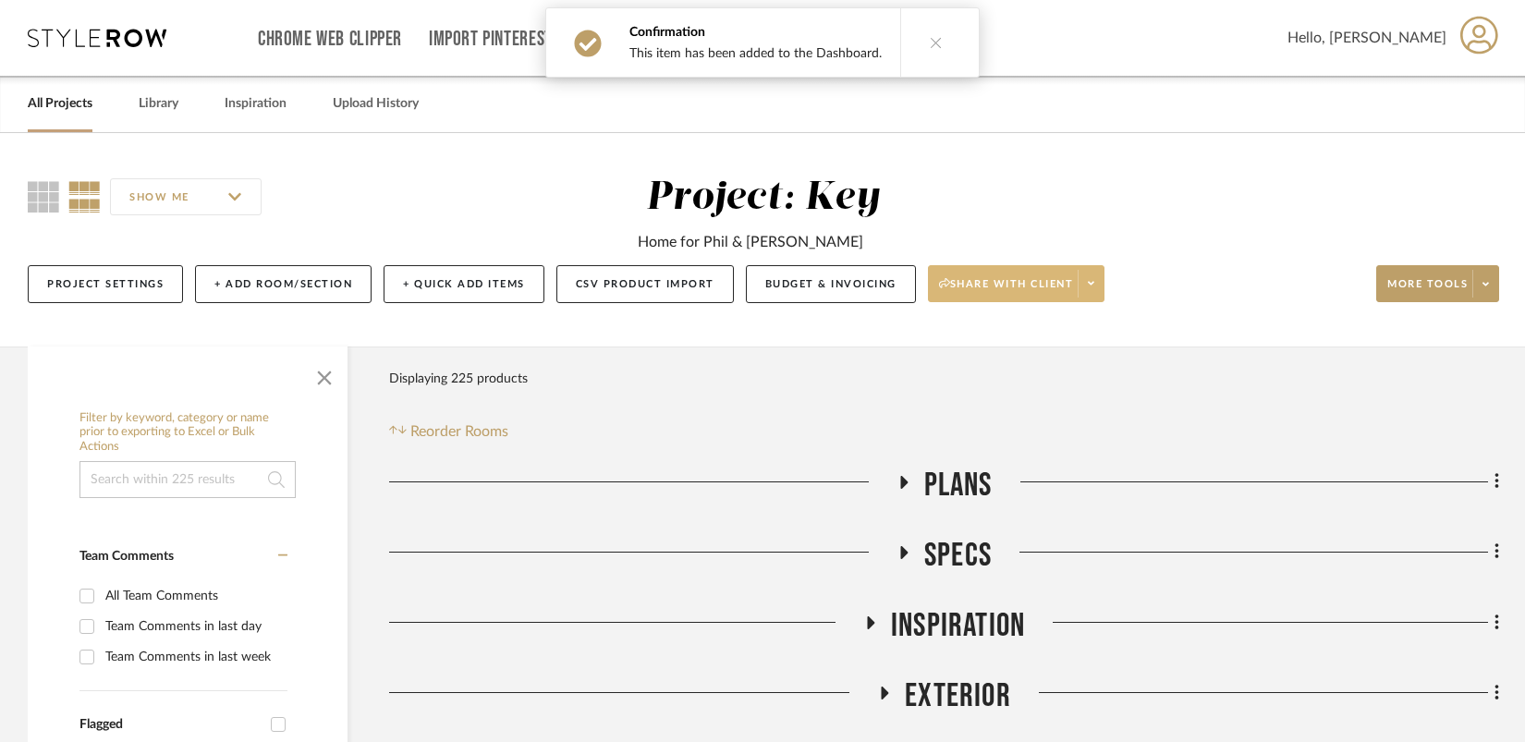
click at [1099, 296] on span at bounding box center [1091, 284] width 26 height 28
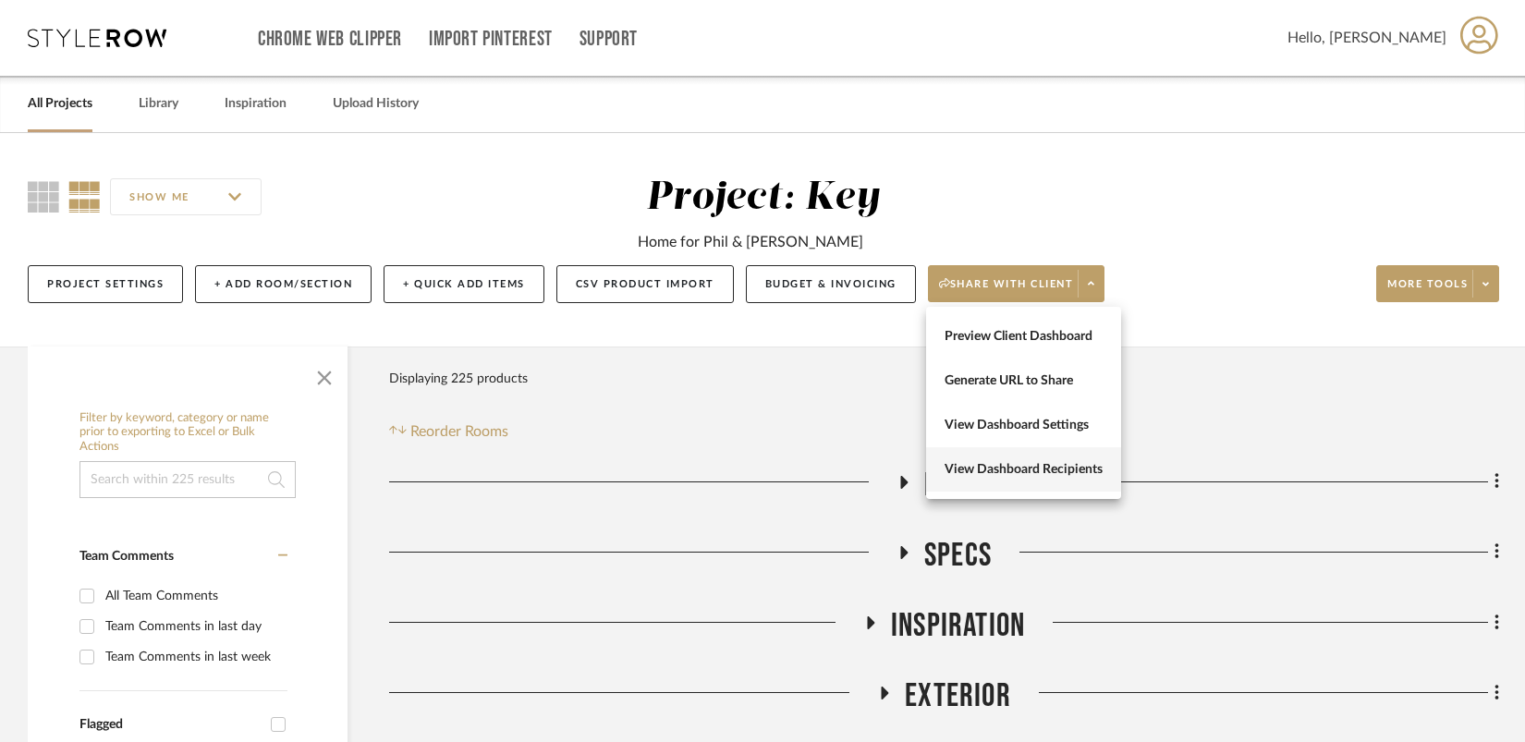
click at [1073, 473] on span "View Dashboard Recipients" at bounding box center [1024, 470] width 158 height 16
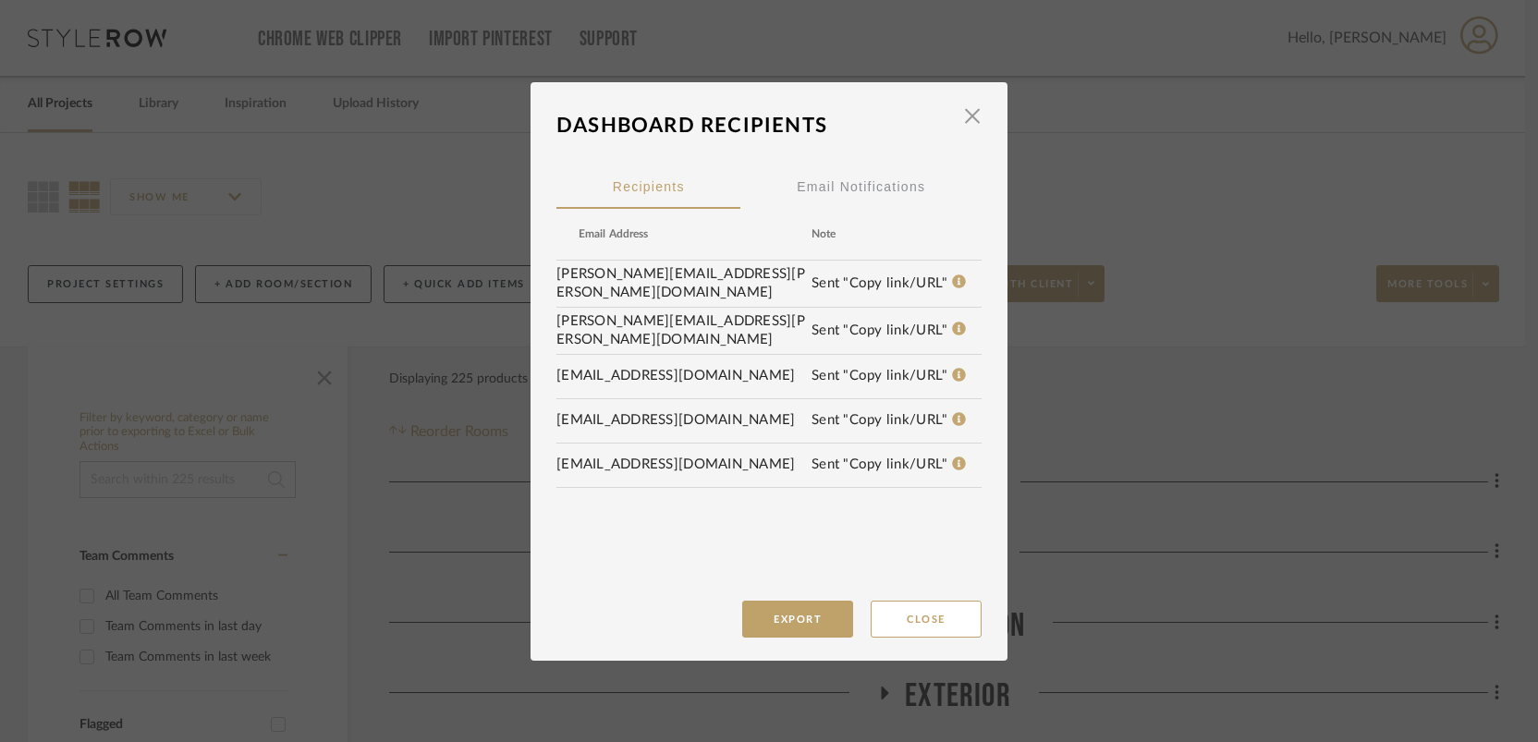
click at [590, 421] on td "[EMAIL_ADDRESS][DOMAIN_NAME]" at bounding box center [683, 421] width 255 height 28
click at [615, 373] on td "[EMAIL_ADDRESS][DOMAIN_NAME]" at bounding box center [683, 376] width 255 height 28
click at [842, 194] on div "Email Notifications" at bounding box center [861, 187] width 128 height 46
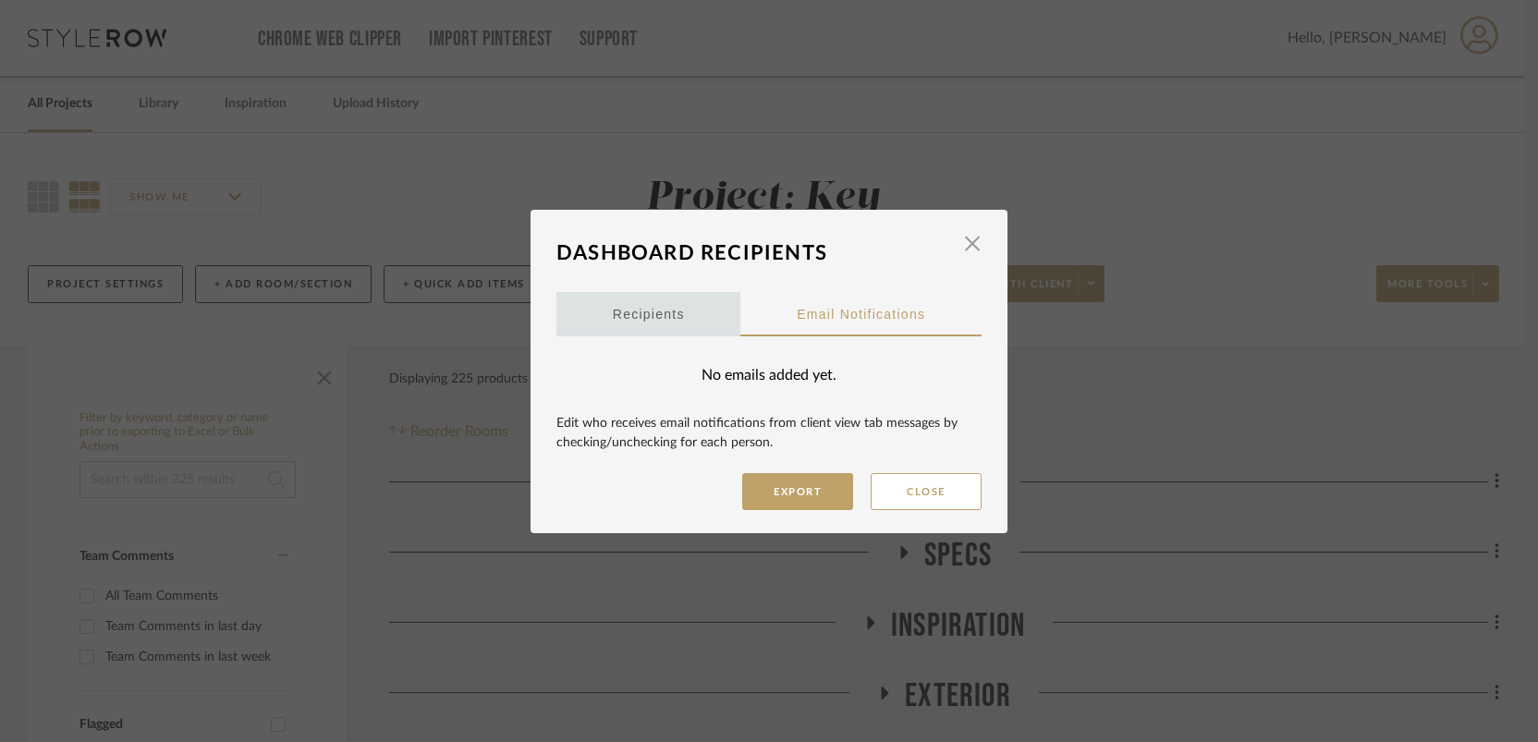
click at [641, 313] on span "Recipients" at bounding box center [649, 314] width 72 height 13
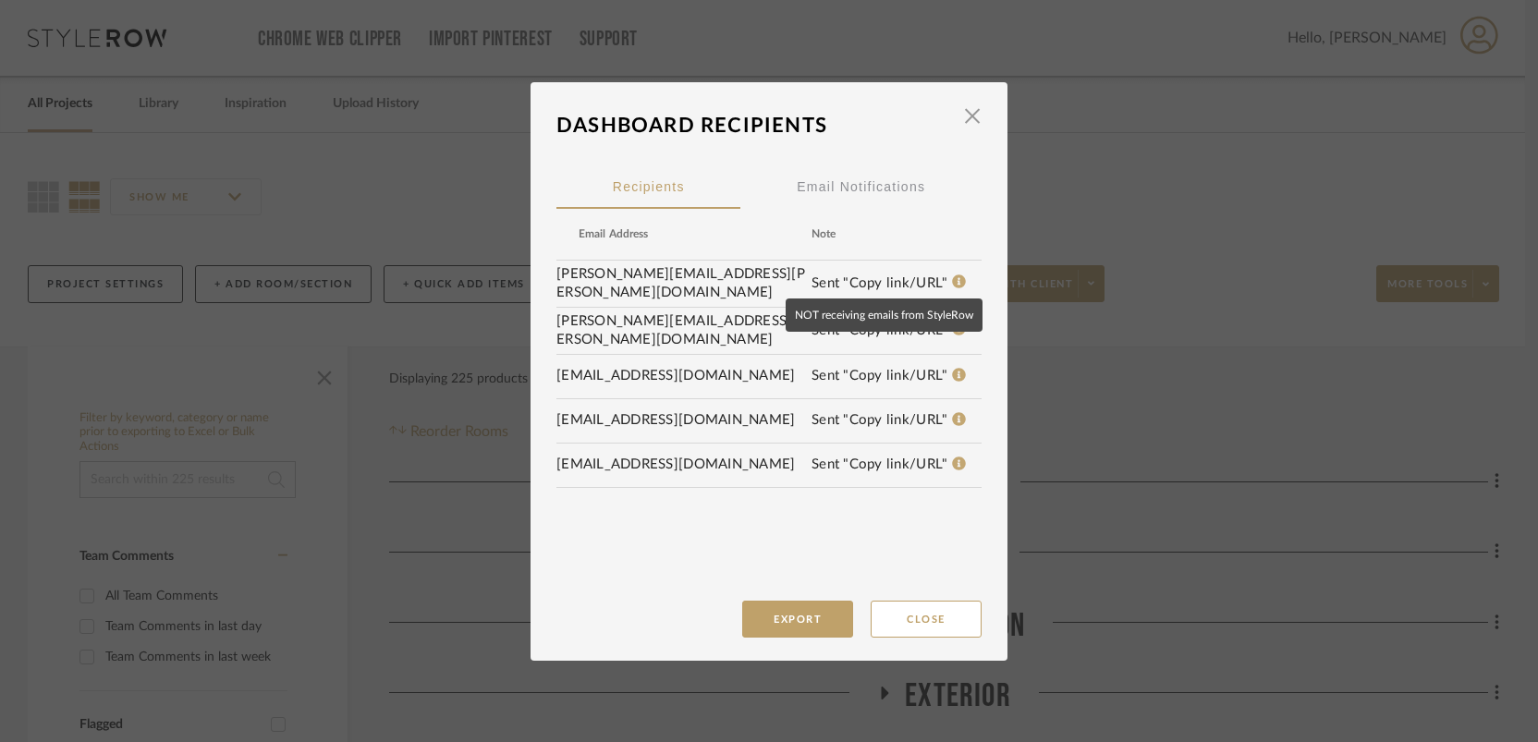
click at [953, 284] on icon at bounding box center [960, 282] width 14 height 14
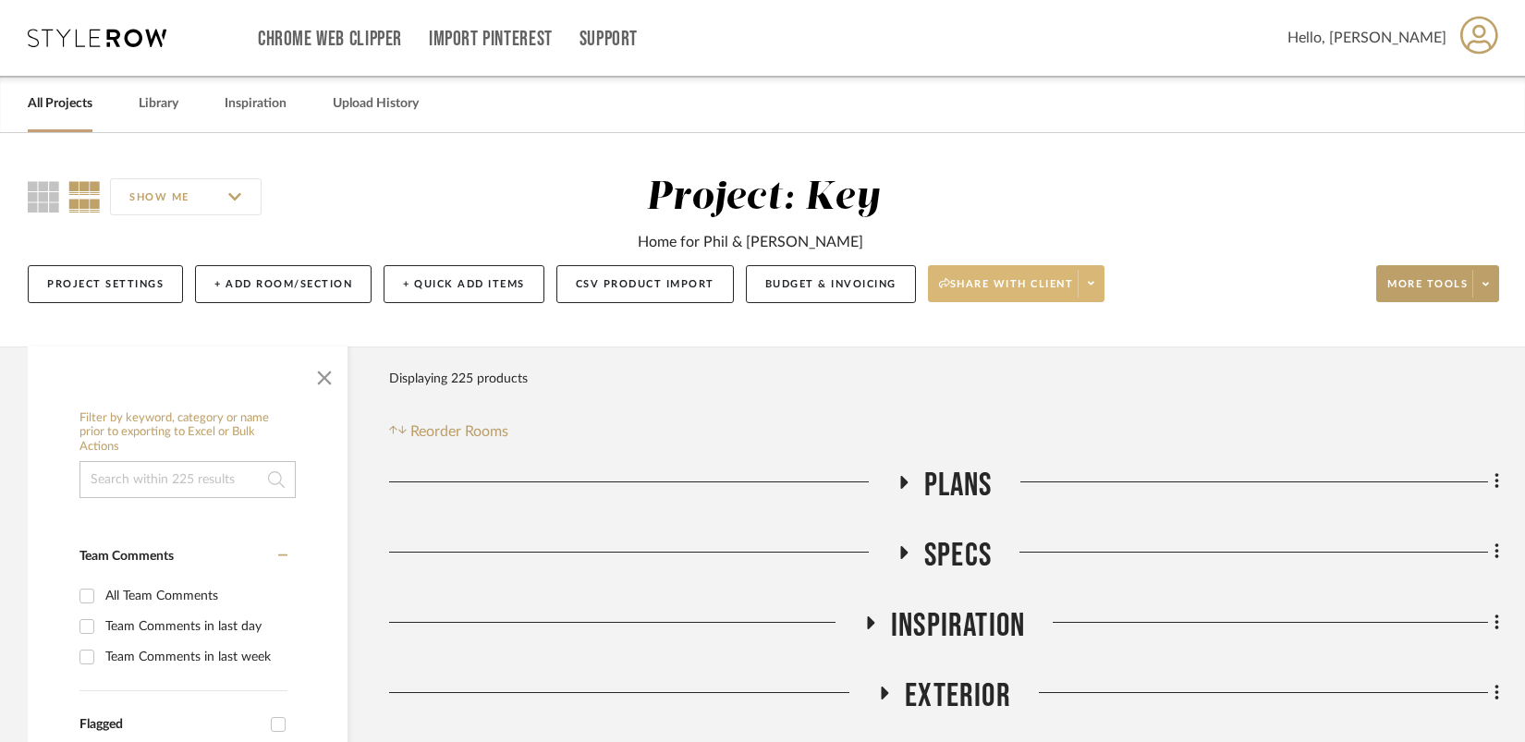
click at [1093, 288] on icon at bounding box center [1091, 283] width 6 height 10
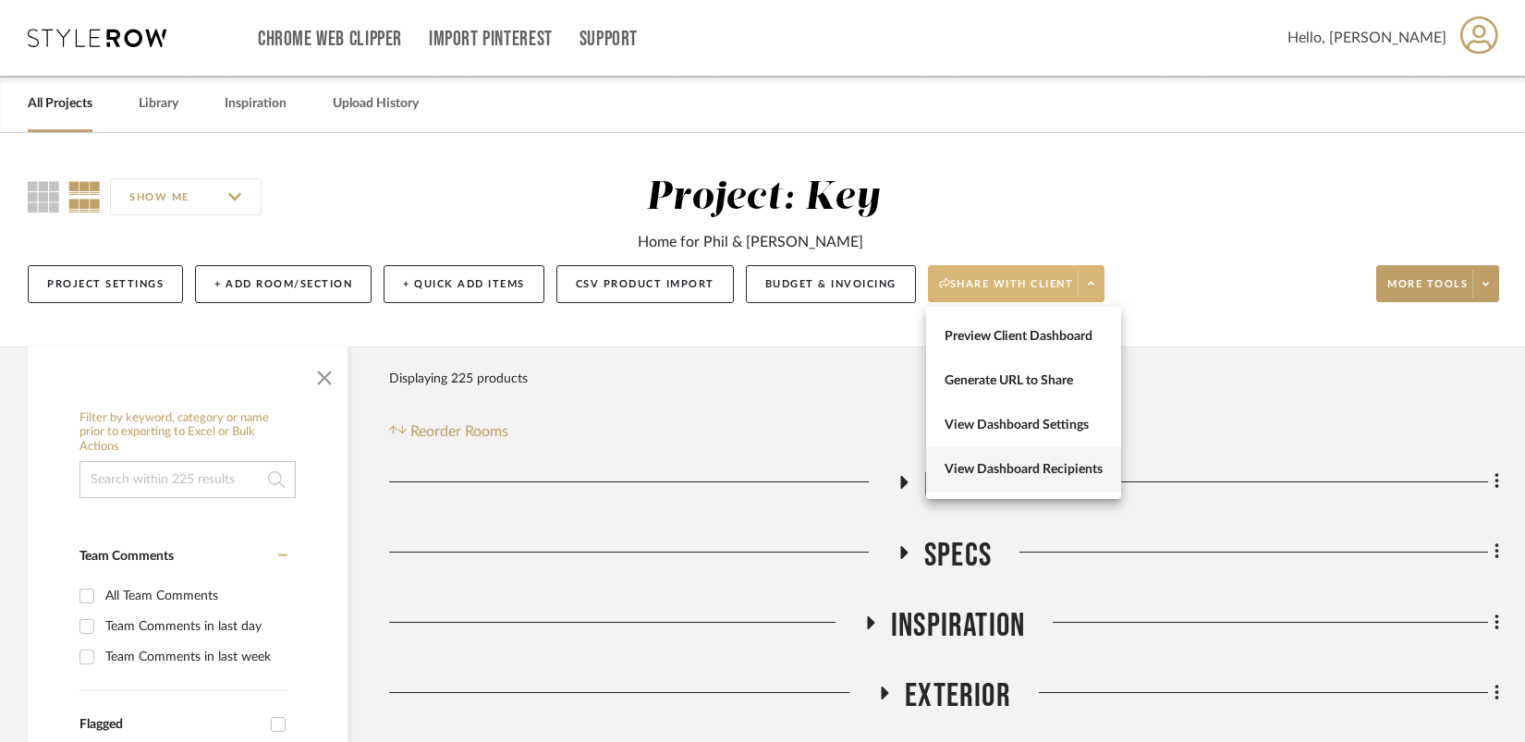
click at [1021, 473] on span "View Dashboard Recipients" at bounding box center [1024, 470] width 158 height 16
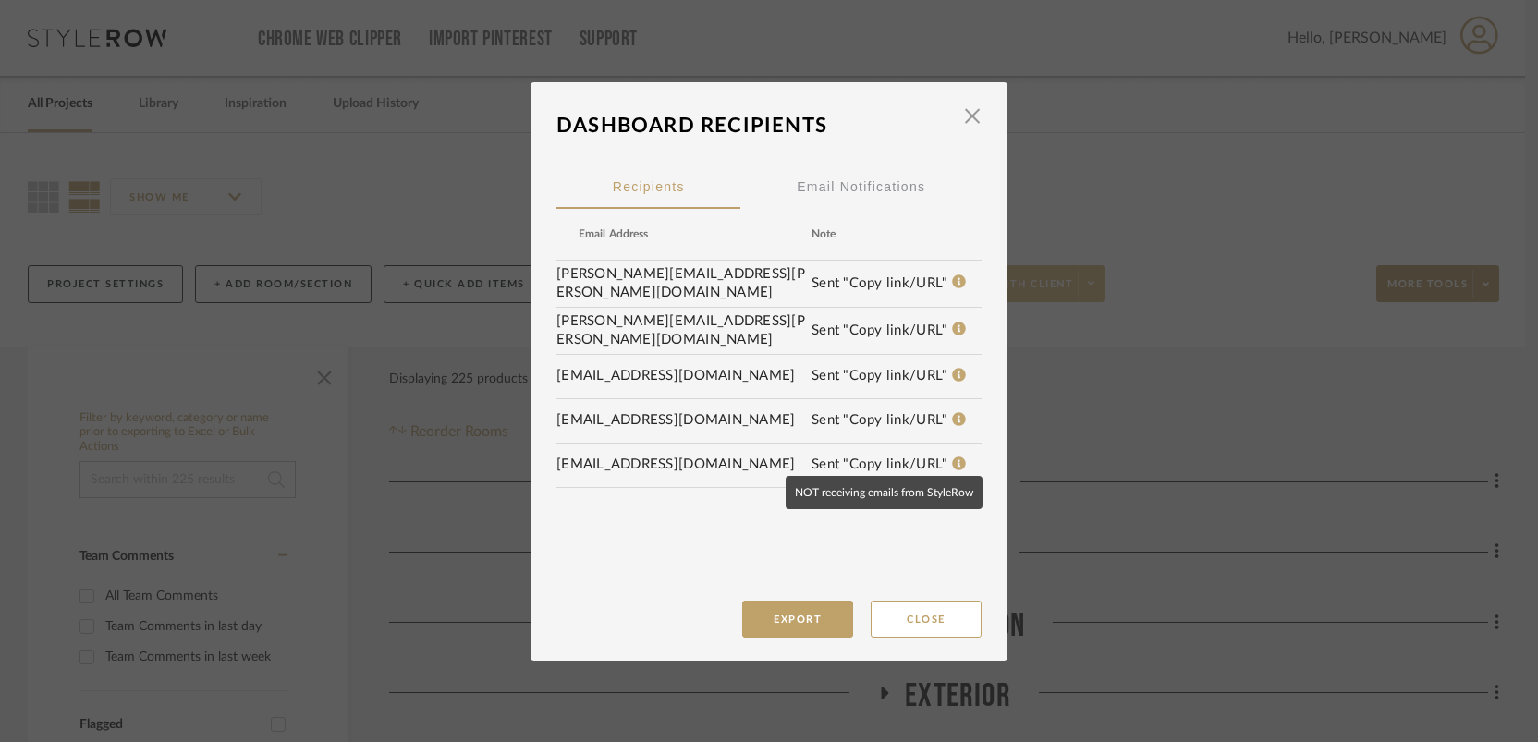
click at [953, 458] on icon at bounding box center [960, 464] width 14 height 14
click at [928, 628] on button "Close" at bounding box center [926, 619] width 111 height 37
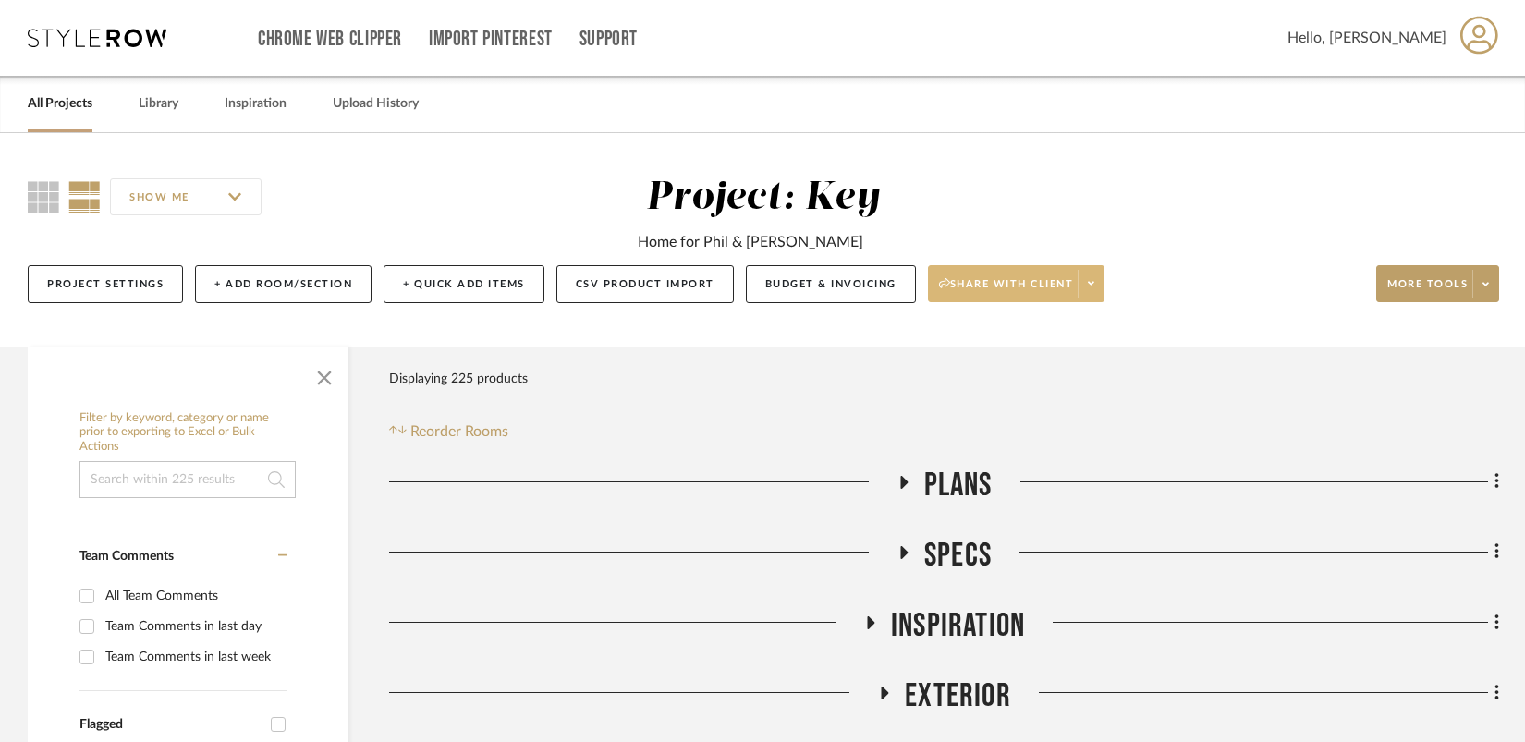
click at [1056, 290] on span "Share with client" at bounding box center [1006, 291] width 135 height 28
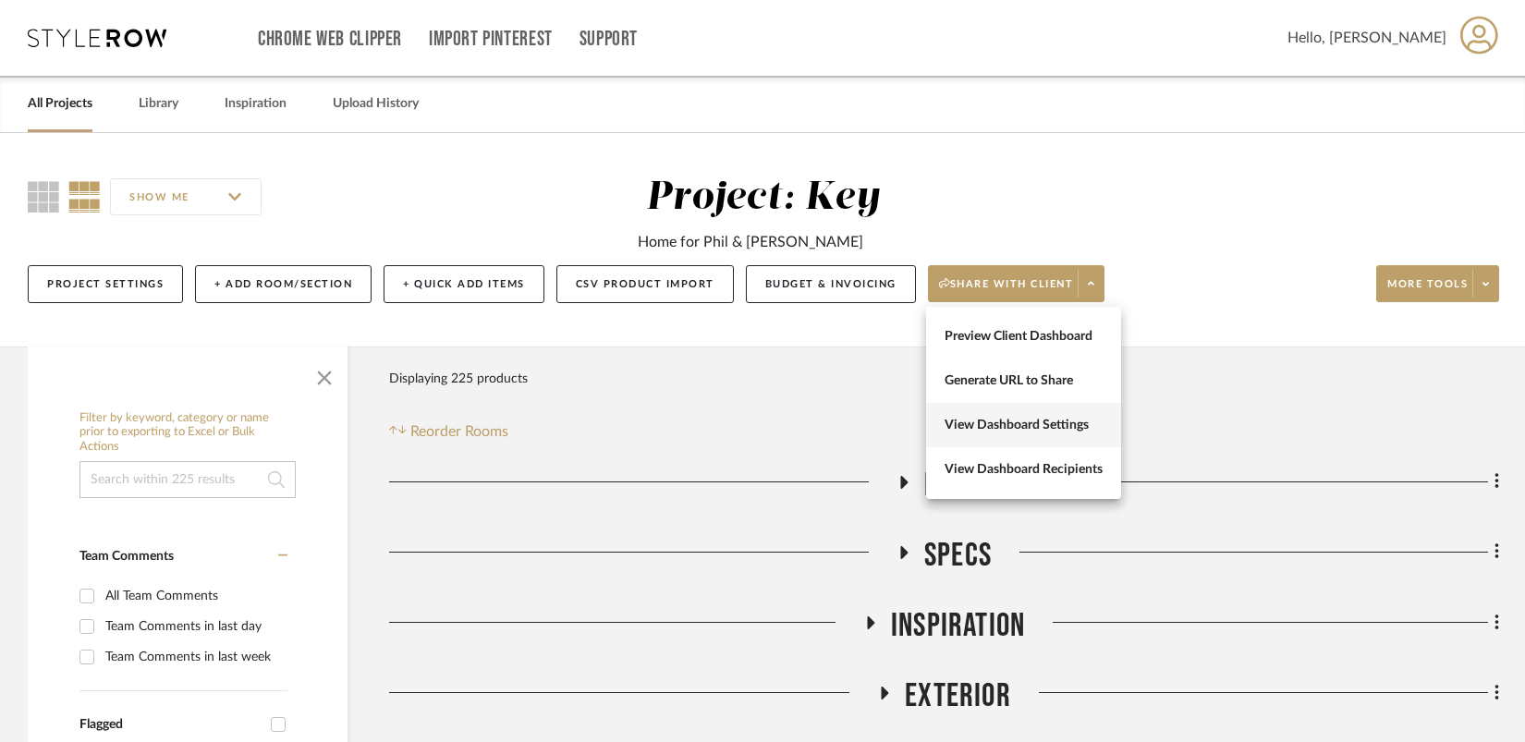
click at [1022, 433] on span "View Dashboard Settings" at bounding box center [1024, 426] width 158 height 16
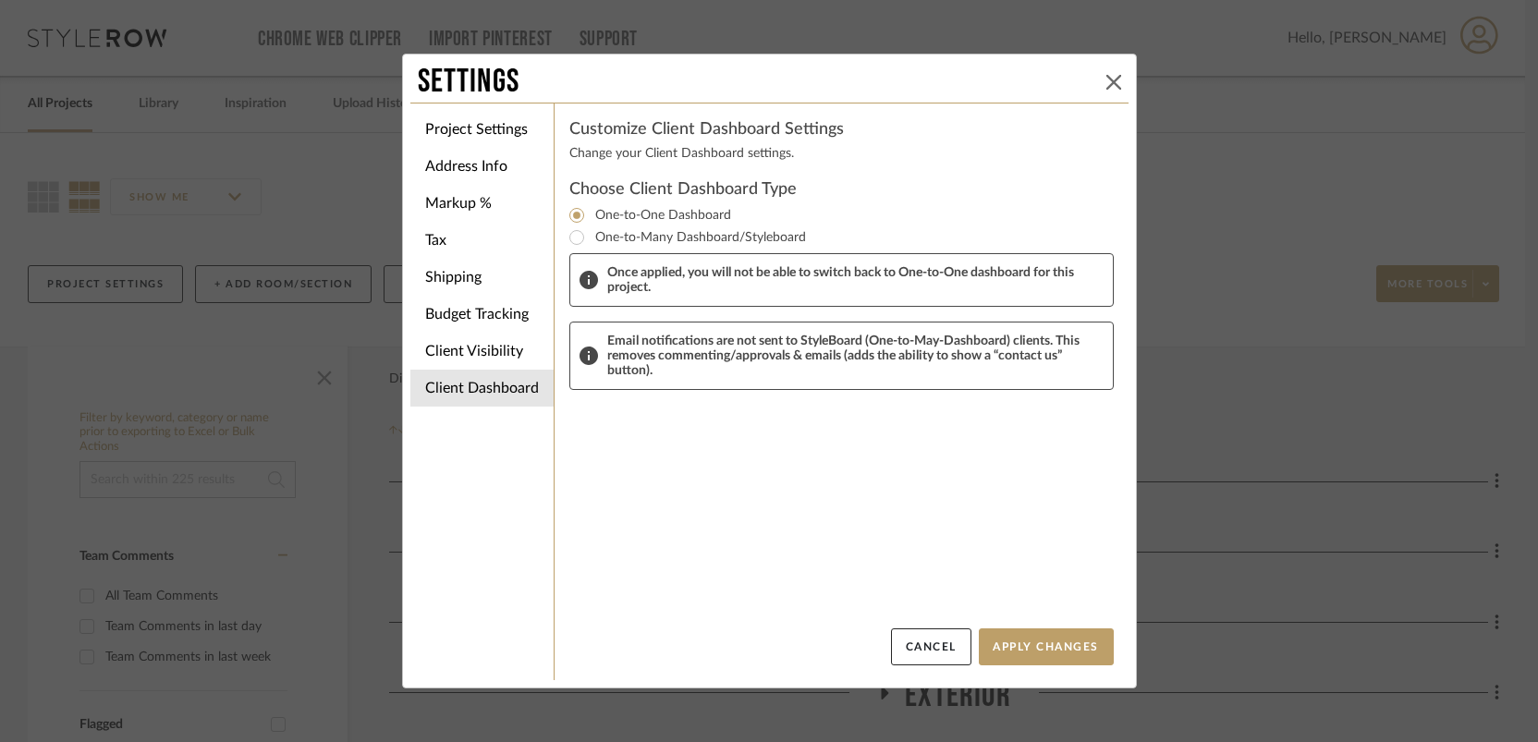
click at [1106, 79] on icon at bounding box center [1113, 82] width 15 height 15
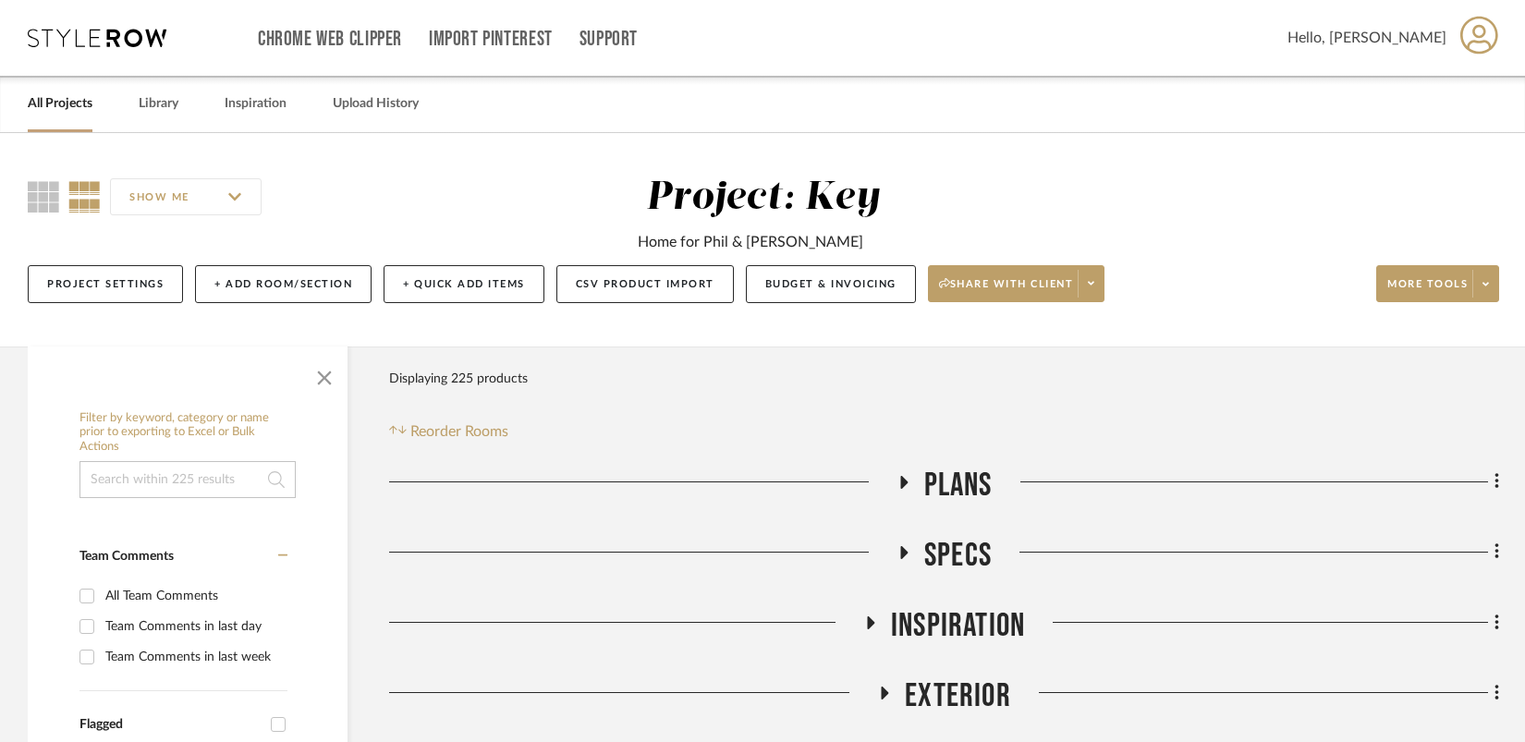
click at [1094, 283] on icon at bounding box center [1091, 284] width 6 height 4
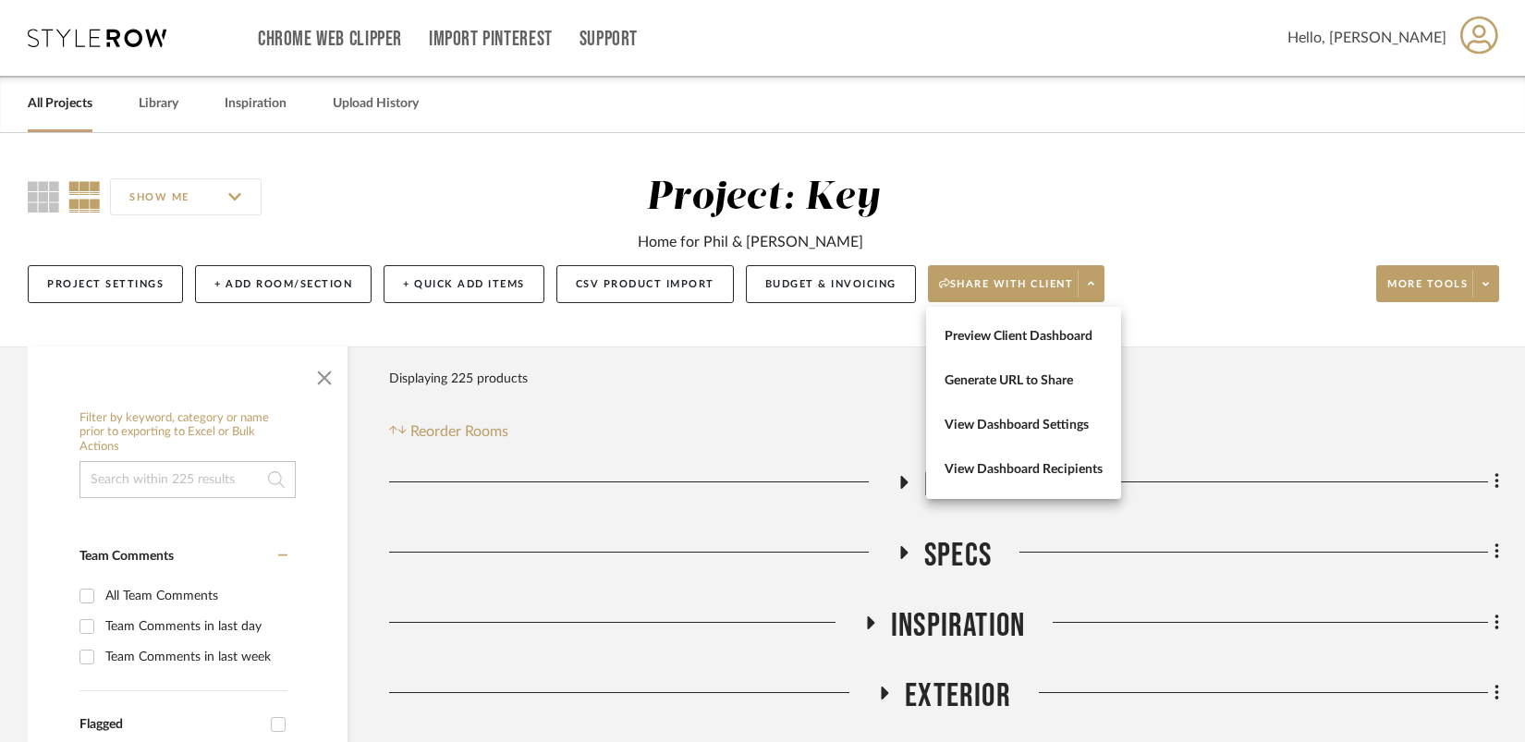
click at [1187, 283] on div at bounding box center [762, 371] width 1525 height 742
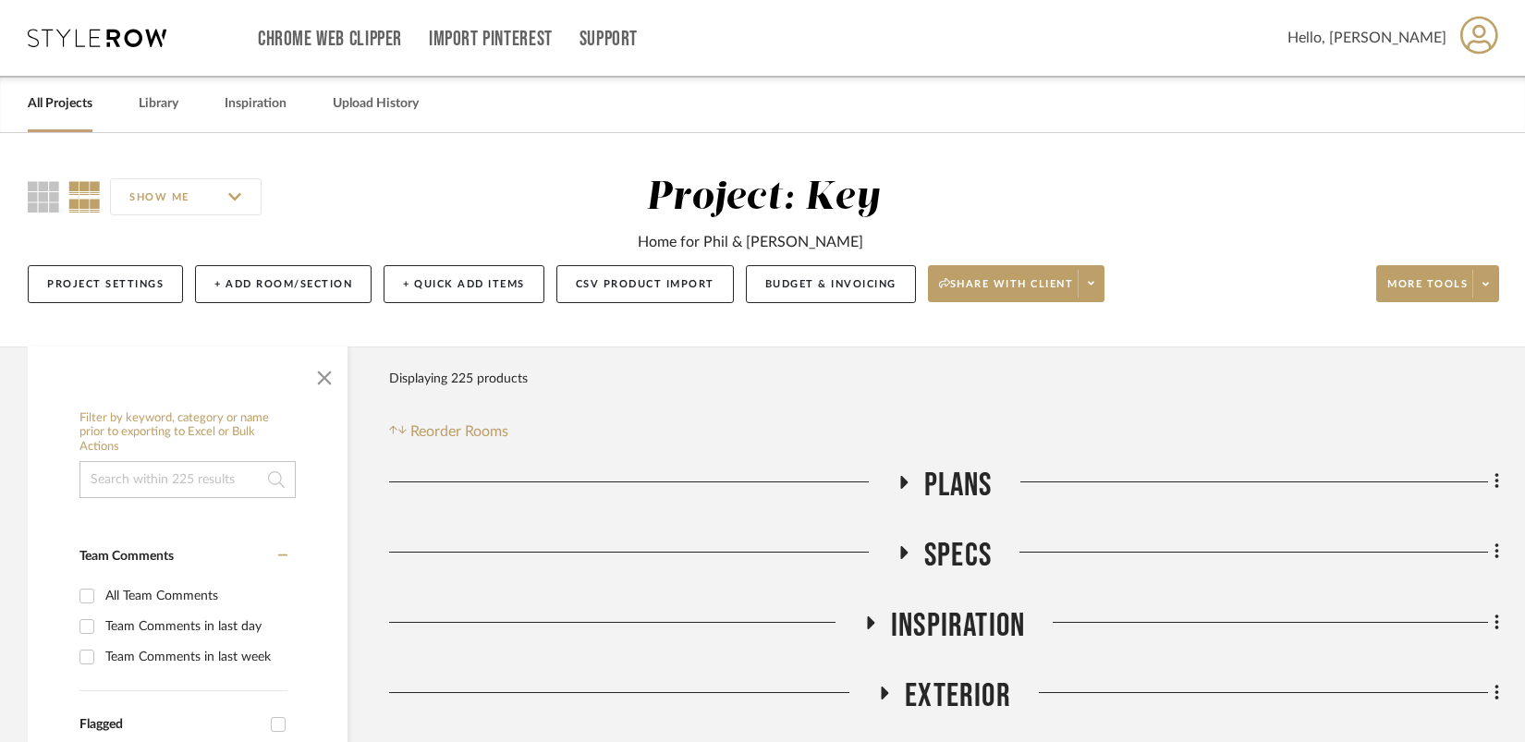
click at [1187, 283] on icon at bounding box center [1486, 284] width 6 height 10
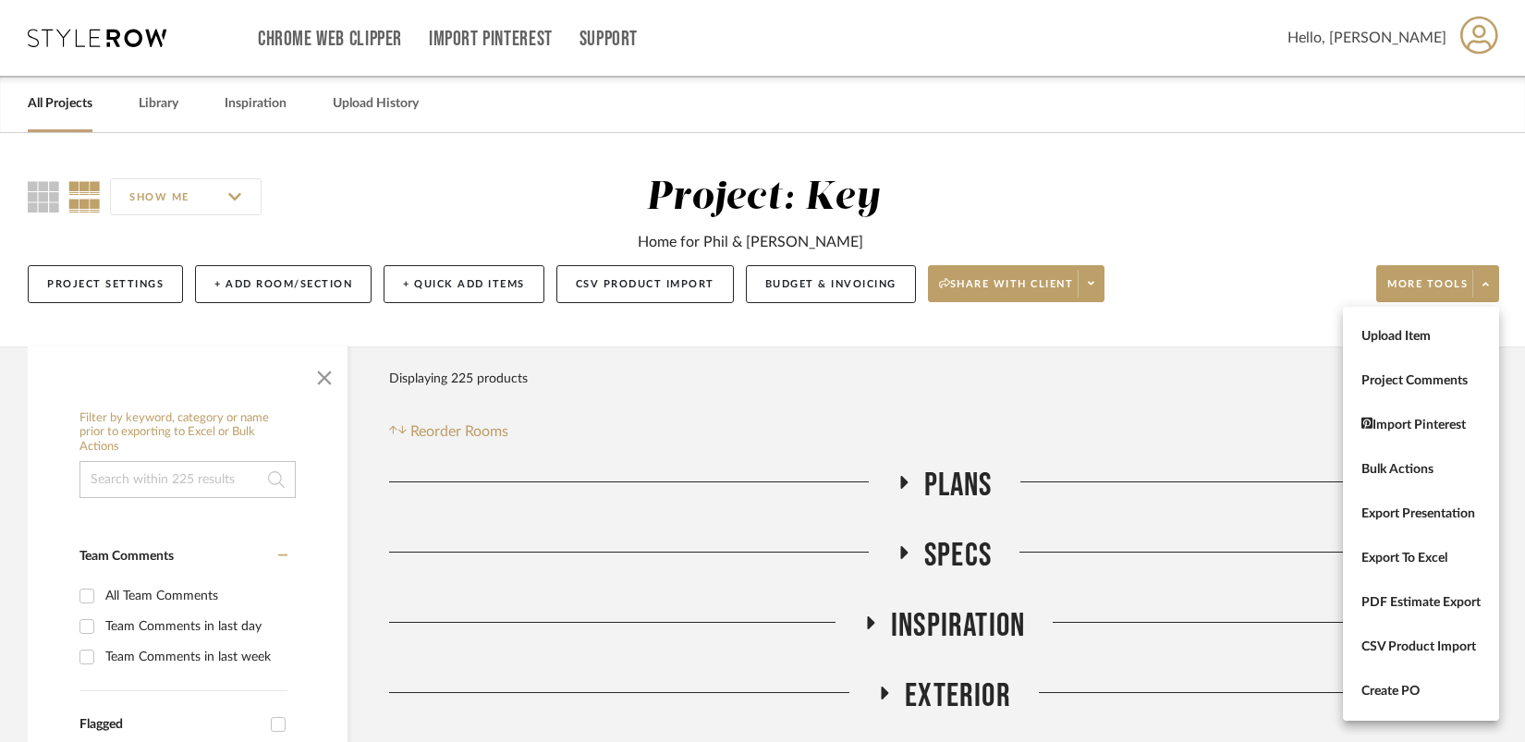
click at [1026, 289] on div at bounding box center [762, 371] width 1525 height 742
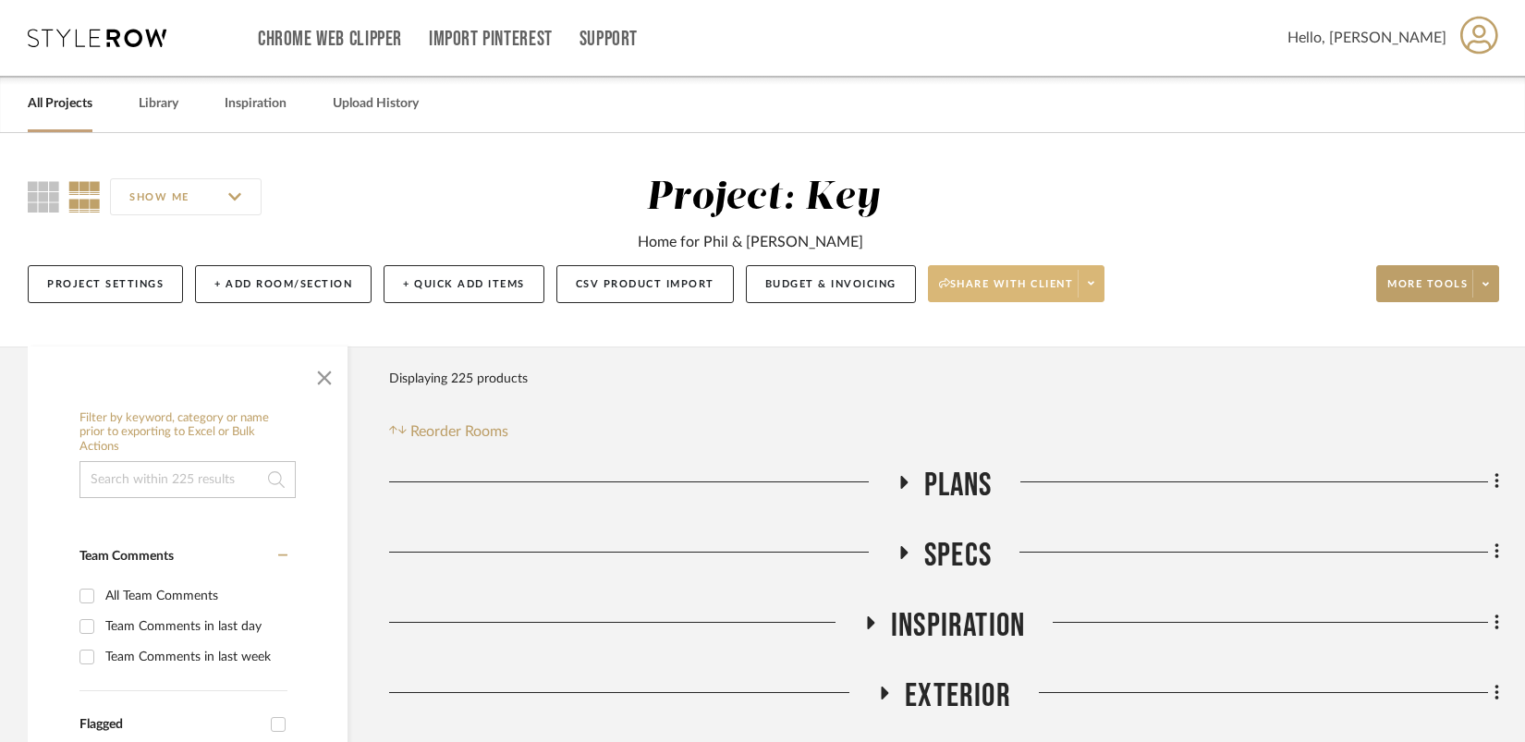
click at [1036, 275] on button "Share with client" at bounding box center [1016, 283] width 177 height 37
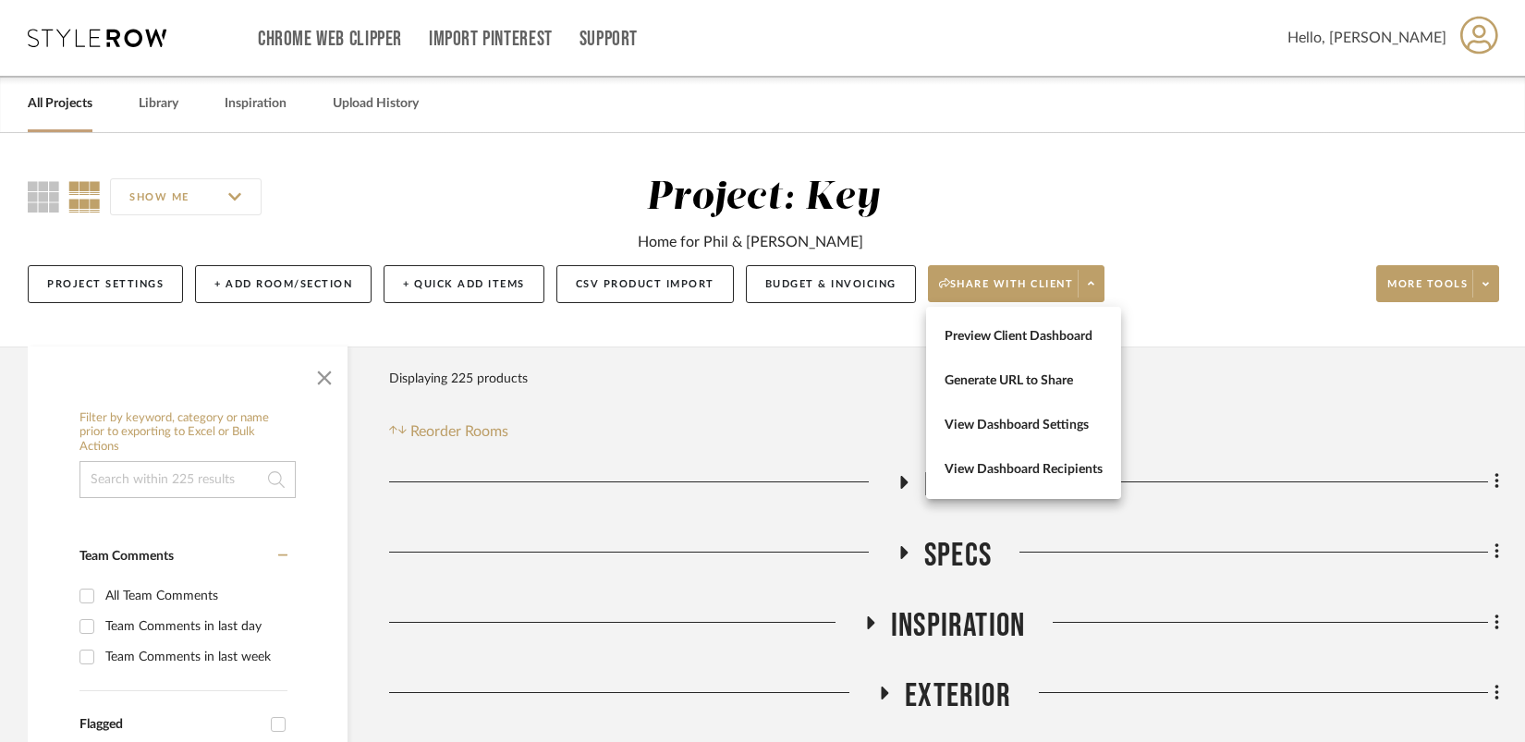
click at [147, 286] on div at bounding box center [762, 371] width 1525 height 742
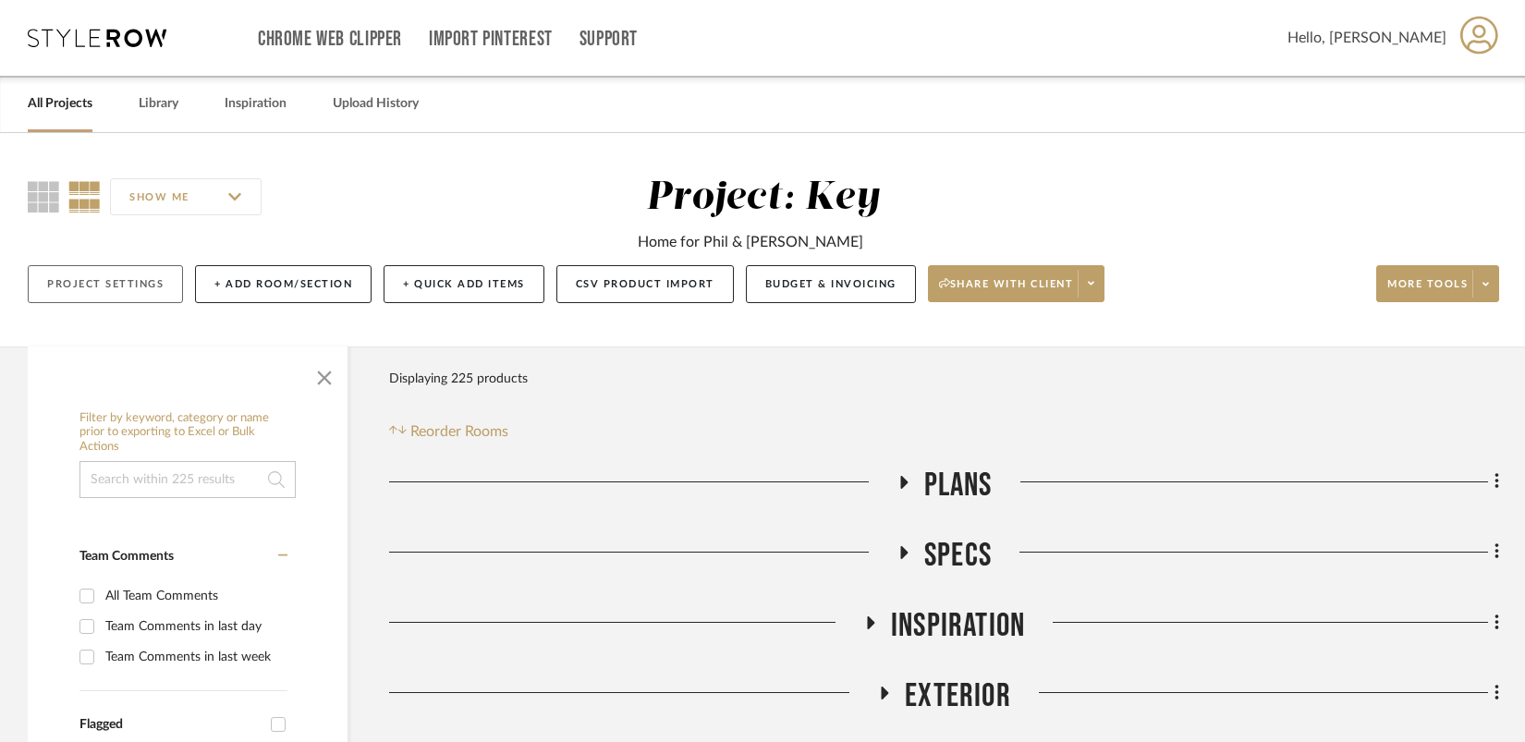
click at [114, 289] on button "Project Settings" at bounding box center [105, 284] width 155 height 38
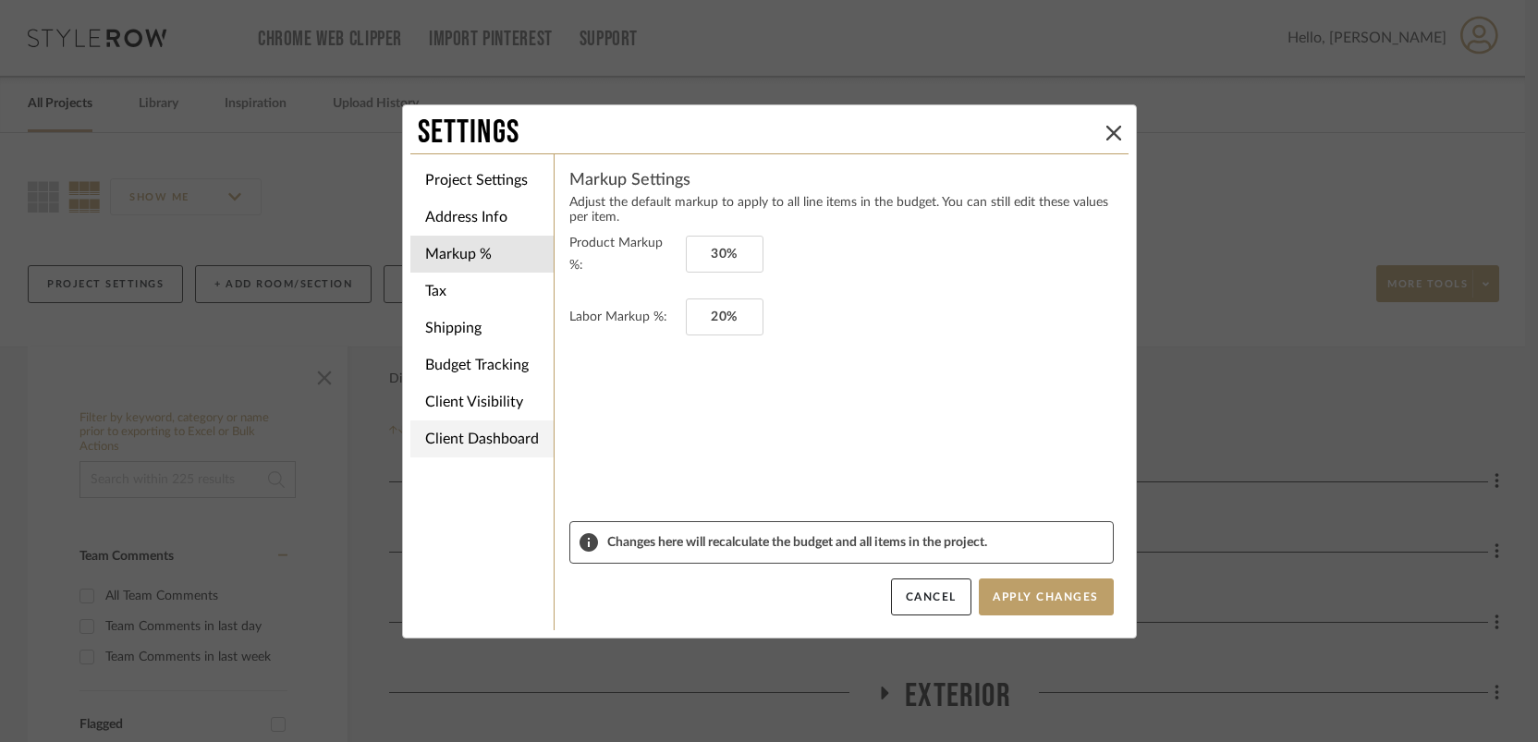
click at [448, 428] on li "Client Dashboard" at bounding box center [481, 439] width 143 height 37
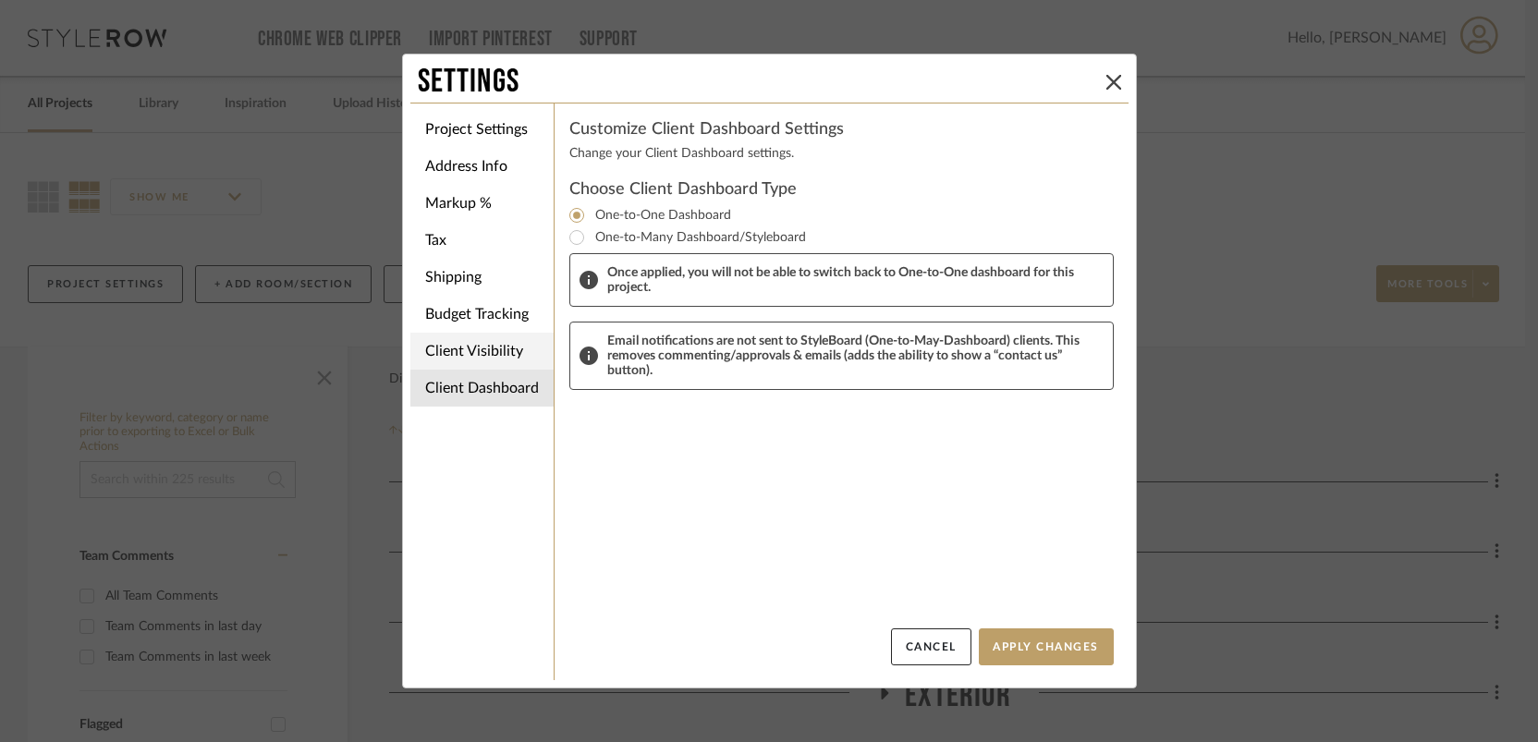
click at [472, 363] on li "Client Visibility" at bounding box center [481, 351] width 143 height 37
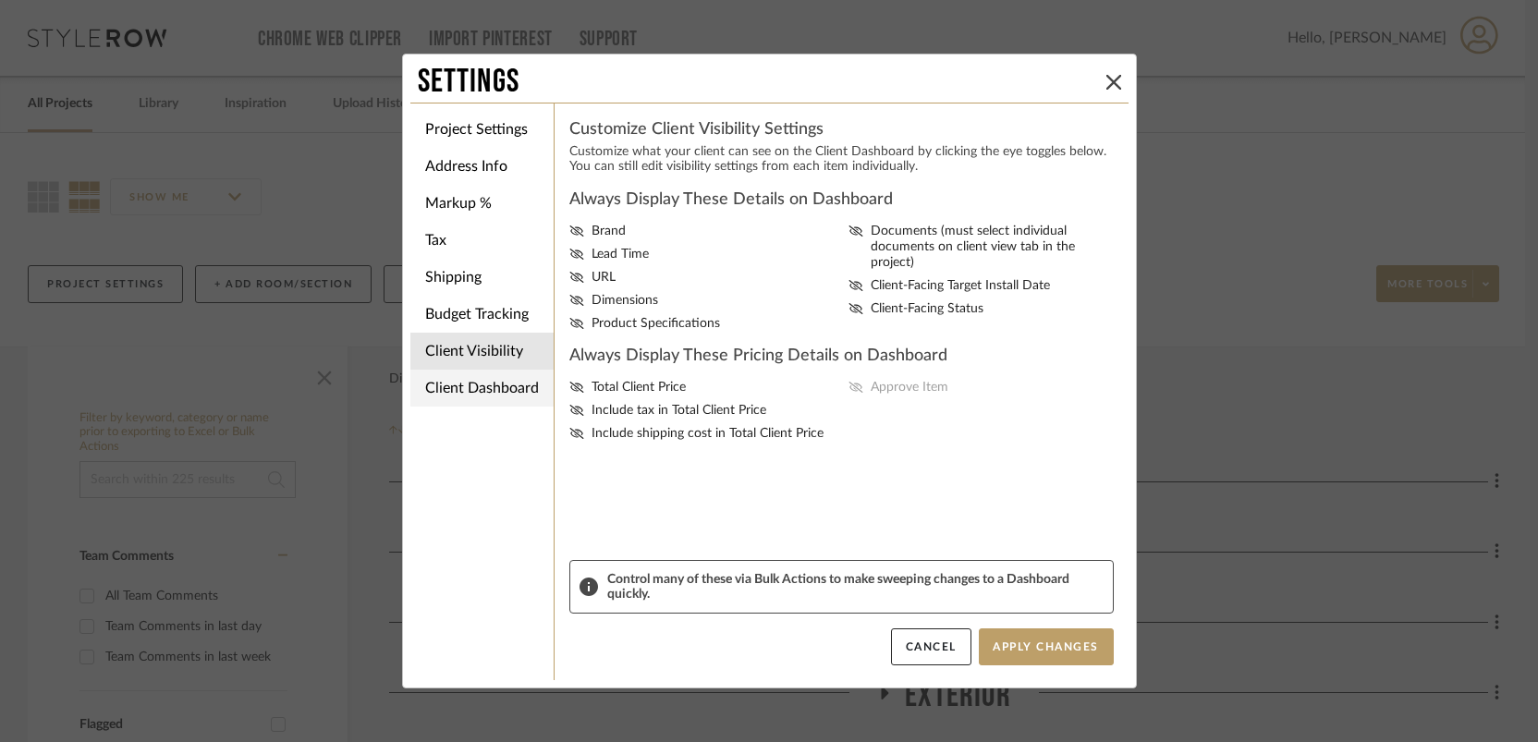
click at [467, 386] on li "Client Dashboard" at bounding box center [481, 388] width 143 height 37
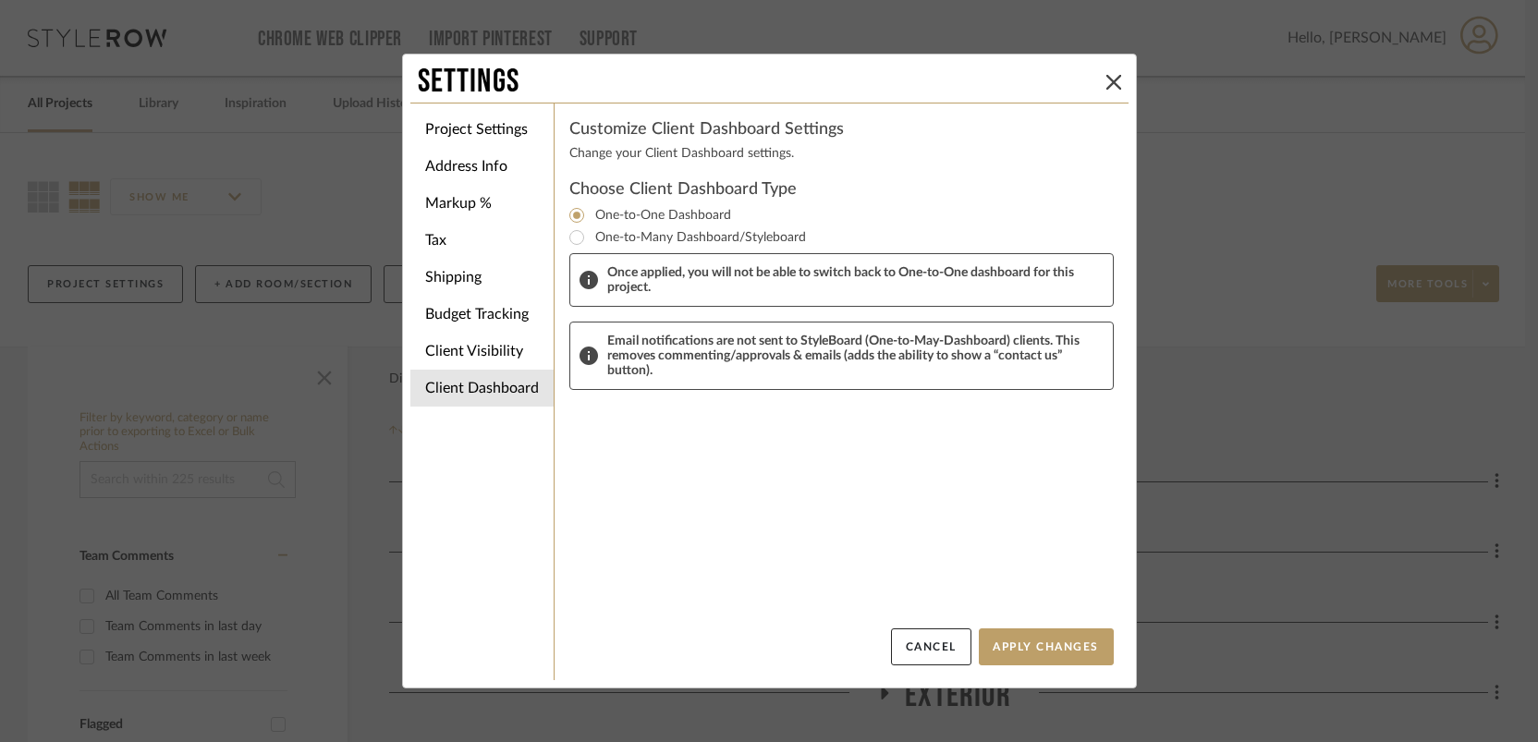
click at [646, 153] on div "Change your Client Dashboard settings." at bounding box center [841, 153] width 544 height 19
click at [931, 635] on button "Cancel" at bounding box center [931, 647] width 80 height 37
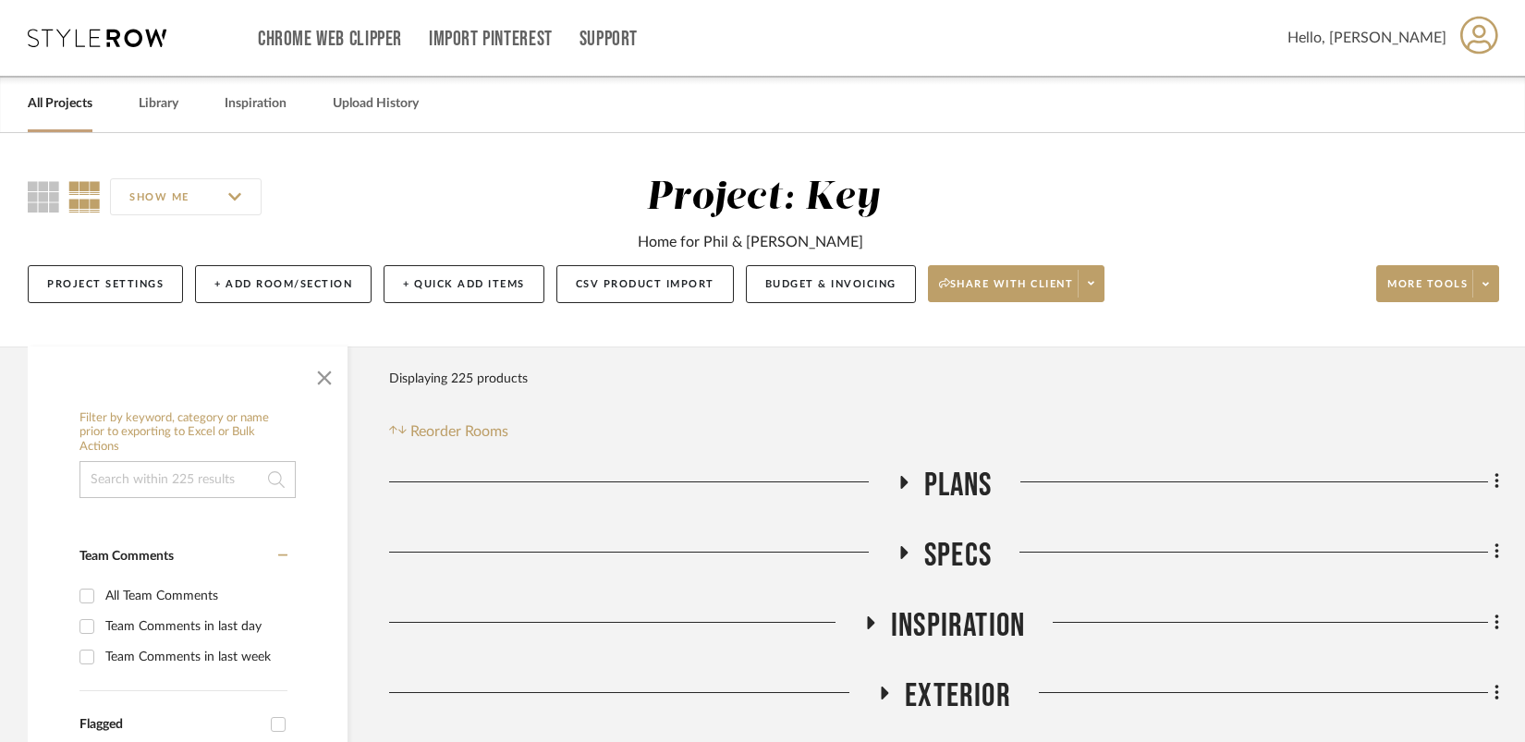
click at [1087, 279] on span at bounding box center [1091, 284] width 26 height 28
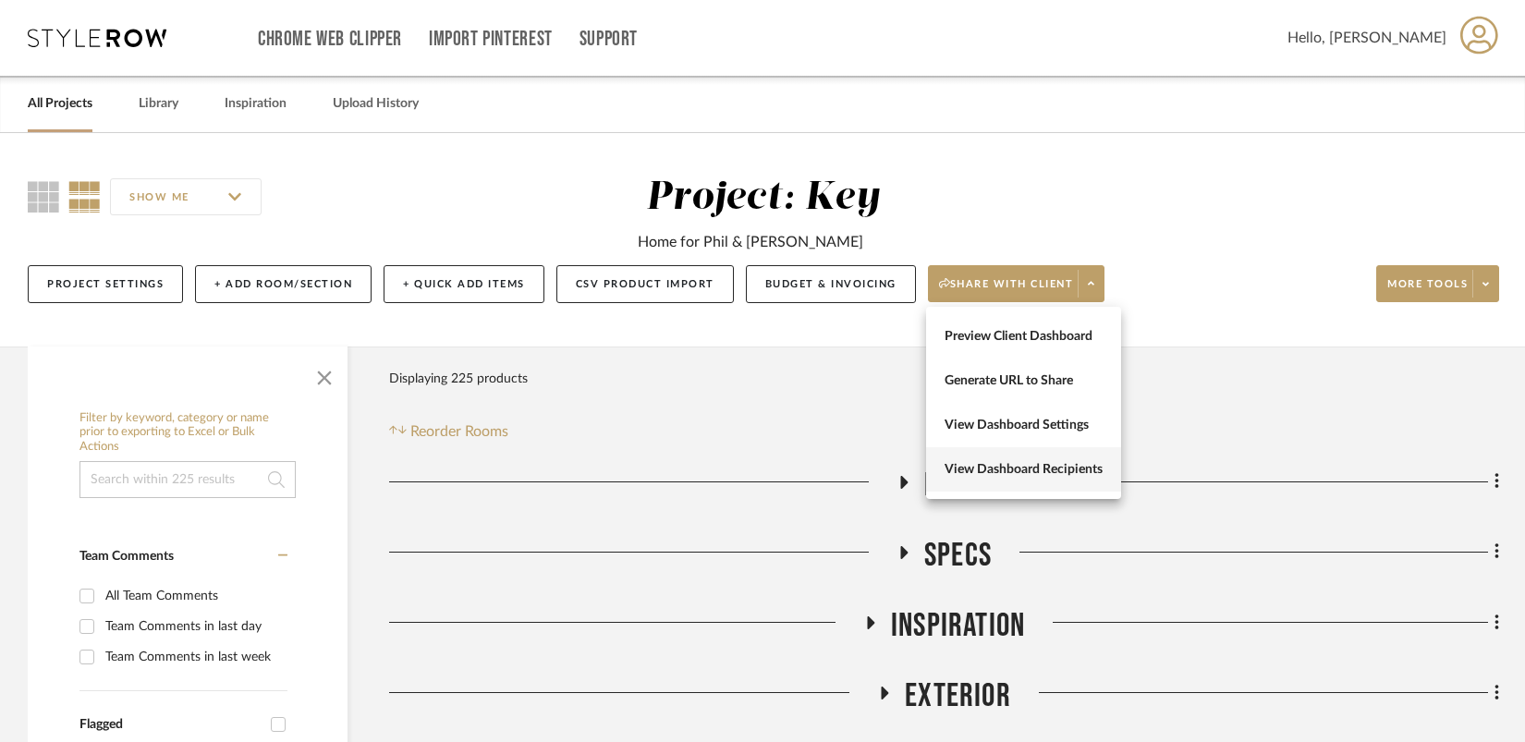
click at [1050, 470] on span "View Dashboard Recipients" at bounding box center [1024, 470] width 158 height 16
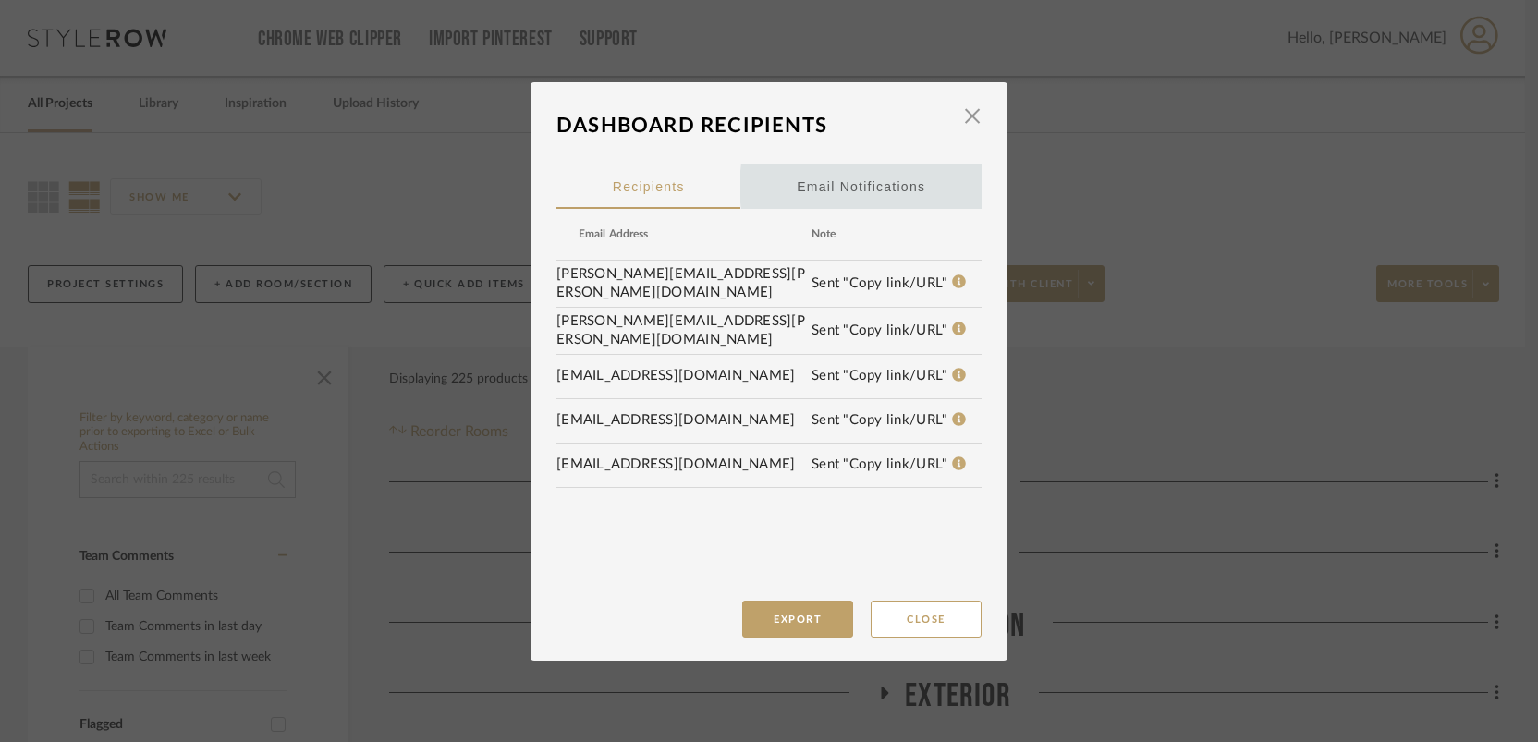
click at [876, 187] on div "Email Notifications" at bounding box center [861, 187] width 128 height 46
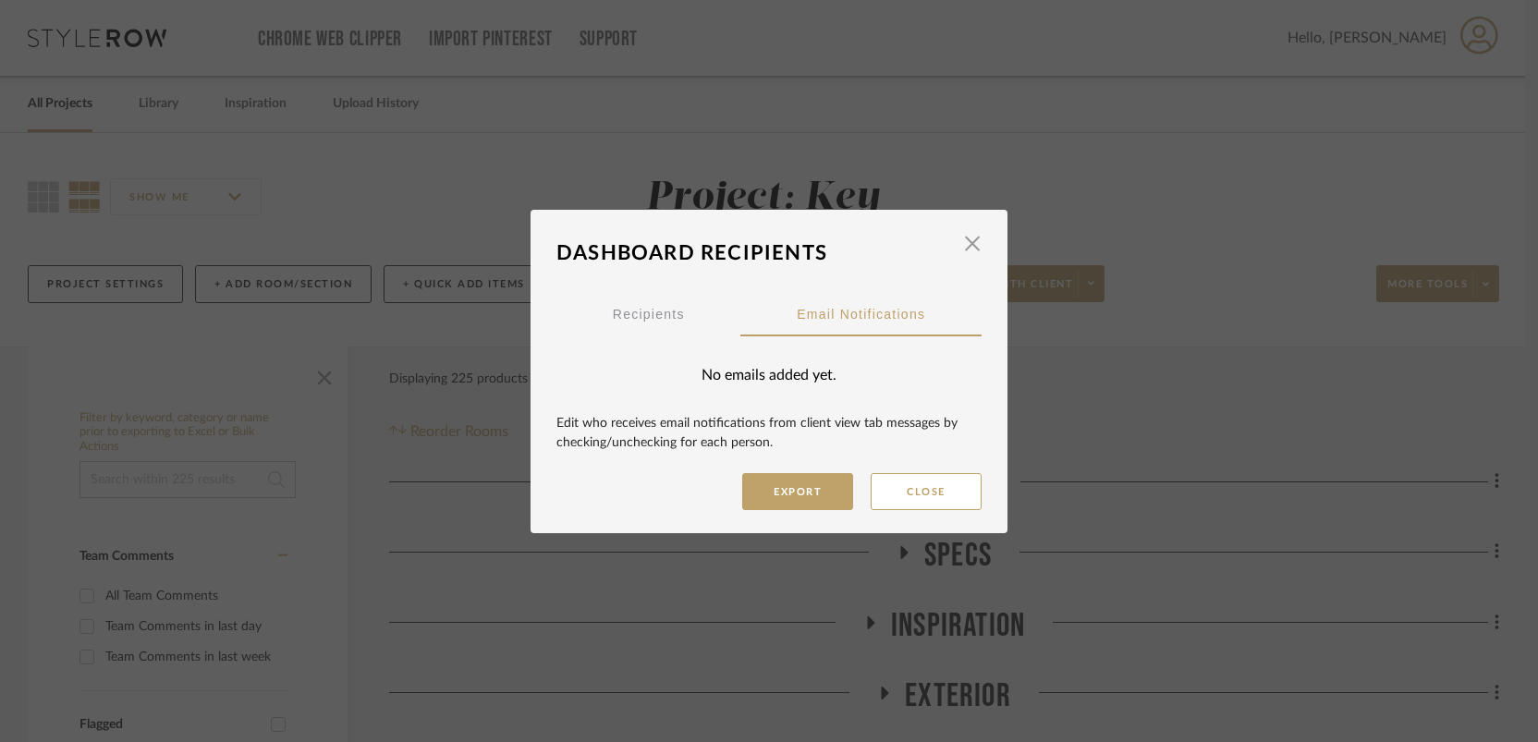
click at [809, 372] on div "No emails added yet." at bounding box center [768, 375] width 425 height 78
click at [793, 495] on button "Export" at bounding box center [797, 491] width 111 height 37
click at [673, 304] on span "Recipients" at bounding box center [649, 314] width 72 height 44
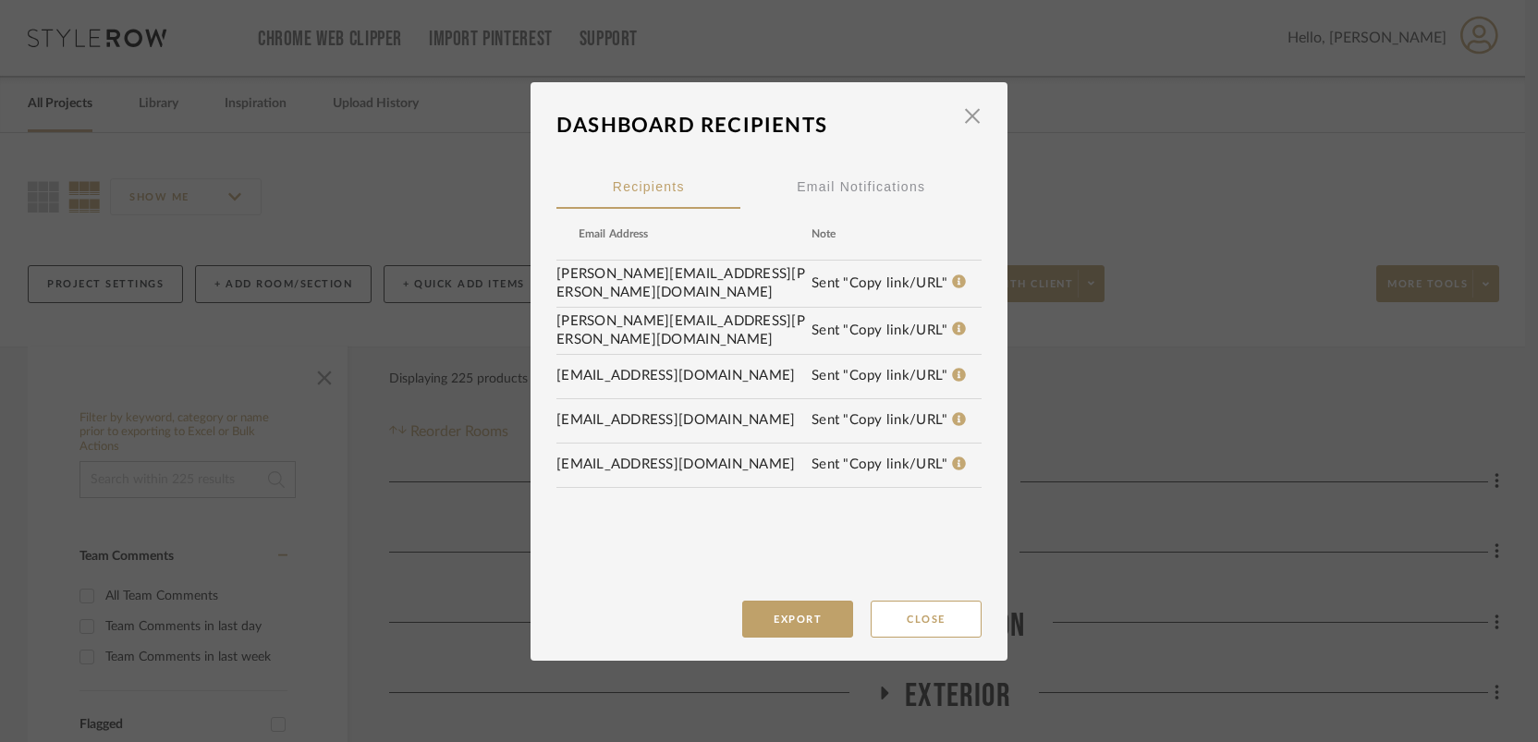
click at [627, 236] on th "Email Address" at bounding box center [683, 234] width 255 height 20
click at [548, 270] on dialog-content "Dashboard Recipients × Recipients Email Notifications Email Address Note [PERSO…" at bounding box center [769, 371] width 477 height 579
click at [563, 279] on td "[PERSON_NAME][EMAIL_ADDRESS][PERSON_NAME][DOMAIN_NAME]" at bounding box center [683, 284] width 255 height 46
click at [577, 330] on td "[PERSON_NAME][EMAIL_ADDRESS][PERSON_NAME][DOMAIN_NAME]" at bounding box center [683, 331] width 255 height 46
click at [571, 363] on td "[EMAIL_ADDRESS][DOMAIN_NAME]" at bounding box center [683, 376] width 255 height 28
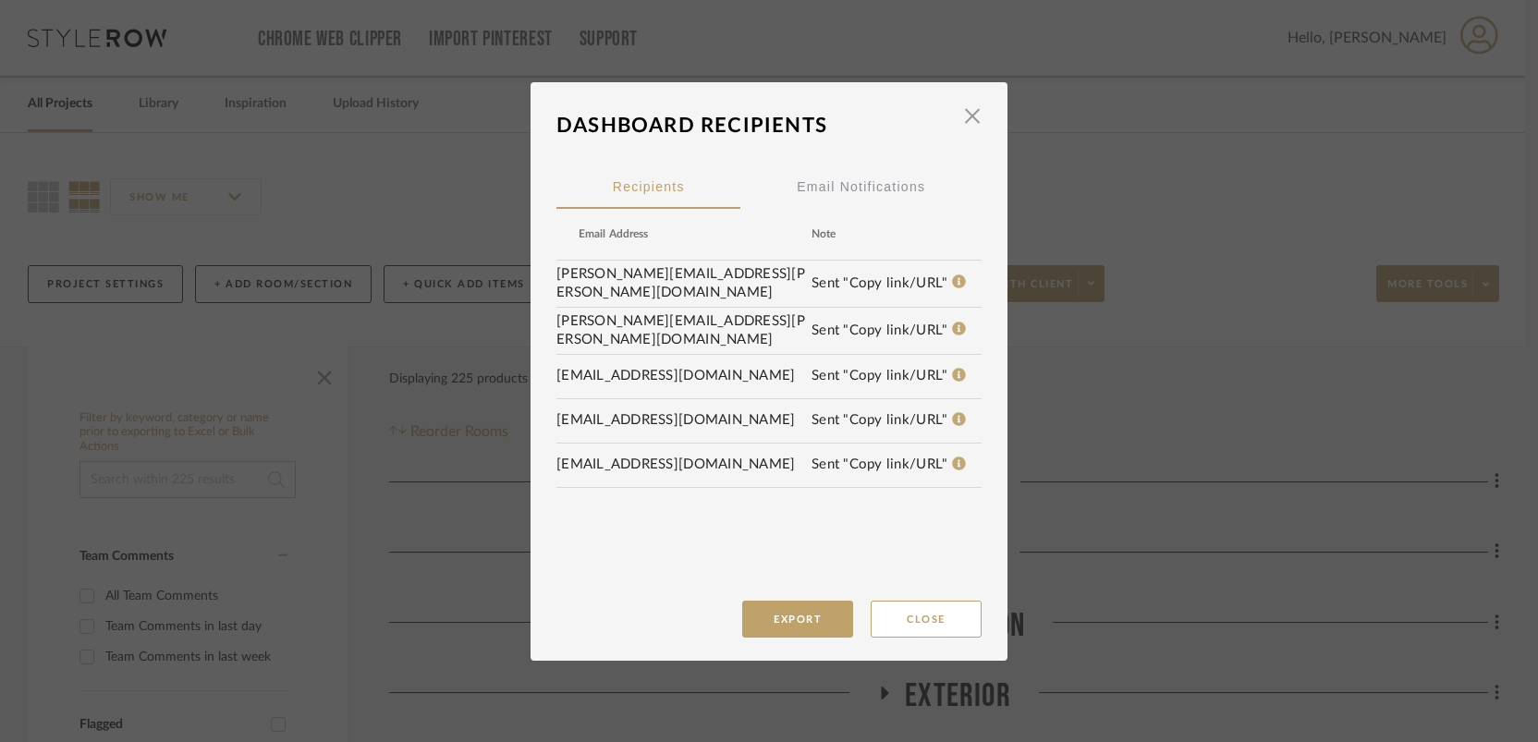
click at [571, 407] on td "[EMAIL_ADDRESS][DOMAIN_NAME]" at bounding box center [683, 421] width 255 height 28
click at [570, 457] on td "[EMAIL_ADDRESS][DOMAIN_NAME]" at bounding box center [683, 465] width 255 height 28
click at [966, 116] on span "button" at bounding box center [972, 116] width 37 height 37
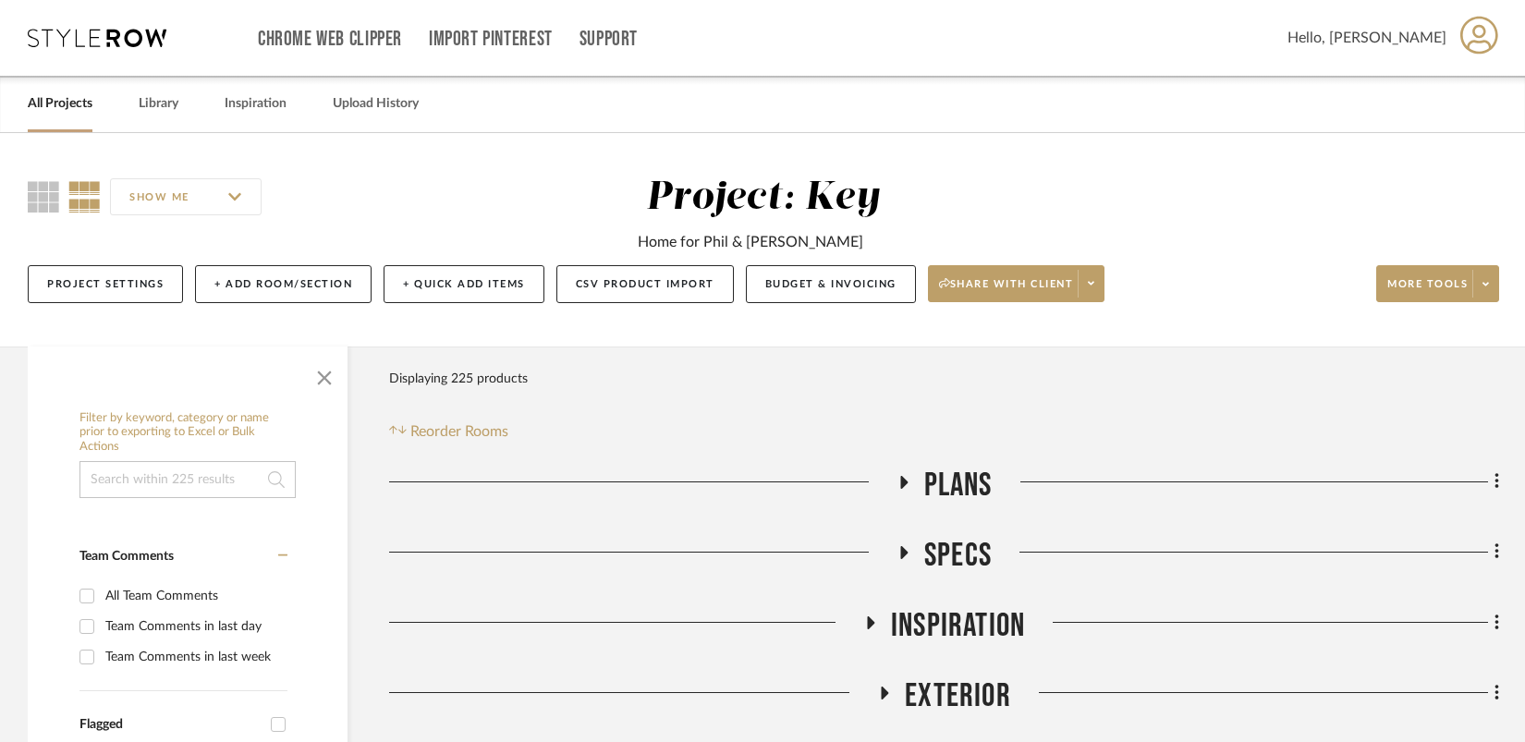
click at [1187, 33] on span "Hello, [PERSON_NAME]" at bounding box center [1367, 38] width 159 height 22
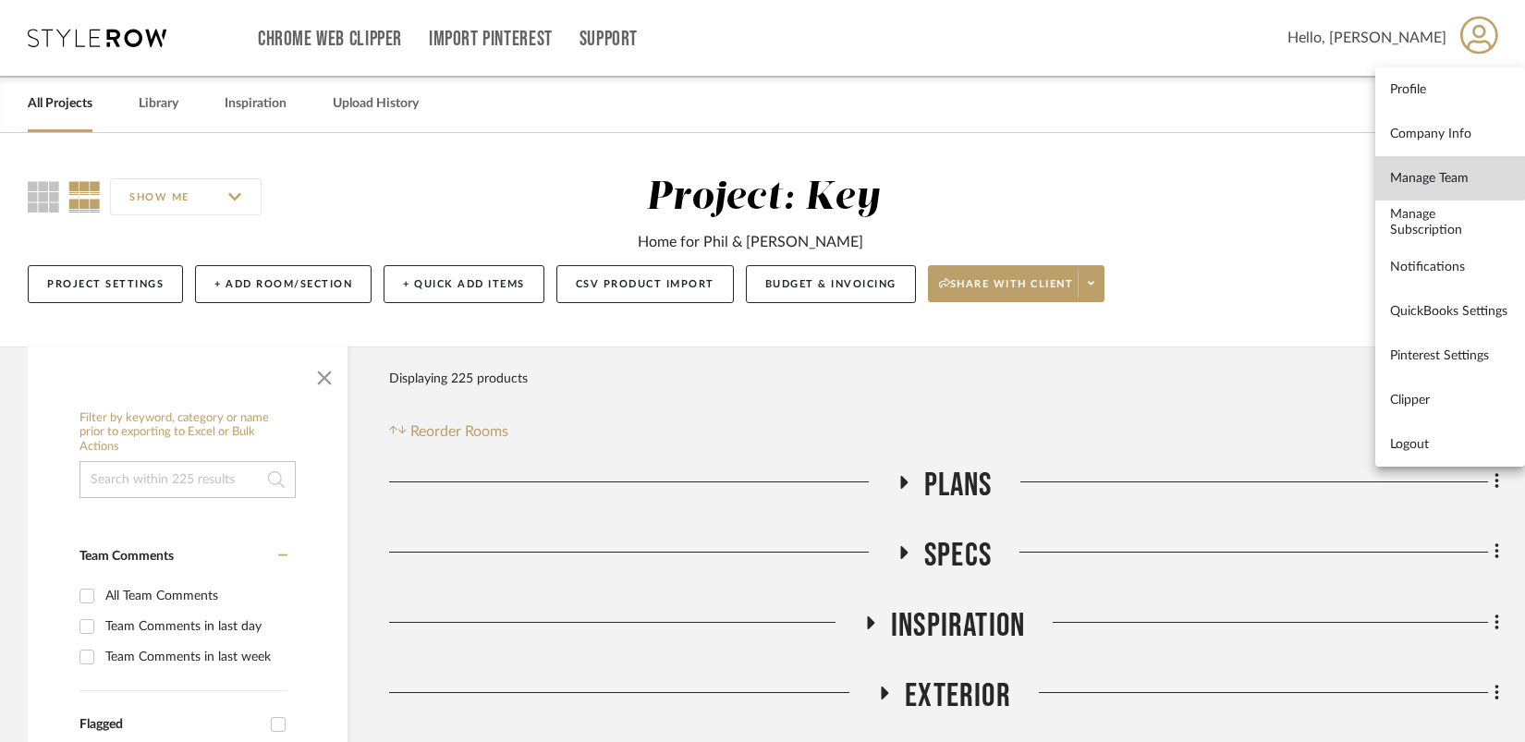
click at [1187, 167] on link "Manage Team" at bounding box center [1450, 178] width 150 height 44
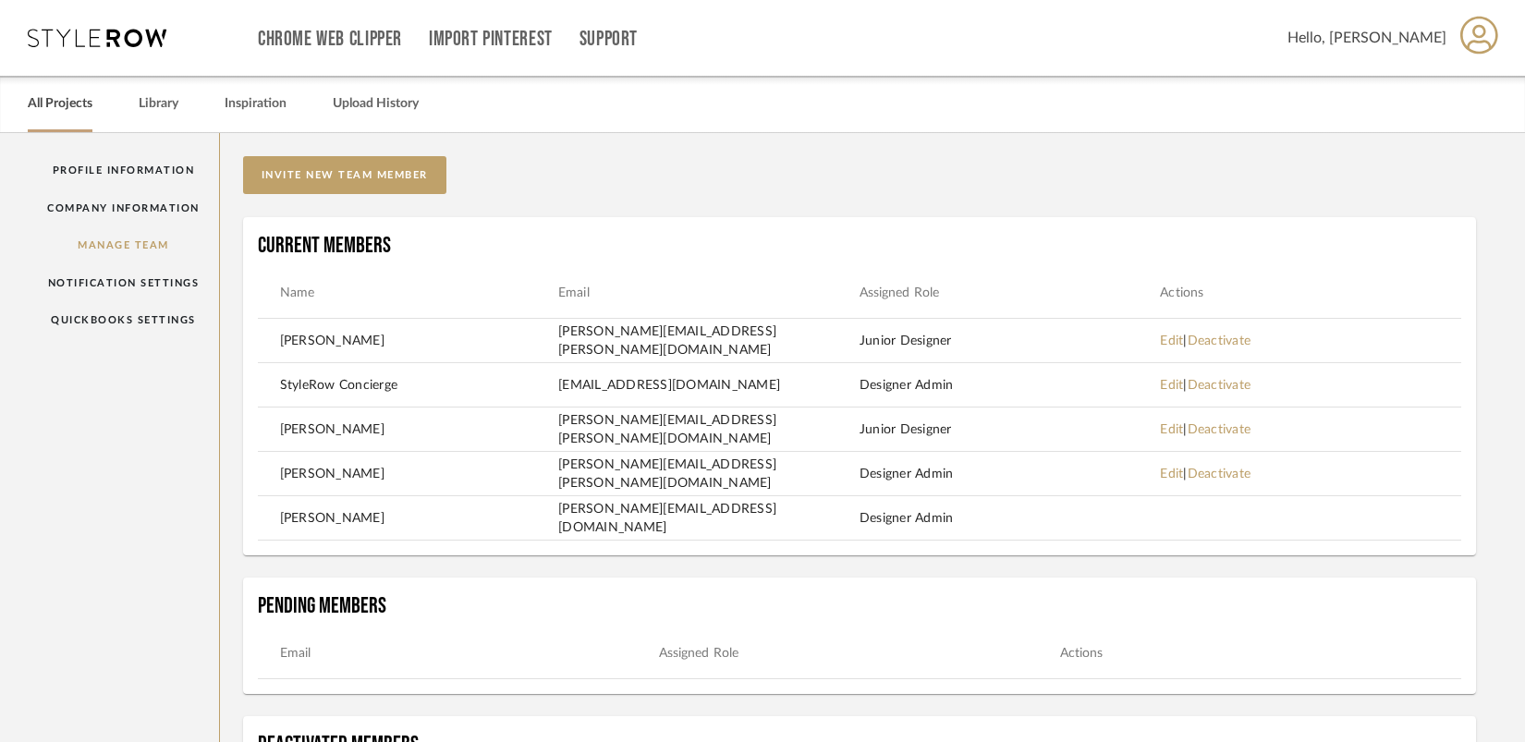
click at [61, 104] on link "All Projects" at bounding box center [60, 104] width 65 height 25
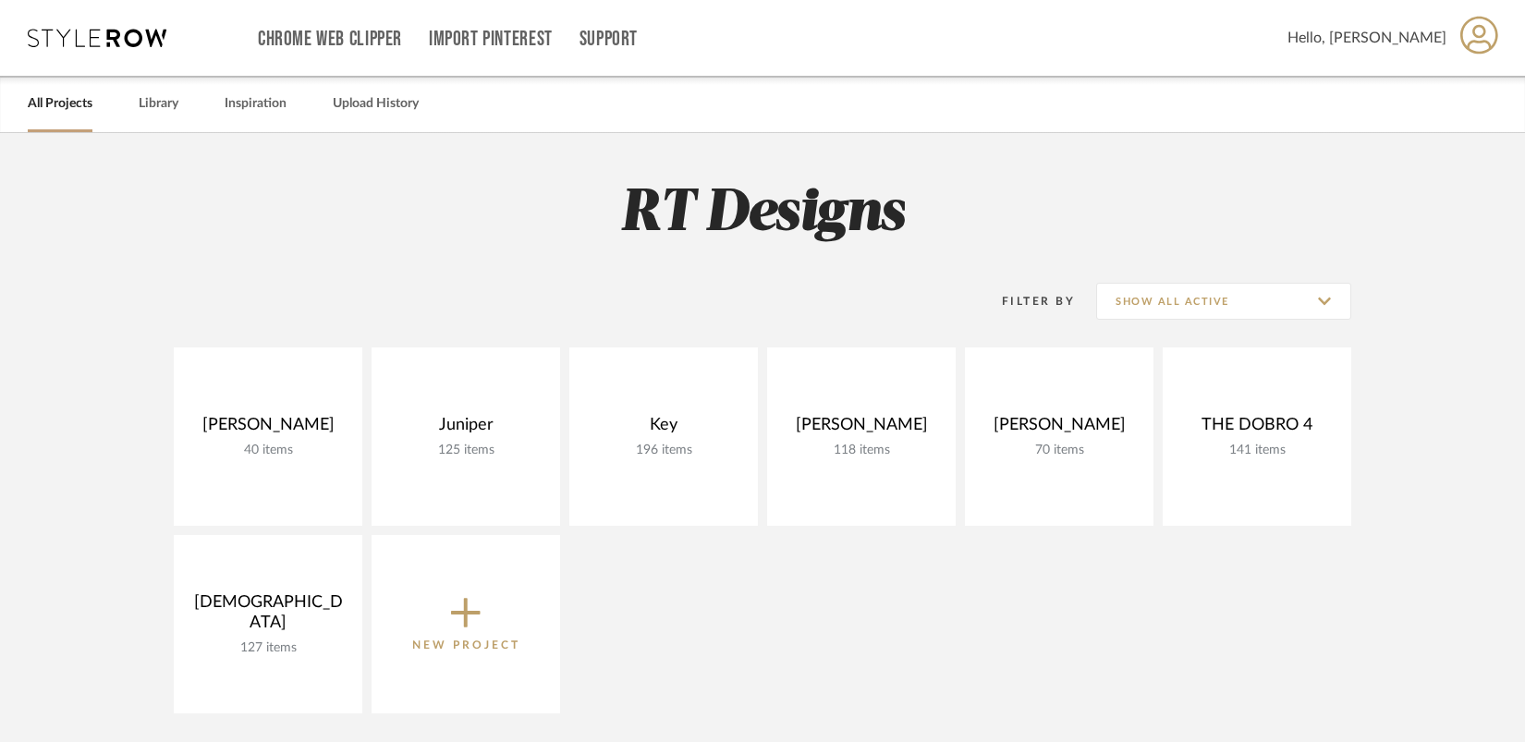
click at [65, 40] on icon at bounding box center [97, 38] width 139 height 18
click at [163, 125] on div "Library" at bounding box center [159, 104] width 40 height 56
click at [162, 107] on link "Library" at bounding box center [159, 104] width 40 height 25
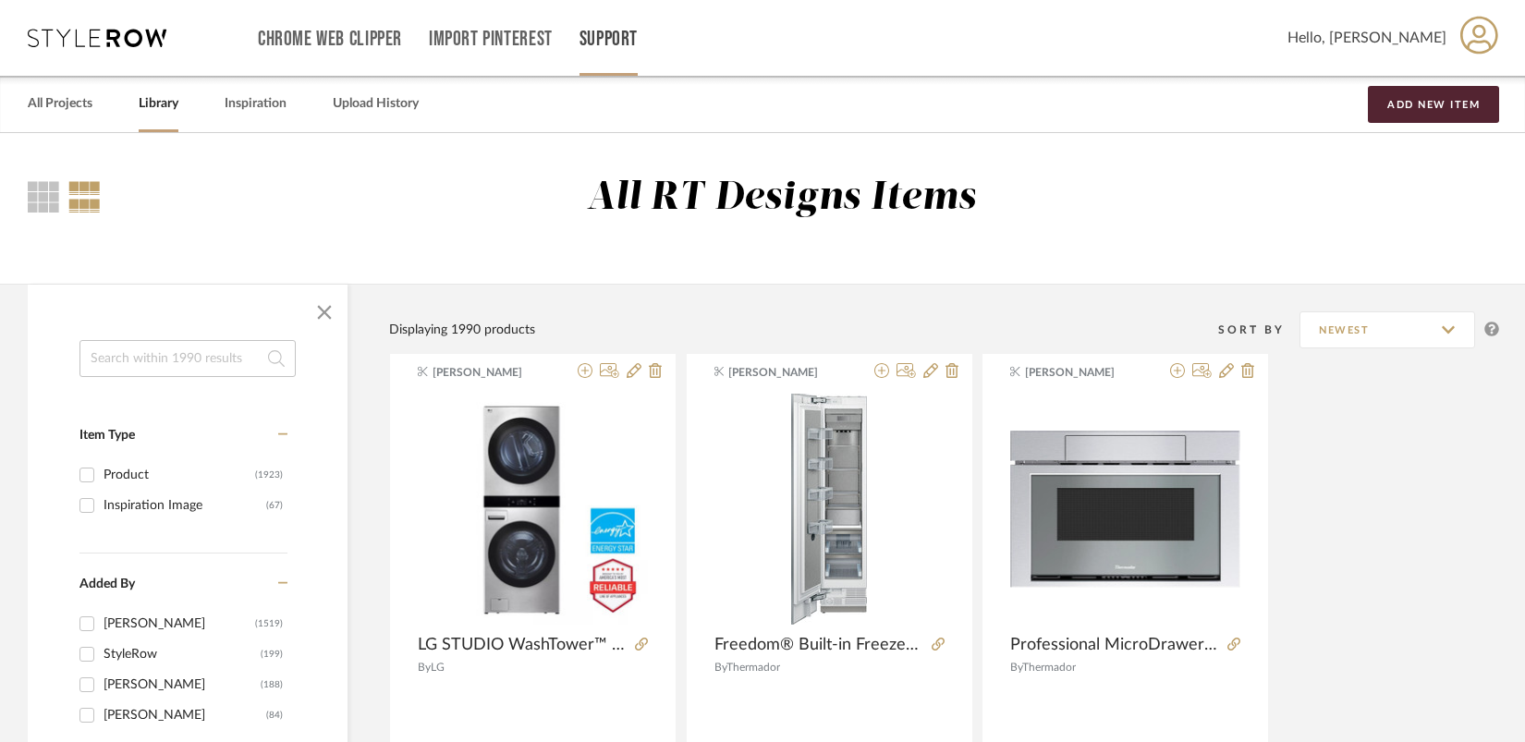
click at [626, 46] on link "Support" at bounding box center [609, 39] width 58 height 16
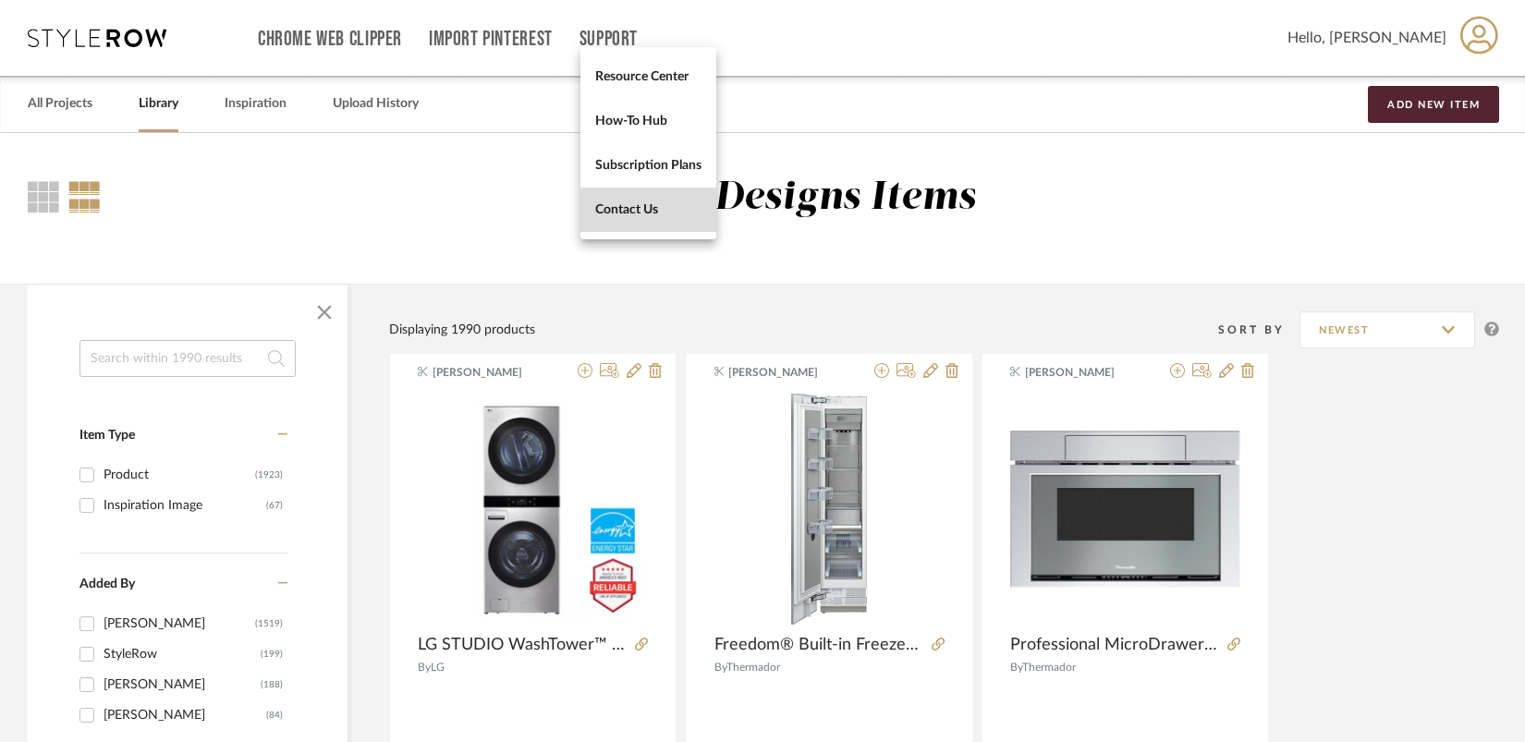
click at [637, 207] on span "Contact Us" at bounding box center [648, 210] width 106 height 16
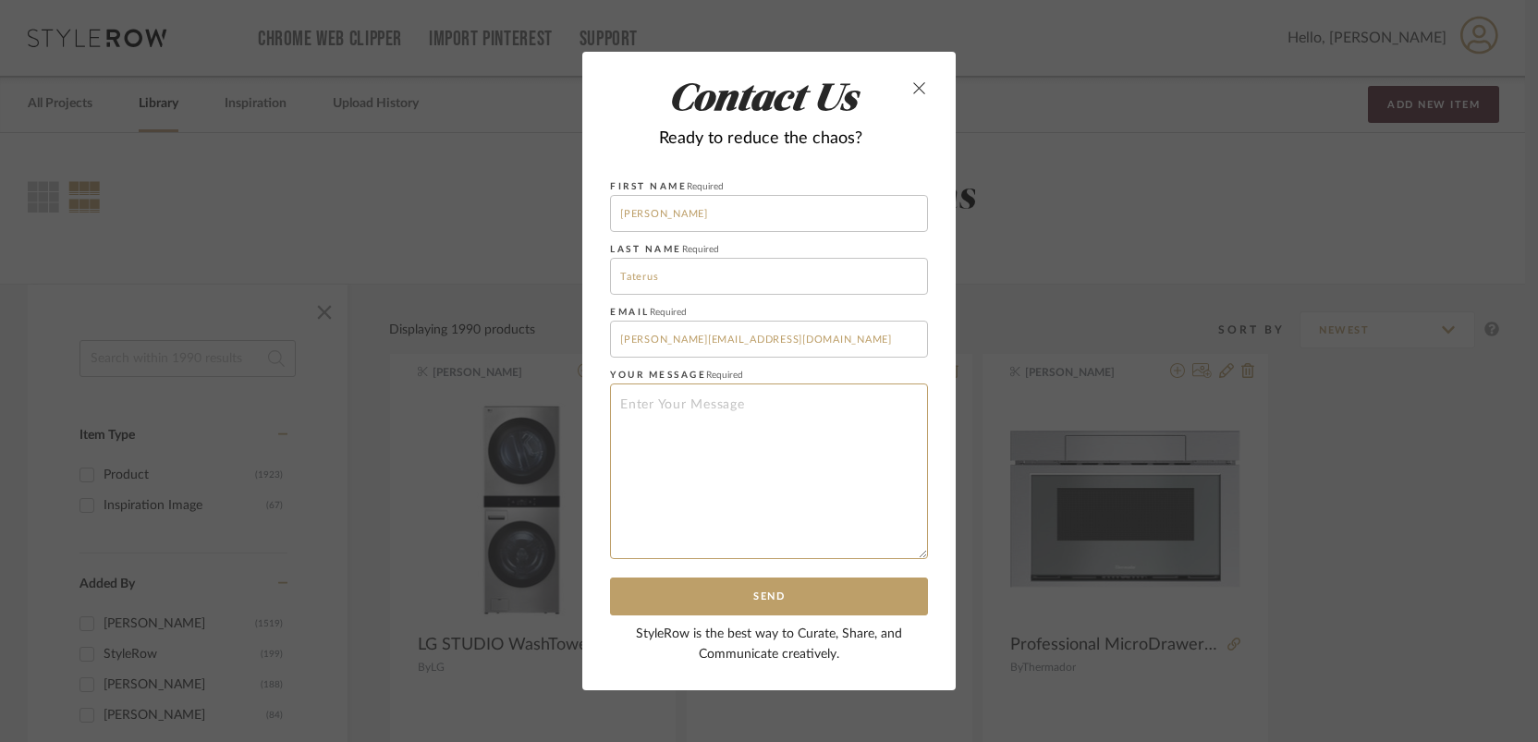
click at [650, 434] on textarea at bounding box center [769, 472] width 318 height 176
type textarea "How do I add my clients to the client dash"
